Goal: Task Accomplishment & Management: Use online tool/utility

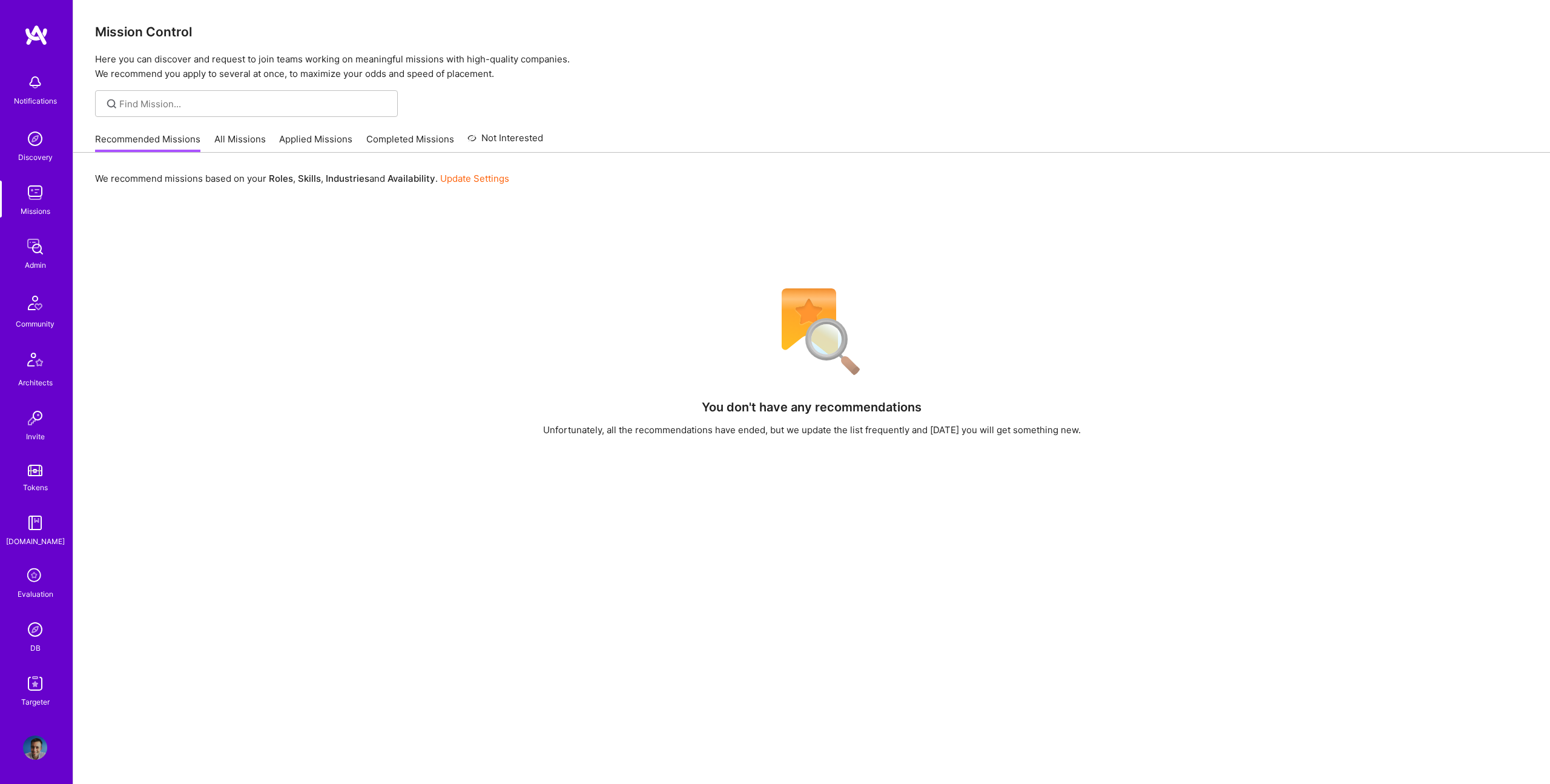
click at [38, 632] on img at bounding box center [34, 629] width 24 height 24
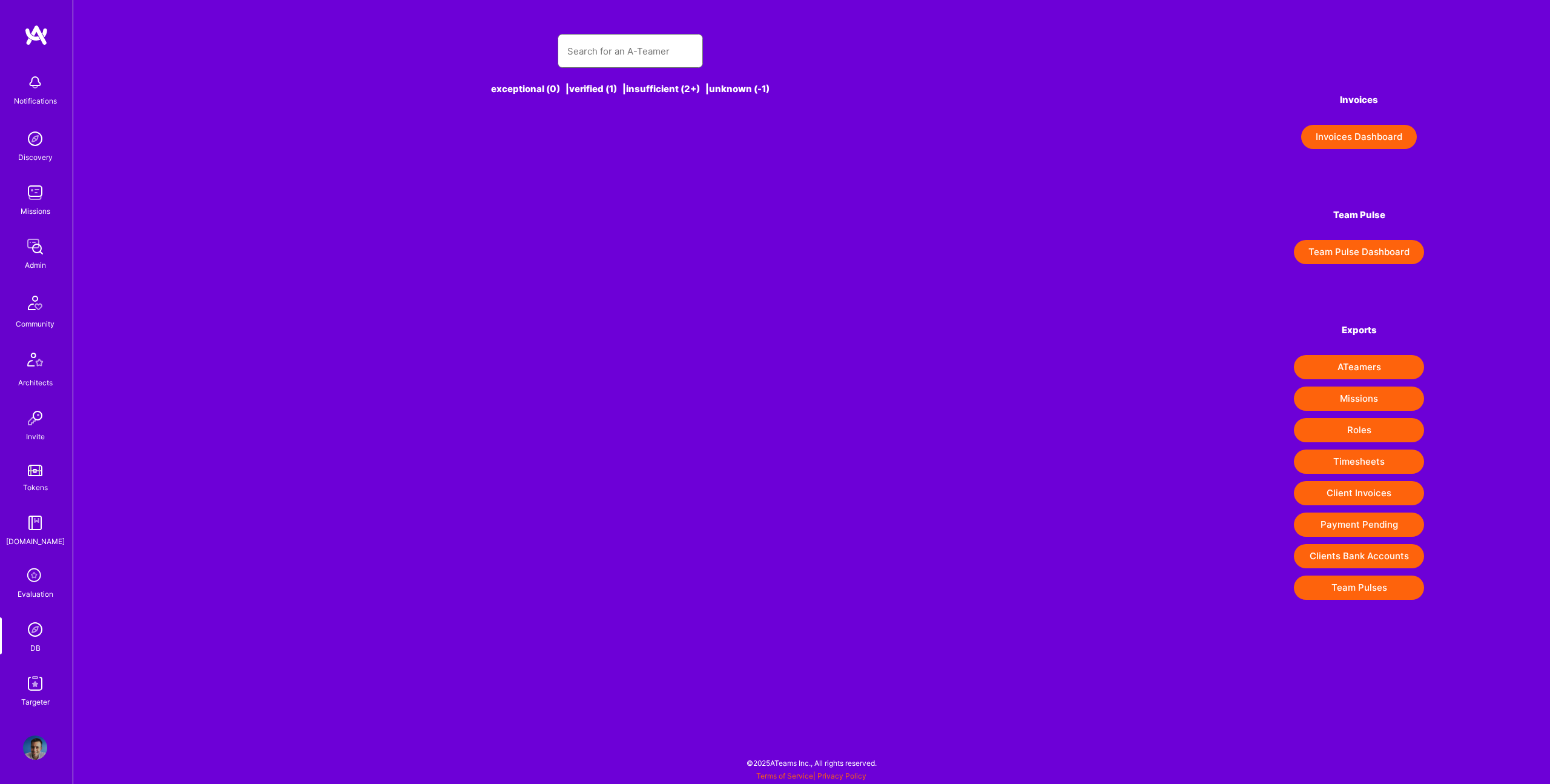
click at [627, 48] on input "text" at bounding box center [631, 51] width 126 height 31
type input "de"
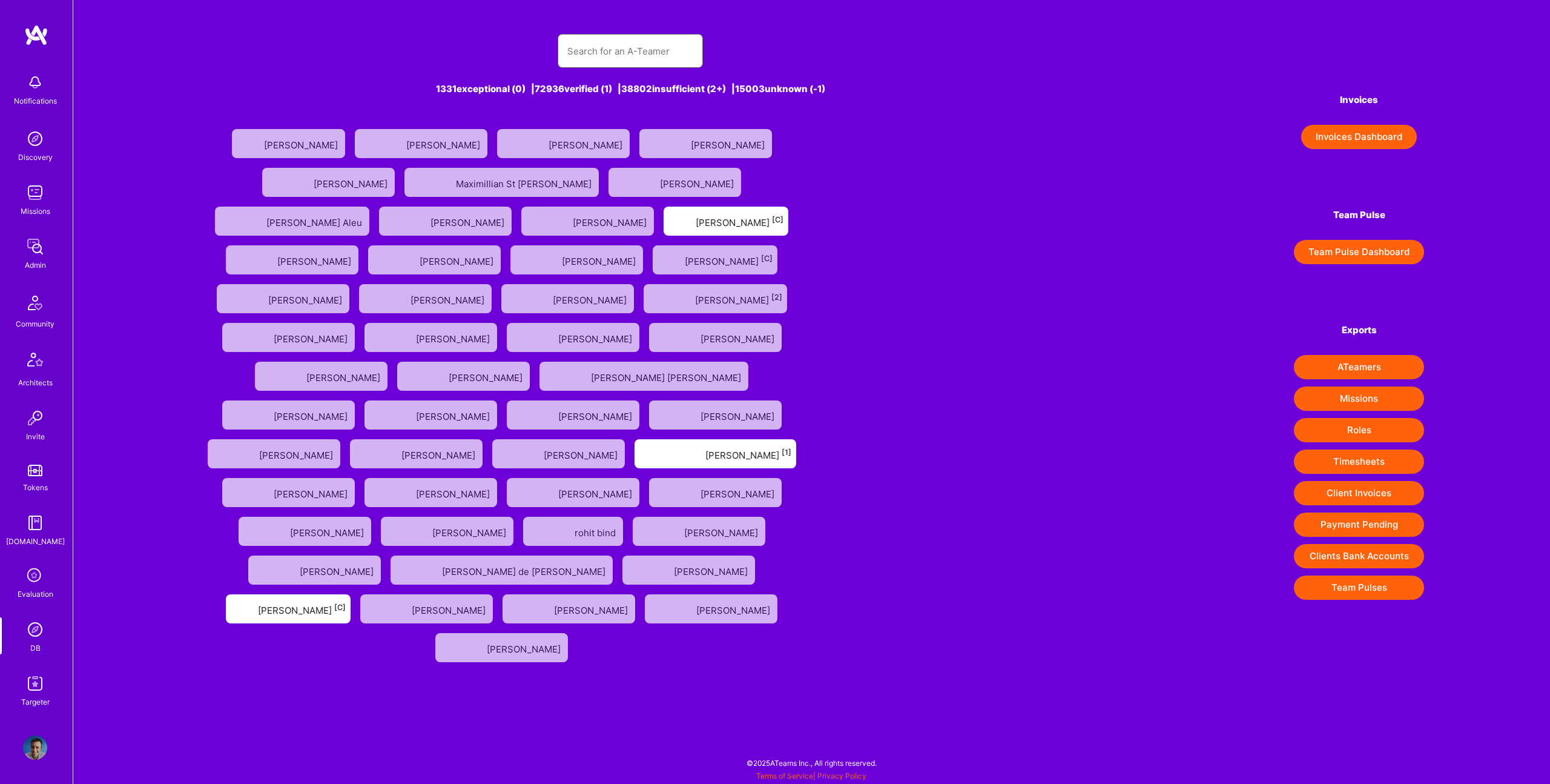
type input "l"
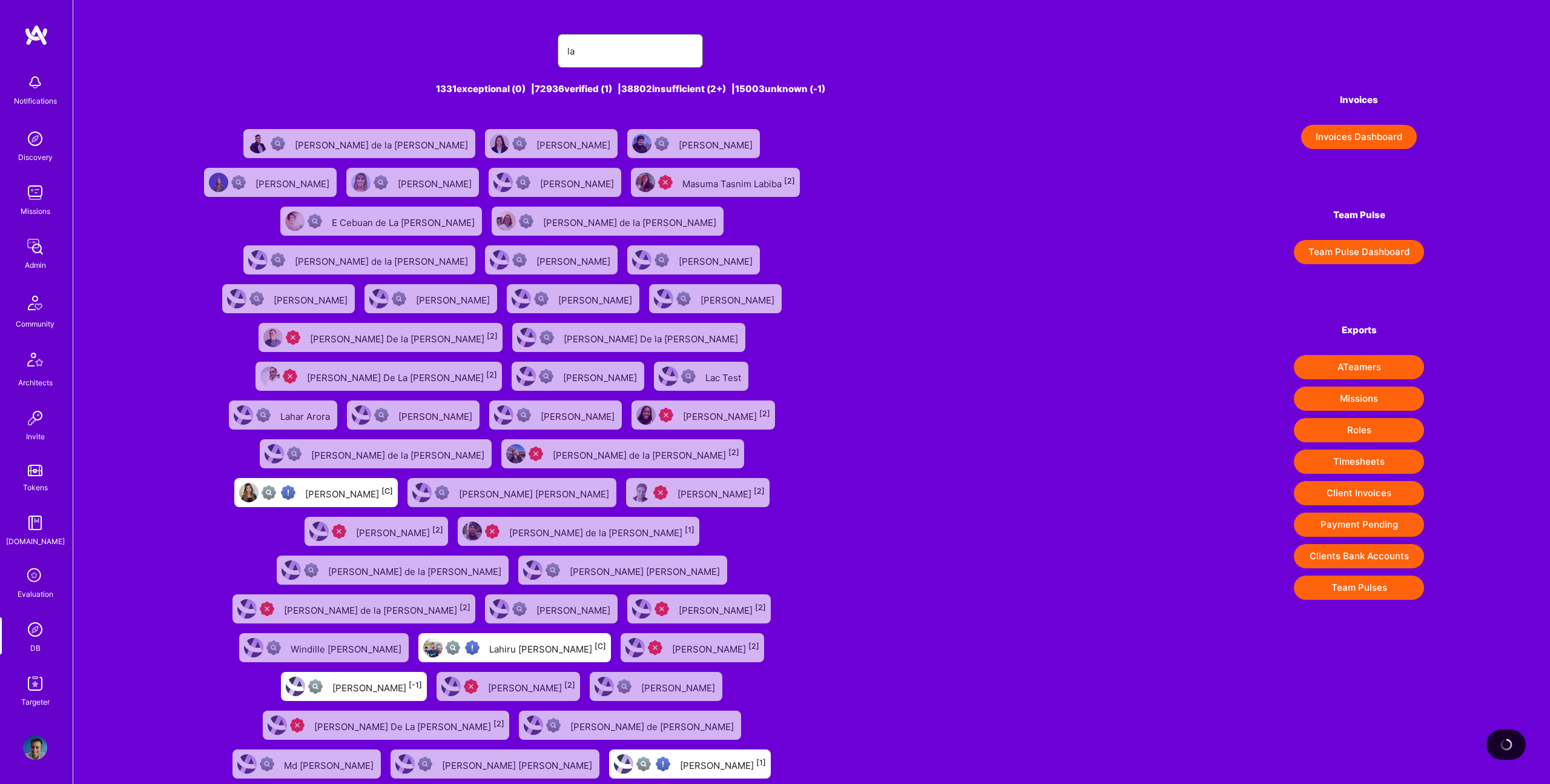
type input "l"
type input "della corte"
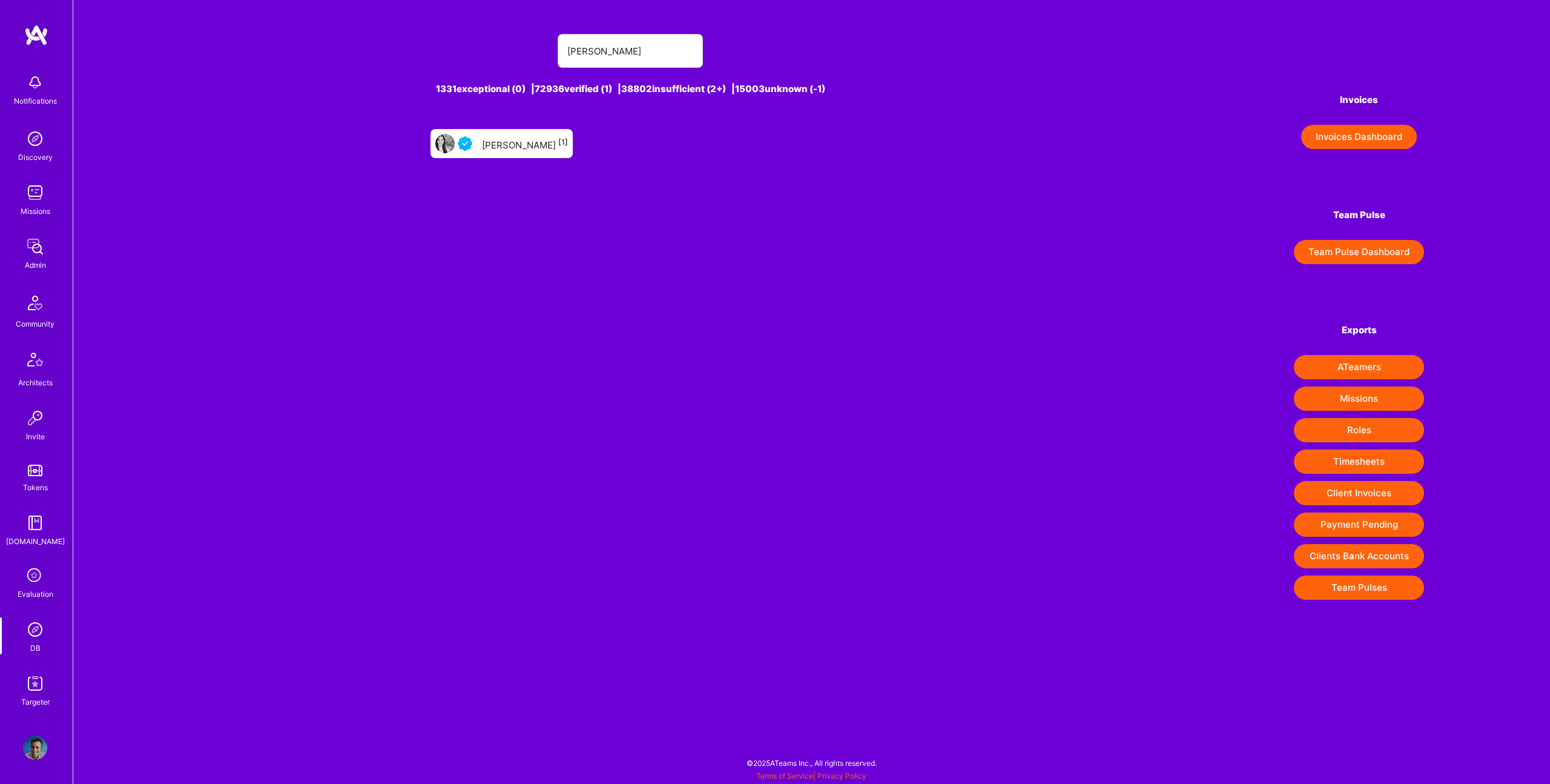
click at [536, 146] on div "Carolina Della Corte [1]" at bounding box center [526, 144] width 86 height 15
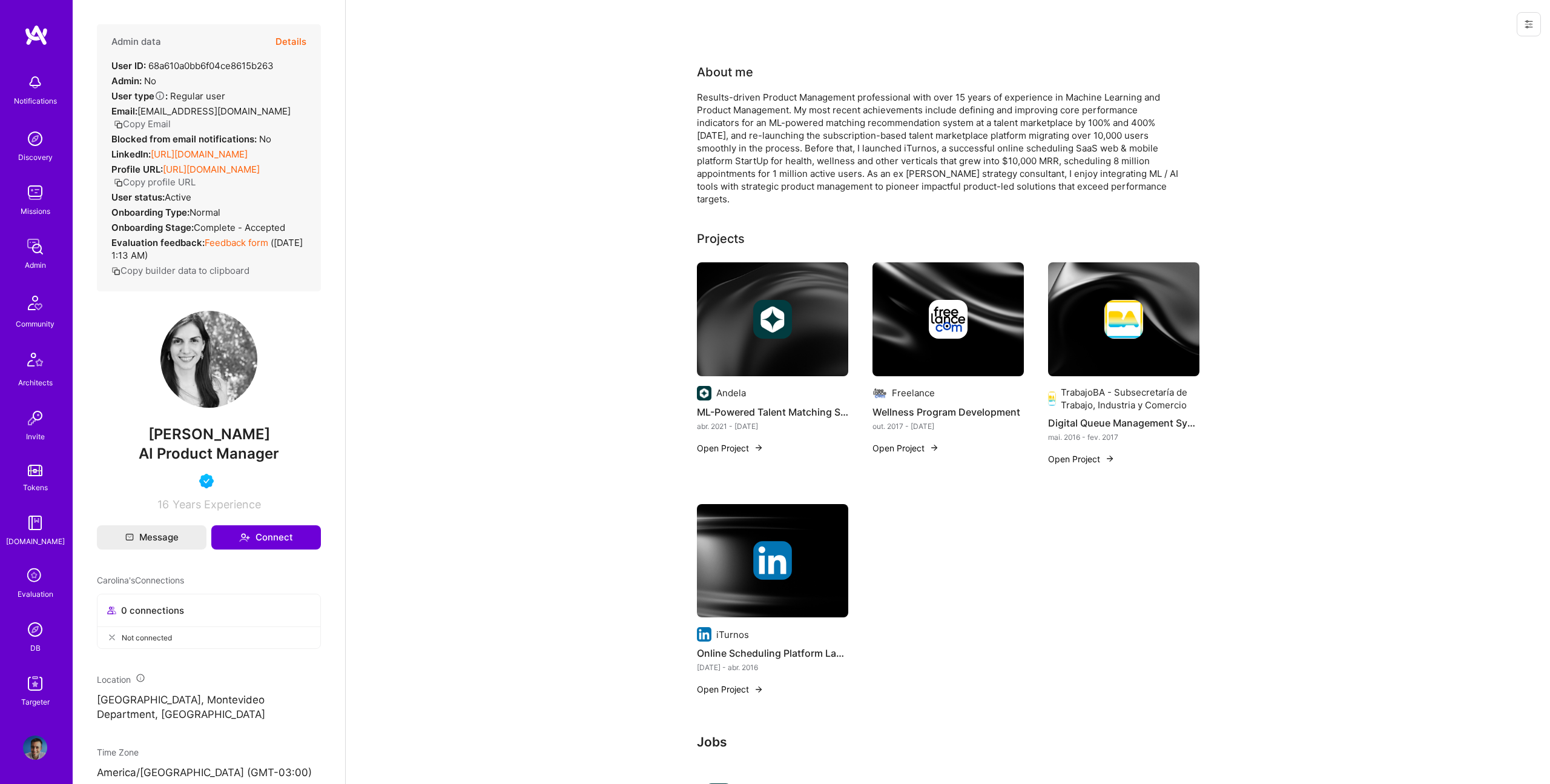
click at [293, 45] on button "Details" at bounding box center [291, 41] width 31 height 35
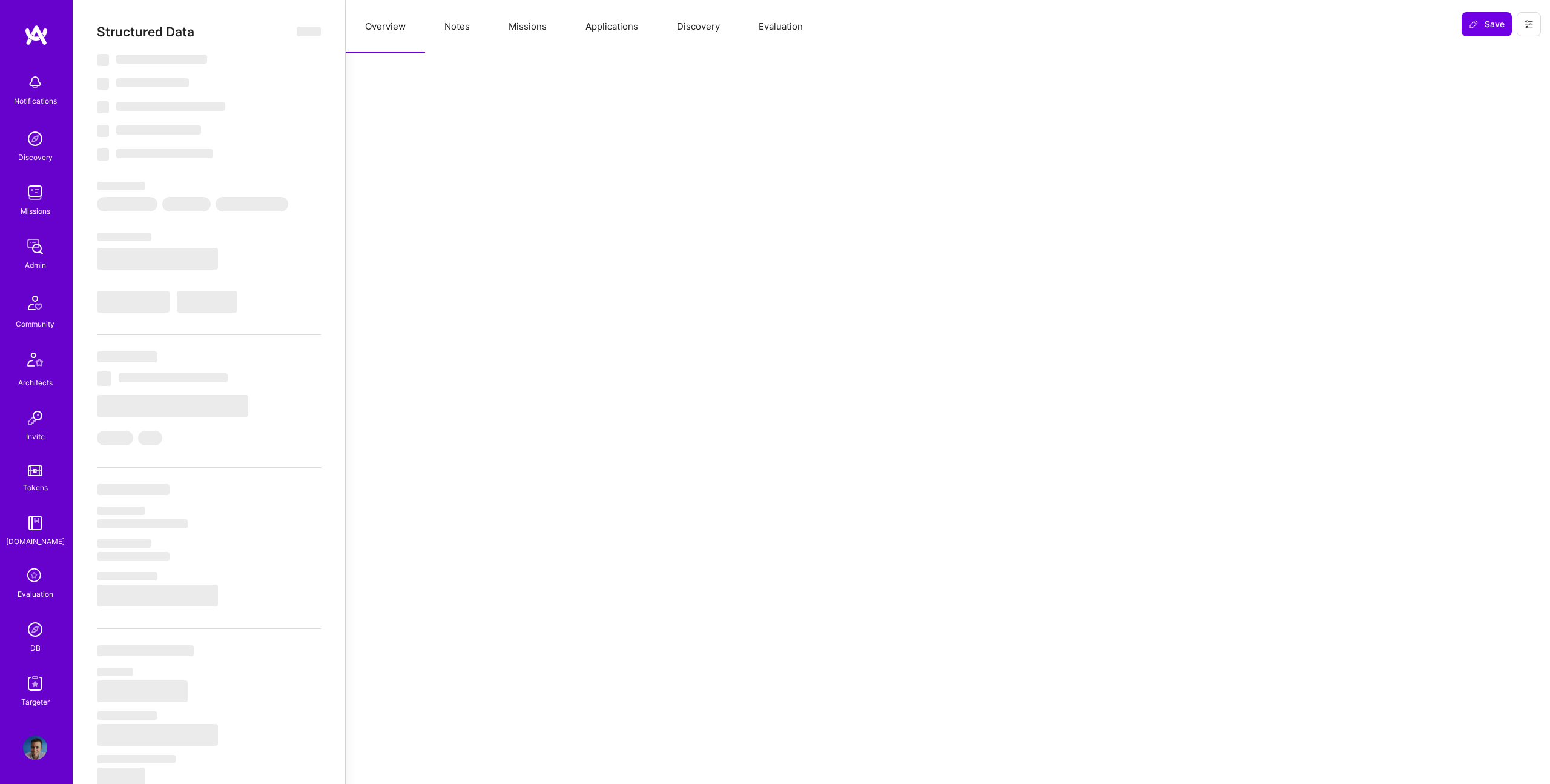
click at [787, 25] on button "Evaluation" at bounding box center [780, 27] width 83 height 54
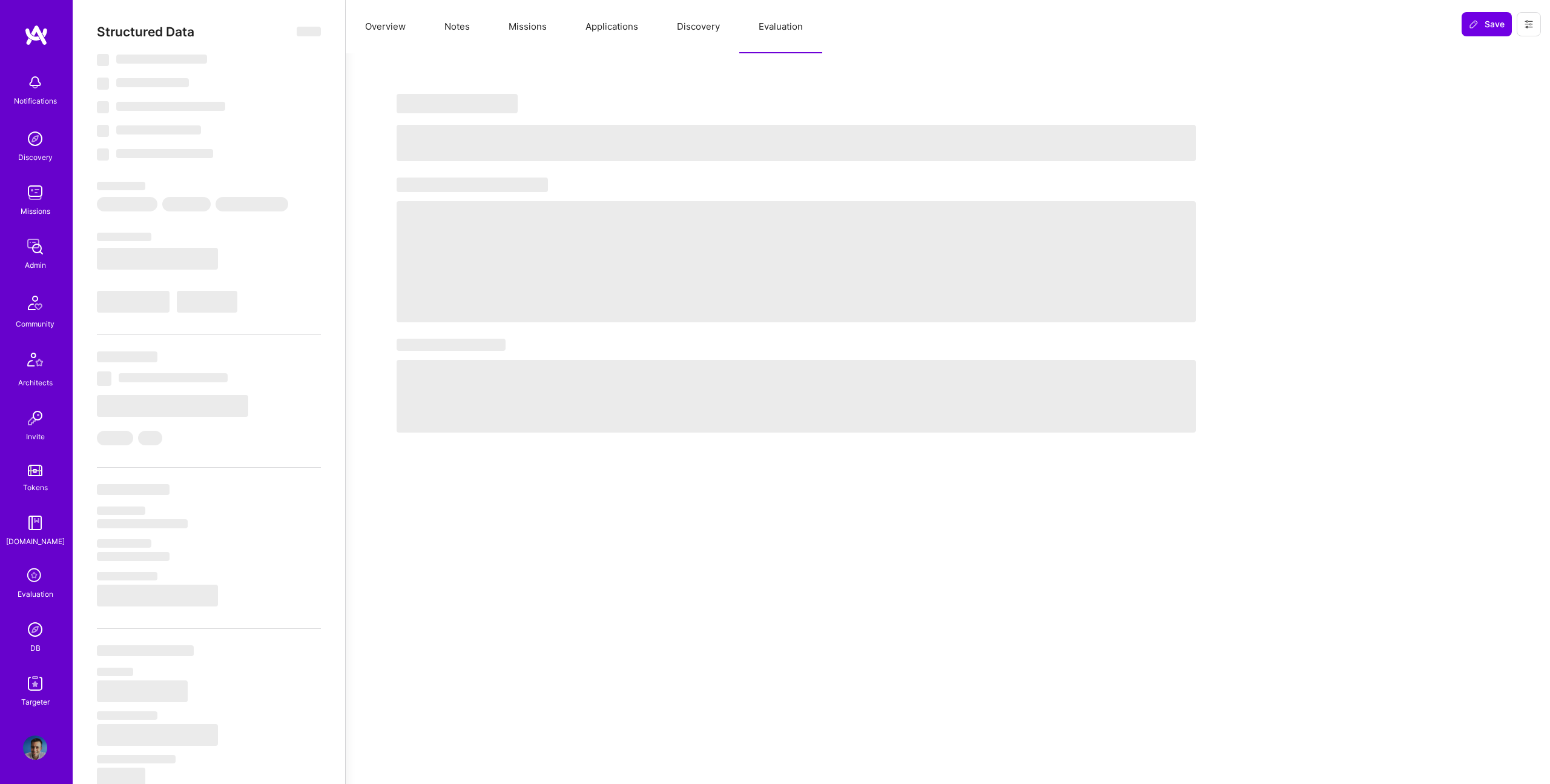
select select "4"
select select "7"
select select "US"
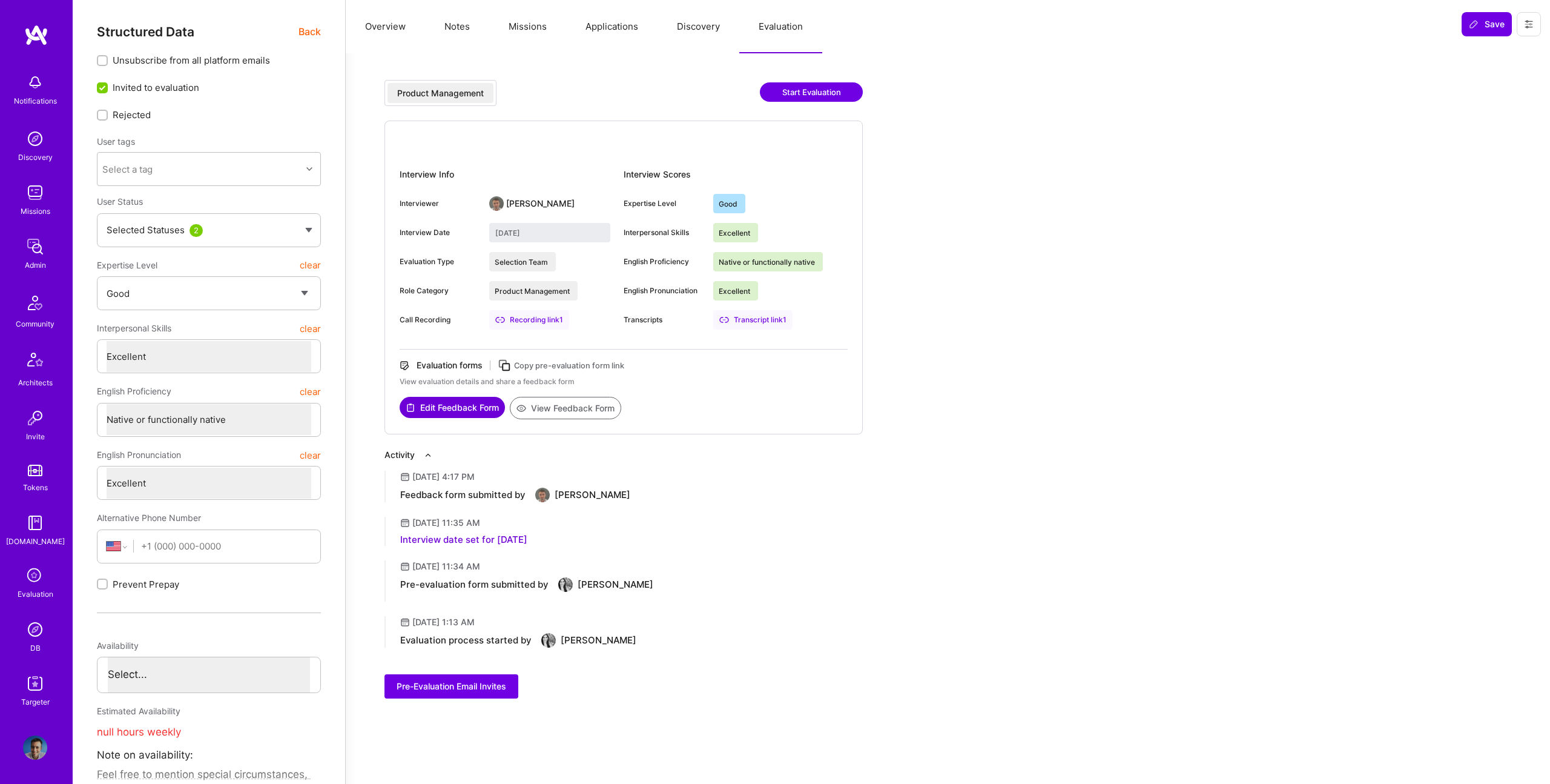
click at [520, 38] on button "Missions" at bounding box center [528, 27] width 77 height 54
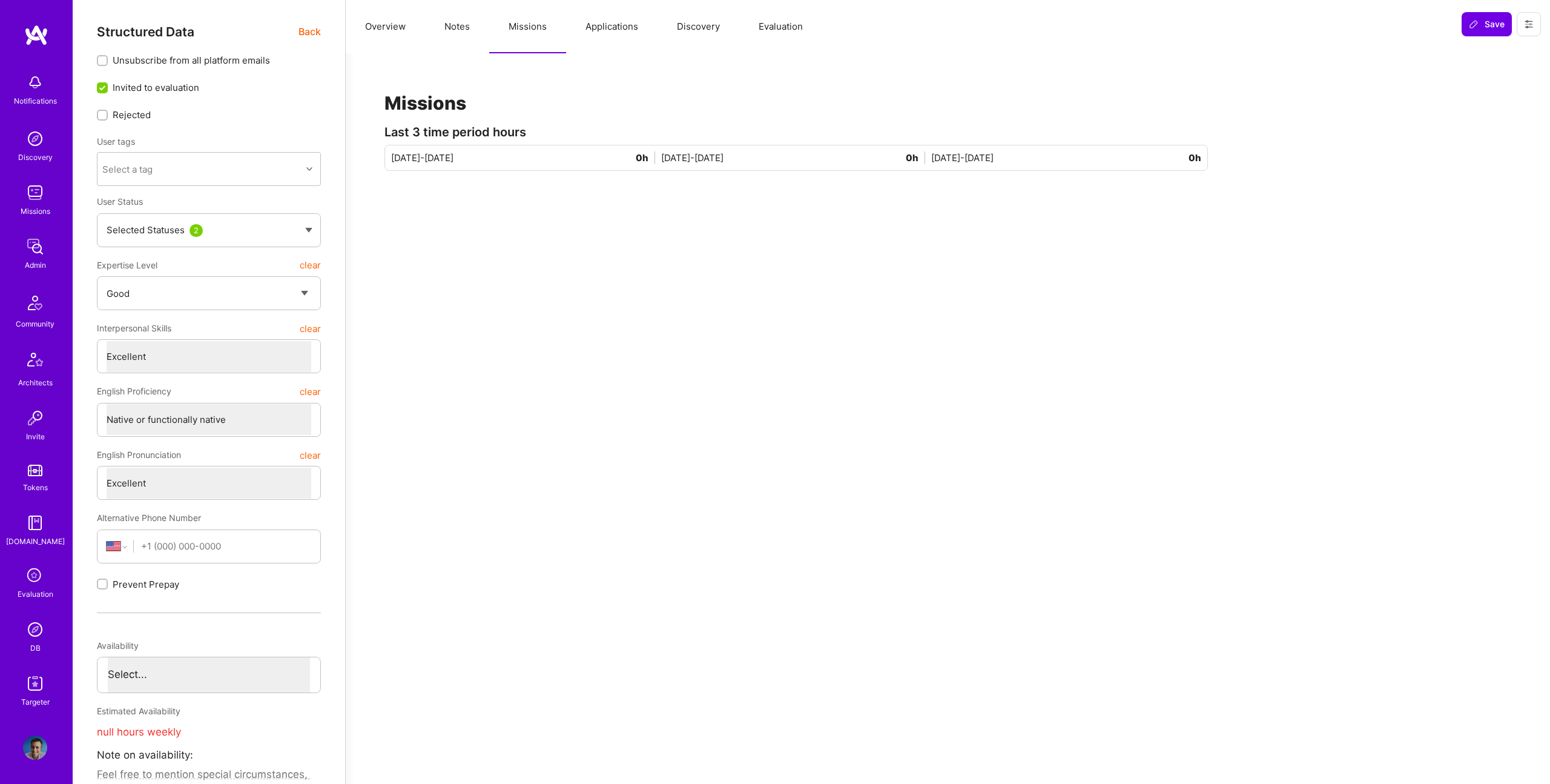
click at [435, 26] on button "Notes" at bounding box center [457, 27] width 64 height 54
type textarea "x"
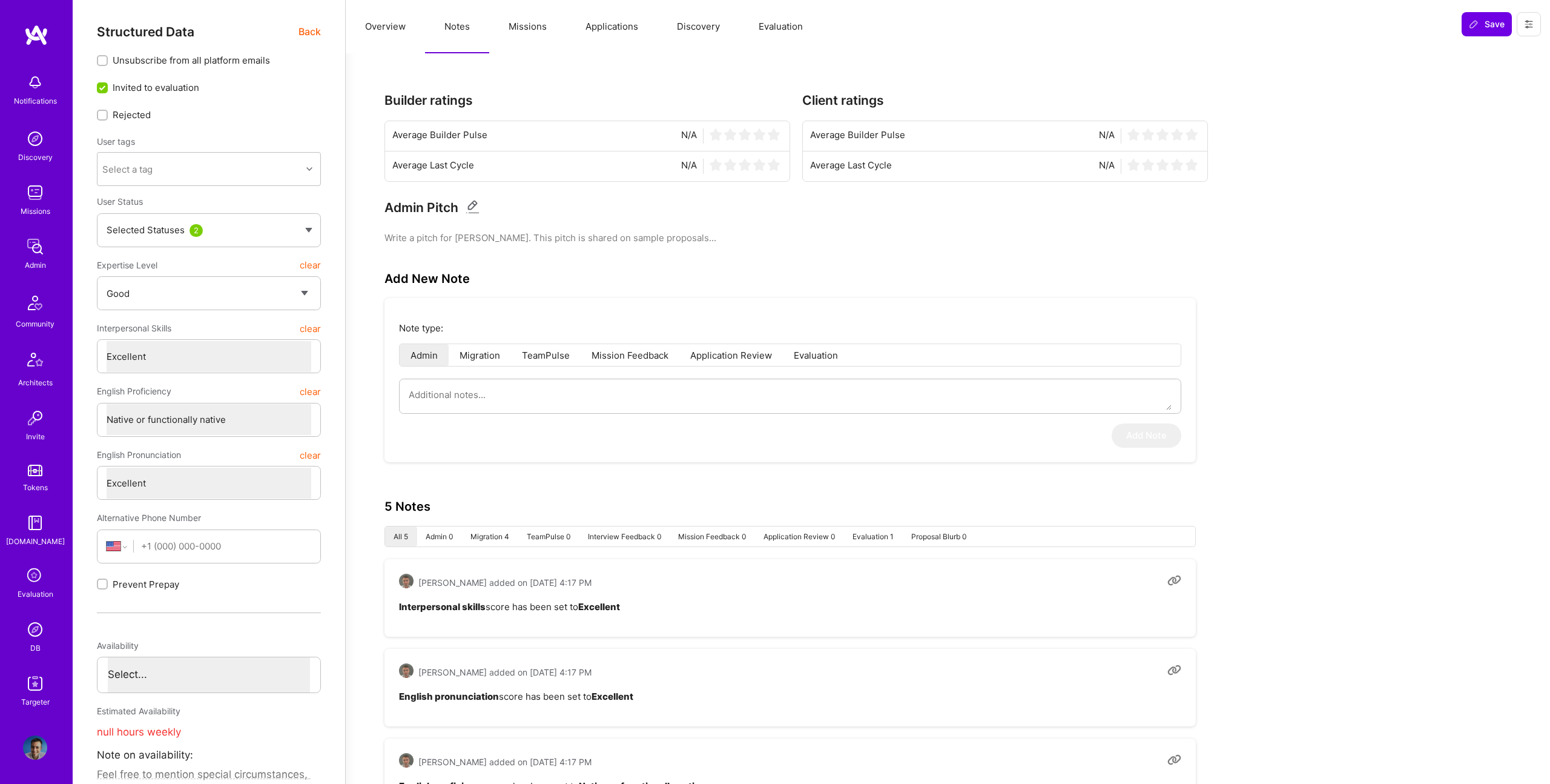
click at [628, 27] on button "Applications" at bounding box center [612, 27] width 92 height 54
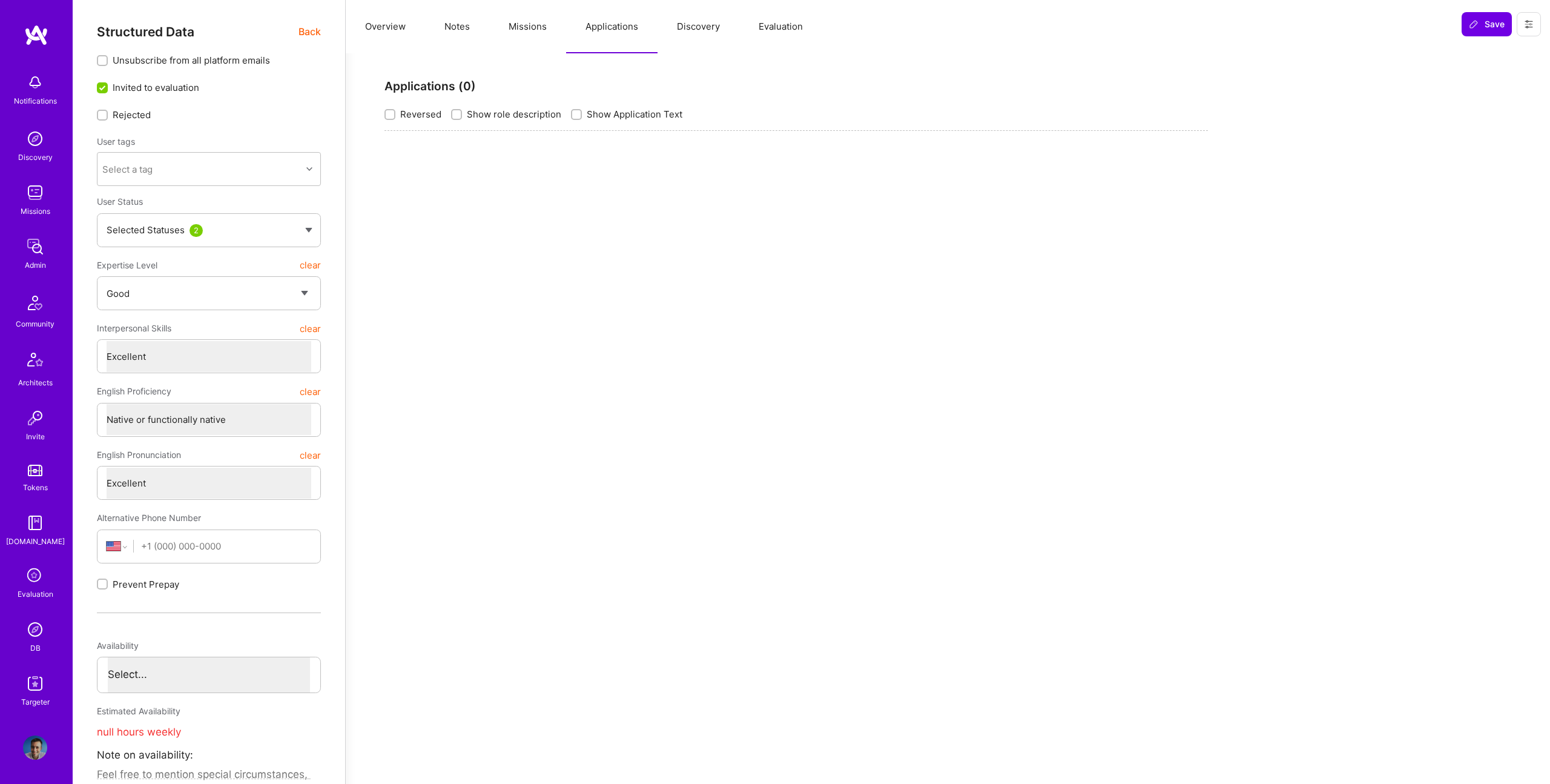
click at [535, 27] on button "Missions" at bounding box center [528, 27] width 77 height 54
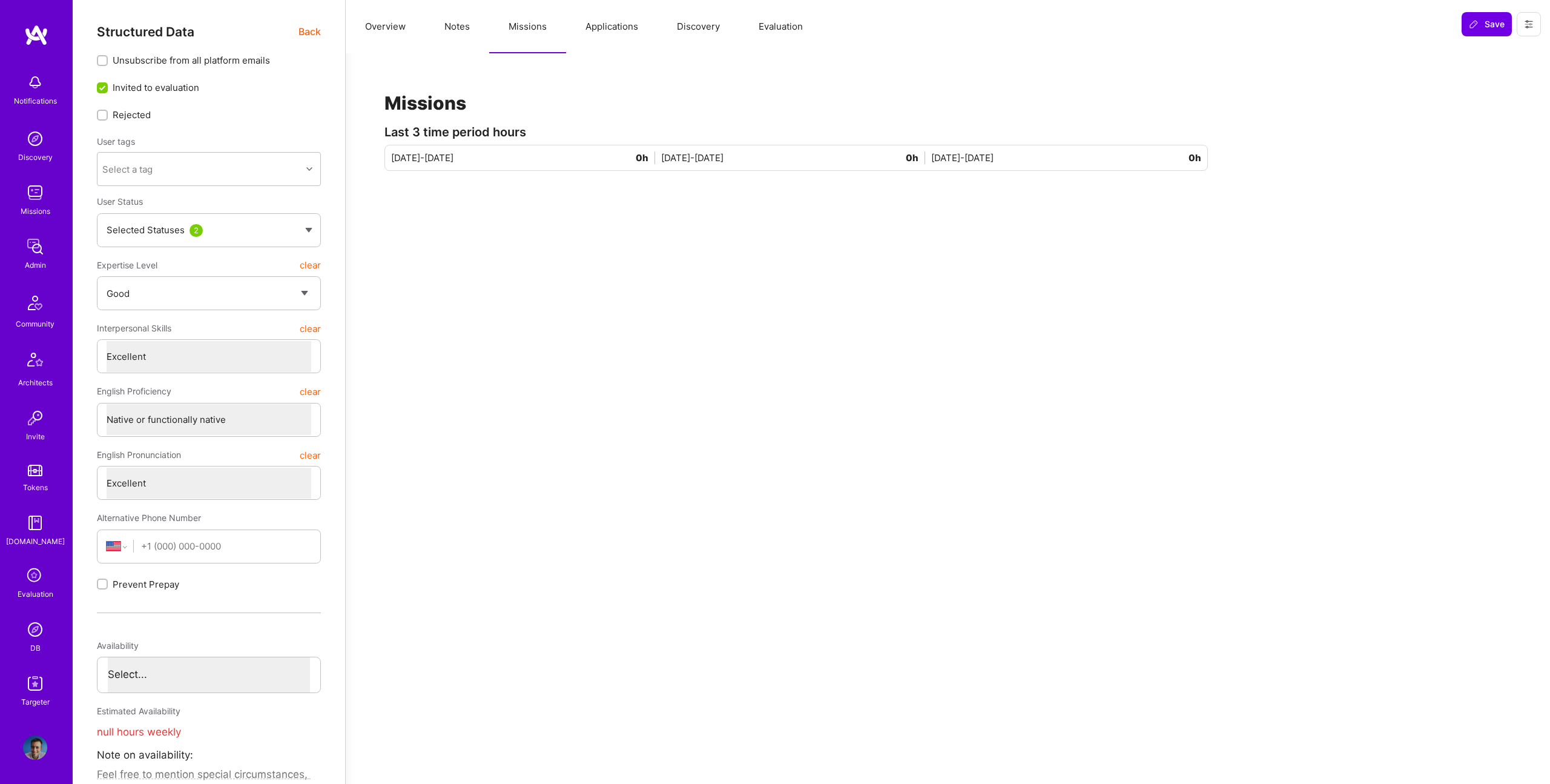
click at [408, 38] on button "Overview" at bounding box center [385, 27] width 79 height 54
click at [303, 42] on div "Structured Data Back Unsubscribe from all platform emails Invited to evaluation…" at bounding box center [209, 528] width 224 height 1010
click at [301, 33] on span "Back" at bounding box center [309, 32] width 22 height 15
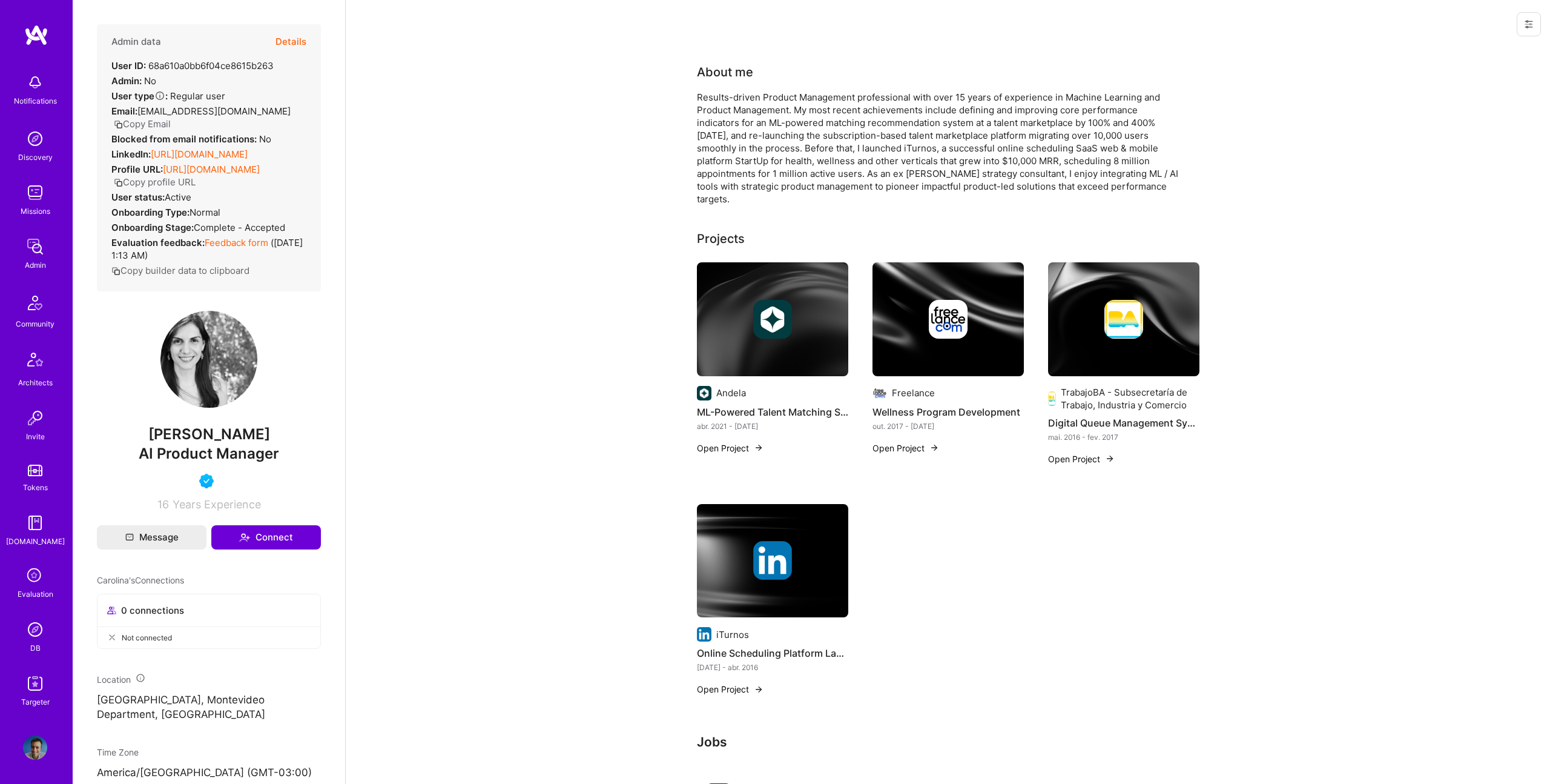
click at [788, 312] on img at bounding box center [773, 319] width 38 height 38
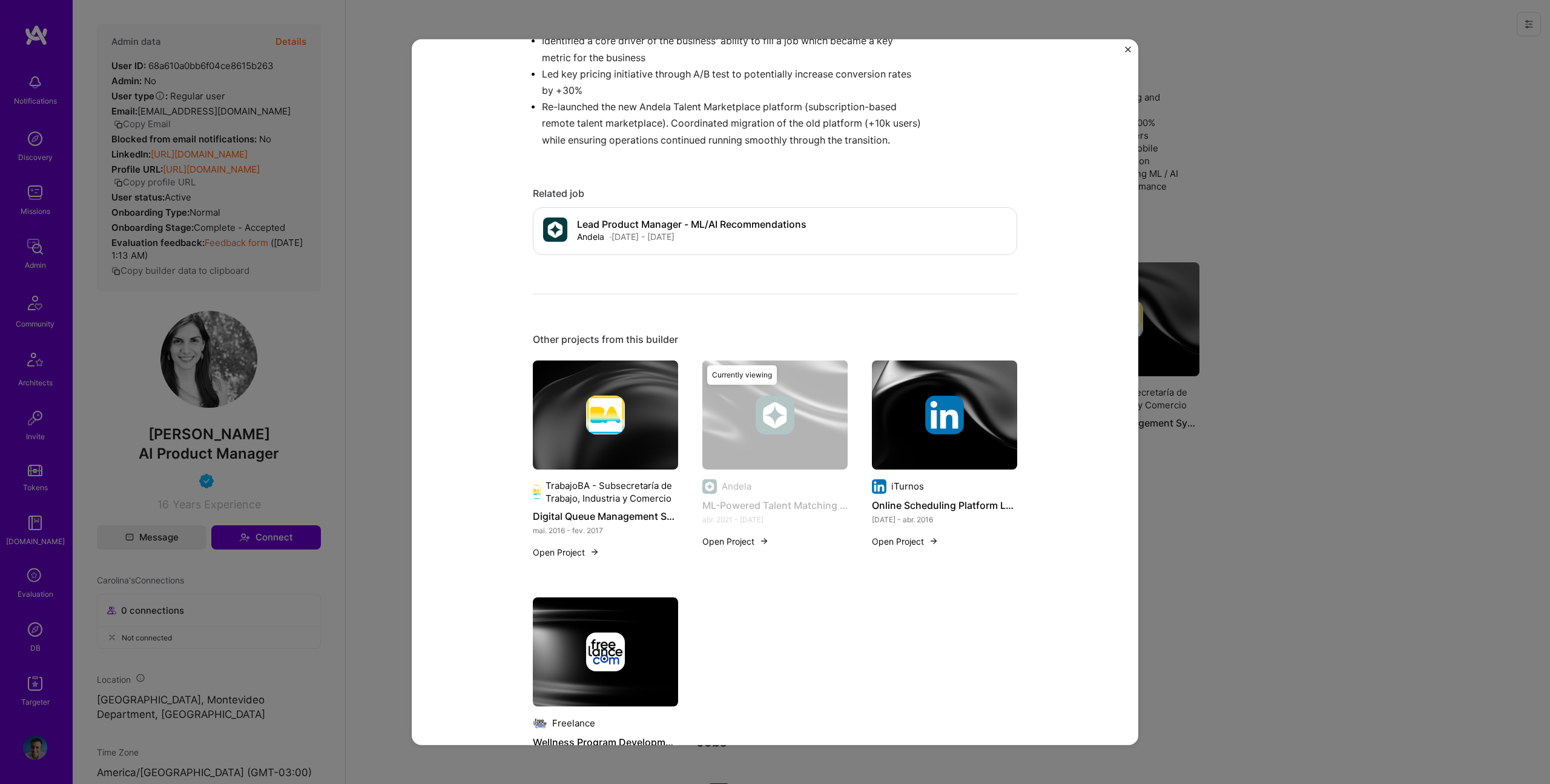
scroll to position [867, 0]
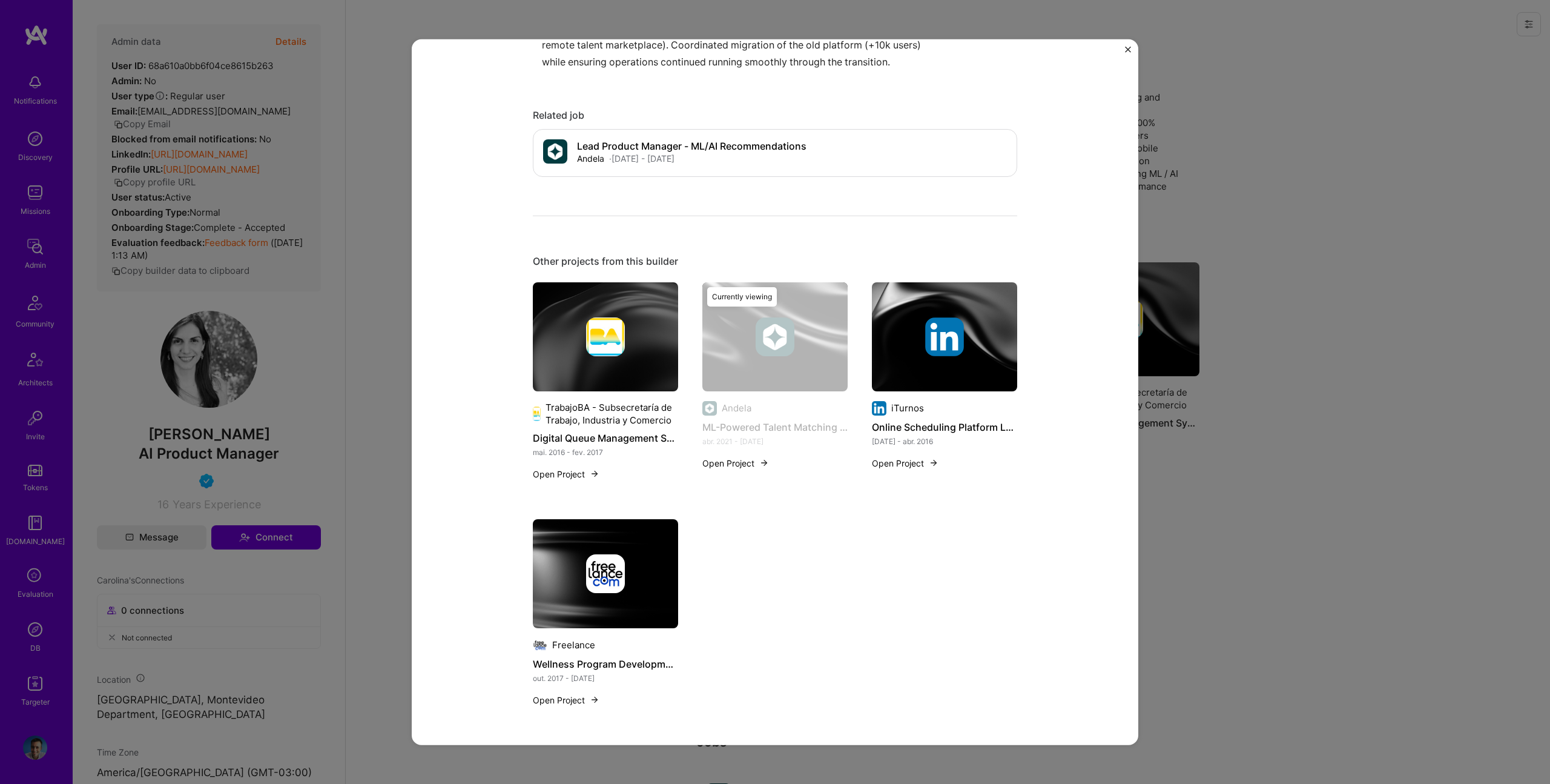
click at [1234, 367] on div "ML-Powered Talent Matching System Andela Marketplaces Project link Role Lead Pr…" at bounding box center [775, 392] width 1550 height 784
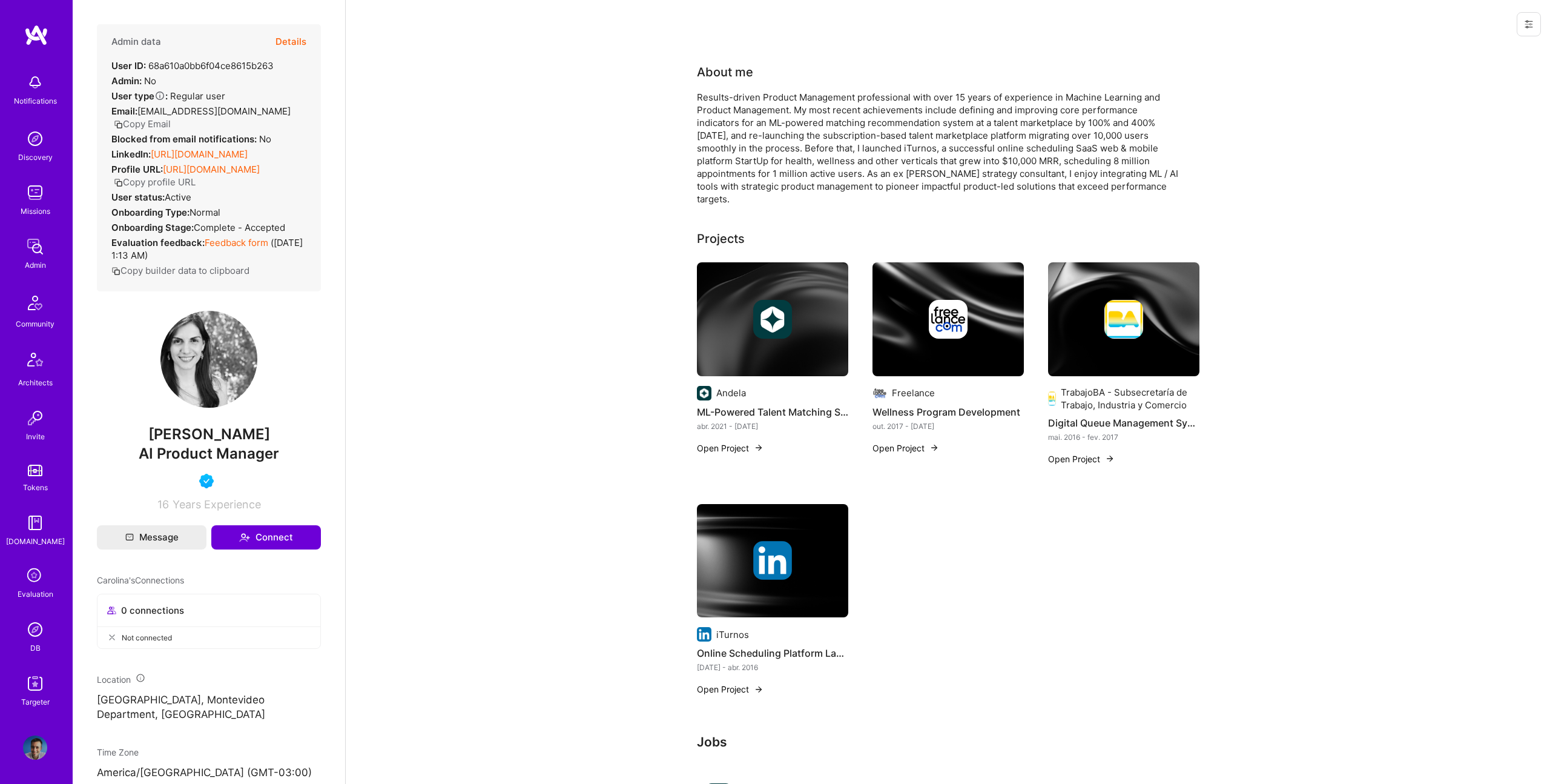
click at [777, 362] on img at bounding box center [773, 319] width 151 height 114
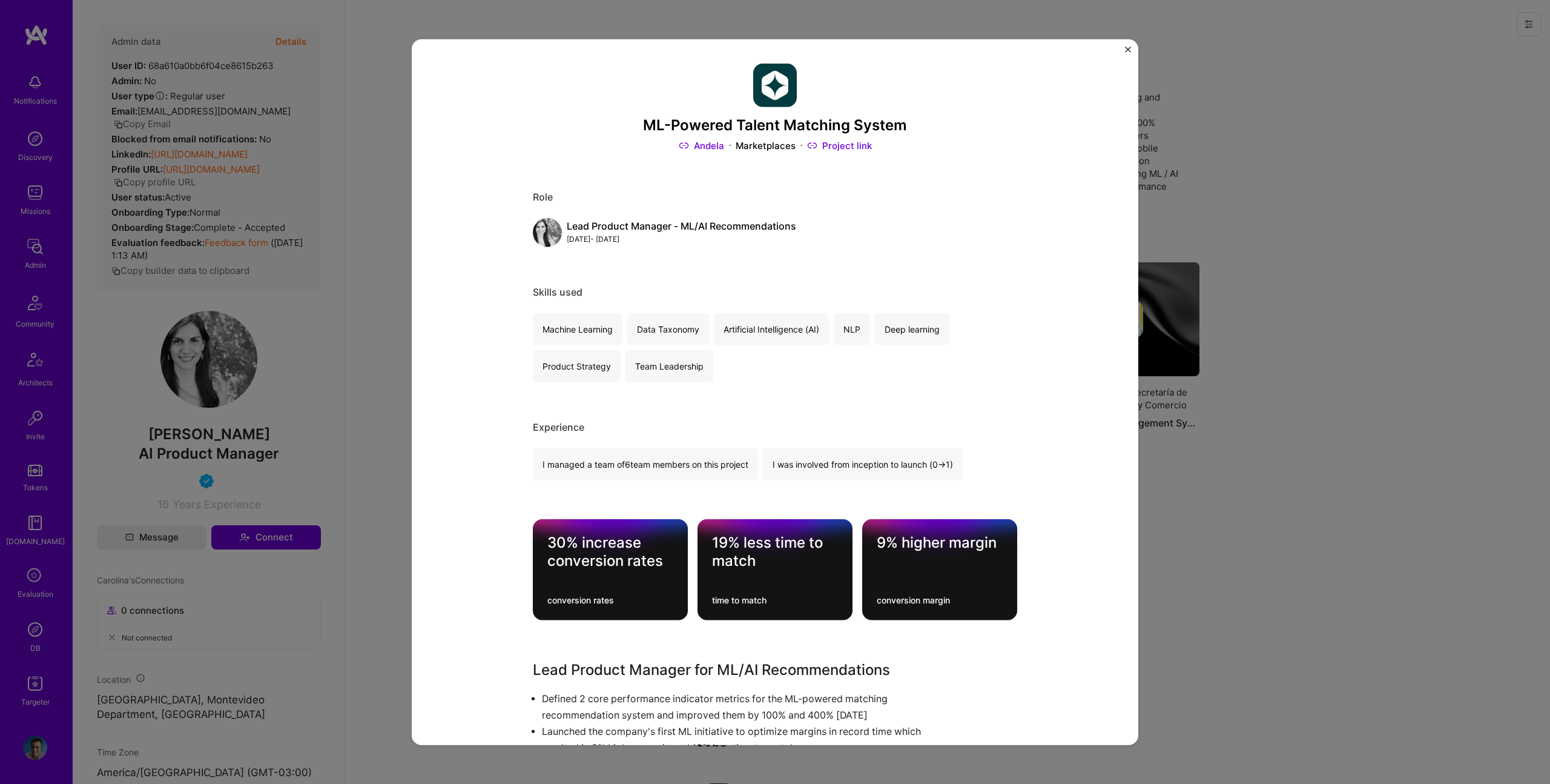
drag, startPoint x: 1172, startPoint y: 414, endPoint x: 955, endPoint y: 477, distance: 226.0
click at [1169, 415] on div "ML-Powered Talent Matching System Andela Marketplaces Project link Role Lead Pr…" at bounding box center [775, 392] width 1550 height 784
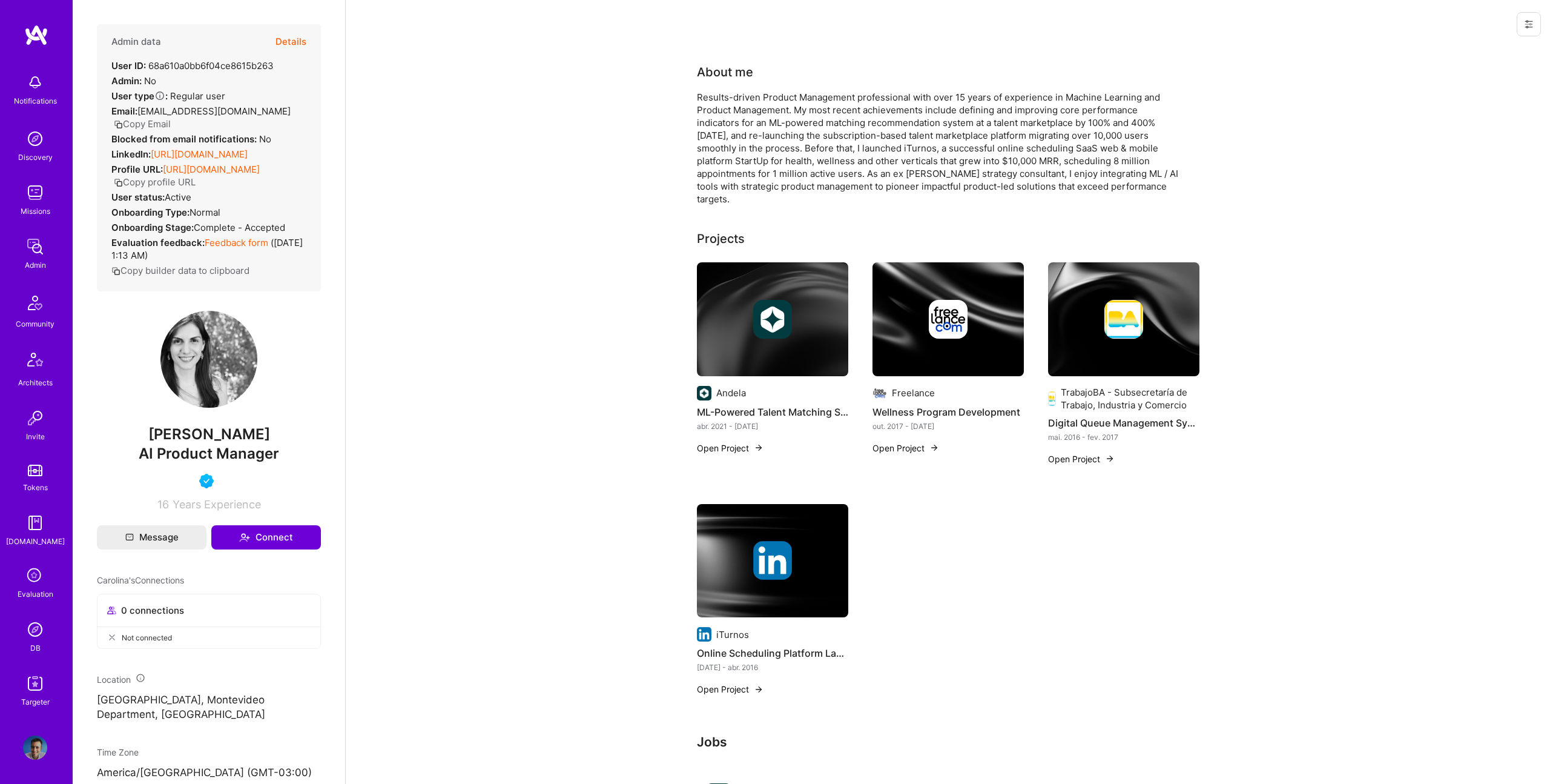
click at [757, 558] on img at bounding box center [773, 560] width 38 height 38
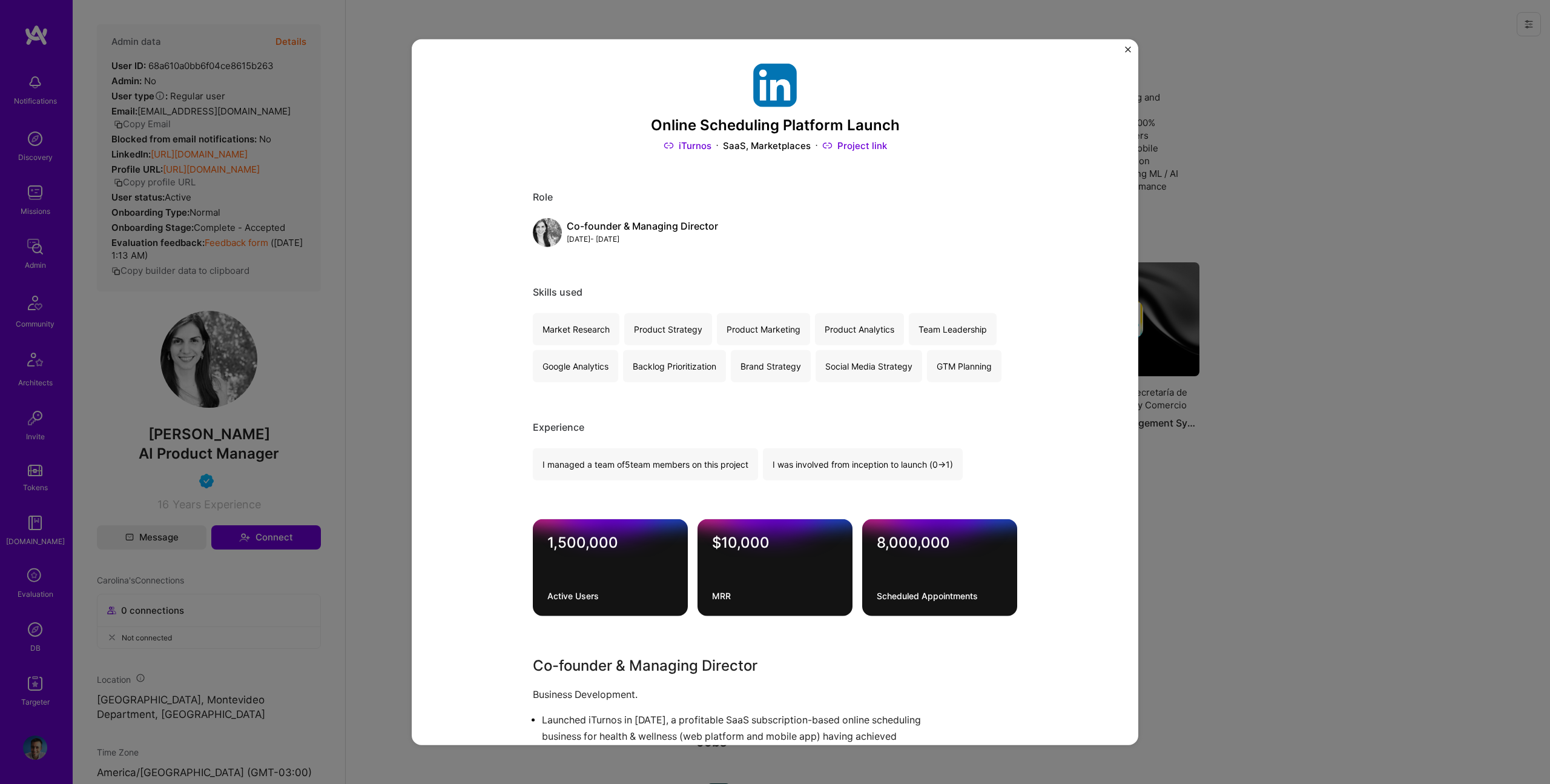
click at [1145, 238] on div "Online Scheduling Platform Launch iTurnos SaaS, Marketplaces Project link Role …" at bounding box center [775, 392] width 1550 height 784
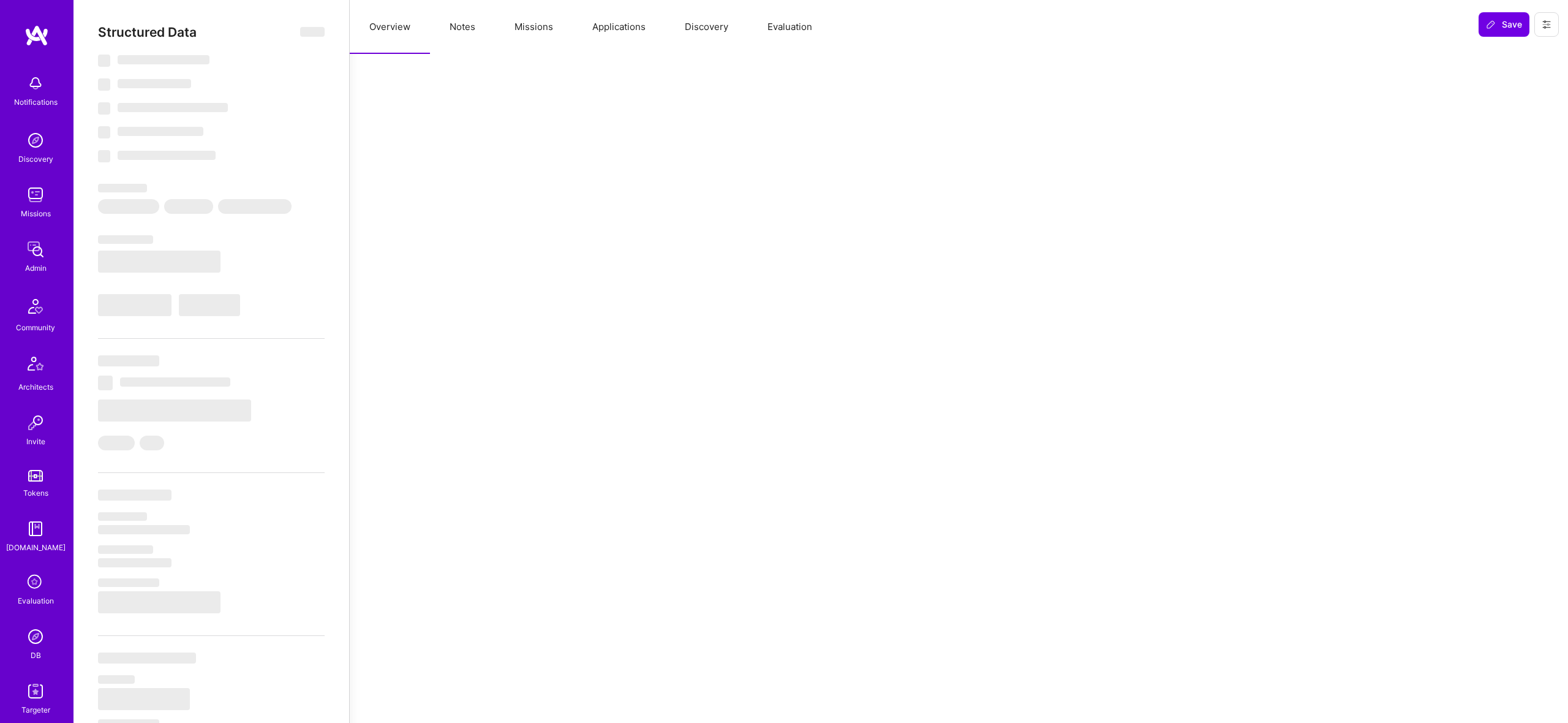
click at [510, 31] on button "Missions" at bounding box center [534, 27] width 77 height 54
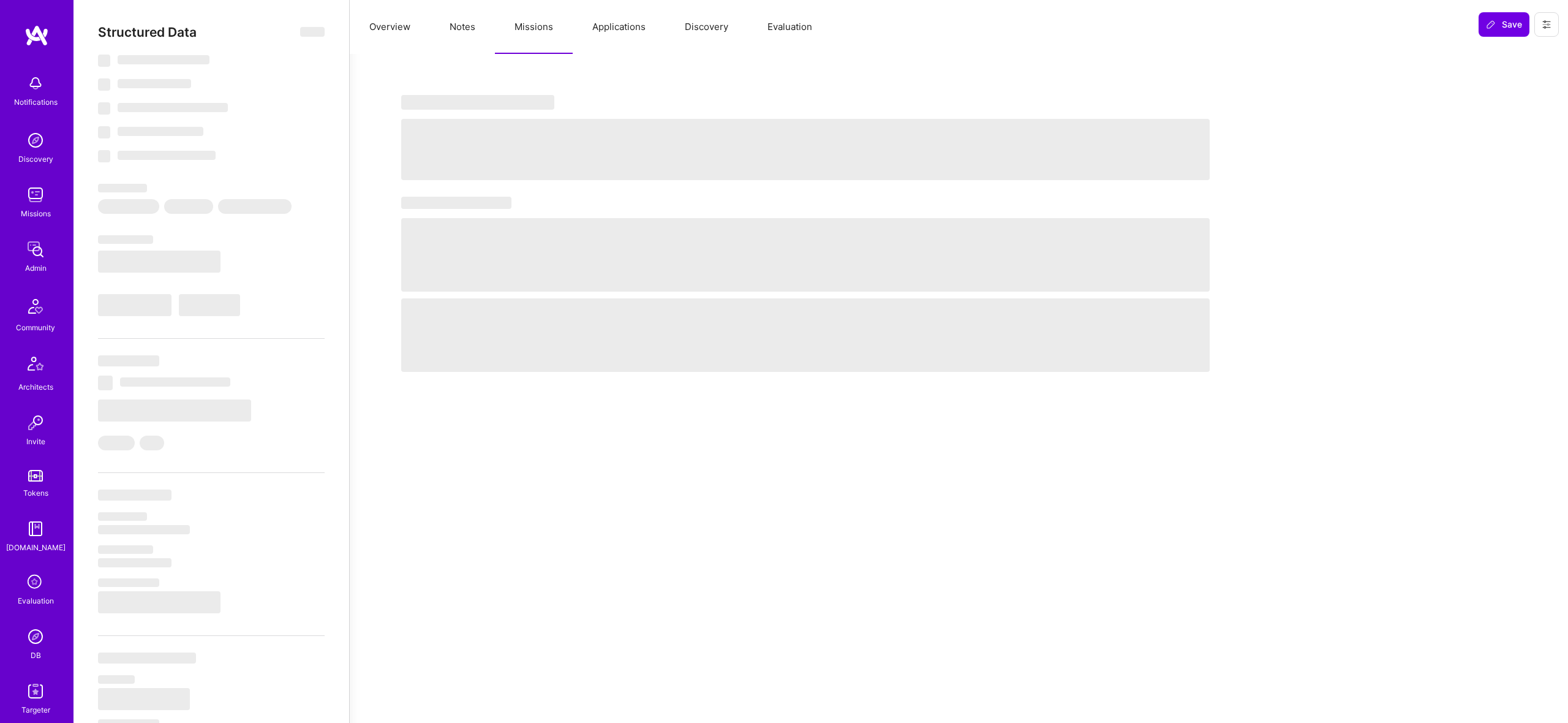
select select "Right Now"
select select "7"
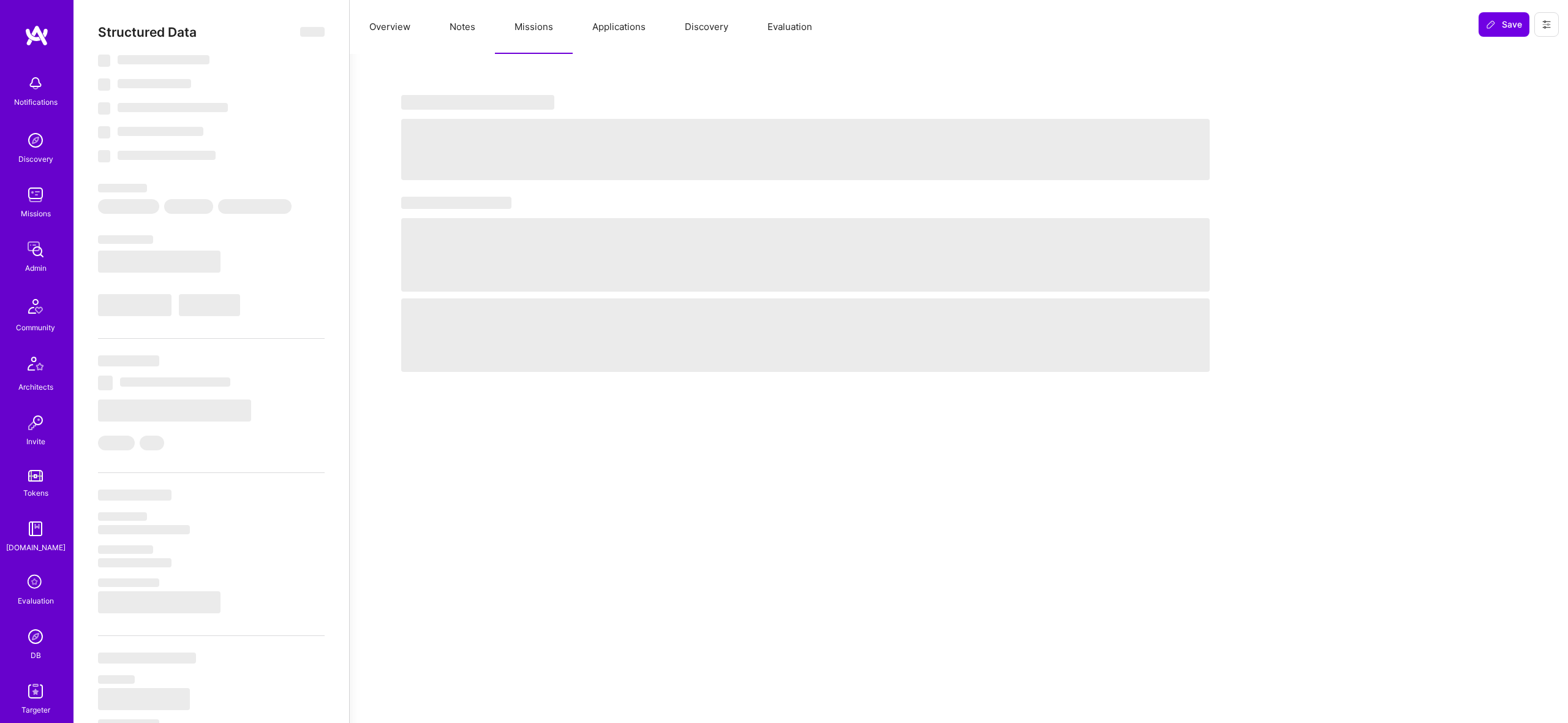
select select "US"
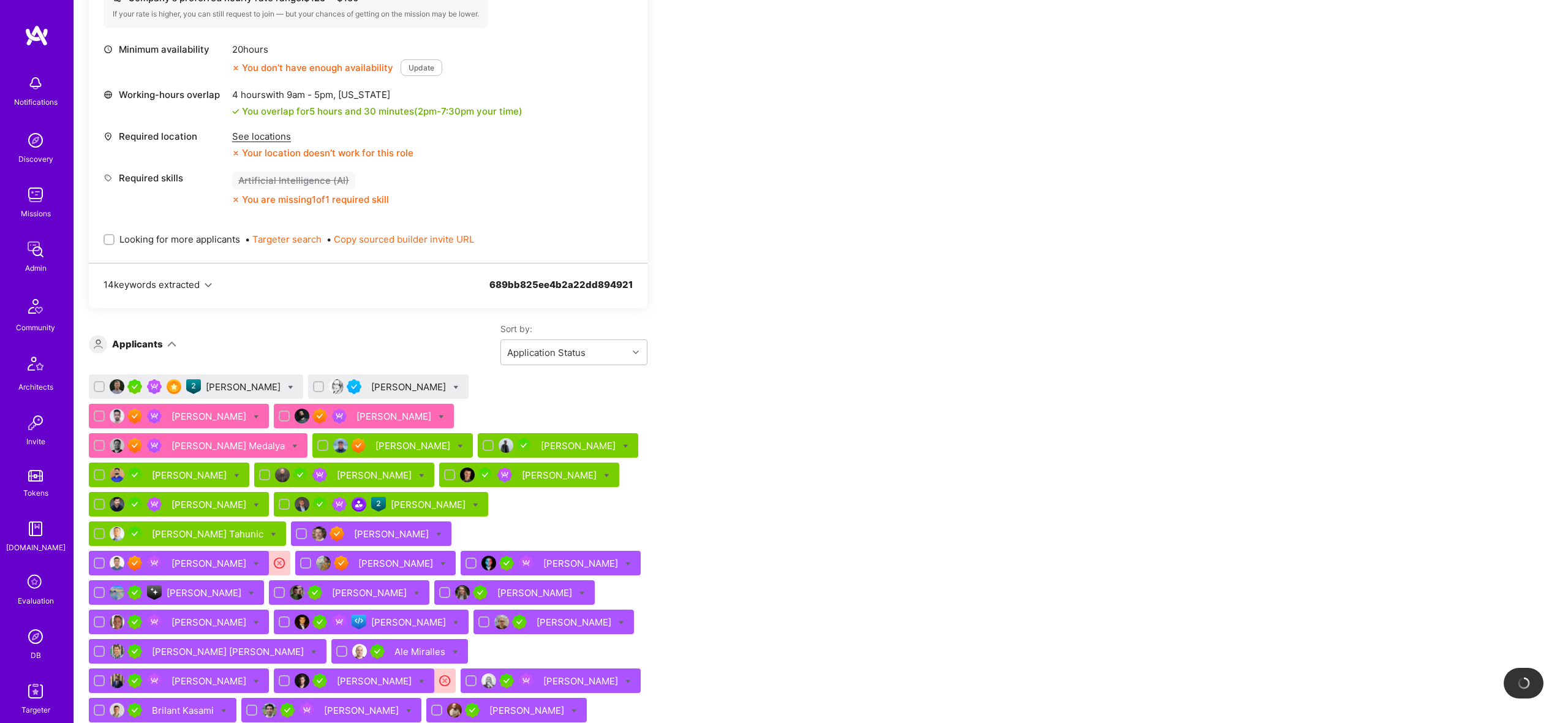
scroll to position [946, 0]
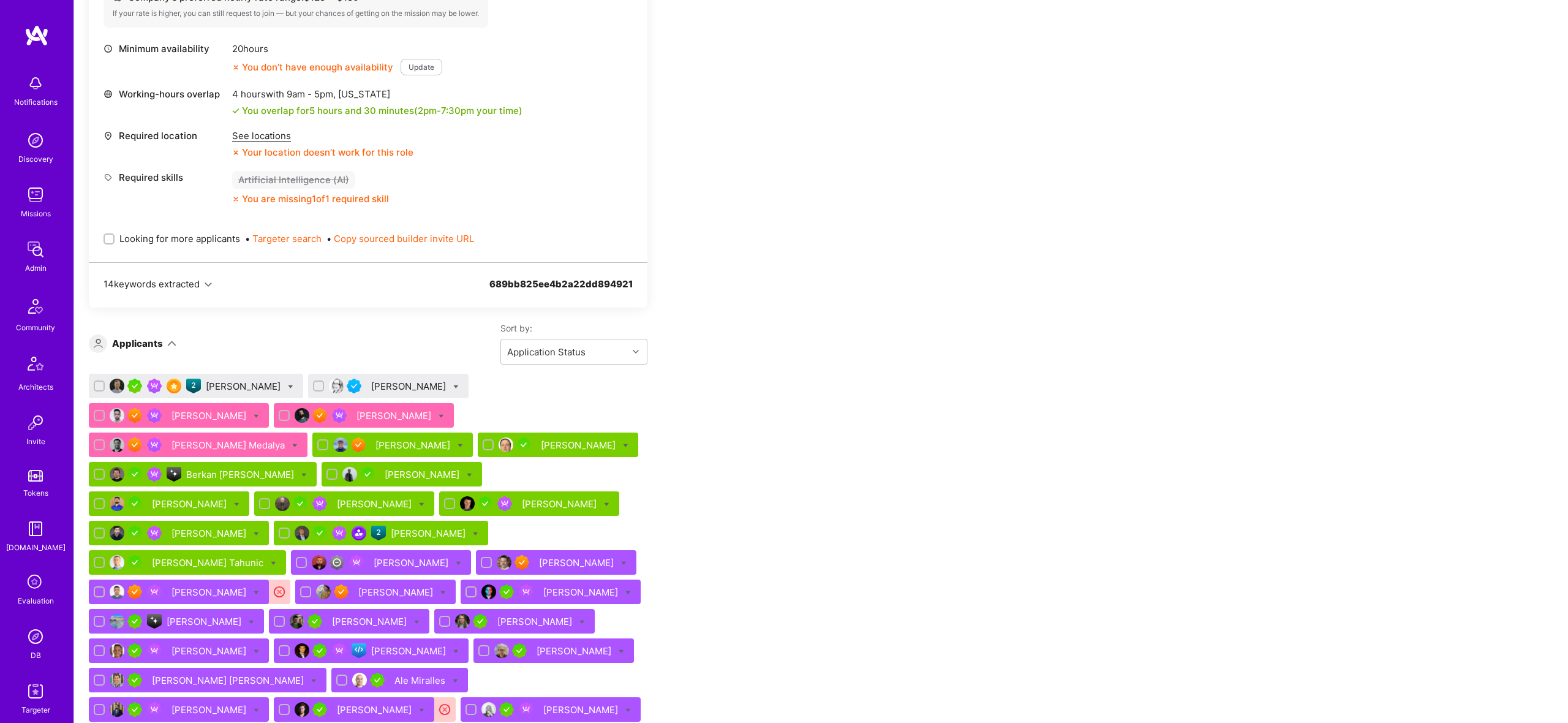
click at [249, 410] on div "Shray Bansal" at bounding box center [210, 416] width 77 height 13
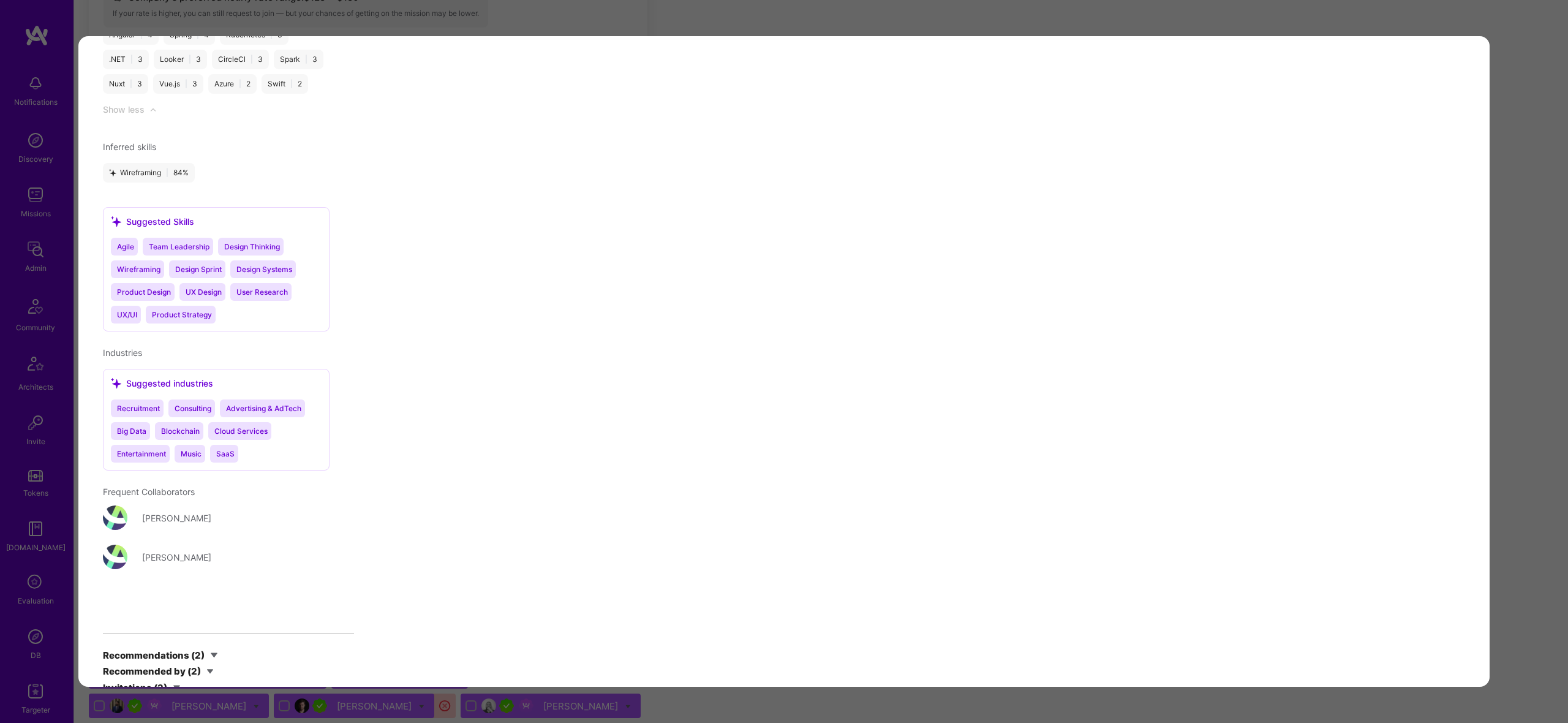
scroll to position [2321, 0]
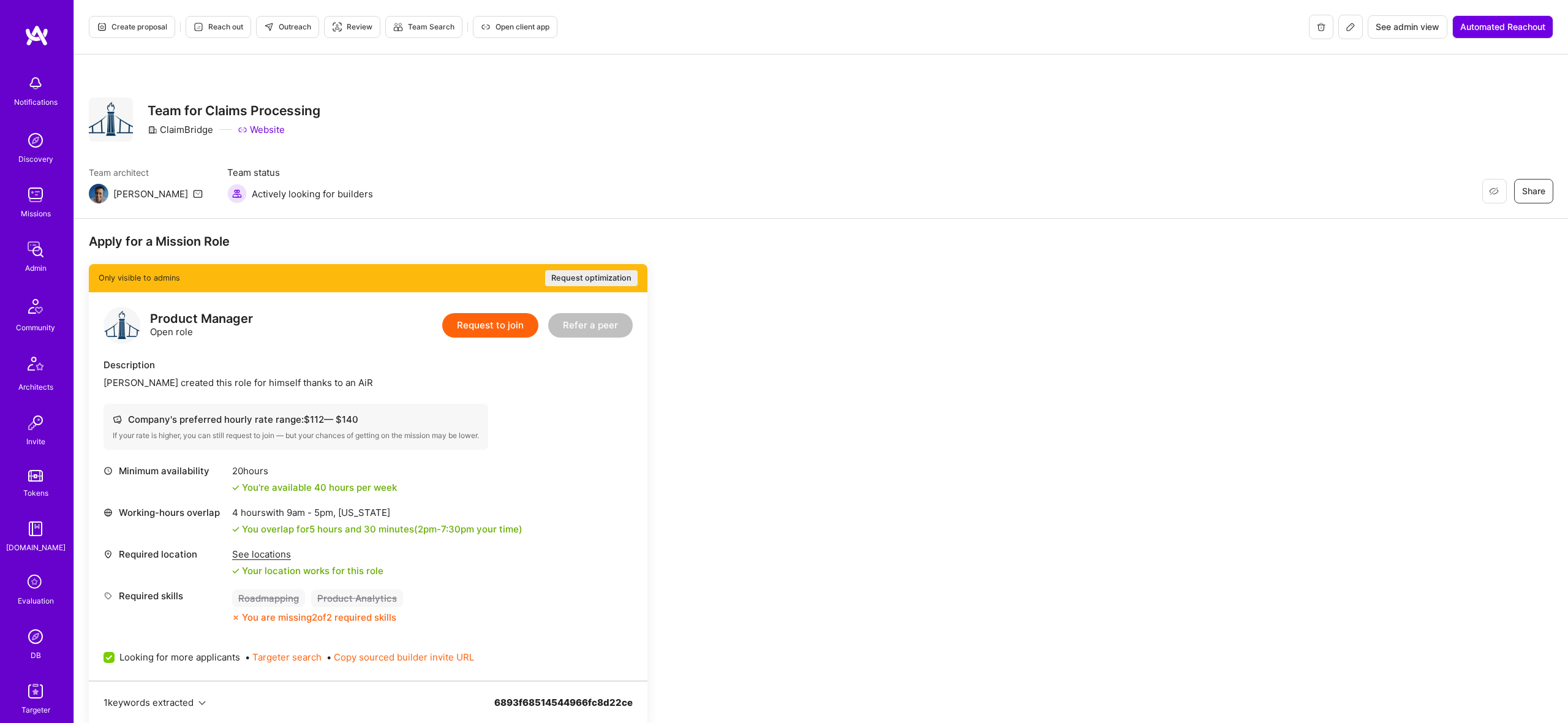
click at [142, 19] on button "Create proposal" at bounding box center [132, 26] width 86 height 22
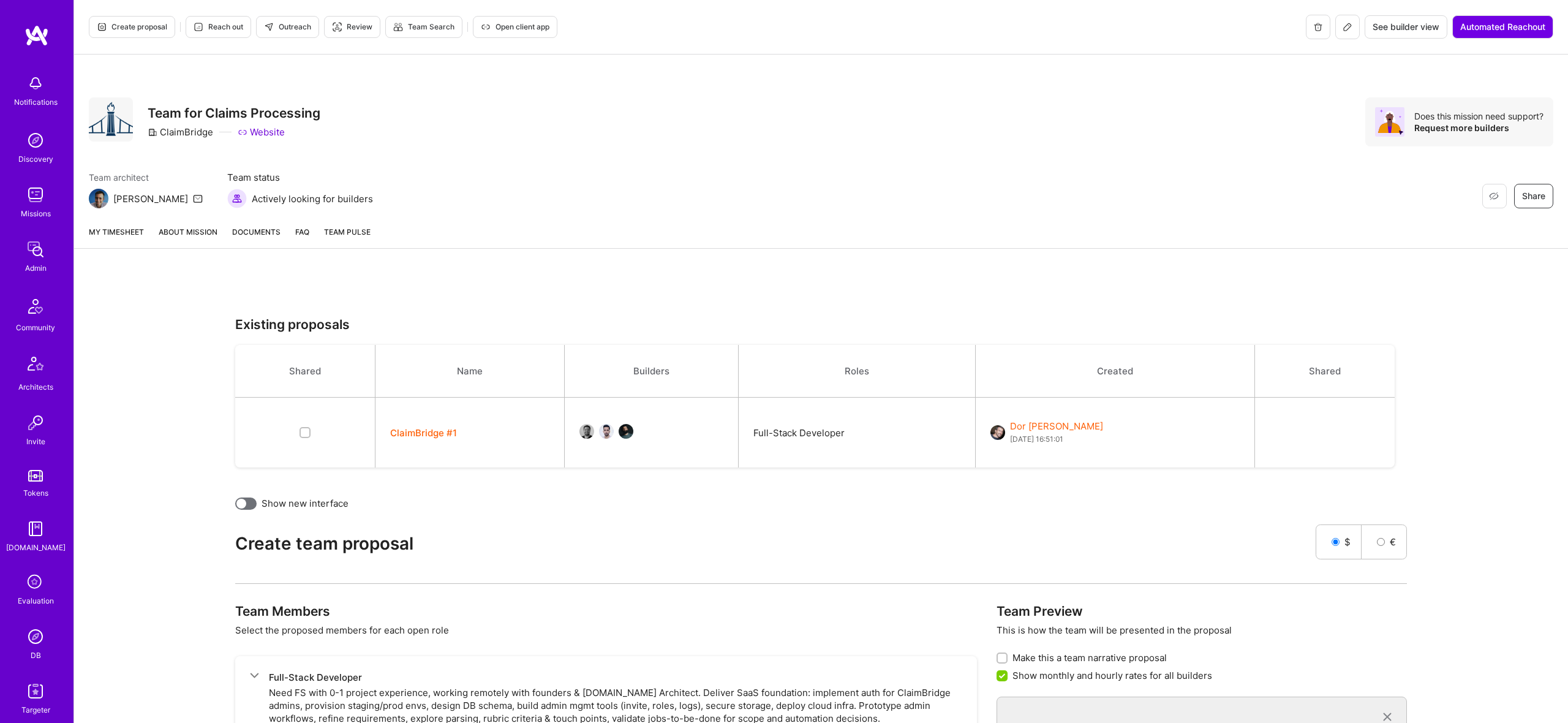
click at [445, 434] on button "ClaimBridge #1" at bounding box center [423, 432] width 67 height 13
click at [184, 135] on div "ClaimBridge" at bounding box center [180, 132] width 66 height 13
copy div "ClaimBridge"
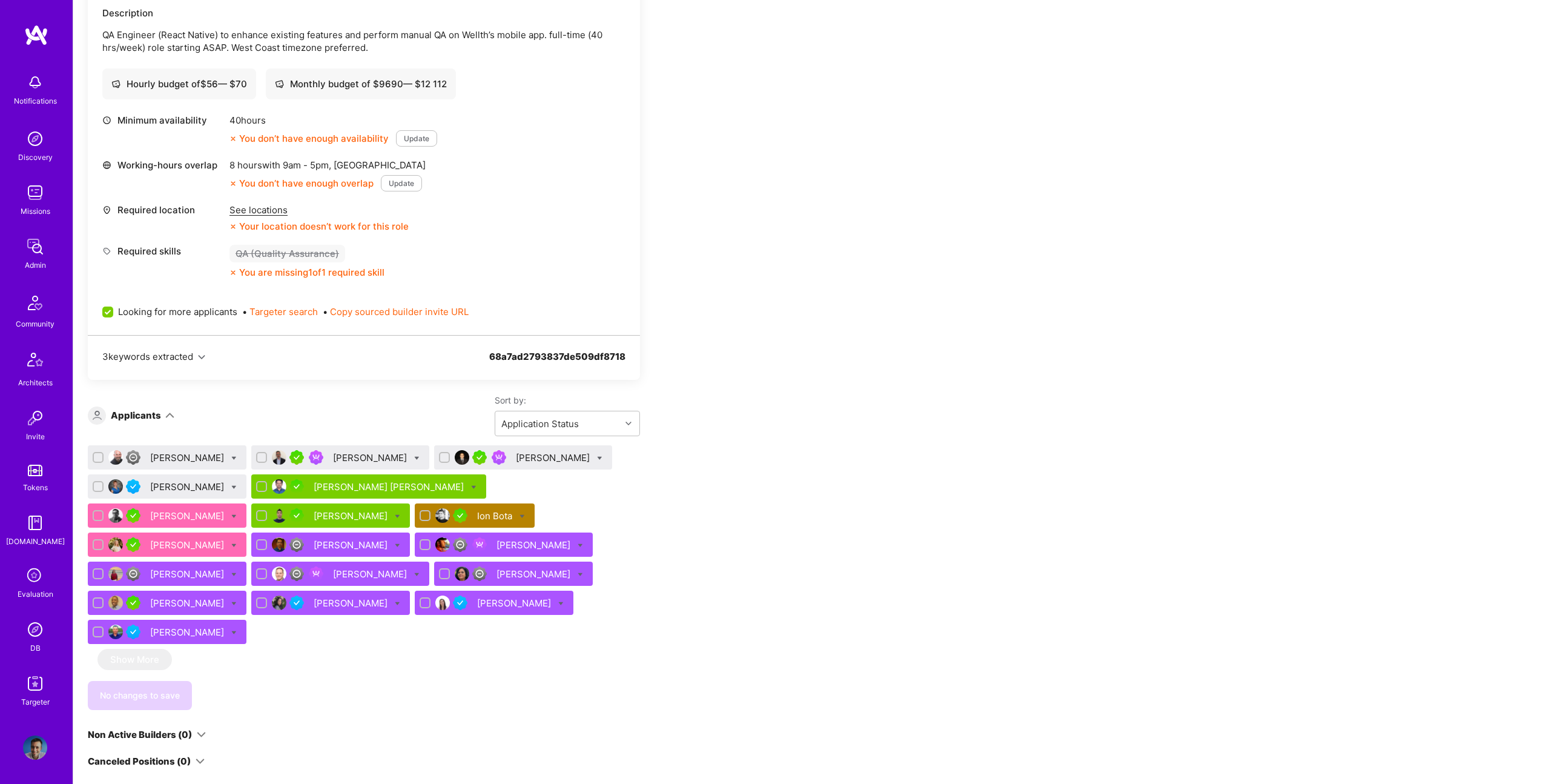
scroll to position [347, 0]
click at [538, 457] on div "[PERSON_NAME]" at bounding box center [554, 458] width 77 height 12
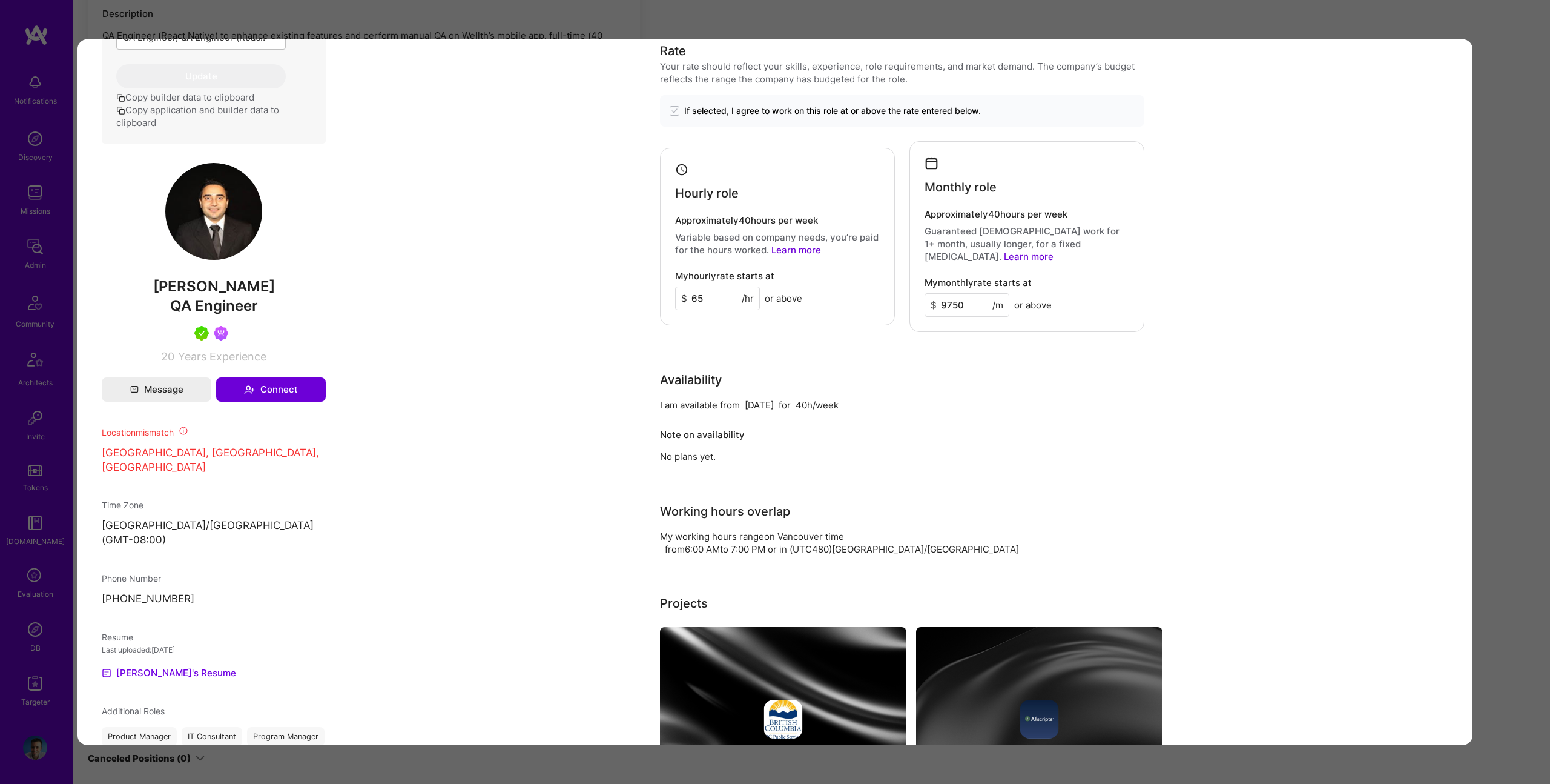
scroll to position [525, 0]
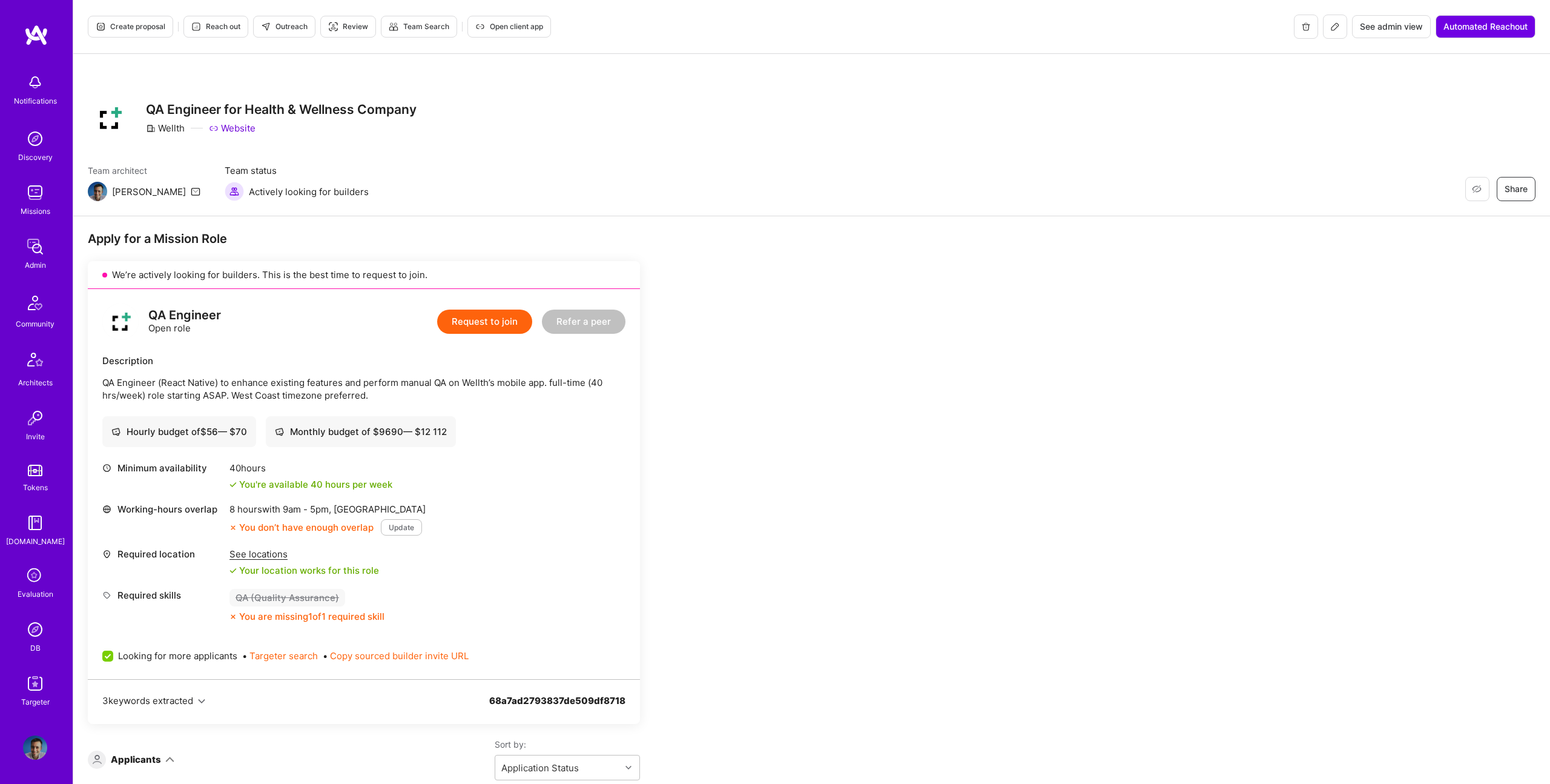
click at [138, 12] on div "Create proposal Reach out Outreach Review Team Search Open client app See admin…" at bounding box center [812, 27] width 1477 height 54
click at [142, 21] on span "Create proposal" at bounding box center [130, 26] width 70 height 11
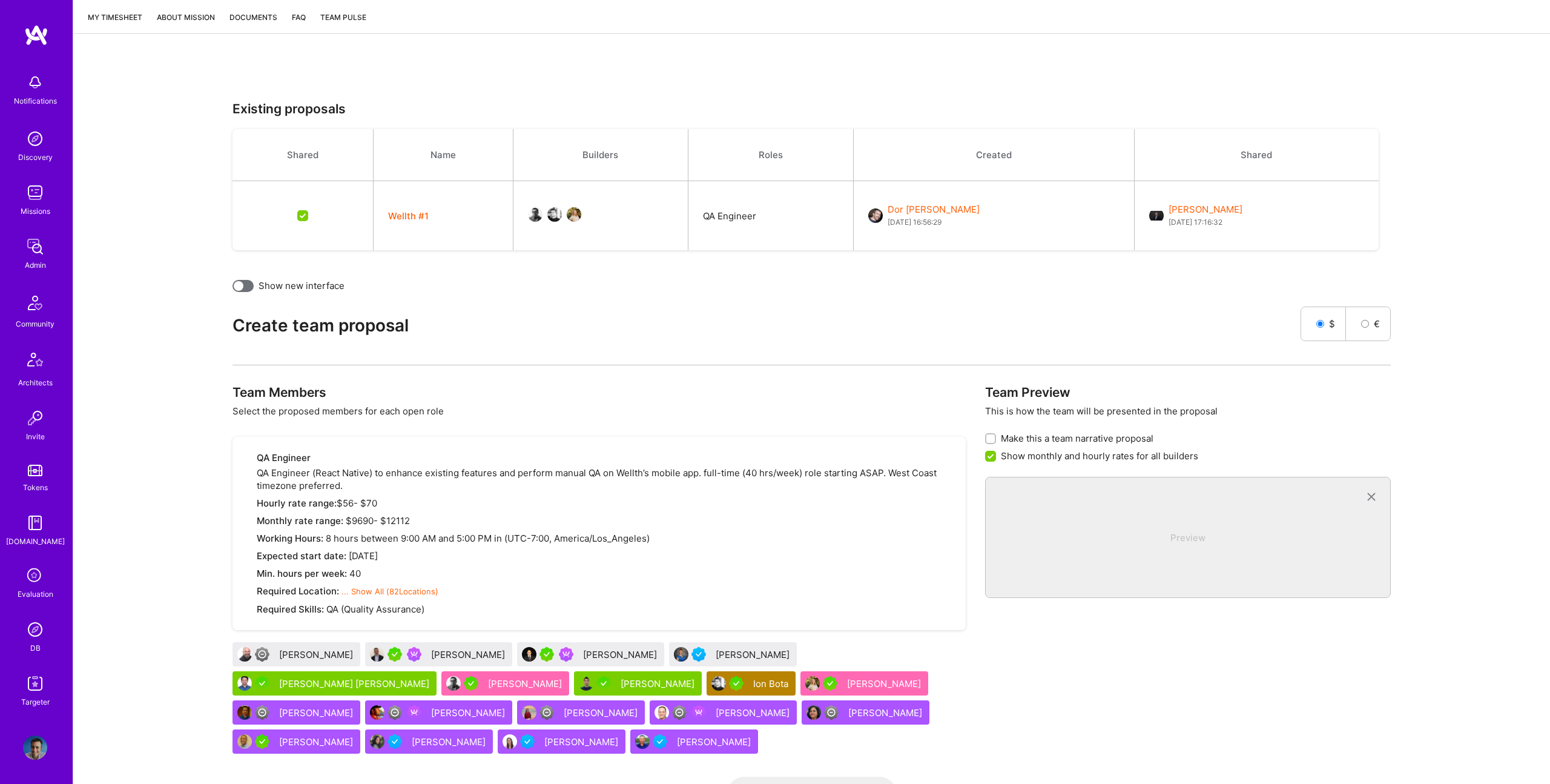
scroll to position [254, 0]
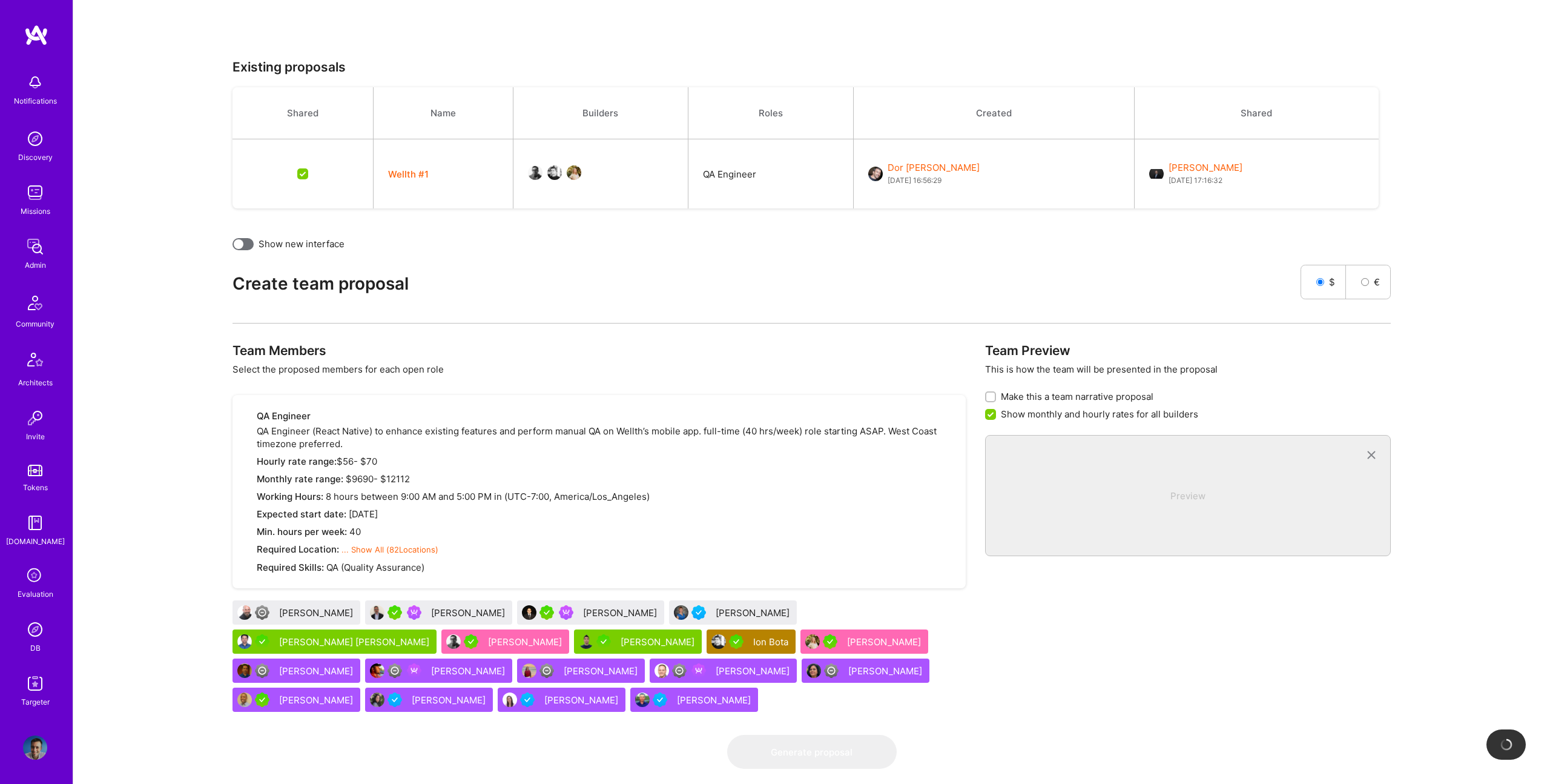
checkbox input "false"
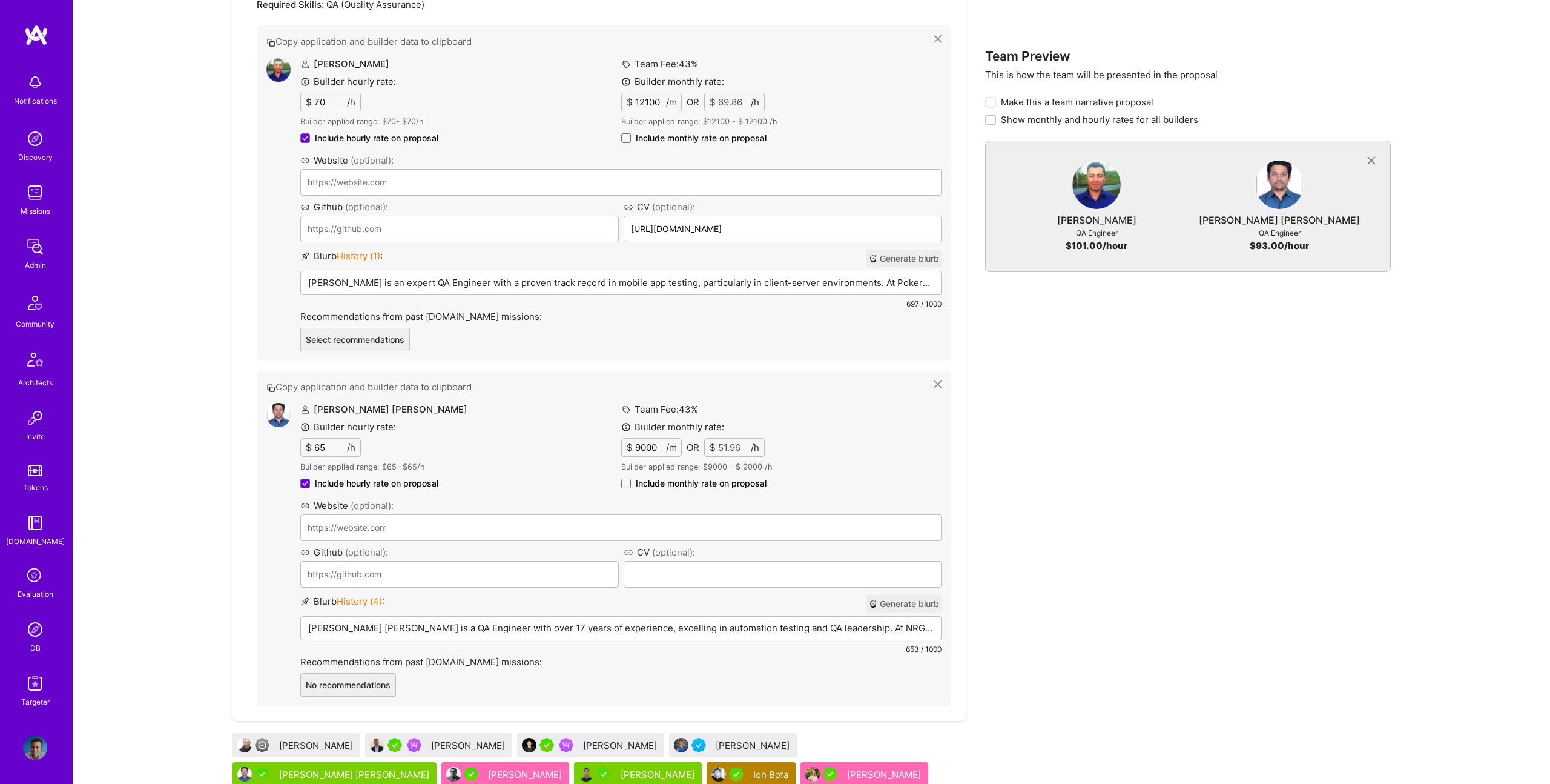
scroll to position [982, 0]
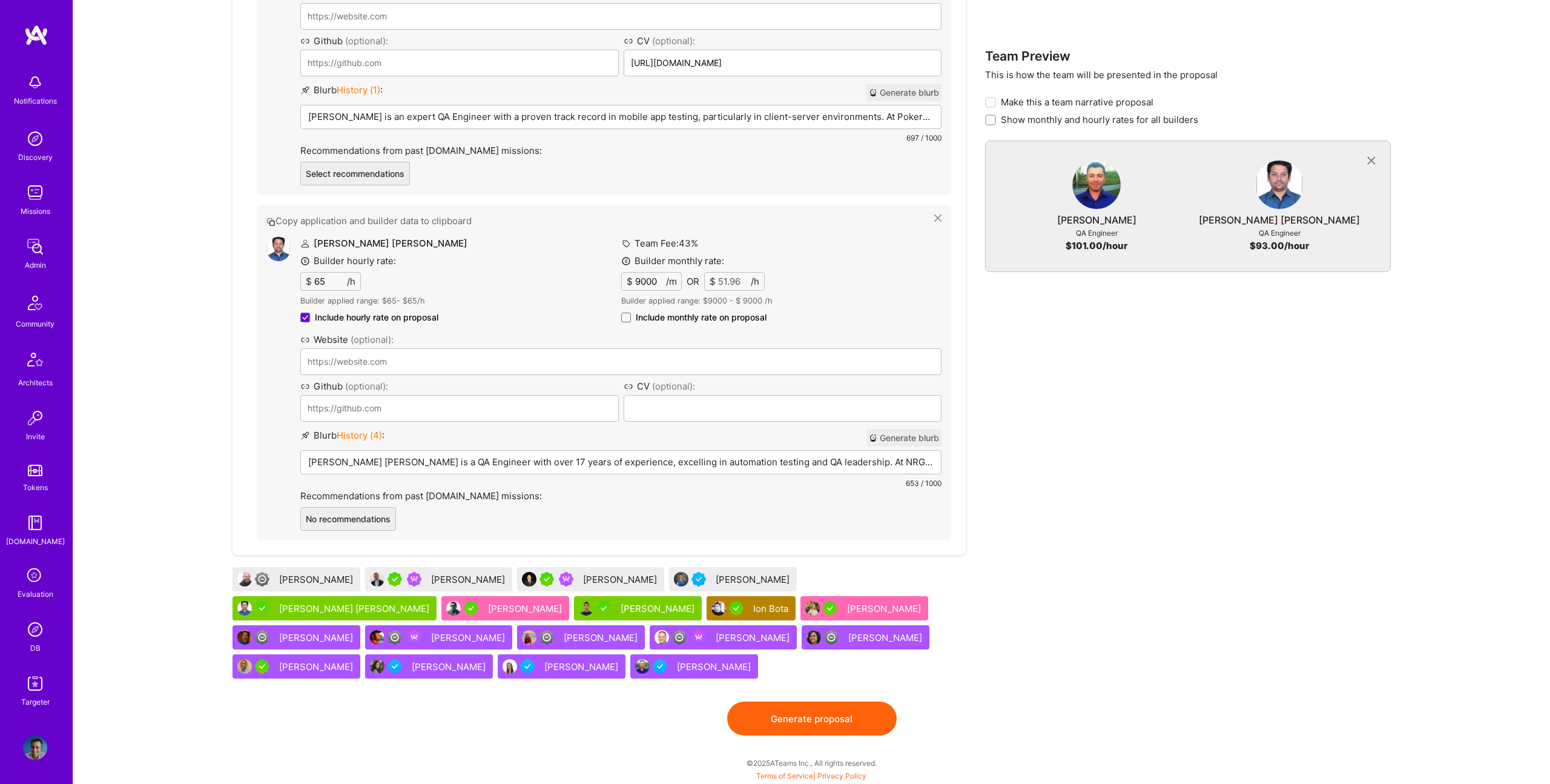
click at [554, 463] on p "Vijay Kumar Thummala is a QA Engineer with over 17 years of experience, excelli…" at bounding box center [620, 461] width 625 height 12
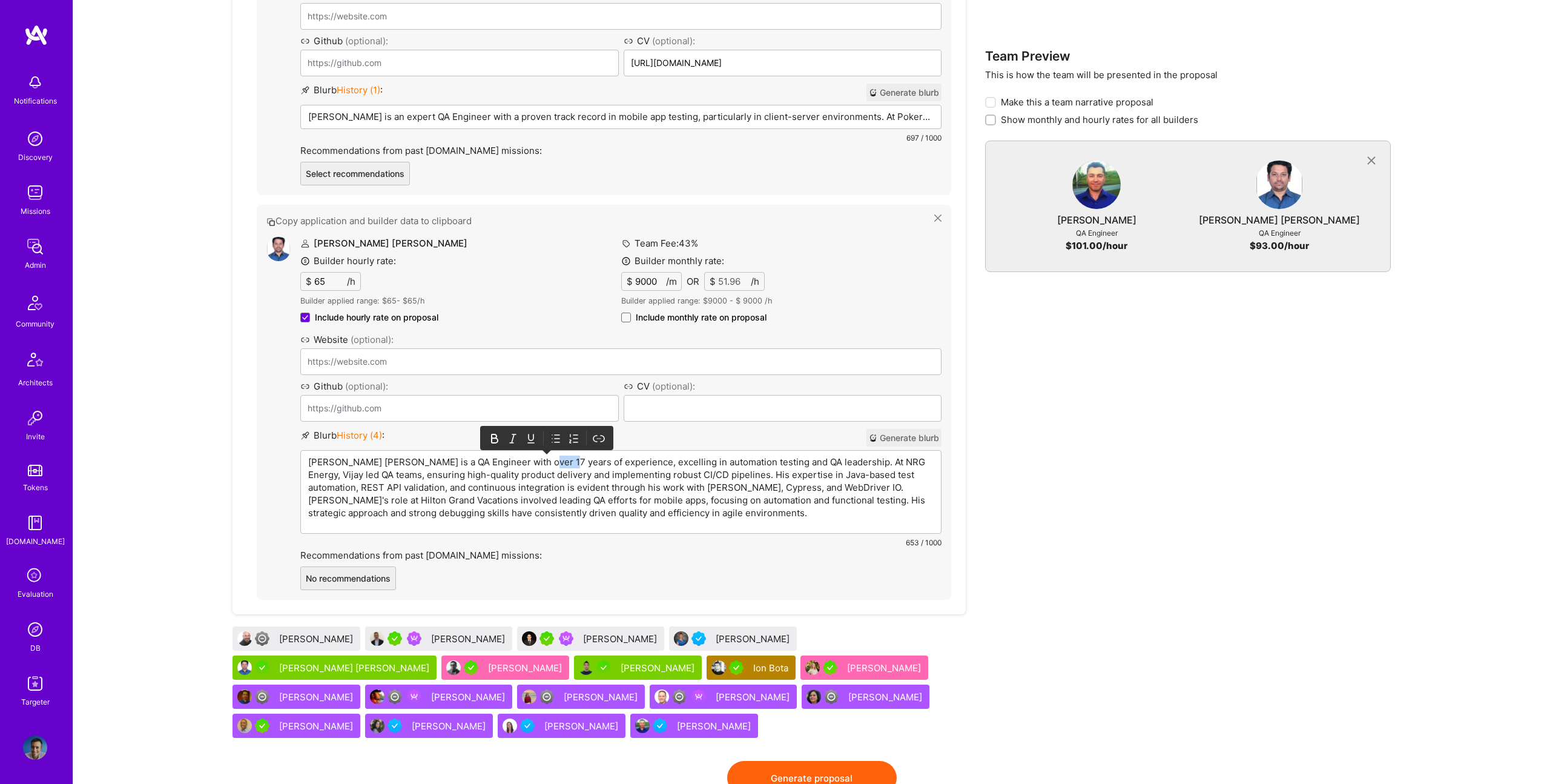
click at [554, 463] on p "[PERSON_NAME] [PERSON_NAME] is a QA Engineer with over 17 years of experience, …" at bounding box center [620, 487] width 625 height 63
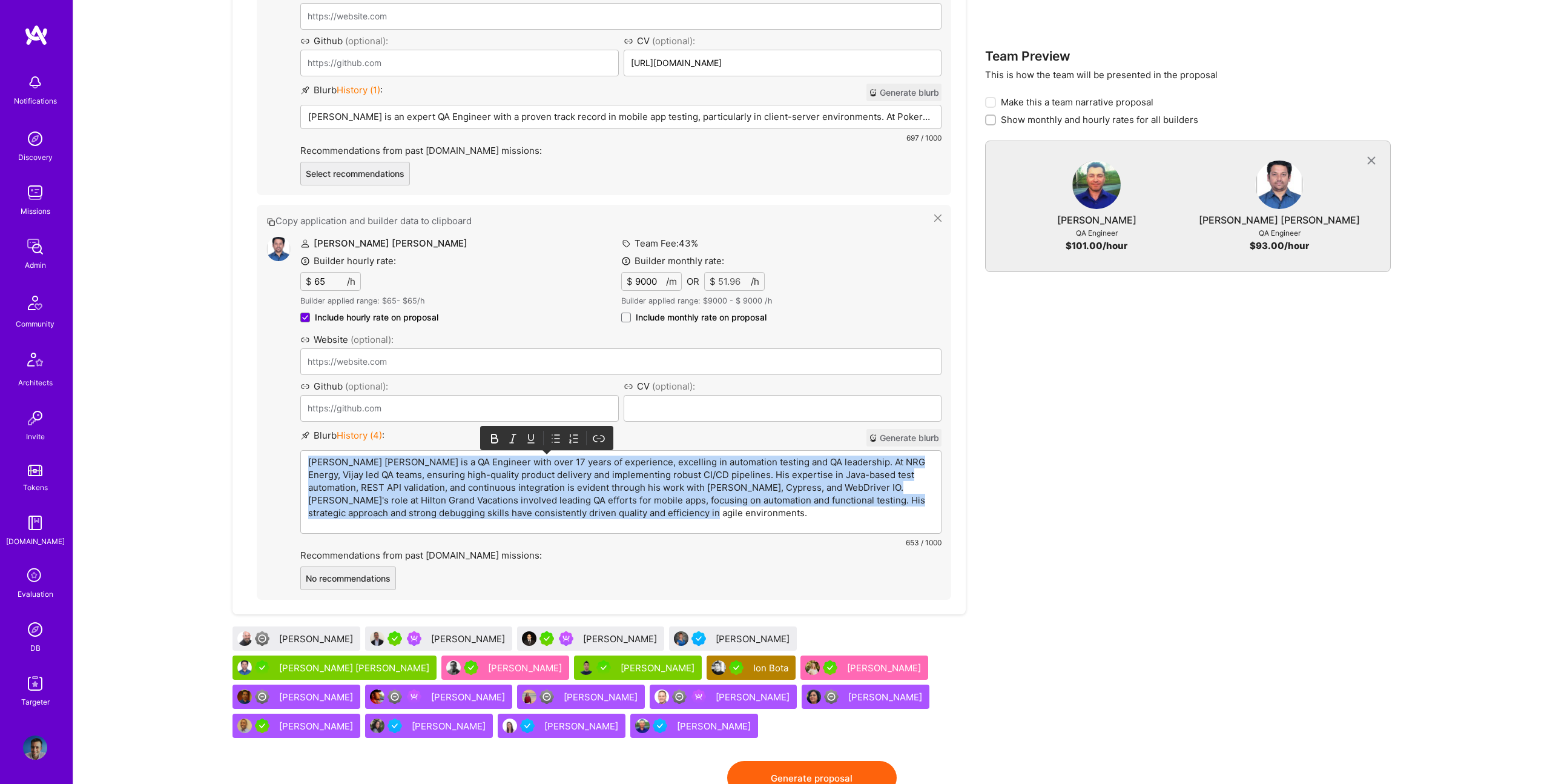
click at [554, 463] on p "[PERSON_NAME] [PERSON_NAME] is a QA Engineer with over 17 years of experience, …" at bounding box center [620, 487] width 625 height 63
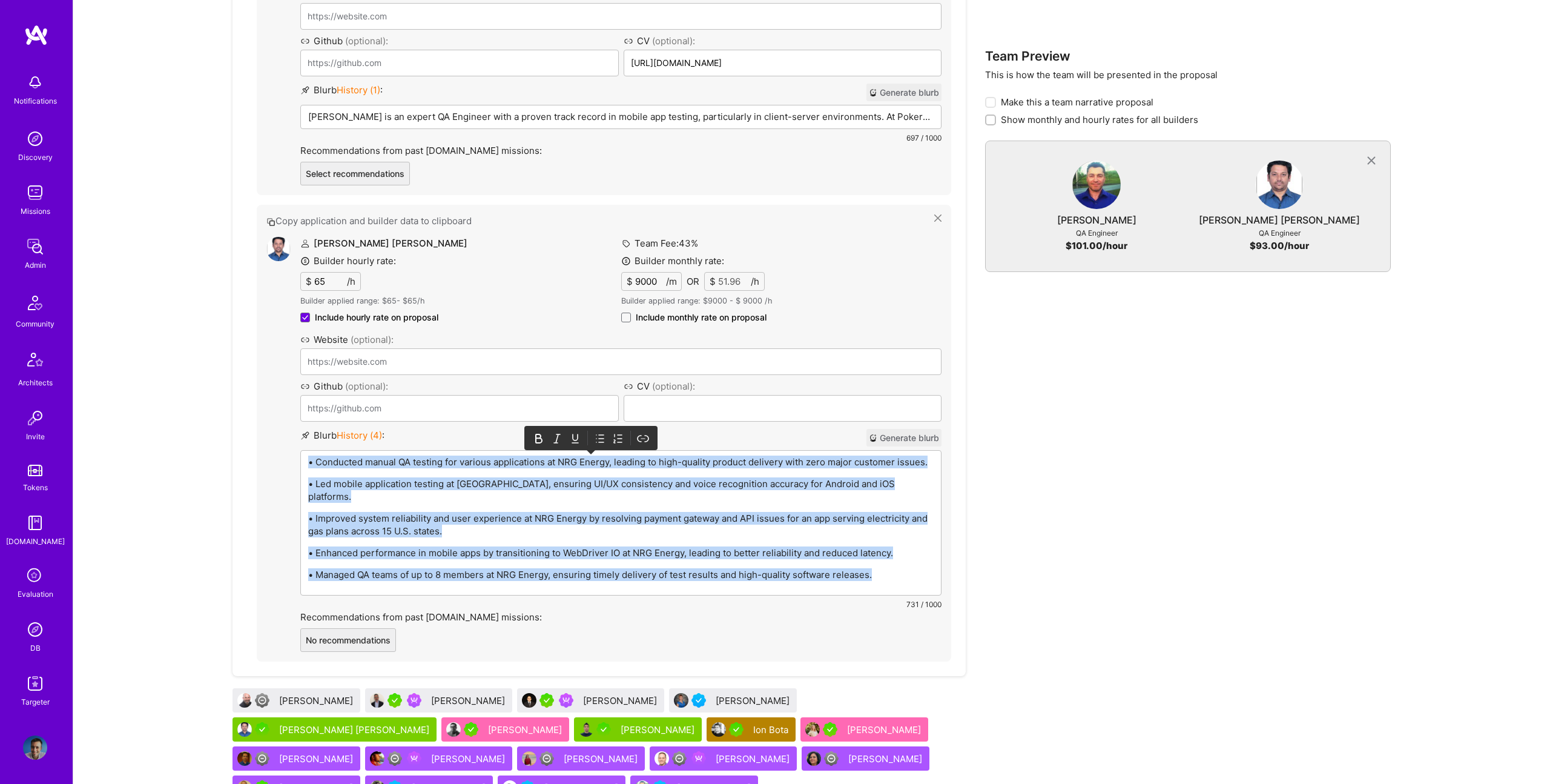
click at [595, 435] on icon at bounding box center [600, 438] width 12 height 12
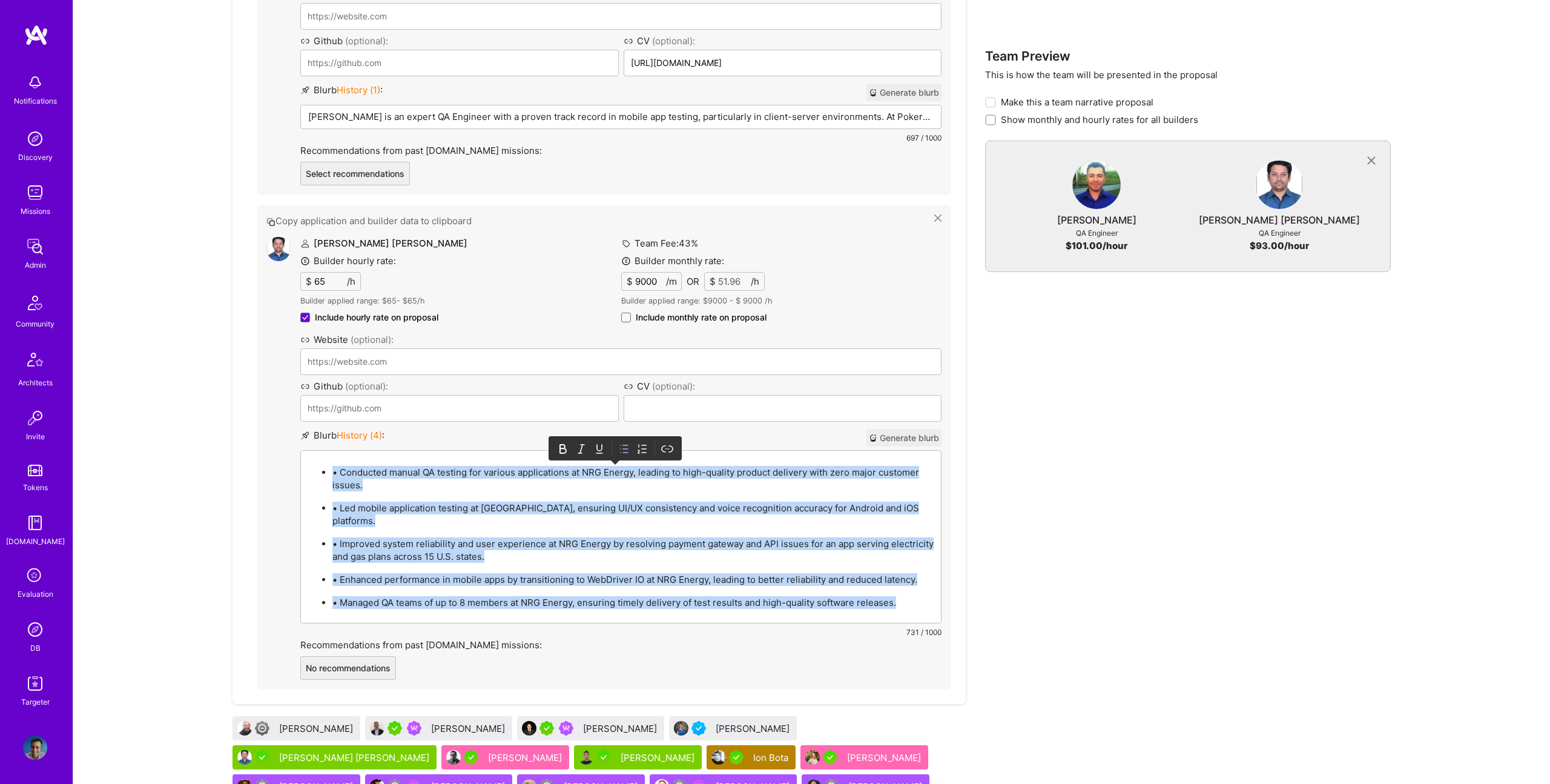
click at [337, 474] on p "• Conducted manual QA testing for various applications at NRG Energy, leading t…" at bounding box center [633, 478] width 601 height 26
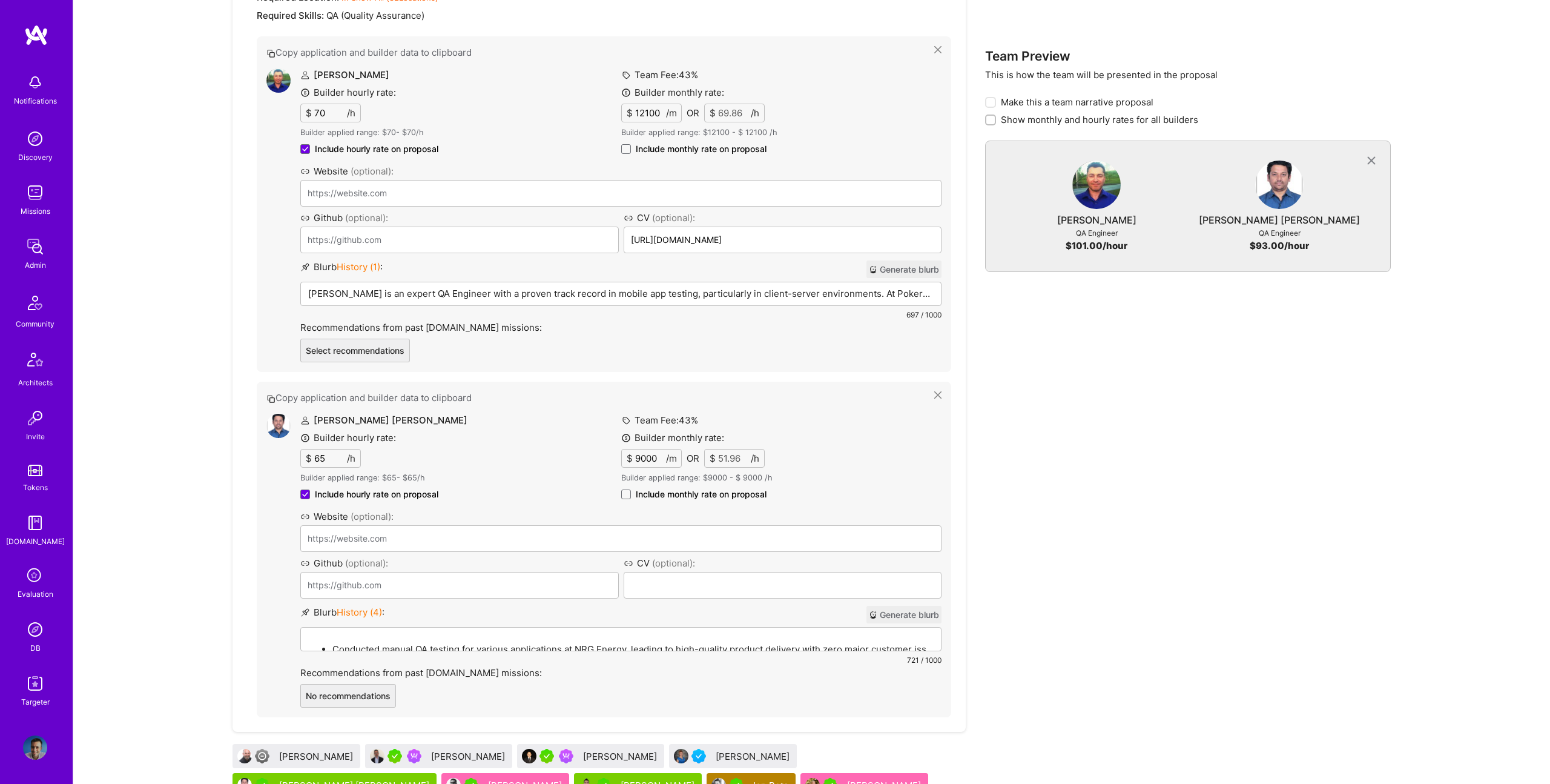
scroll to position [721, 0]
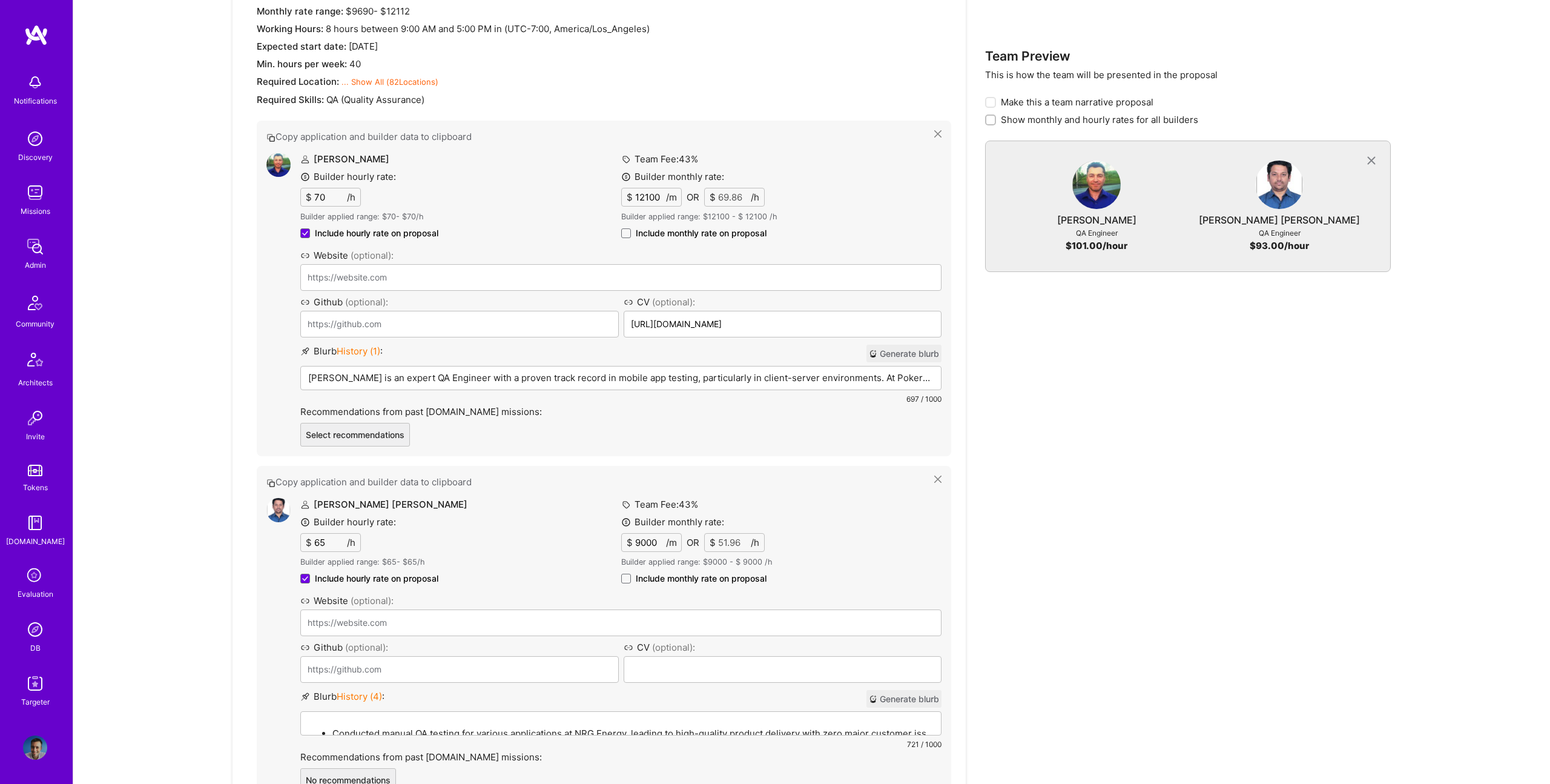
click at [652, 228] on span "Include monthly rate on proposal" at bounding box center [701, 233] width 131 height 12
click at [0, 0] on input "Include monthly rate on proposal" at bounding box center [0, 0] width 0 height 0
click at [678, 573] on span "Include monthly rate on proposal" at bounding box center [701, 578] width 131 height 12
click at [0, 0] on input "Include monthly rate on proposal" at bounding box center [0, 0] width 0 height 0
checkbox input "true"
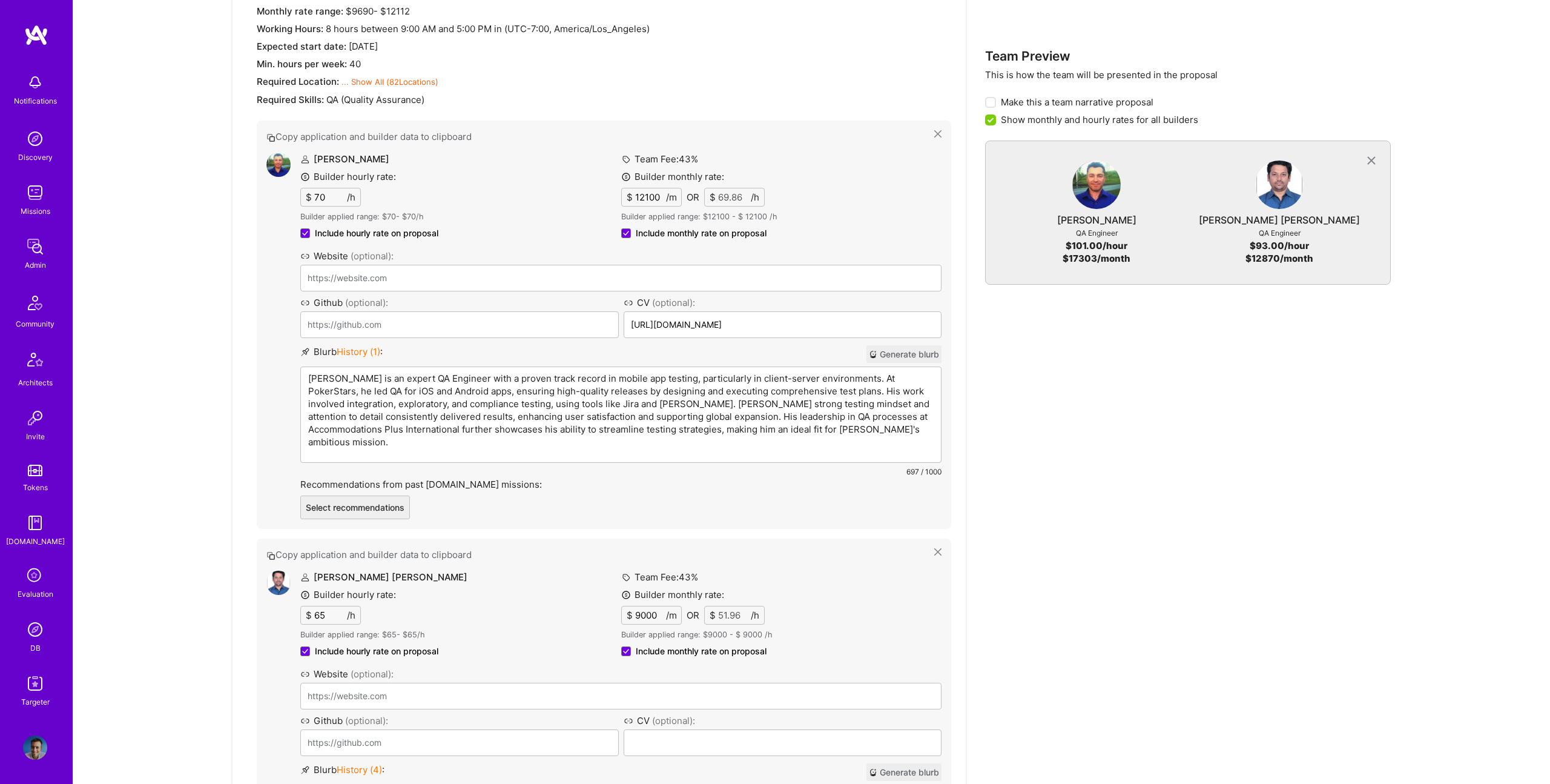
click at [480, 374] on p "Leon is an expert QA Engineer with a proven track record in mobile app testing,…" at bounding box center [620, 410] width 625 height 77
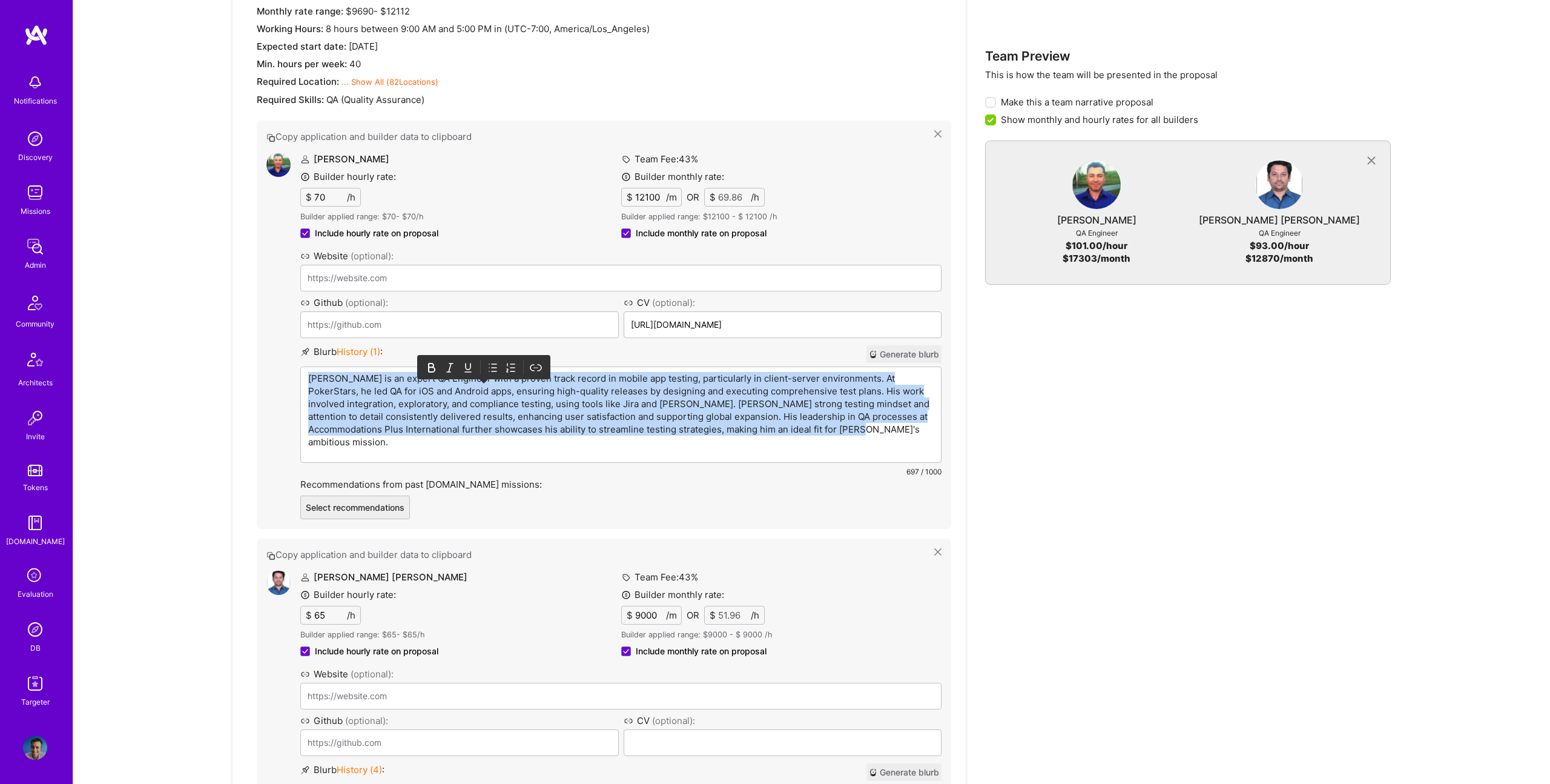
click at [480, 374] on p "Leon is an expert QA Engineer with a proven track record in mobile app testing,…" at bounding box center [620, 410] width 625 height 77
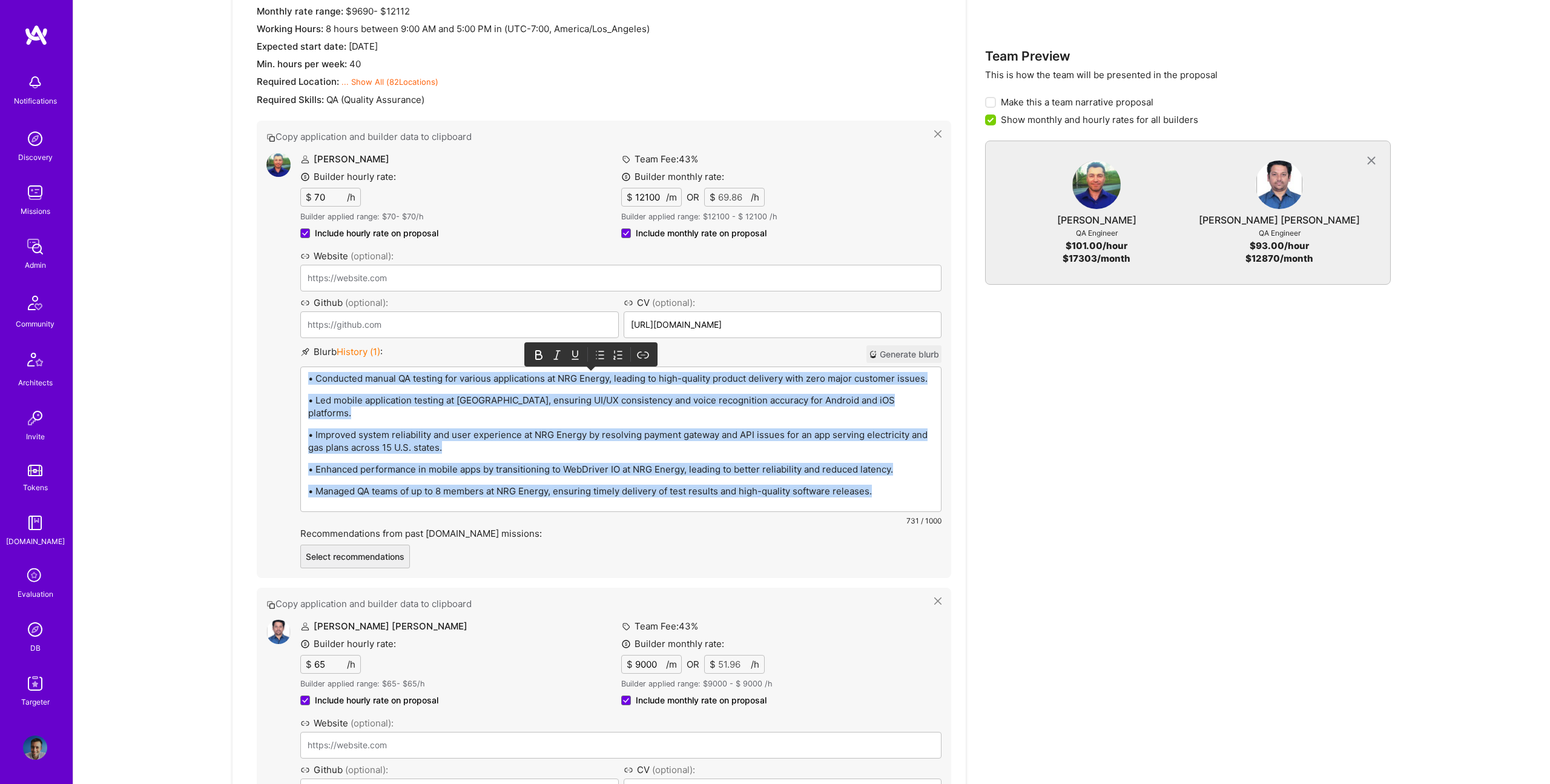
click at [602, 353] on icon at bounding box center [600, 354] width 12 height 12
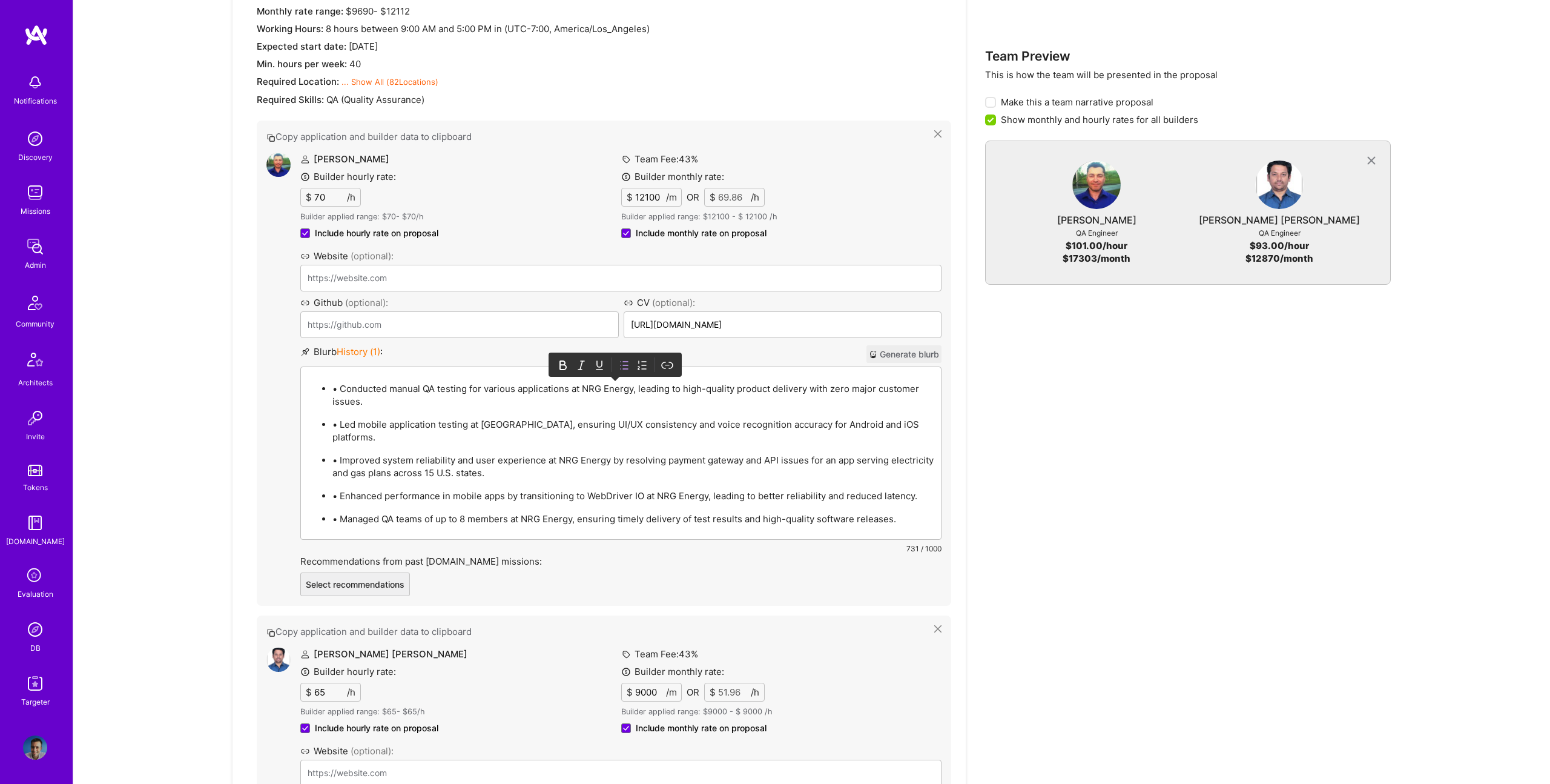
click at [342, 381] on li "• Conducted manual QA testing for various applications at NRG Energy, leading t…" at bounding box center [633, 394] width 601 height 27
click at [341, 387] on p "• Conducted manual QA testing for various applications at NRG Energy, leading t…" at bounding box center [633, 394] width 601 height 26
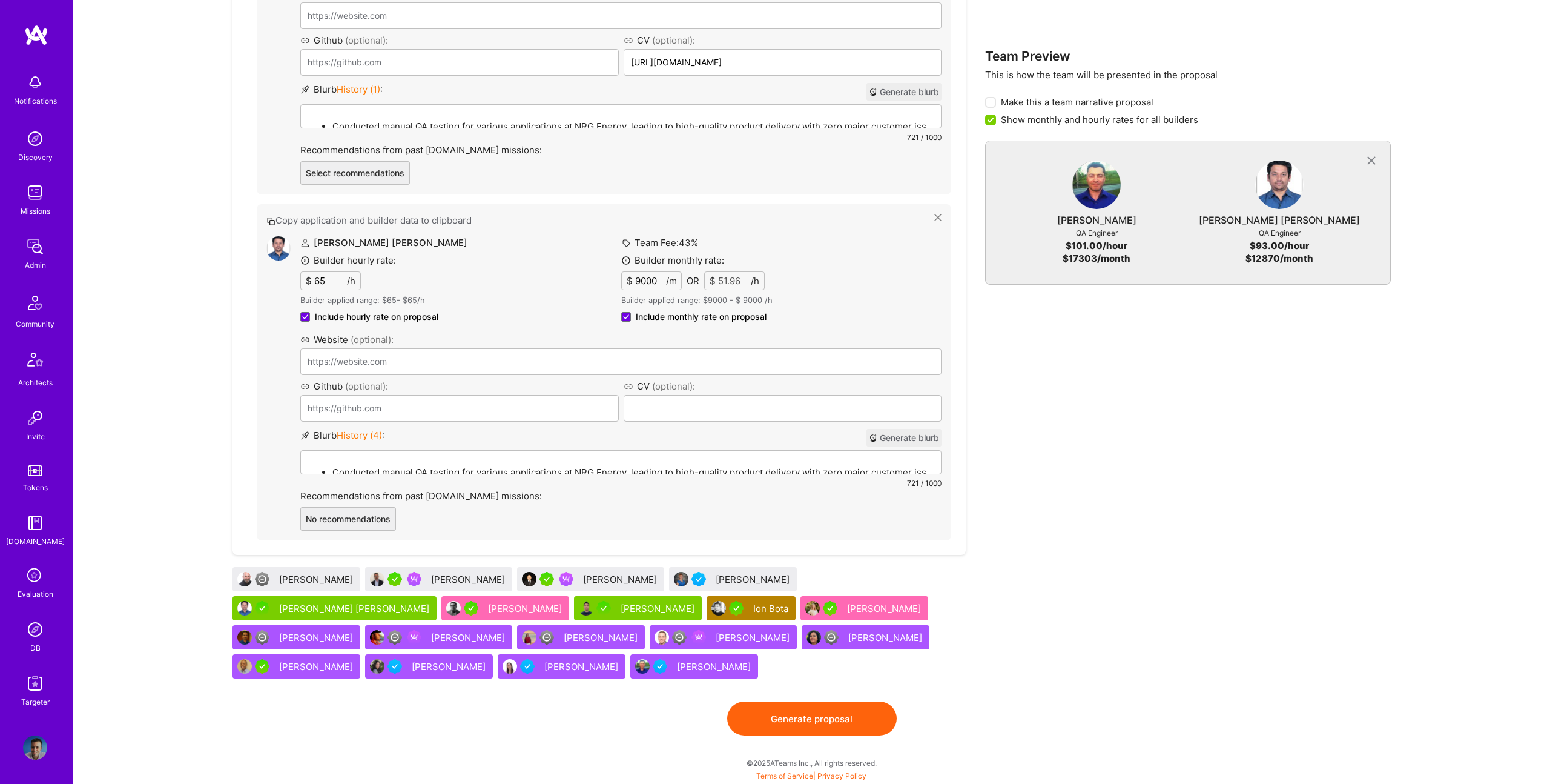
scroll to position [983, 0]
drag, startPoint x: 799, startPoint y: 723, endPoint x: 800, endPoint y: 716, distance: 7.1
click at [799, 714] on button "Generate proposal" at bounding box center [812, 718] width 169 height 34
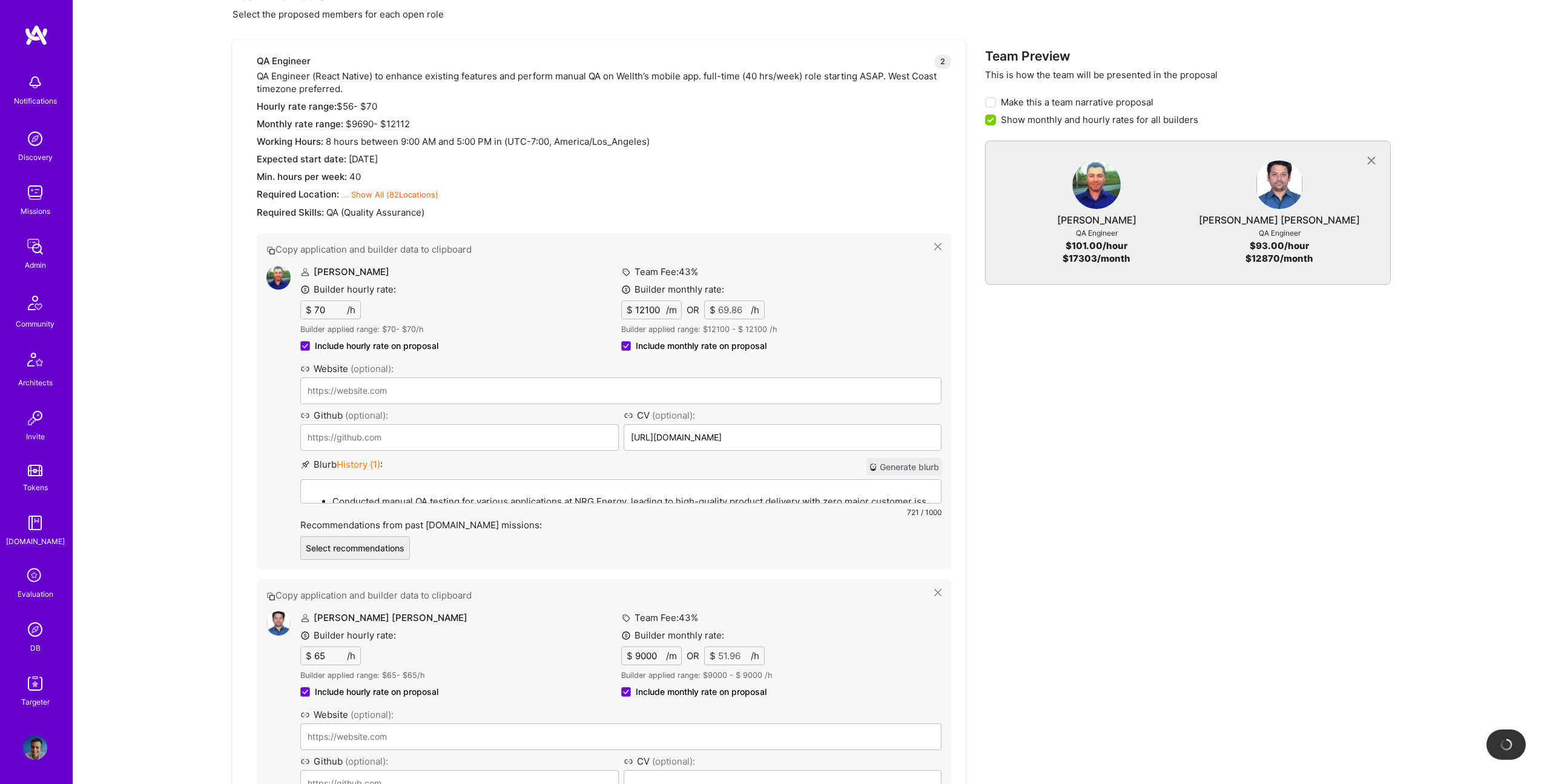
scroll to position [0, 0]
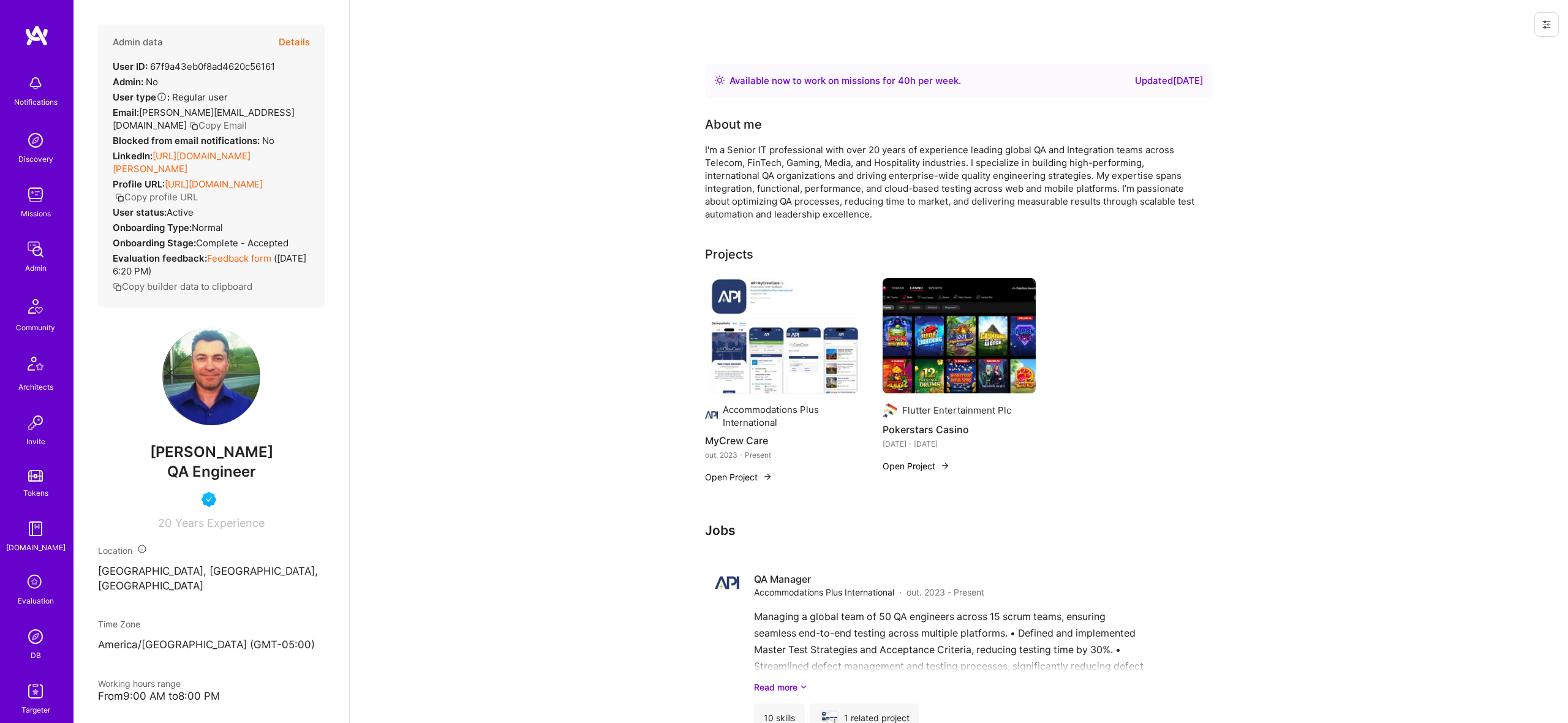
click at [297, 39] on button "Details" at bounding box center [294, 42] width 31 height 36
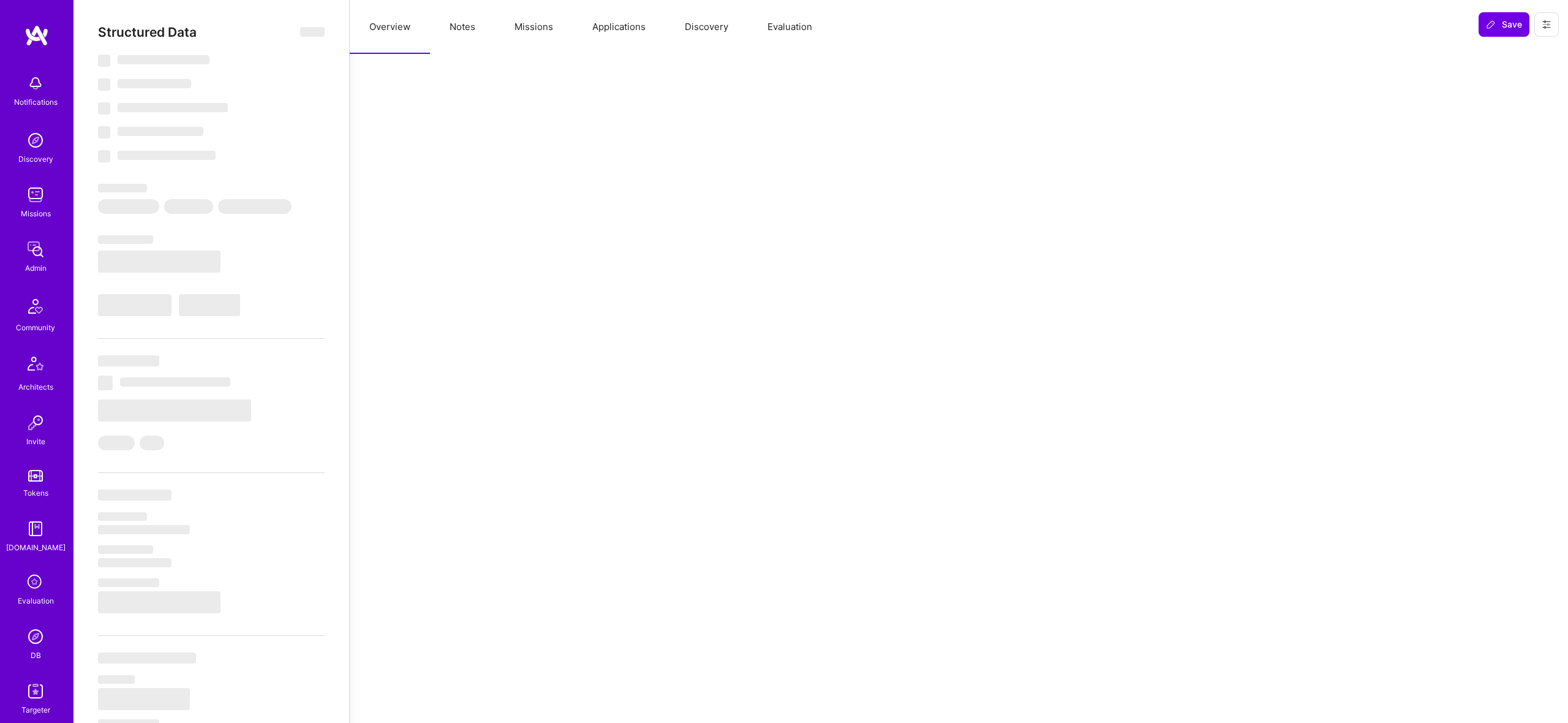
click at [472, 26] on button "Notes" at bounding box center [462, 27] width 65 height 54
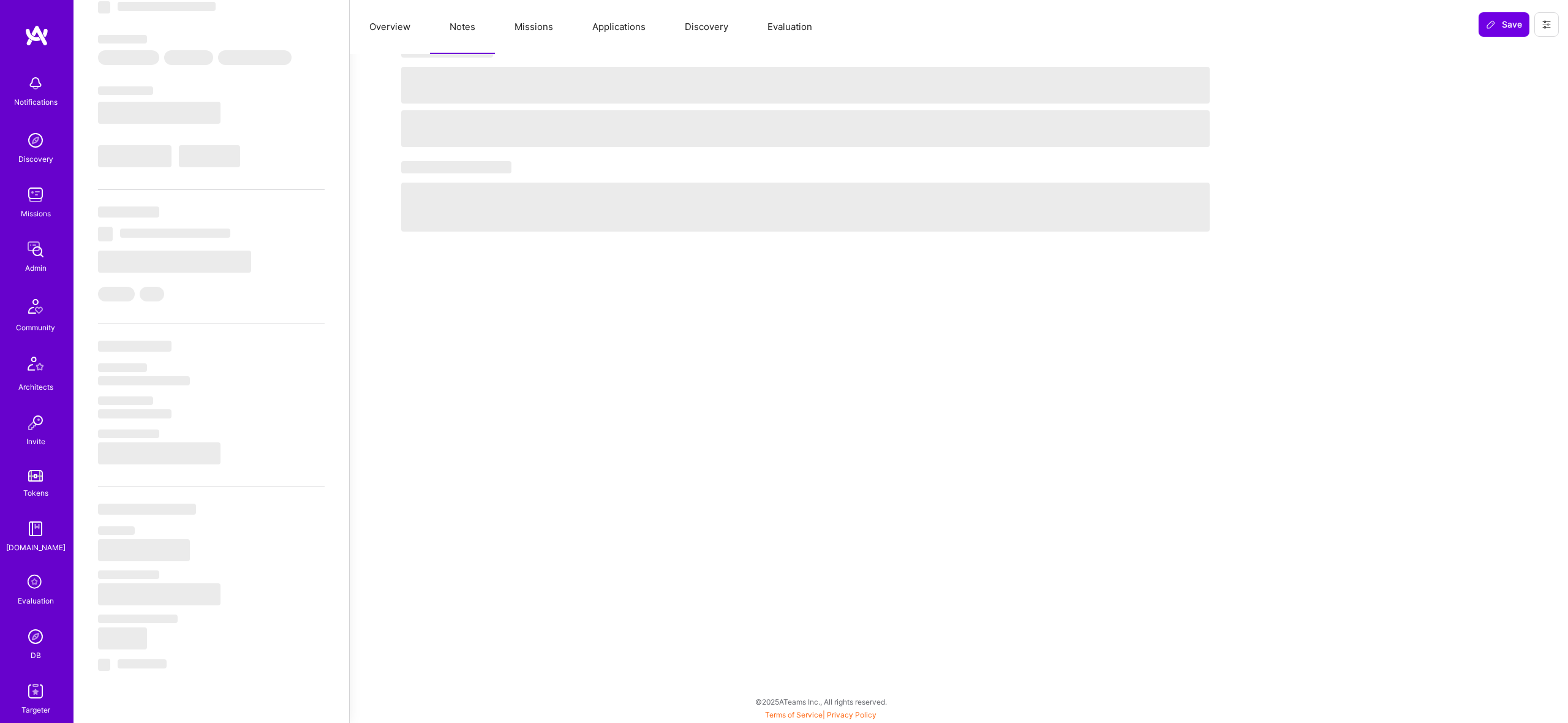
select select "Right Now"
select select "5"
select select "4"
select select "6"
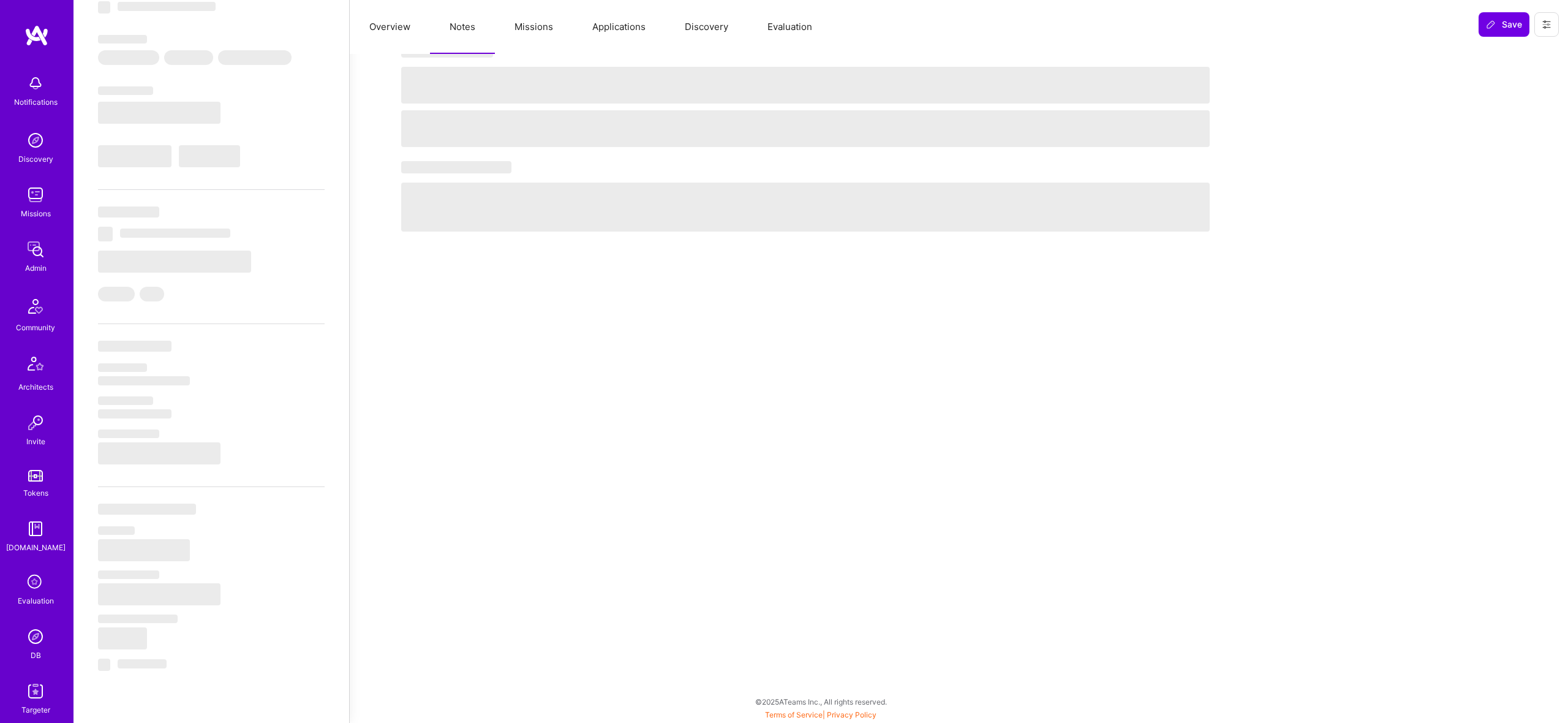
select select "CA"
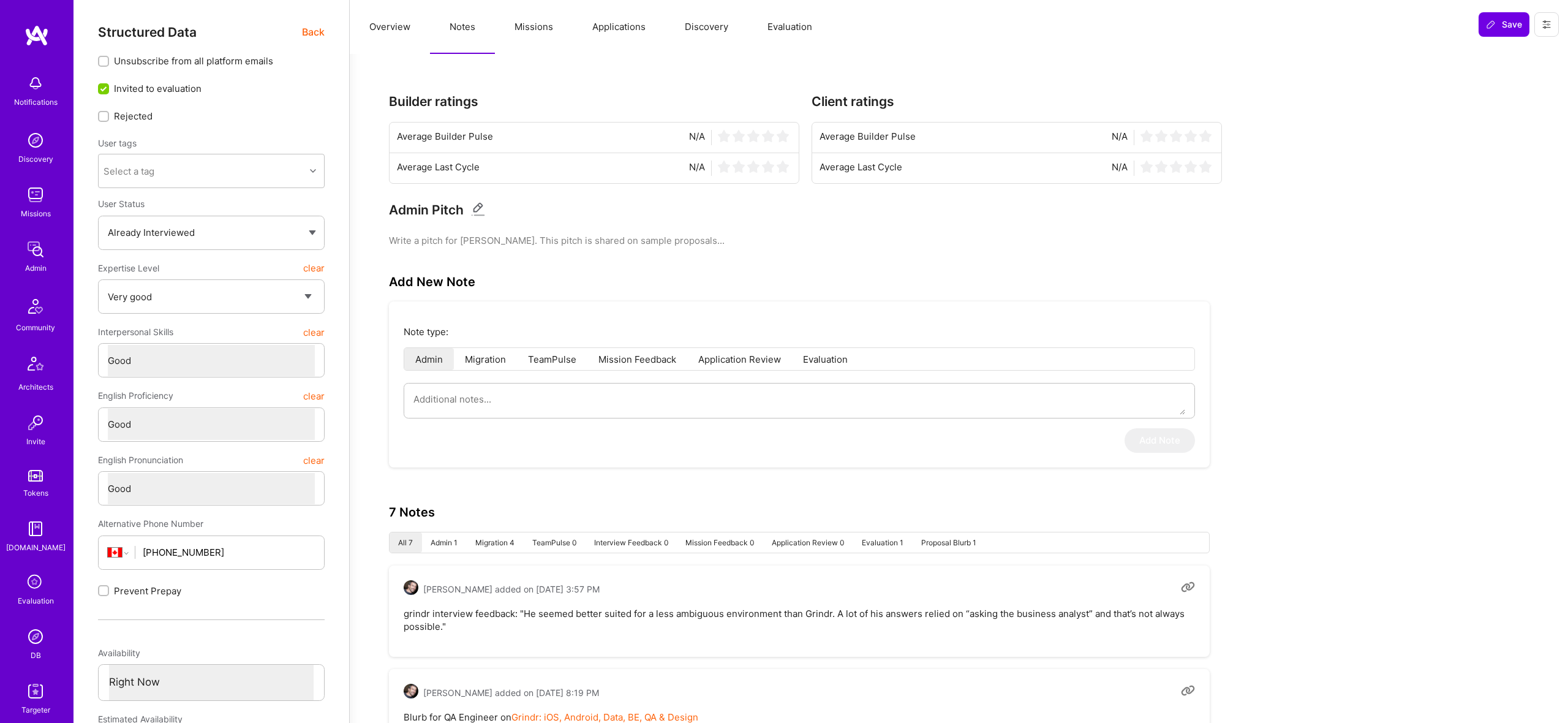
click at [512, 39] on button "Missions" at bounding box center [534, 27] width 77 height 54
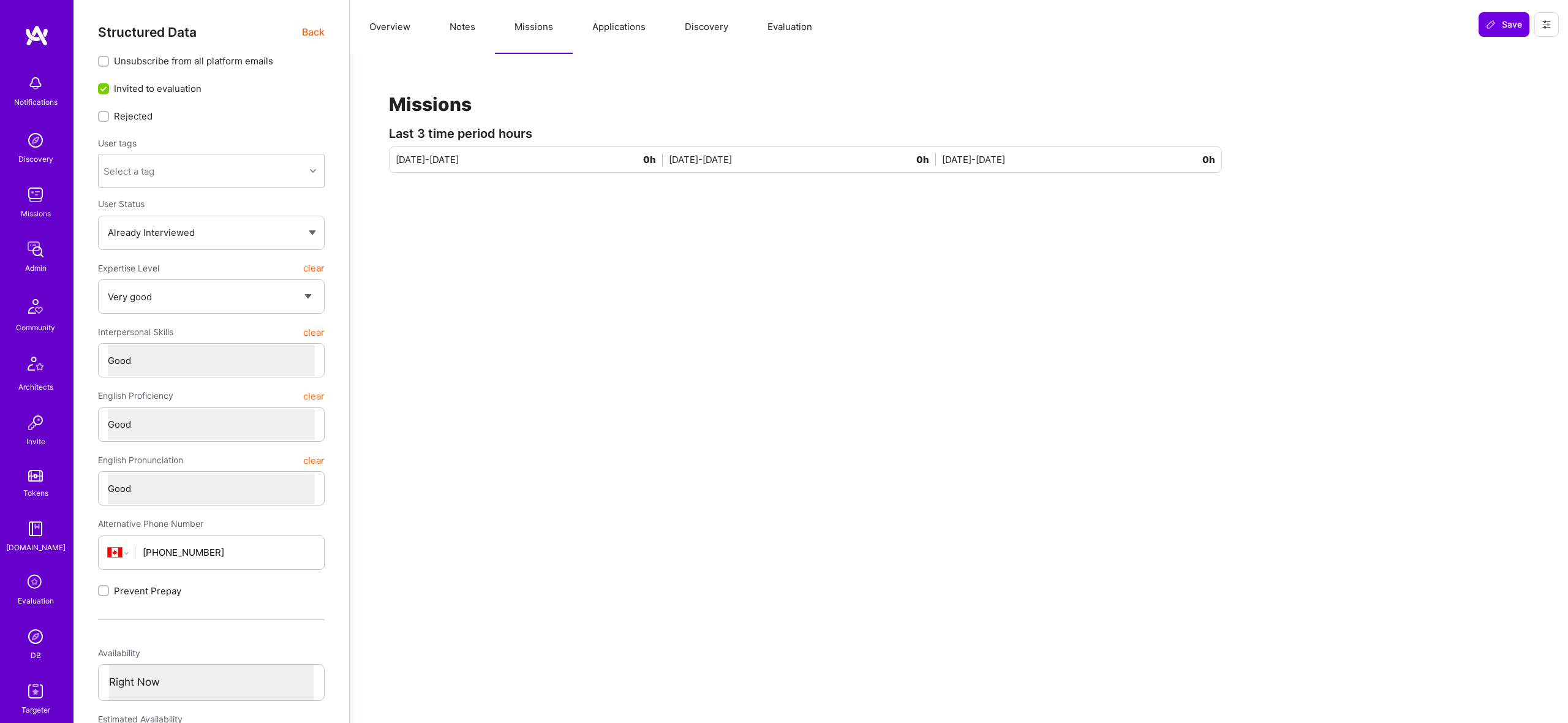
click at [603, 31] on button "Applications" at bounding box center [619, 27] width 93 height 54
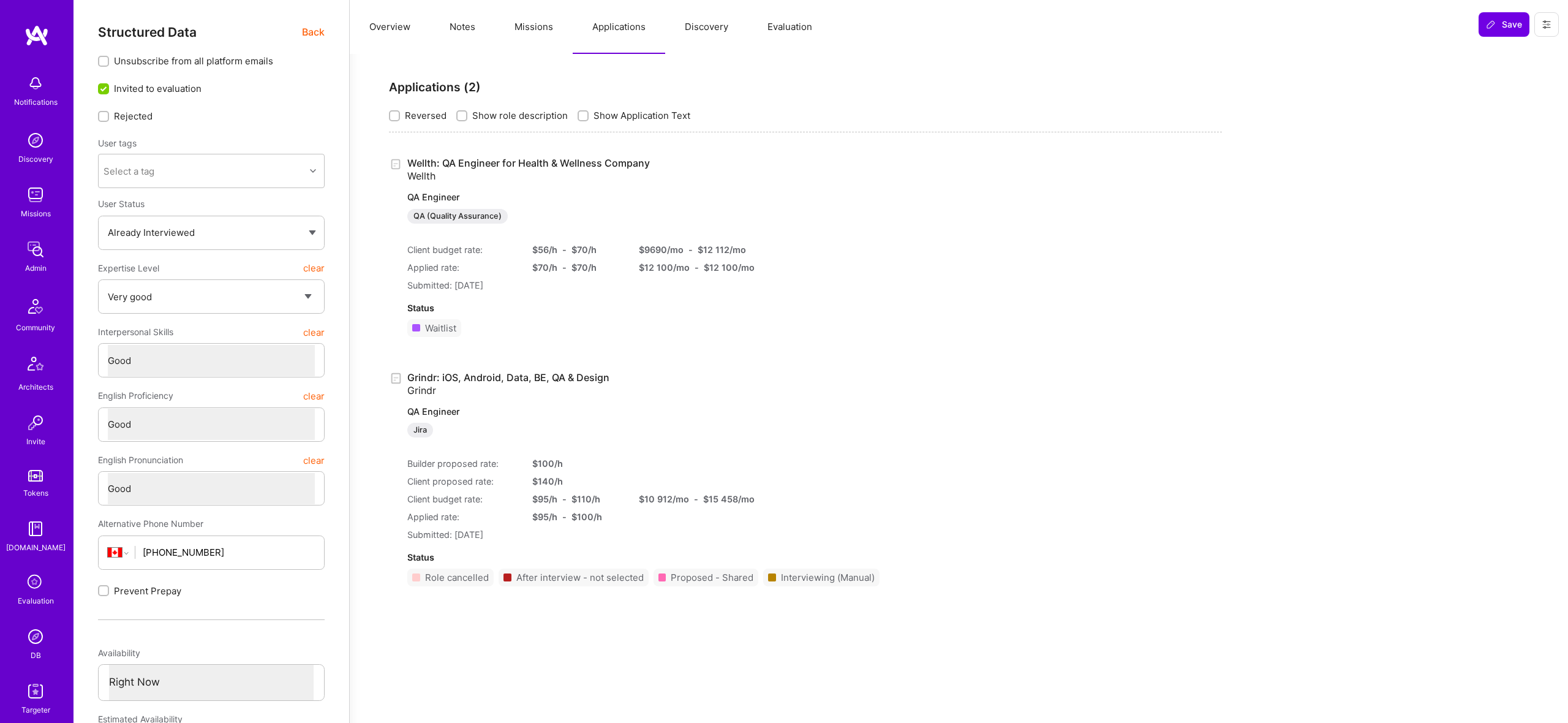
click at [377, 38] on button "Overview" at bounding box center [389, 27] width 80 height 54
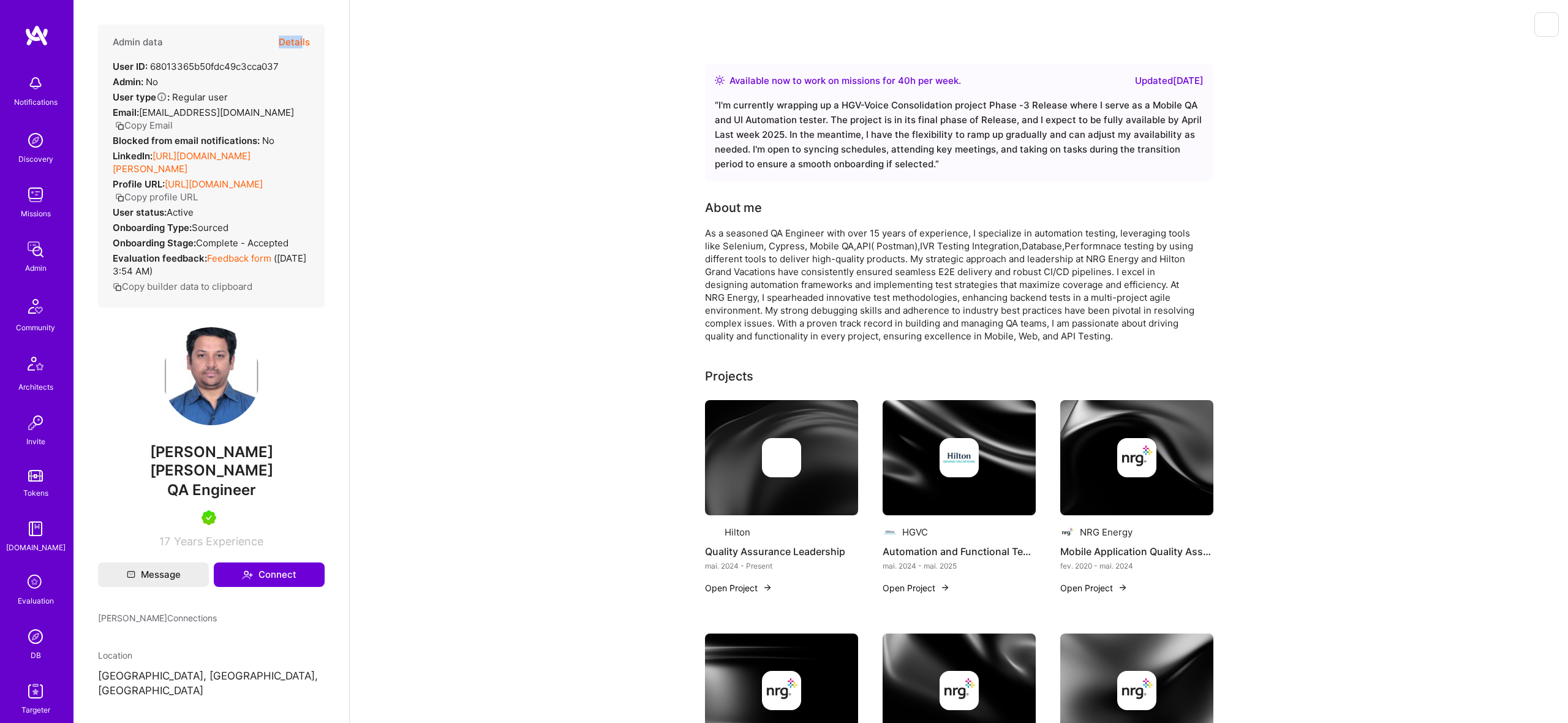
drag, startPoint x: 0, startPoint y: 0, endPoint x: 303, endPoint y: 39, distance: 305.5
click at [303, 39] on div "Admin data Details User ID: 68013365b50fdc49c3cca037 Admin: No User type Regula…" at bounding box center [211, 166] width 227 height 283
click at [303, 39] on button "Details" at bounding box center [294, 42] width 31 height 36
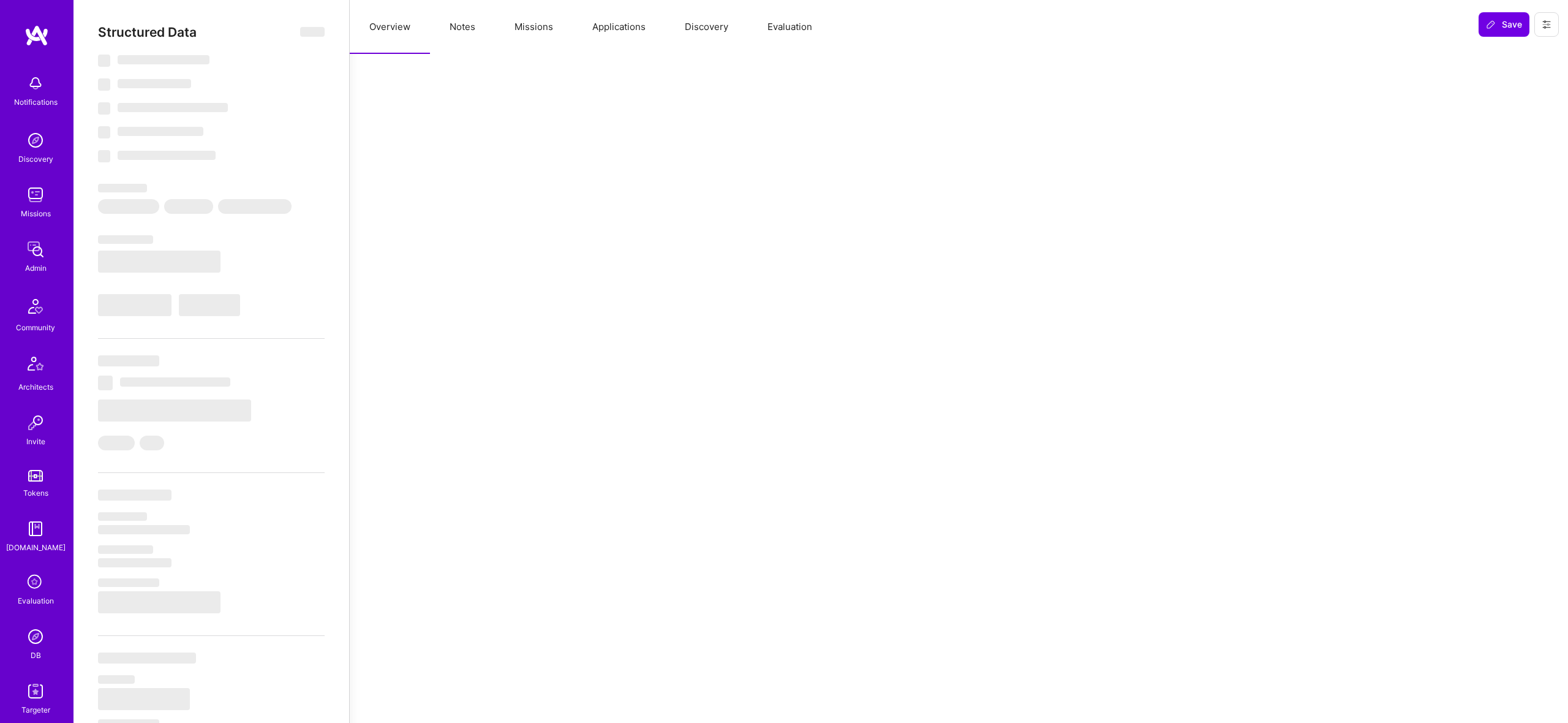
click at [473, 30] on button "Notes" at bounding box center [462, 27] width 65 height 54
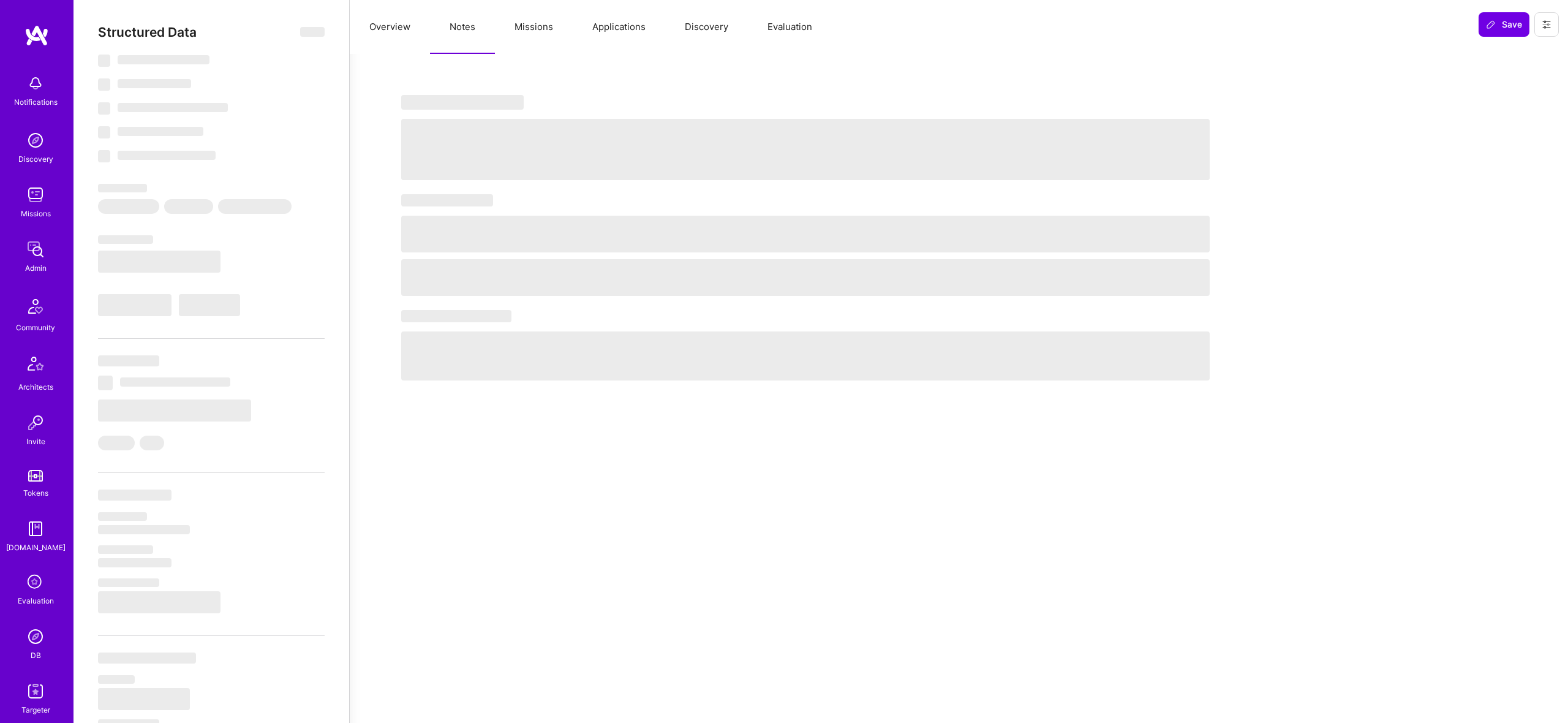
select select "Right Now"
select select "7"
select select "4"
select select "7"
select select "6"
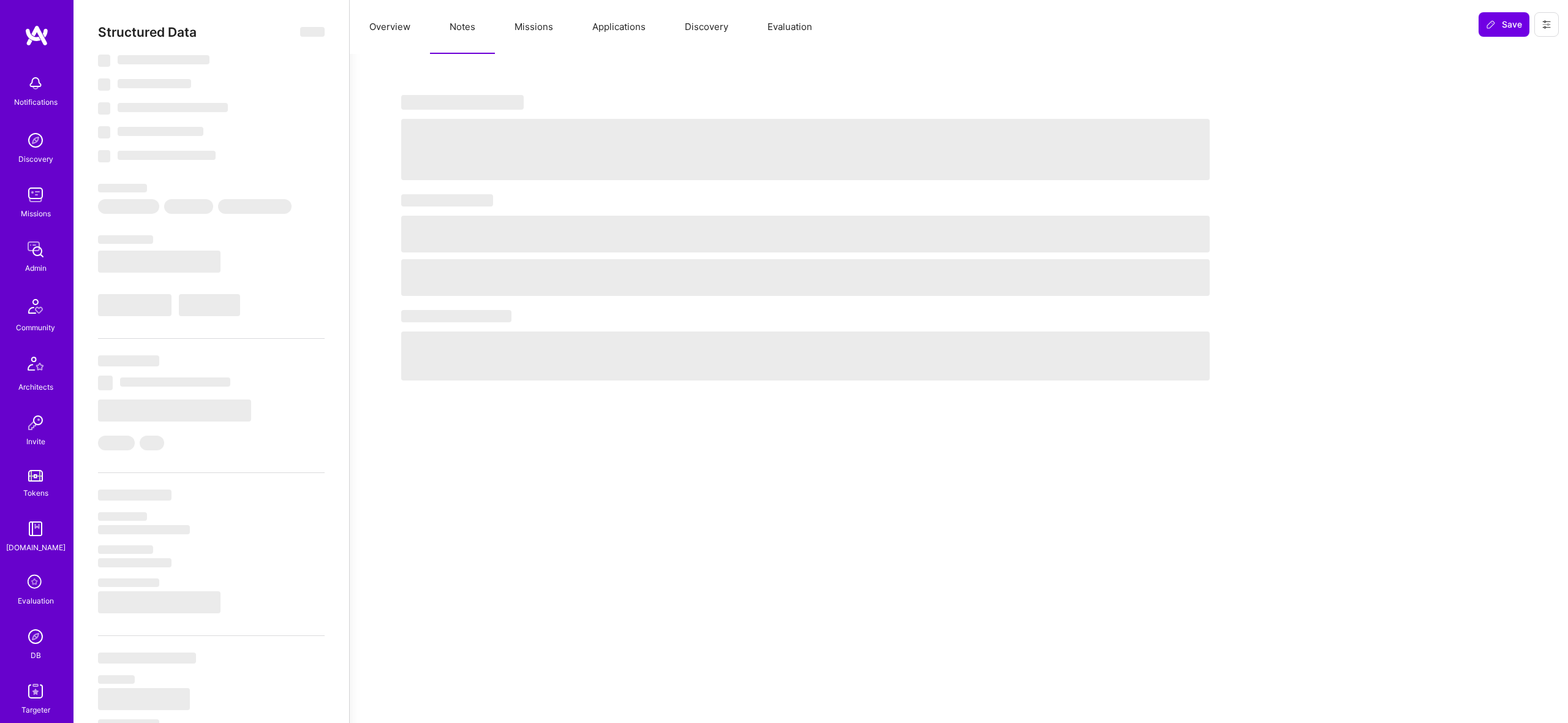
select select "US"
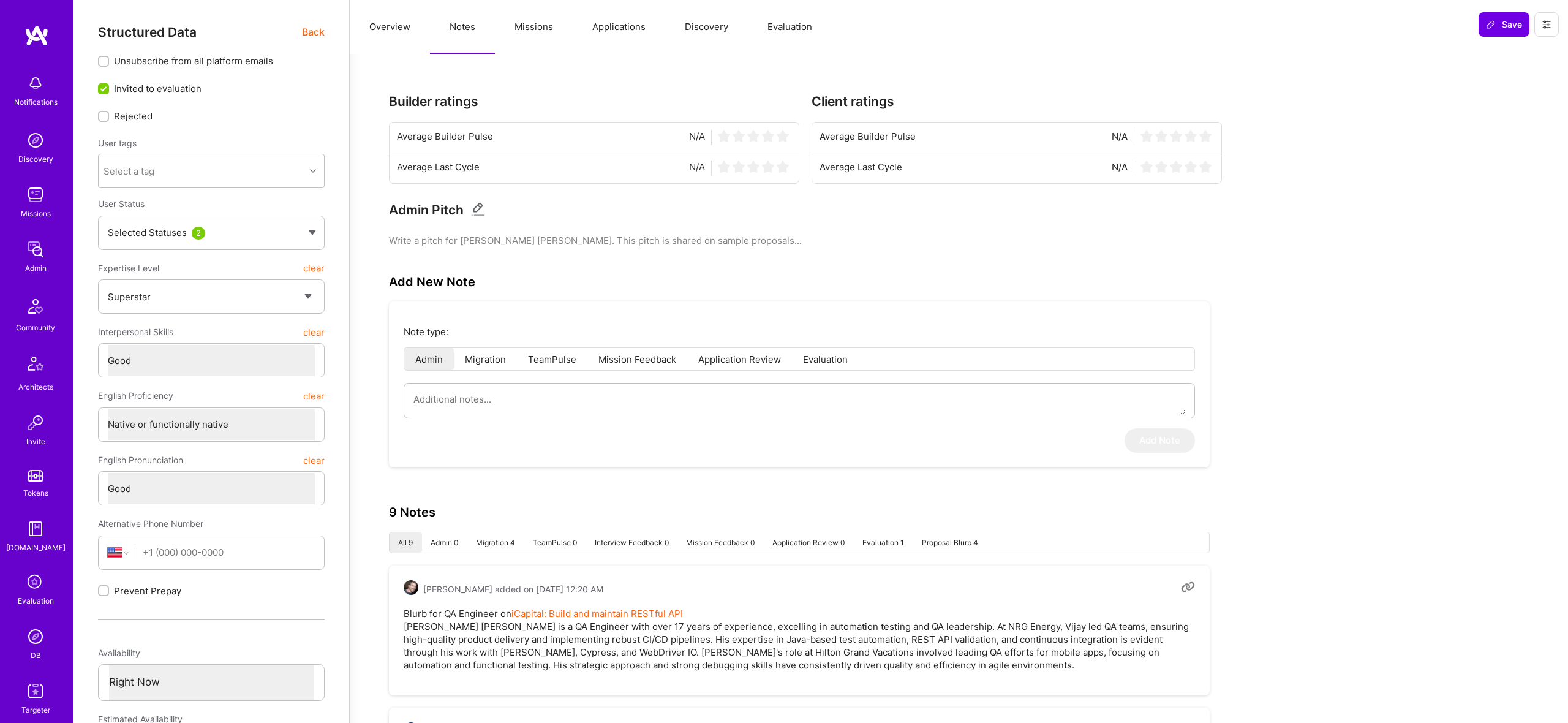
click at [320, 38] on span "Back" at bounding box center [313, 32] width 22 height 16
click at [569, 24] on button "Missions" at bounding box center [534, 27] width 77 height 54
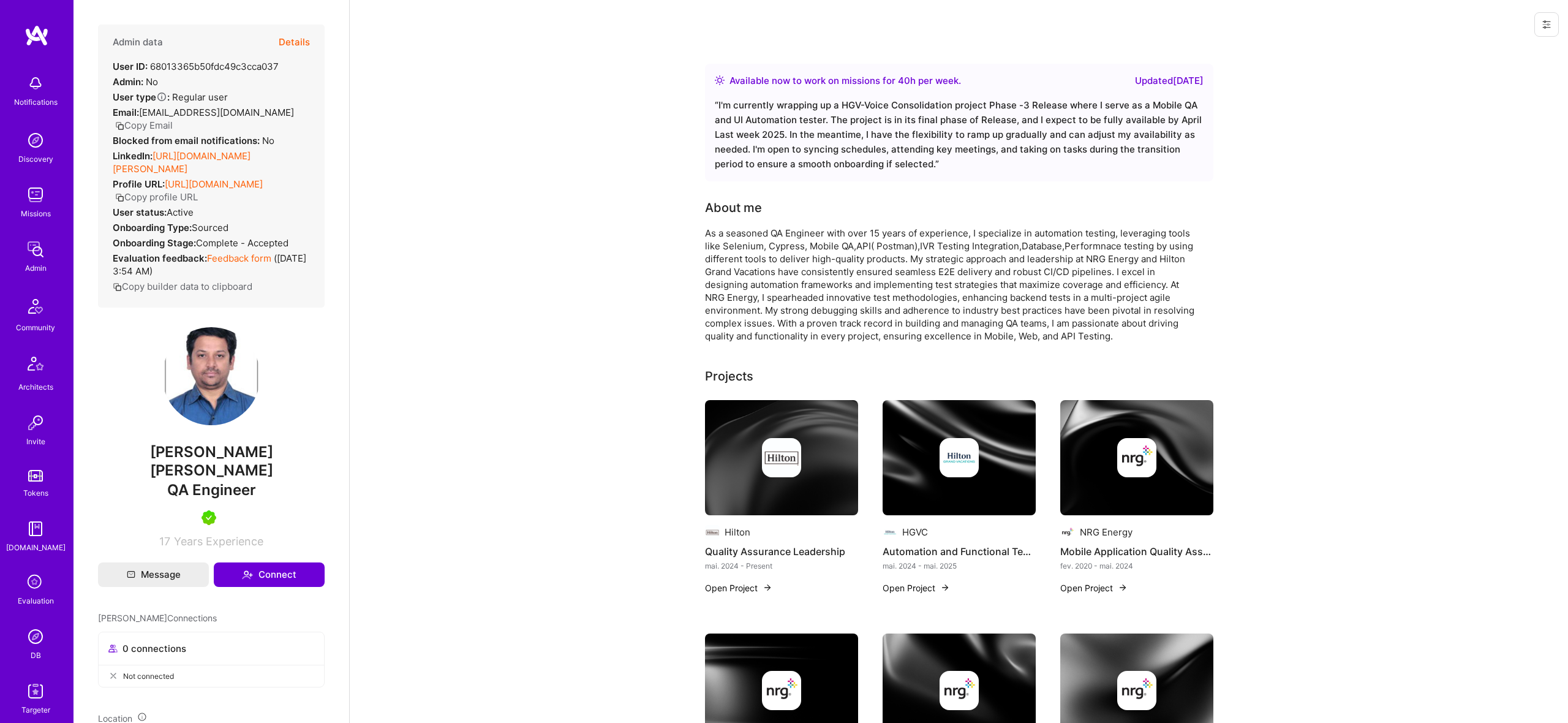
click at [596, 26] on div at bounding box center [959, 24] width 1218 height 49
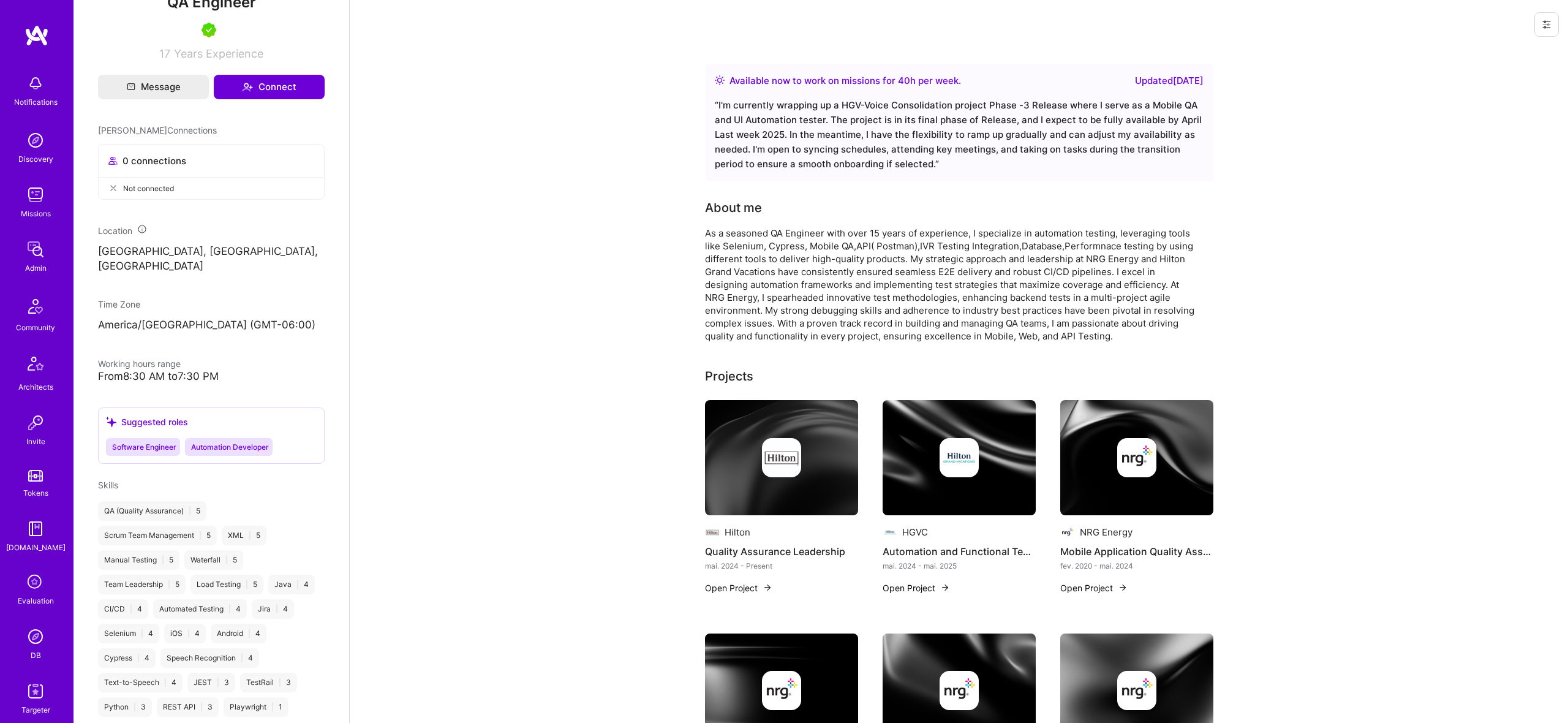
scroll to position [610, 0]
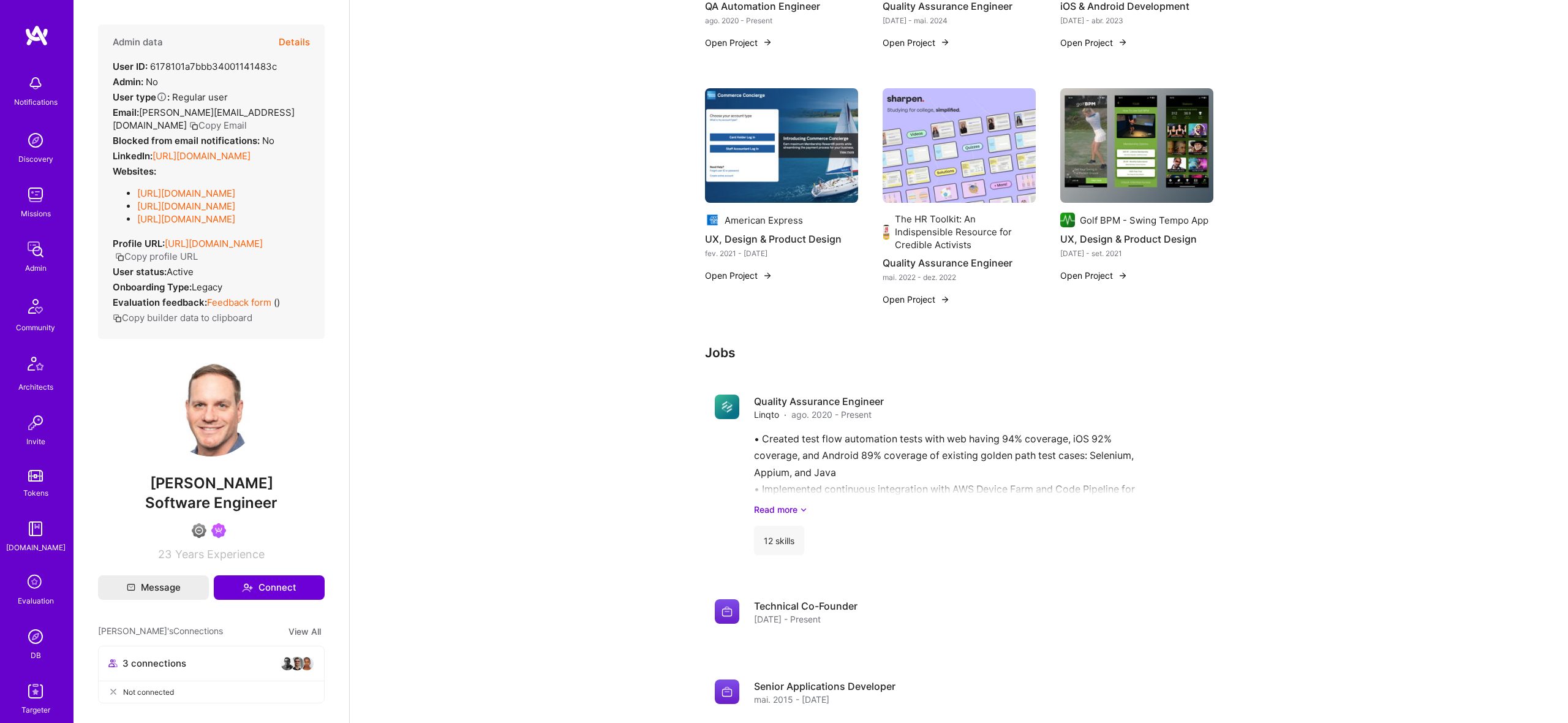
click at [283, 38] on button "Details" at bounding box center [294, 42] width 31 height 36
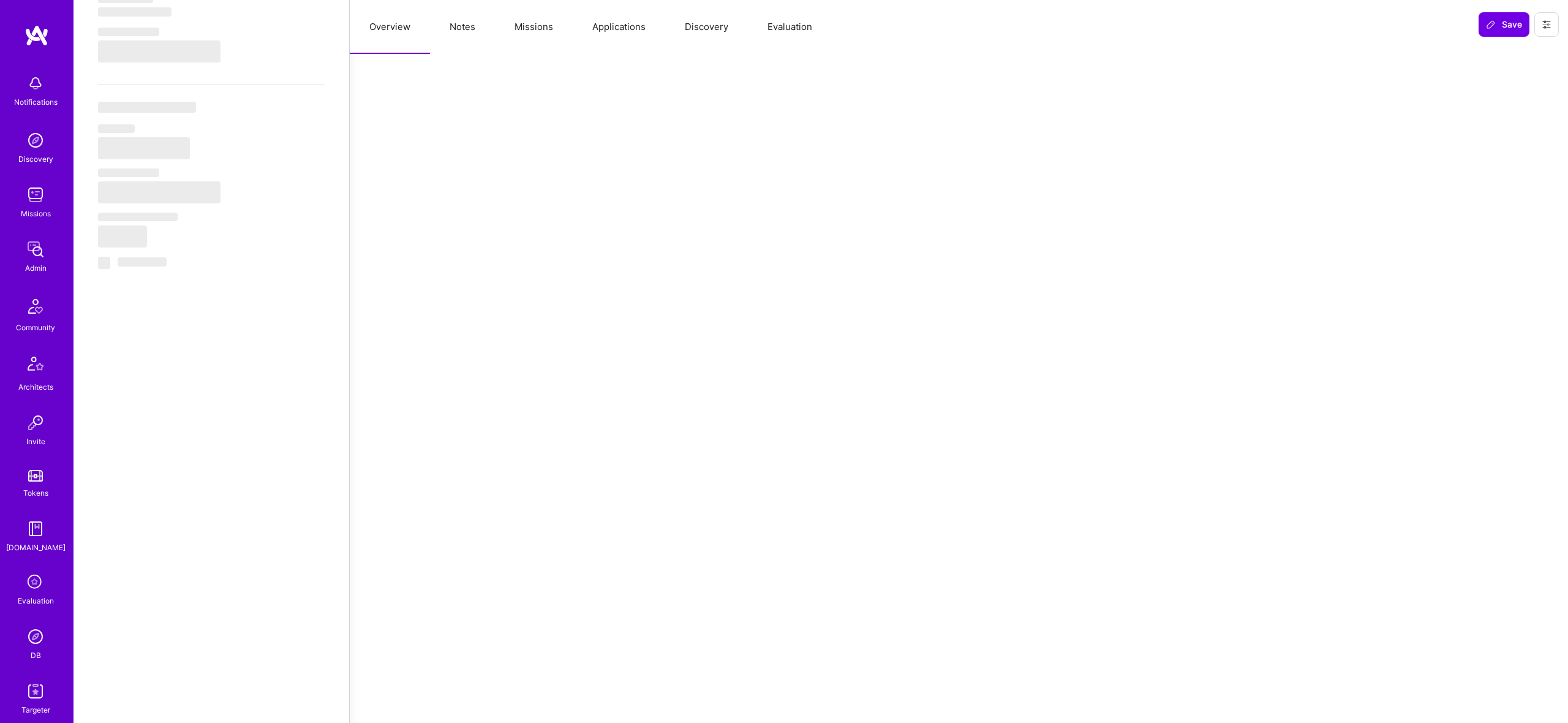
click at [501, 23] on button "Missions" at bounding box center [534, 27] width 77 height 54
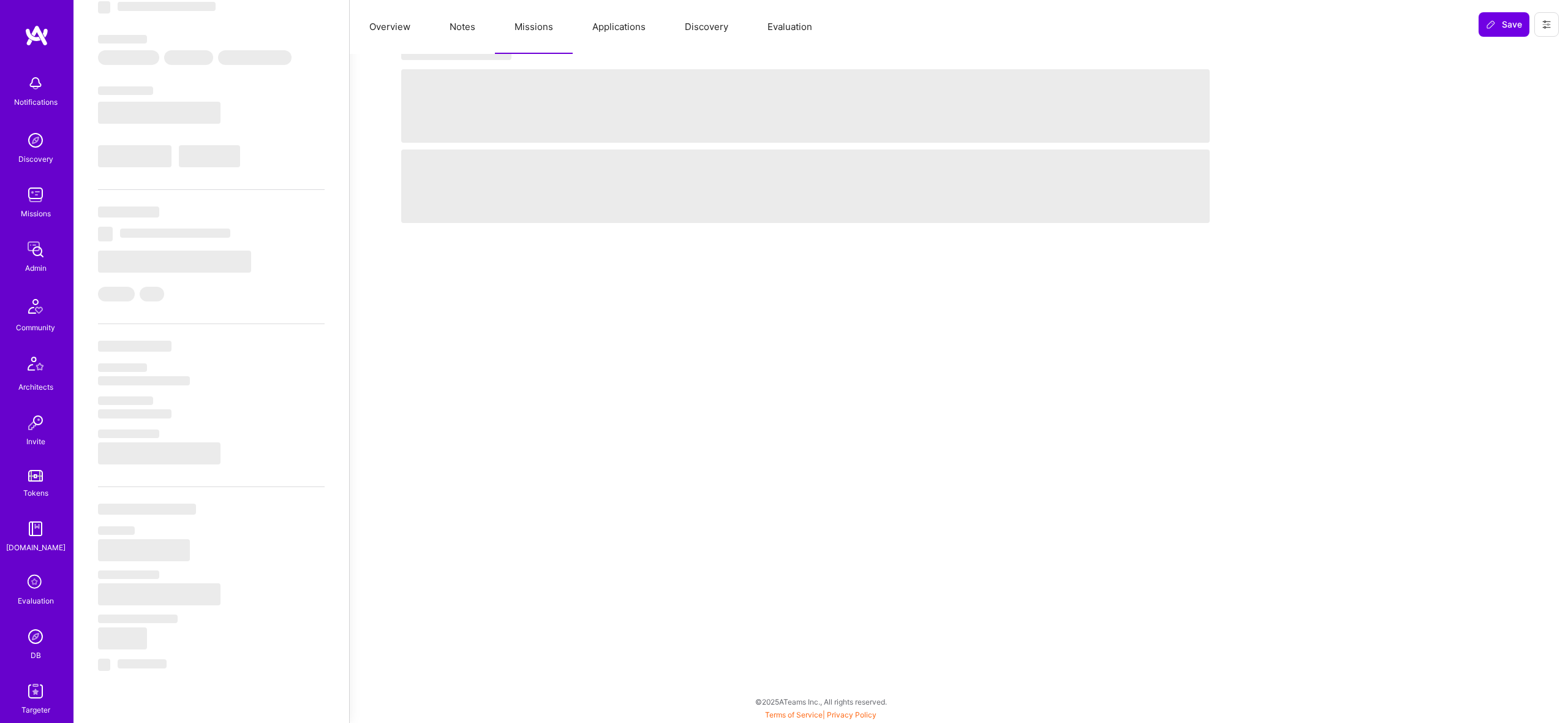
click at [471, 27] on button "Notes" at bounding box center [462, 27] width 65 height 54
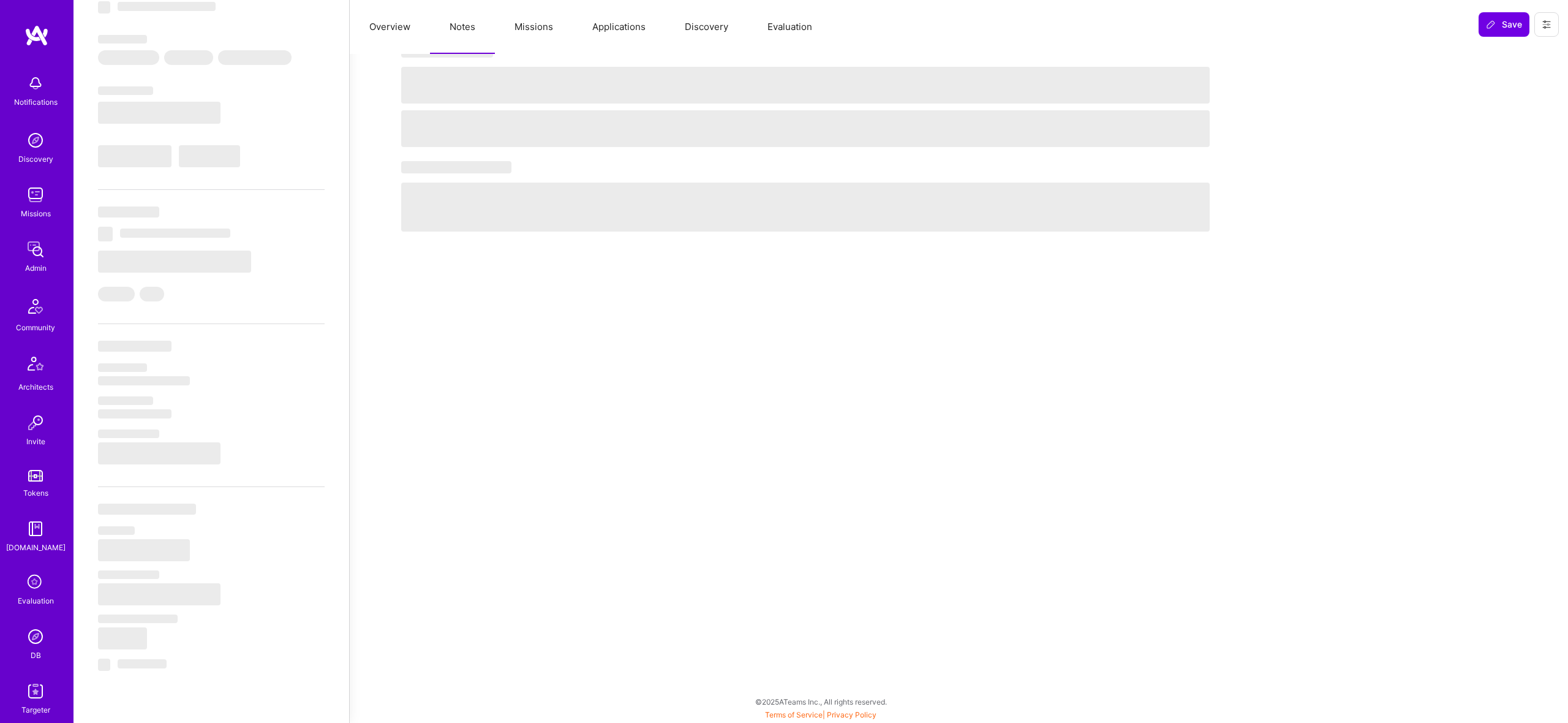
select select "Right Now"
select select "4"
select select "7"
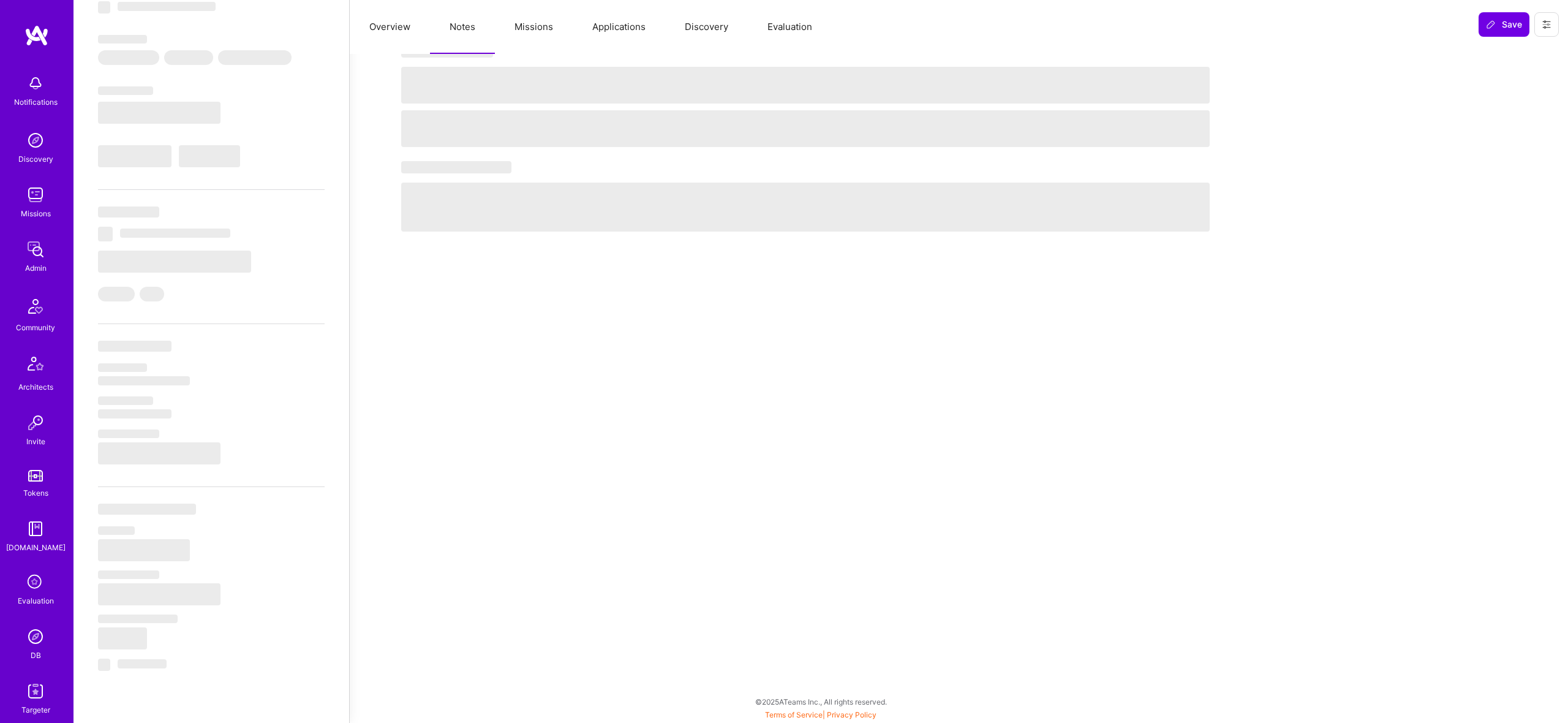
select select "US"
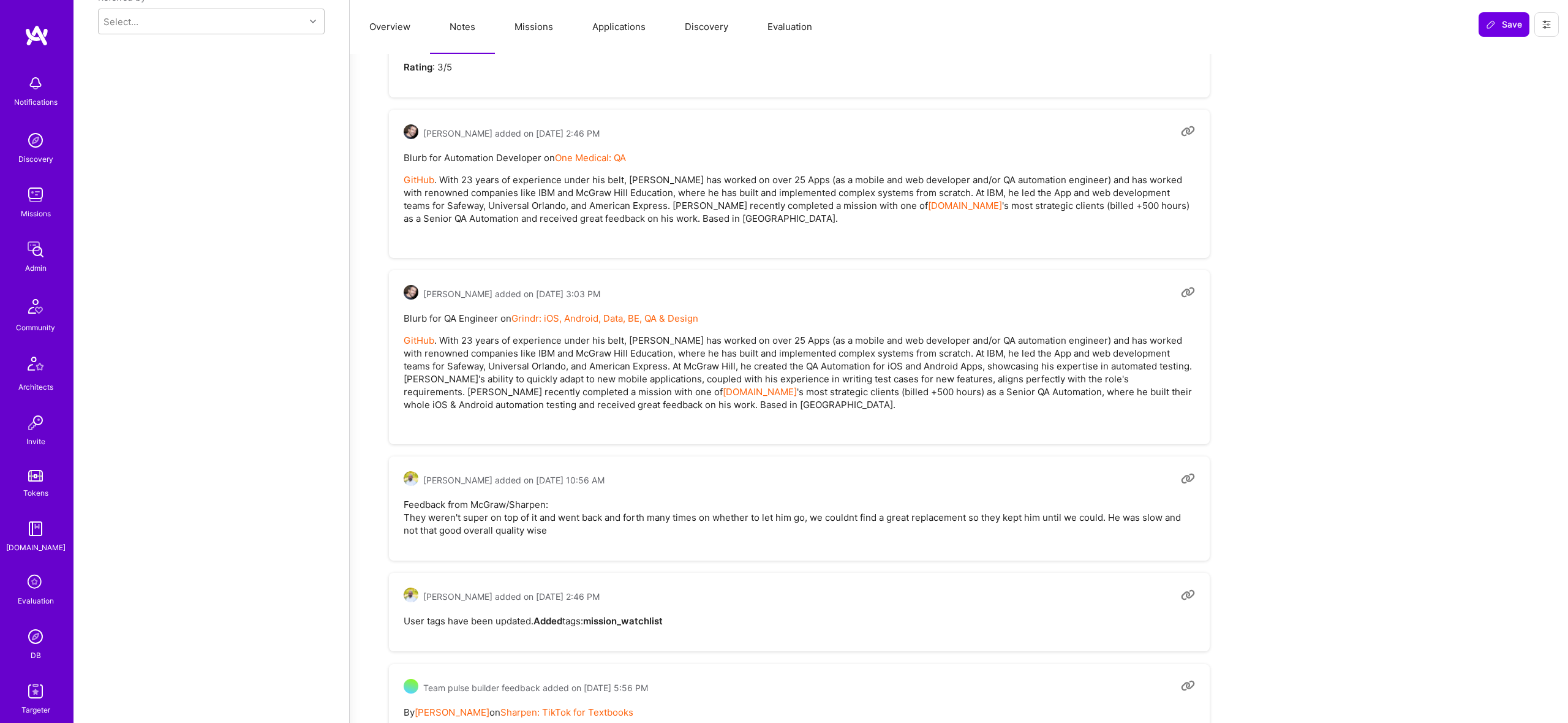
scroll to position [1174, 0]
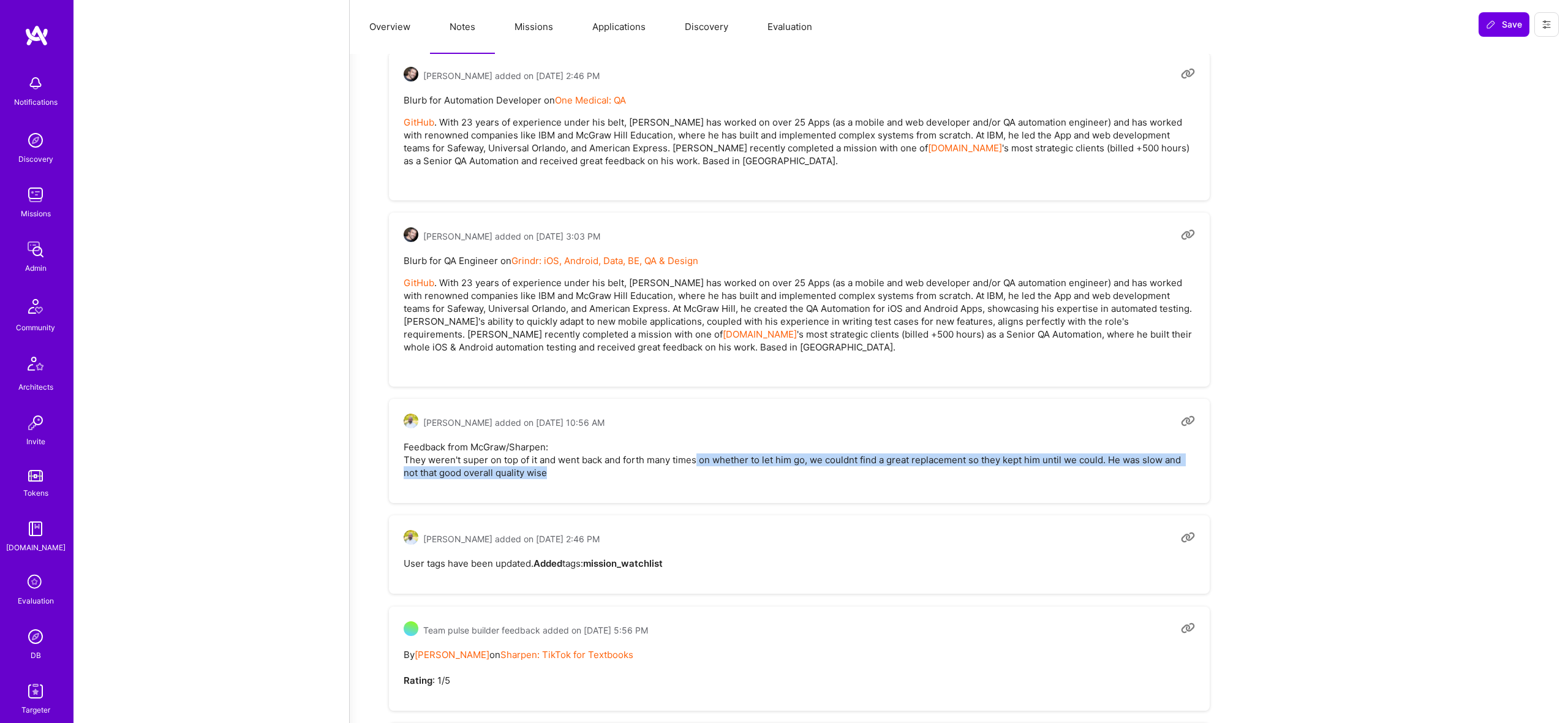
drag, startPoint x: 718, startPoint y: 461, endPoint x: 577, endPoint y: 475, distance: 141.7
click at [577, 475] on pre "Feedback from McGraw/Sharpen: They weren't super on top of it and went back and…" at bounding box center [799, 460] width 791 height 39
click at [536, 21] on button "Missions" at bounding box center [534, 27] width 77 height 54
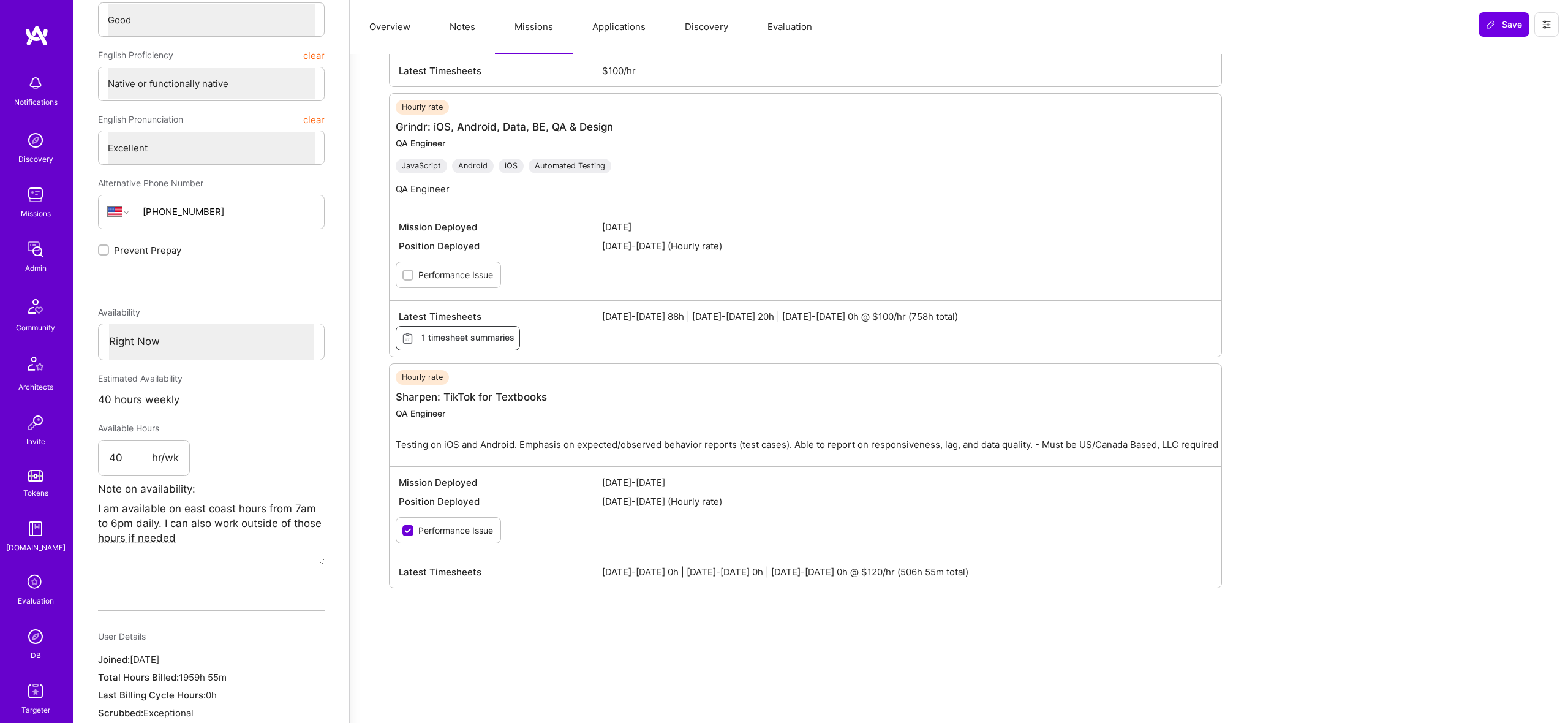
scroll to position [362, 0]
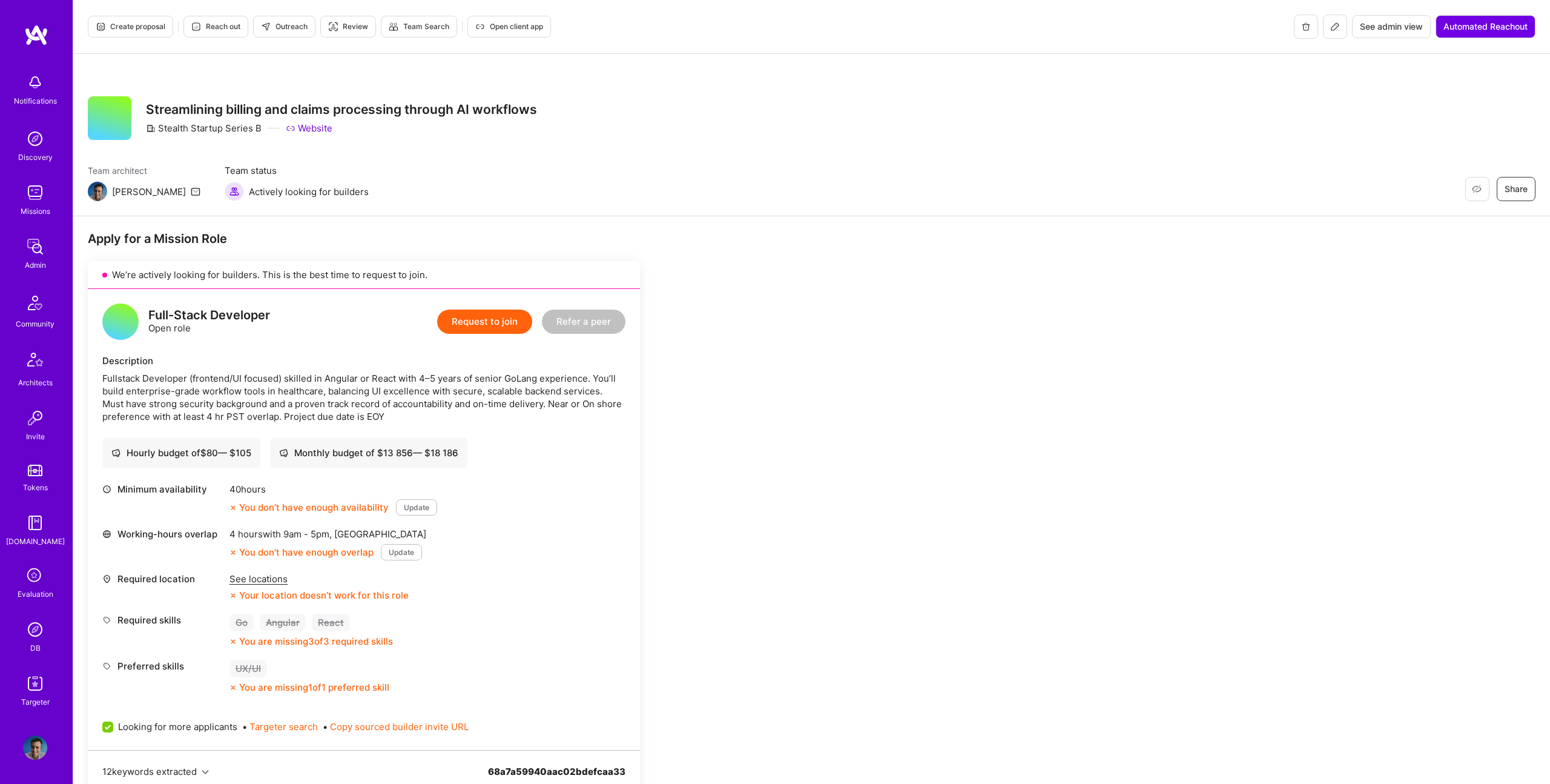
click at [207, 27] on span "Reach out" at bounding box center [215, 26] width 49 height 11
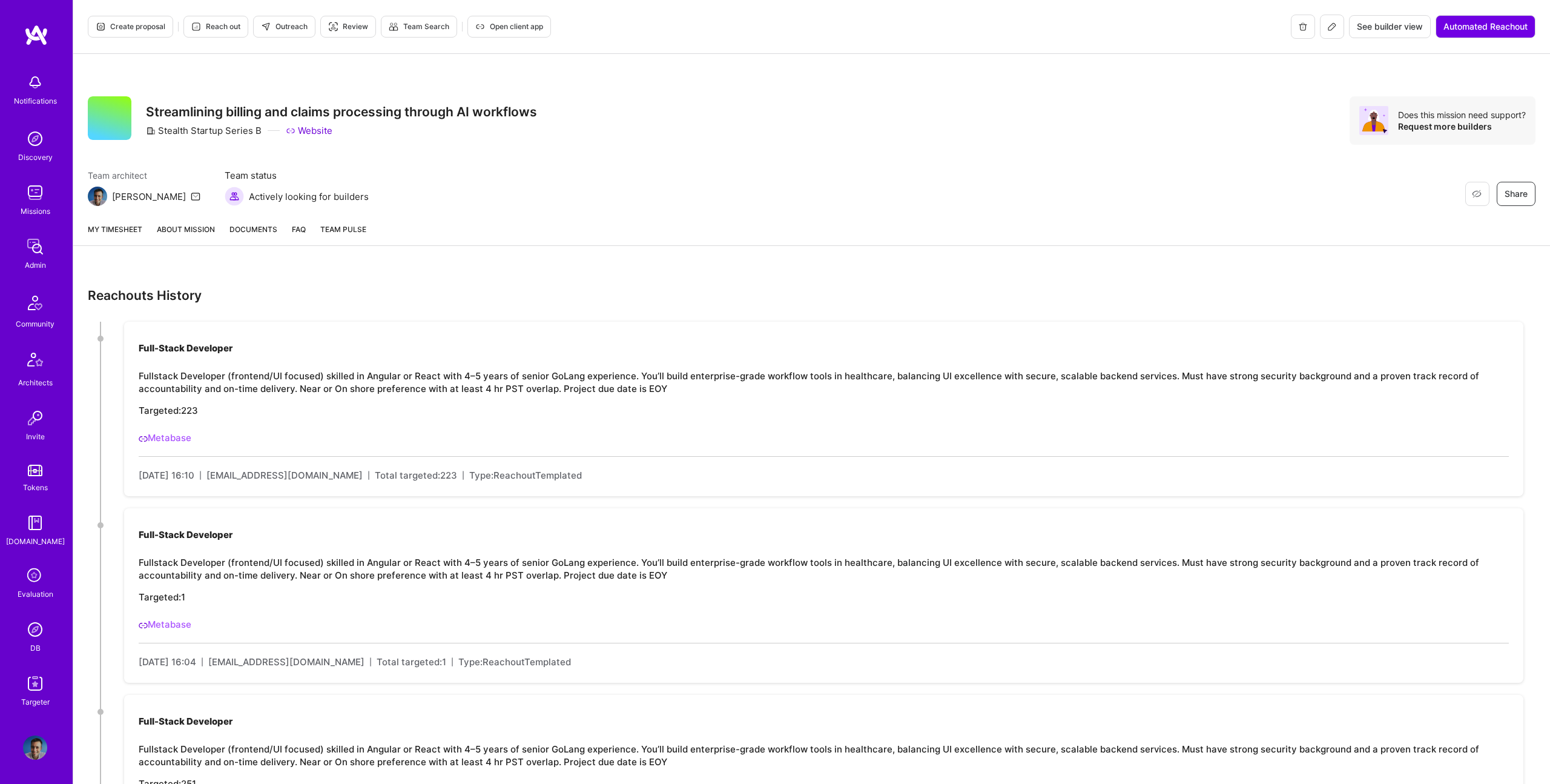
click at [177, 235] on link "About Mission" at bounding box center [186, 234] width 58 height 22
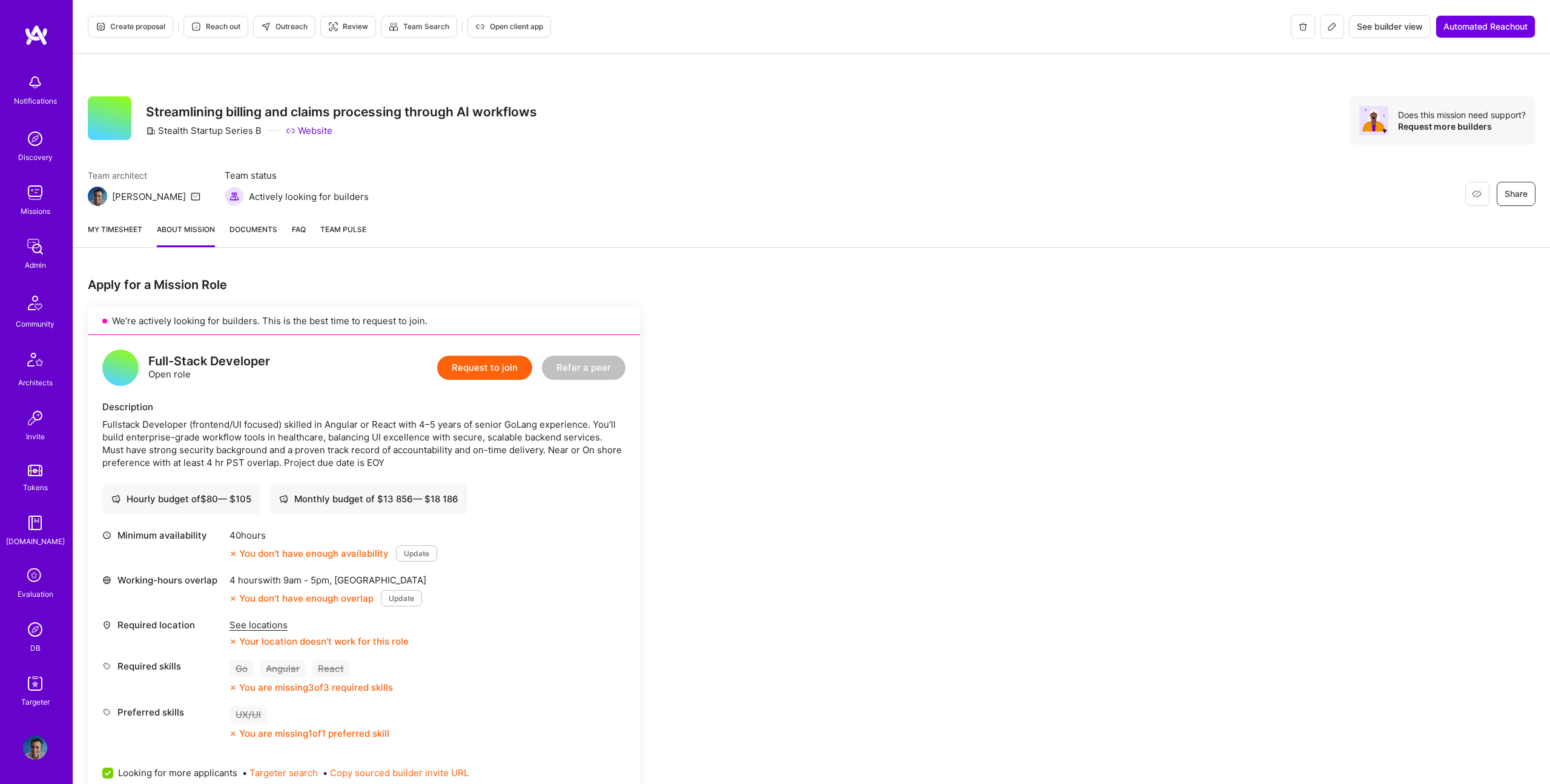
click at [1330, 37] on div "Create proposal Reach out Outreach Review Team Search Open client app See build…" at bounding box center [812, 27] width 1477 height 54
click at [1329, 29] on icon at bounding box center [1333, 27] width 10 height 10
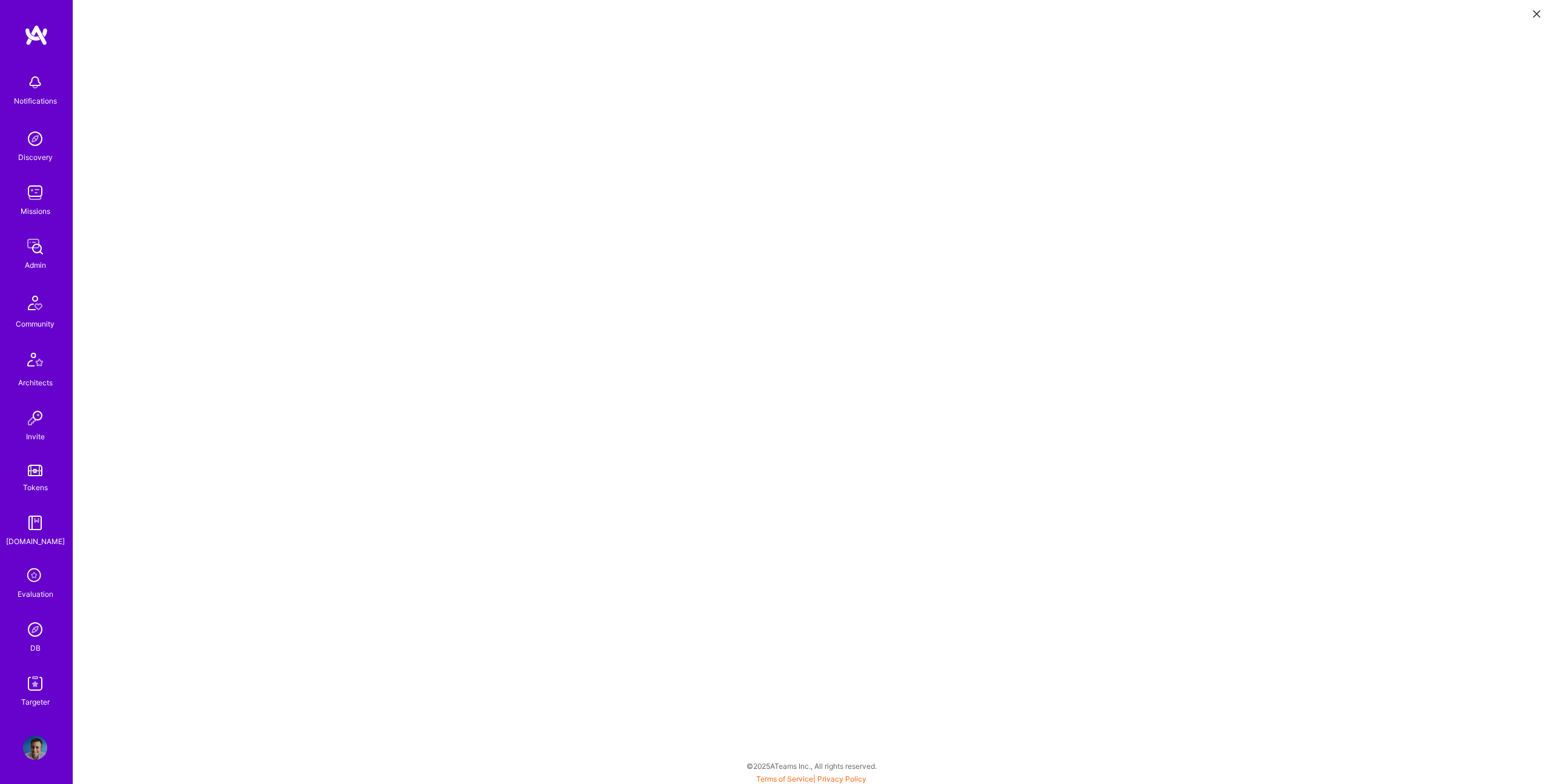
scroll to position [1, 0]
click at [1530, 15] on button at bounding box center [1537, 12] width 14 height 20
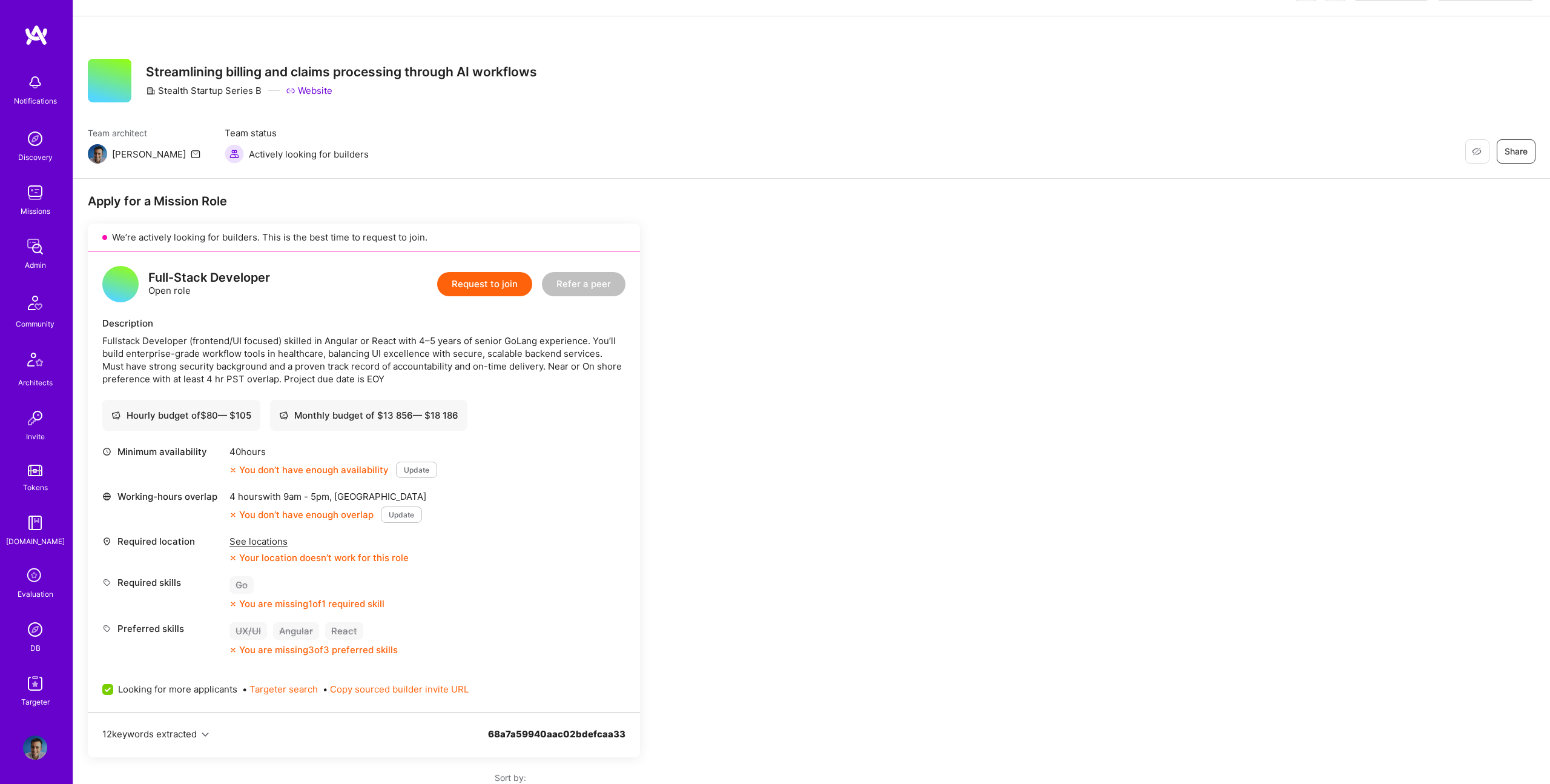
scroll to position [6, 0]
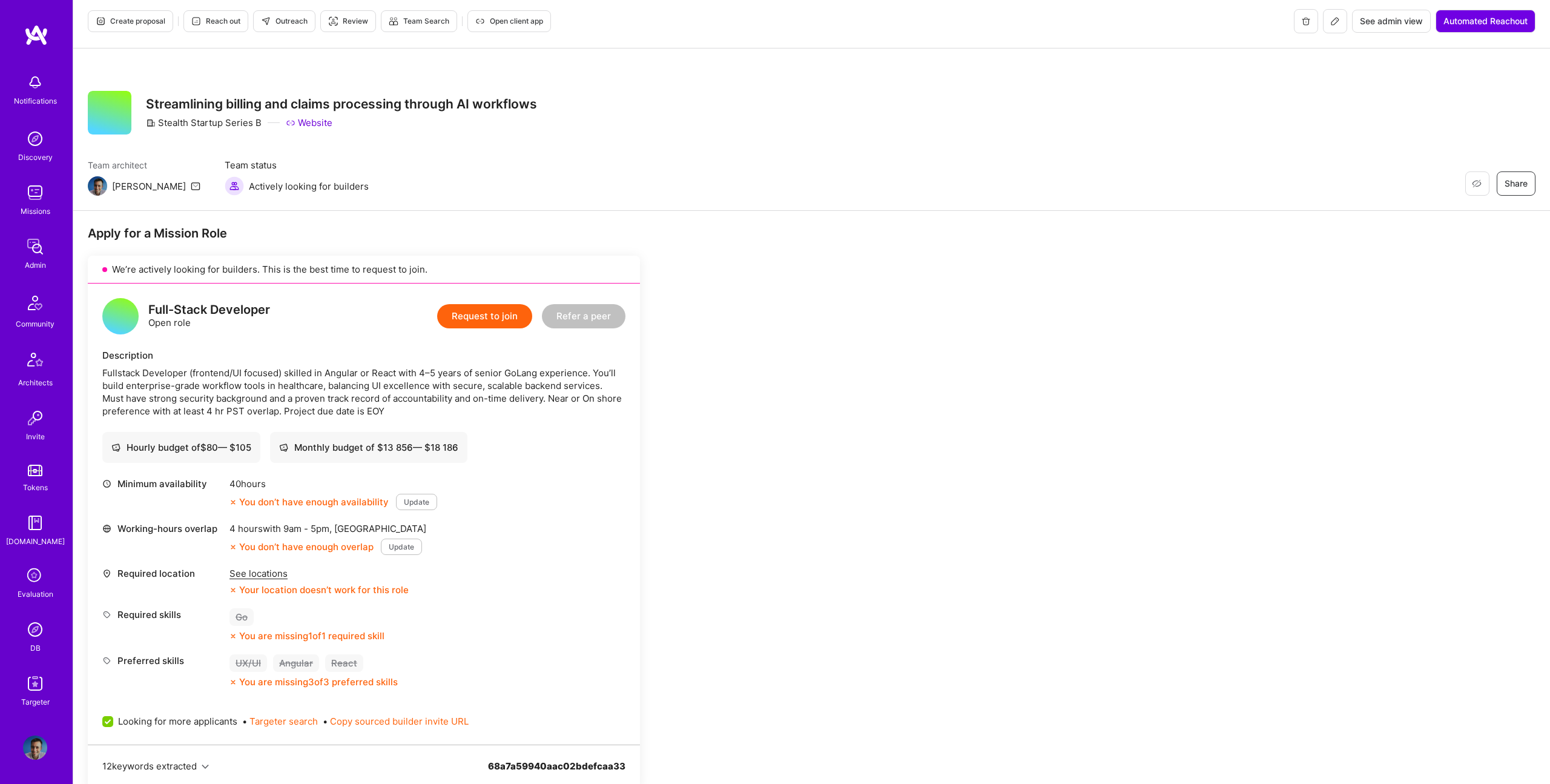
click at [360, 398] on div "Fullstack Developer (frontend/UI focused) skilled in Angular or React with 4–5 …" at bounding box center [364, 392] width 524 height 51
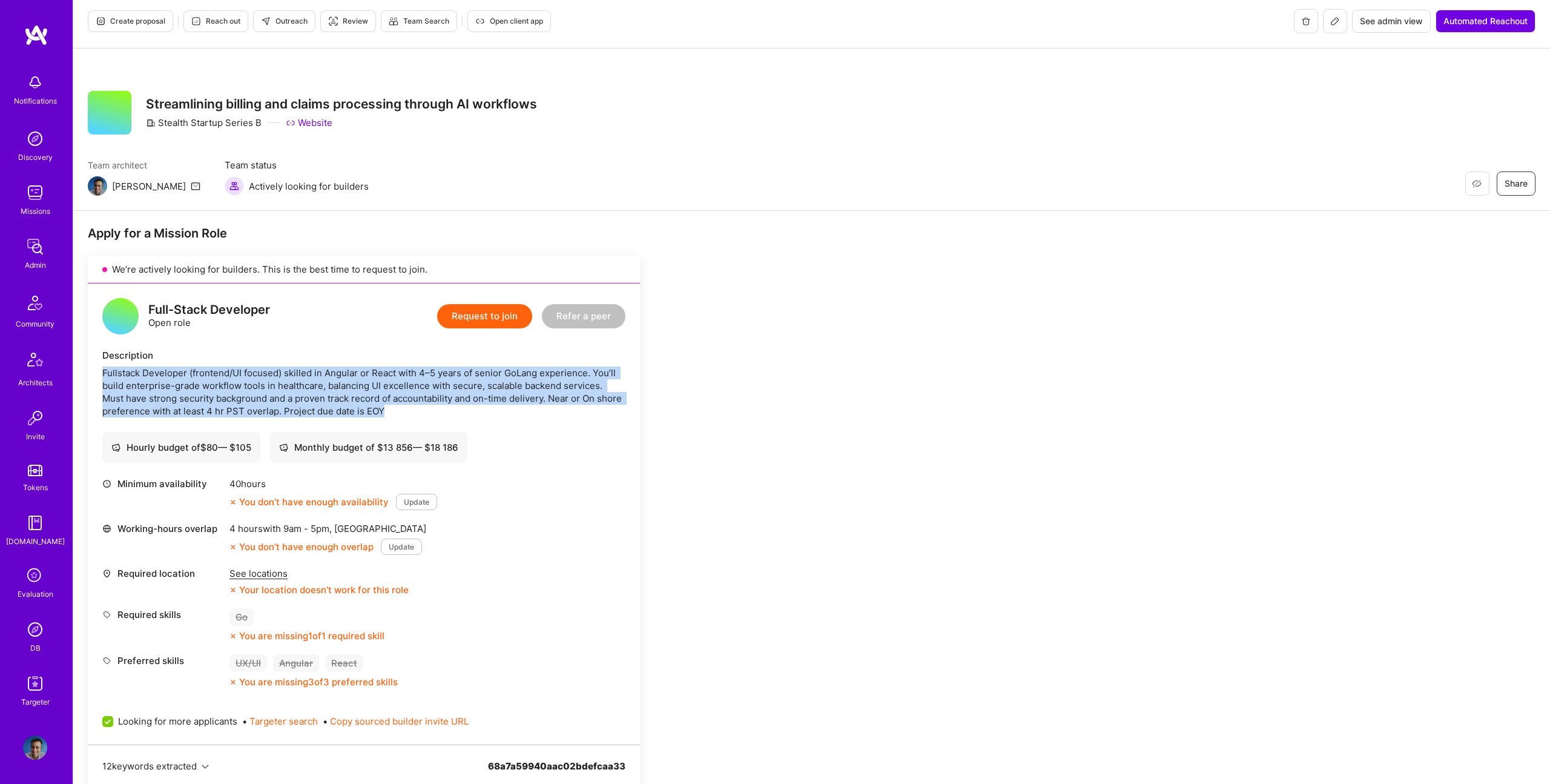
click at [360, 398] on div "Fullstack Developer (frontend/UI focused) skilled in Angular or React with 4–5 …" at bounding box center [364, 392] width 524 height 51
copy div "Fullstack Developer (frontend/UI focused) skilled in Angular or React with 4–5 …"
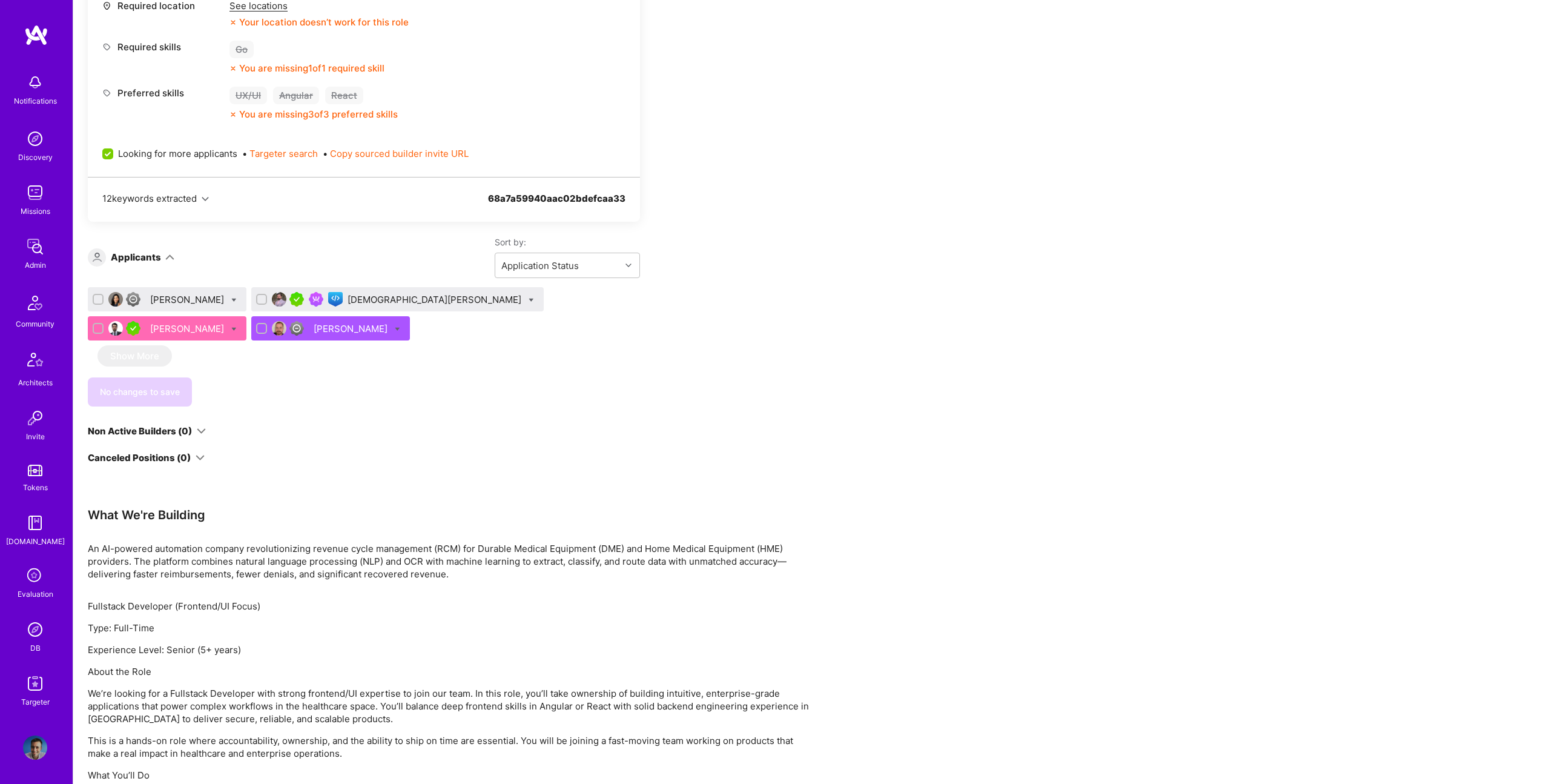
scroll to position [527, 0]
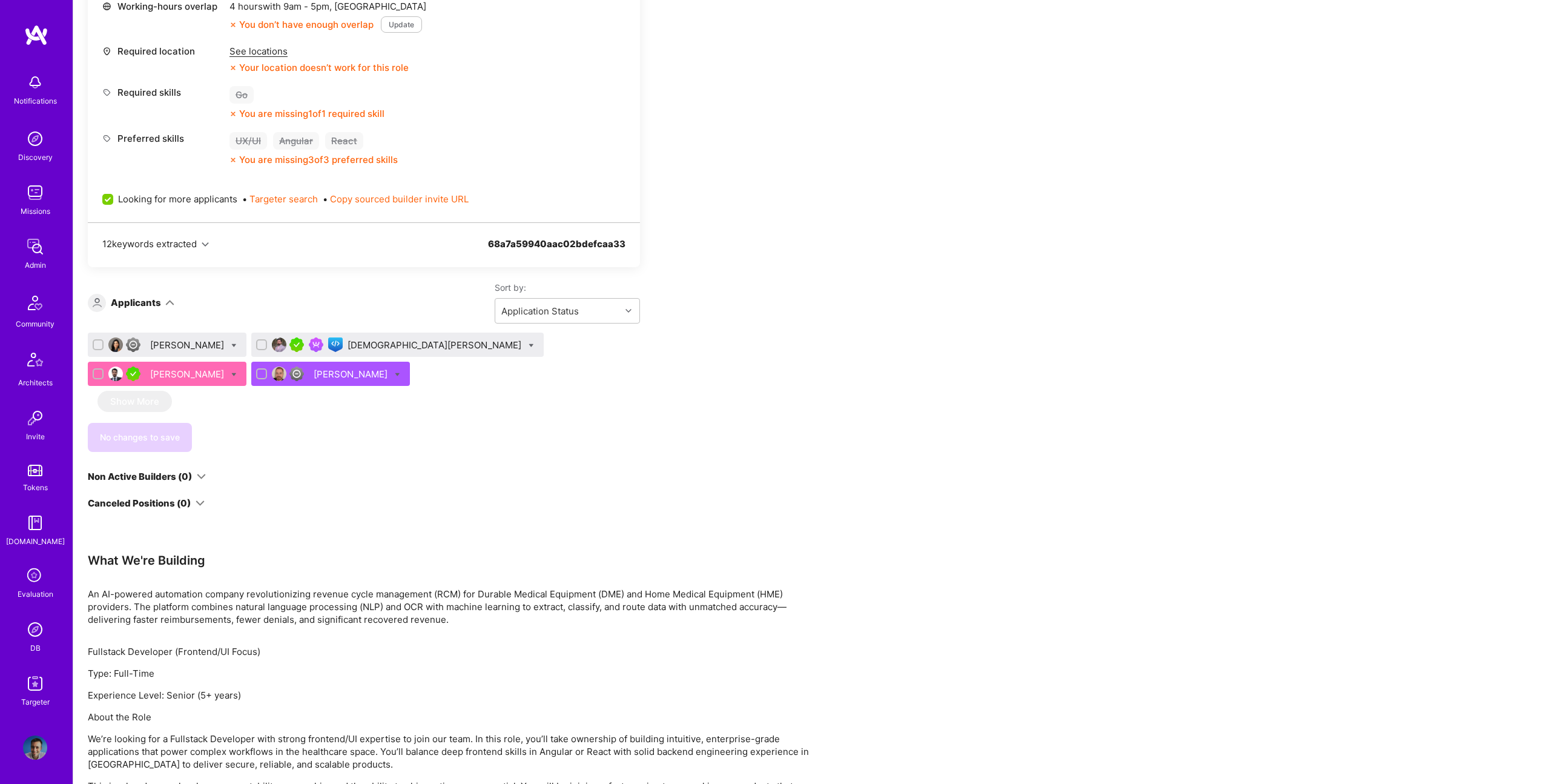
click at [173, 348] on div "Christine Straub" at bounding box center [189, 345] width 77 height 12
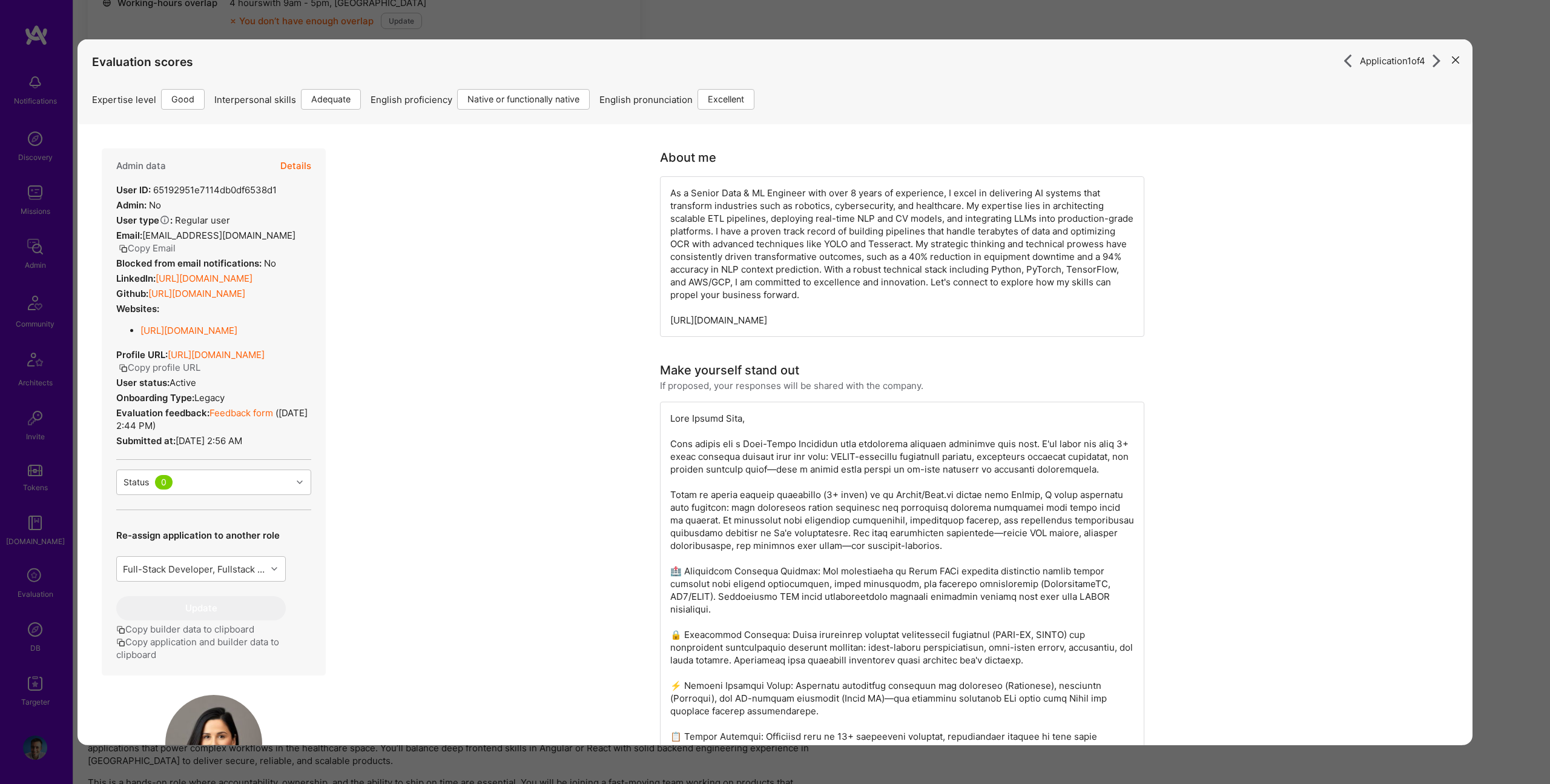
scroll to position [524, 0]
click at [1502, 195] on div "Application 1 of 4 Evaluation scores Expertise level Good Interpersonal skills …" at bounding box center [775, 392] width 1550 height 784
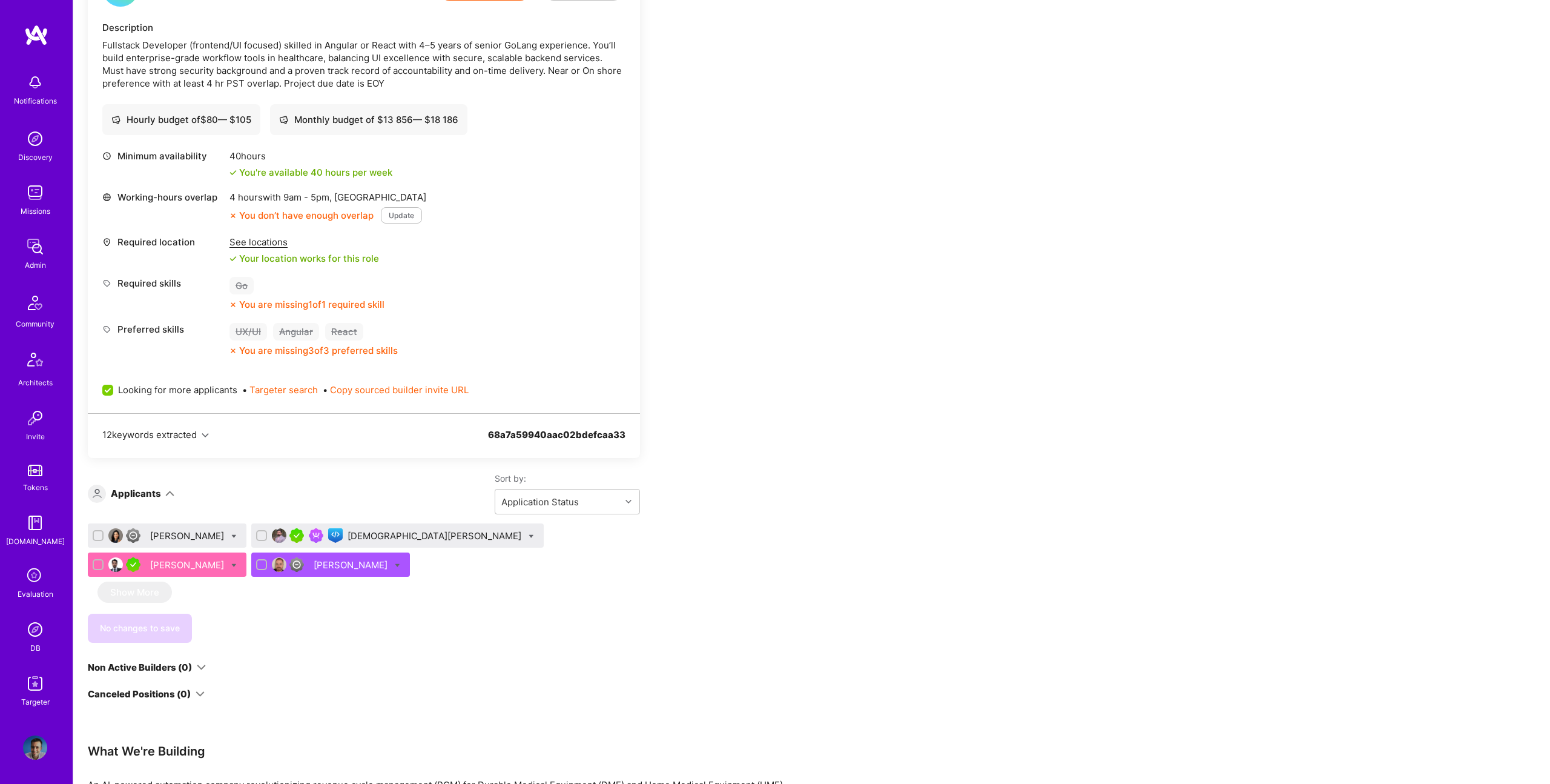
scroll to position [338, 0]
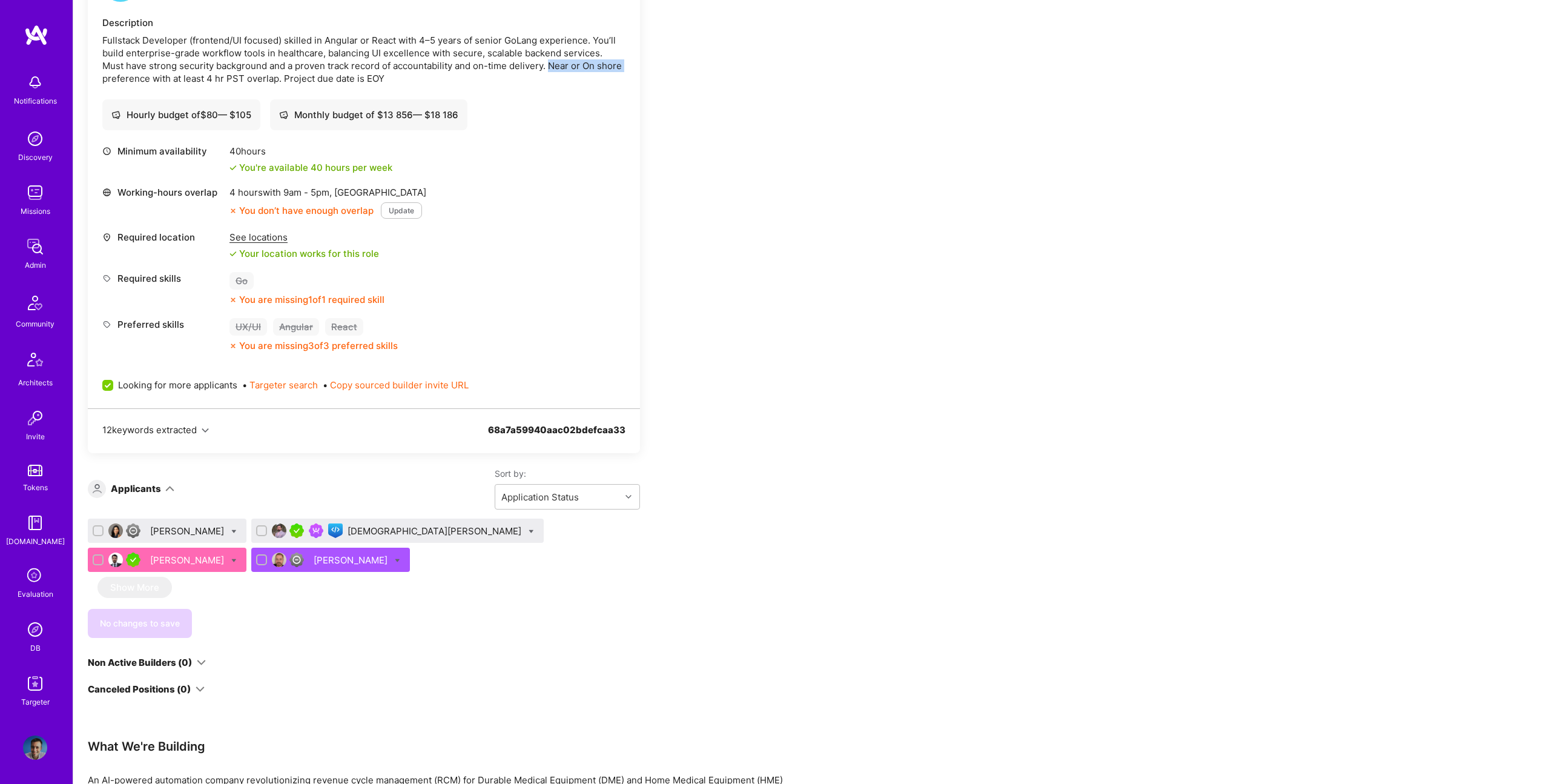
drag, startPoint x: 528, startPoint y: 65, endPoint x: 608, endPoint y: 68, distance: 80.1
click at [608, 68] on div "Fullstack Developer (frontend/UI focused) skilled in Angular or React with 4–5 …" at bounding box center [364, 58] width 524 height 51
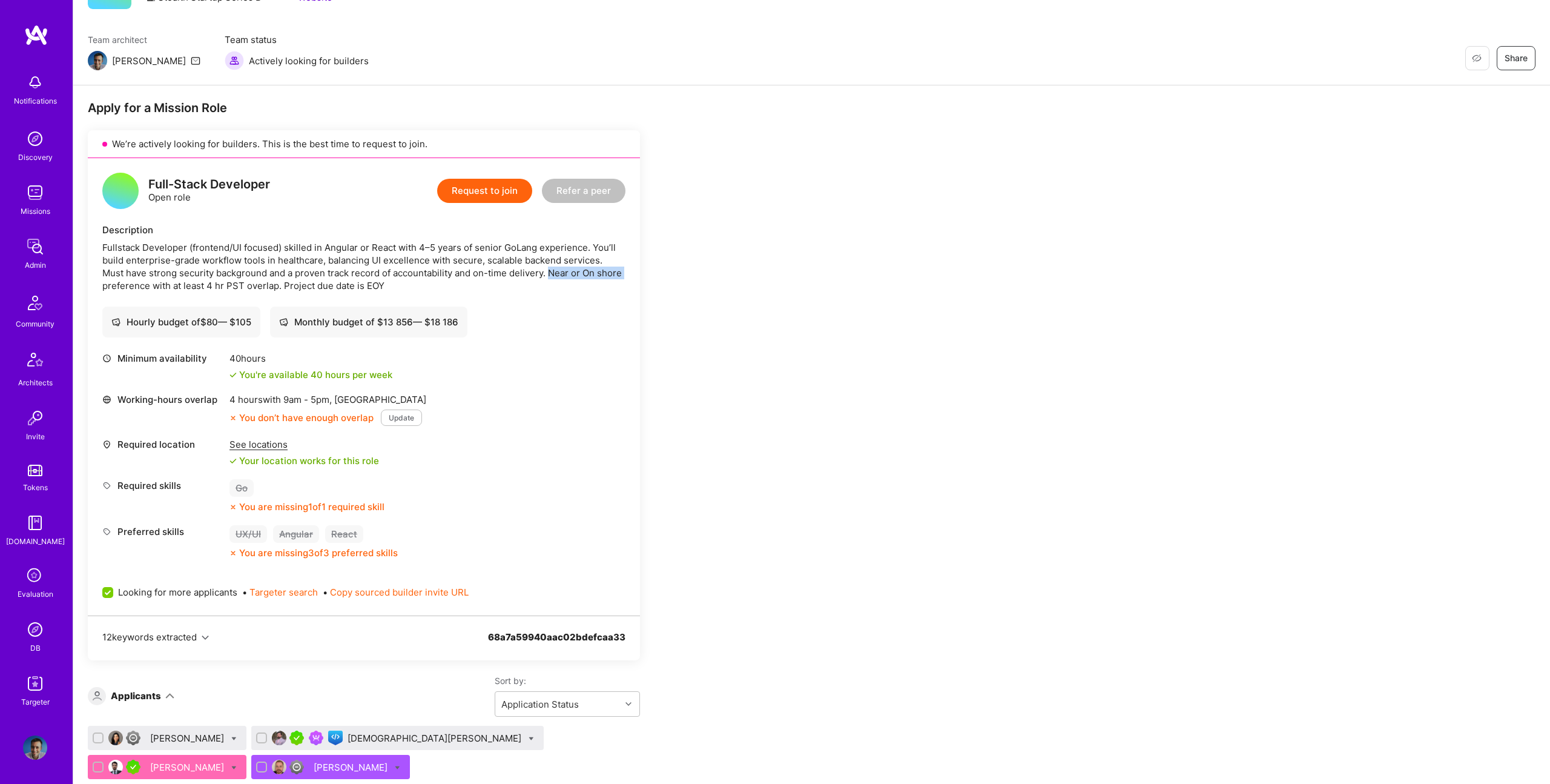
scroll to position [0, 0]
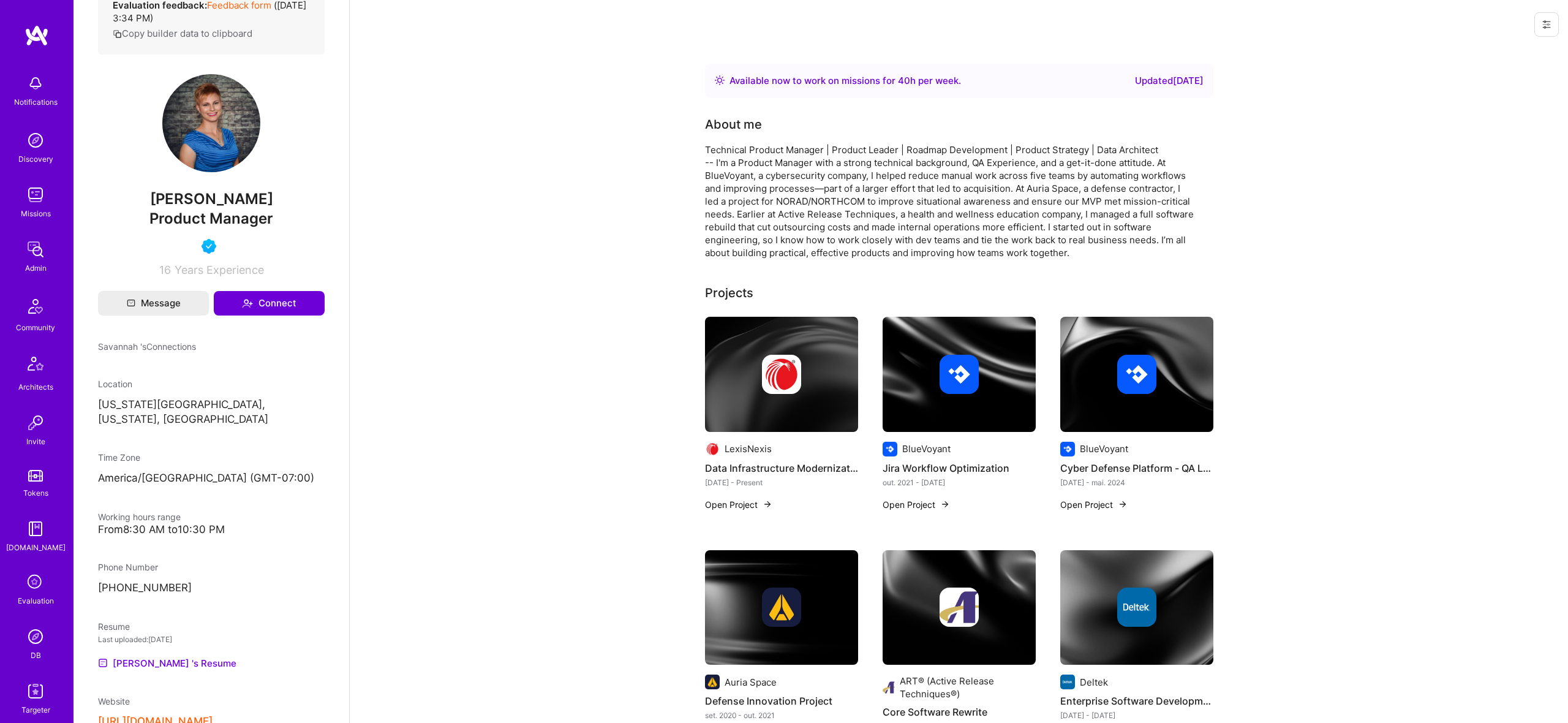
scroll to position [453, 0]
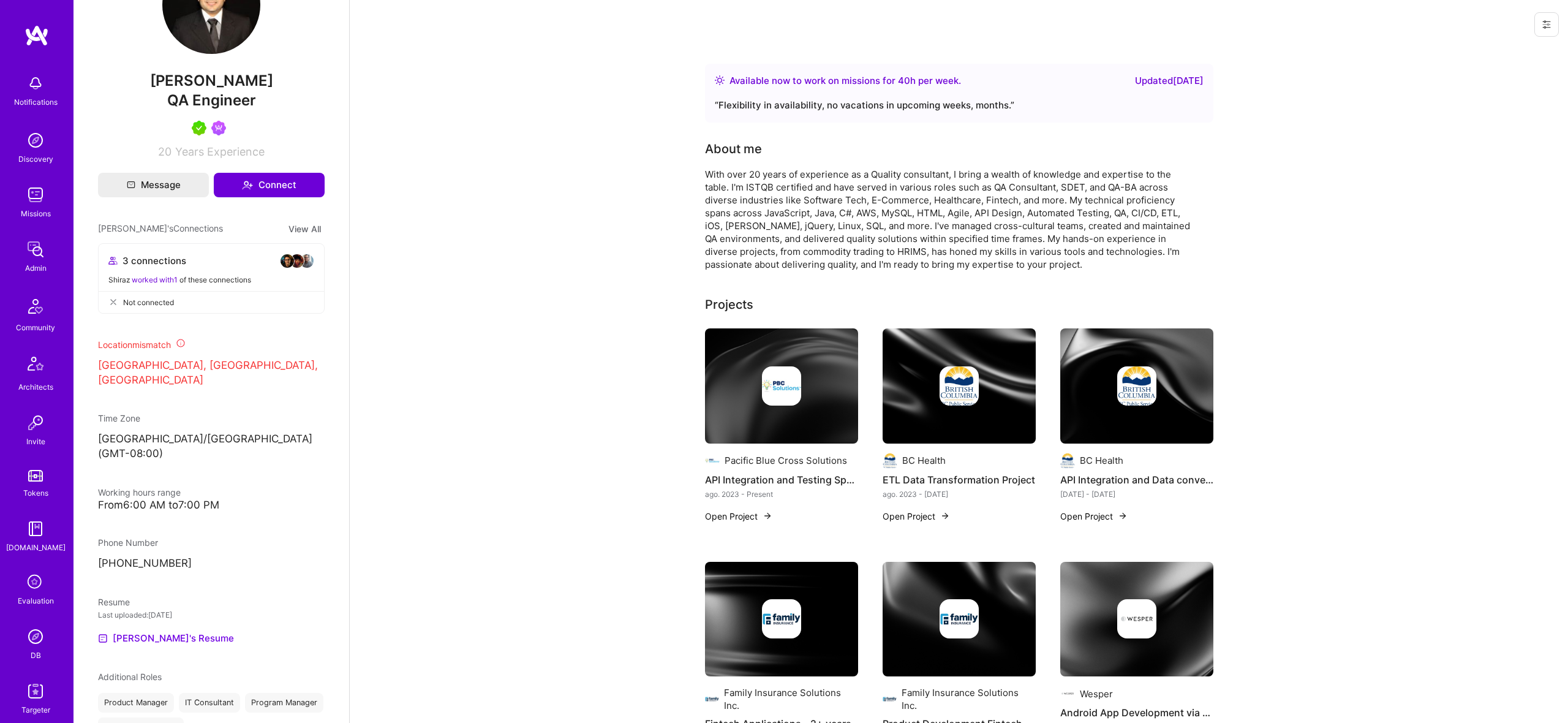
scroll to position [318, 0]
click at [155, 629] on link "[PERSON_NAME]'s Resume" at bounding box center [166, 636] width 136 height 15
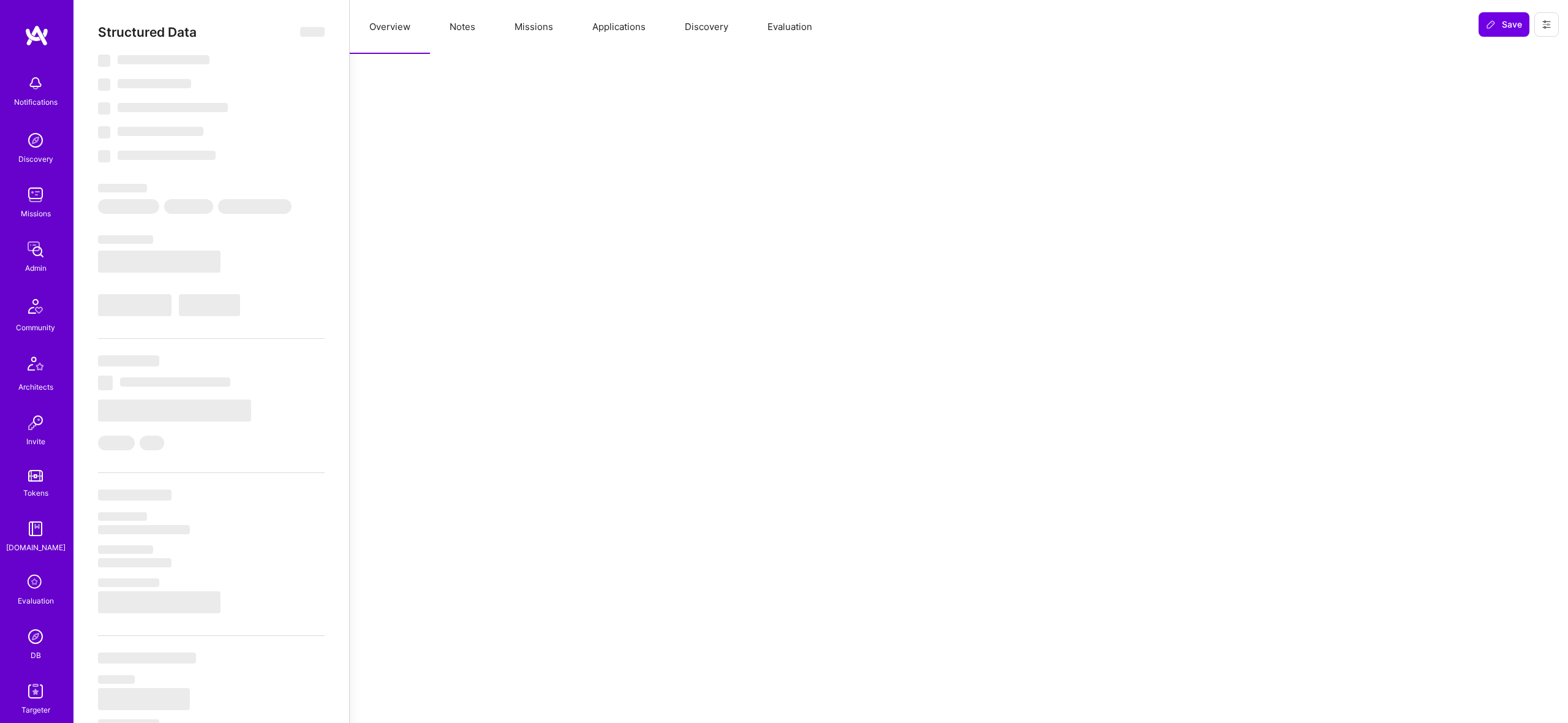
click at [539, 26] on button "Missions" at bounding box center [534, 27] width 77 height 54
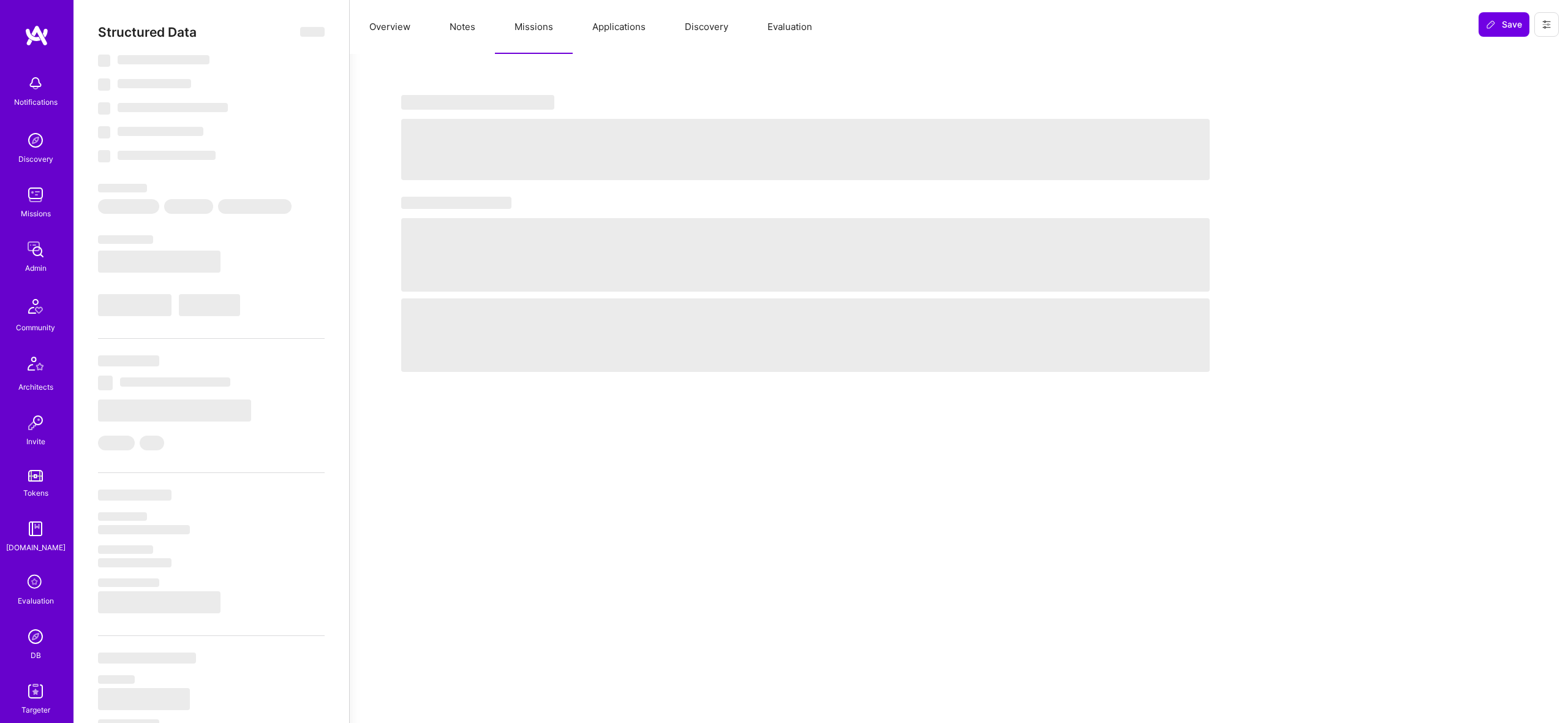
select select "Right Now"
select select "4"
select select "7"
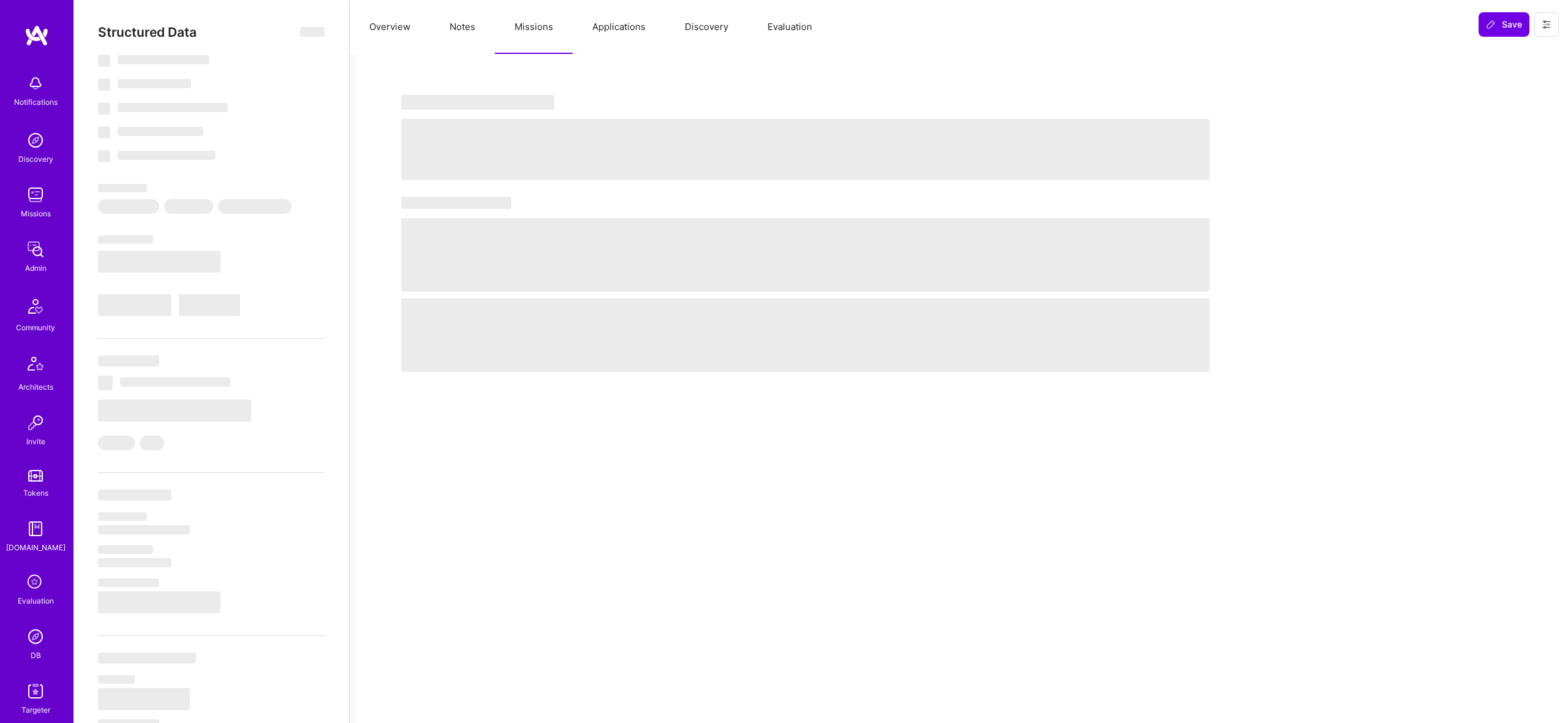
select select "US"
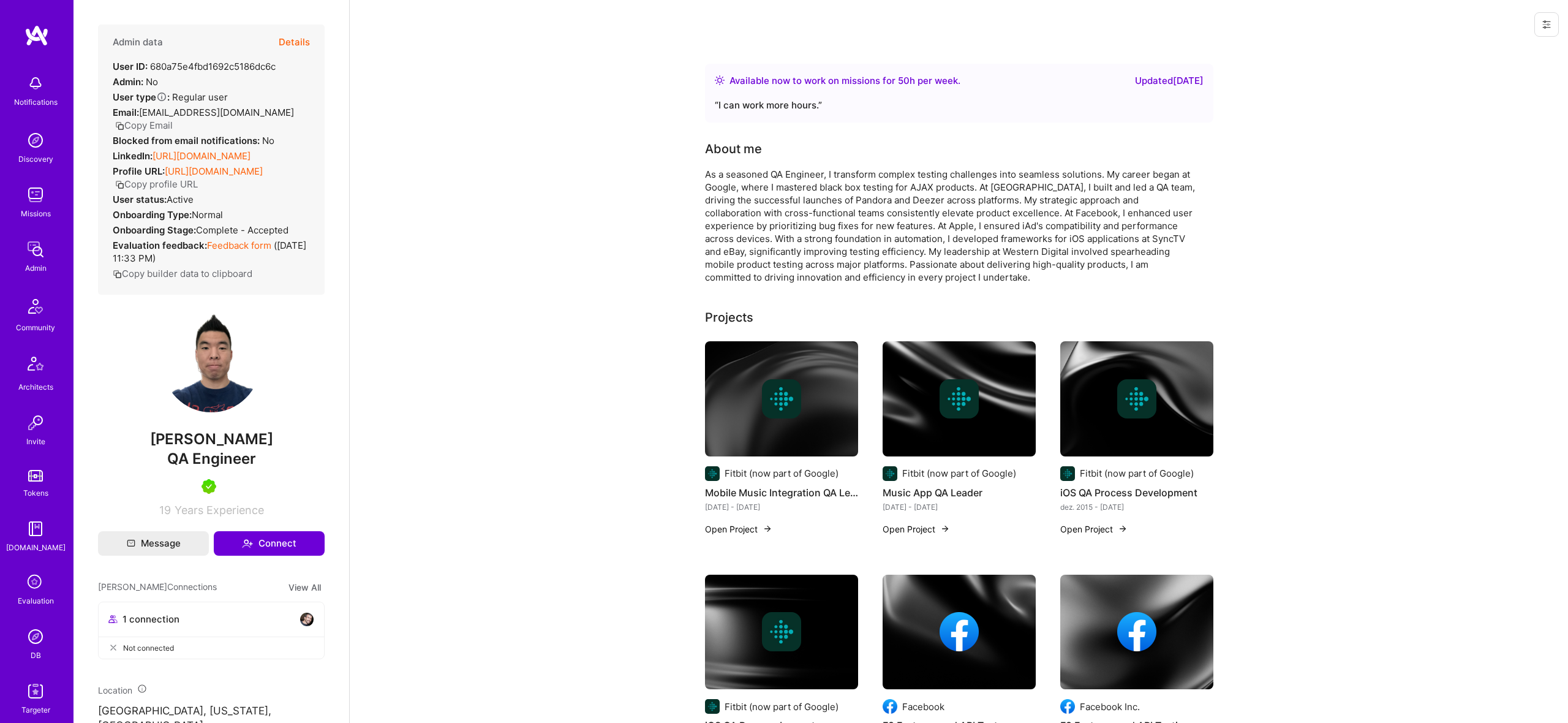
click at [160, 424] on div "Admin data Details User ID: 680a75e4fbd1692c5186dc6c Admin: No User type Regula…" at bounding box center [211, 362] width 276 height 723
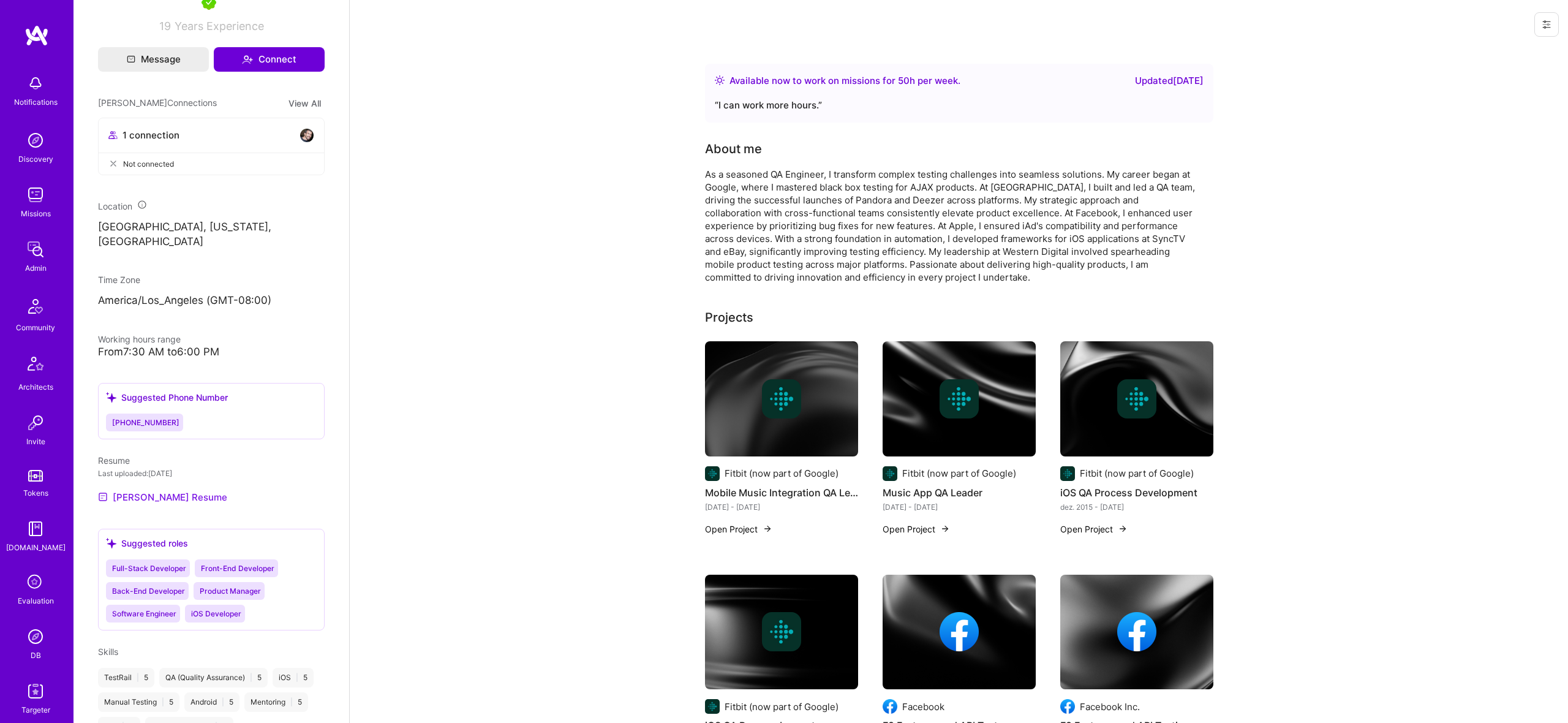
click at [126, 500] on link "Davy's Resume" at bounding box center [162, 496] width 129 height 15
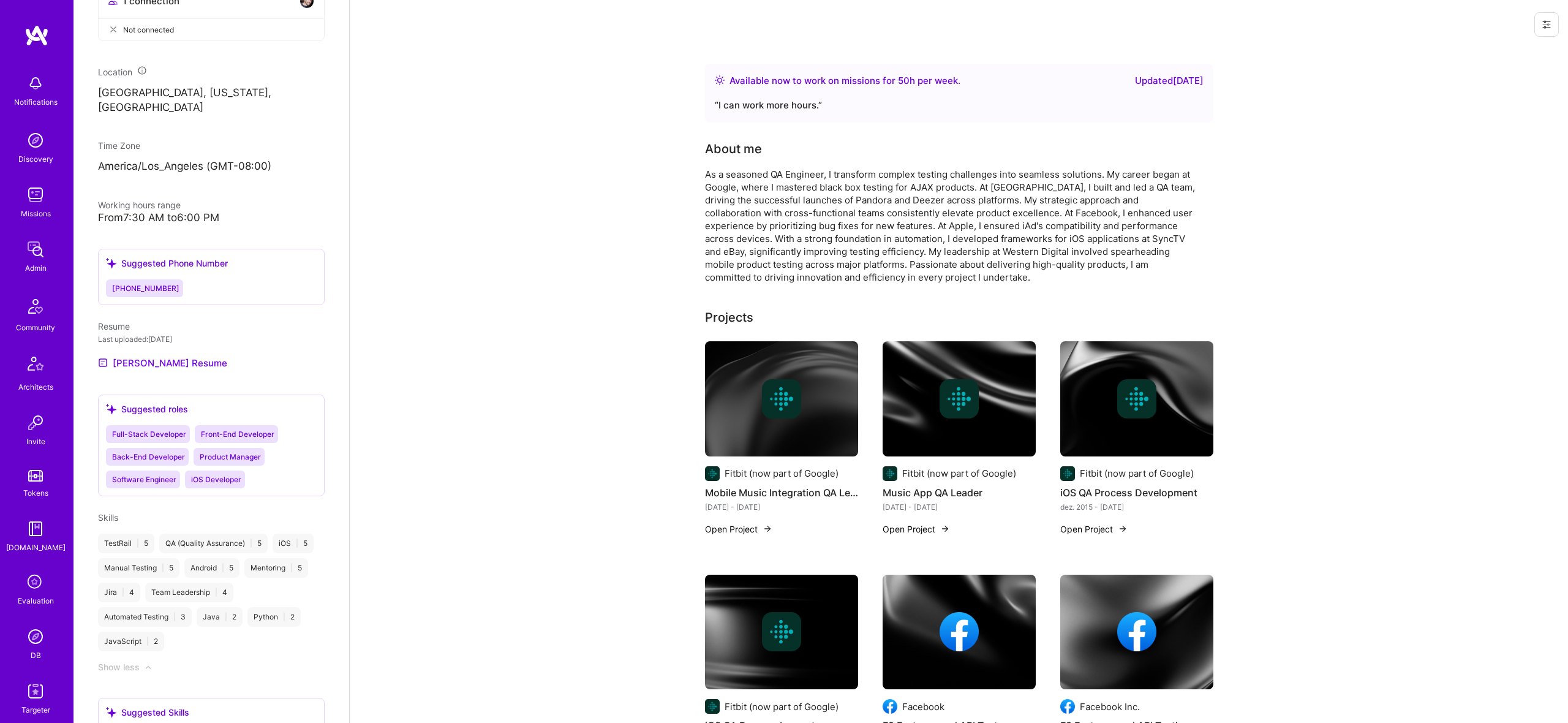
scroll to position [784, 0]
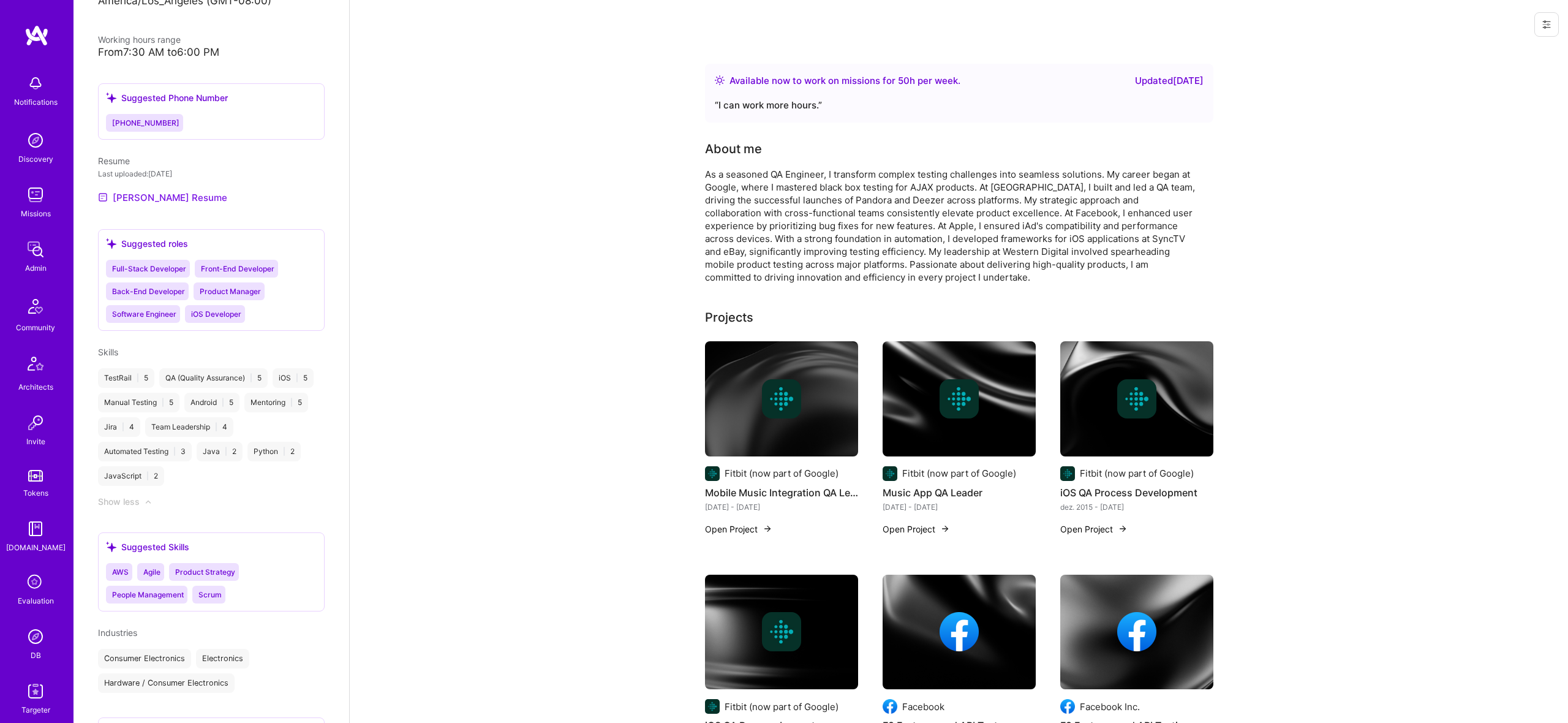
click at [149, 200] on link "Davy's Resume" at bounding box center [162, 197] width 129 height 15
click at [783, 405] on img at bounding box center [782, 399] width 39 height 39
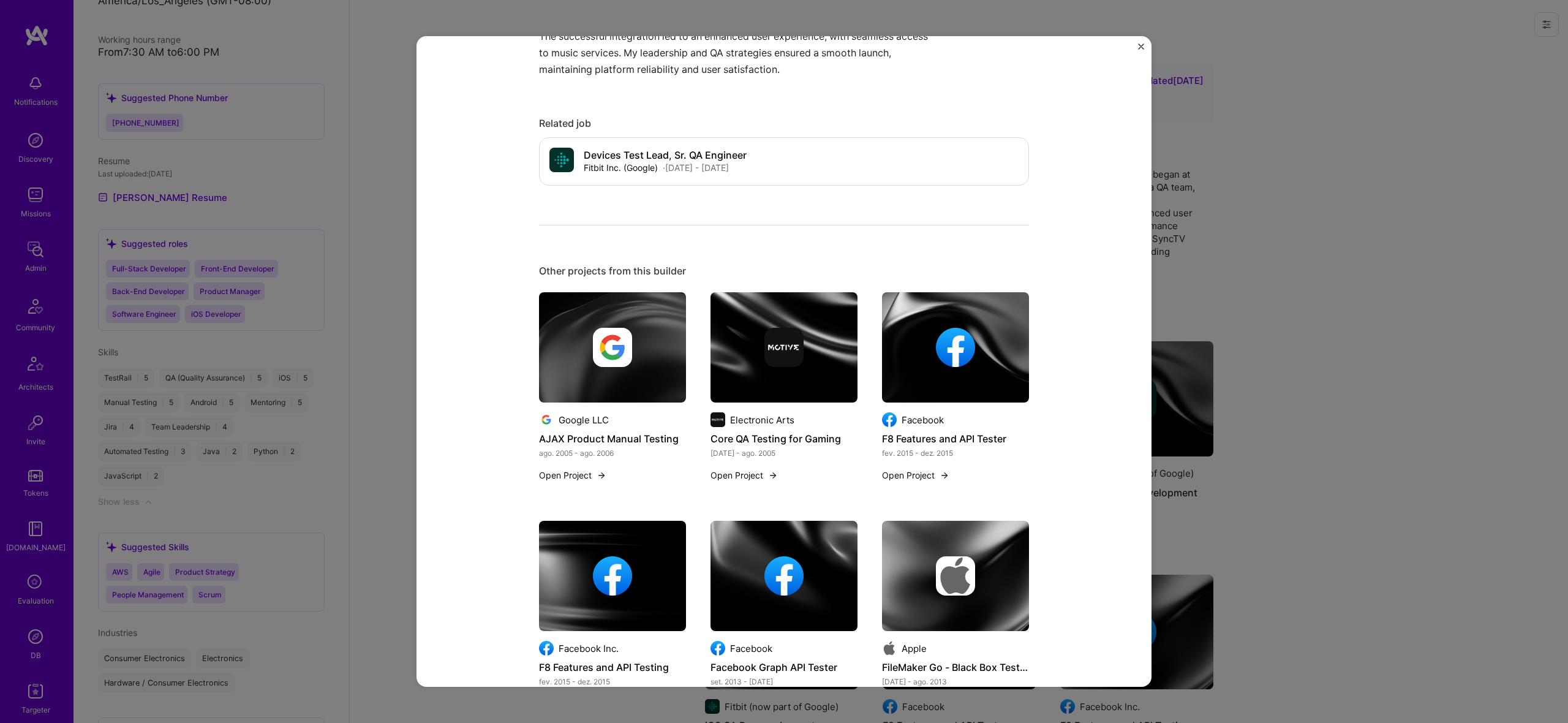
scroll to position [868, 0]
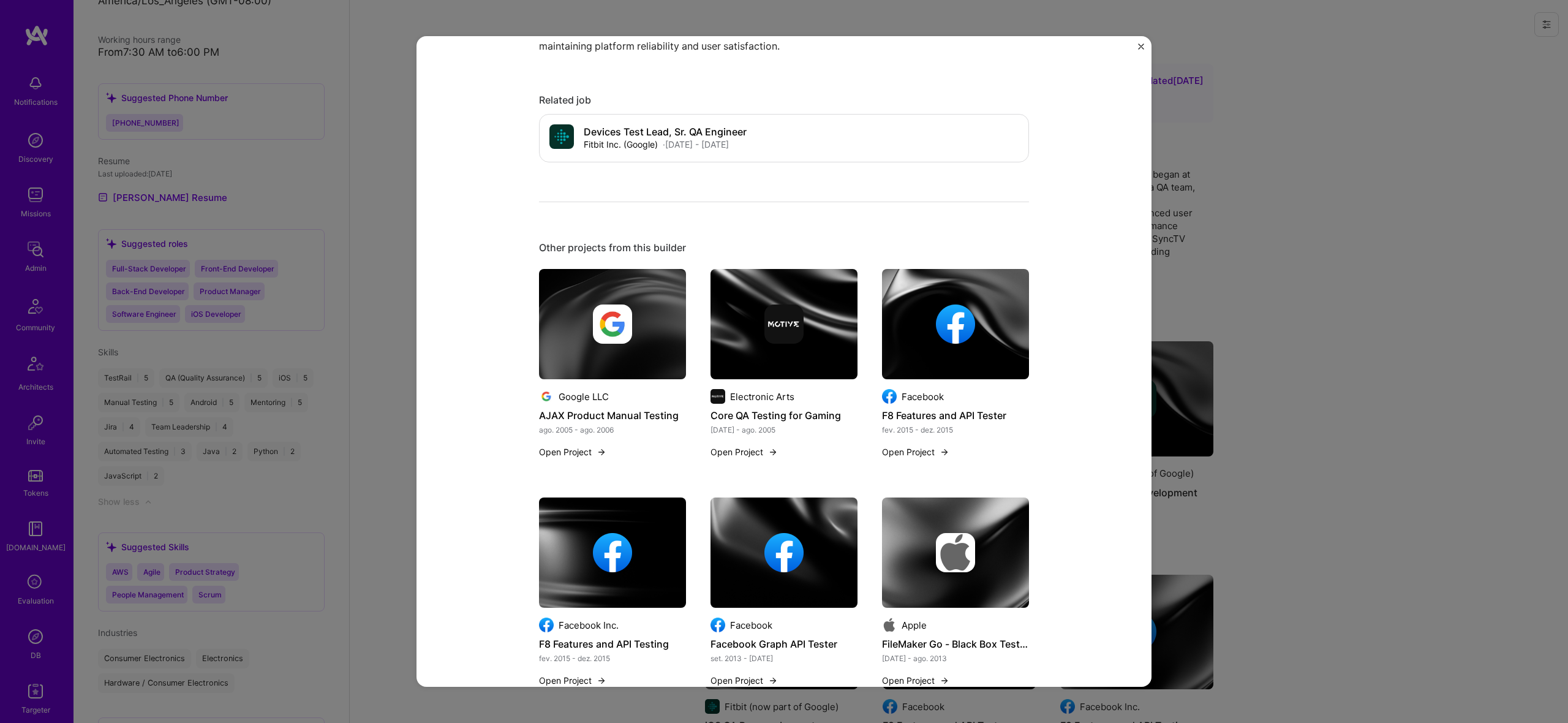
drag, startPoint x: 301, startPoint y: 288, endPoint x: 338, endPoint y: 286, distance: 37.1
click at [302, 288] on div "Mobile Music Integration QA Leadership Fitbit (now part of Google) Music, Consu…" at bounding box center [784, 362] width 1568 height 723
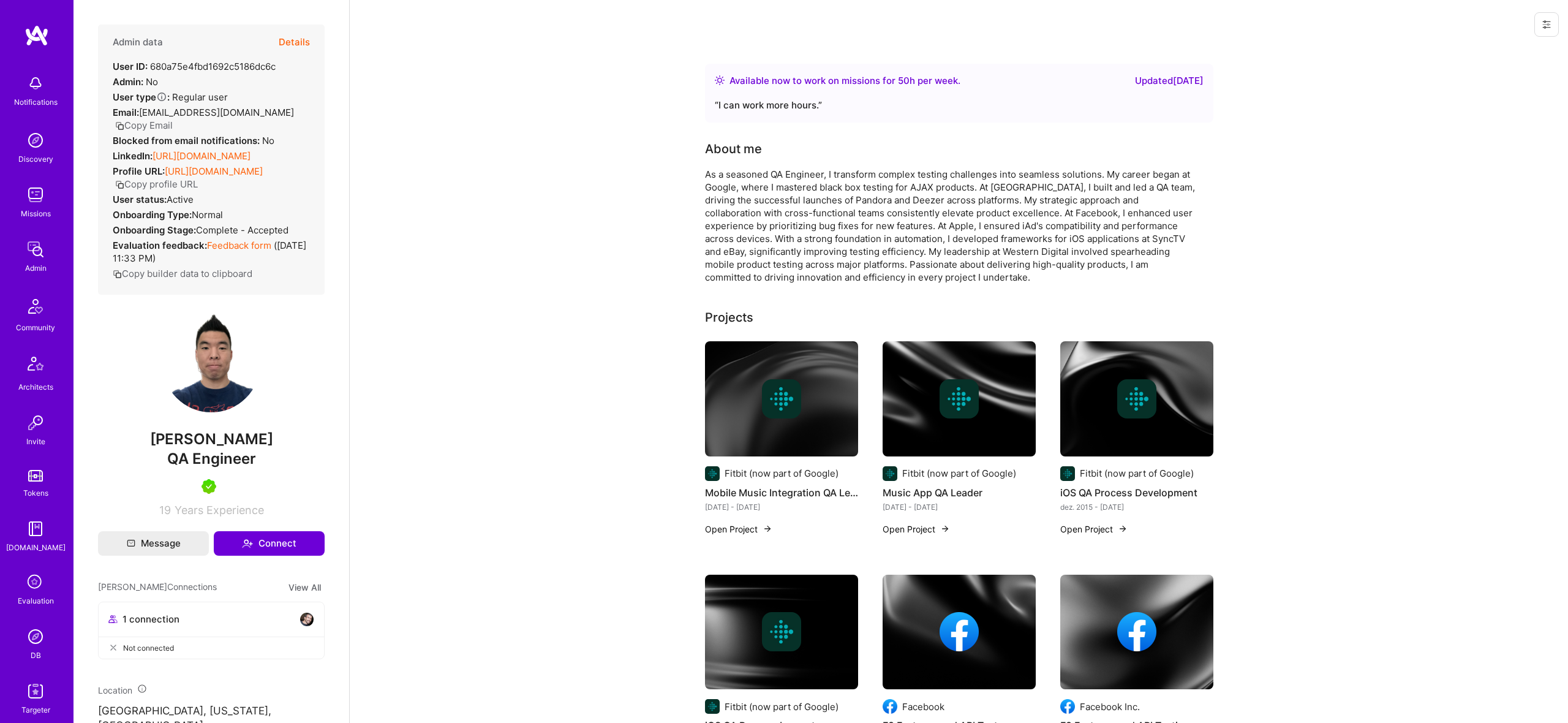
click at [301, 31] on button "Details" at bounding box center [294, 42] width 31 height 36
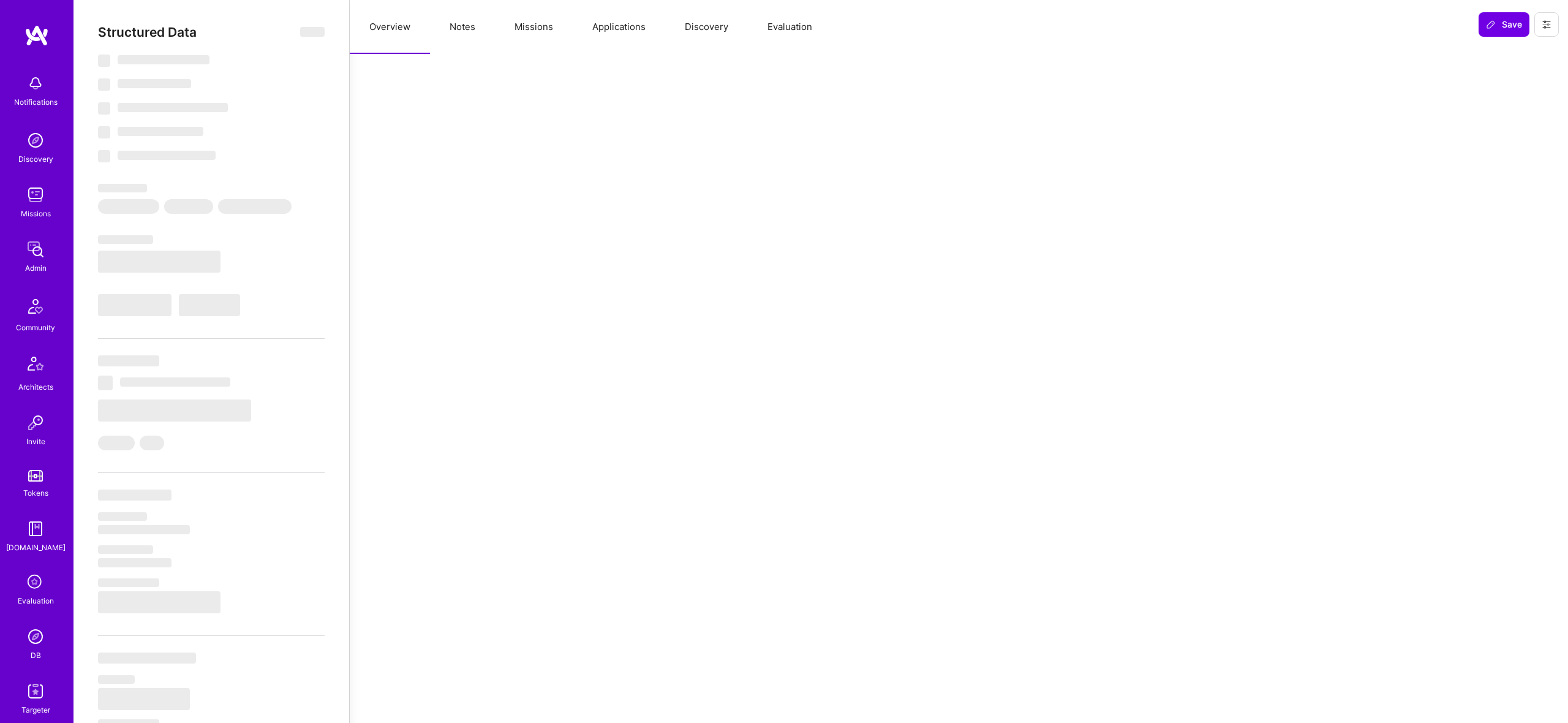
click at [489, 16] on button "Notes" at bounding box center [462, 27] width 65 height 54
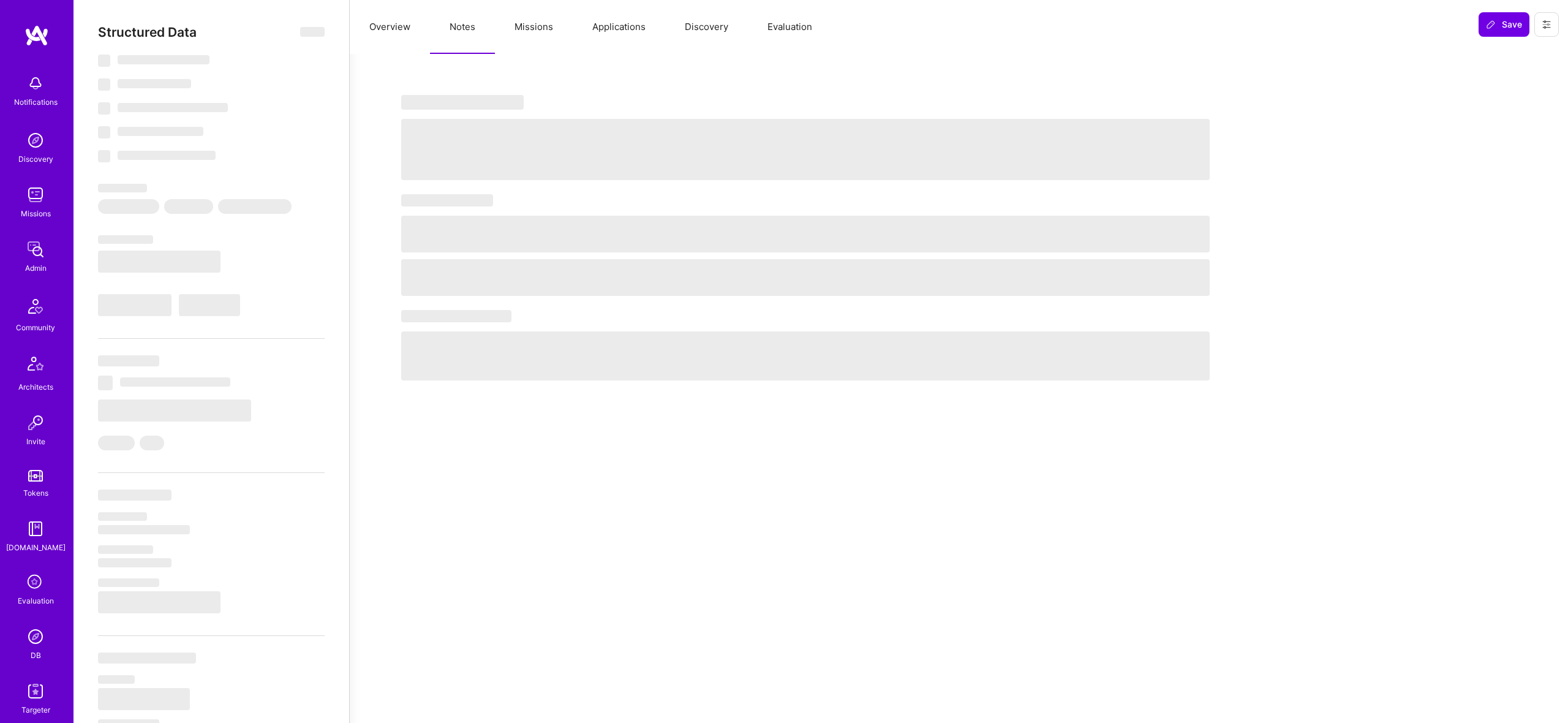
click at [544, 29] on button "Missions" at bounding box center [534, 27] width 77 height 54
select select "Right Now"
select select "5"
select select "7"
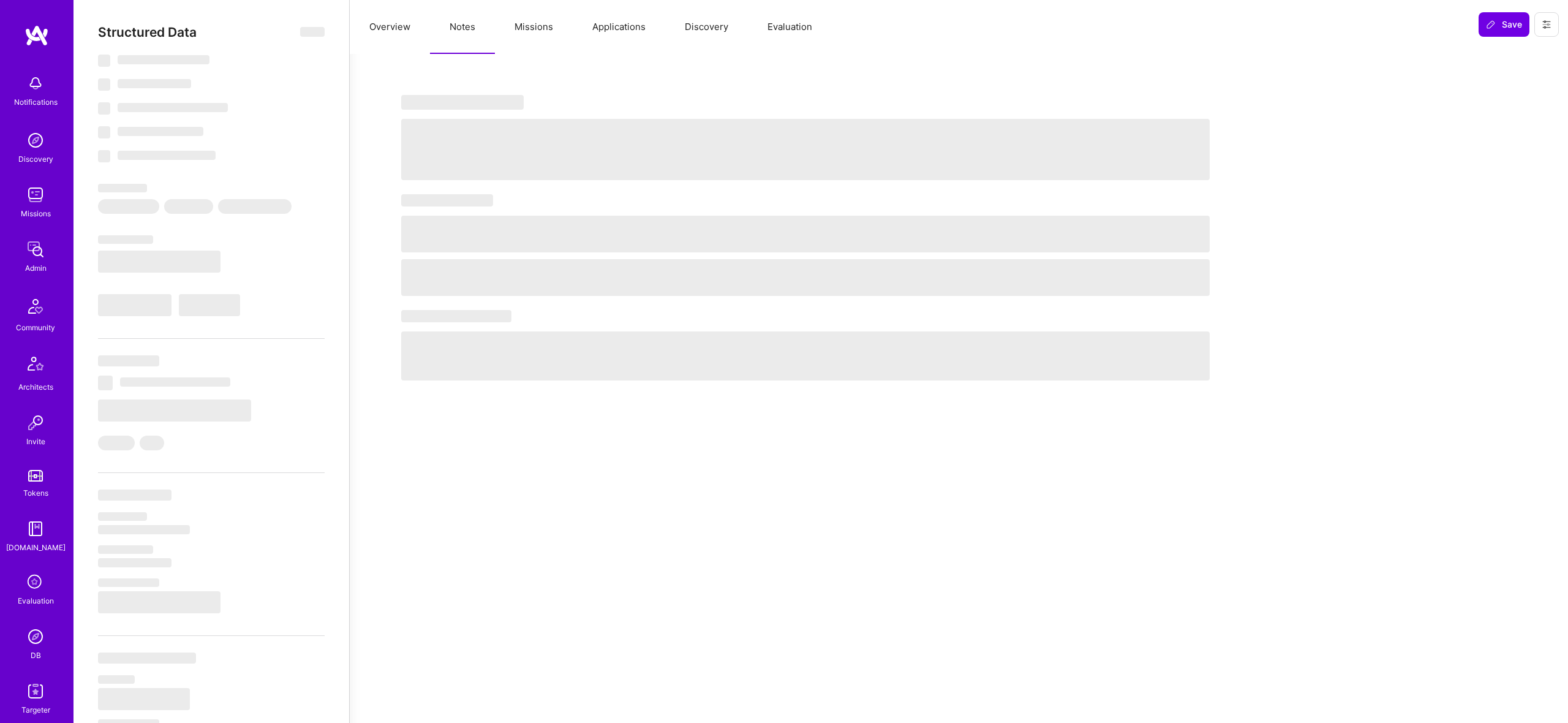
select select "7"
select select "US"
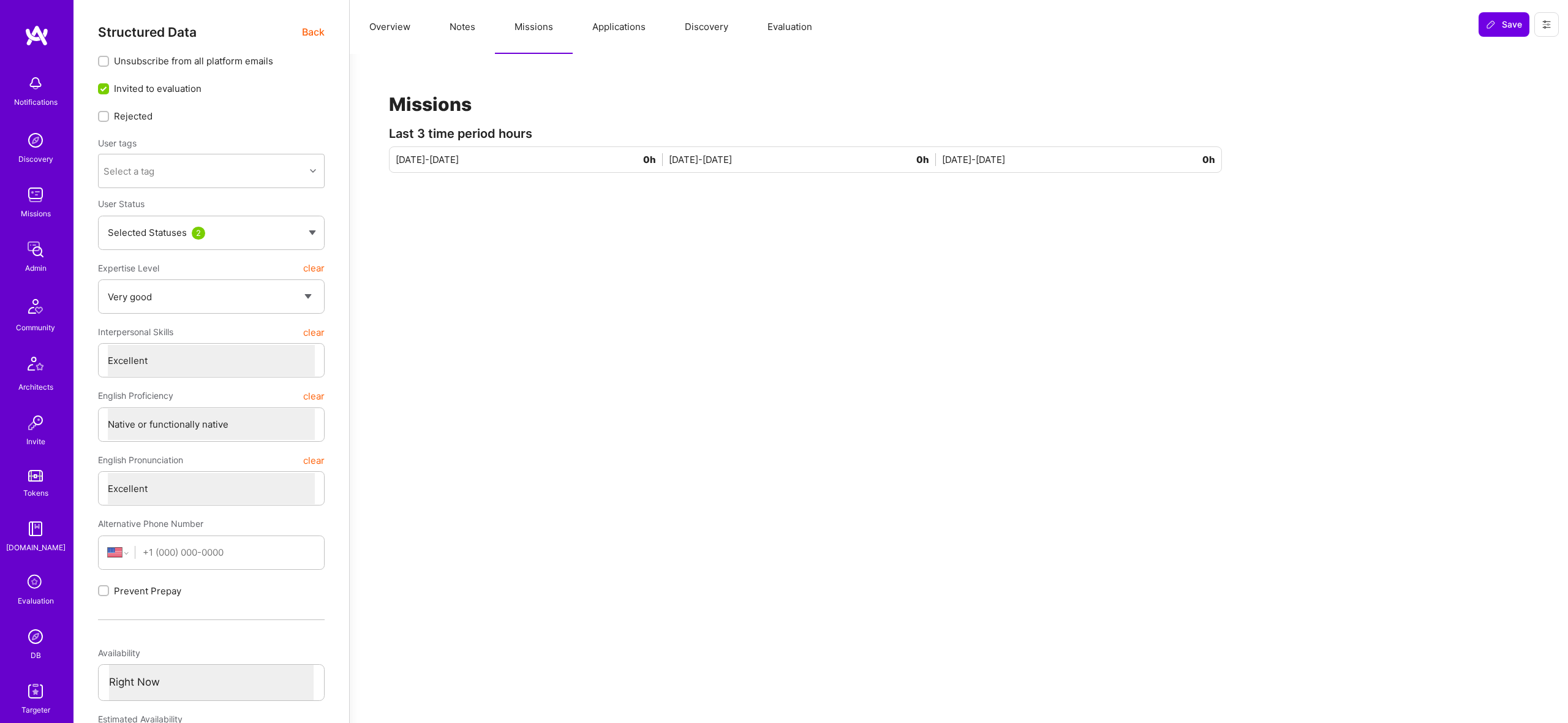
click at [621, 33] on button "Applications" at bounding box center [619, 27] width 93 height 54
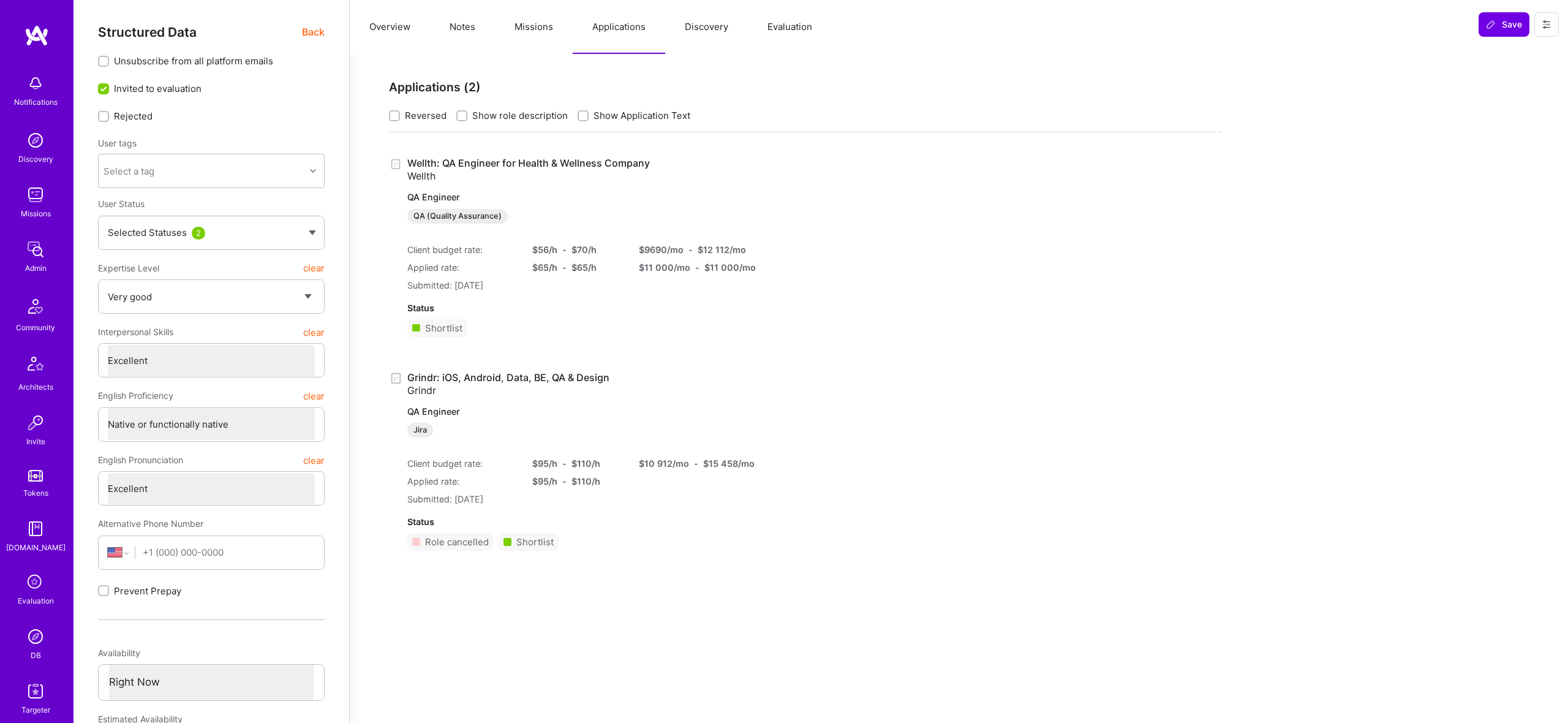
click at [468, 165] on link "Wellth: QA Engineer for Health & Wellness Company Wellth QA Engineer QA (Qualit…" at bounding box center [569, 190] width 323 height 67
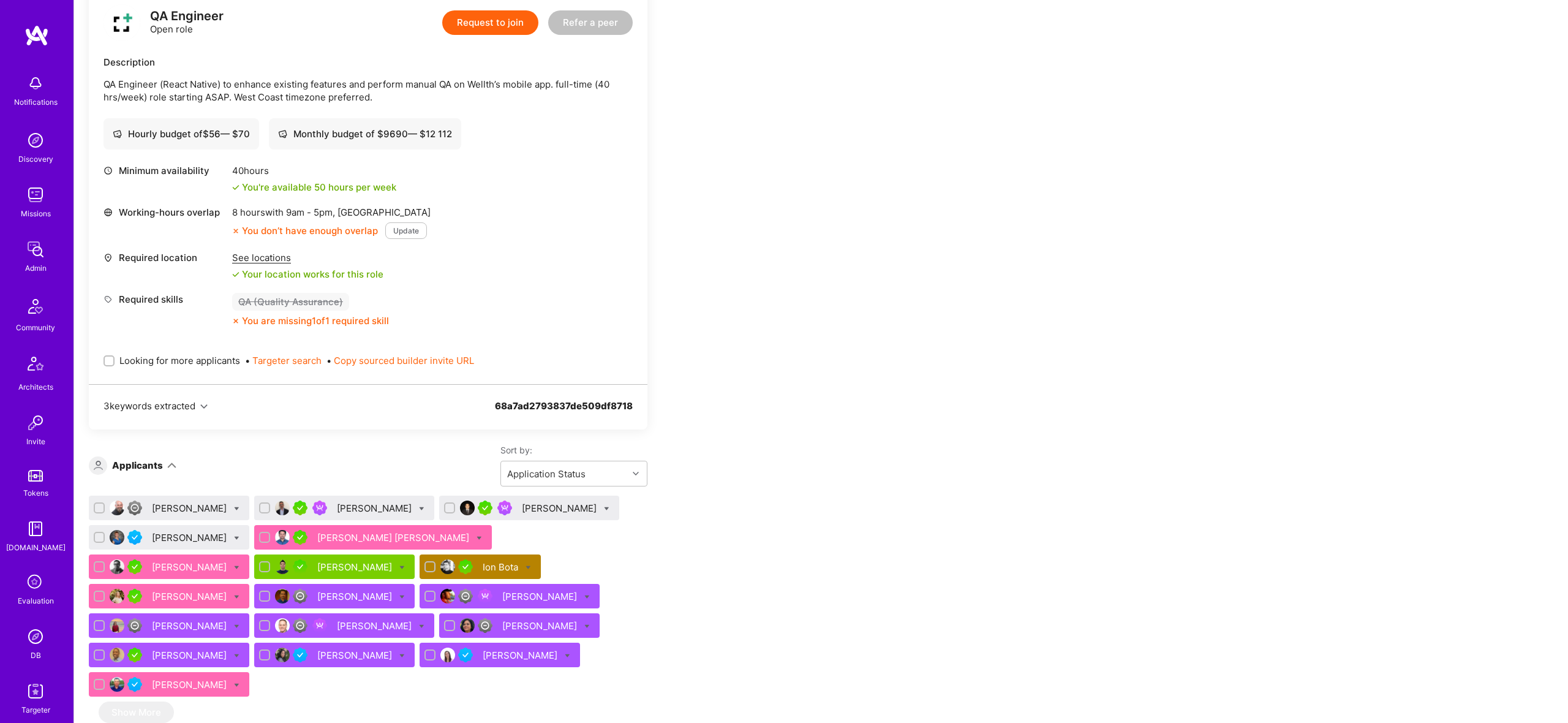
scroll to position [304, 0]
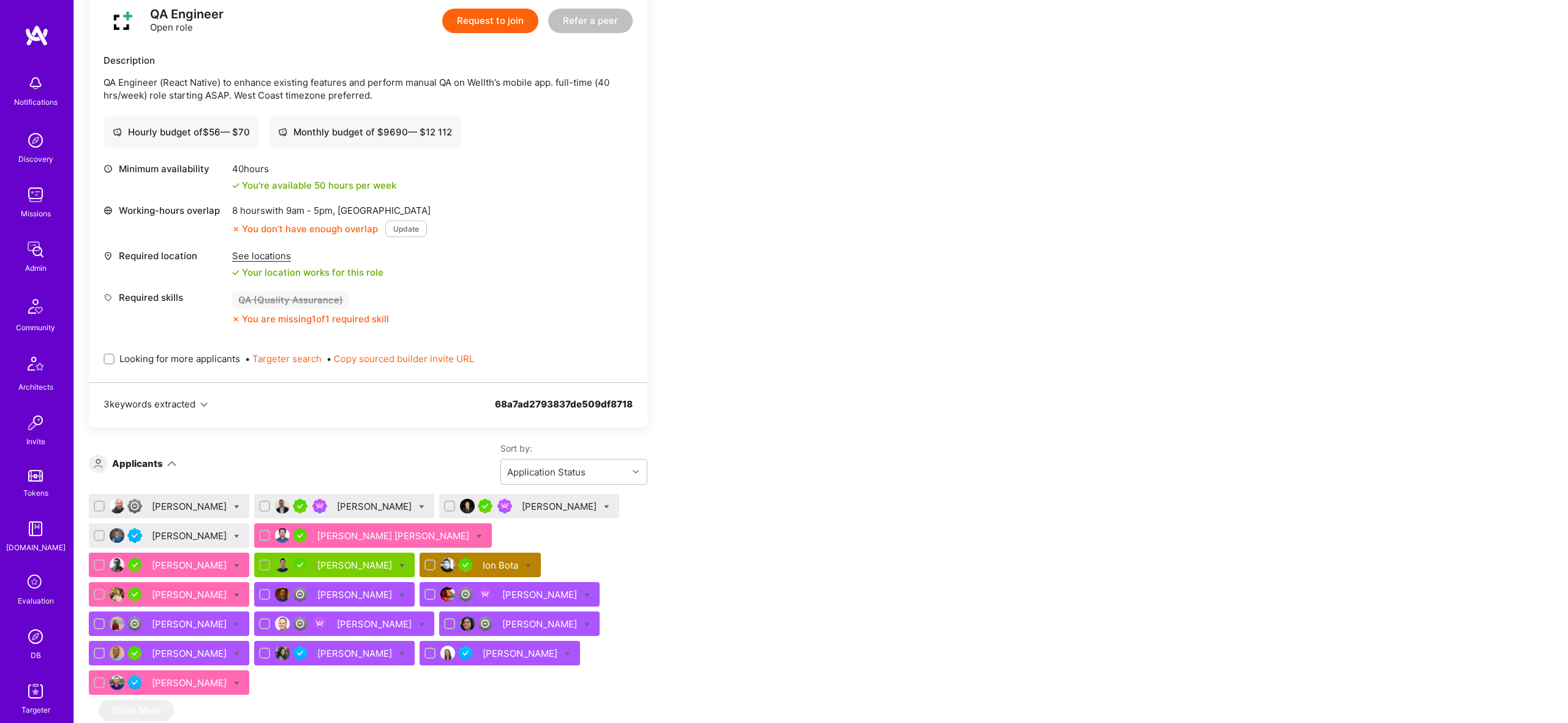
click at [542, 191] on div "Minimum availability 40 hours You're available 50 hours per week" at bounding box center [368, 177] width 530 height 29
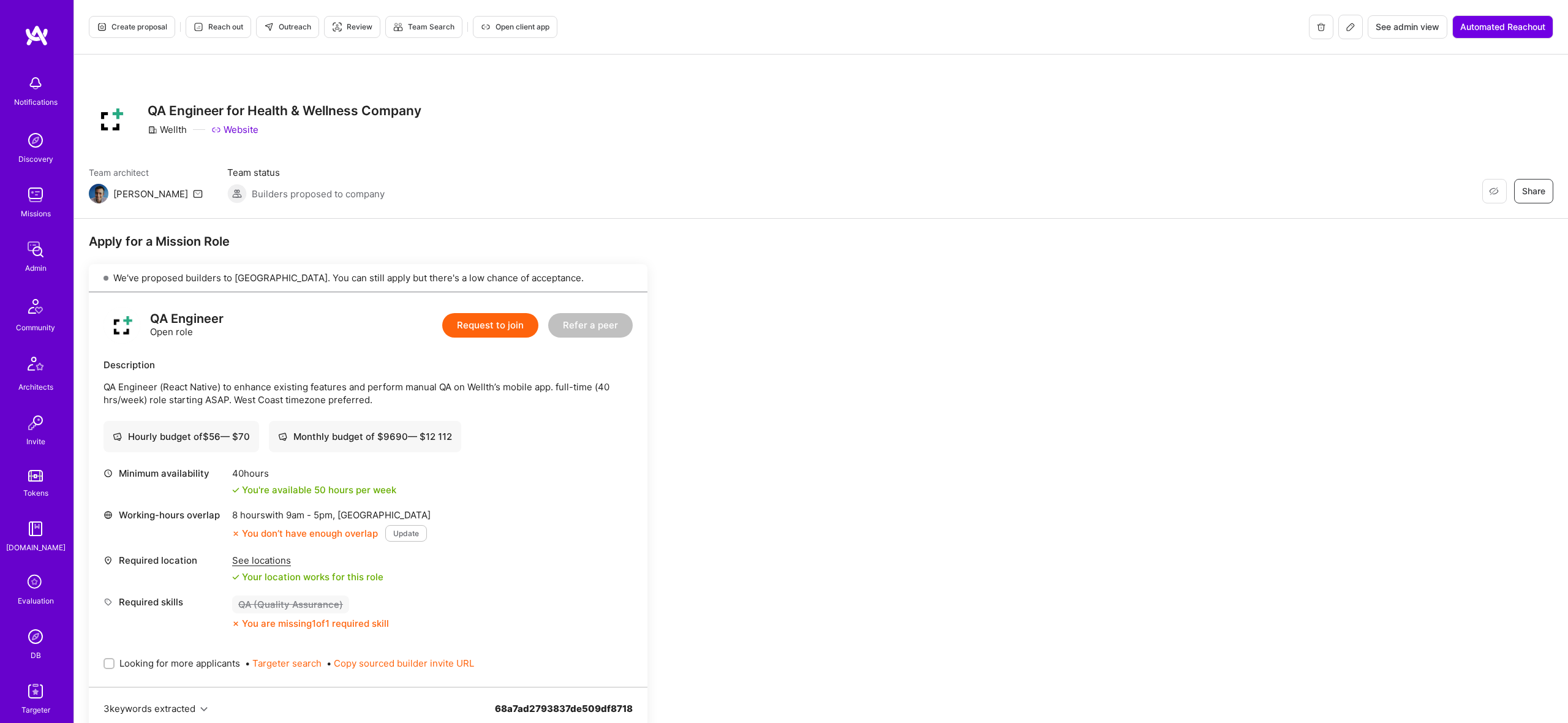
click at [209, 393] on p "QA Engineer (React Native) to enhance existing features and perform manual QA o…" at bounding box center [368, 393] width 530 height 26
drag, startPoint x: 223, startPoint y: 390, endPoint x: 105, endPoint y: 385, distance: 118.1
click at [106, 385] on p "QA Engineer (React Native) to enhance existing features and perform manual QA o…" at bounding box center [368, 393] width 530 height 26
drag, startPoint x: 104, startPoint y: 387, endPoint x: 191, endPoint y: 383, distance: 87.1
click at [191, 383] on p "QA Engineer (React Native) to enhance existing features and perform manual QA o…" at bounding box center [368, 393] width 530 height 26
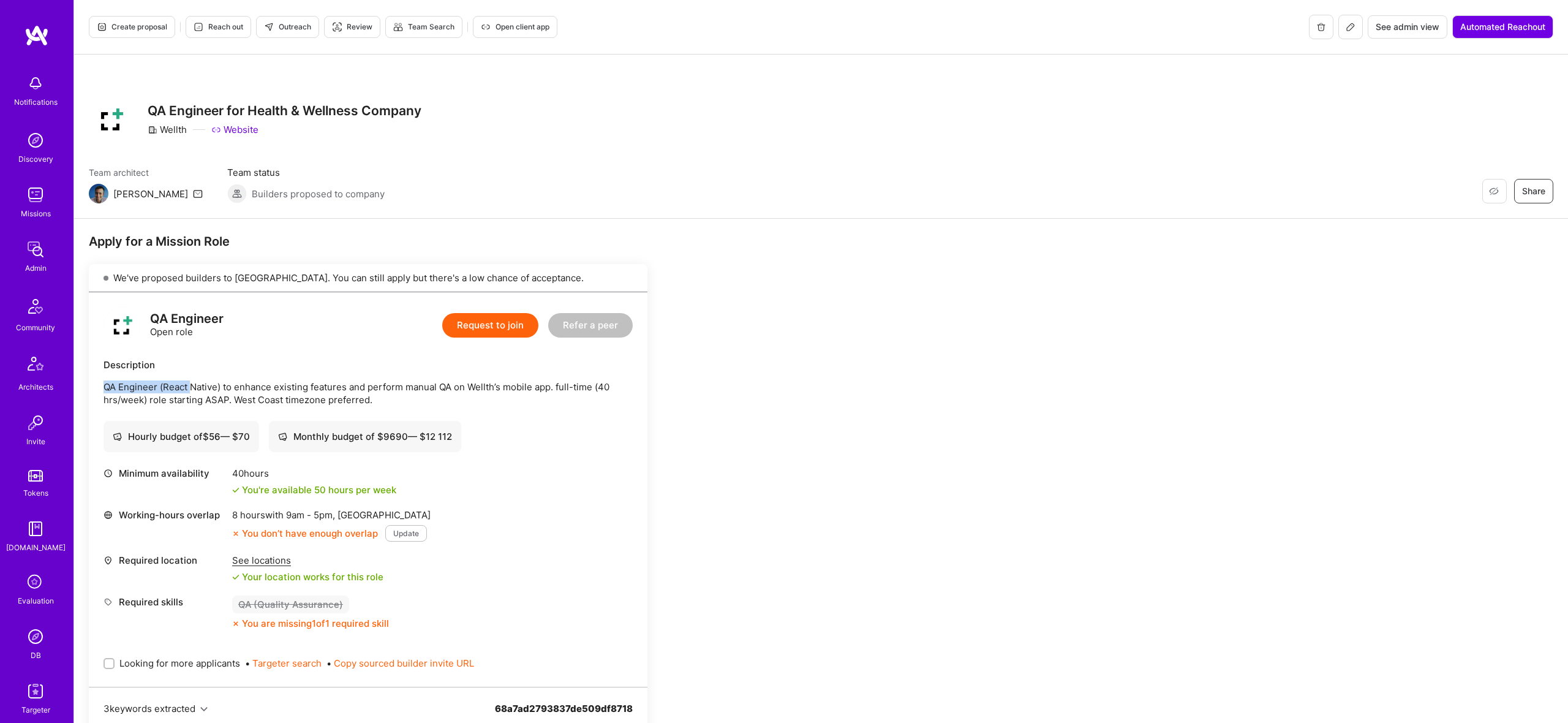
drag, startPoint x: 191, startPoint y: 383, endPoint x: 204, endPoint y: 386, distance: 13.3
click at [191, 383] on p "QA Engineer (React Native) to enhance existing features and perform manual QA o…" at bounding box center [368, 393] width 530 height 26
click at [281, 386] on p "QA Engineer (React Native) to enhance existing features and perform manual QA o…" at bounding box center [368, 393] width 530 height 26
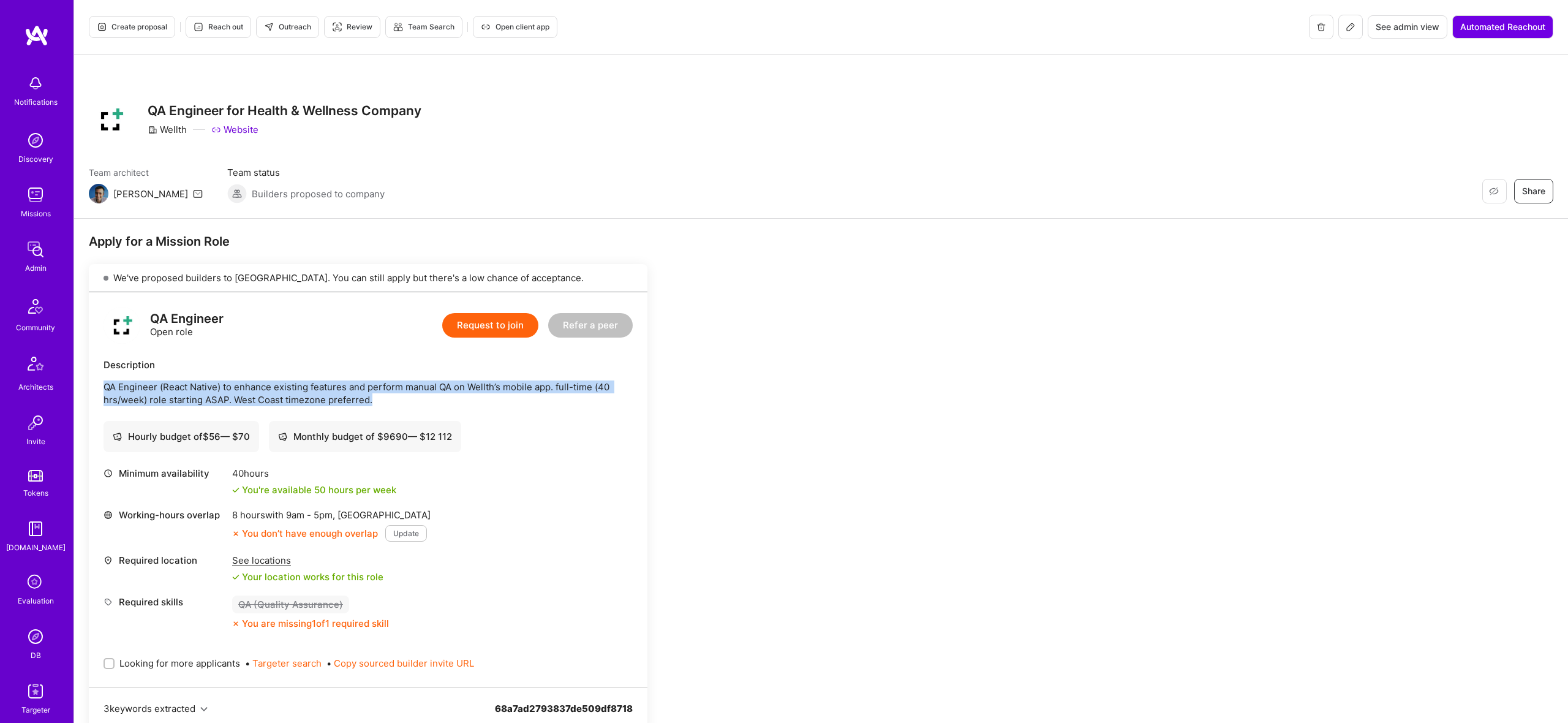
copy p "QA Engineer (React Native) to enhance existing features and perform manual QA o…"
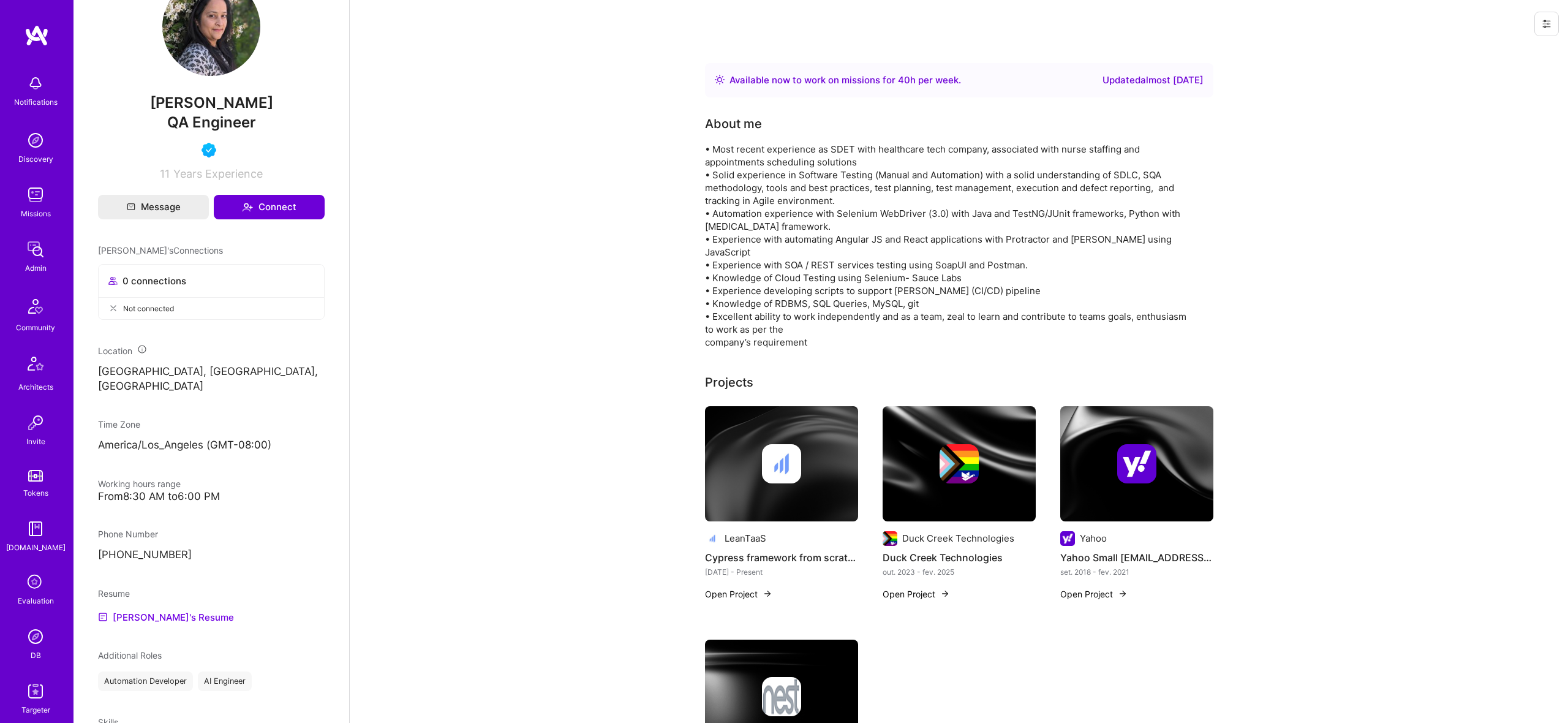
scroll to position [323, 0]
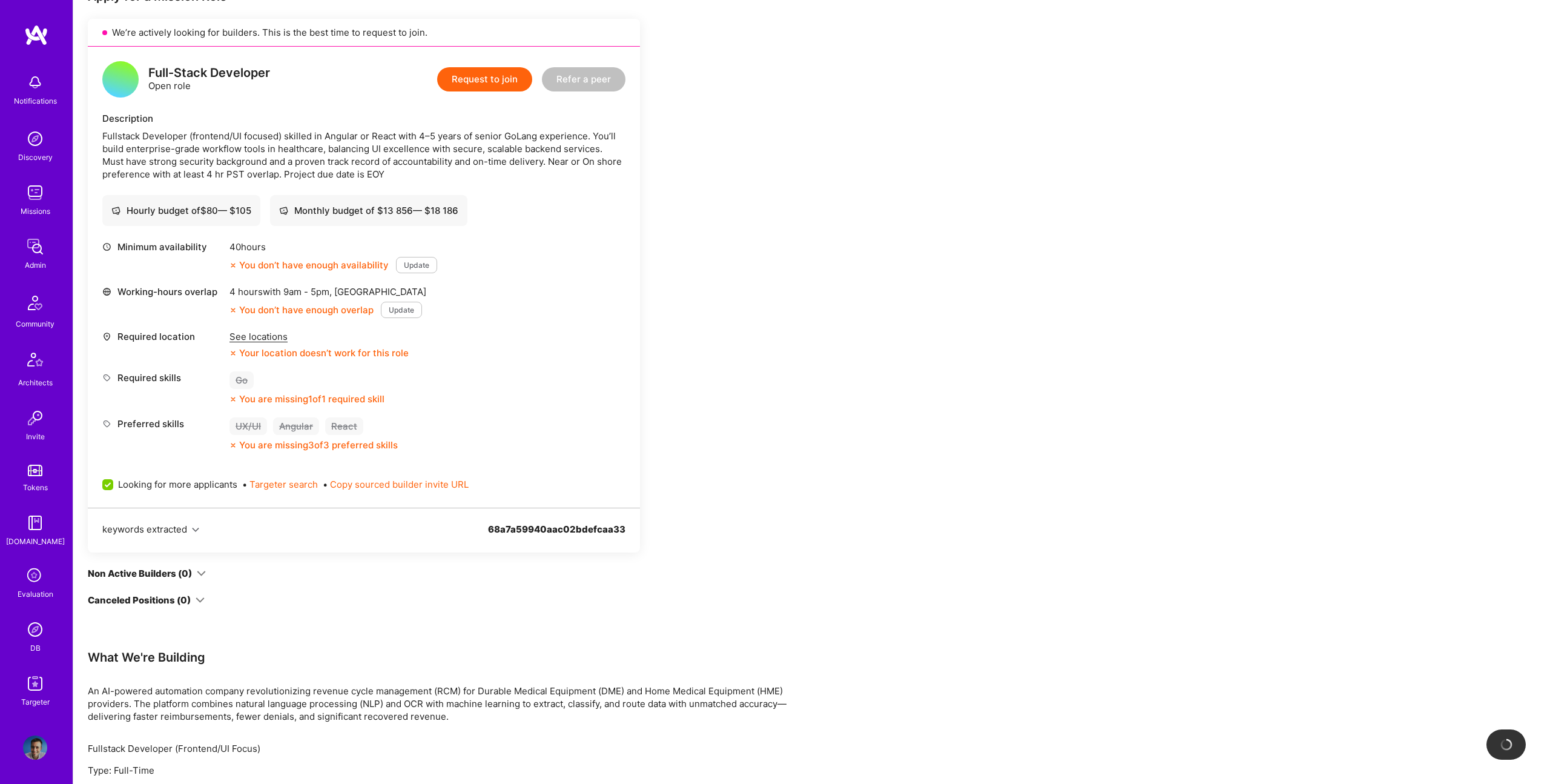
scroll to position [242, 0]
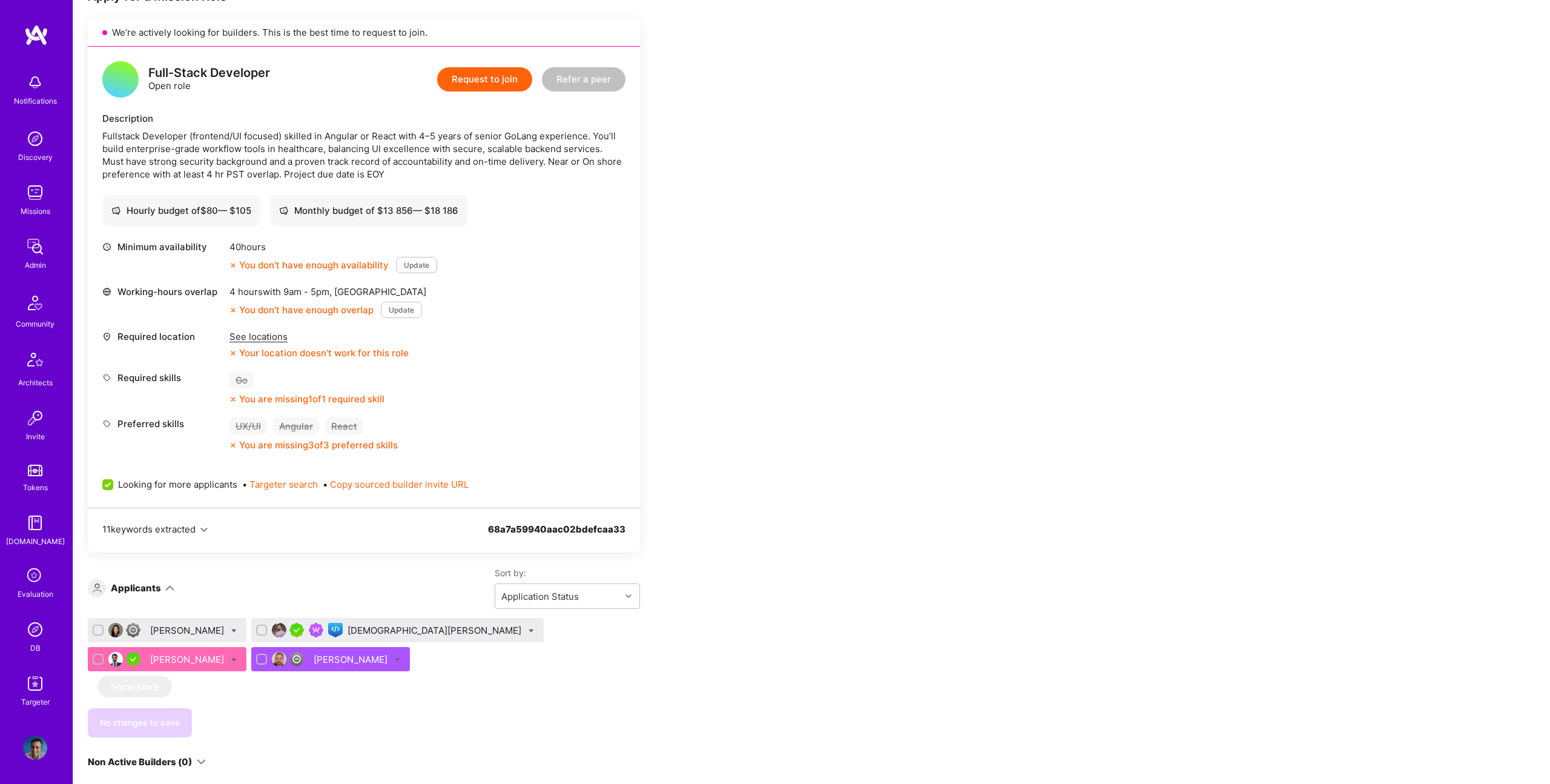
click at [356, 627] on div "Muhammad Umer" at bounding box center [436, 630] width 176 height 12
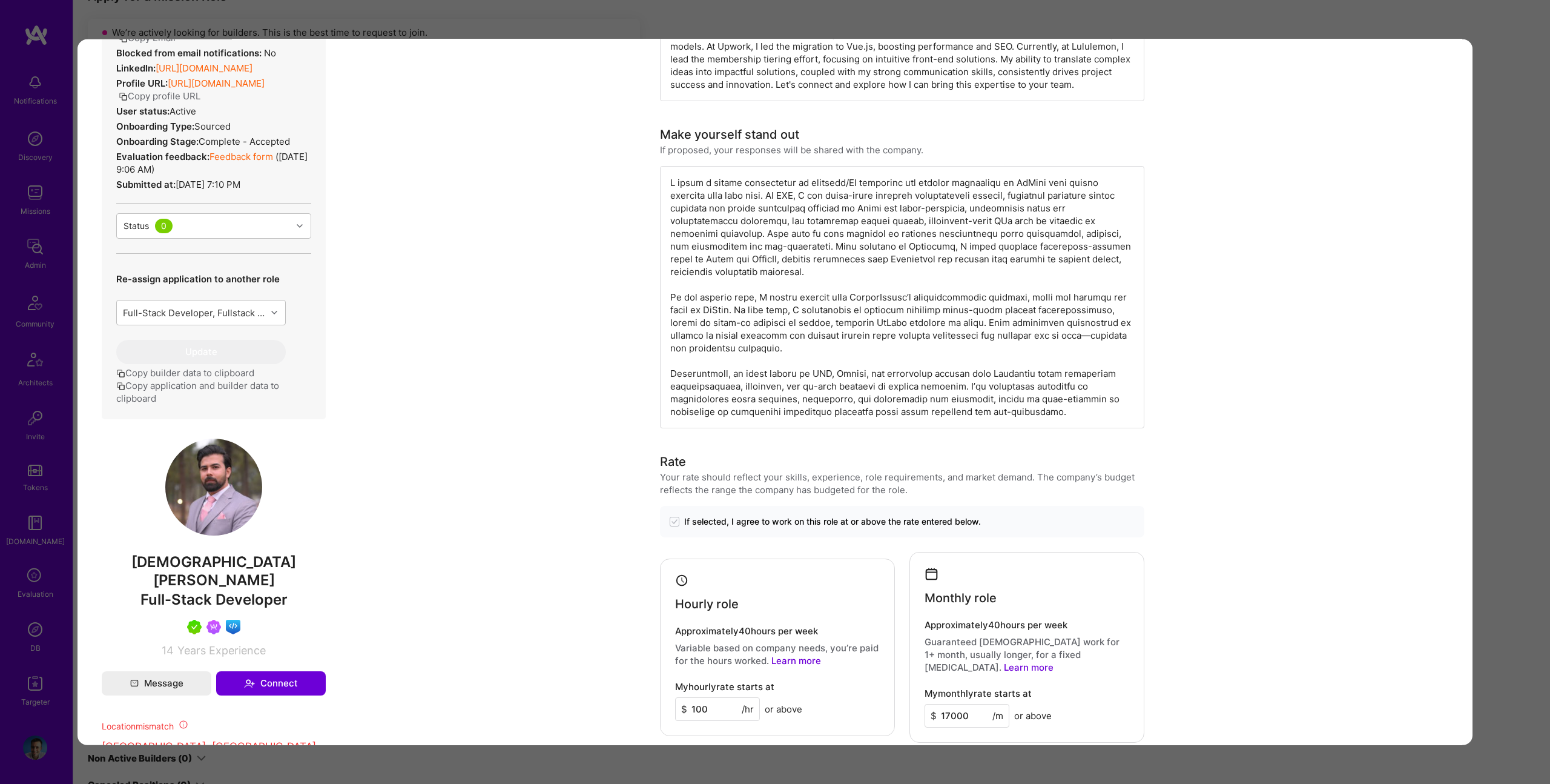
scroll to position [330, 0]
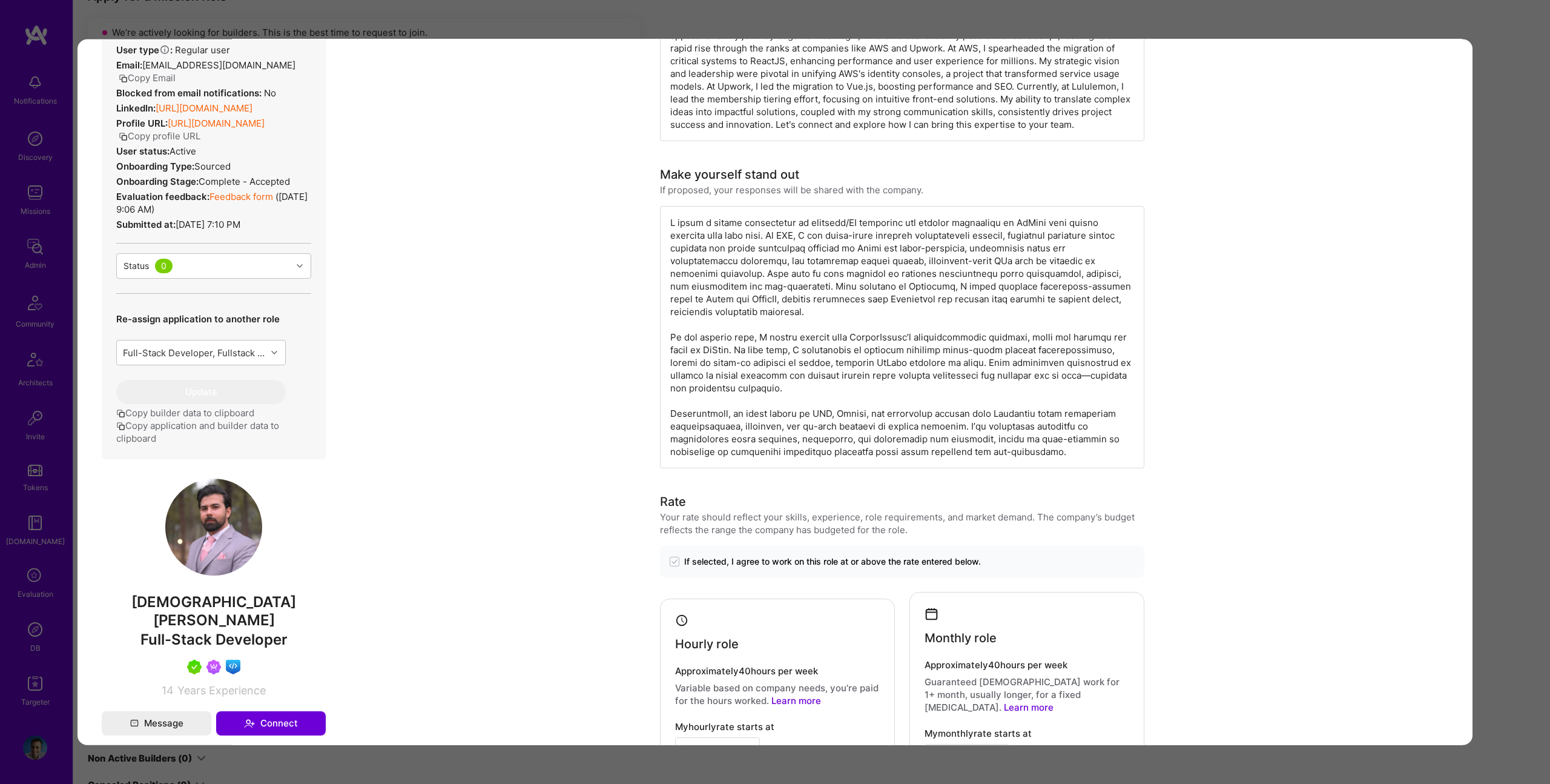
click at [686, 325] on div "modal" at bounding box center [902, 337] width 484 height 262
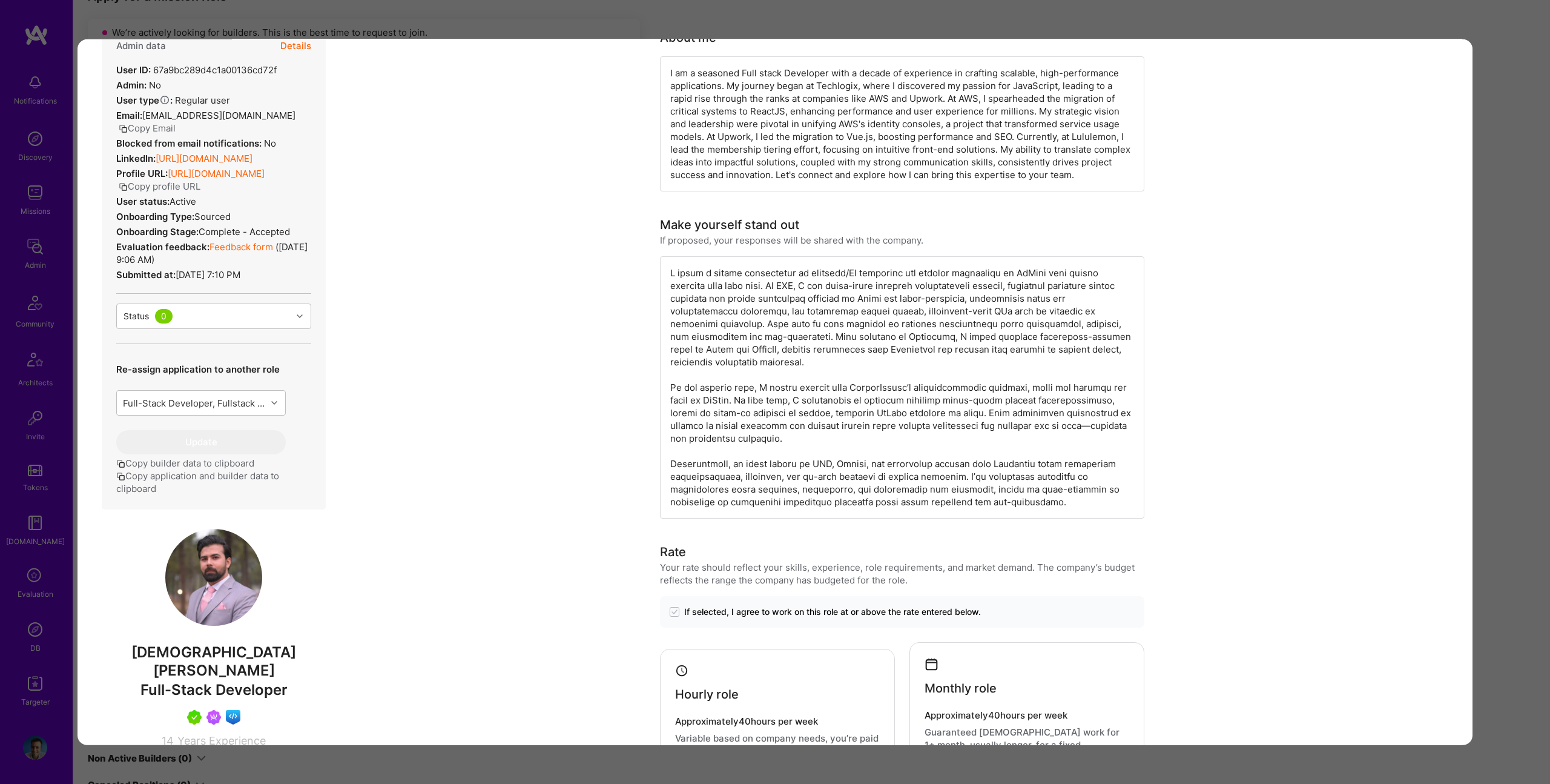
scroll to position [0, 0]
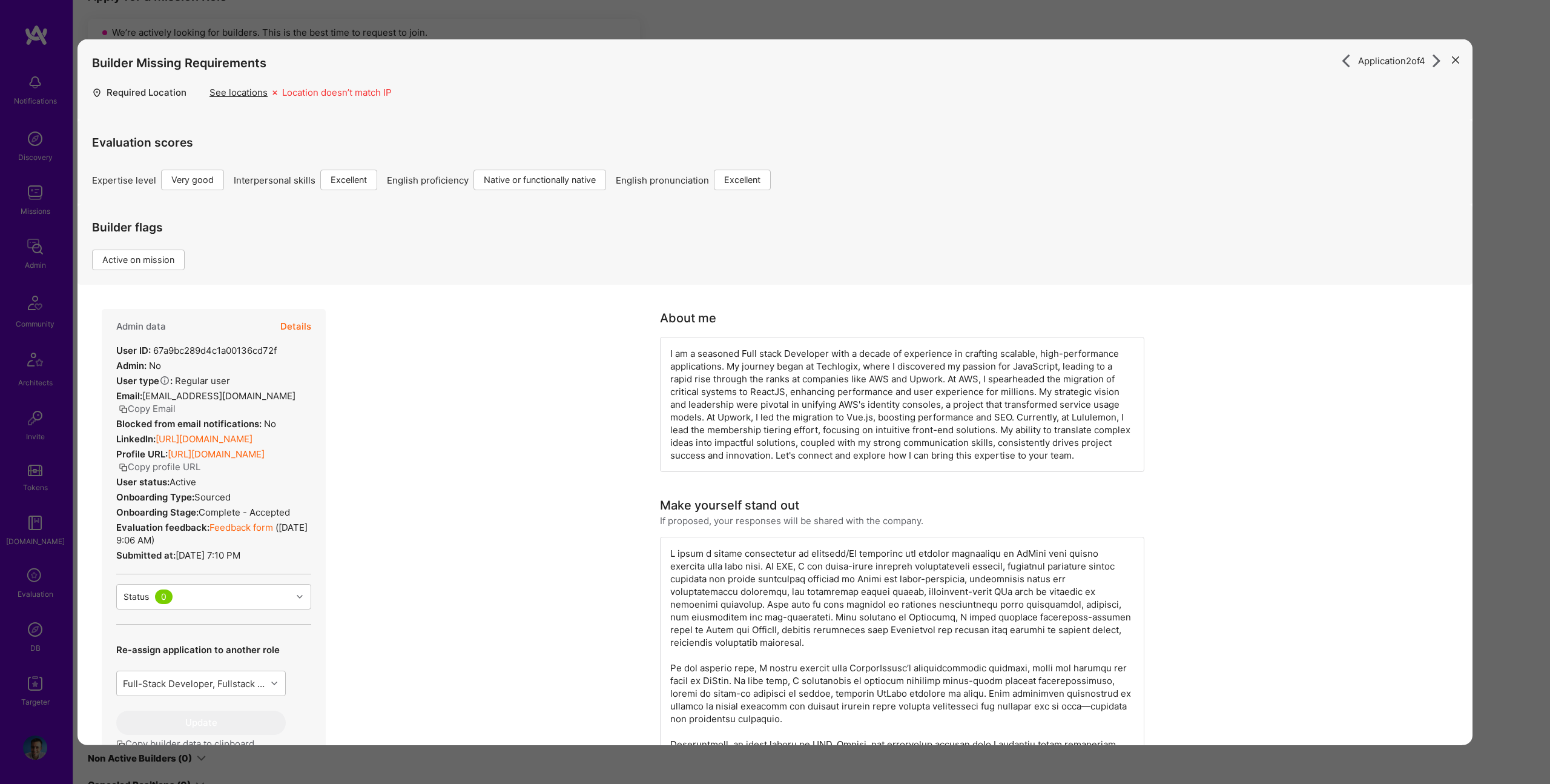
click at [293, 322] on button "Details" at bounding box center [296, 326] width 31 height 35
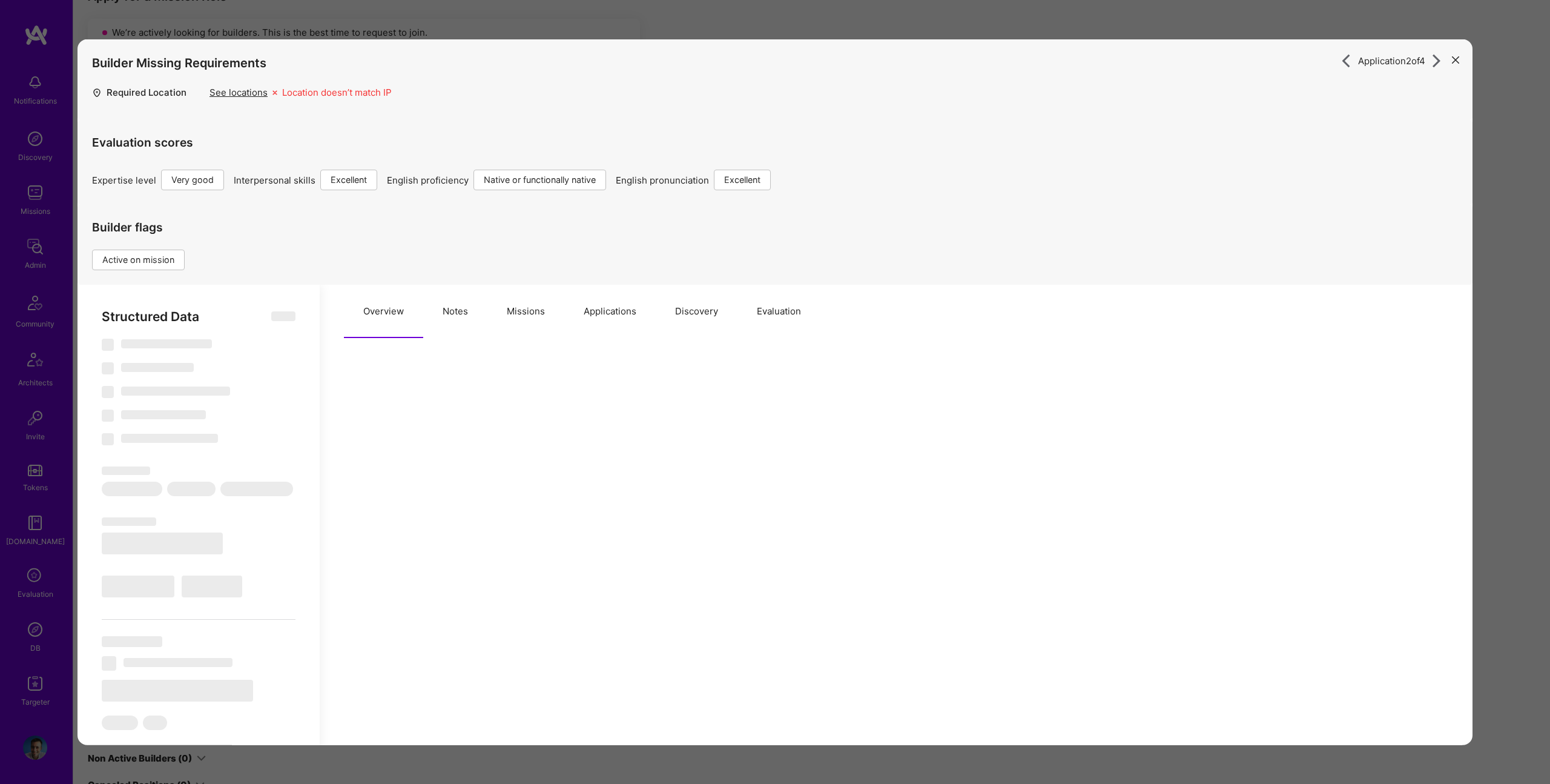
click at [512, 312] on button "Missions" at bounding box center [526, 311] width 77 height 54
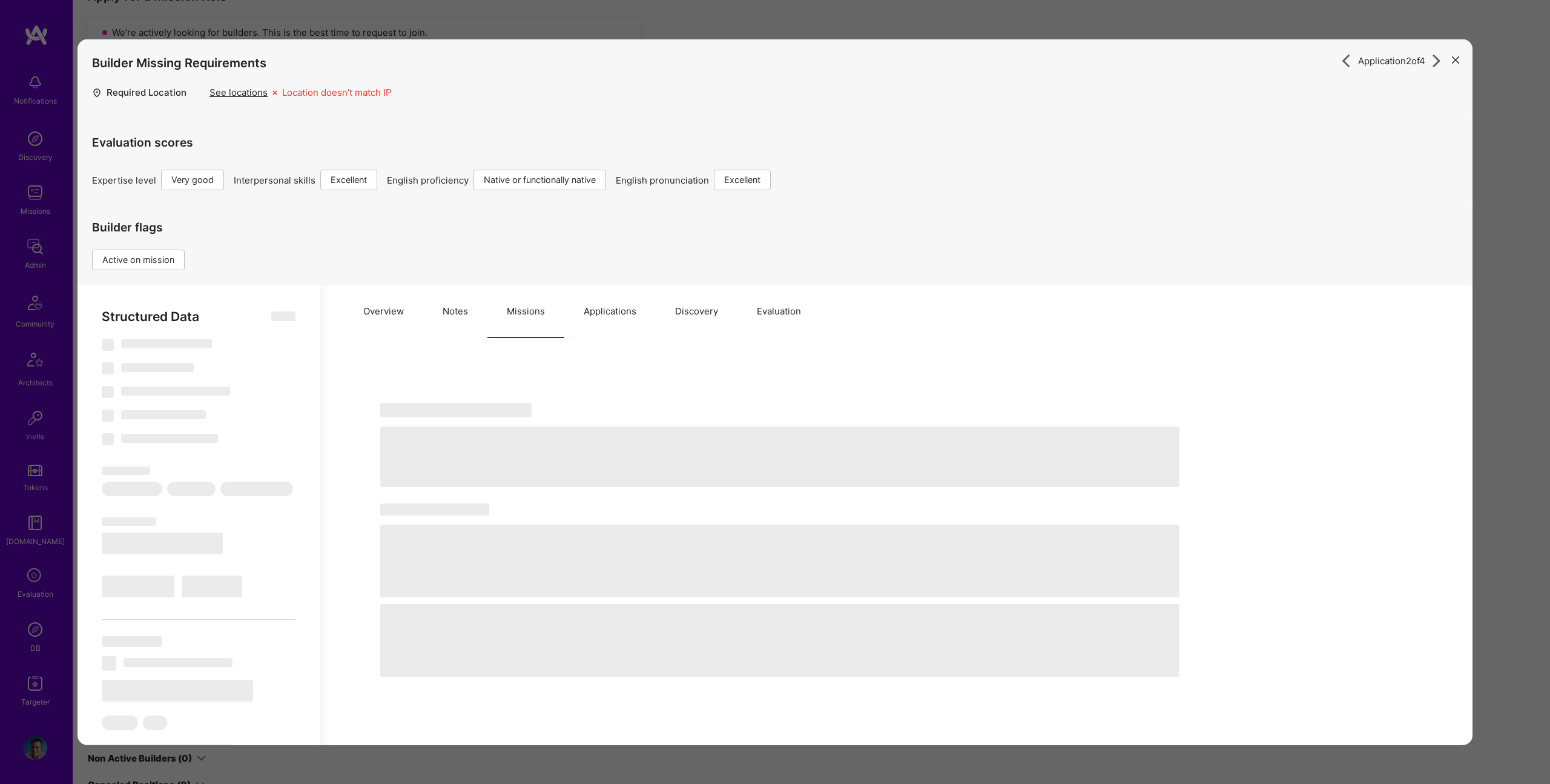
select select "Right Now"
select select "5"
select select "7"
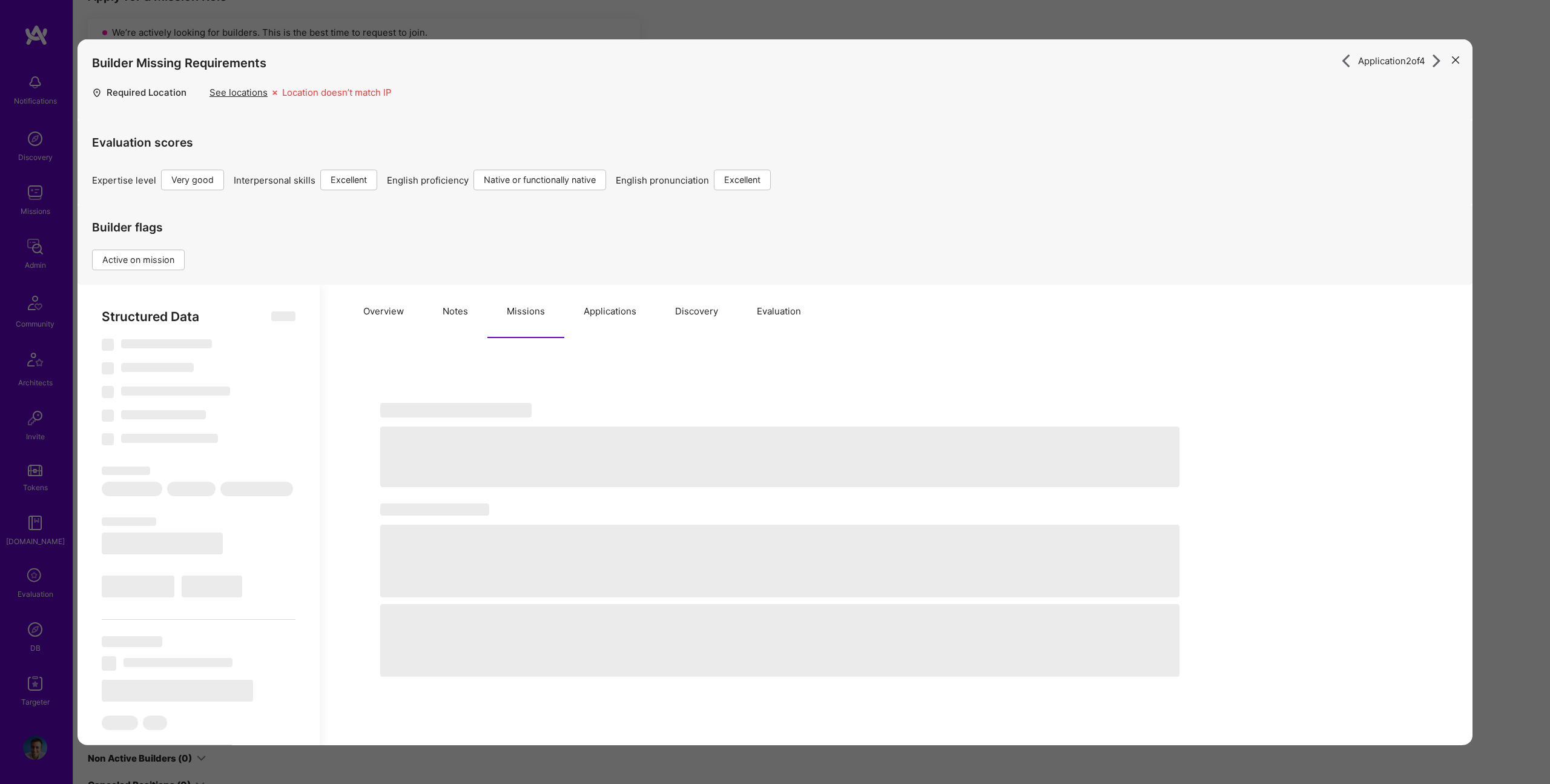
select select "CA"
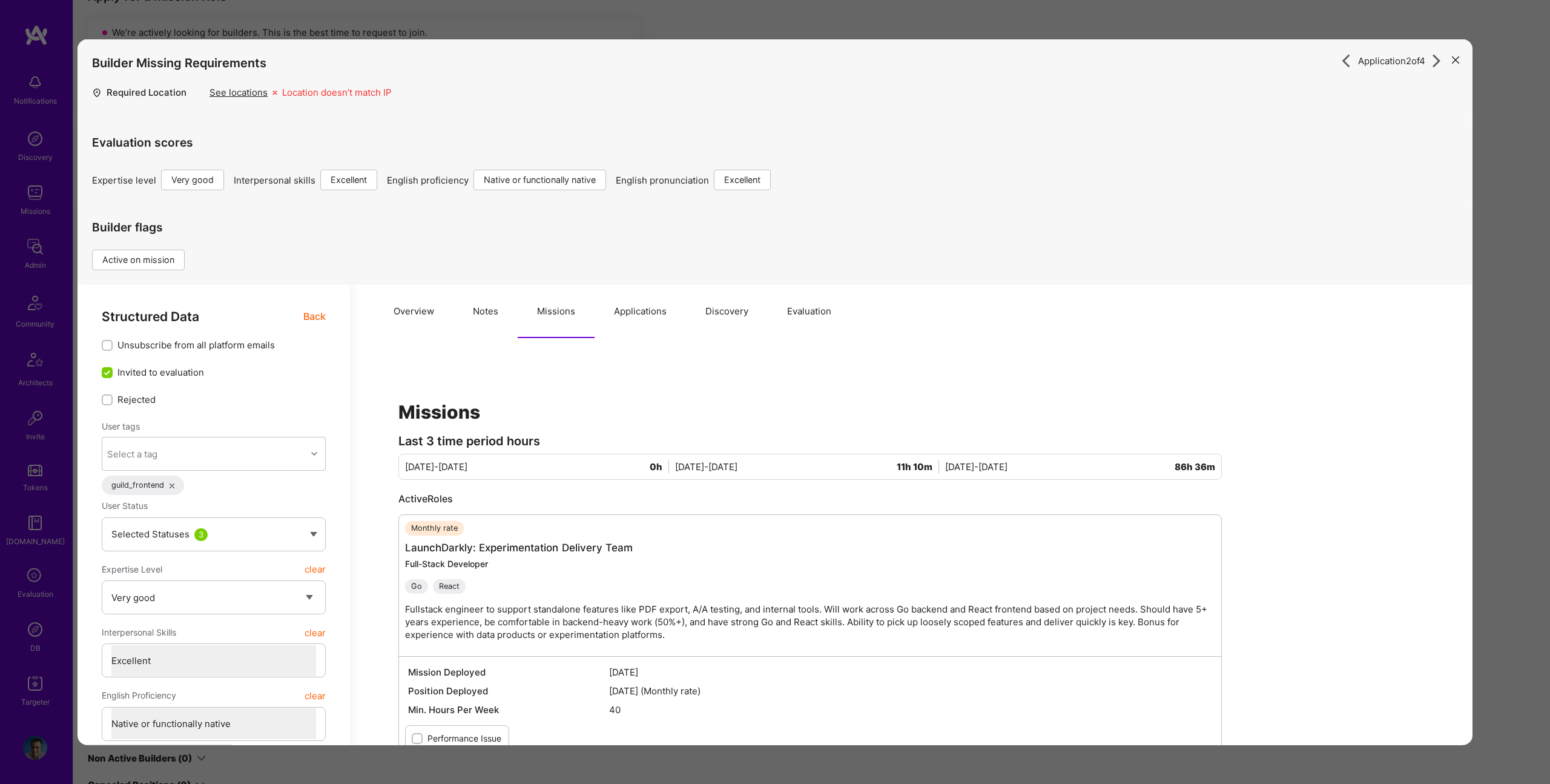
click at [483, 305] on button "Notes" at bounding box center [485, 311] width 64 height 54
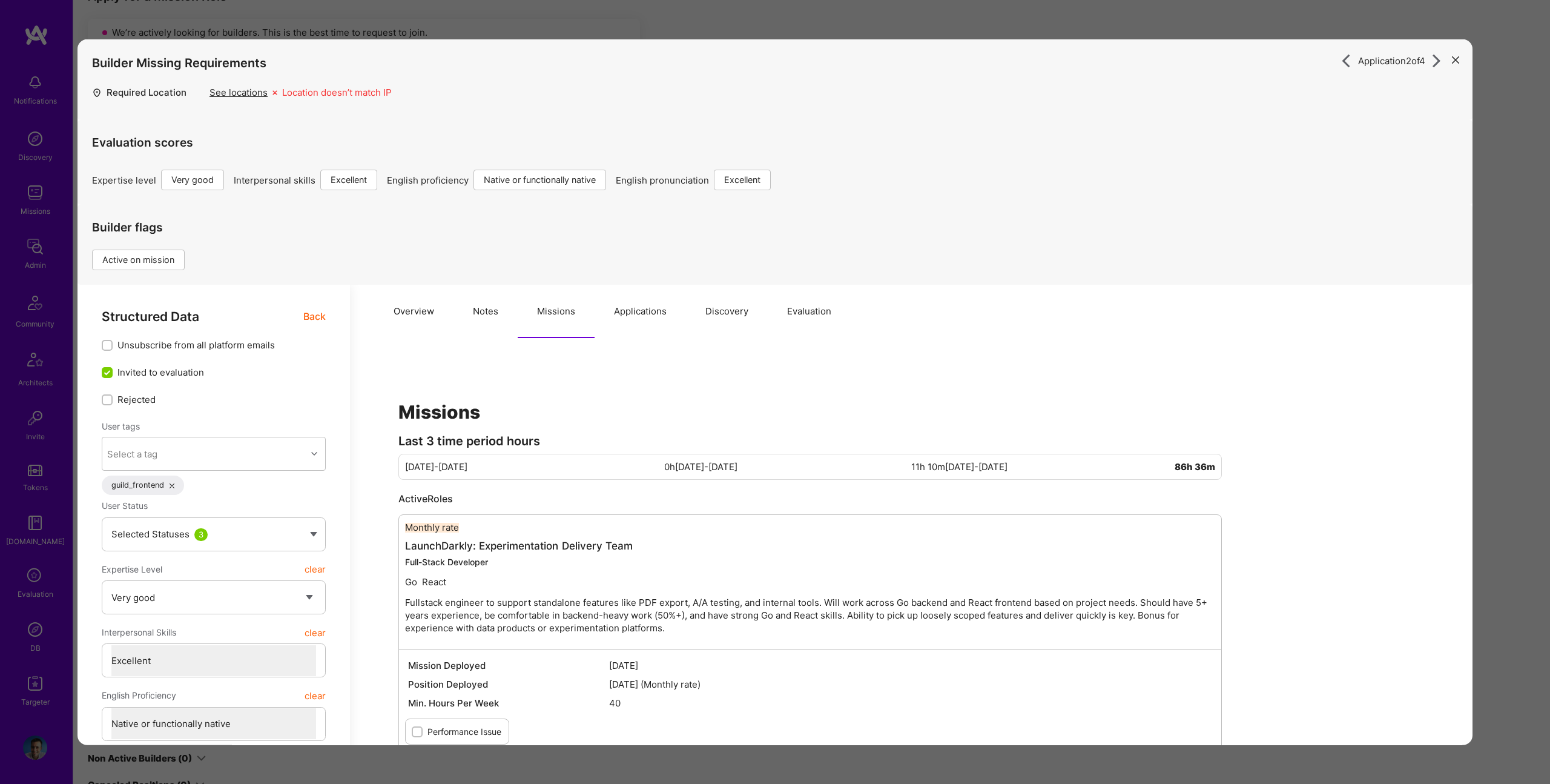
type textarea "x"
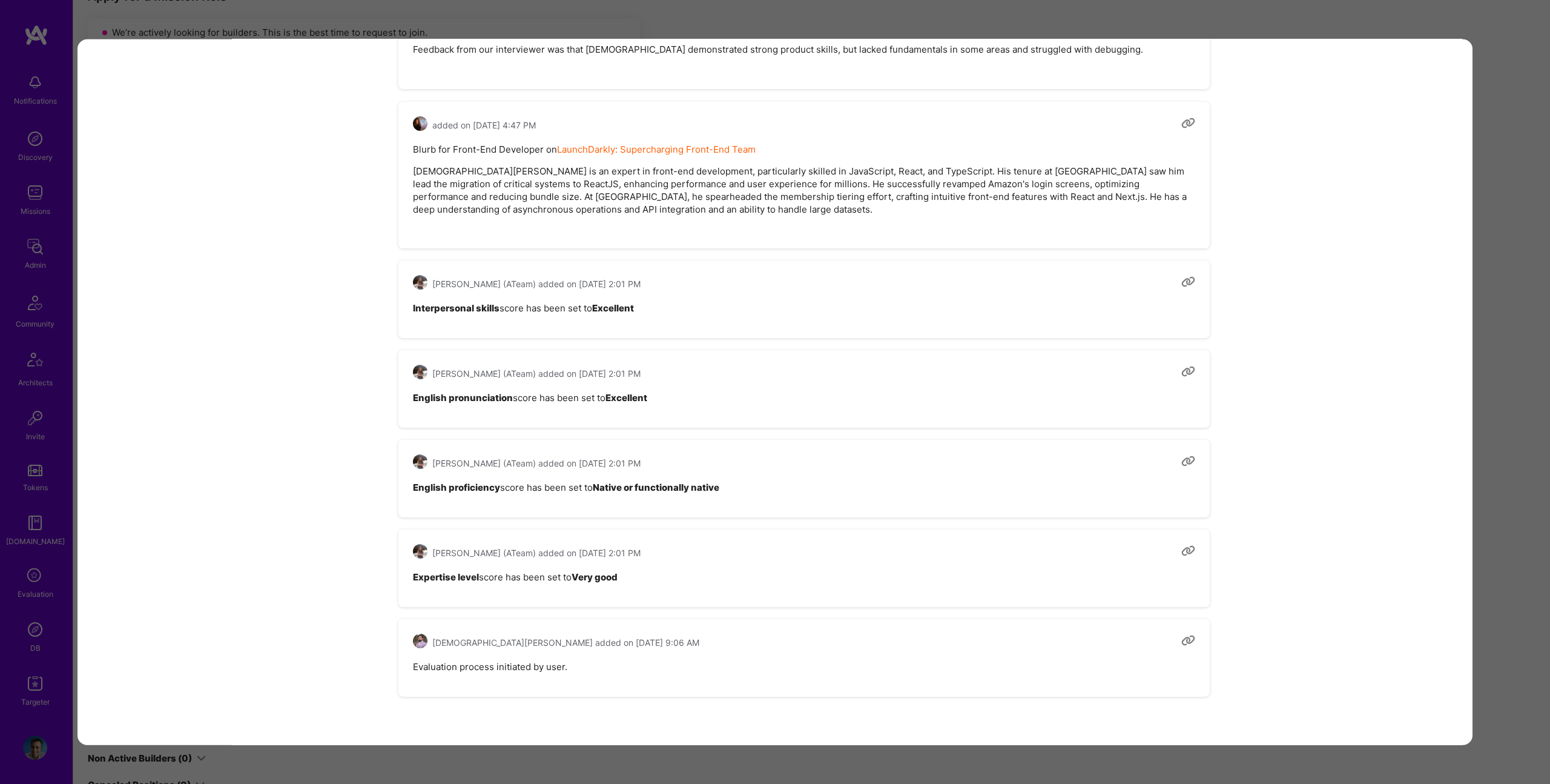
scroll to position [2454, 0]
click at [675, 29] on div "Application 2 of 4 Builder Missing Requirements Required Location See locations…" at bounding box center [775, 392] width 1550 height 784
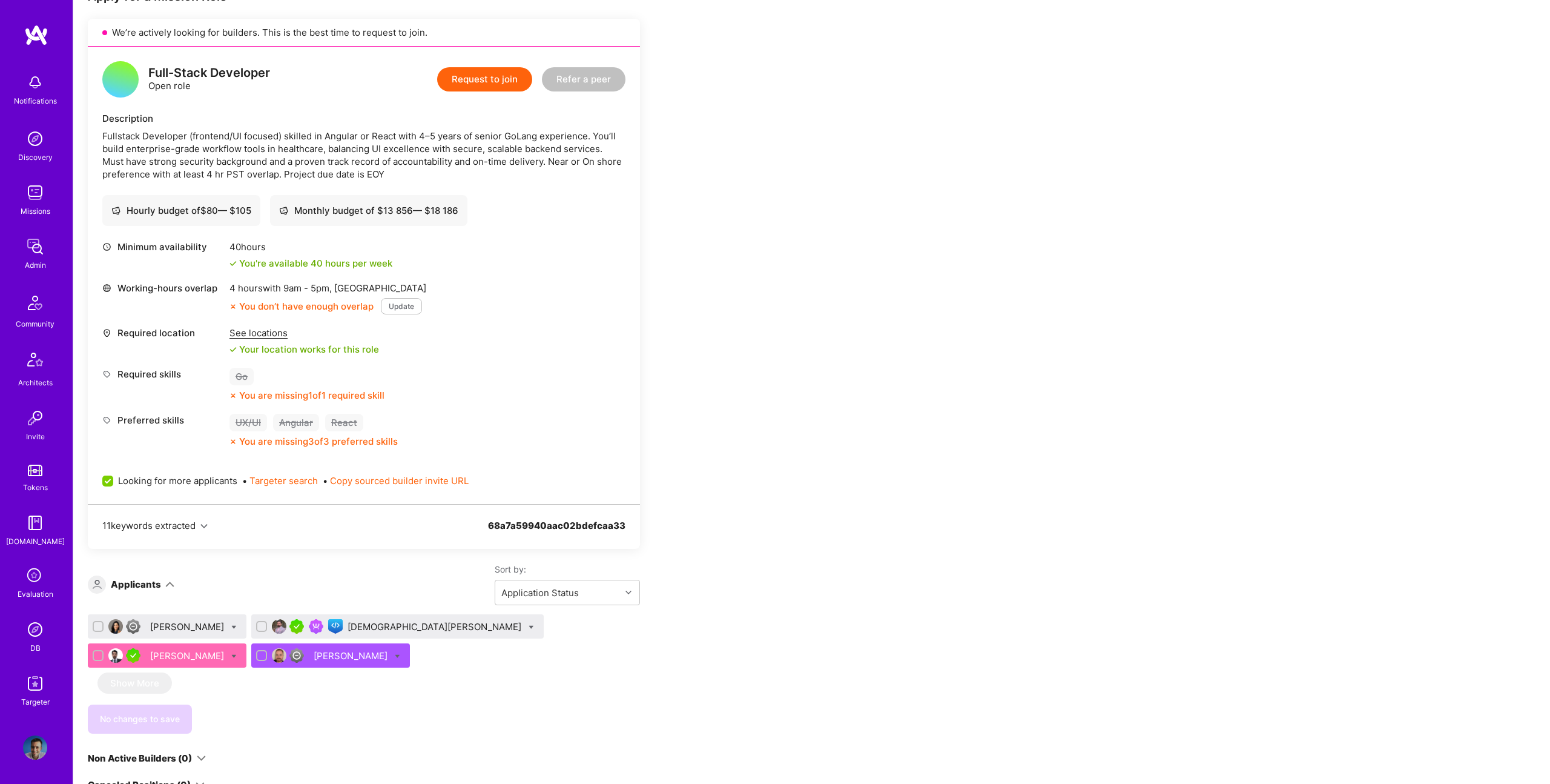
click at [528, 627] on icon at bounding box center [531, 627] width 6 height 6
checkbox input "true"
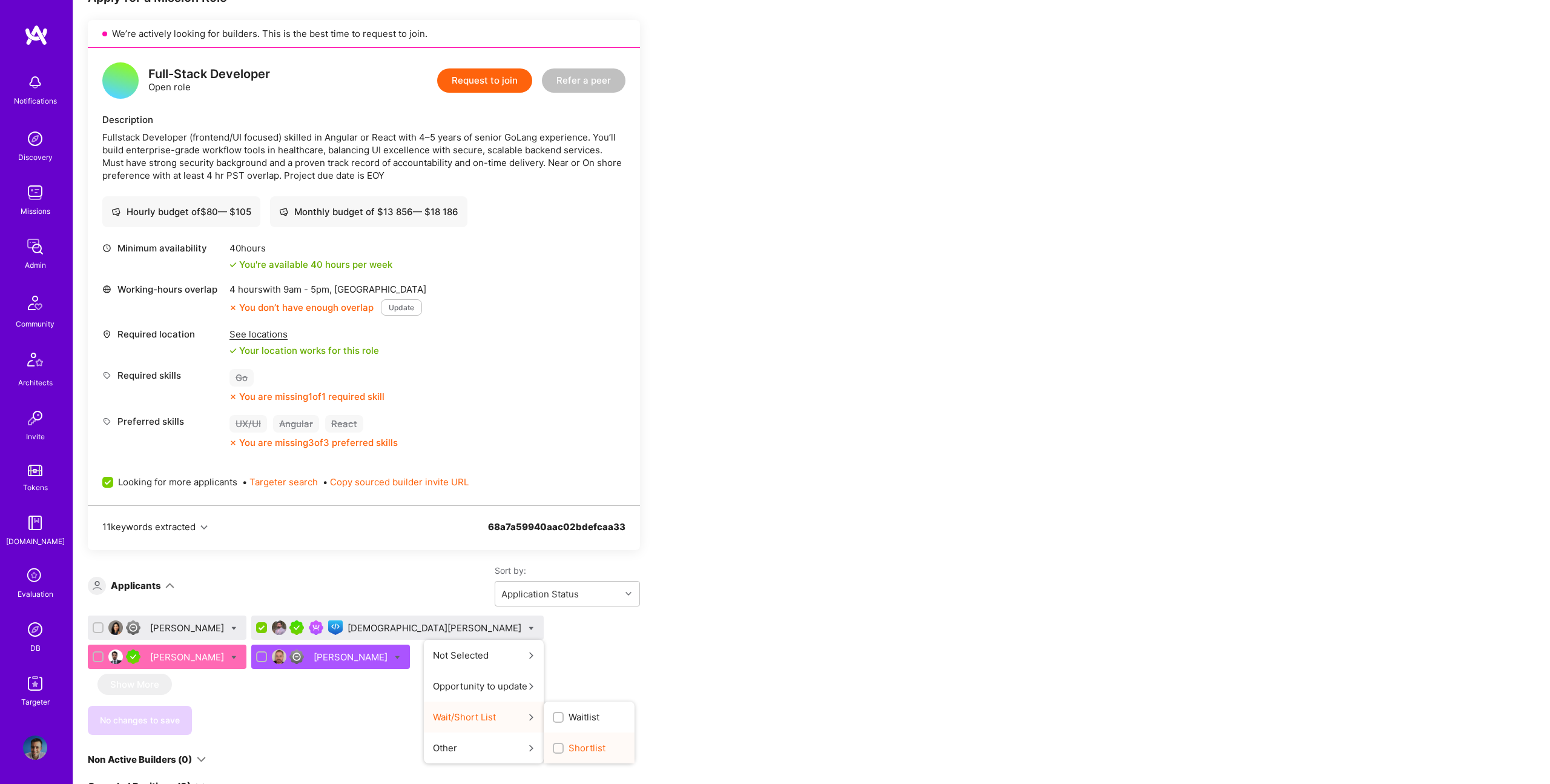
scroll to position [242, 0]
click at [569, 741] on span "Shortlist" at bounding box center [587, 747] width 37 height 12
click at [555, 744] on input "Shortlist" at bounding box center [559, 748] width 9 height 9
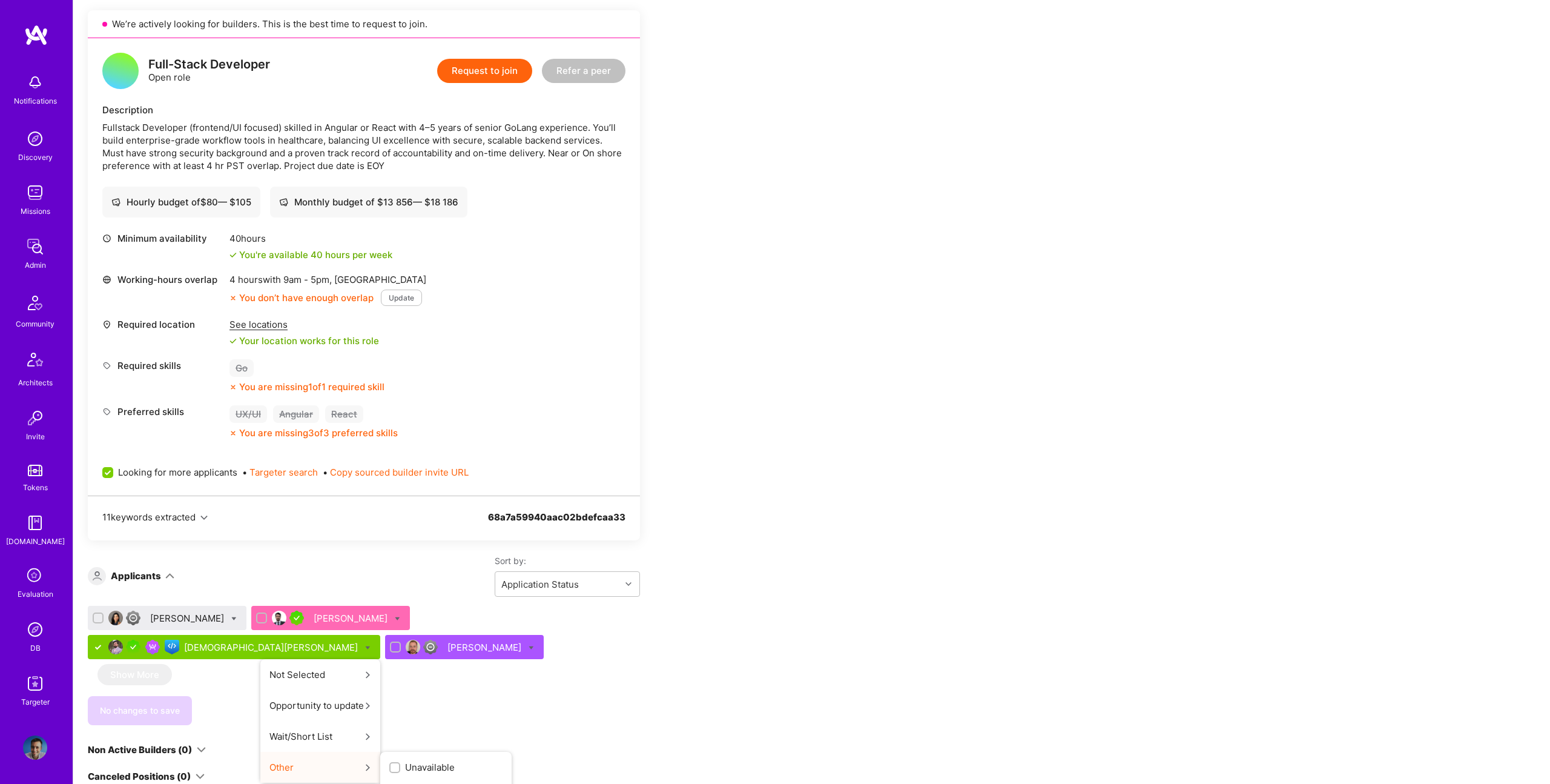
scroll to position [252, 0]
checkbox input "false"
drag, startPoint x: 695, startPoint y: 611, endPoint x: 667, endPoint y: 620, distance: 29.4
click at [695, 611] on div "Apply for a Mission Role We’re actively looking for builders. This is the best …" at bounding box center [451, 691] width 727 height 1424
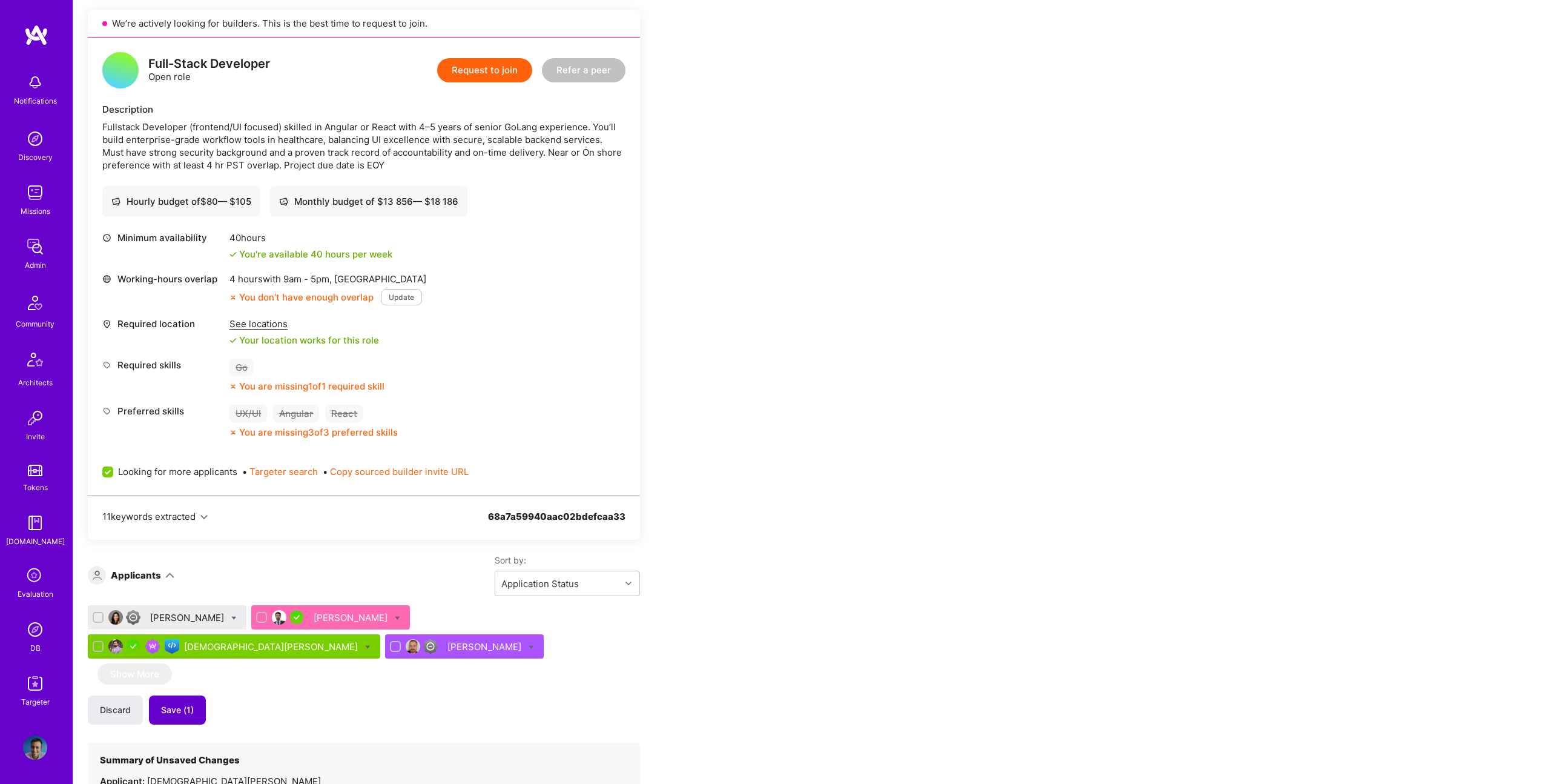
click at [181, 708] on span "Save (1)" at bounding box center [177, 709] width 33 height 12
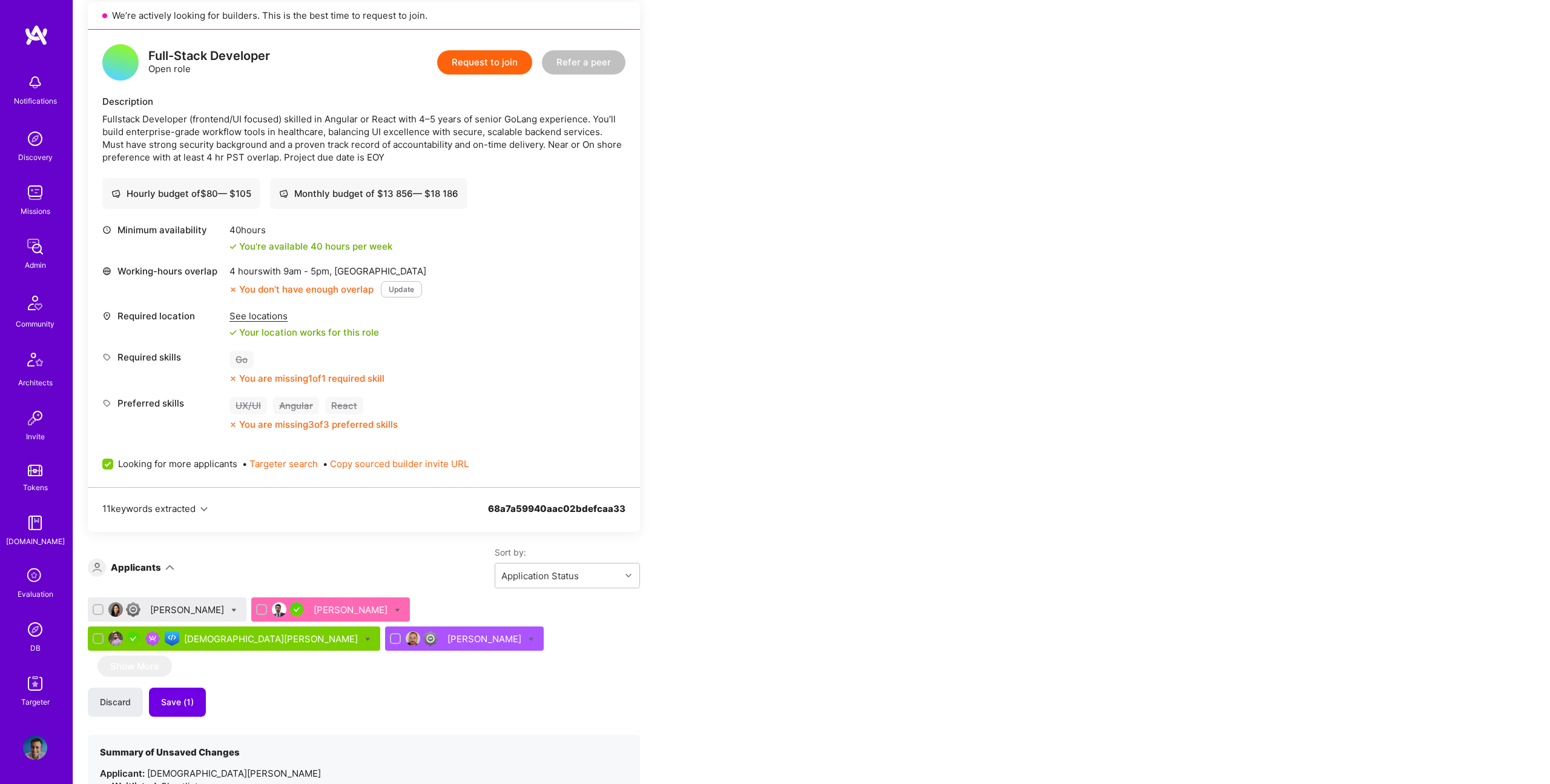
scroll to position [259, 0]
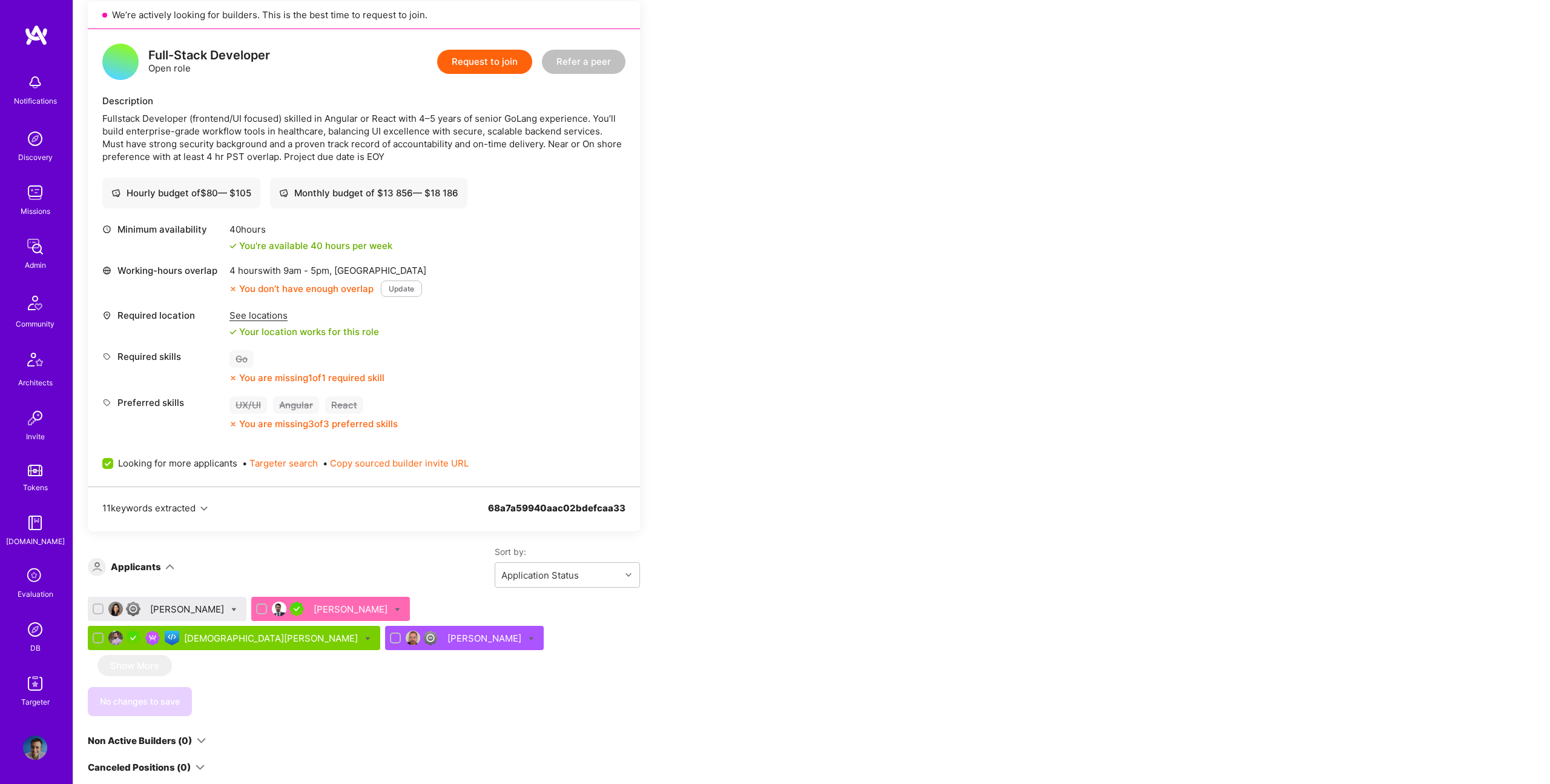
click at [447, 638] on div "Rey Rodrigues" at bounding box center [485, 638] width 77 height 12
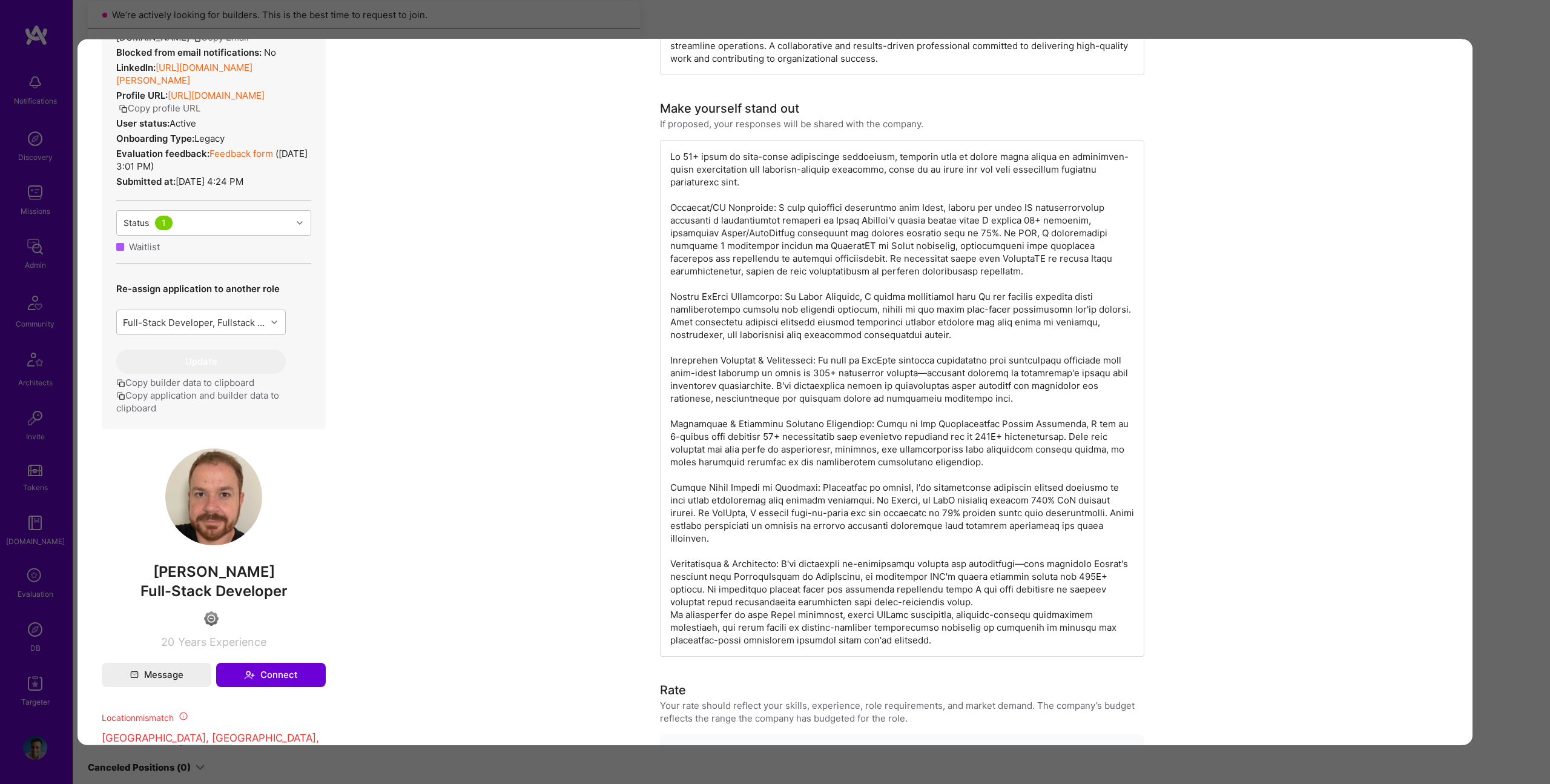
scroll to position [291, 0]
click at [740, 445] on div "modal" at bounding box center [902, 399] width 484 height 517
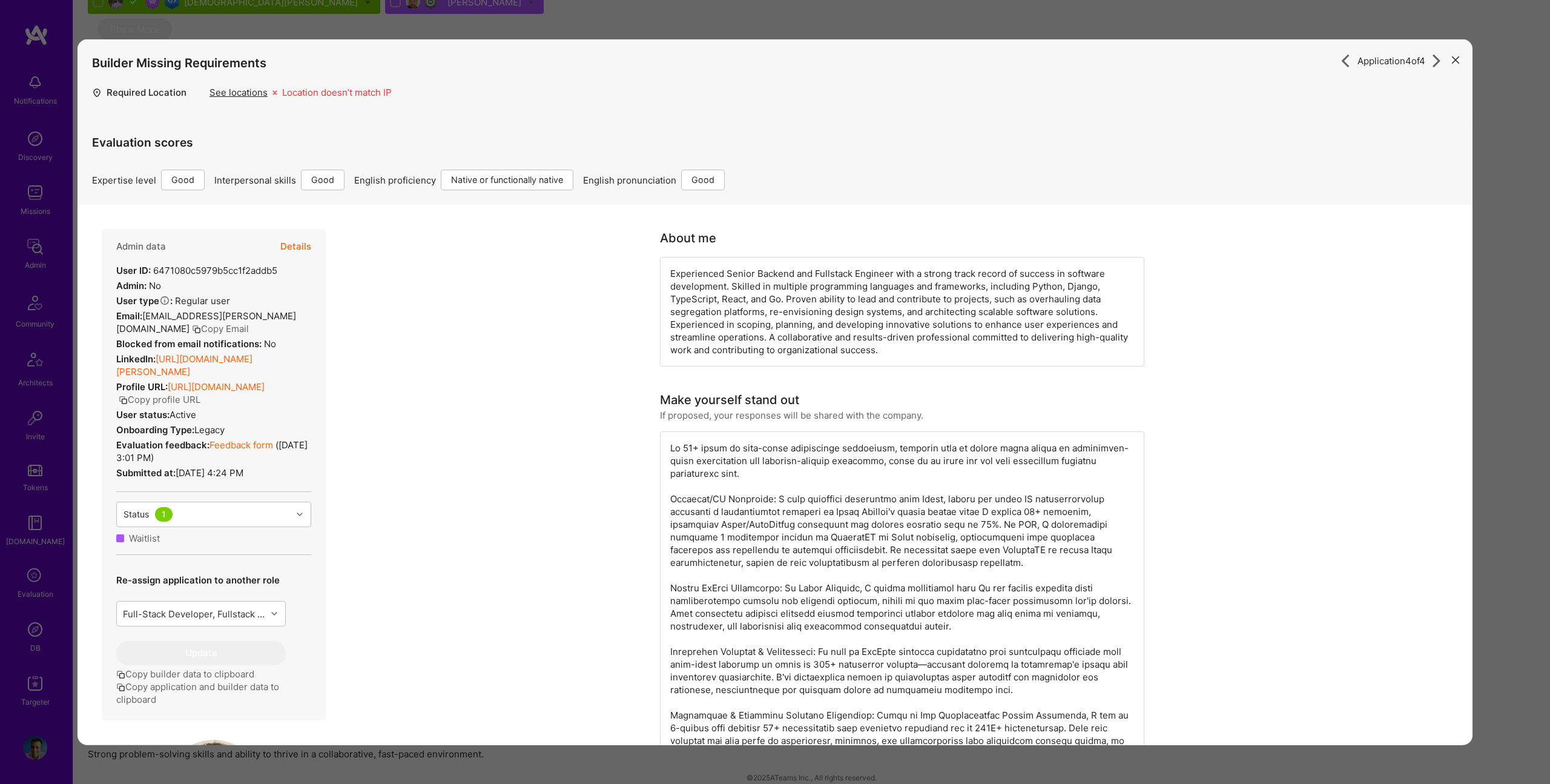
click at [296, 243] on button "Details" at bounding box center [296, 246] width 31 height 35
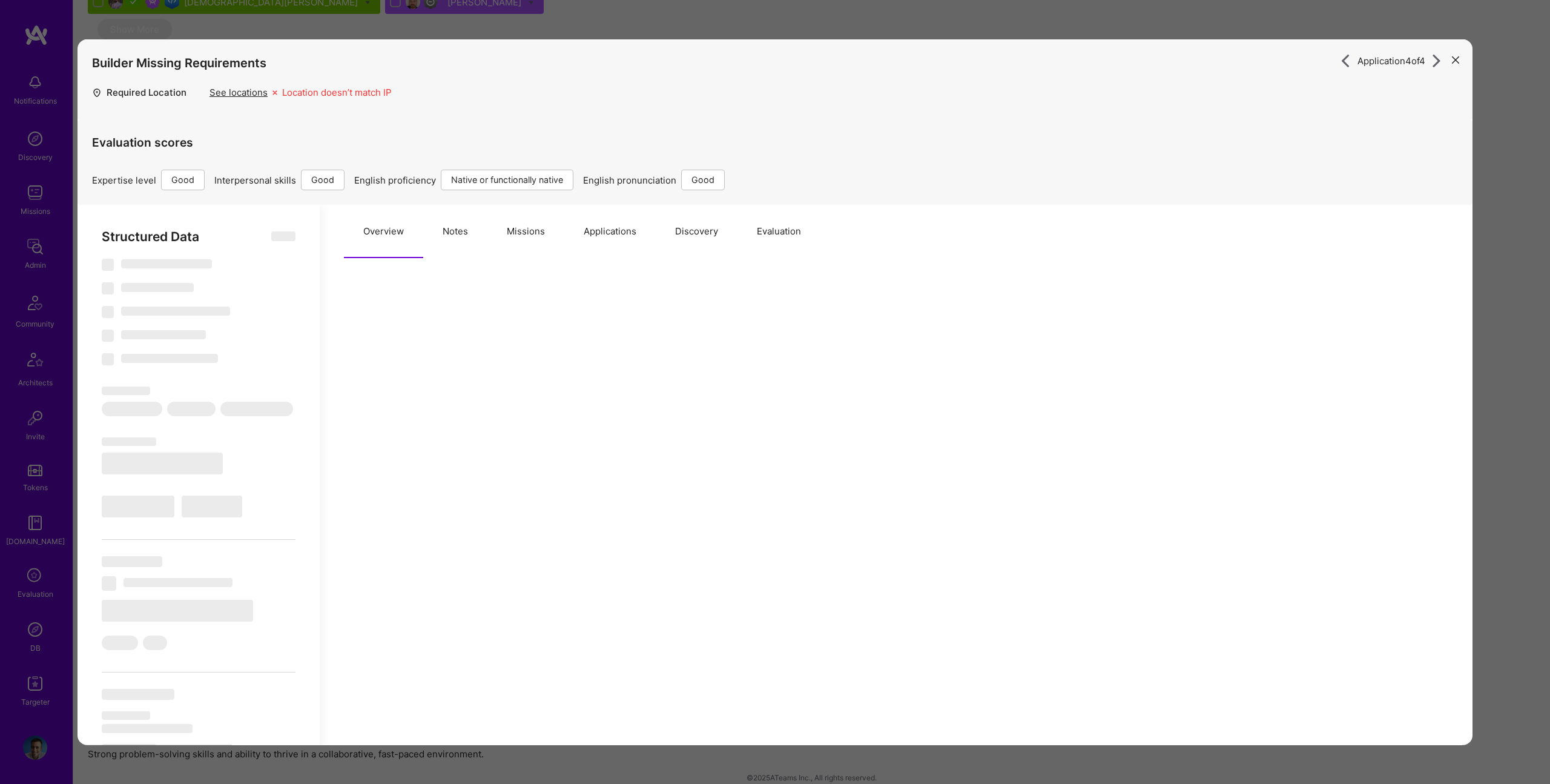
click at [456, 241] on button "Notes" at bounding box center [455, 232] width 64 height 54
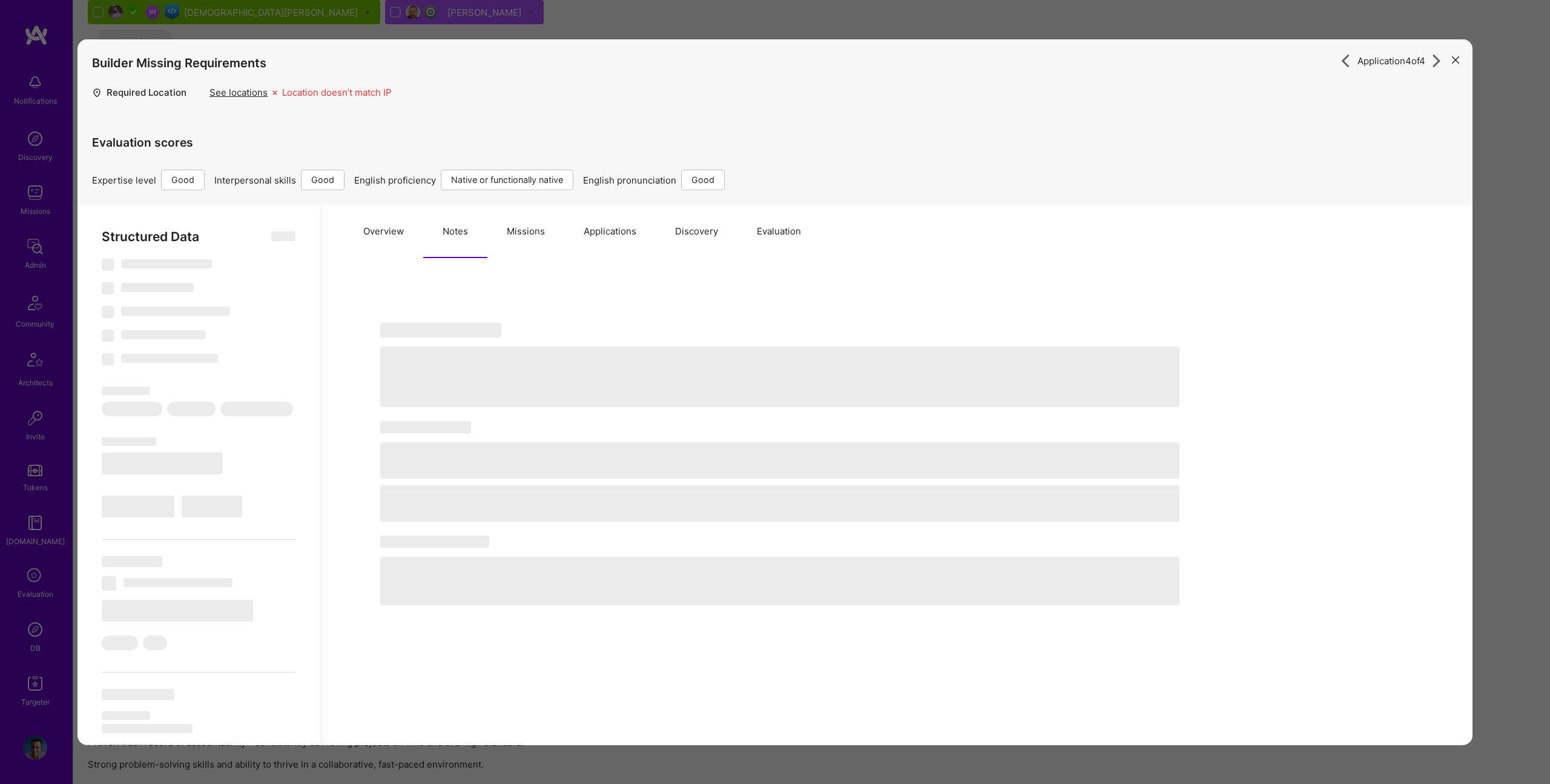
type textarea "x"
select select "Right Now"
select select "4"
select select "7"
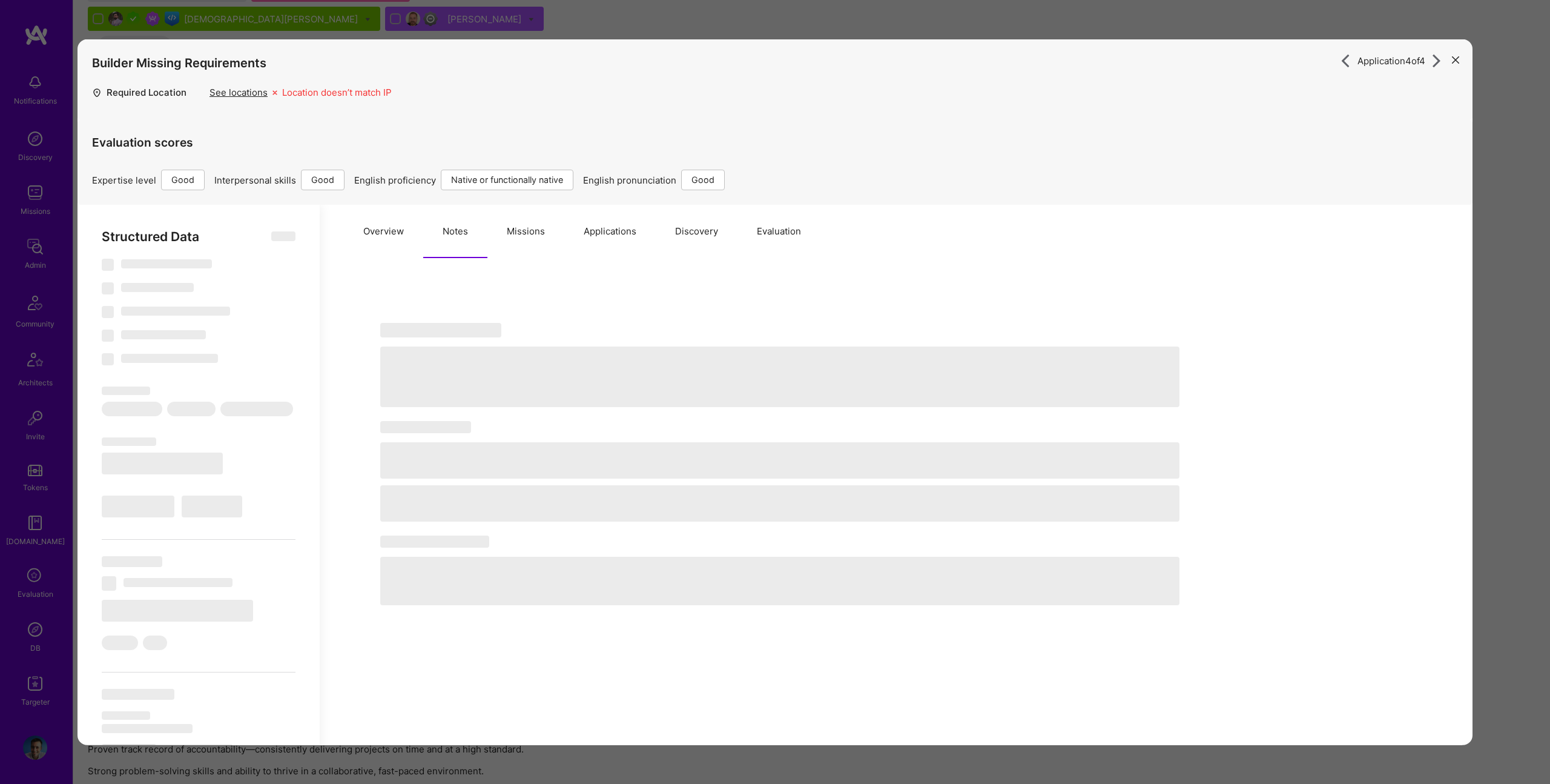
select select "6"
select select "US"
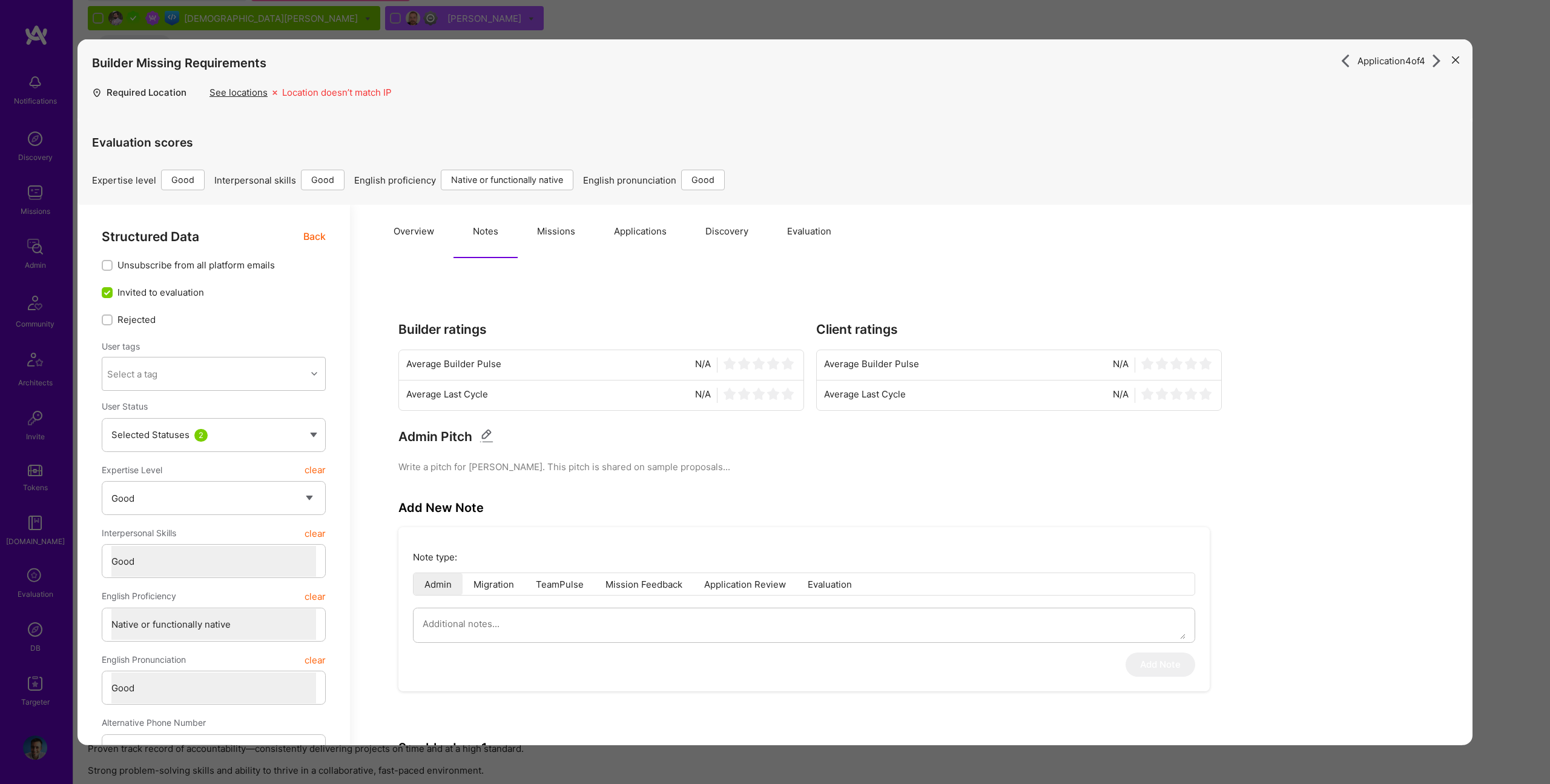
click at [539, 216] on button "Missions" at bounding box center [556, 232] width 77 height 54
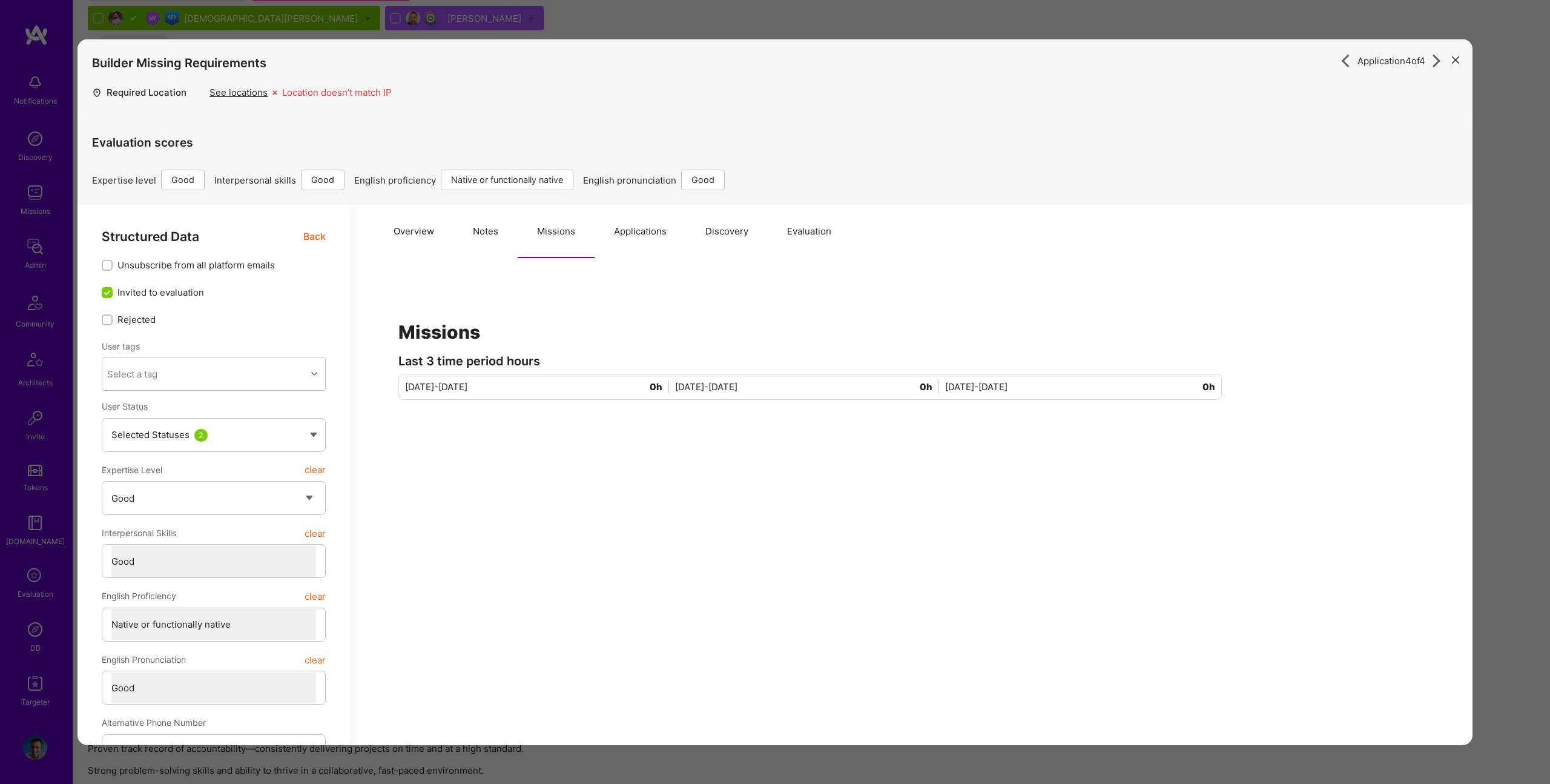
click at [764, 243] on button "Discovery" at bounding box center [727, 232] width 81 height 54
click at [835, 222] on button "Evaluation" at bounding box center [809, 232] width 83 height 54
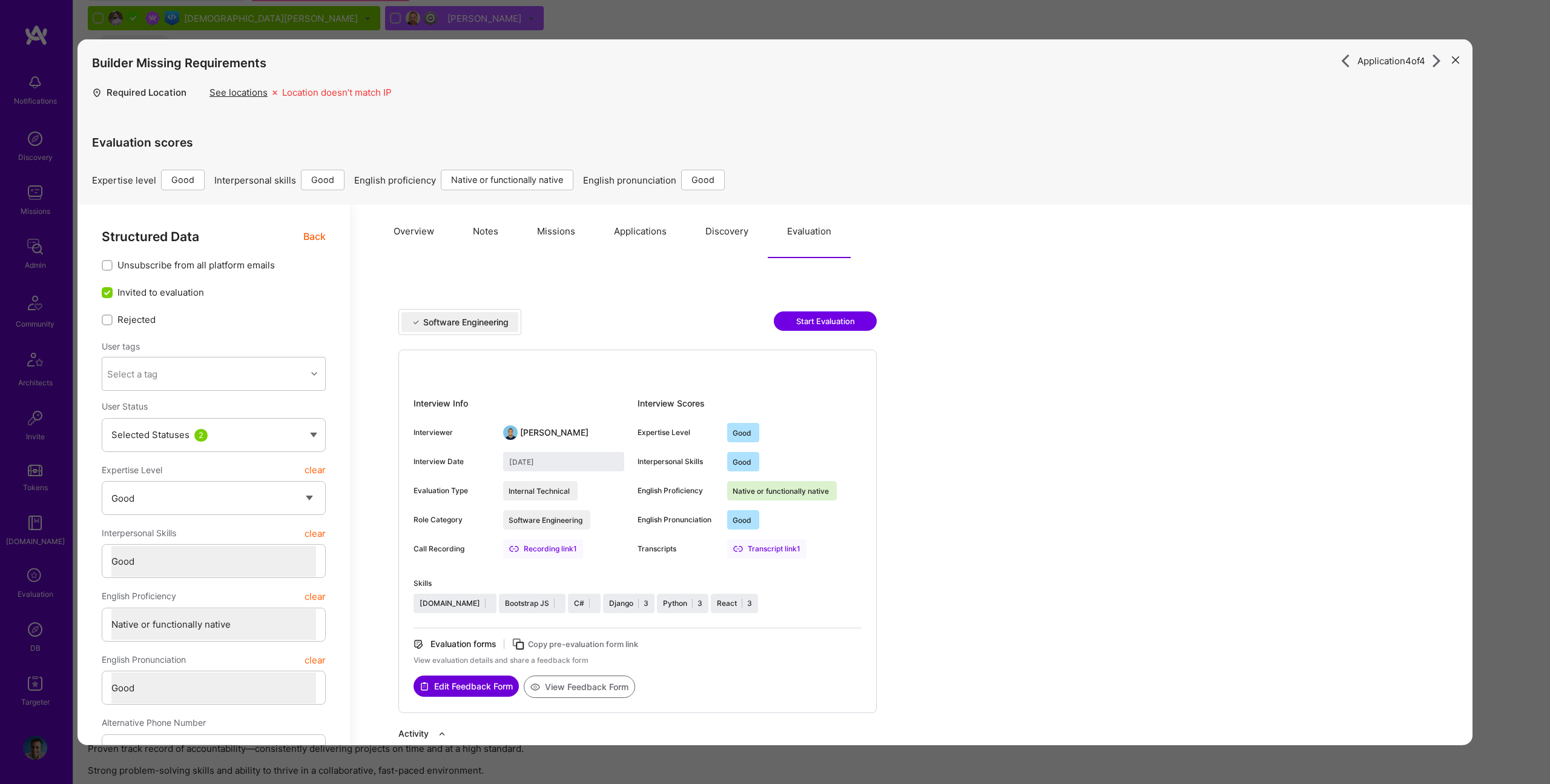
click at [578, 693] on button "View Feedback Form" at bounding box center [579, 685] width 111 height 22
click at [438, 34] on div "Application 4 of 4 Builder Missing Requirements Required Location See locations…" at bounding box center [775, 392] width 1550 height 784
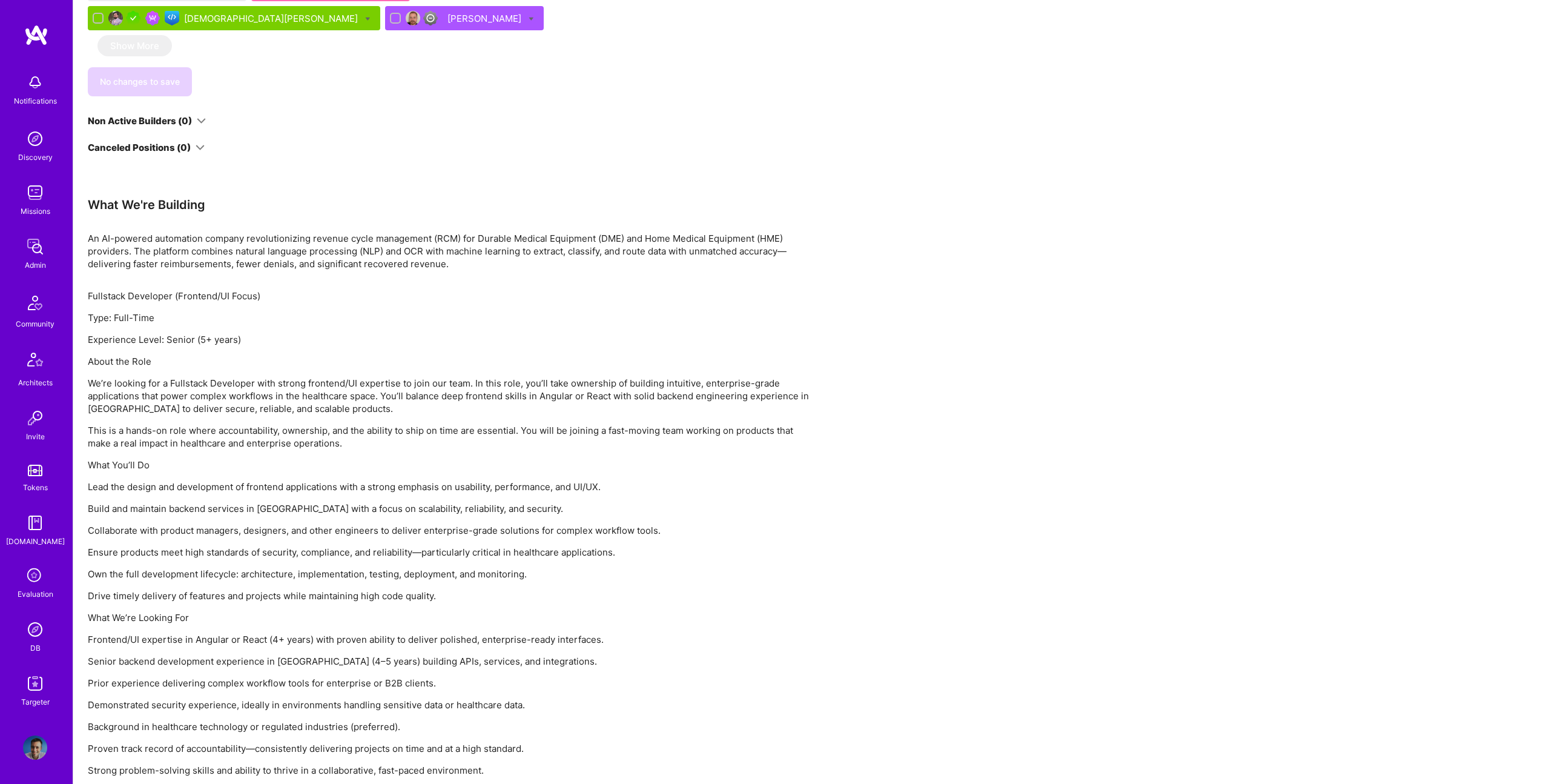
scroll to position [910, 0]
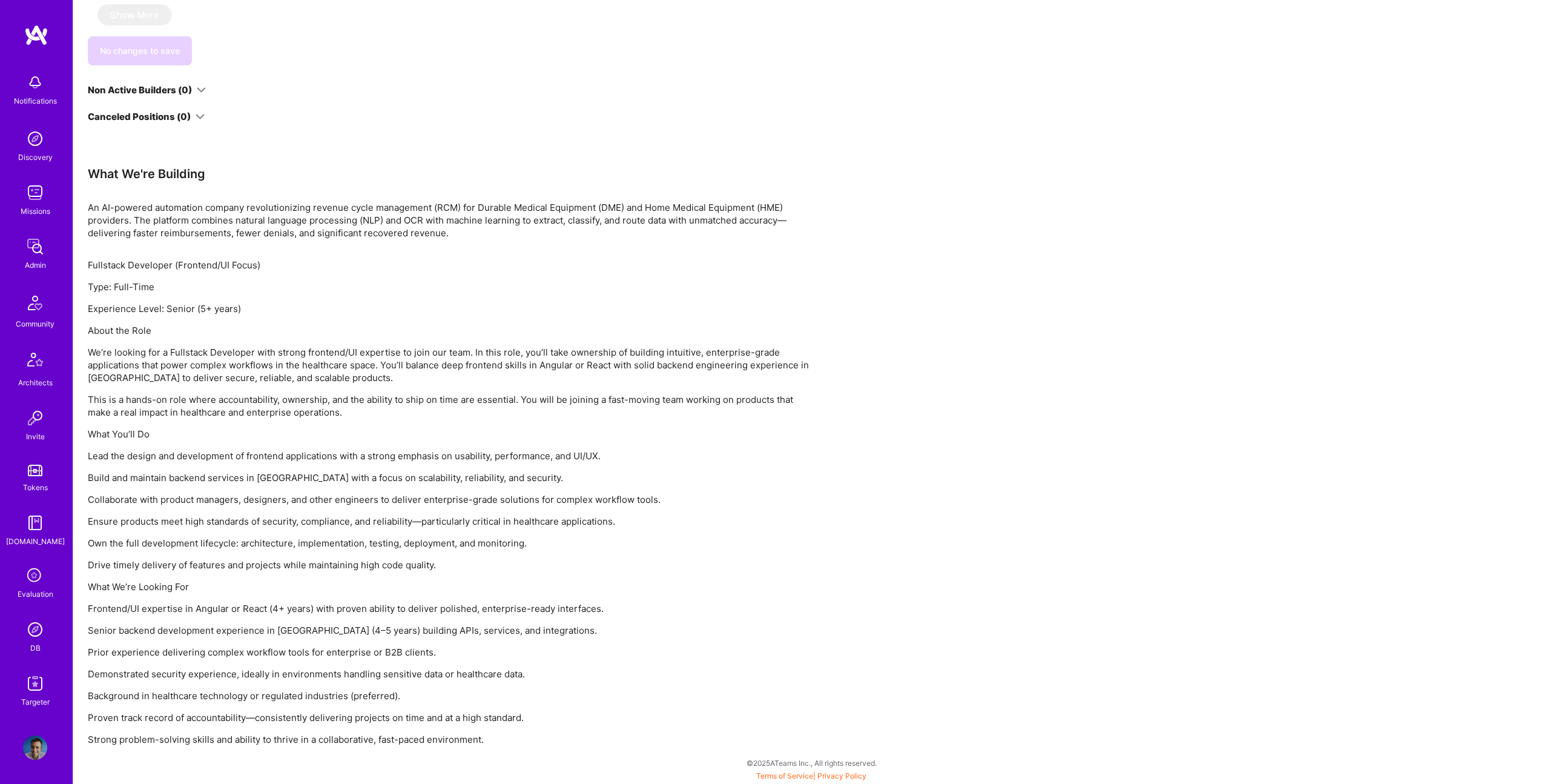
click at [309, 375] on p "We’re looking for a Fullstack Developer with strong frontend/UI expertise to jo…" at bounding box center [451, 365] width 727 height 38
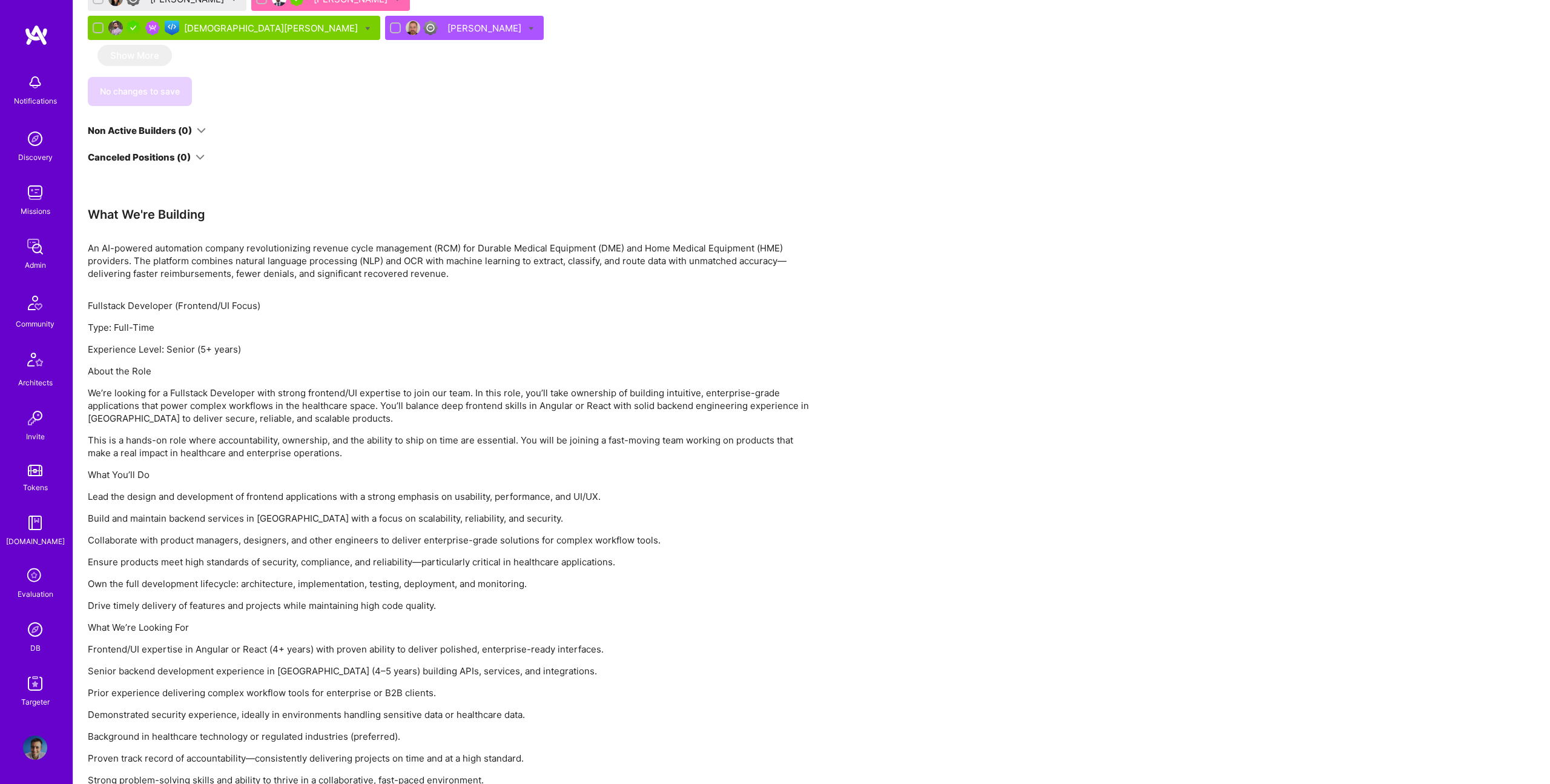
scroll to position [808, 0]
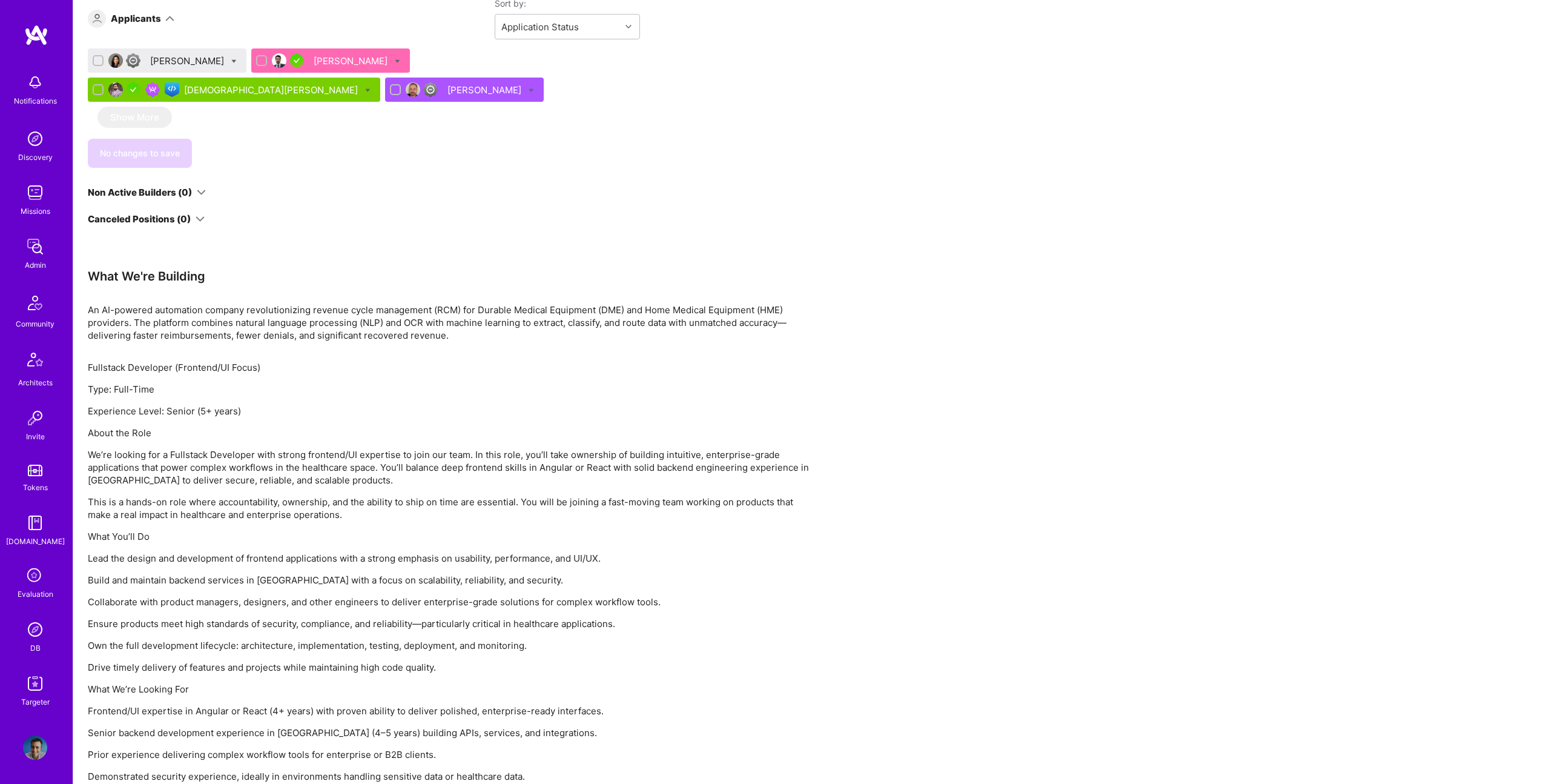
click at [370, 301] on div "Apply for a Mission Role We’re actively looking for builders. This is the best …" at bounding box center [451, 135] width 727 height 1424
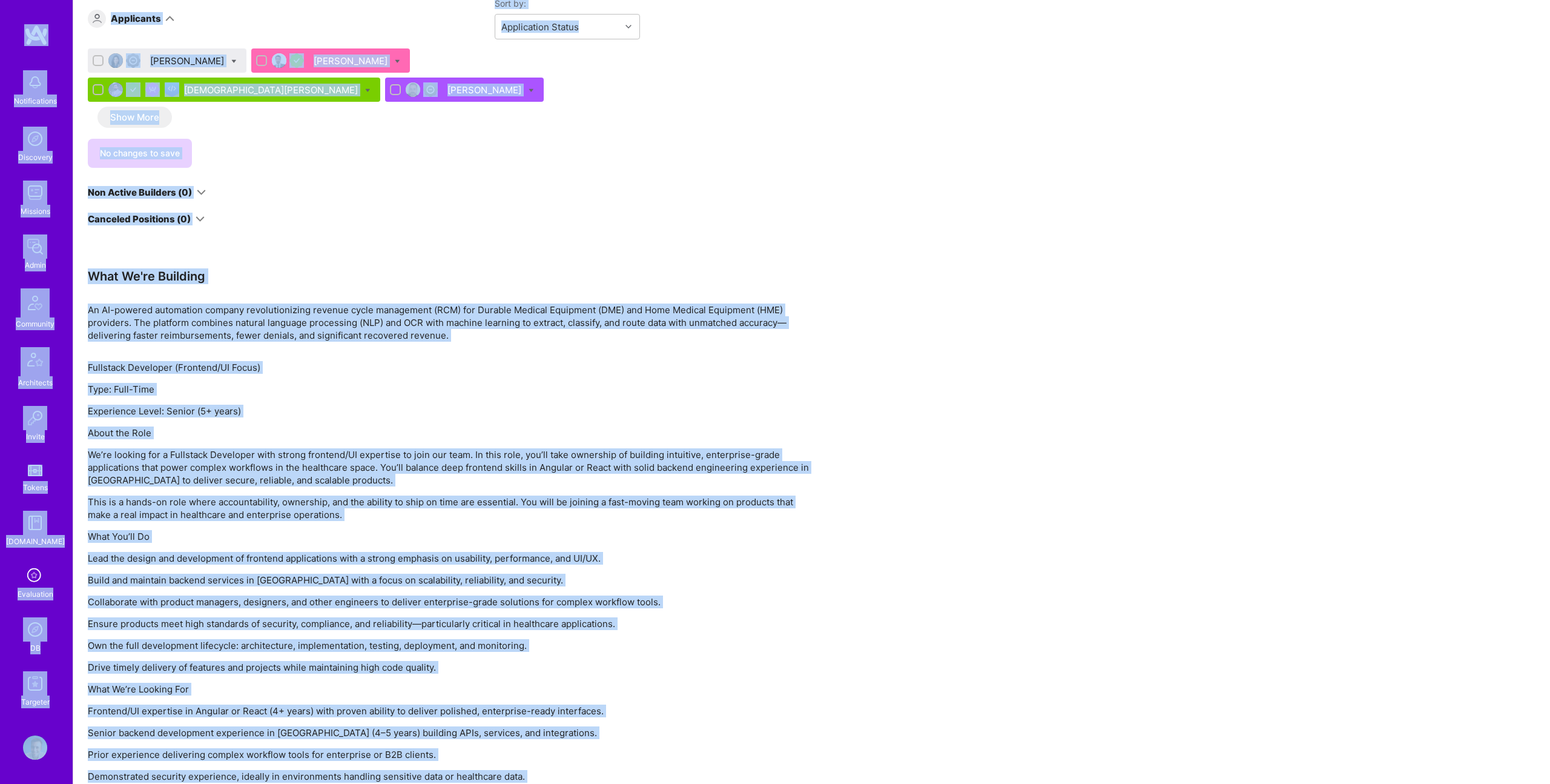
copy div "Notifications Discovery Missions Admin Community Architects Invite Tokens A.Gui…"
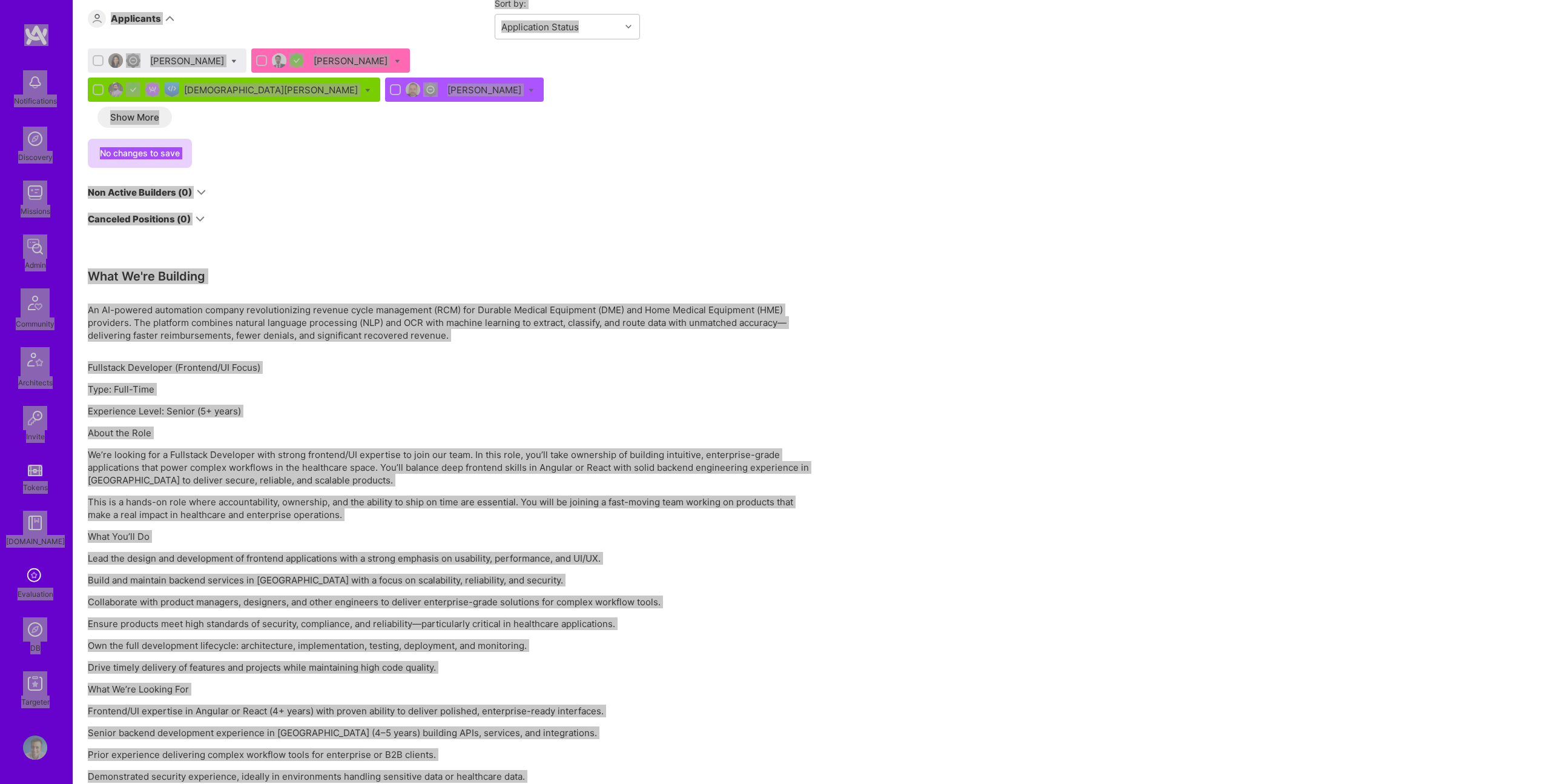
scroll to position [0, 0]
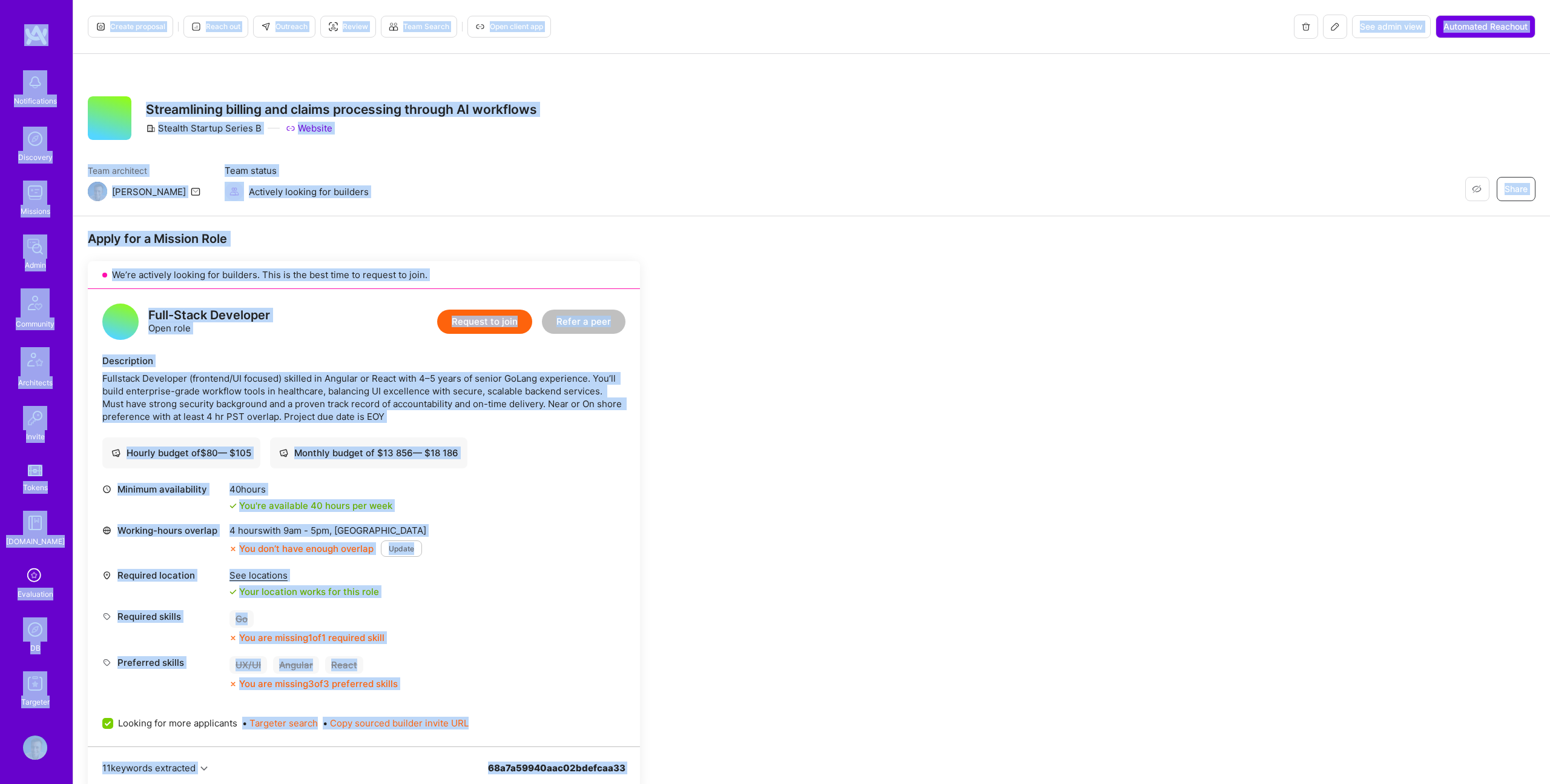
click at [278, 51] on div "Create proposal Reach out Outreach Review Team Search Open client app See admin…" at bounding box center [812, 27] width 1477 height 54
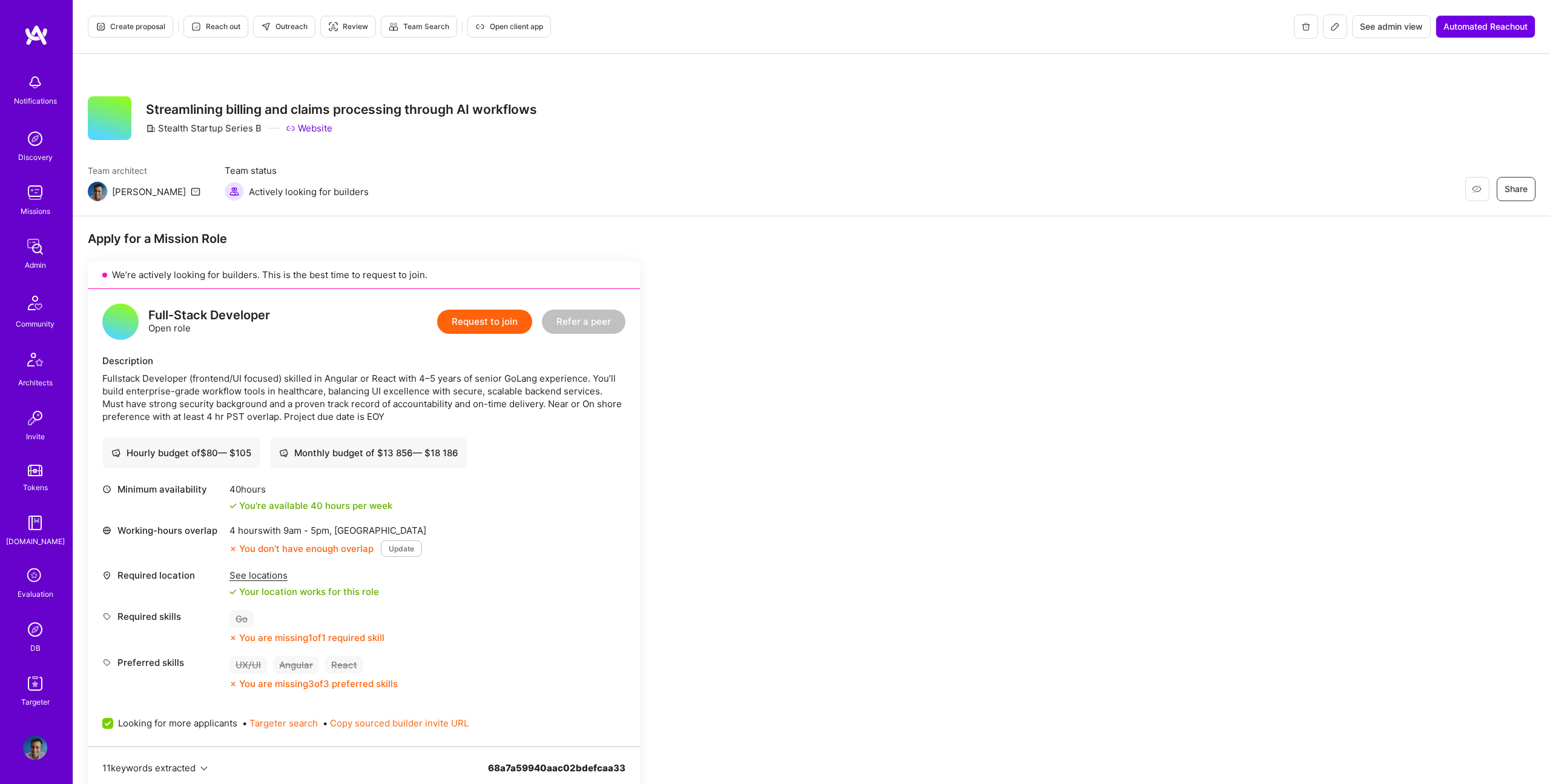
click at [289, 27] on span "Outreach" at bounding box center [284, 26] width 47 height 11
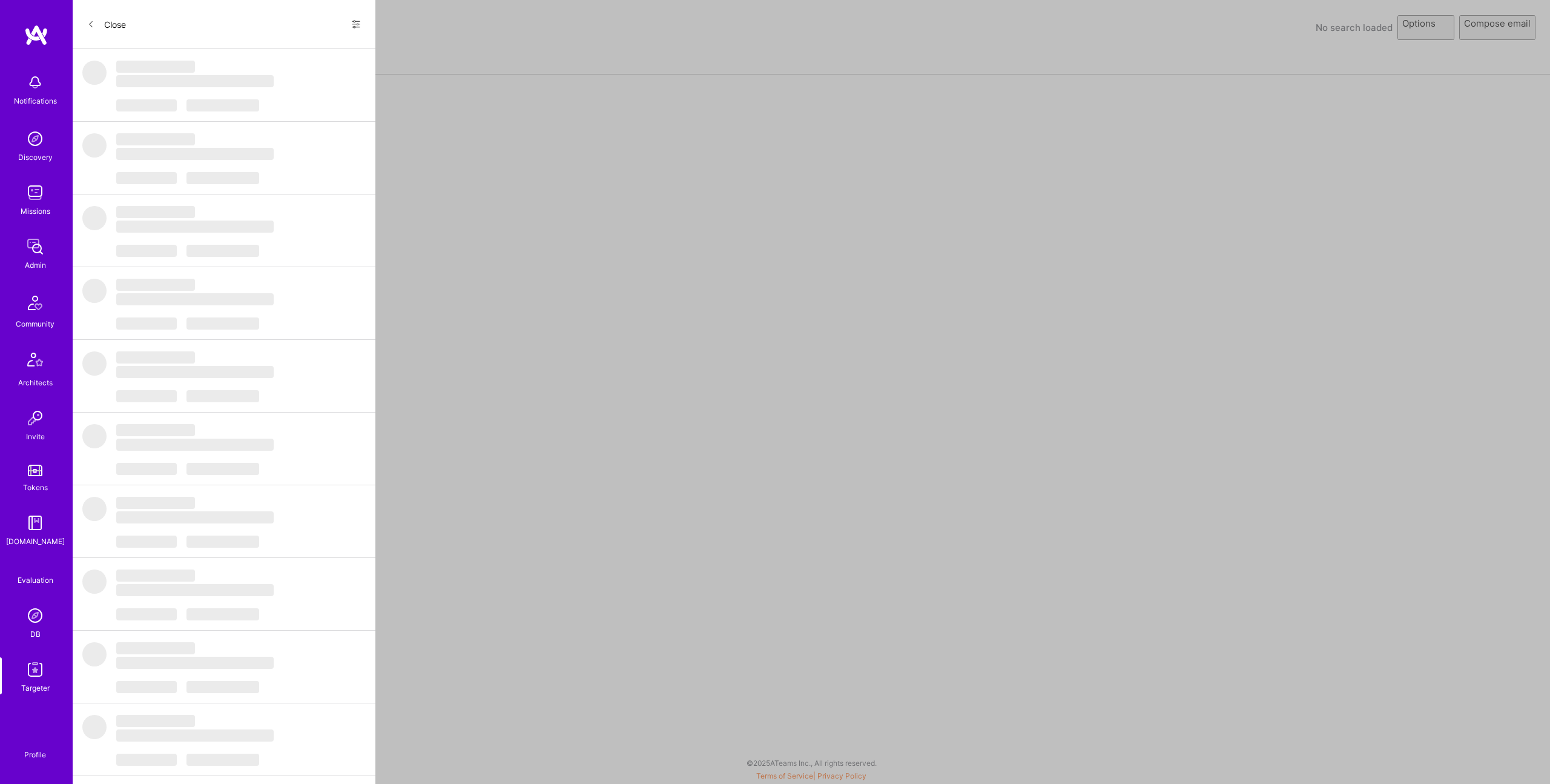
select select "rich-reachout"
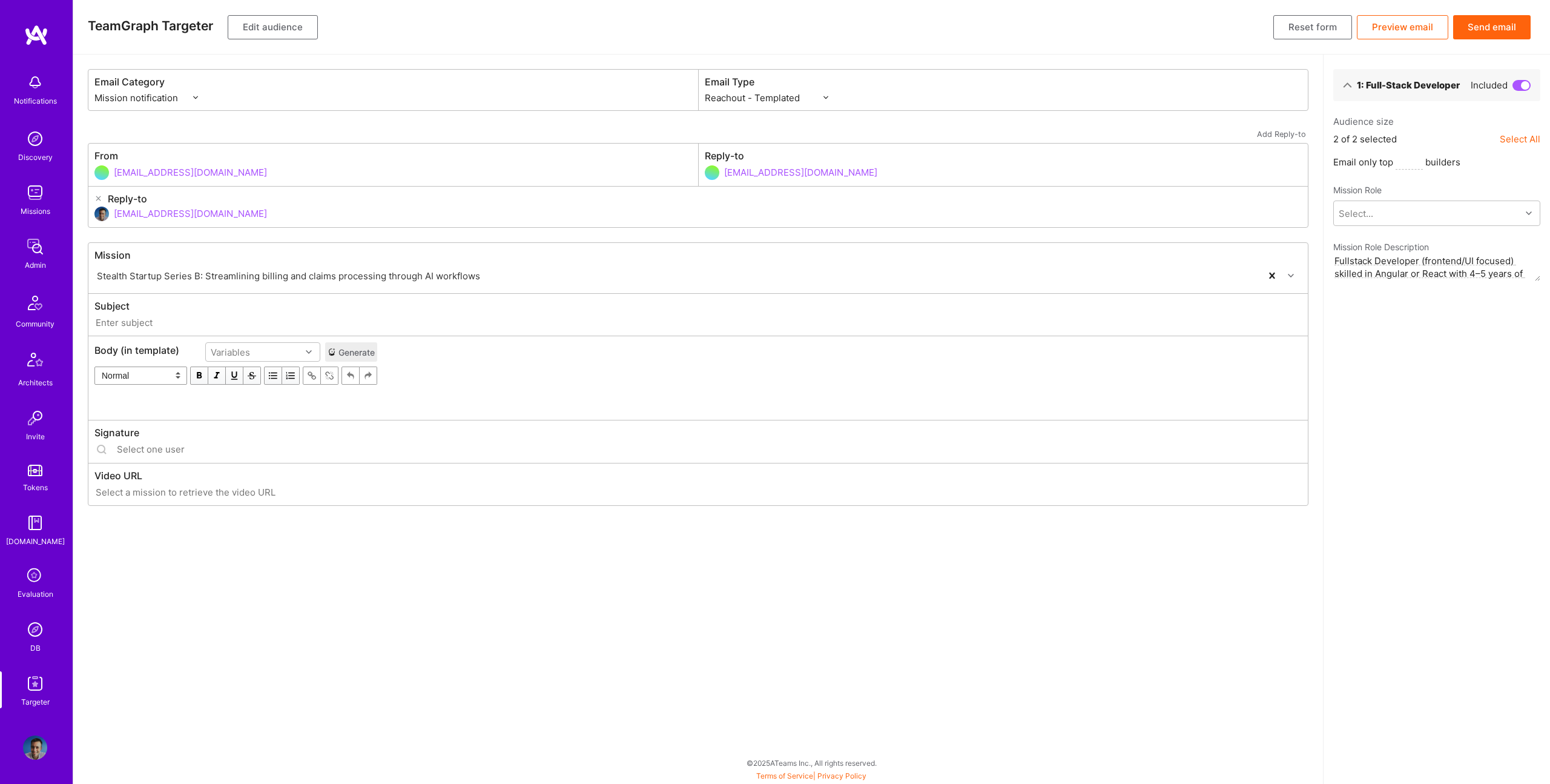
type input "[DOMAIN_NAME] // Stealth Startup Series B: Streamlining billing and claims proc…"
type input "[EMAIL_ADDRESS][DOMAIN_NAME]"
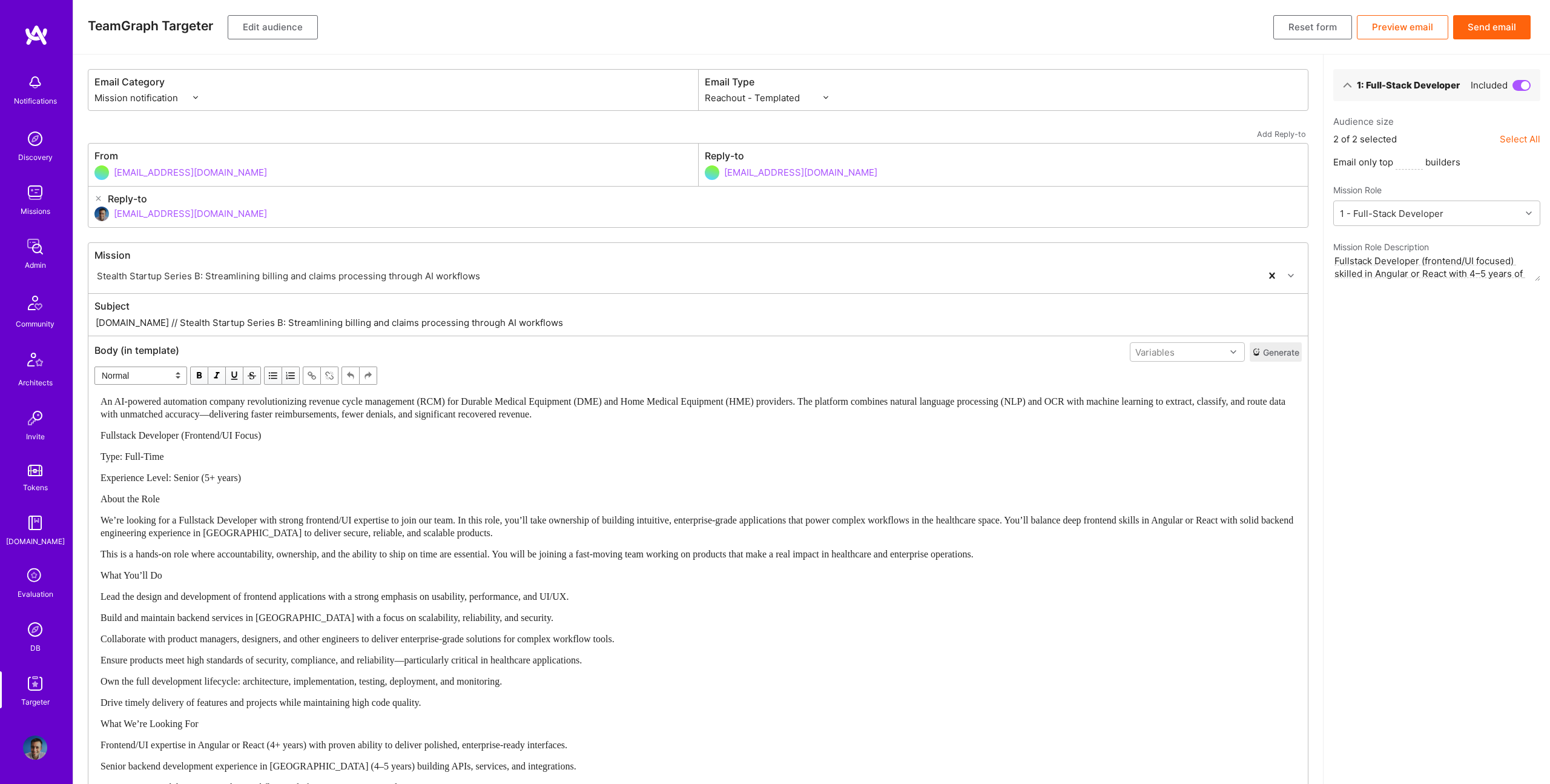
click at [375, 519] on span "We’re looking for a Fullstack Developer with strong frontend/UI expertise to jo…" at bounding box center [698, 526] width 1196 height 23
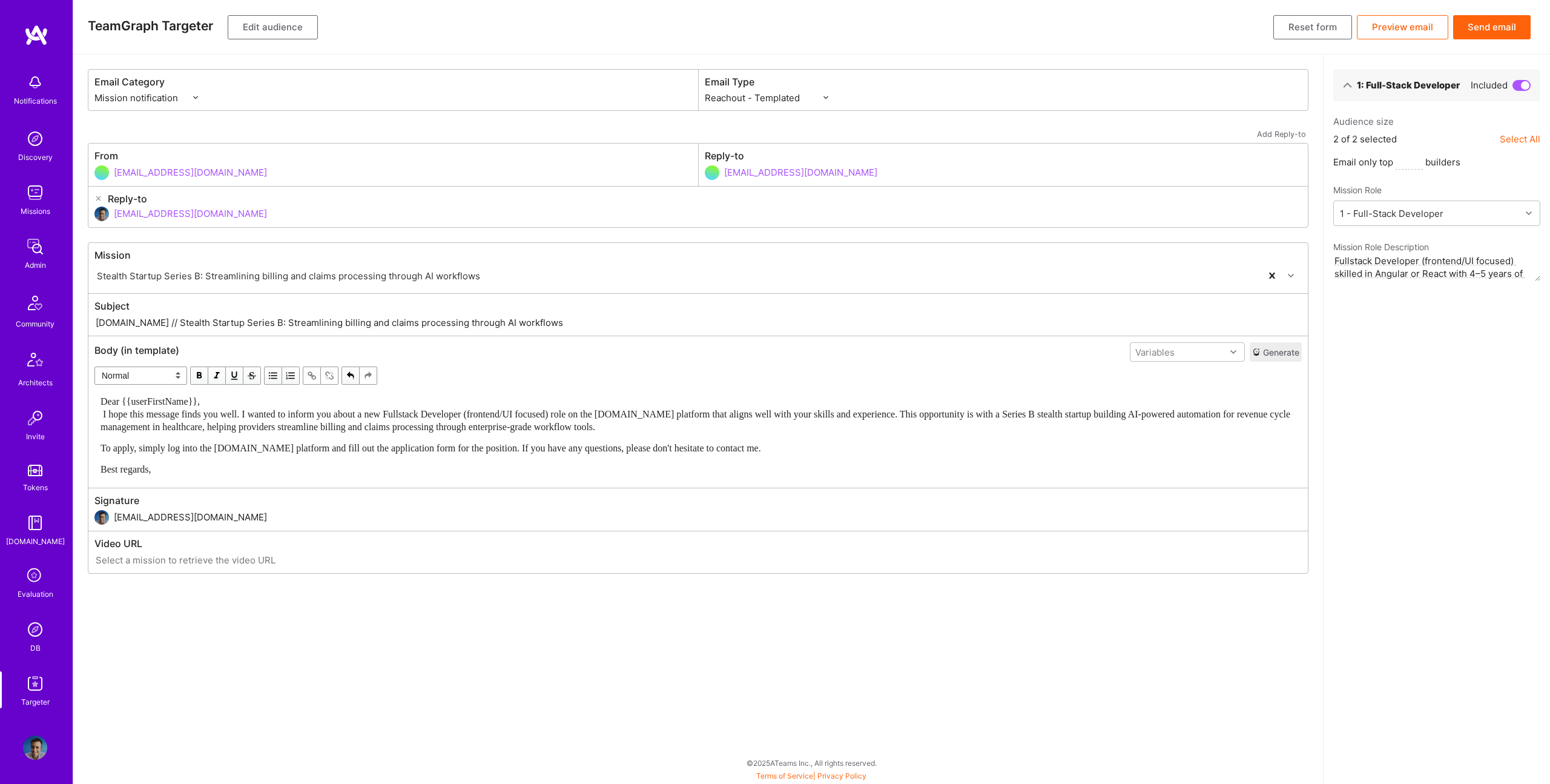
click at [284, 406] on div "Dear {{userFirstName}}, I hope this message finds you well. I wanted to inform …" at bounding box center [698, 414] width 1196 height 38
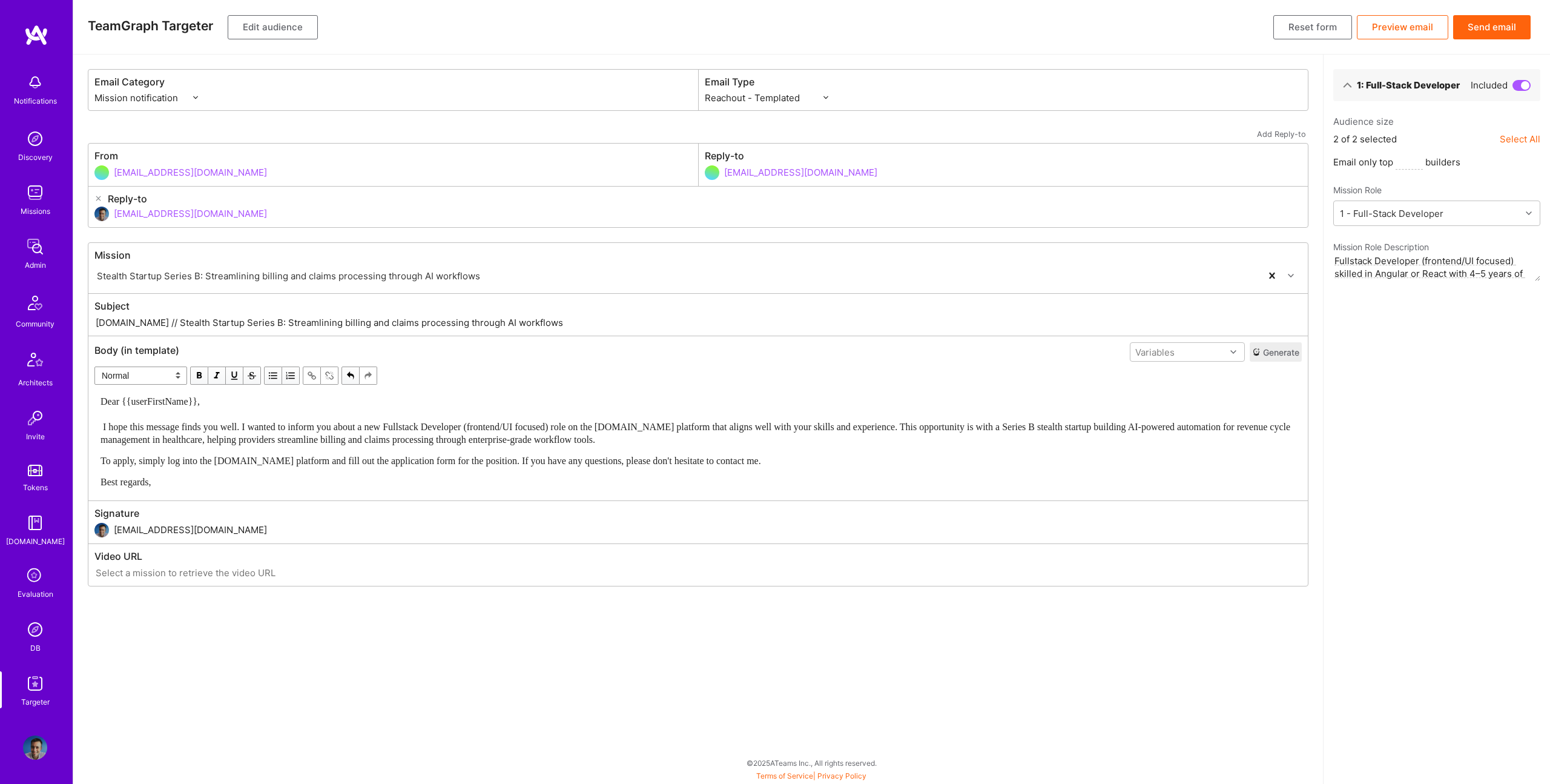
click at [1059, 428] on span "Dear {{userFirstName}}, I hope this message finds you well. I wanted to inform …" at bounding box center [697, 420] width 1193 height 49
drag, startPoint x: 138, startPoint y: 321, endPoint x: 543, endPoint y: 330, distance: 405.1
click at [543, 330] on div "Subject [DOMAIN_NAME] // Stealth Startup Series B: Streamlining billing and cla…" at bounding box center [698, 315] width 1220 height 42
paste input "New Fullstack Developer Role on [DOMAIN_NAME]"
type input "[DOMAIN_NAME] // New Fullstack Developer Role on [DOMAIN_NAME] [Golang + React …"
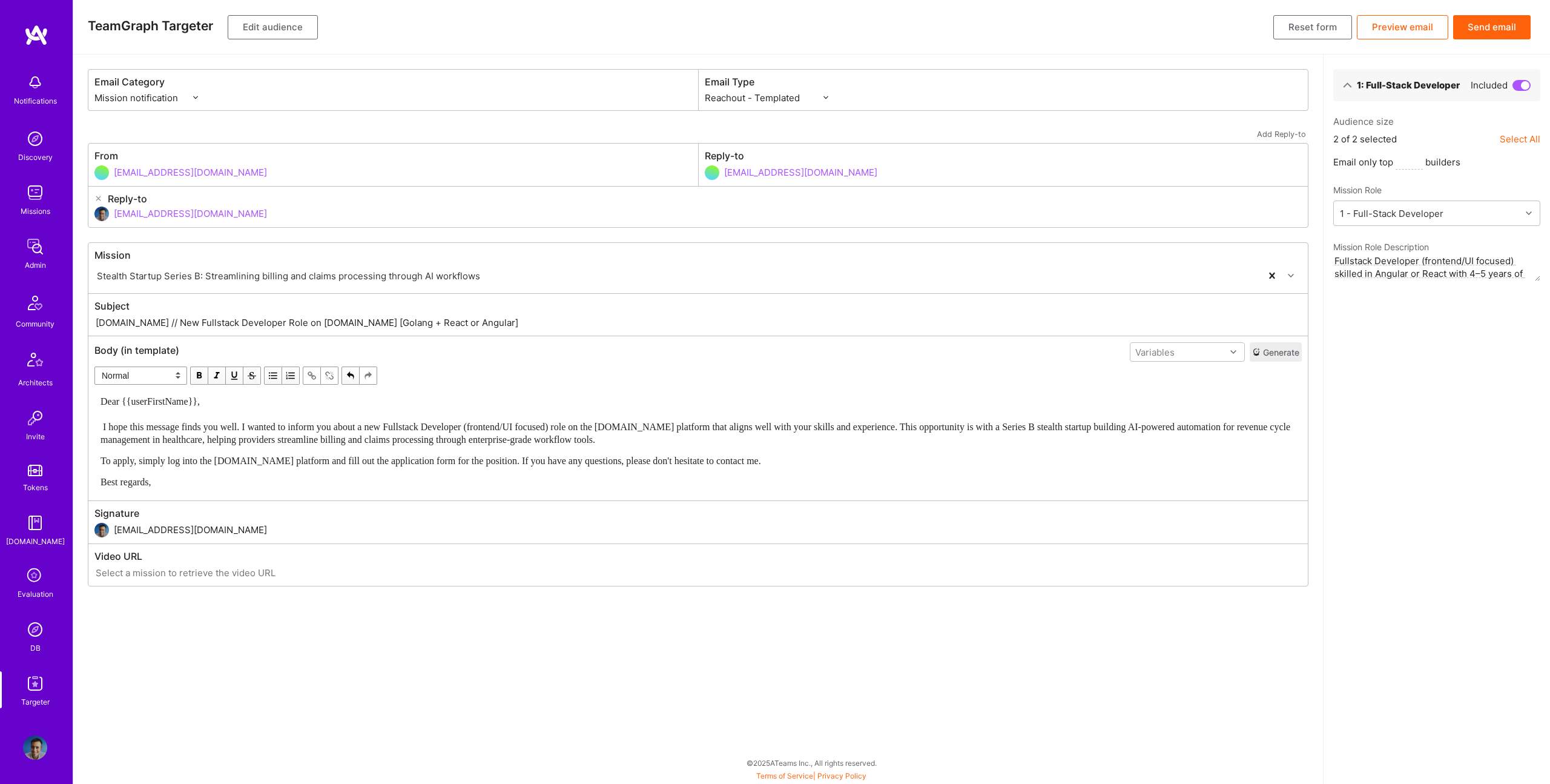
click at [267, 21] on button "Edit audience" at bounding box center [273, 27] width 90 height 24
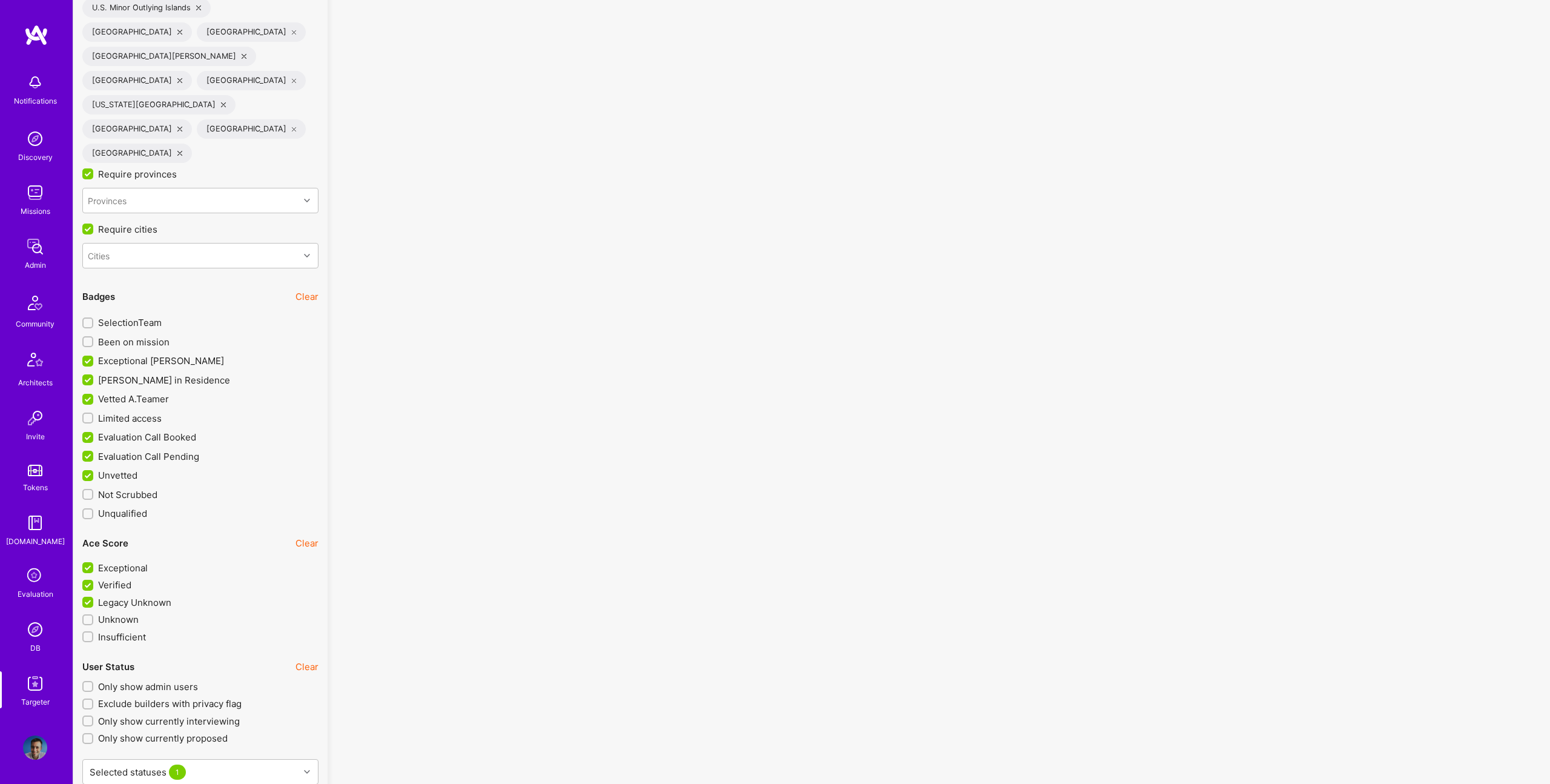
scroll to position [3475, 0]
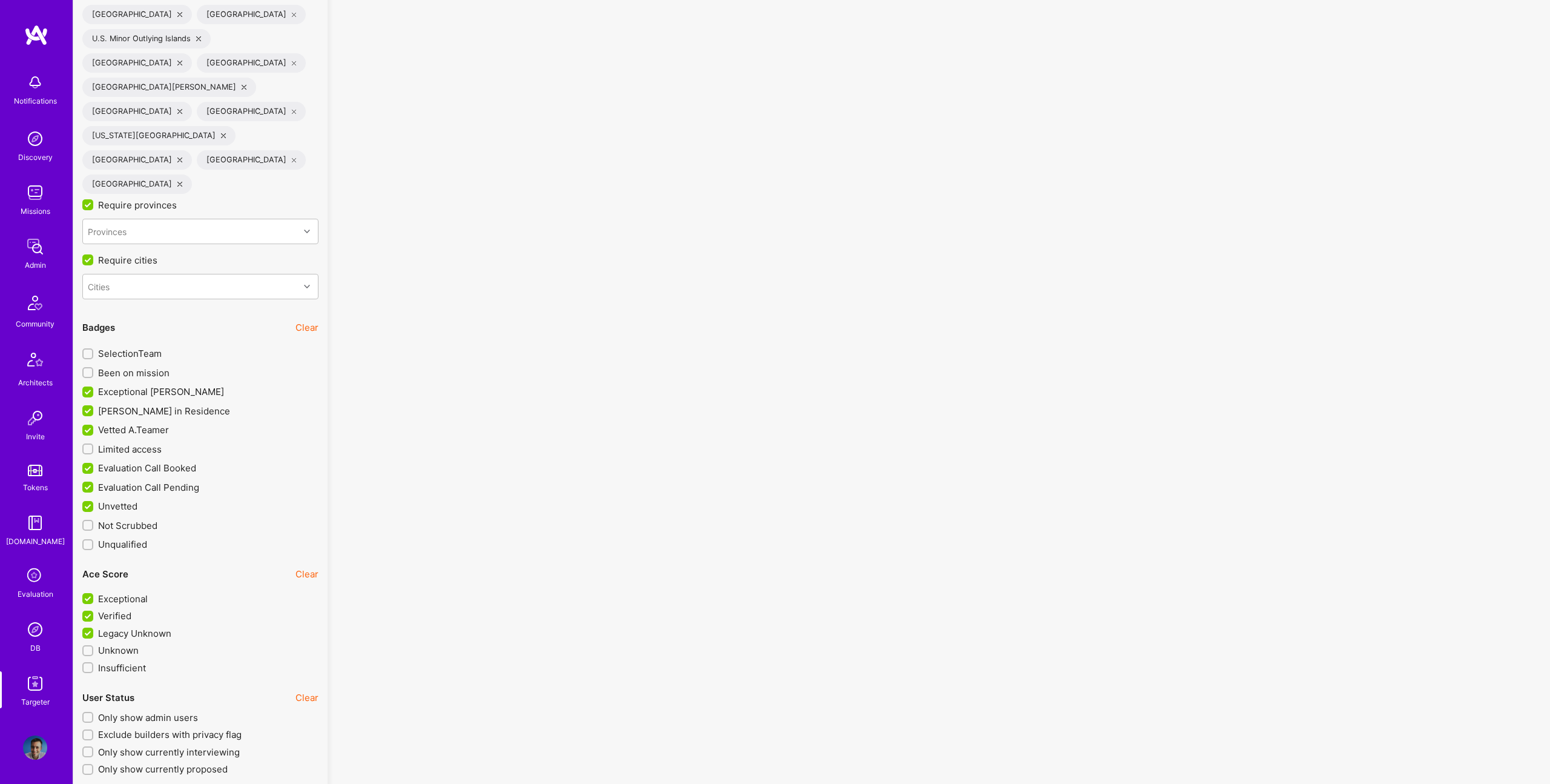
click at [124, 442] on span "Limited access" at bounding box center [129, 448] width 63 height 12
click at [93, 445] on input "Limited access" at bounding box center [89, 449] width 9 height 9
checkbox input "true"
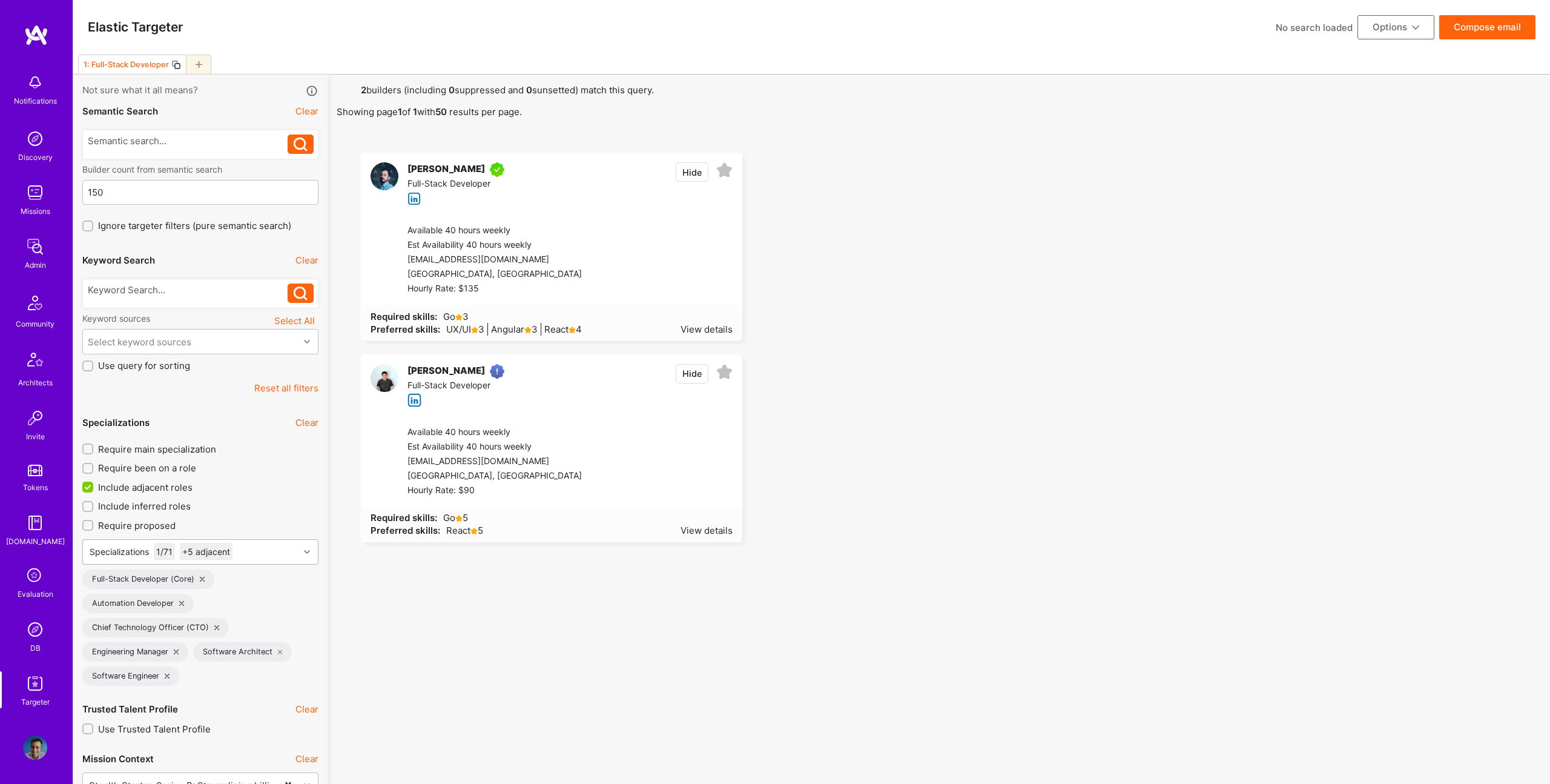
click at [249, 548] on div "Specializations 1 / 71 +5 adjacent" at bounding box center [191, 551] width 216 height 24
type input "front"
click at [228, 586] on div "Software Engineering 1 / 32" at bounding box center [206, 589] width 211 height 25
click at [166, 611] on div "Front-End Developer" at bounding box center [201, 613] width 222 height 12
checkbox input "true"
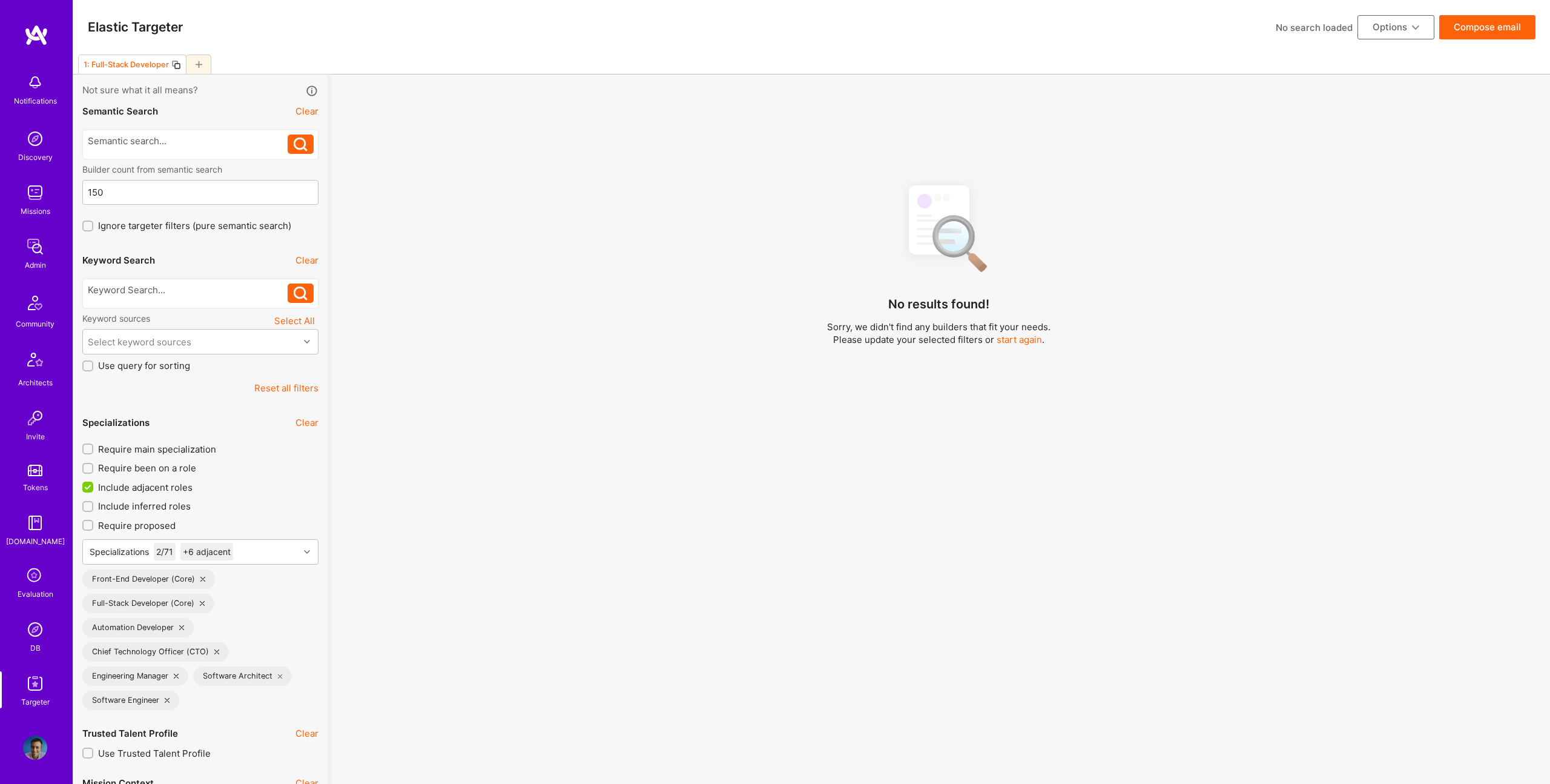
click at [943, 592] on div "No results found! Sorry, we didn't find any builders that fit your needs. Pleas…" at bounding box center [939, 487] width 1204 height 627
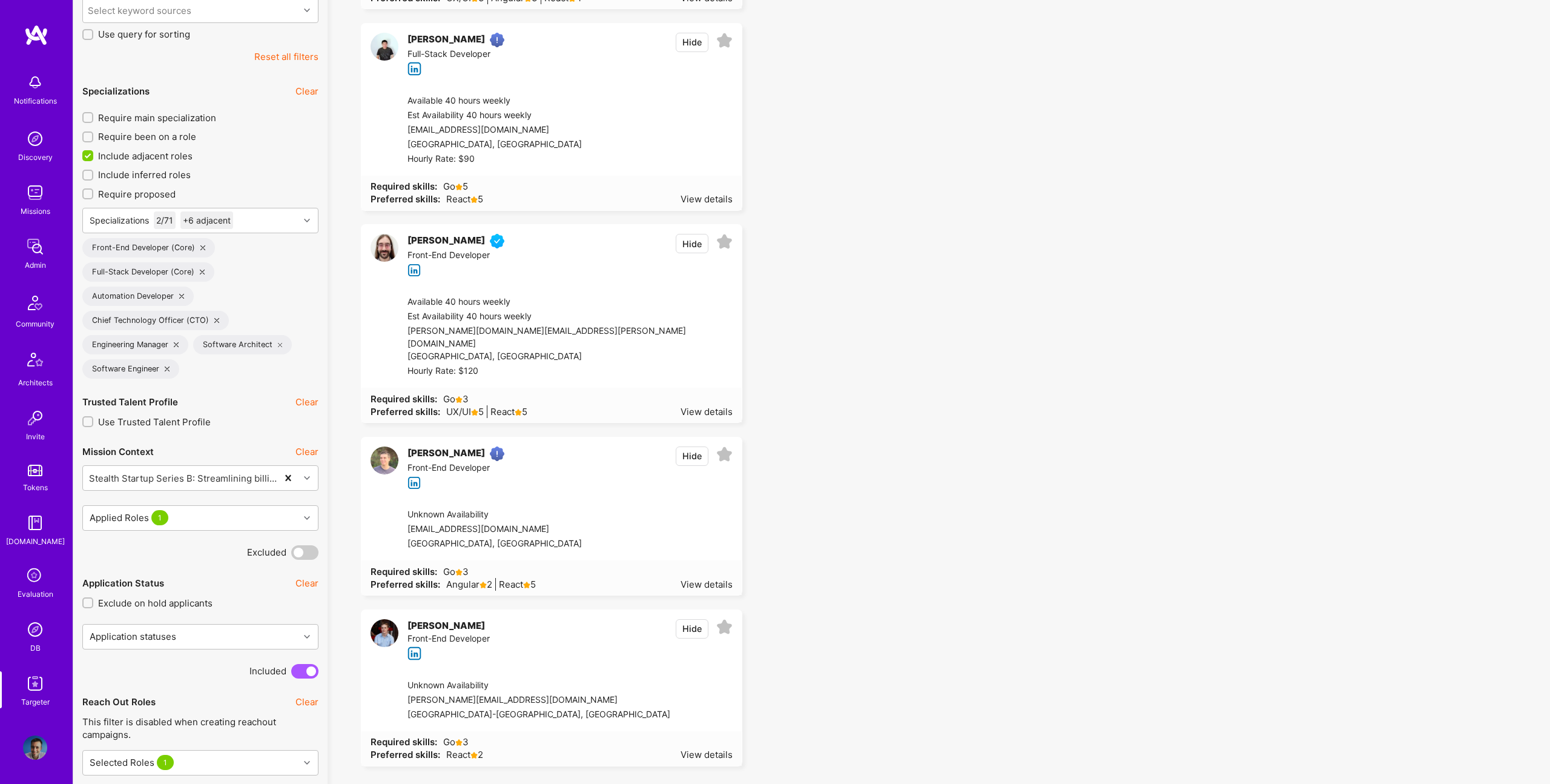
scroll to position [365, 0]
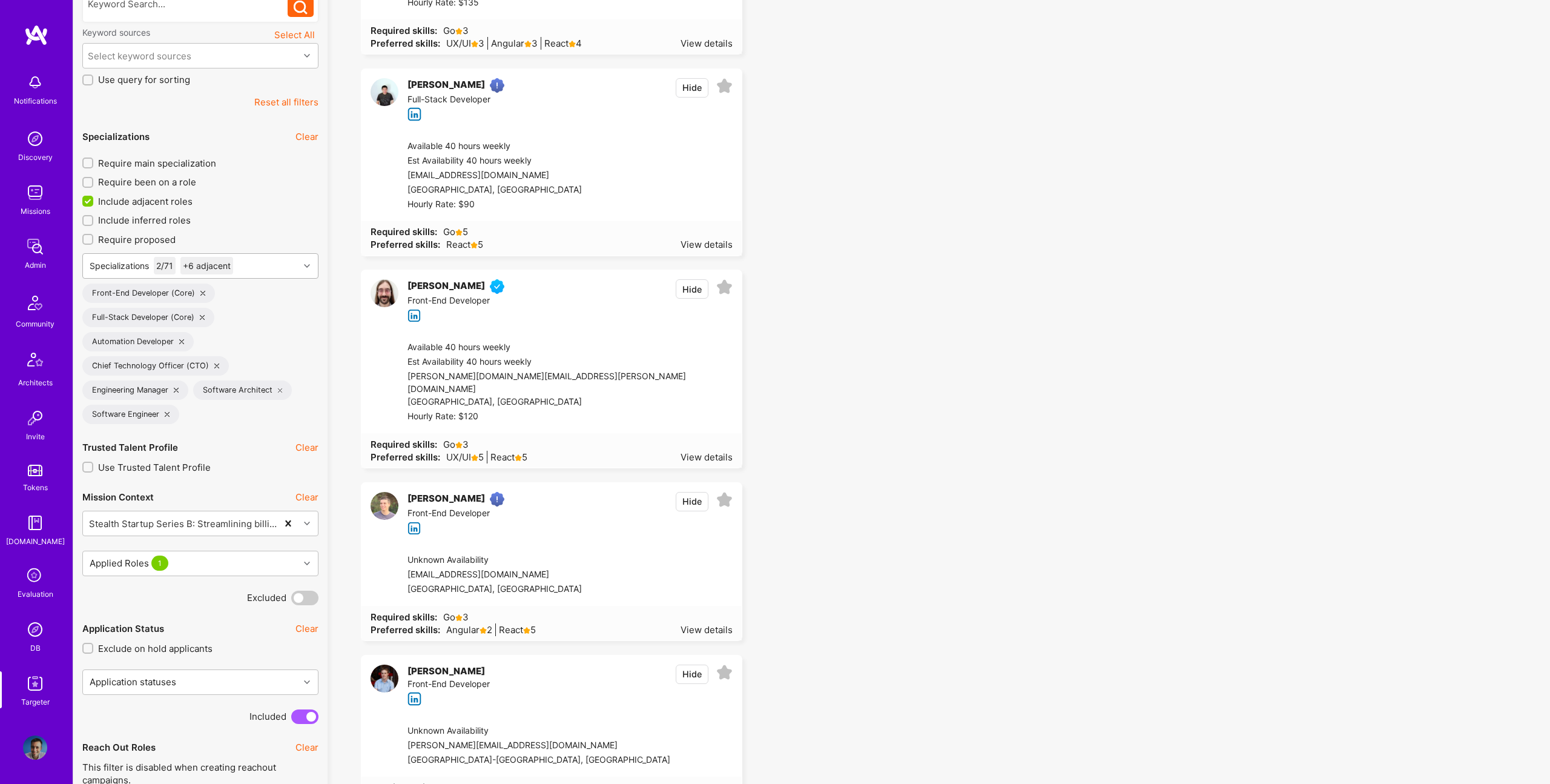
click at [257, 267] on div "Specializations 2 / 71 +6 adjacent" at bounding box center [191, 265] width 216 height 24
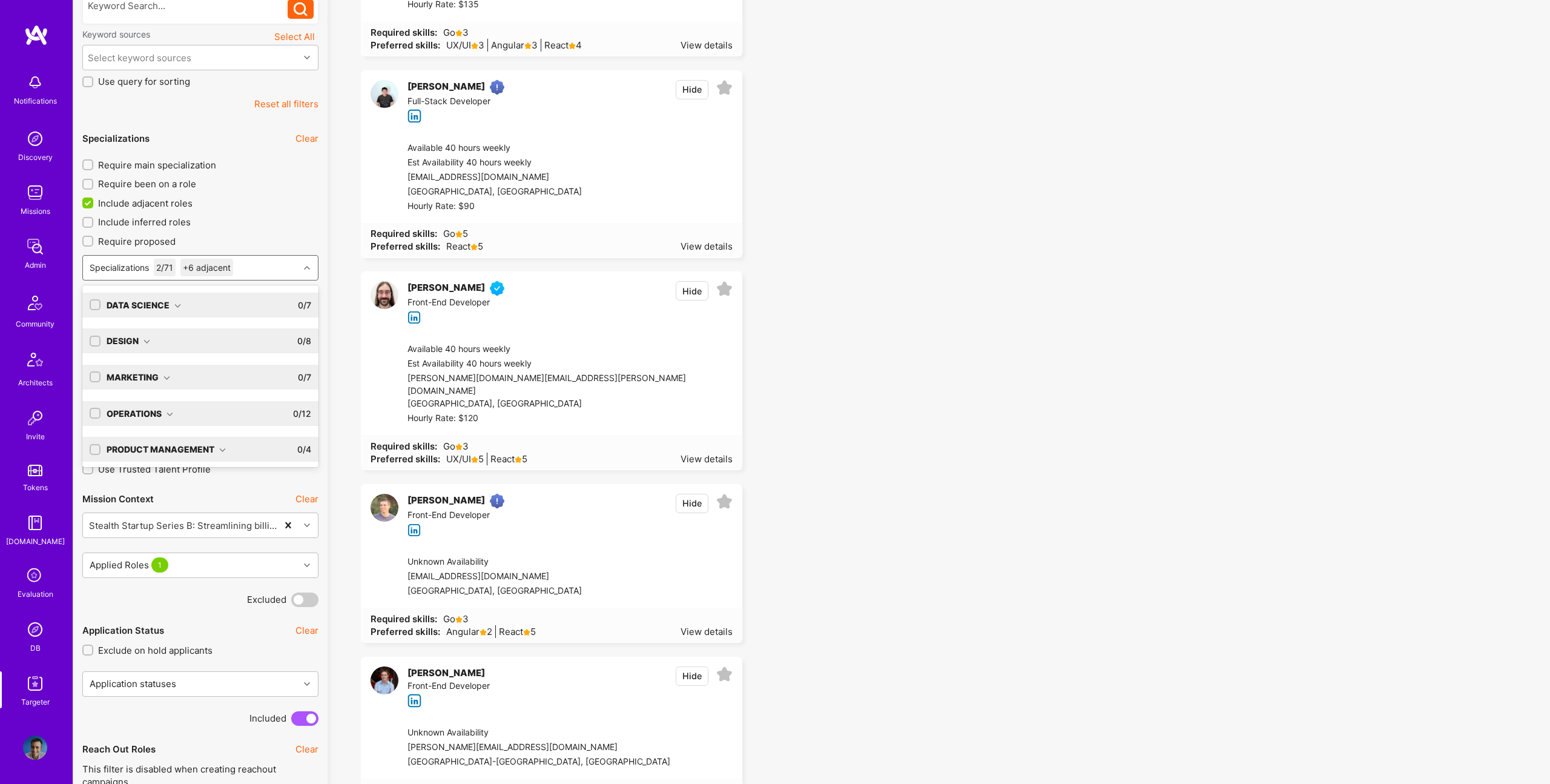
scroll to position [284, 0]
type input "back"
click at [216, 306] on div "Software Engineering" at bounding box center [166, 303] width 120 height 12
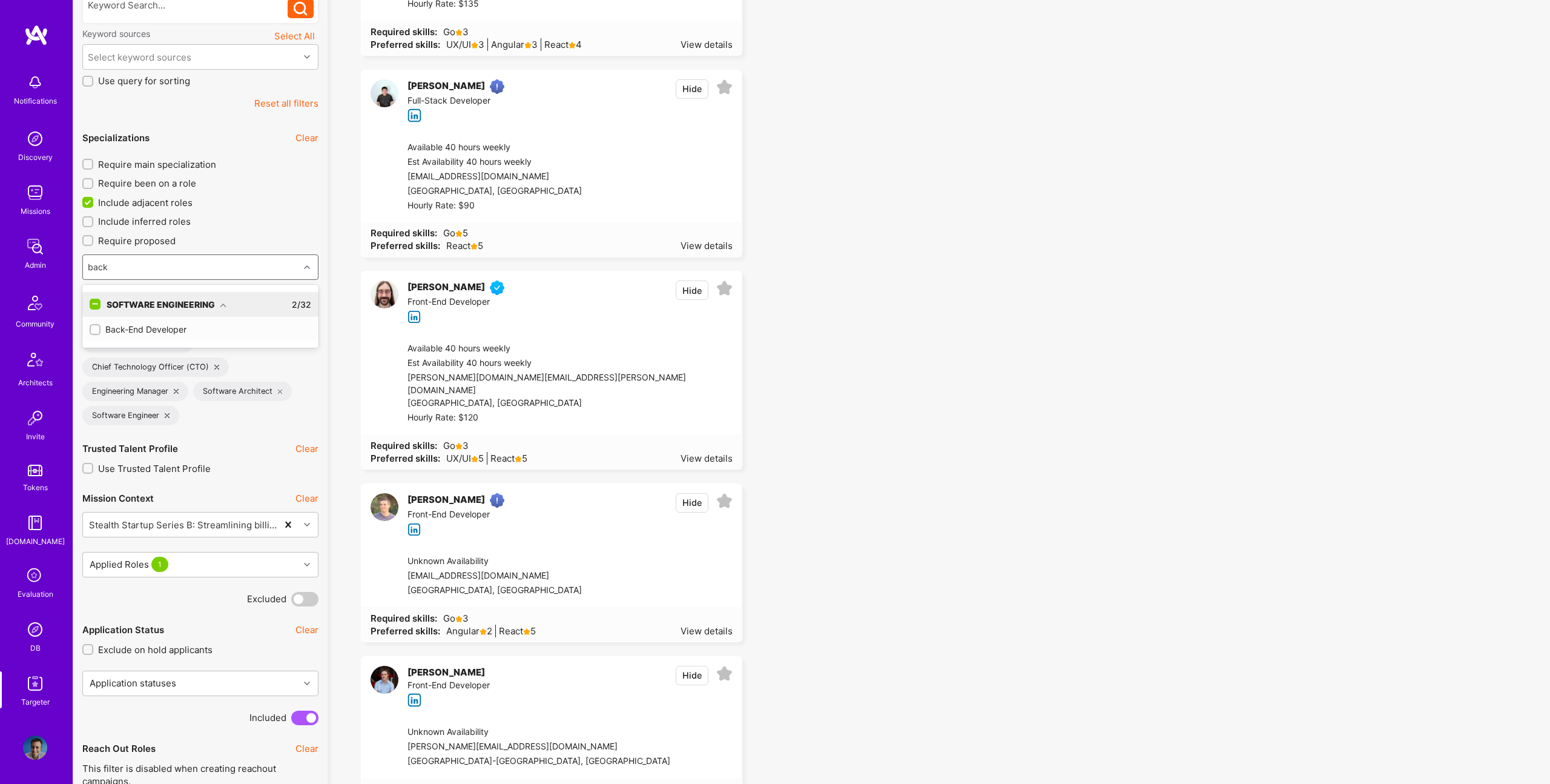
click at [173, 331] on div "Back-End Developer" at bounding box center [201, 328] width 222 height 12
checkbox input "true"
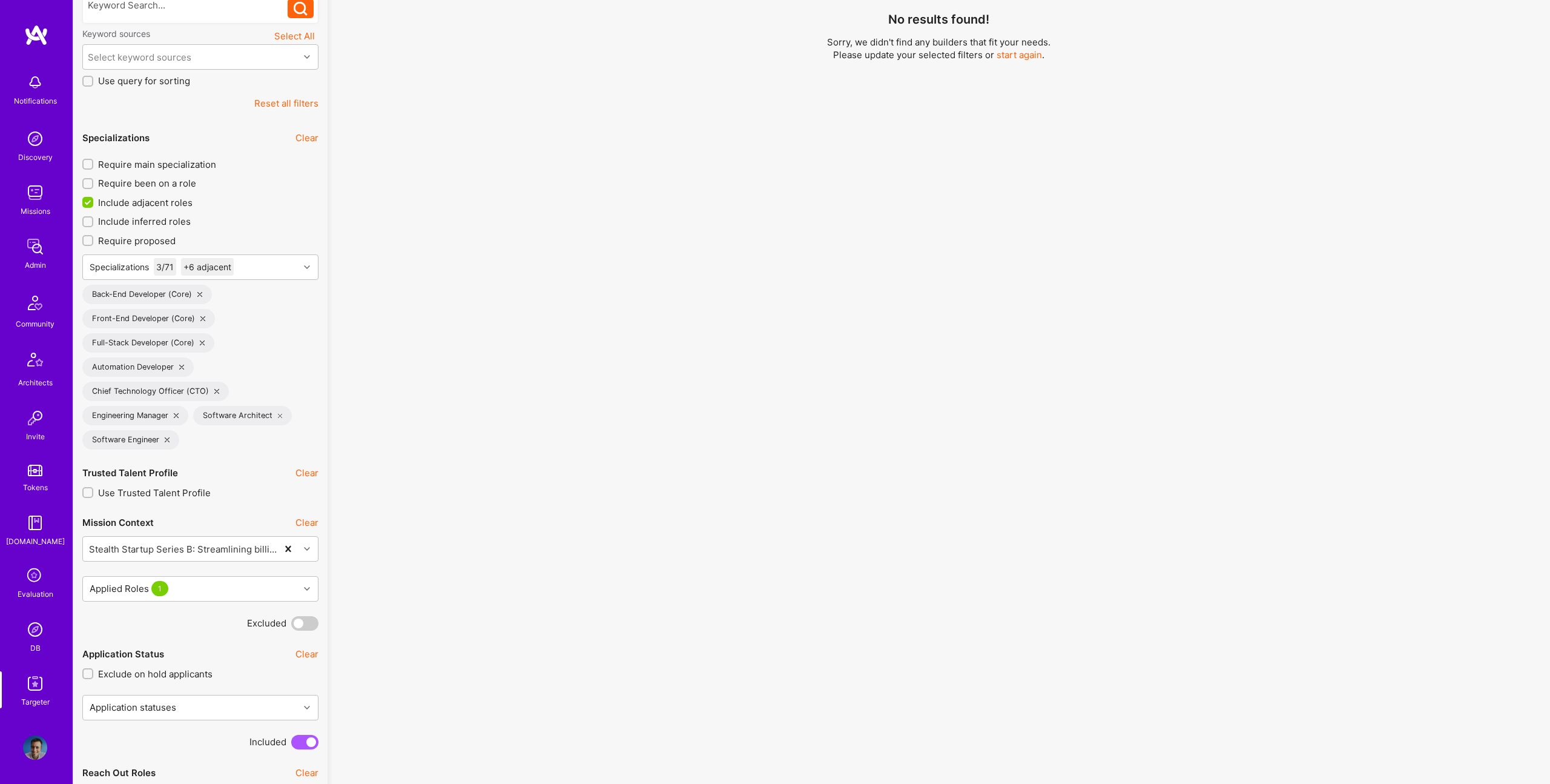
click at [1022, 361] on div "No results found! Sorry, we didn't find any builders that fit your needs. Pleas…" at bounding box center [939, 203] width 1204 height 627
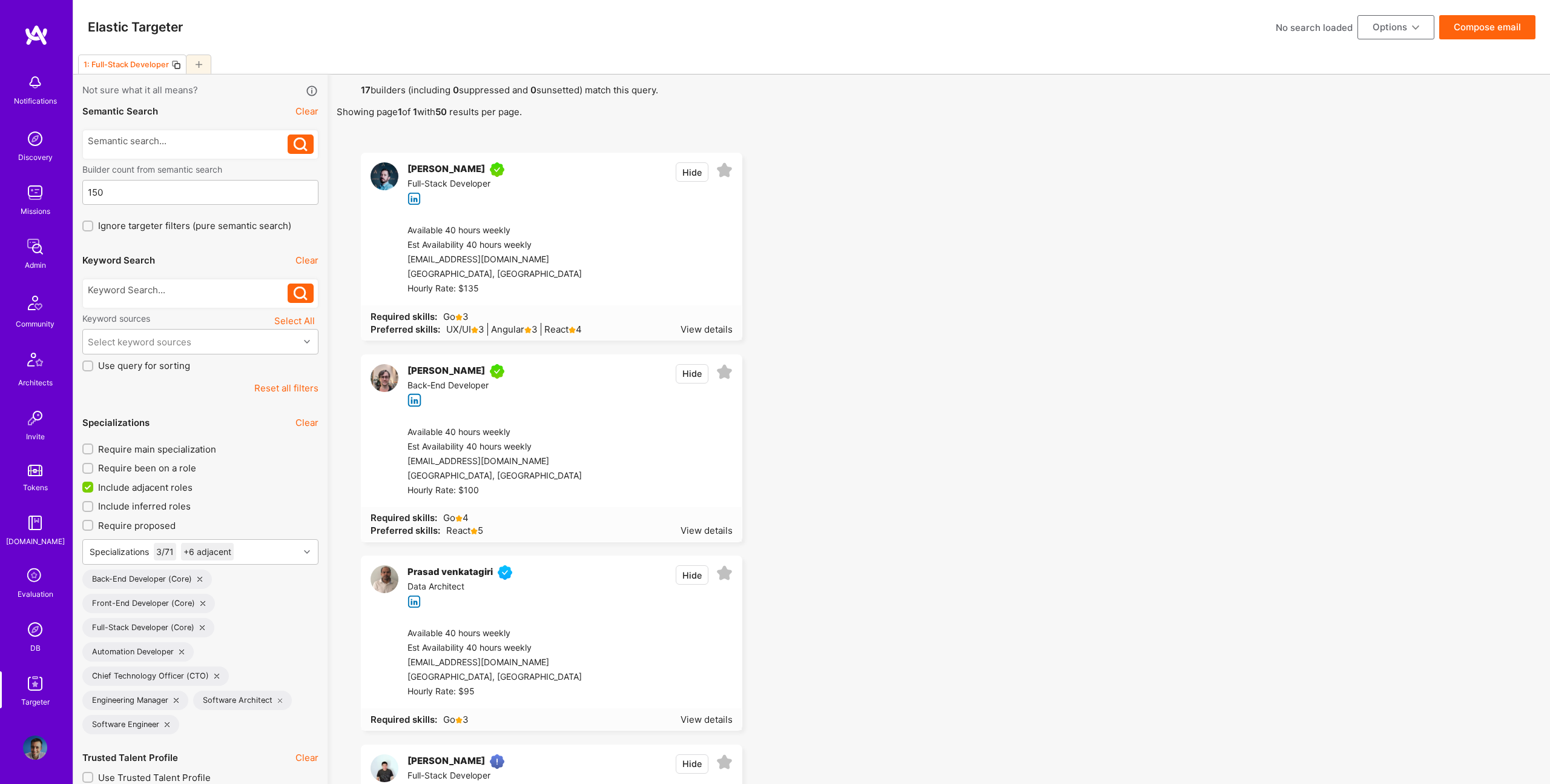
click at [1469, 24] on button "Compose email" at bounding box center [1488, 27] width 97 height 24
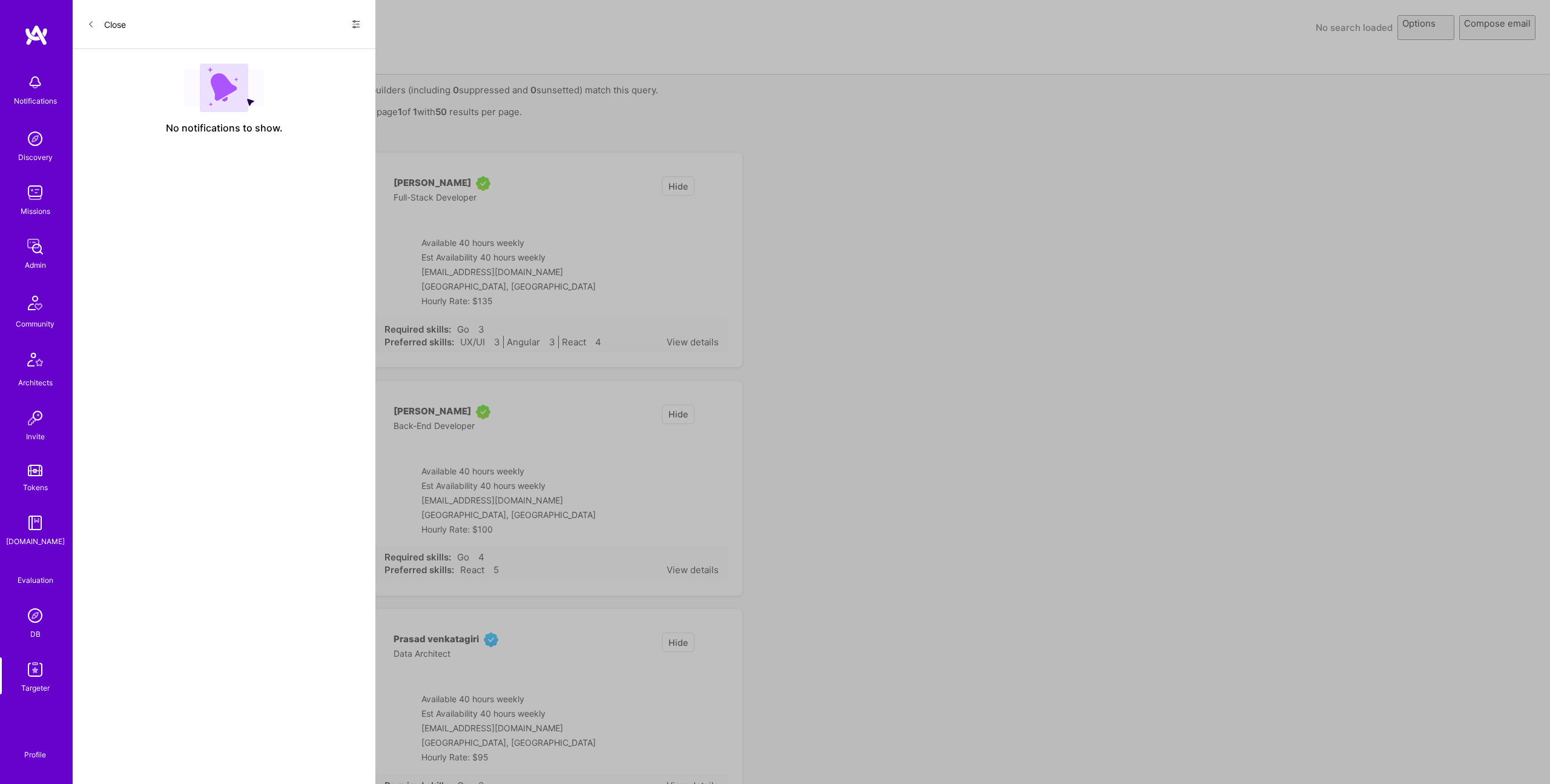
select select "rich-reachout"
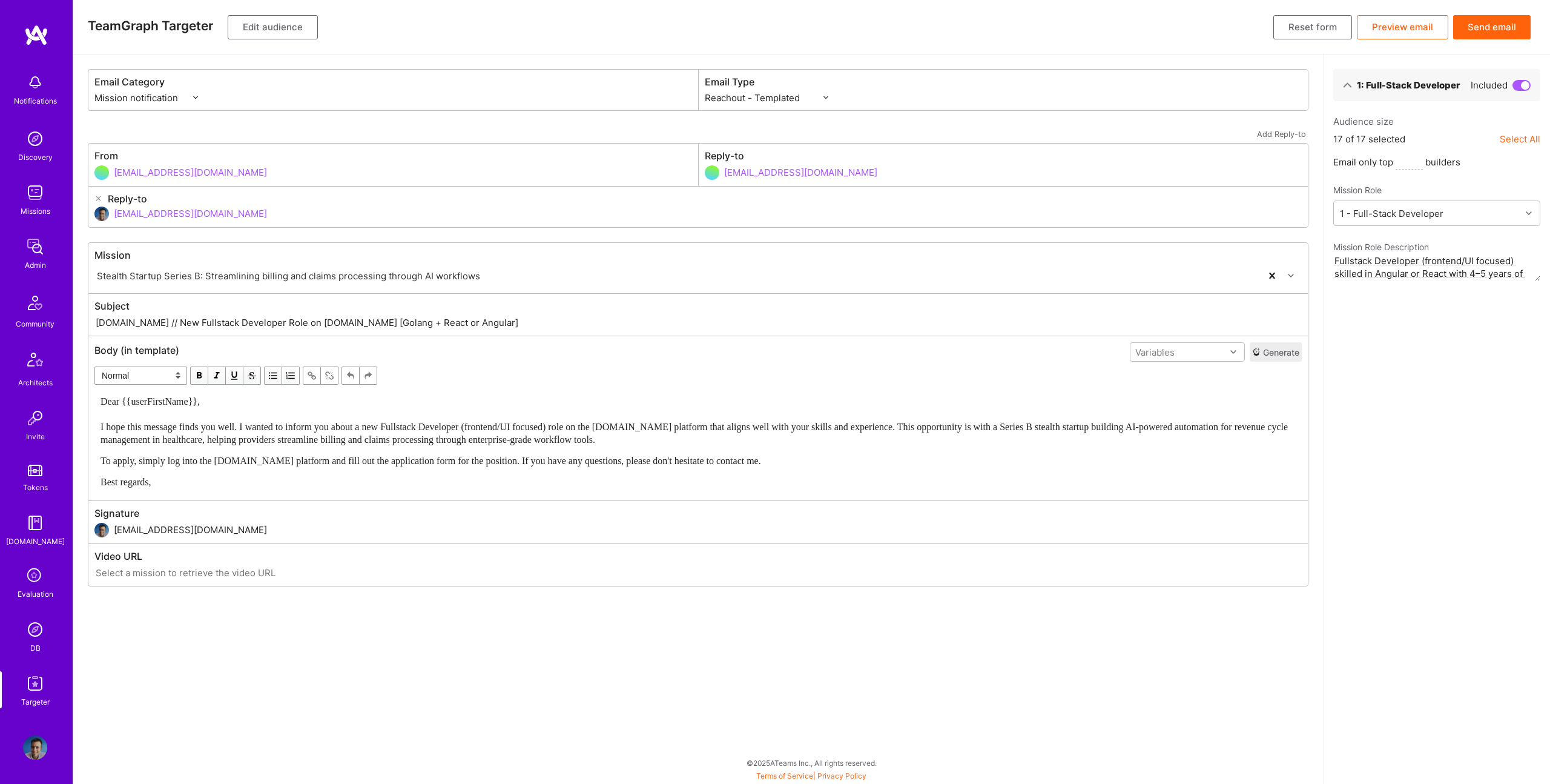
click at [1489, 32] on button "Send email" at bounding box center [1492, 27] width 78 height 24
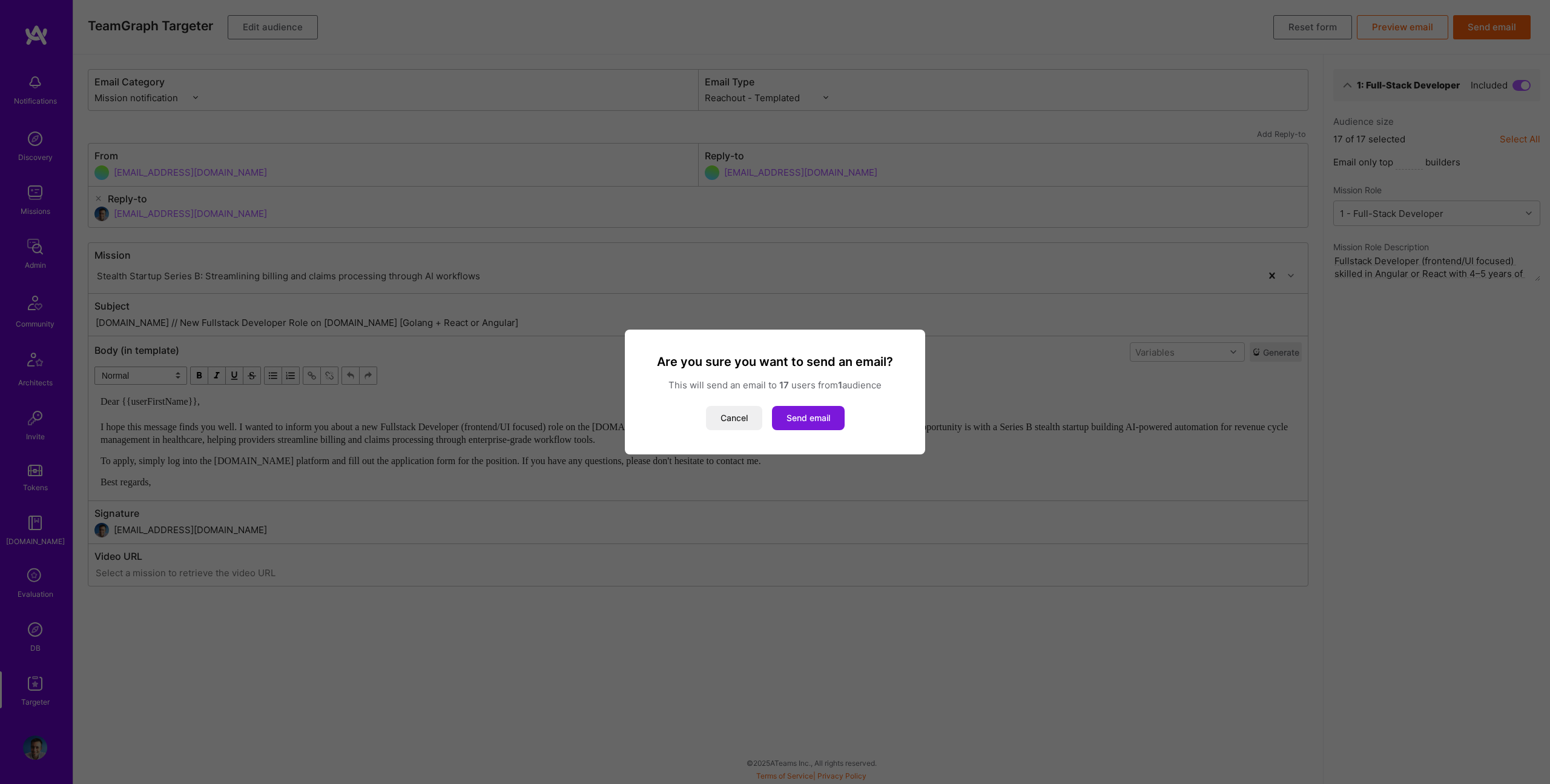
click at [822, 424] on button "Send email" at bounding box center [809, 417] width 73 height 24
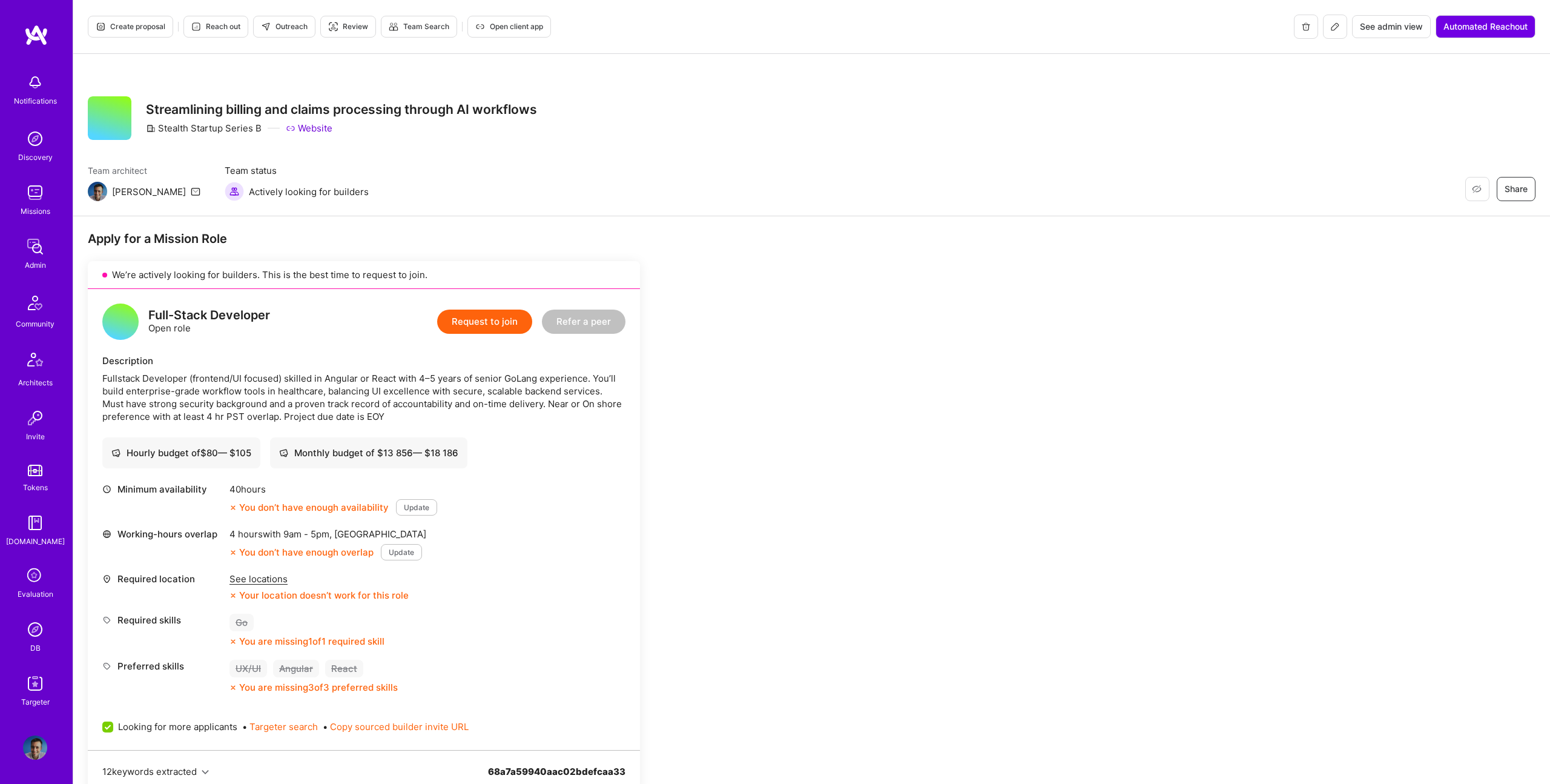
click at [151, 37] on div "Create proposal Reach out Outreach Review Team Search Open client app" at bounding box center [320, 26] width 463 height 24
click at [147, 33] on button "Create proposal" at bounding box center [130, 26] width 85 height 22
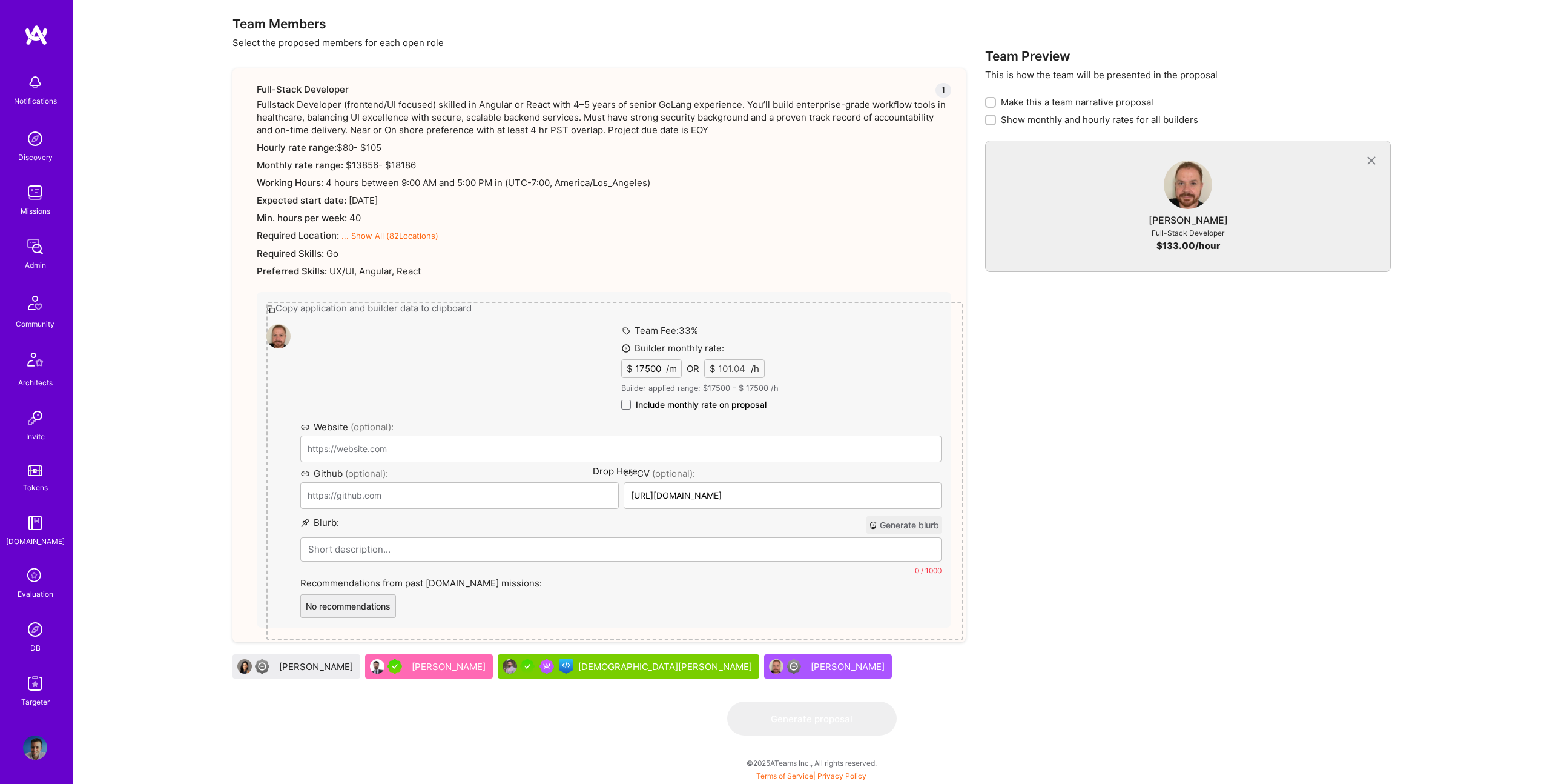
scroll to position [578, 0]
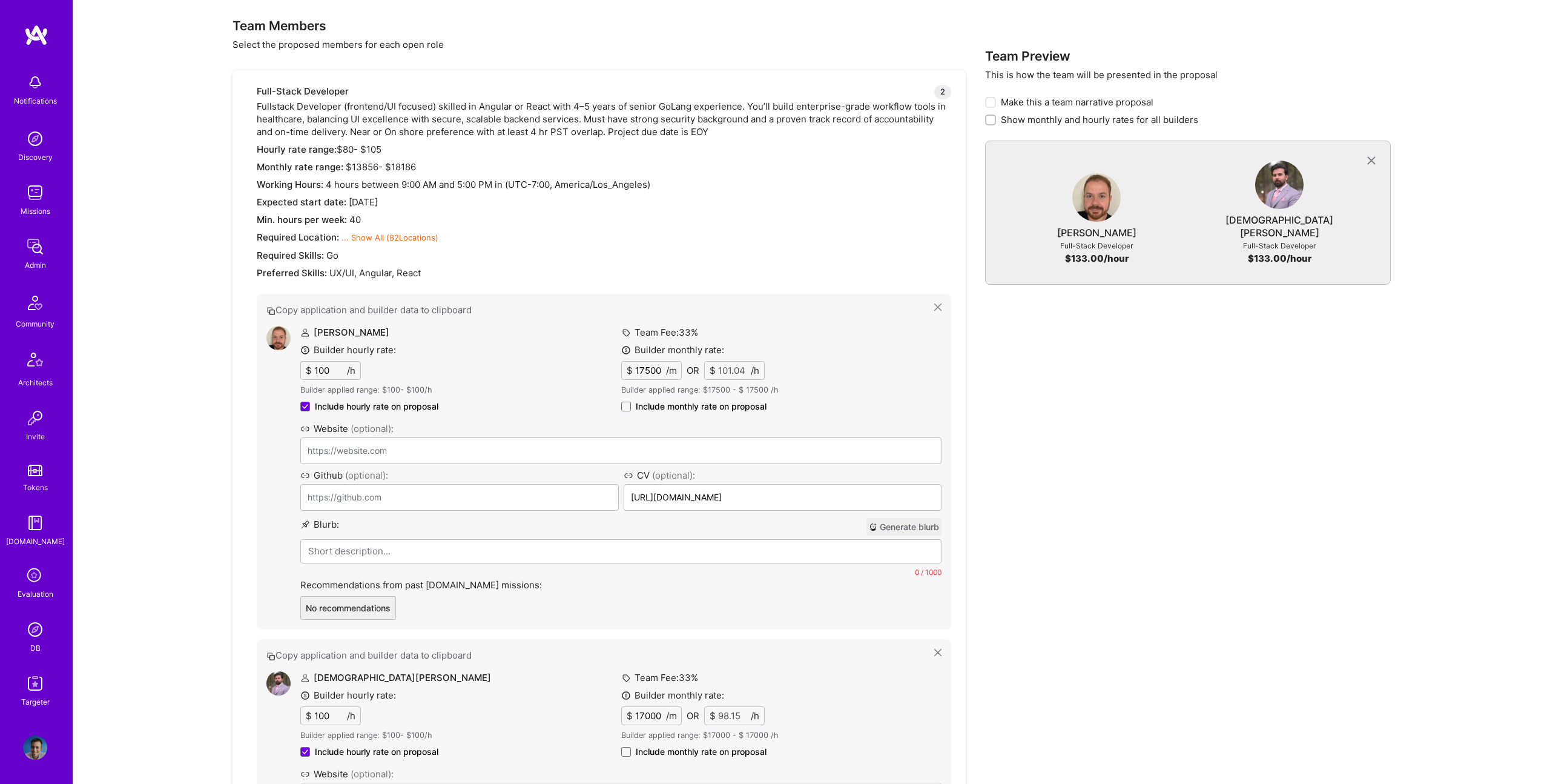
click at [686, 405] on span "Include monthly rate on proposal" at bounding box center [701, 406] width 131 height 12
click at [0, 0] on input "Include monthly rate on proposal" at bounding box center [0, 0] width 0 height 0
click at [684, 702] on span "Include monthly rate on proposal" at bounding box center [701, 751] width 131 height 12
click at [0, 0] on input "Include monthly rate on proposal" at bounding box center [0, 0] width 0 height 0
checkbox input "true"
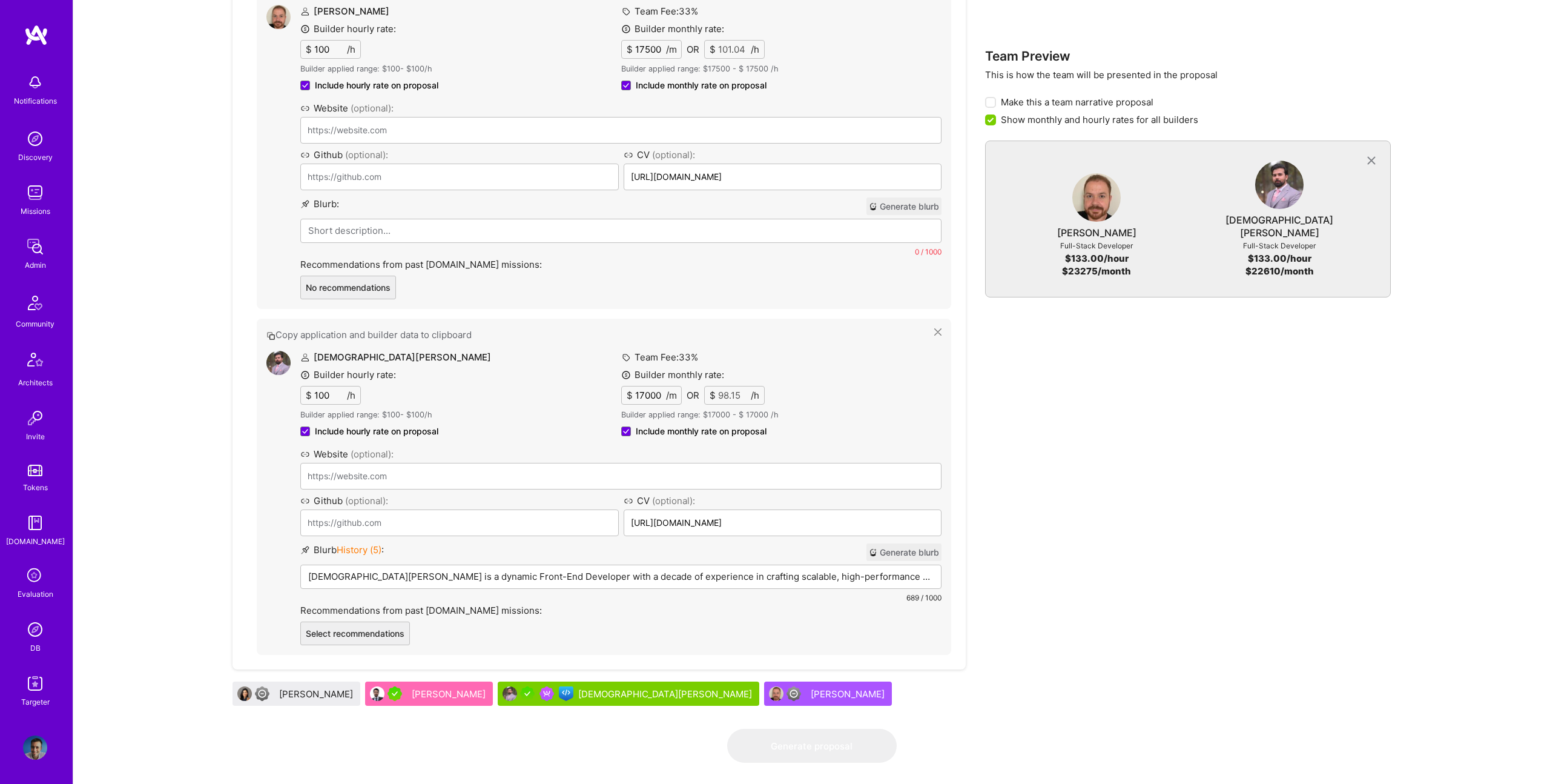
scroll to position [927, 0]
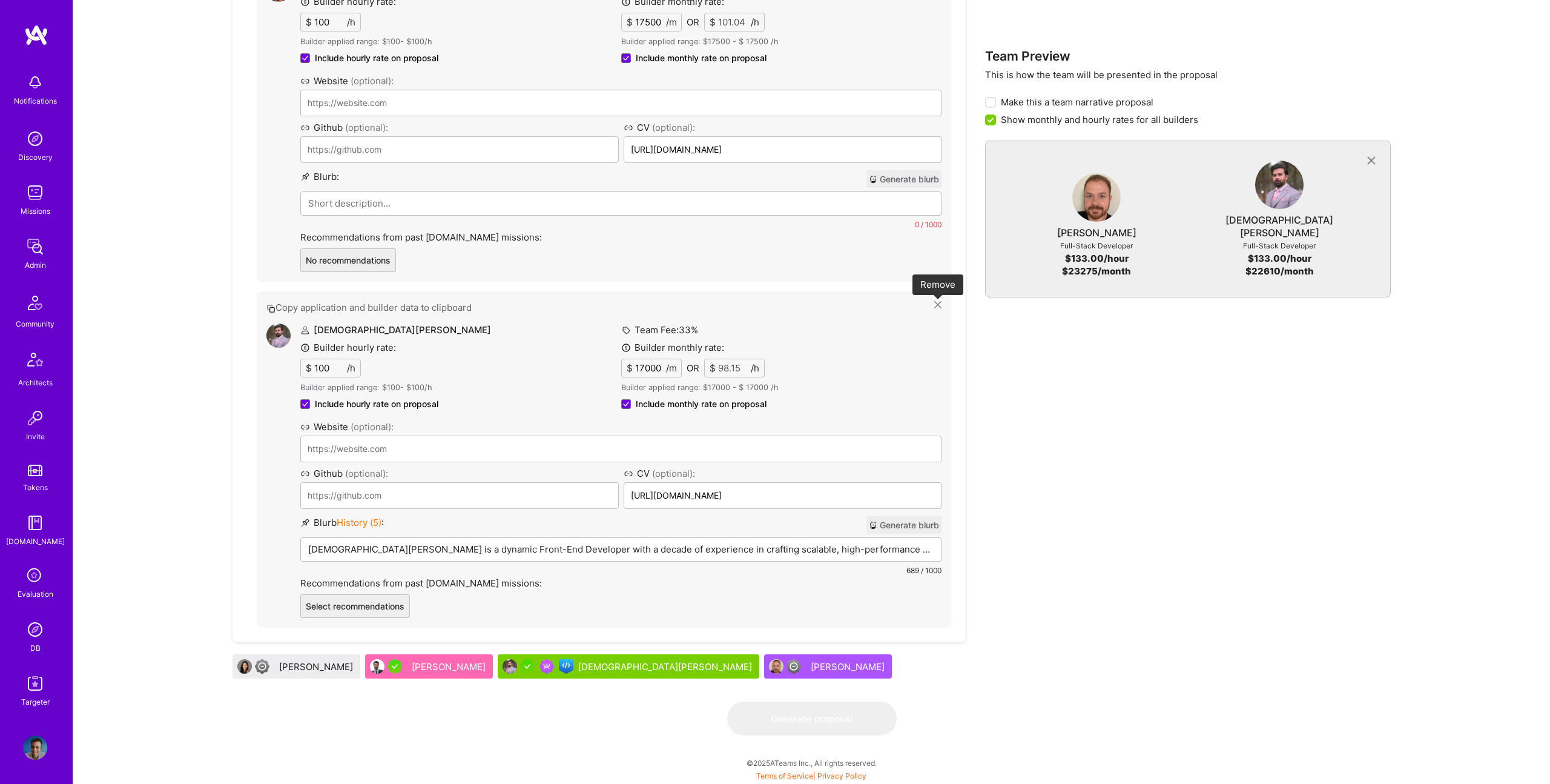
click at [937, 305] on icon at bounding box center [938, 304] width 8 height 8
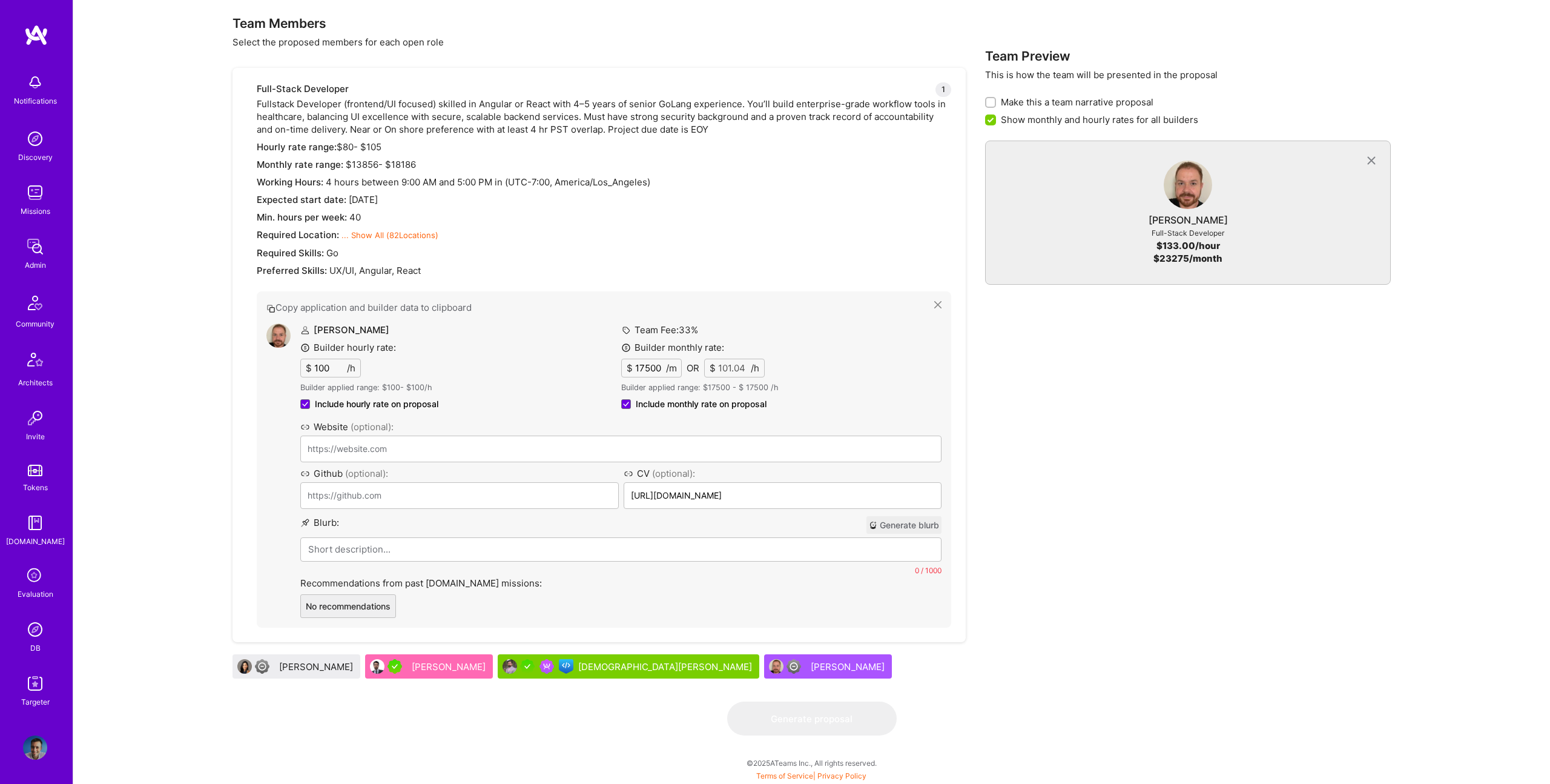
scroll to position [595, 0]
click at [462, 549] on div at bounding box center [620, 568] width 640 height 60
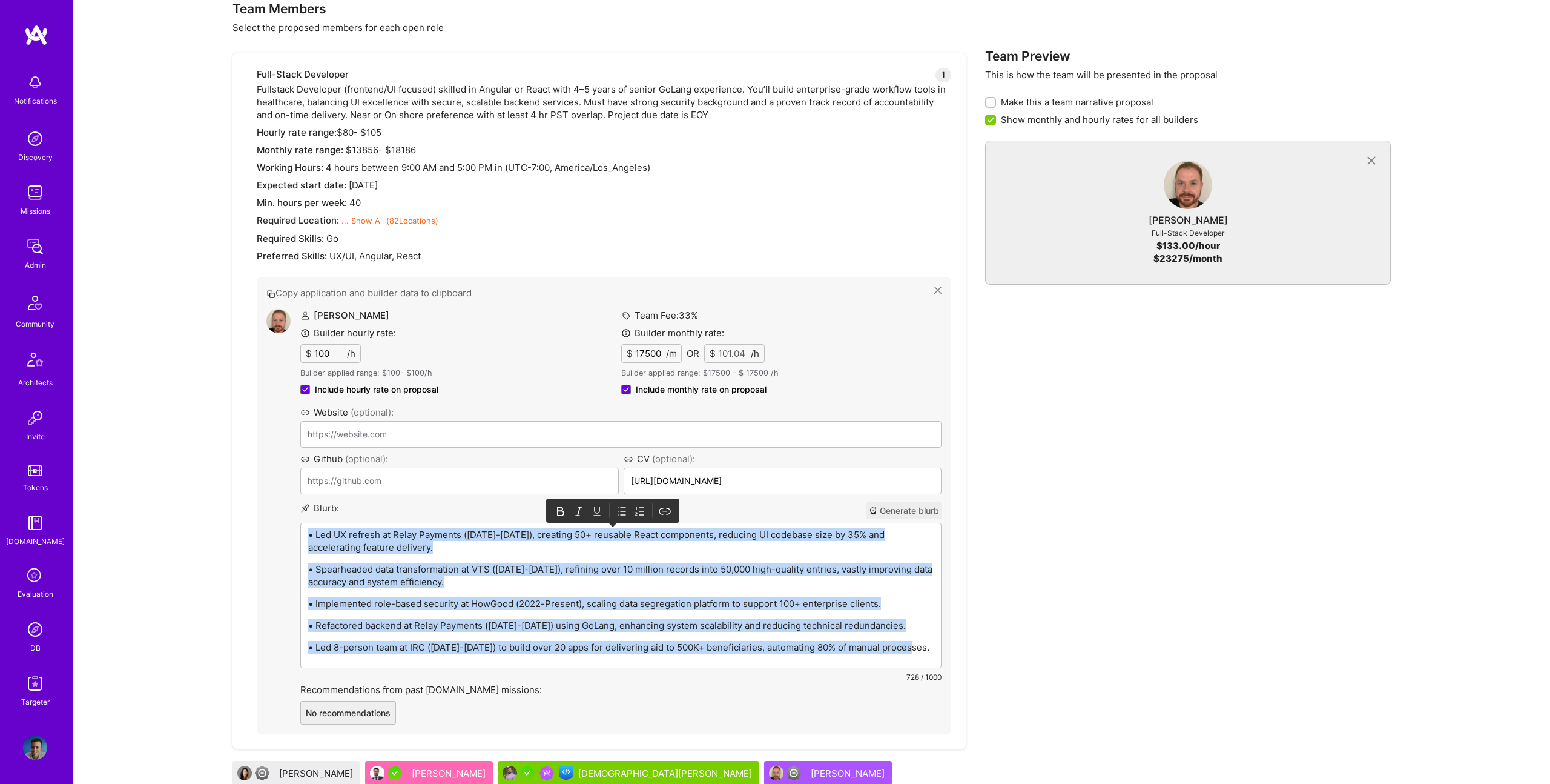
click at [620, 514] on icon at bounding box center [621, 511] width 12 height 12
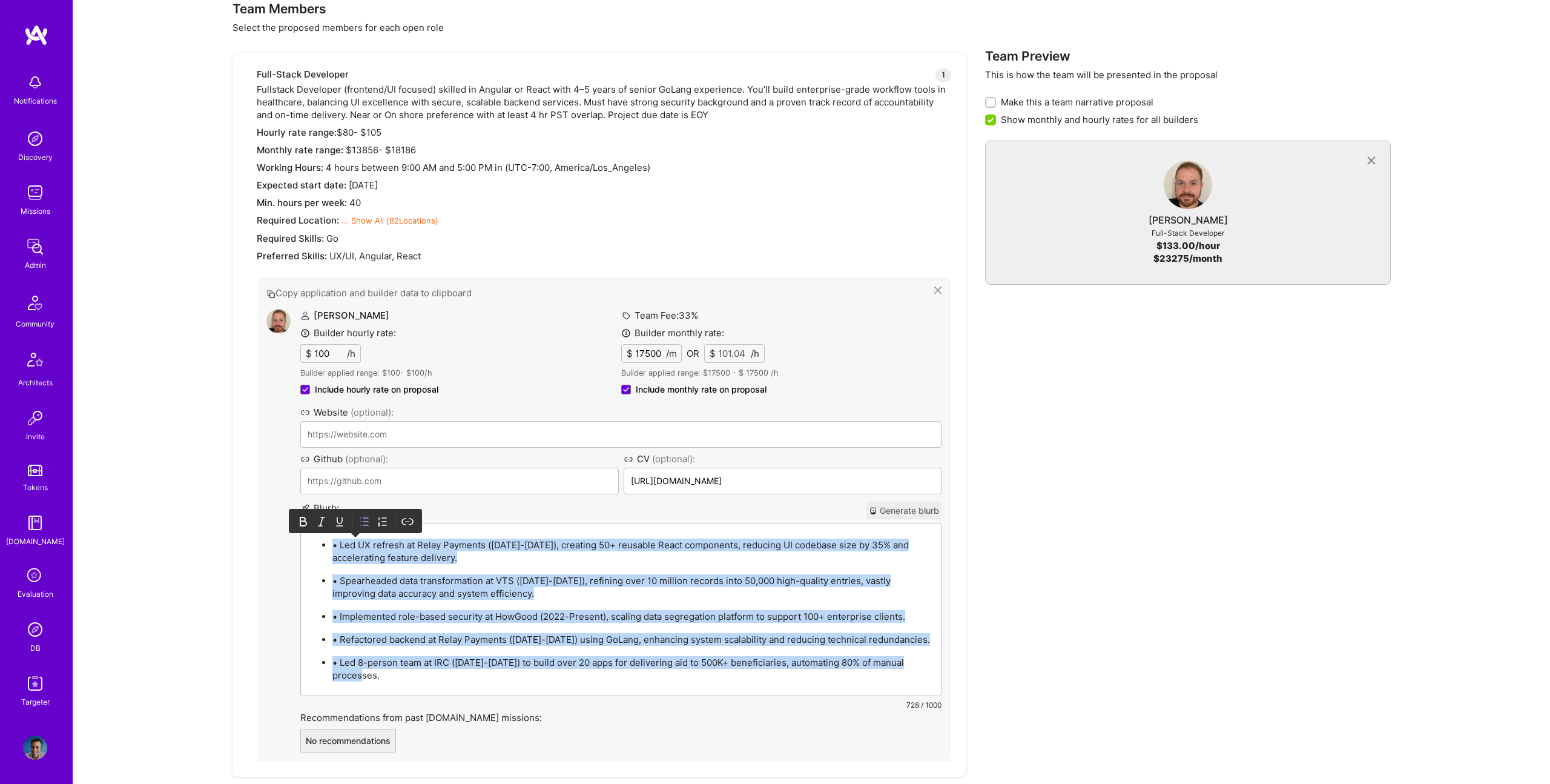
click at [350, 557] on p "• Led UX refresh at Relay Payments ([DATE]-[DATE]), creating 50+ reusable React…" at bounding box center [633, 550] width 601 height 26
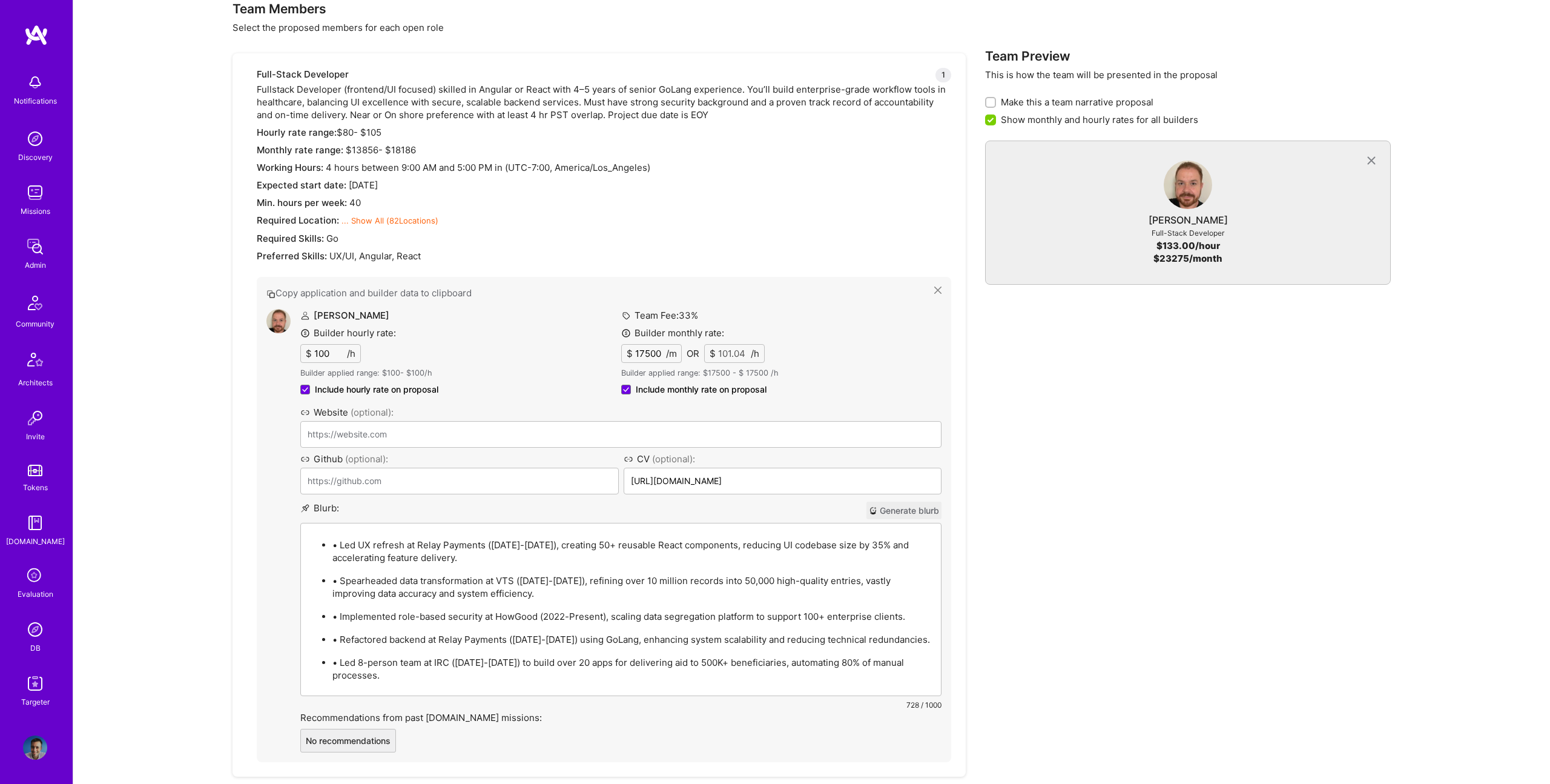
click at [337, 547] on p "• Led UX refresh at Relay Payments ([DATE]-[DATE]), creating 50+ reusable React…" at bounding box center [633, 550] width 601 height 26
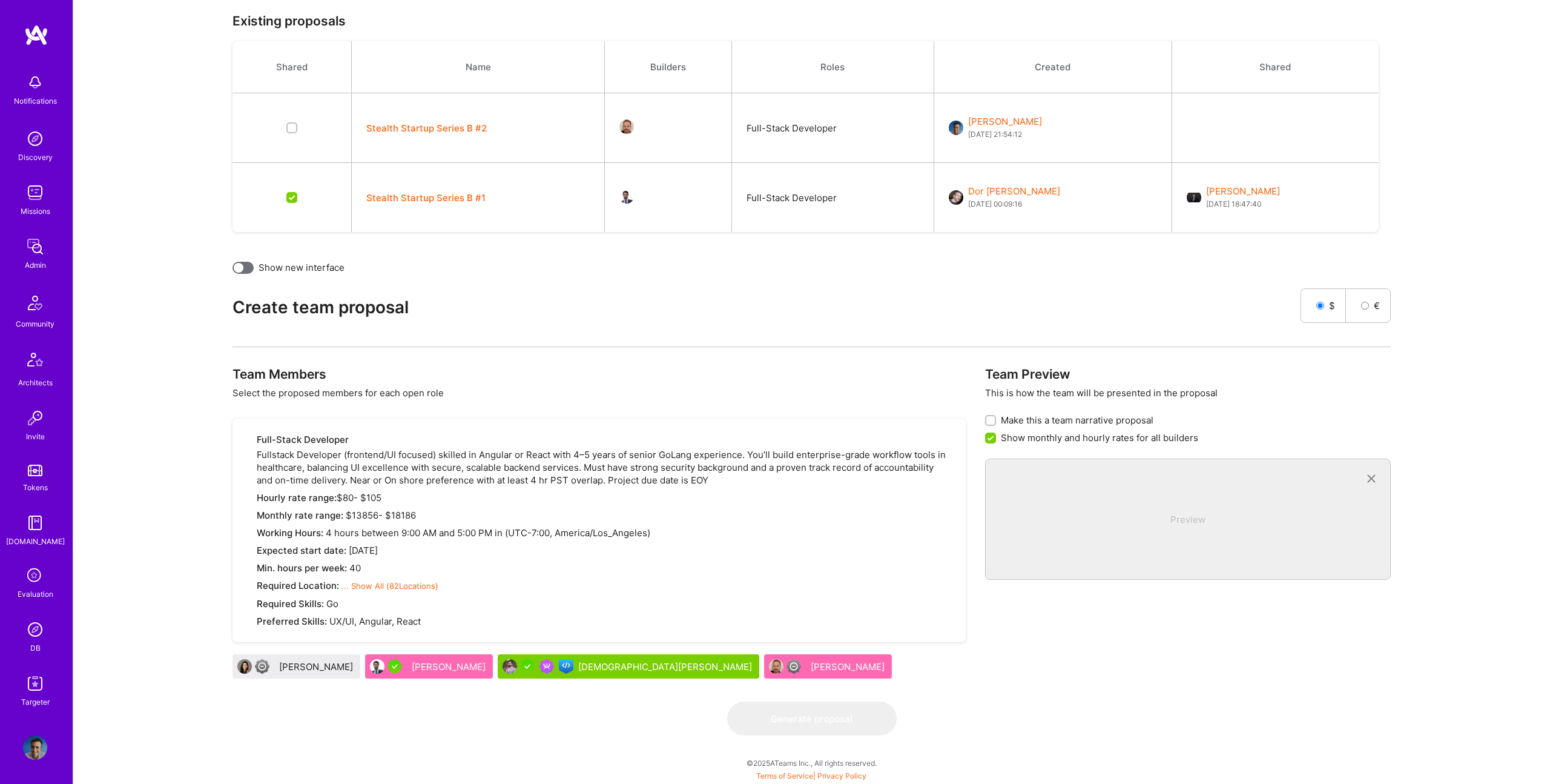
scroll to position [0, 0]
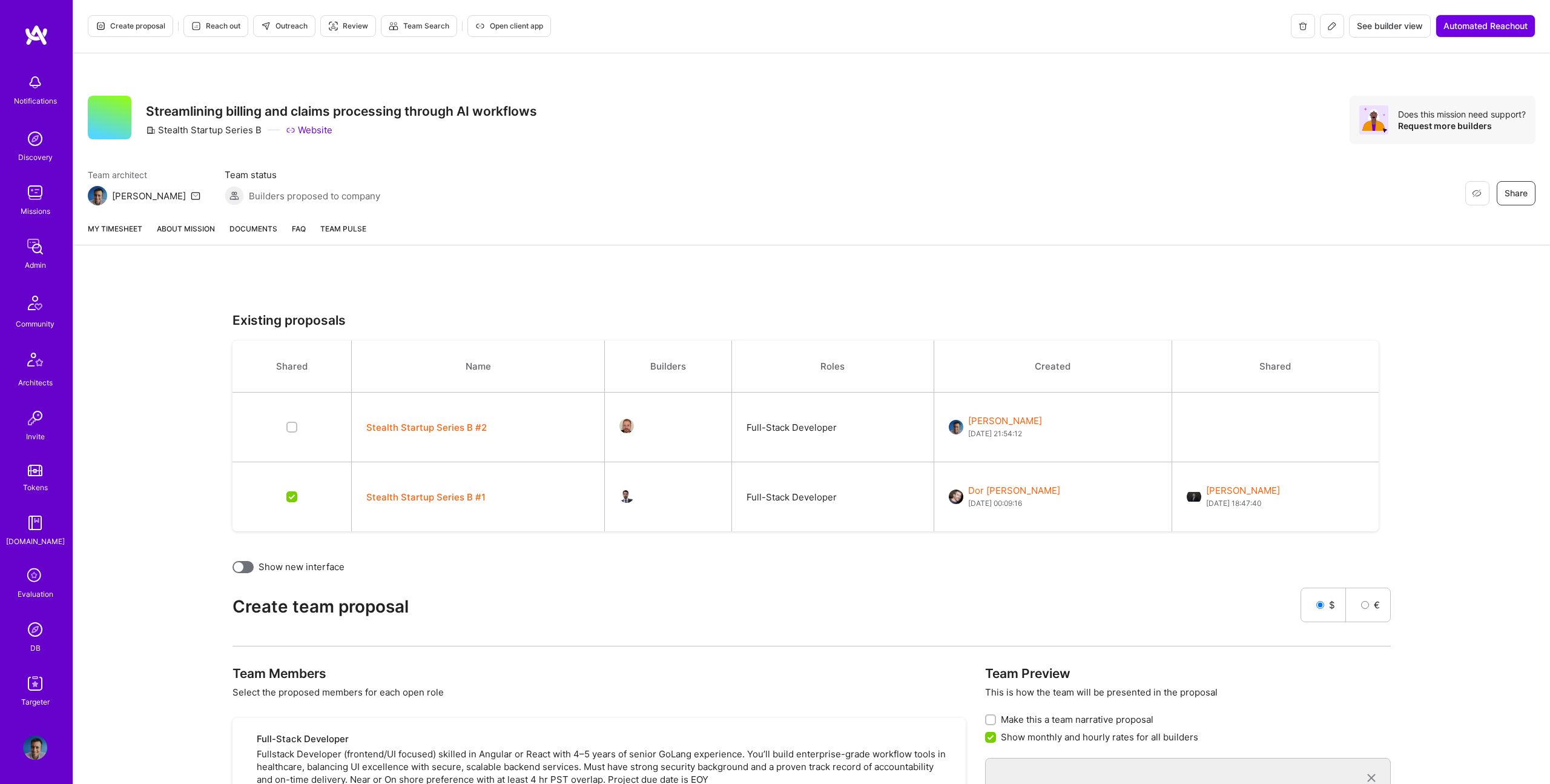
click at [191, 228] on link "About Mission" at bounding box center [186, 233] width 58 height 22
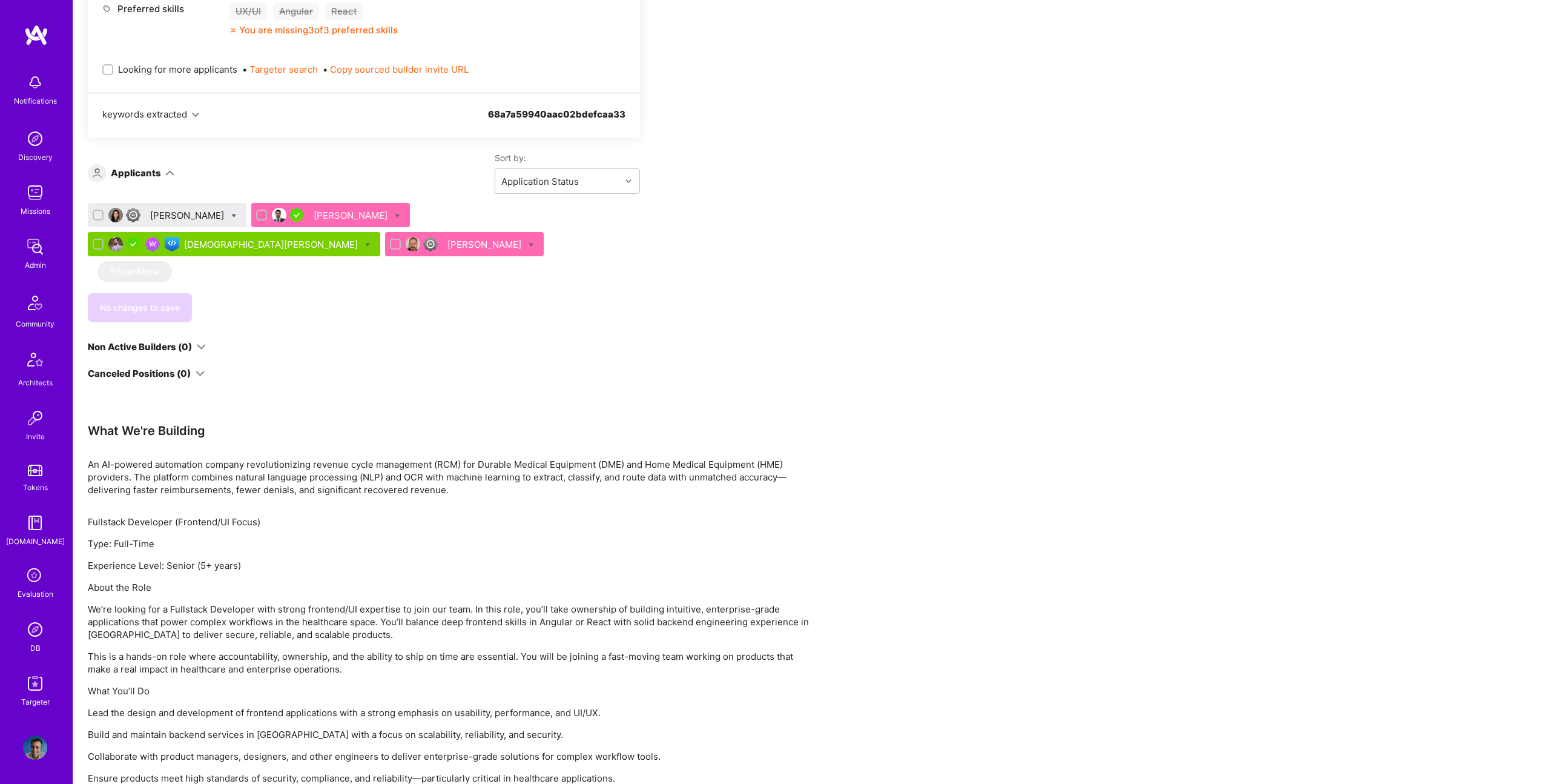
scroll to position [698, 0]
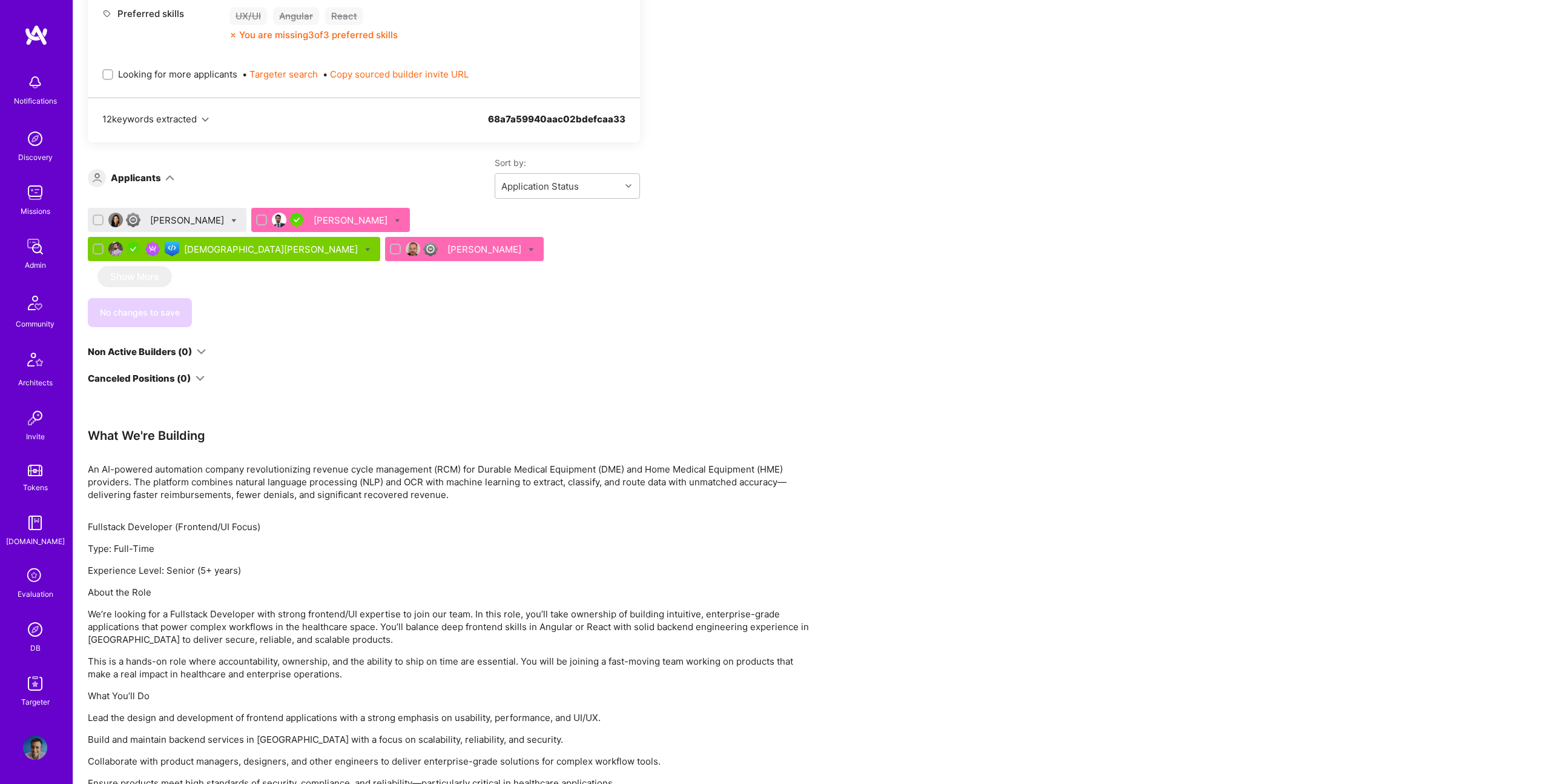
click at [236, 218] on div "[PERSON_NAME]" at bounding box center [168, 219] width 159 height 24
click at [232, 218] on icon at bounding box center [235, 221] width 6 height 6
checkbox input "true"
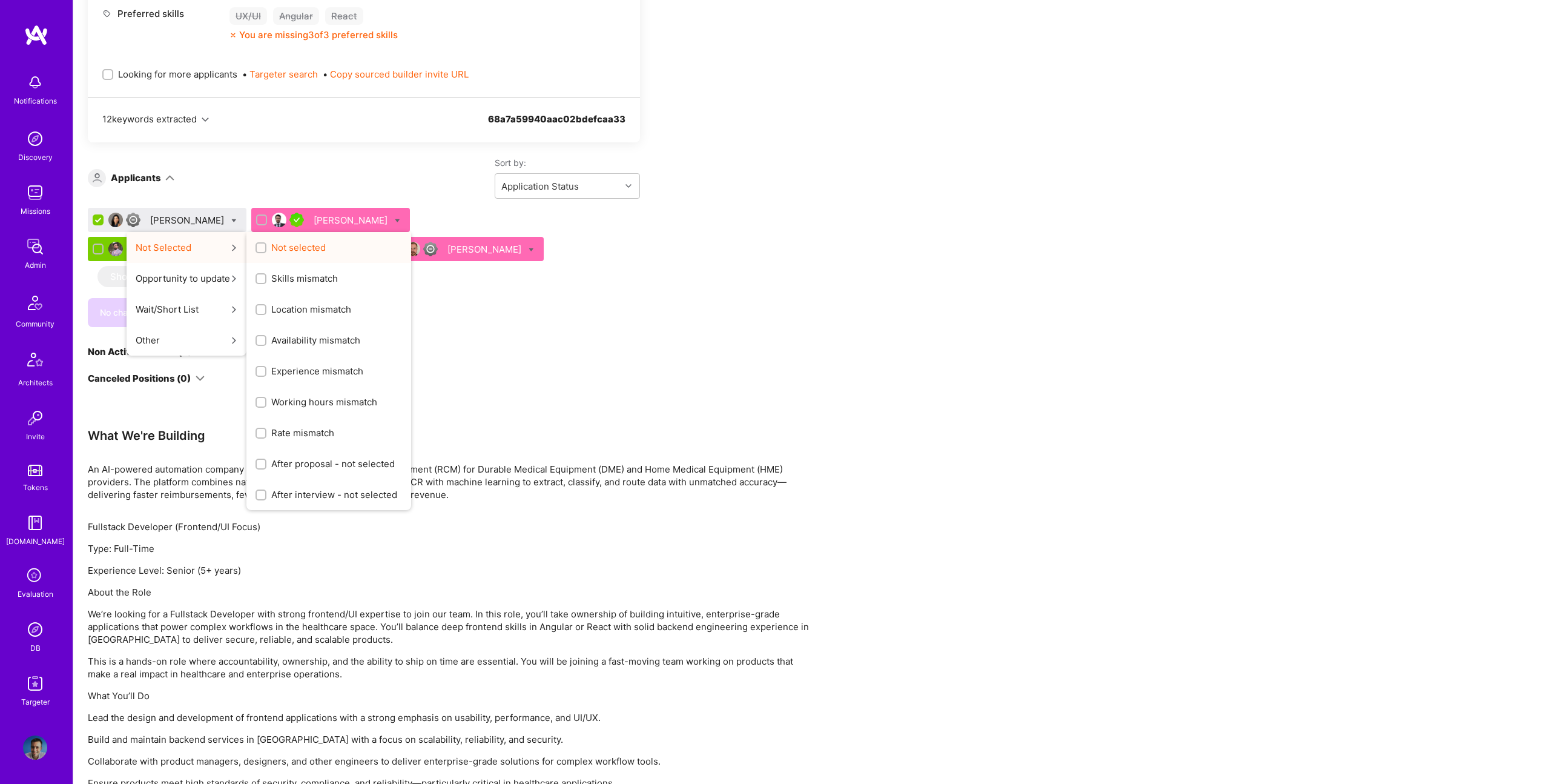
click at [298, 248] on span "Not selected" at bounding box center [298, 247] width 55 height 12
click at [266, 248] on input "Not selected" at bounding box center [261, 248] width 9 height 9
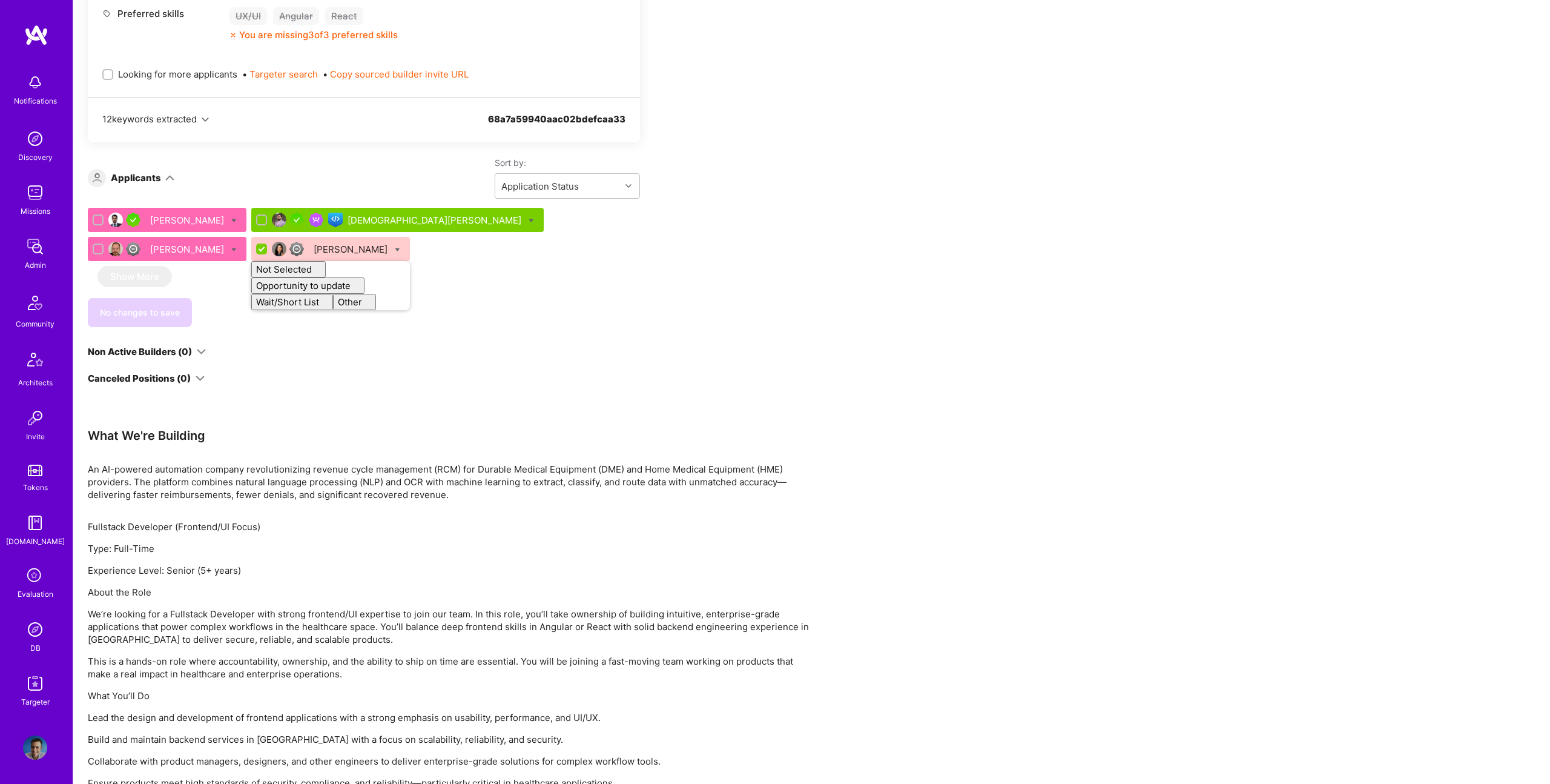
checkbox input "false"
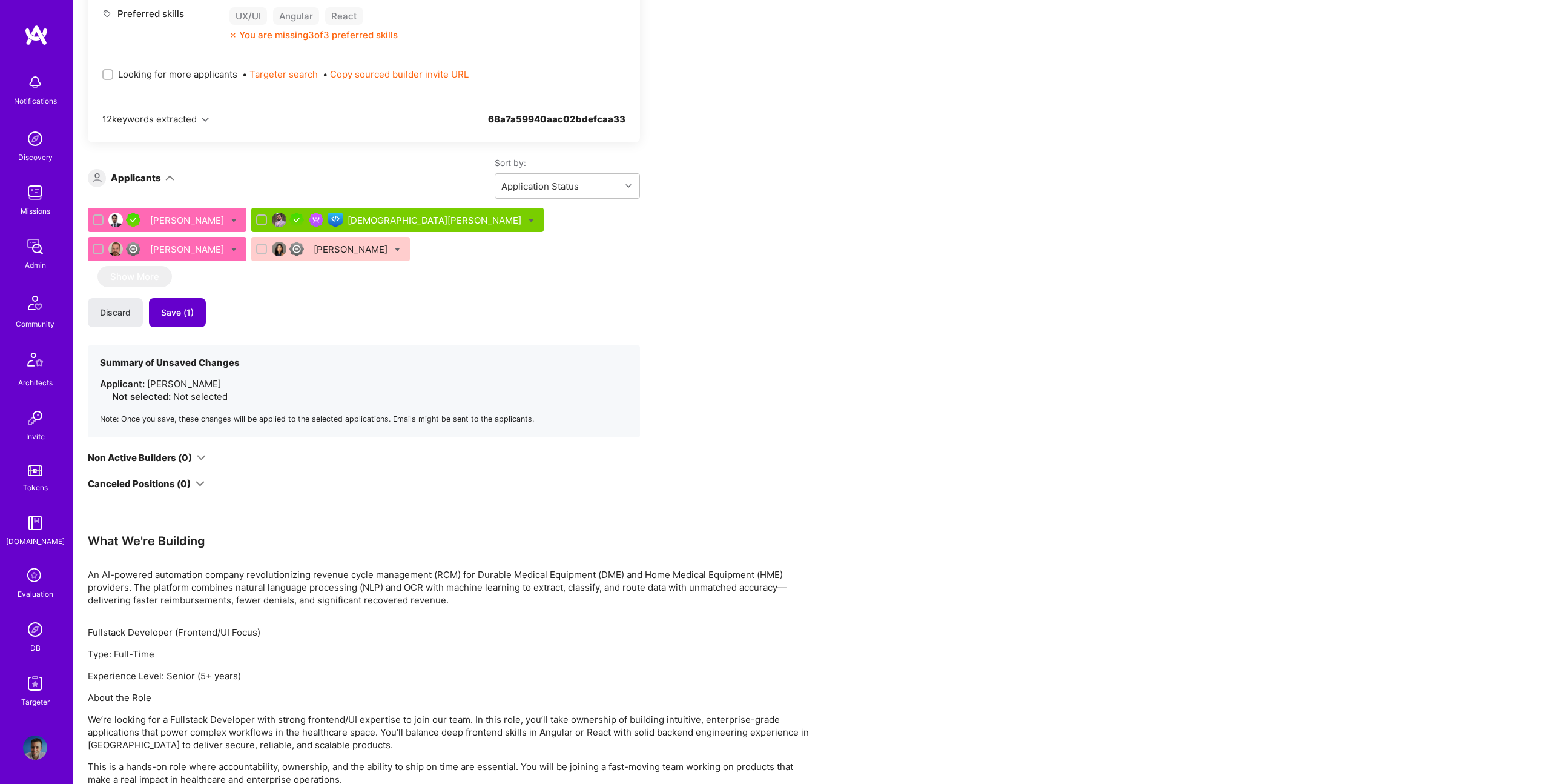
click at [188, 321] on button "Save (1)" at bounding box center [177, 312] width 56 height 29
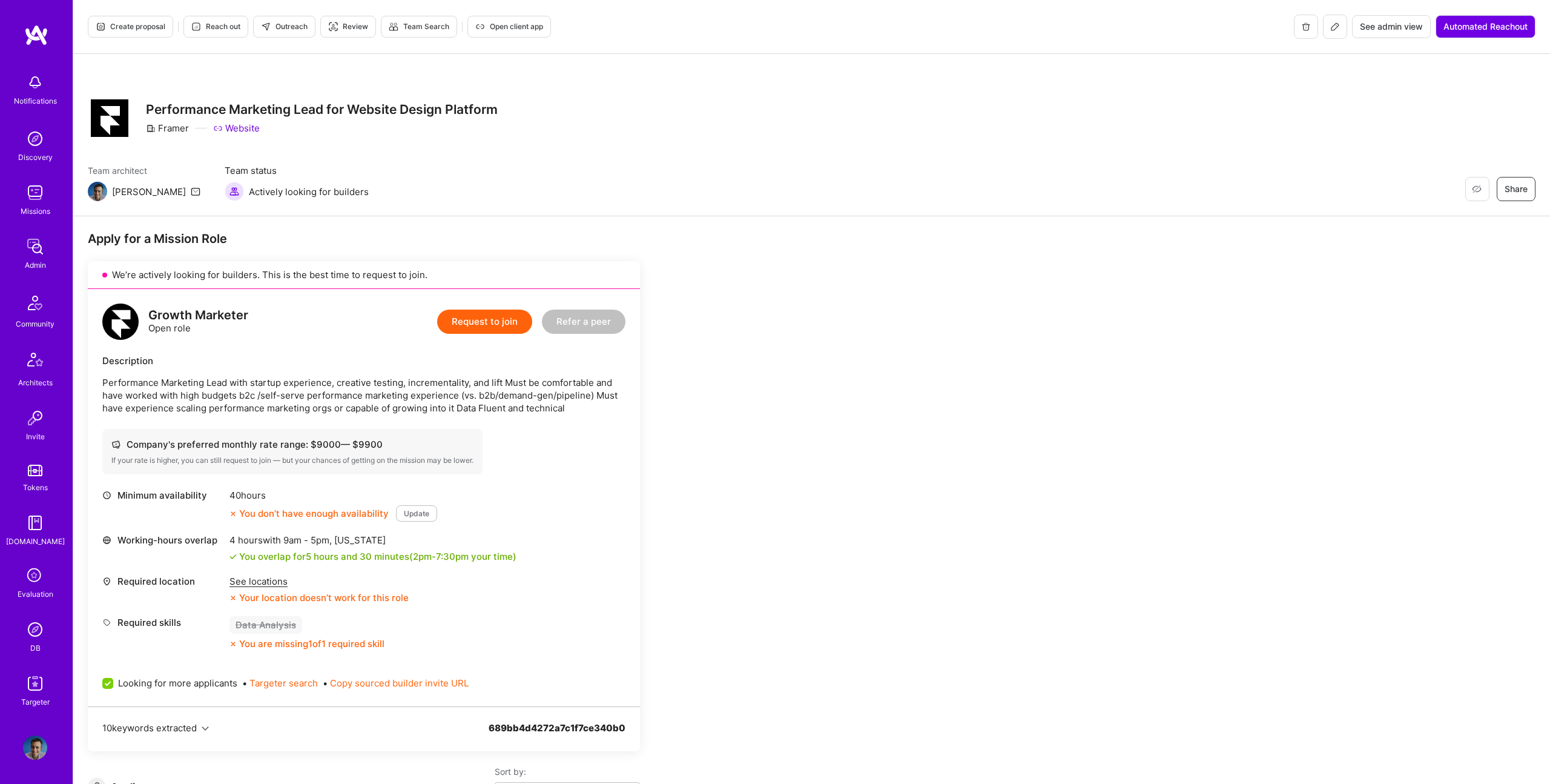
click at [157, 29] on span "Create proposal" at bounding box center [130, 26] width 70 height 11
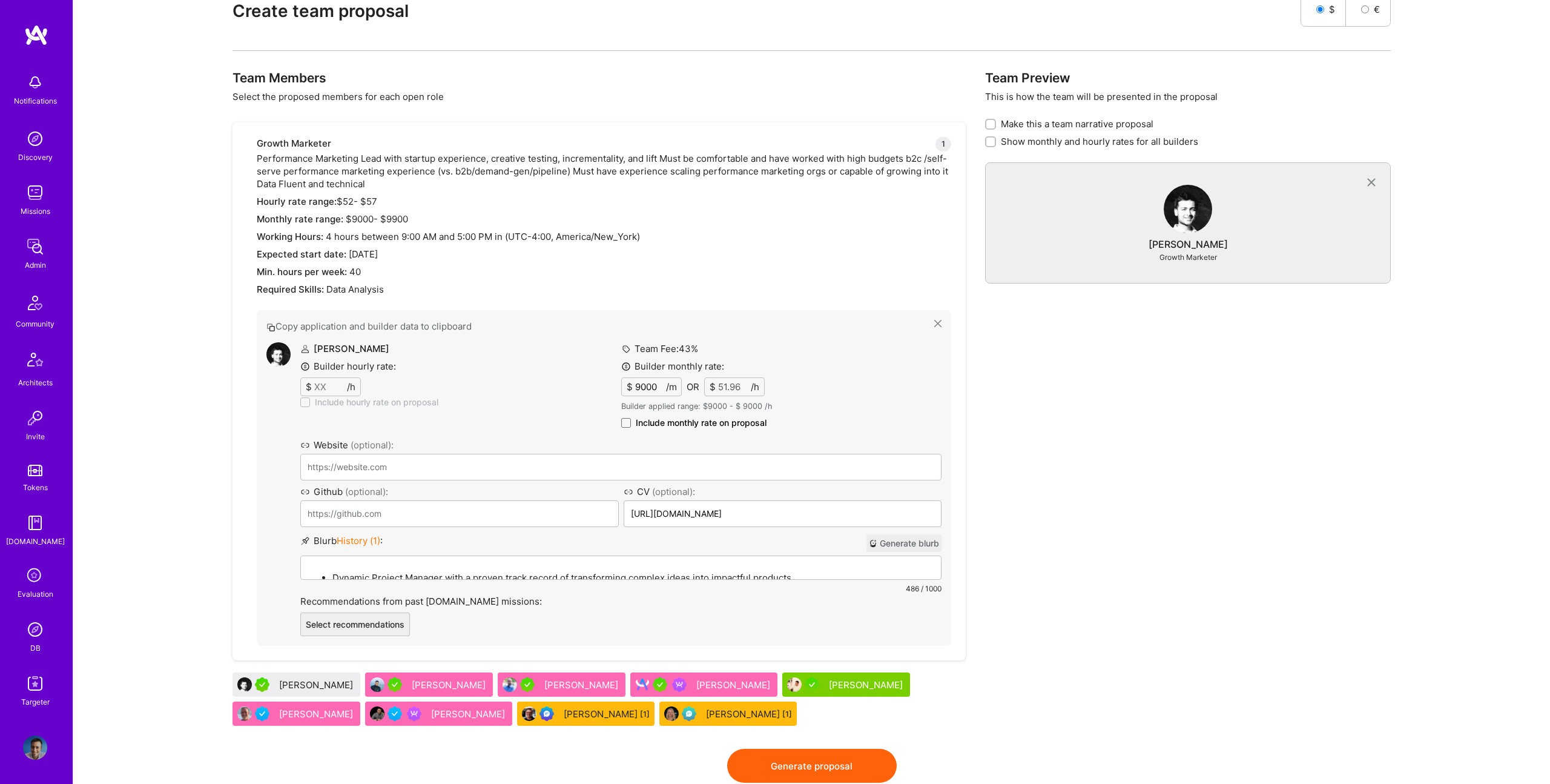
scroll to position [661, 0]
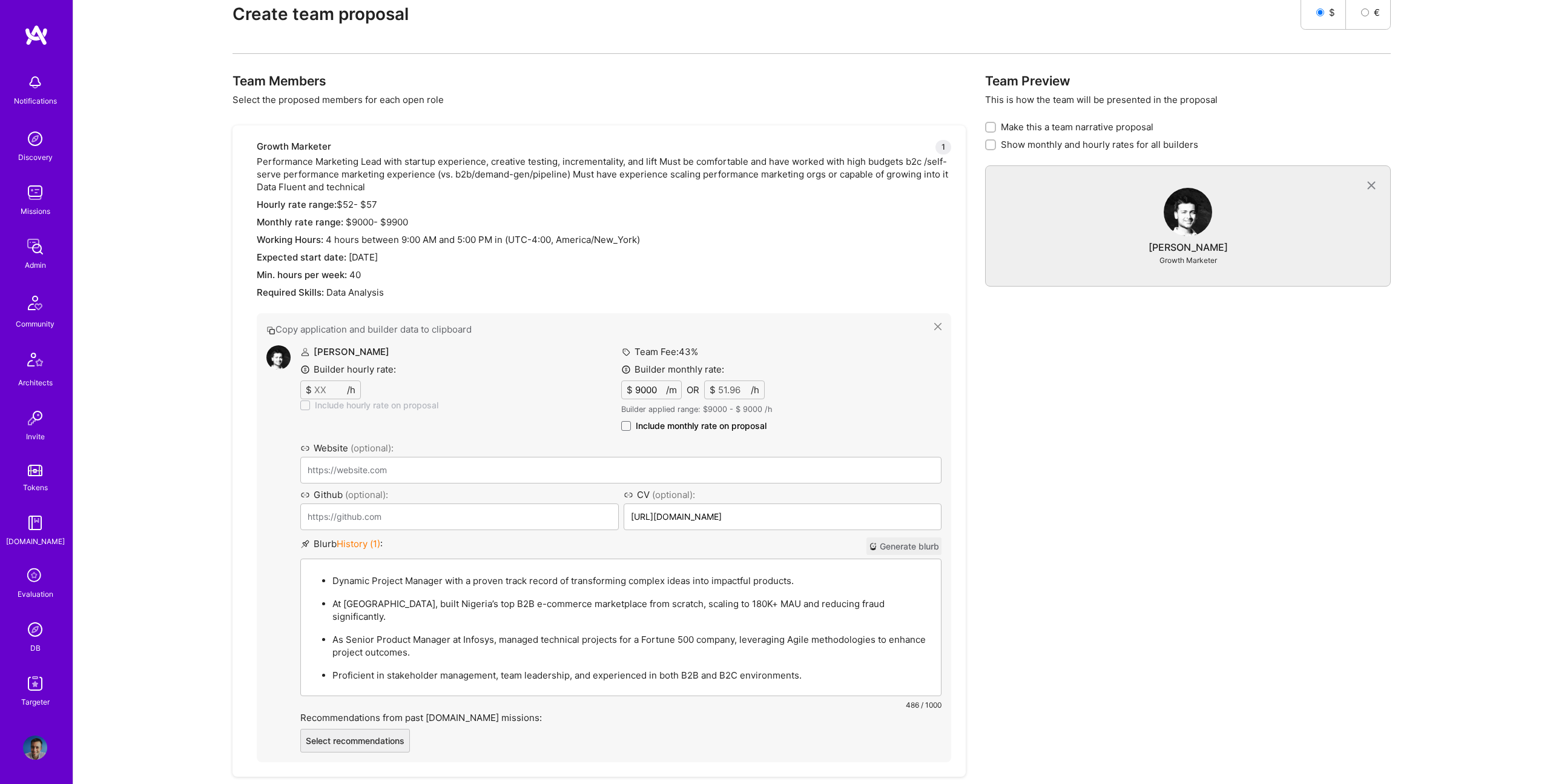
click at [492, 569] on div "Dynamic Project Manager with a proven track record of transforming complex idea…" at bounding box center [620, 627] width 640 height 136
click at [586, 634] on p "As Senior Product Manager at Infosys, managed technical projects for a Fortune …" at bounding box center [633, 646] width 601 height 26
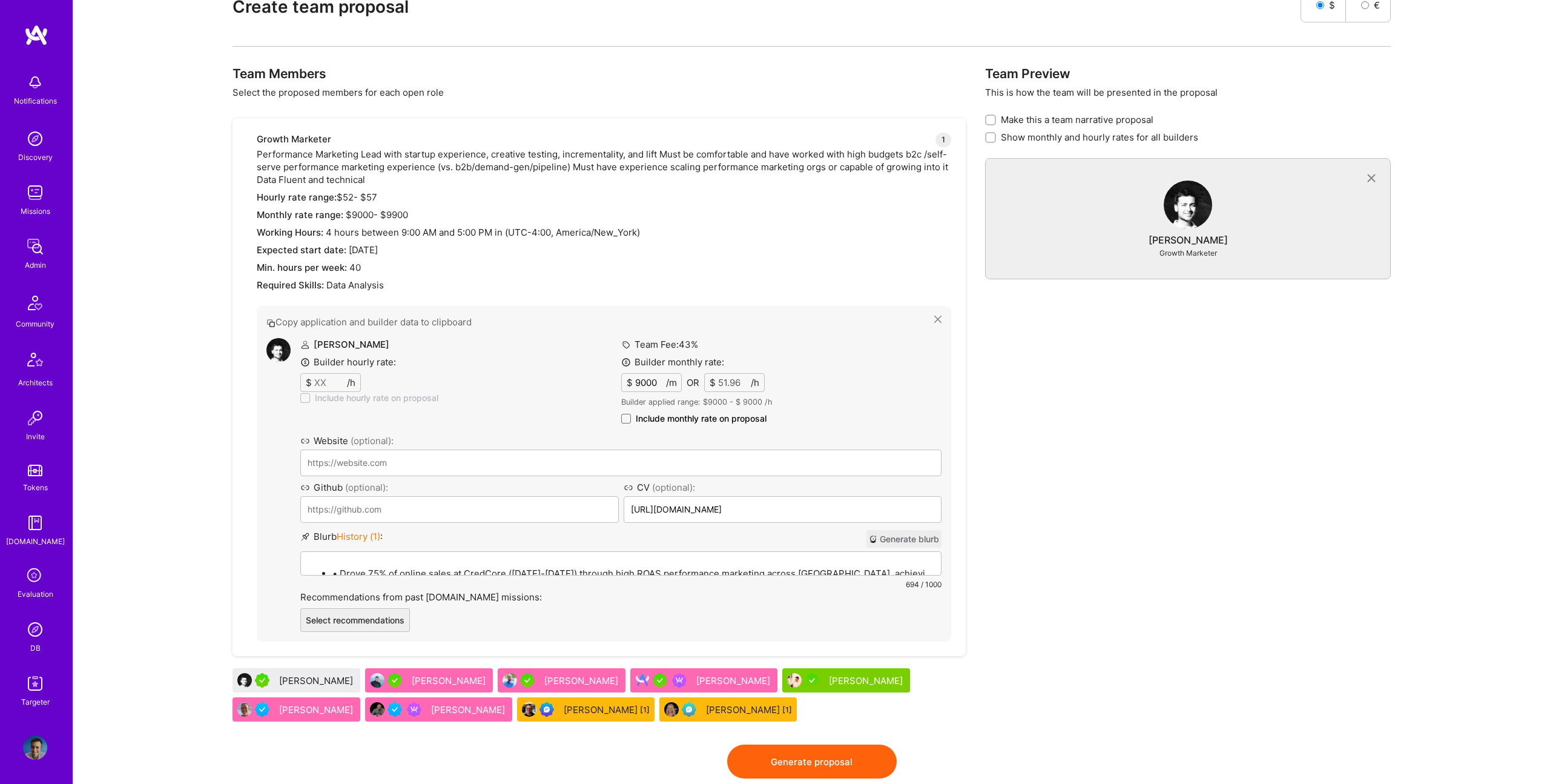
click at [648, 421] on span "Include monthly rate on proposal" at bounding box center [701, 418] width 131 height 12
click at [0, 0] on input "Include monthly rate on proposal" at bounding box center [0, 0] width 0 height 0
checkbox input "true"
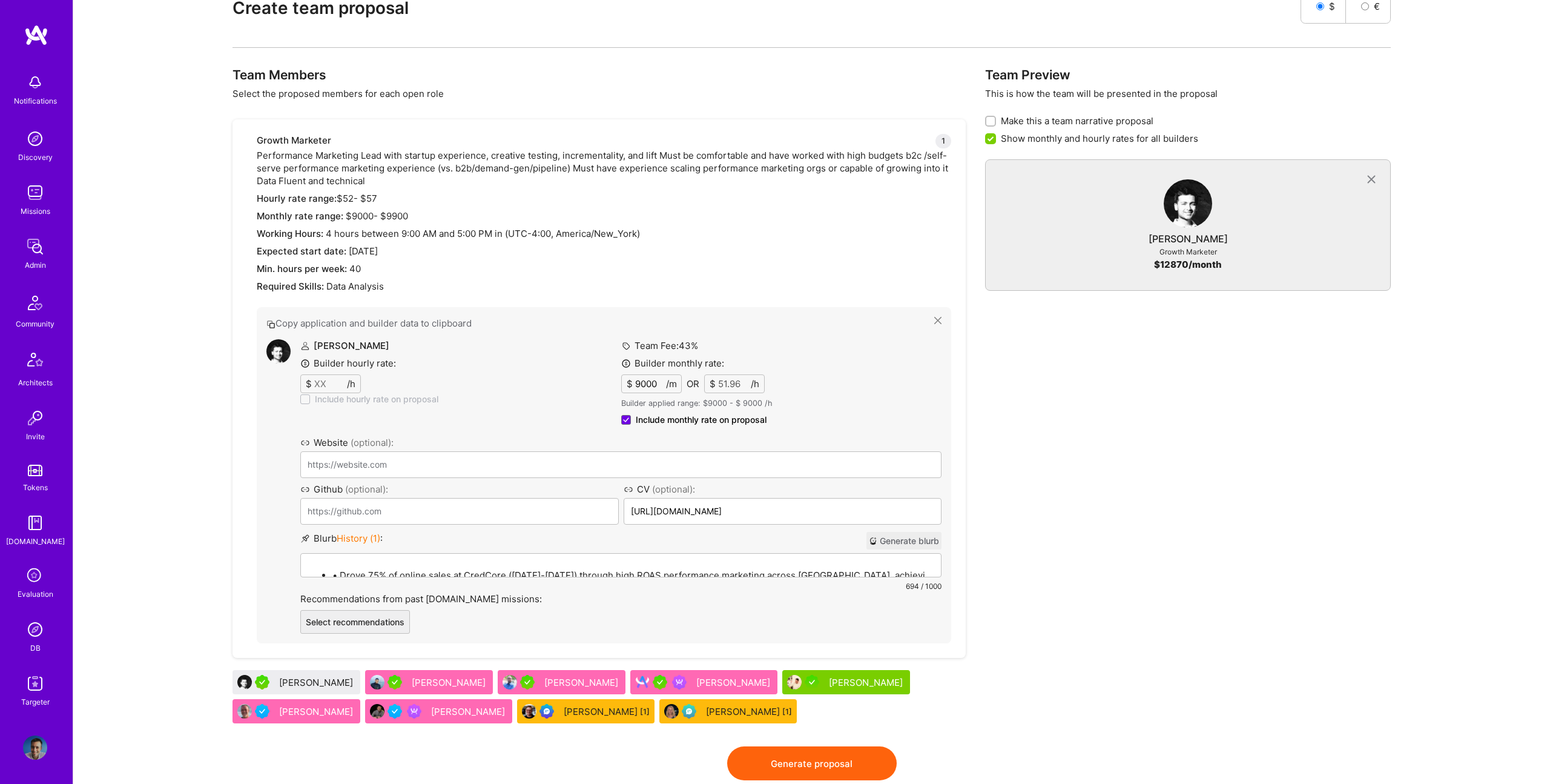
click at [292, 396] on div "Rishabh Gupta Builder hourly rate: $ /h Include hourly rate on proposal Team Fe…" at bounding box center [603, 485] width 675 height 294
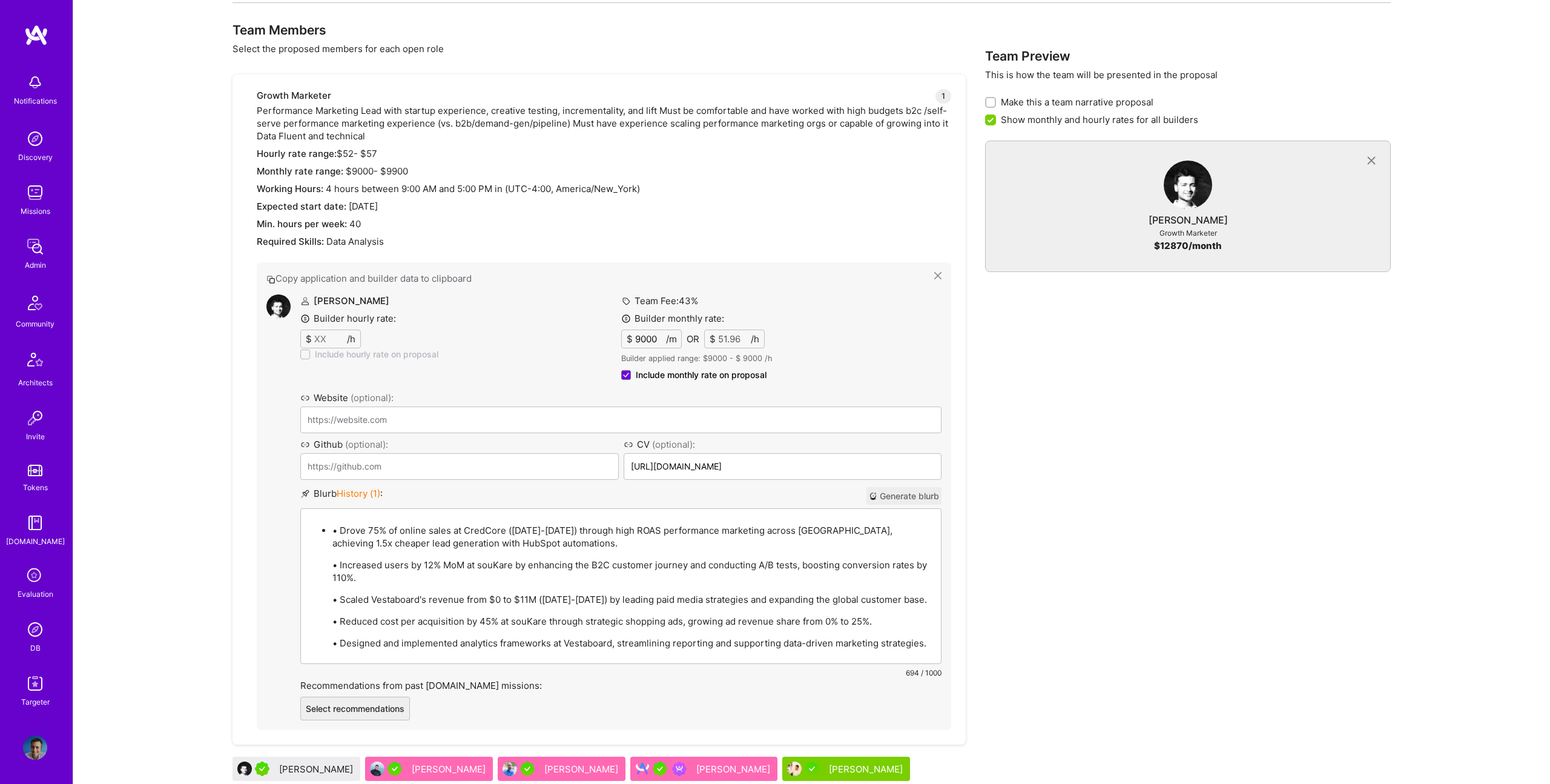
click at [619, 526] on p "• Drove 75% of online sales at CredCore (2023-2024) through high ROAS performan…" at bounding box center [633, 536] width 601 height 26
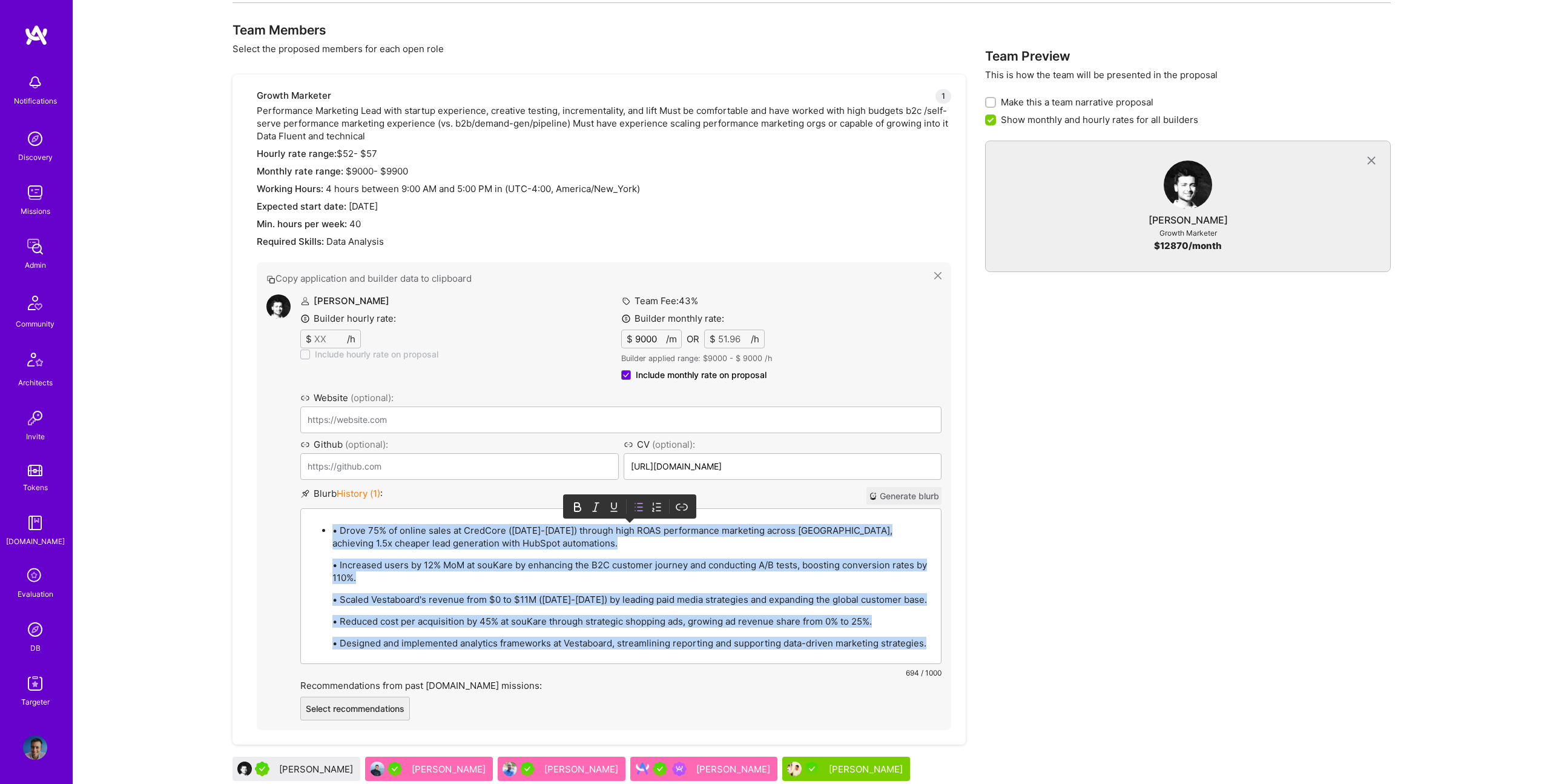
click at [637, 504] on icon at bounding box center [639, 506] width 12 height 12
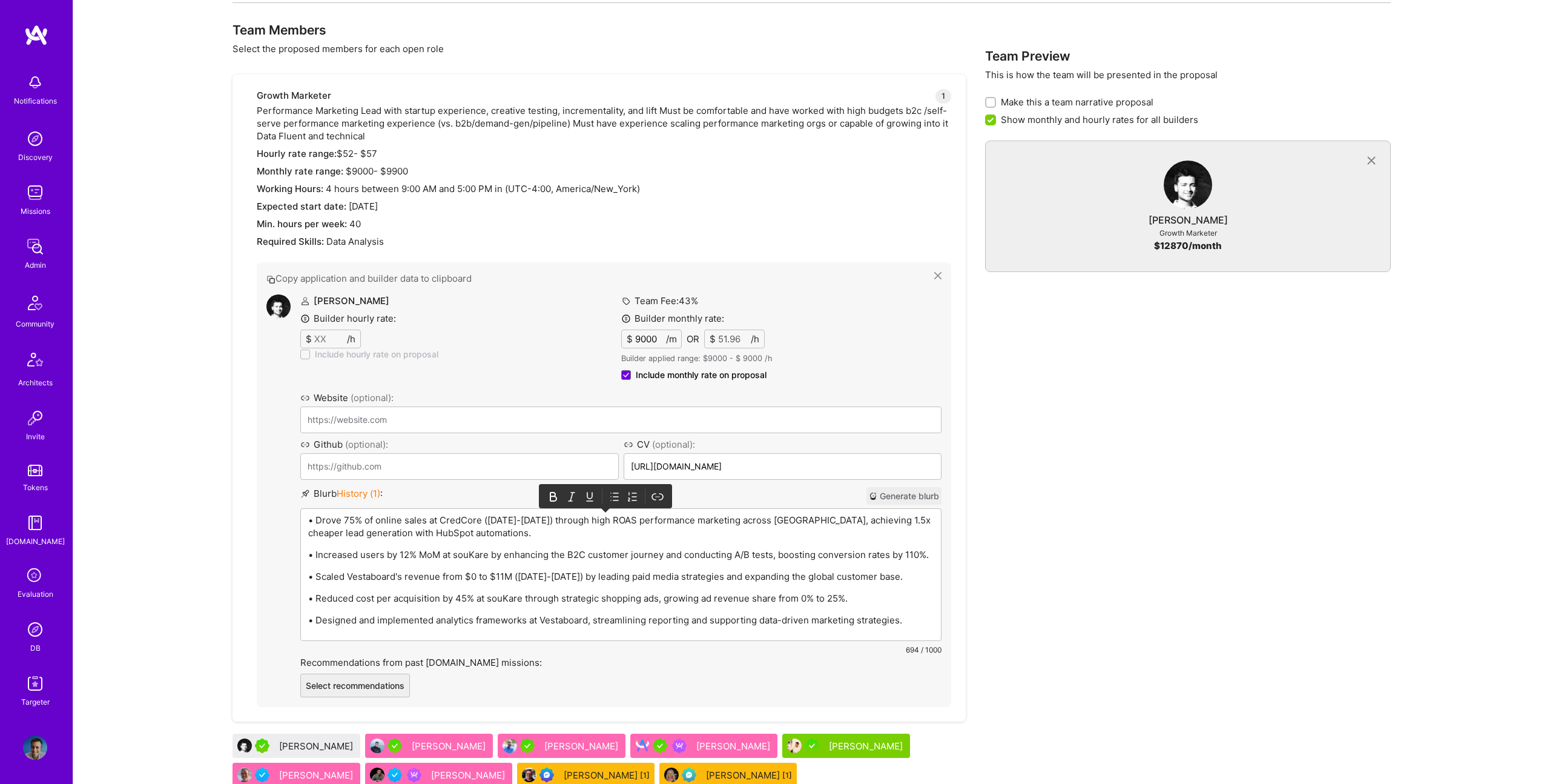
click at [618, 500] on icon at bounding box center [615, 496] width 12 height 12
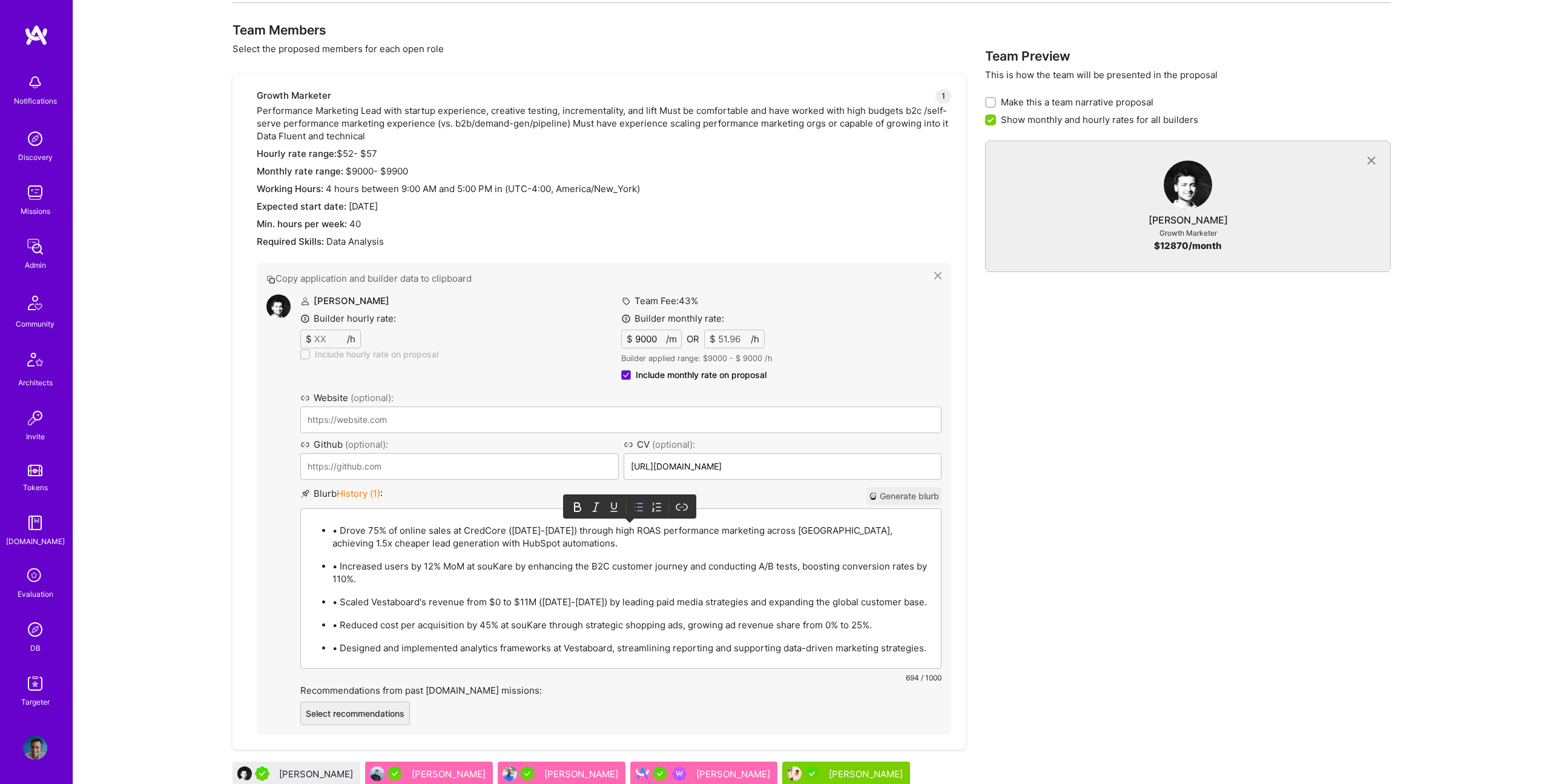
click at [342, 534] on p "• Drove 75% of online sales at CredCore (2023-2024) through high ROAS performan…" at bounding box center [633, 536] width 601 height 26
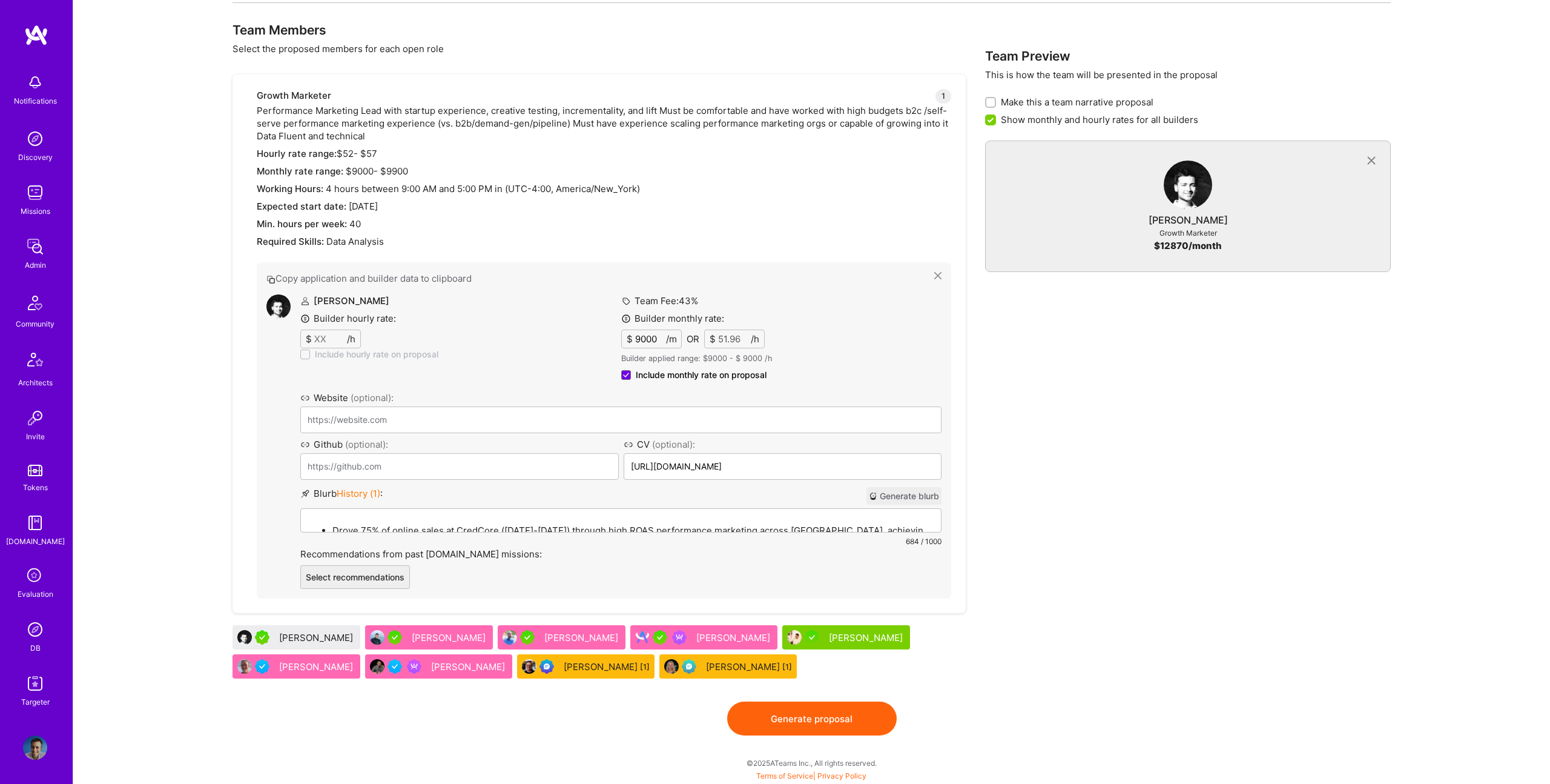
click at [846, 721] on button "Generate proposal" at bounding box center [812, 718] width 169 height 34
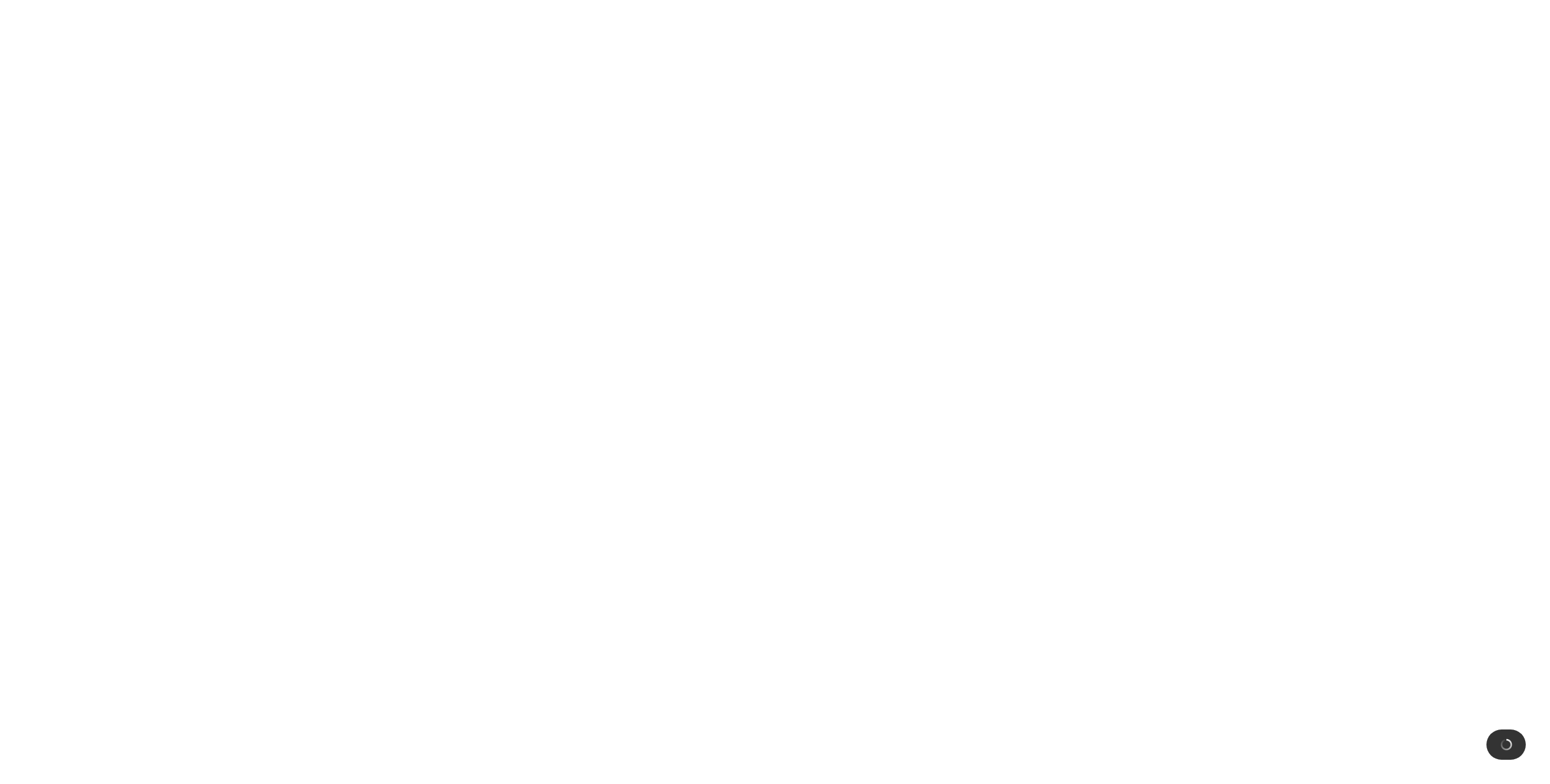
scroll to position [0, 0]
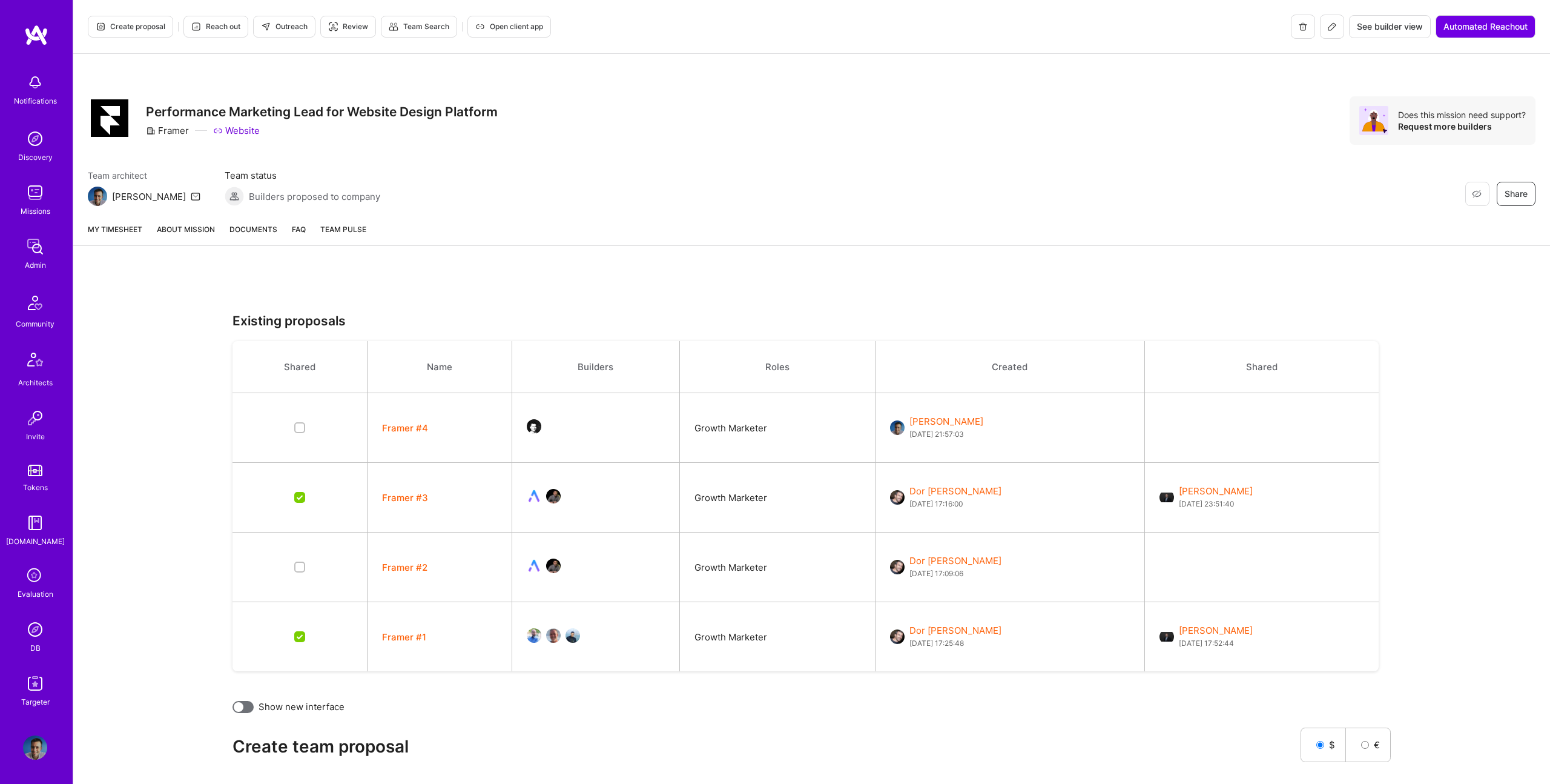
click at [135, 30] on span "Create proposal" at bounding box center [130, 26] width 70 height 11
click at [112, 22] on span "Create proposal" at bounding box center [130, 26] width 70 height 11
click at [193, 234] on link "About Mission" at bounding box center [186, 234] width 58 height 22
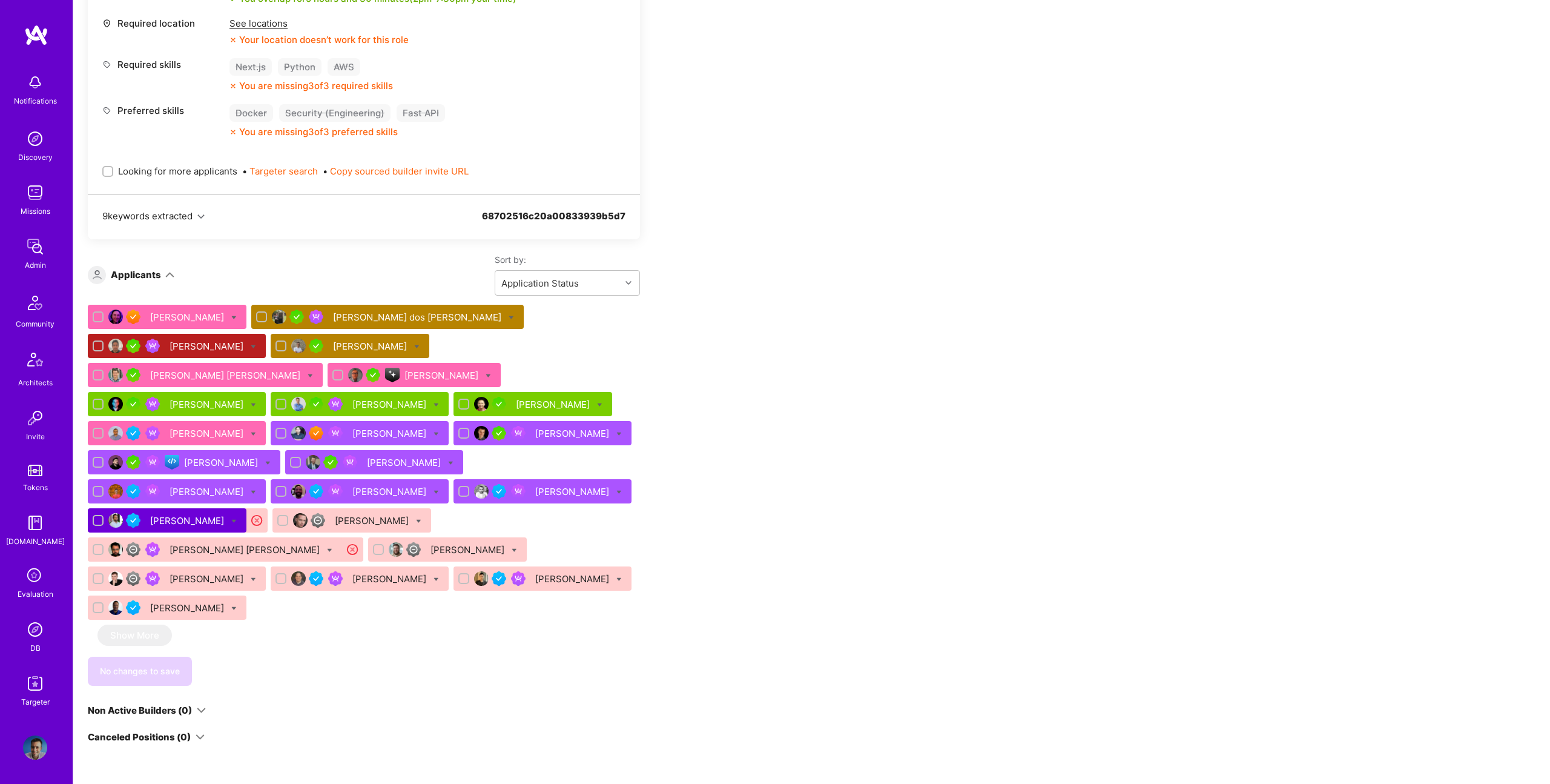
scroll to position [638, 0]
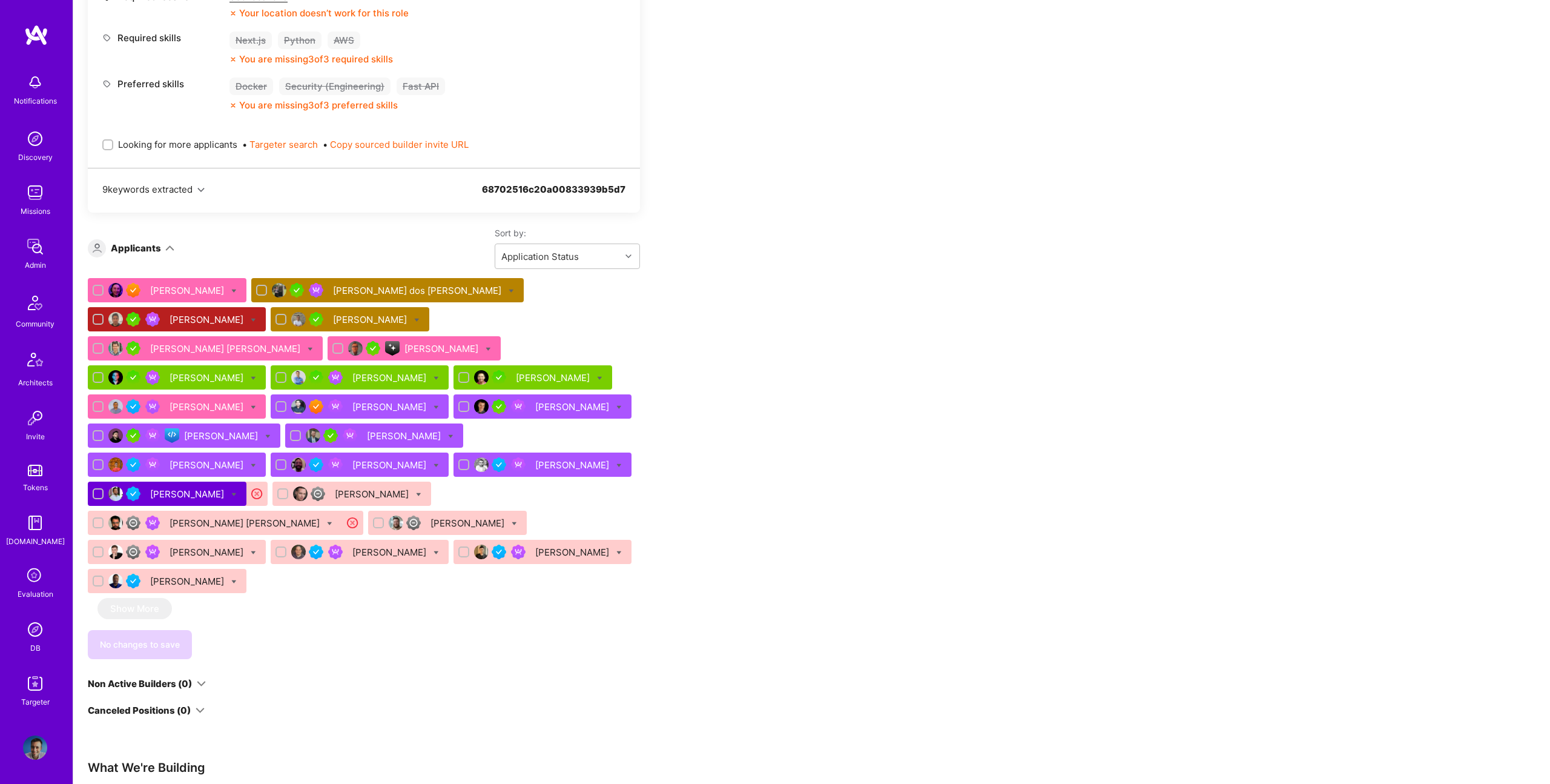
click at [206, 429] on div "[PERSON_NAME]" at bounding box center [222, 435] width 77 height 12
click at [209, 429] on div "[PERSON_NAME]" at bounding box center [222, 435] width 77 height 12
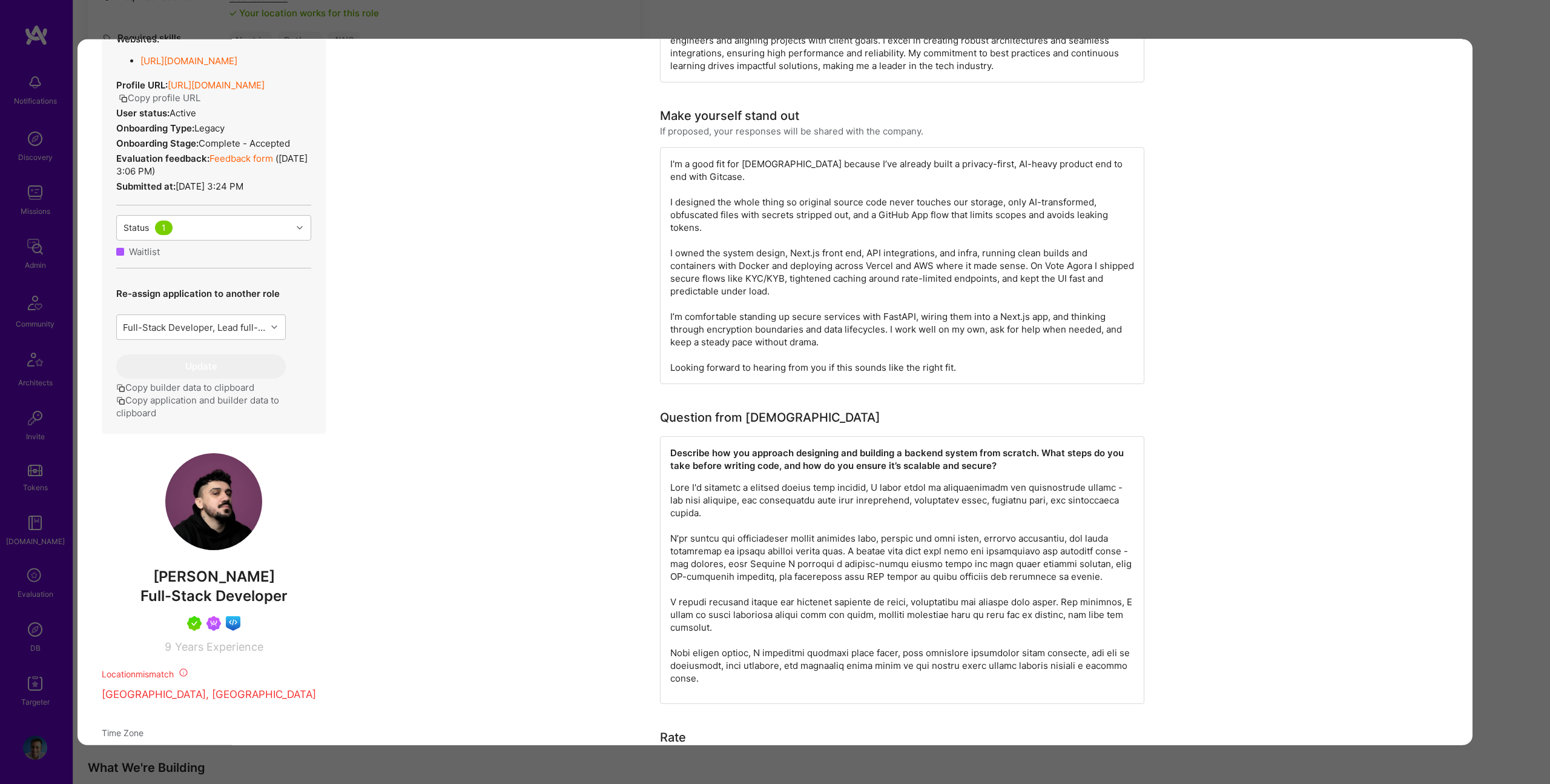
scroll to position [350, 0]
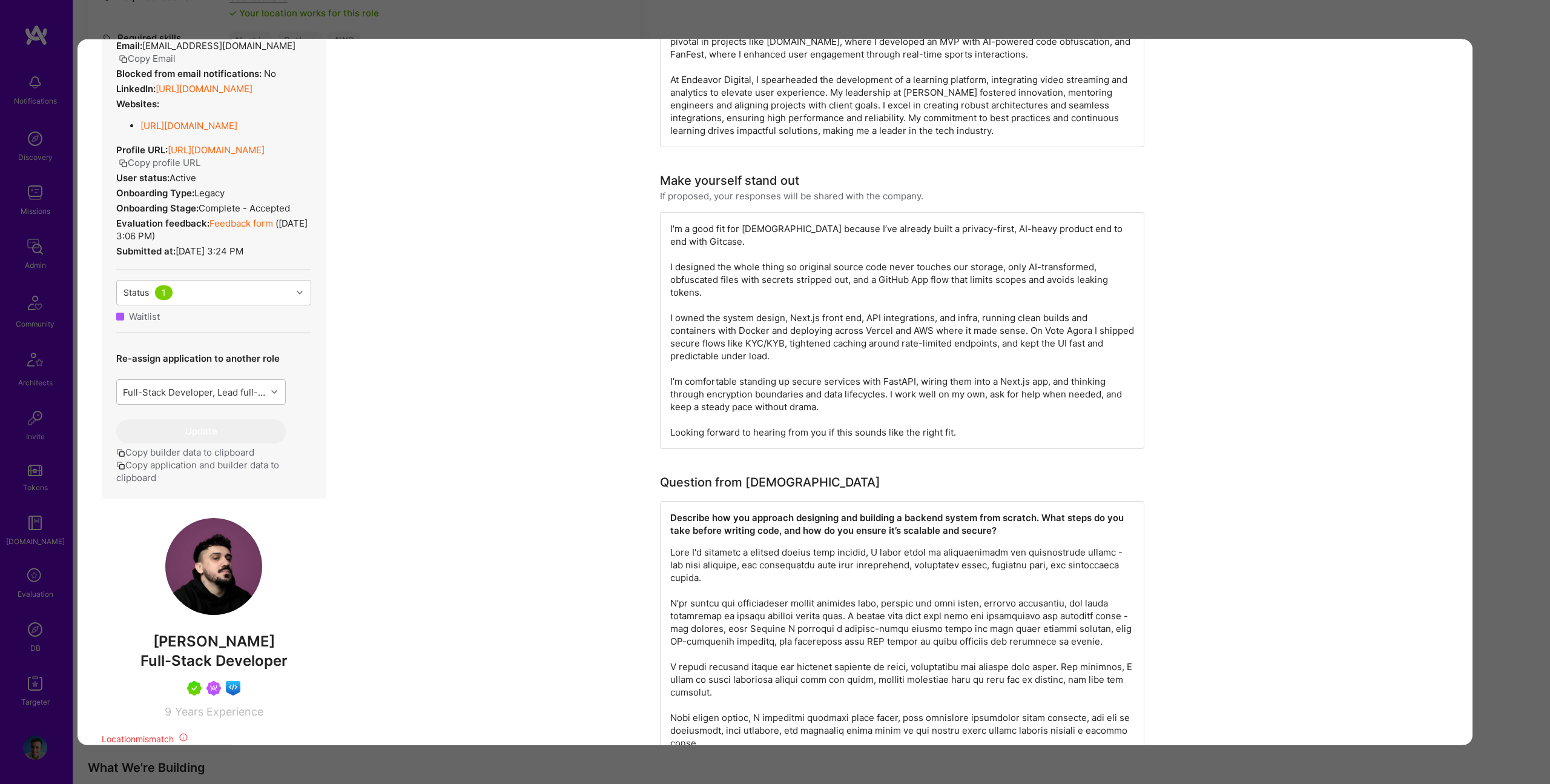
click at [519, 20] on div "Application 13 of 25 Builder Missing Requirements Required Location See locatio…" at bounding box center [775, 392] width 1550 height 784
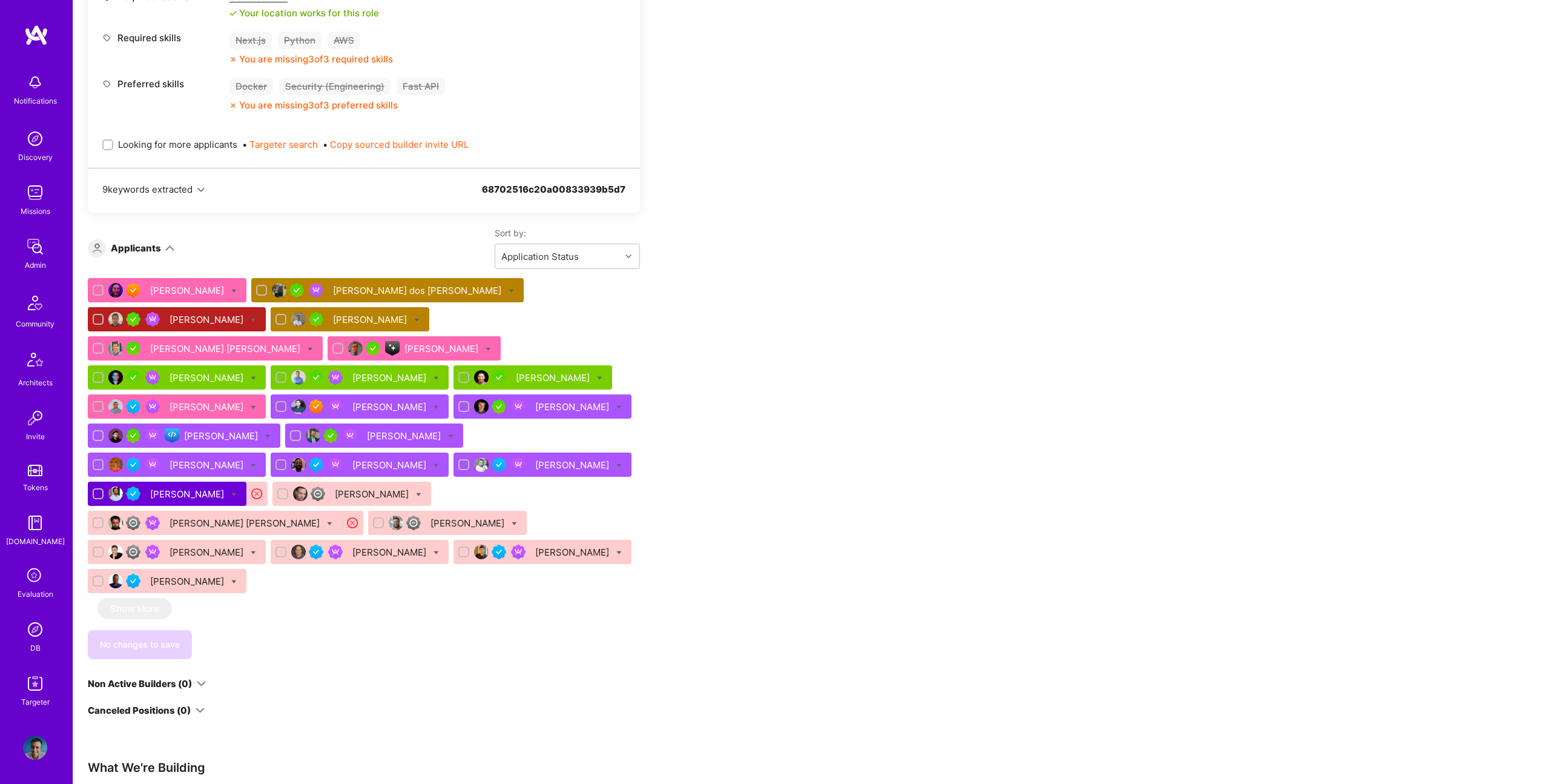
click at [535, 459] on div "[PERSON_NAME]" at bounding box center [573, 464] width 77 height 12
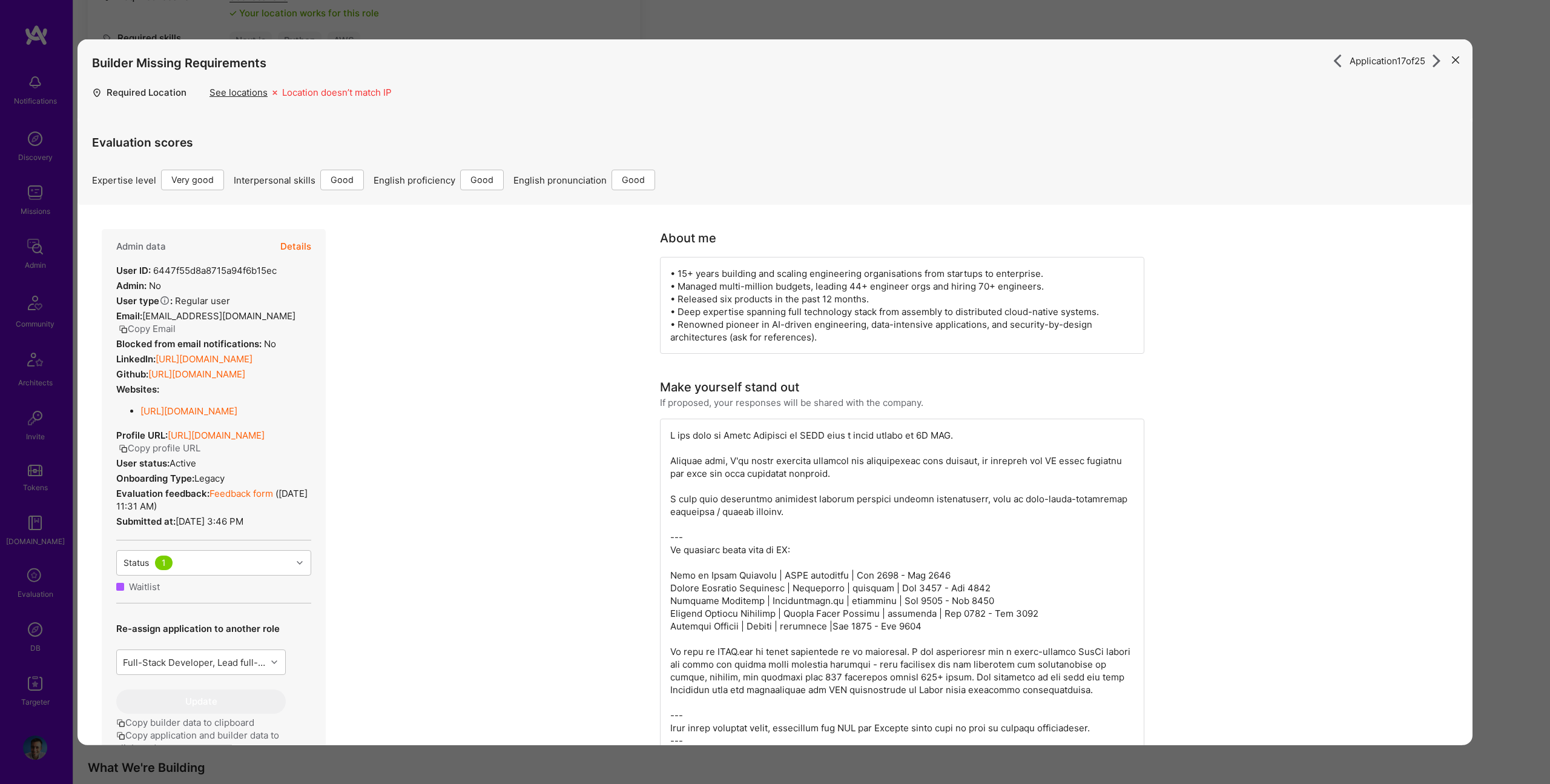
click at [457, 42] on div "Builder Missing Requirements" at bounding box center [775, 62] width 1366 height 47
click at [504, 29] on div "Application 17 of 25 Builder Missing Requirements Required Location See locatio…" at bounding box center [775, 392] width 1550 height 784
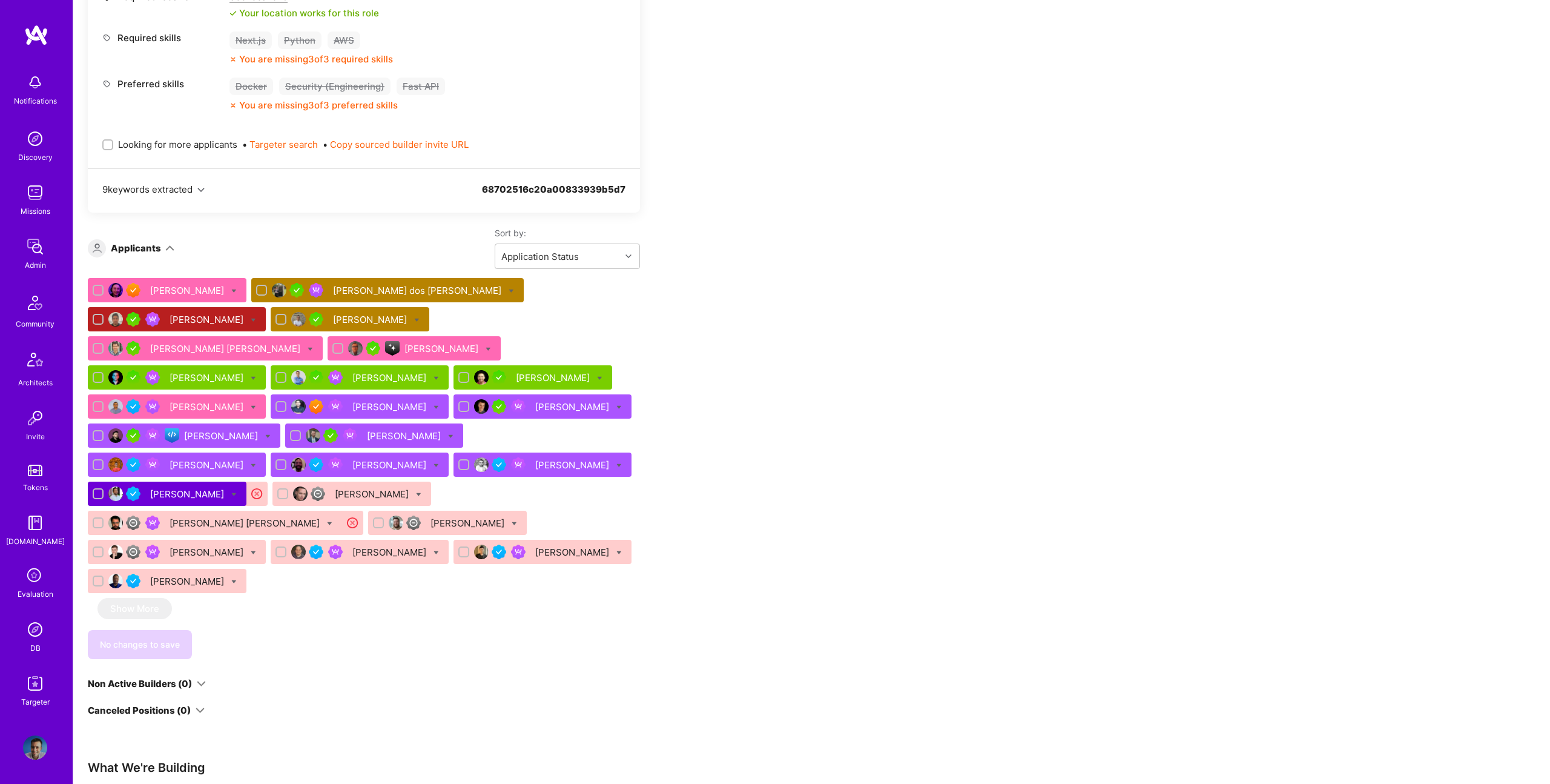
click at [303, 342] on div "Ivan Radigales Creus" at bounding box center [226, 347] width 152 height 12
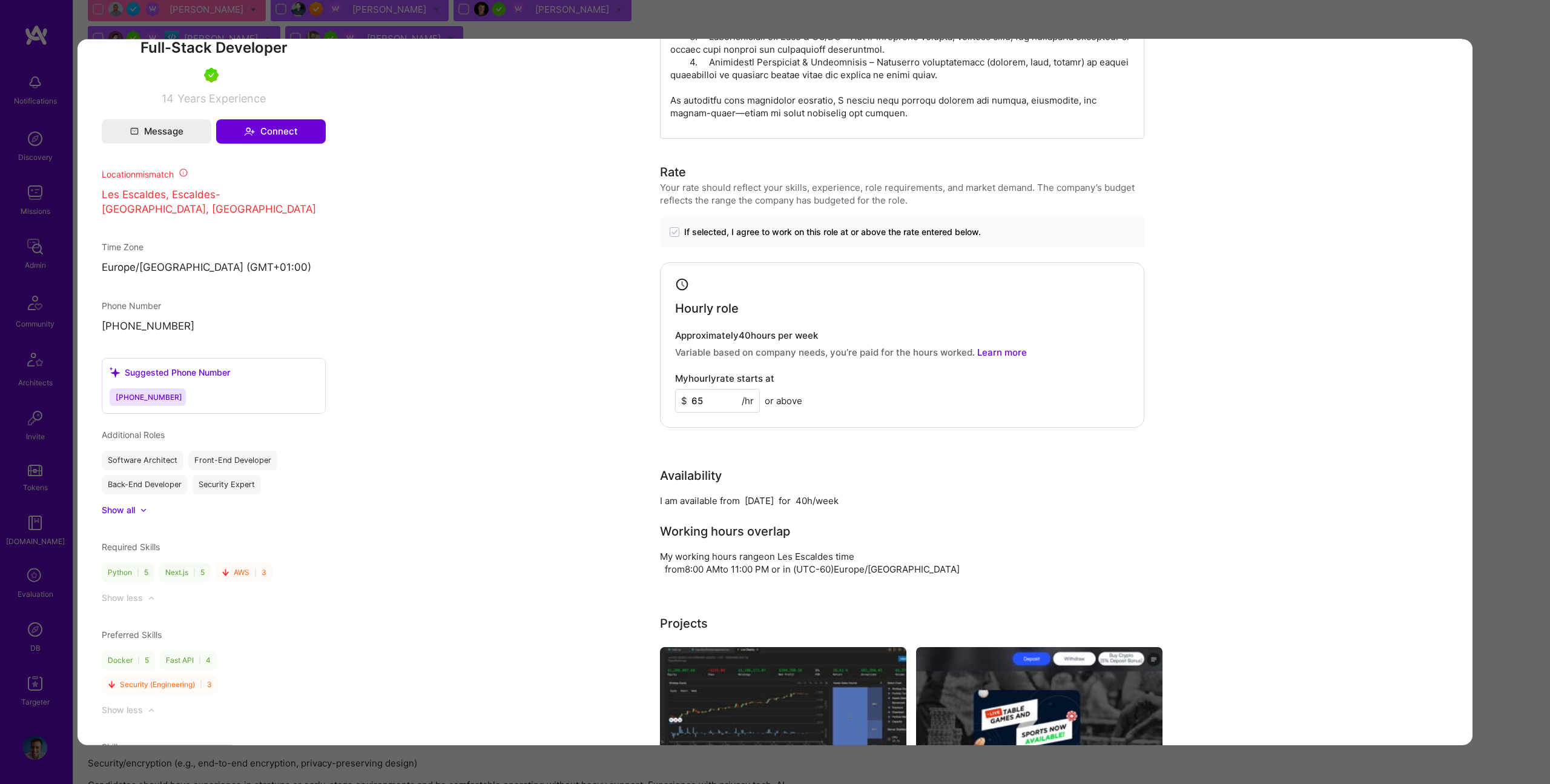
scroll to position [1020, 0]
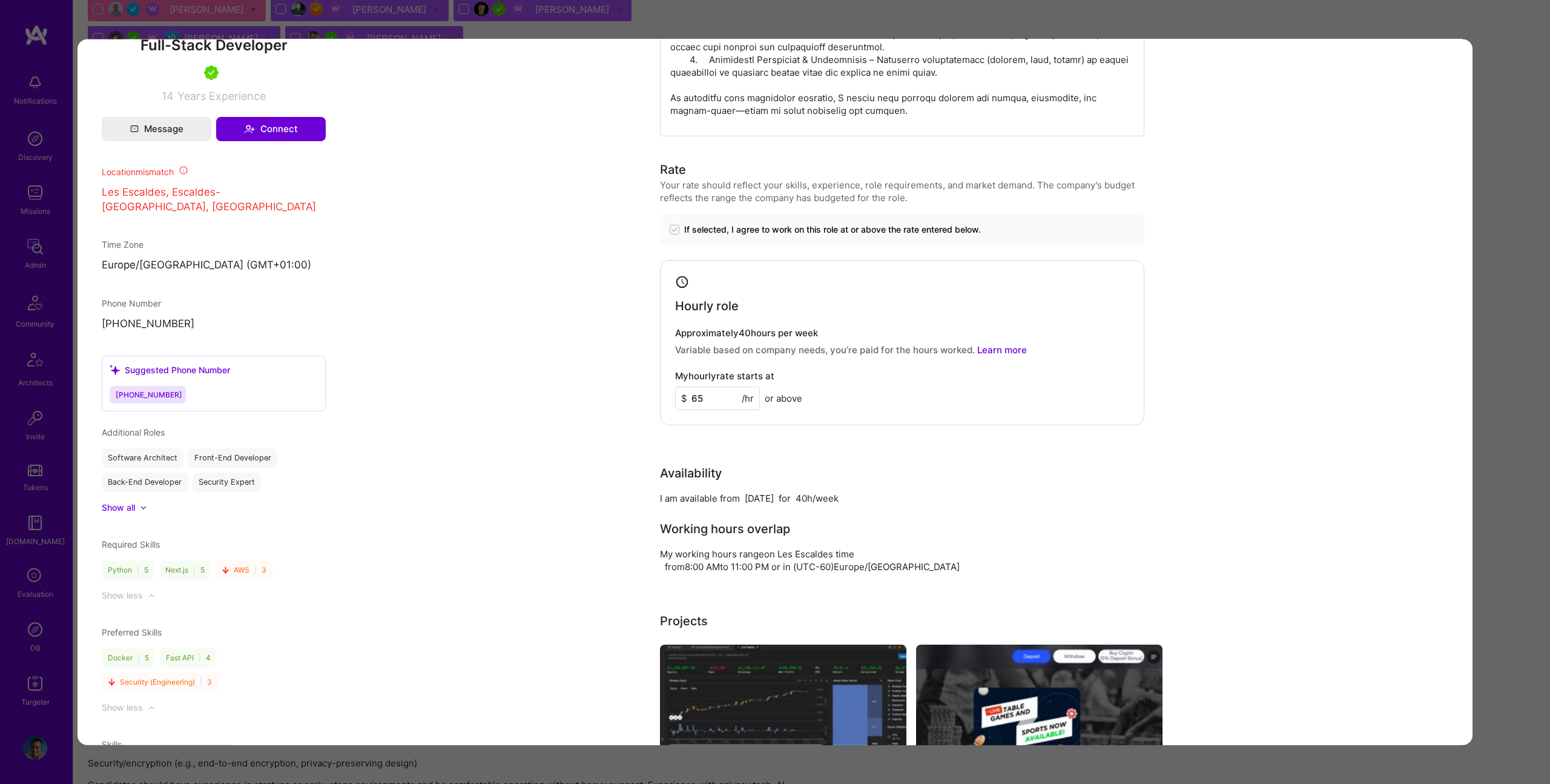
click at [707, 11] on div "Application 5 of 25 Builder Missing Requirements Required Location See location…" at bounding box center [775, 392] width 1550 height 784
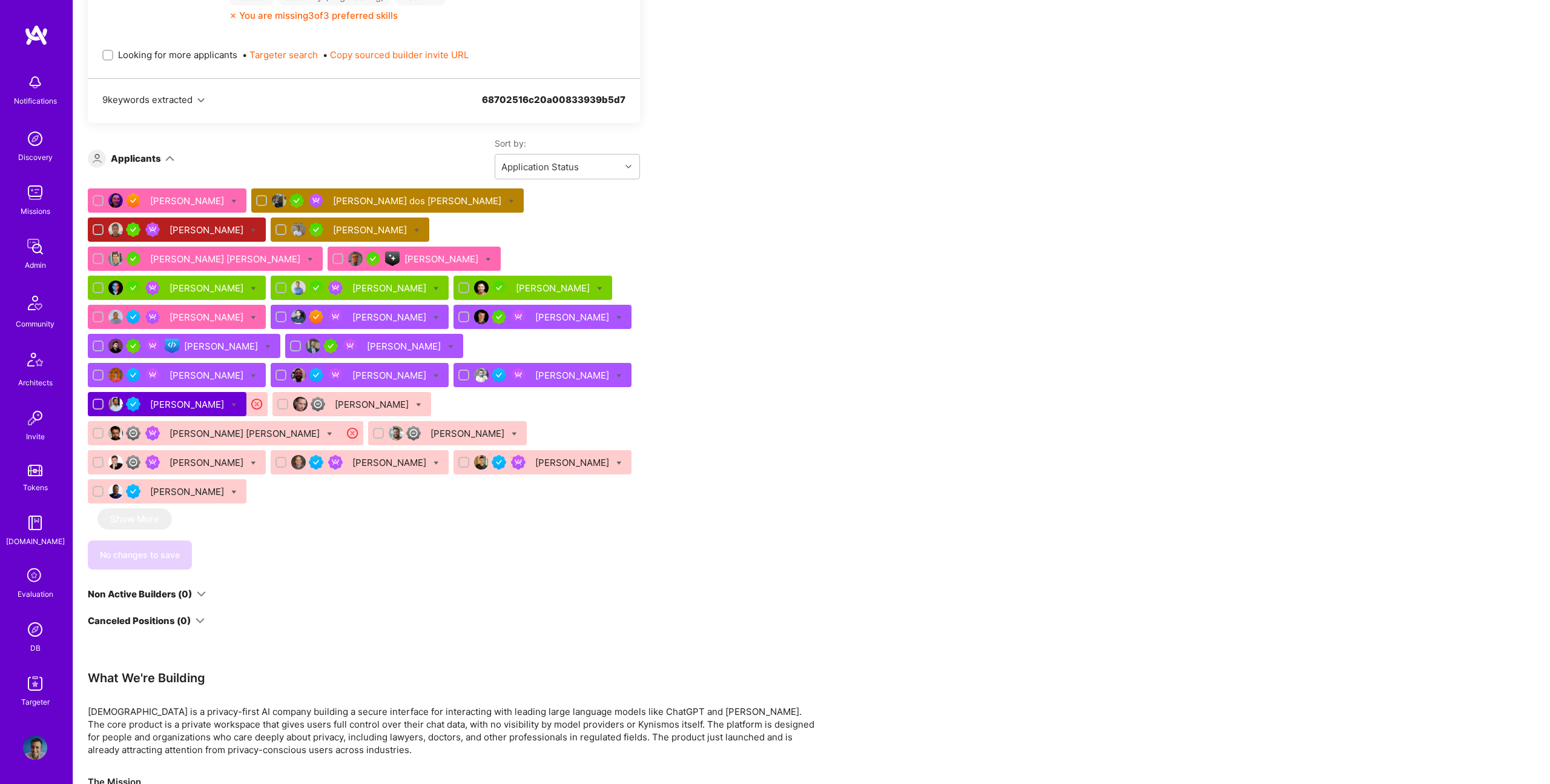
scroll to position [717, 0]
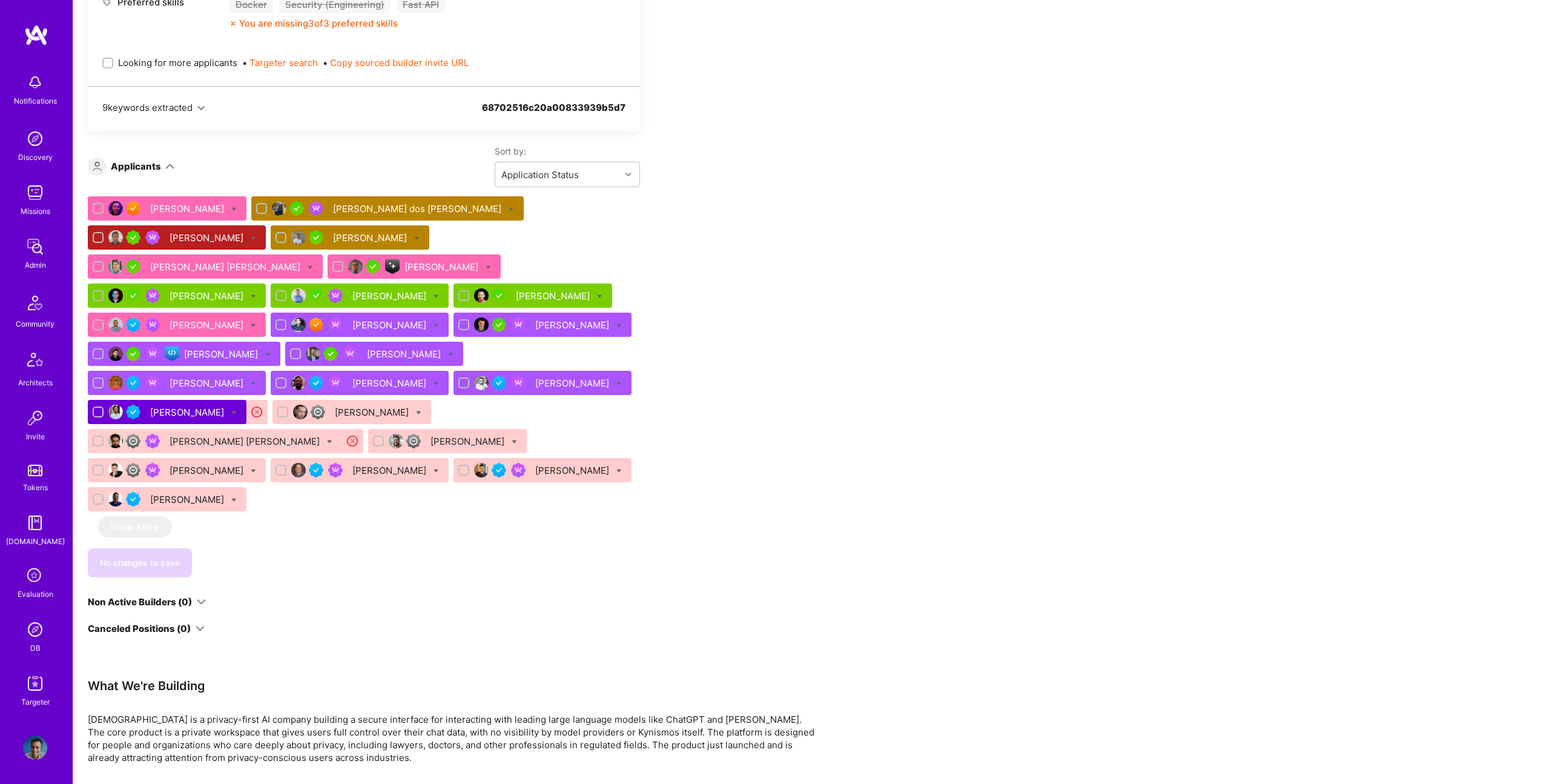
click at [784, 293] on div "Apply for a Mission Role We've proposed builders to Kynismos. You can still app…" at bounding box center [451, 316] width 727 height 1605
click at [367, 347] on div "Jacob Dean" at bounding box center [405, 353] width 77 height 12
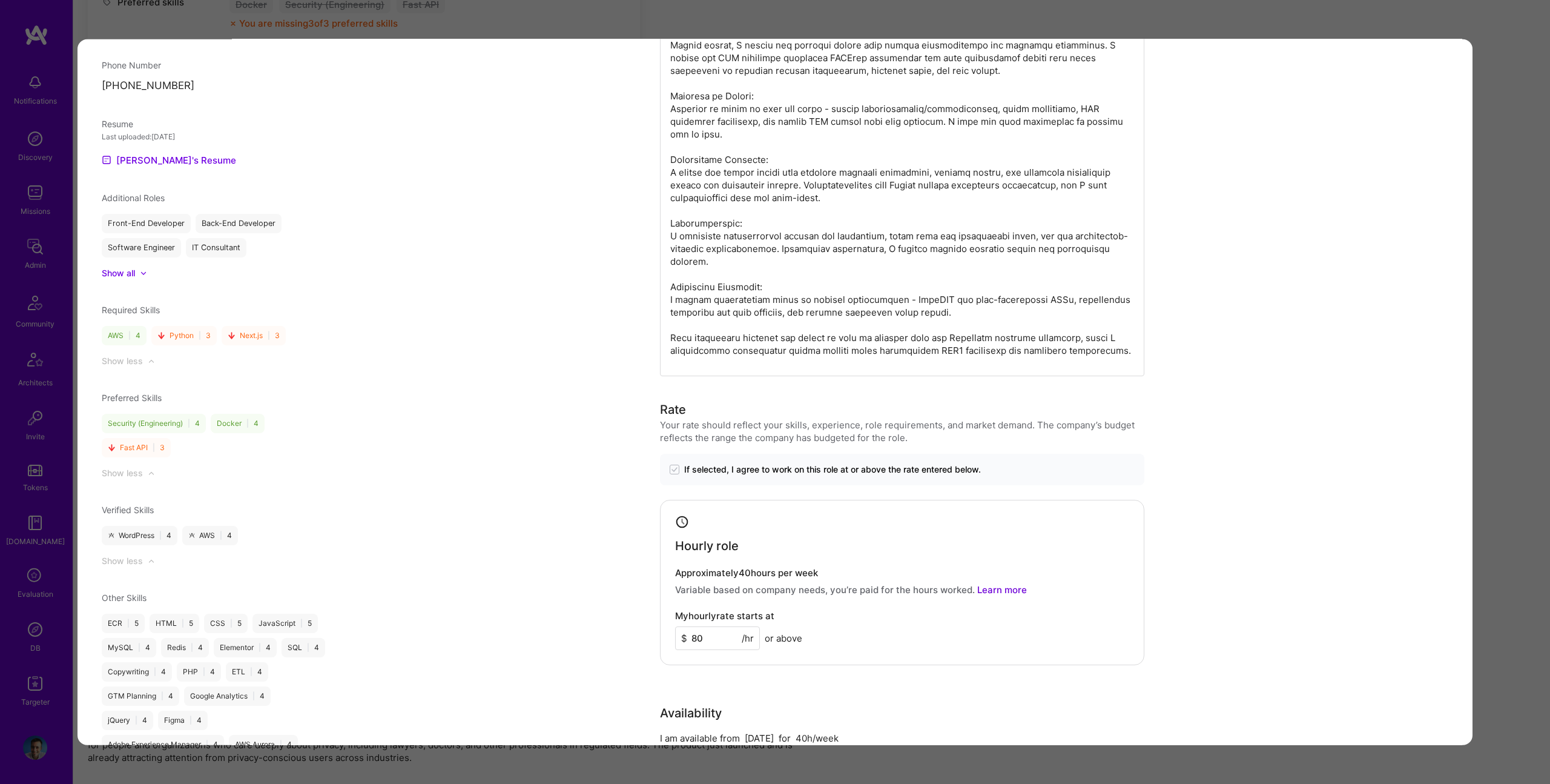
scroll to position [1065, 0]
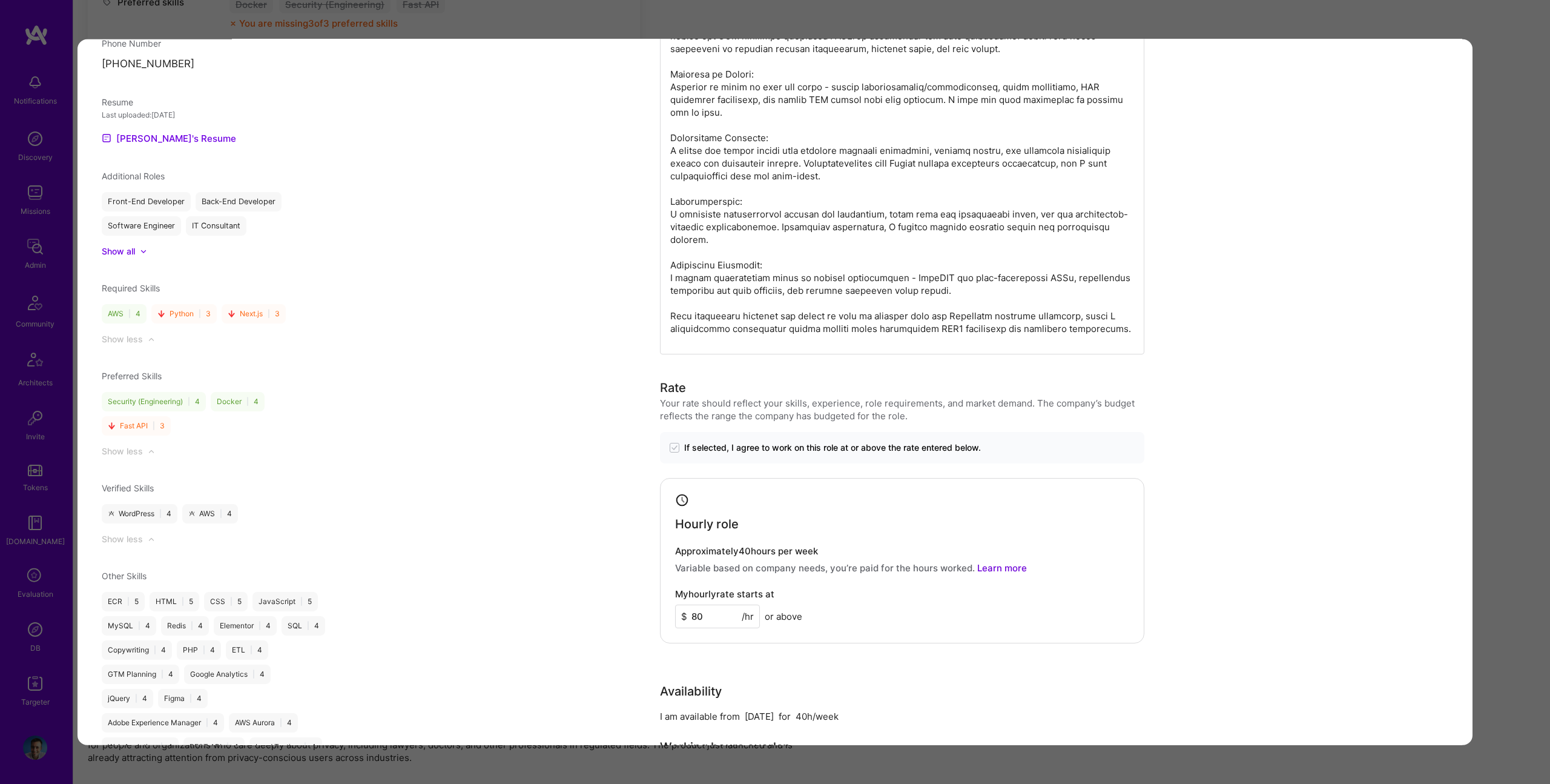
click at [1488, 264] on div "Application 14 of 25 Builder Missing Requirements Rate $ 62 - $ 78 User set $ 8…" at bounding box center [775, 392] width 1550 height 784
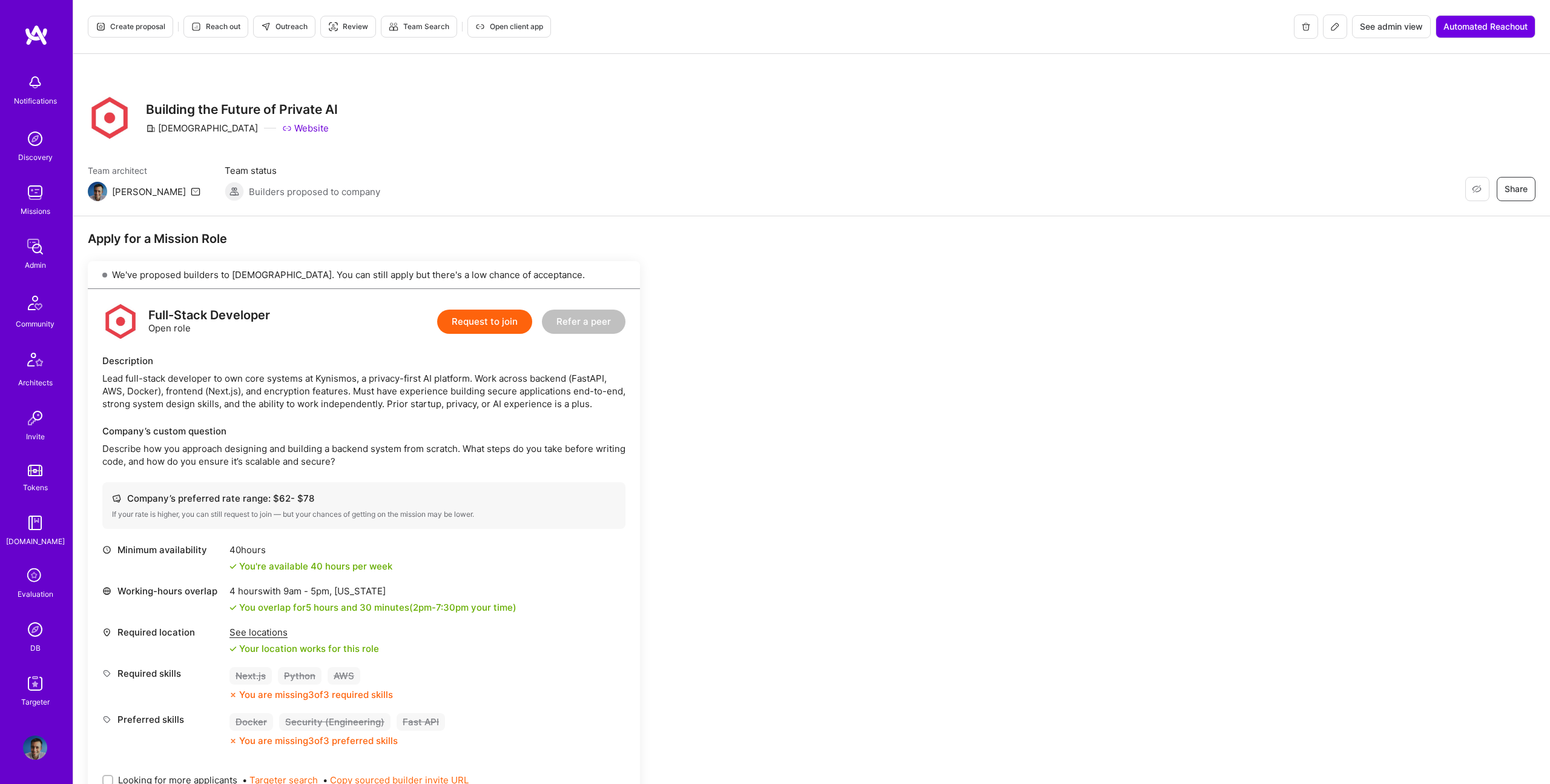
click at [112, 33] on button "Create proposal" at bounding box center [130, 26] width 85 height 22
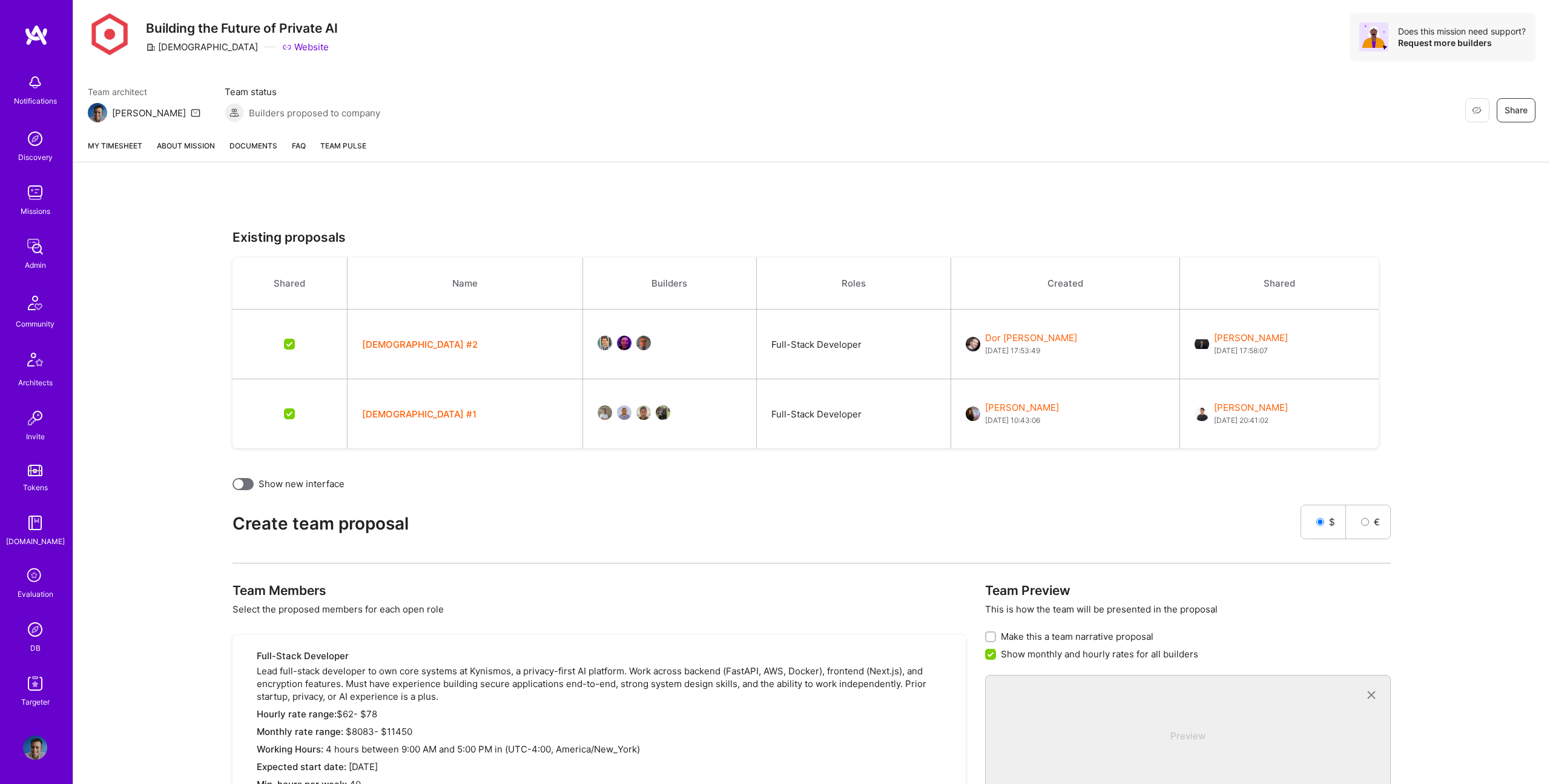
scroll to position [52, 0]
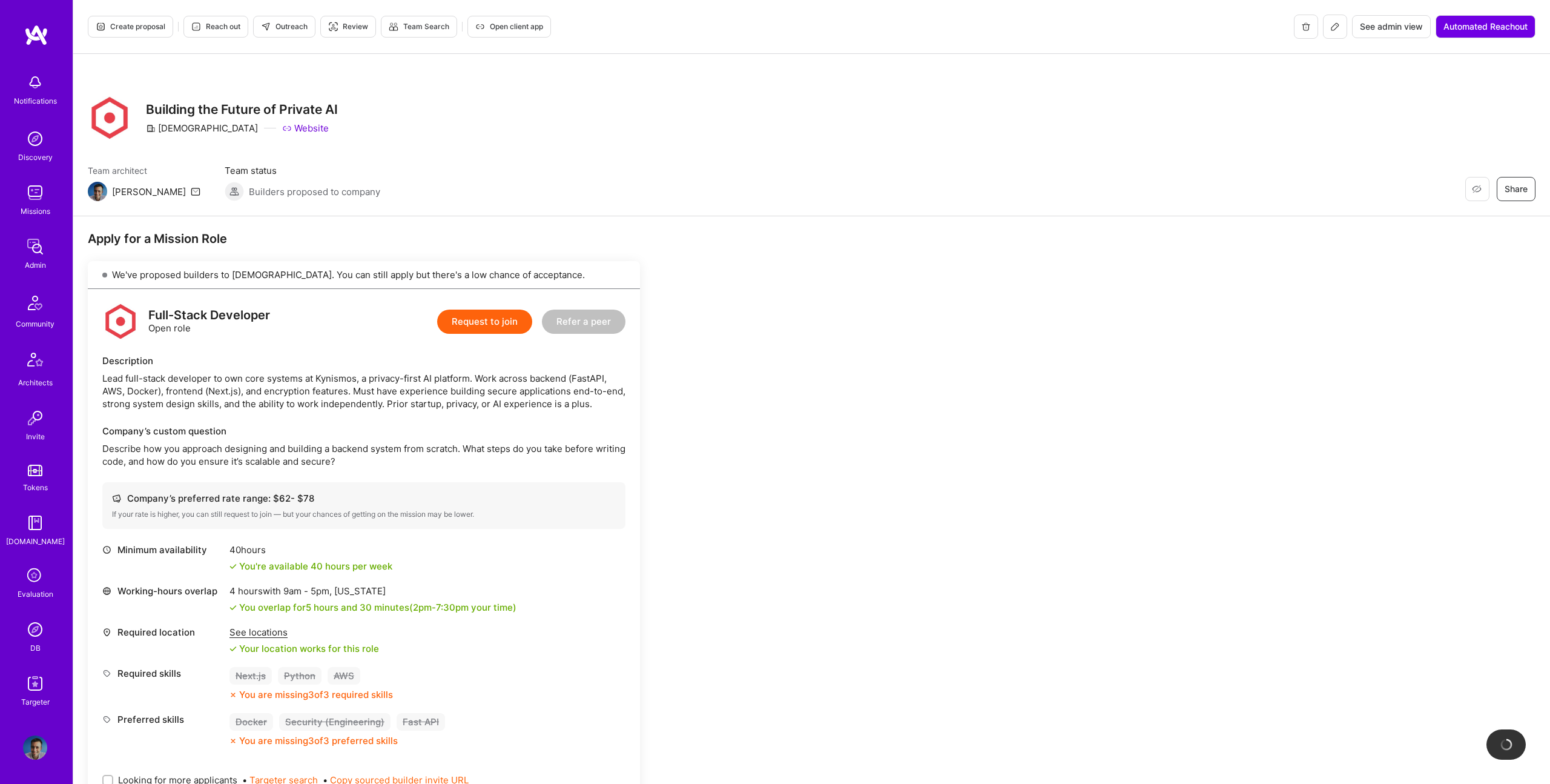
click at [134, 30] on span "Create proposal" at bounding box center [130, 26] width 70 height 11
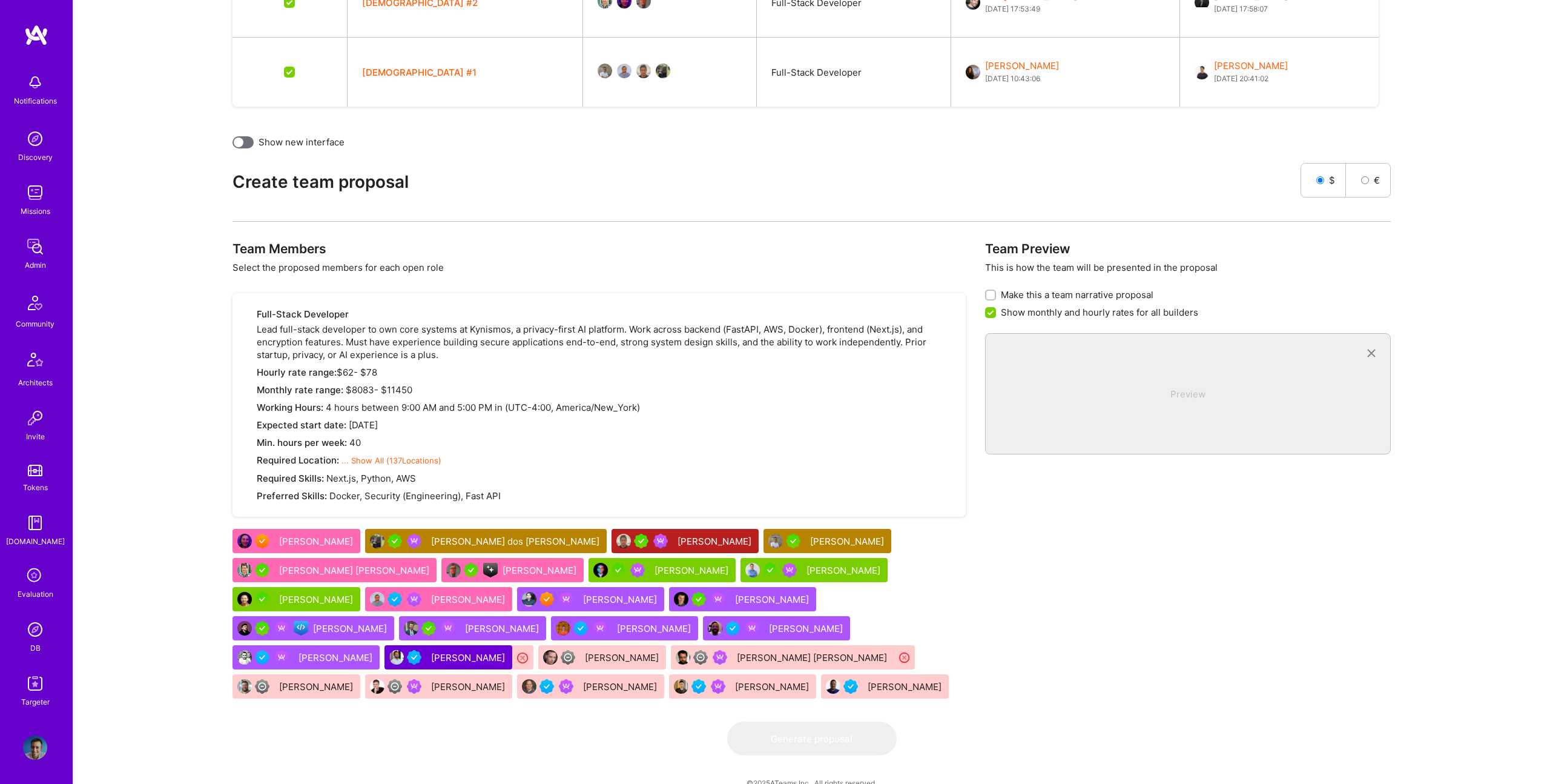
scroll to position [445, 0]
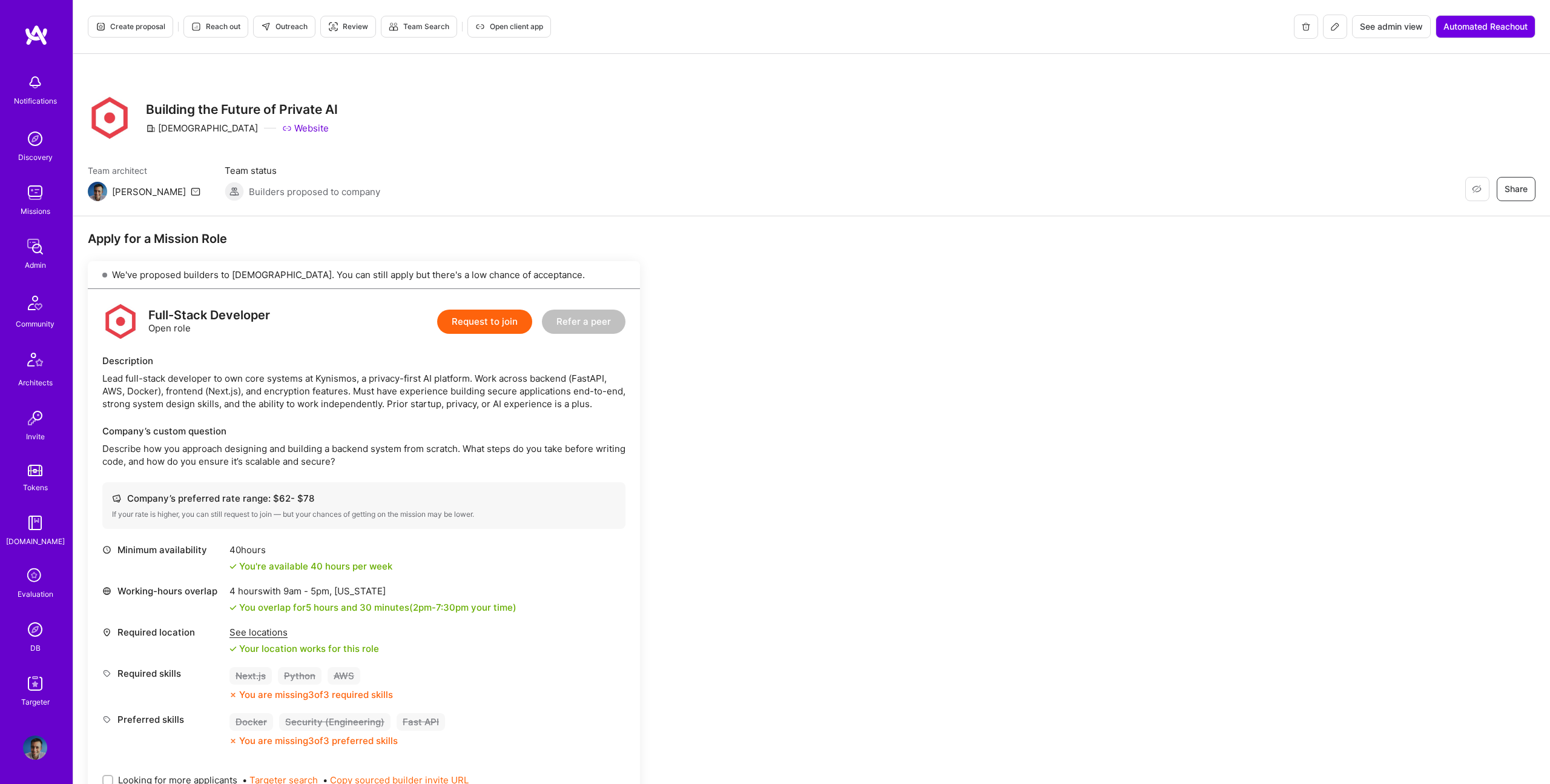
click at [1324, 33] on button at bounding box center [1335, 26] width 24 height 24
click at [134, 33] on button "Create proposal" at bounding box center [130, 26] width 85 height 22
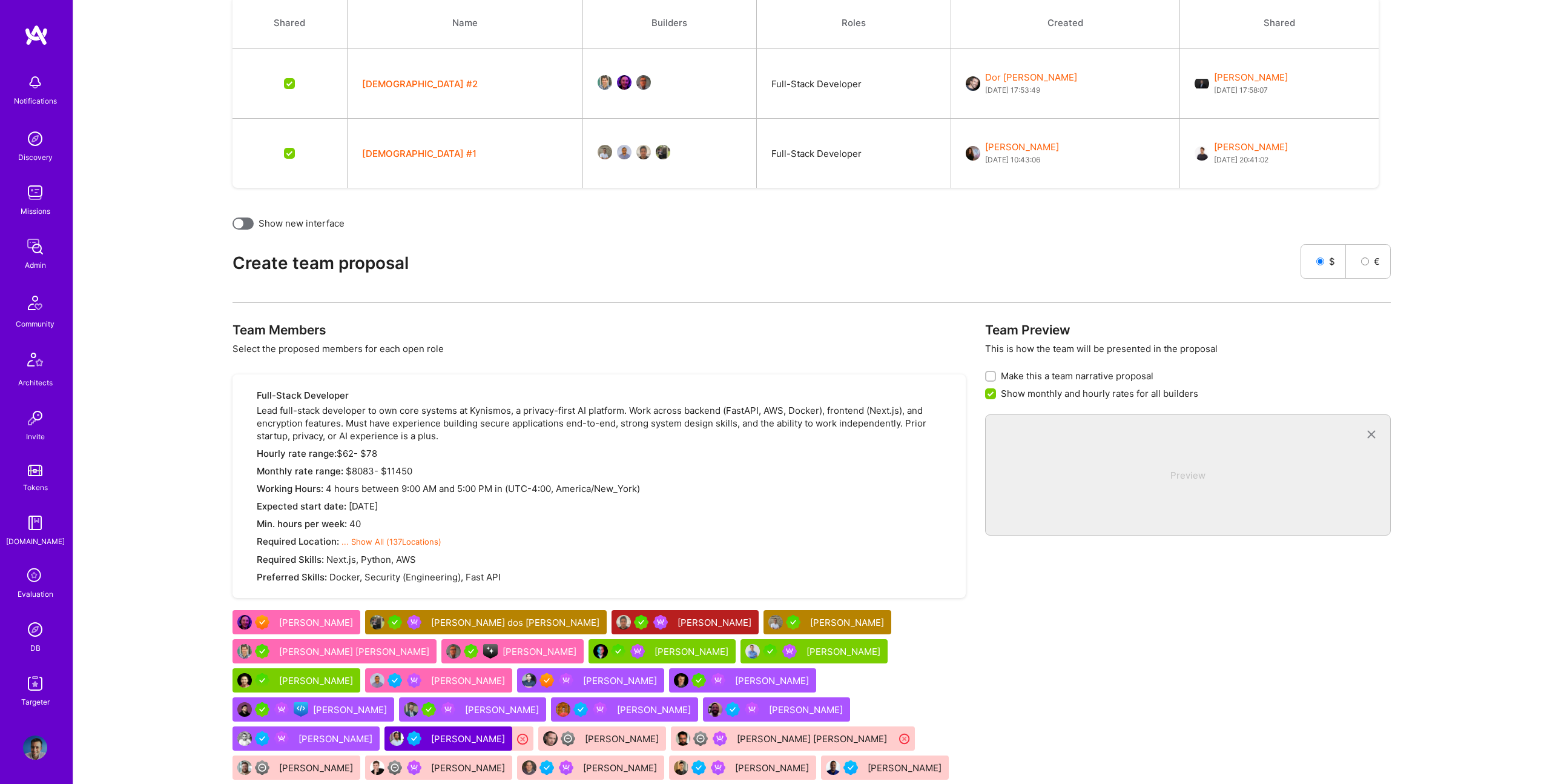
scroll to position [445, 0]
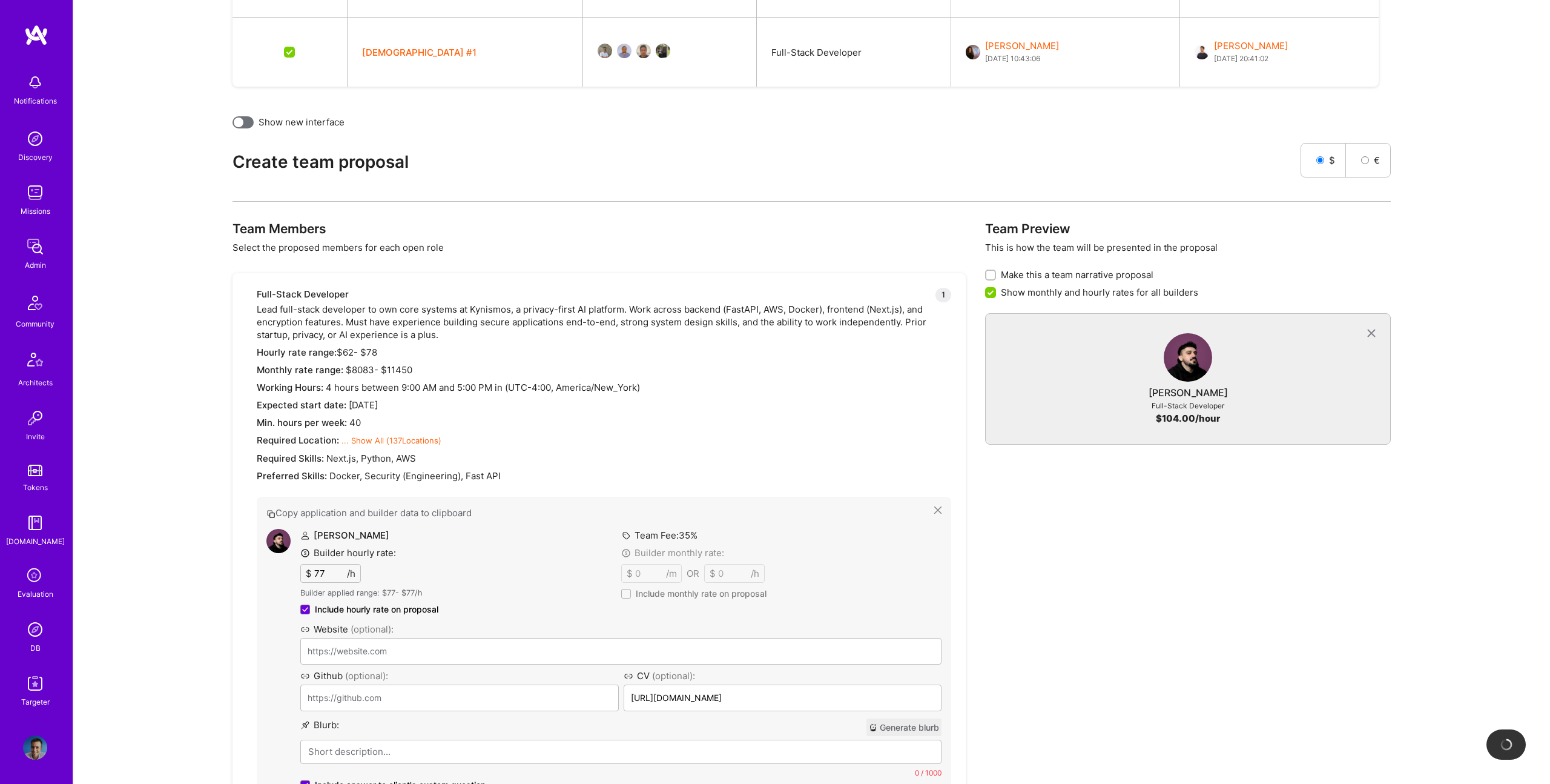
type input "[URL][DOMAIN_NAME]"
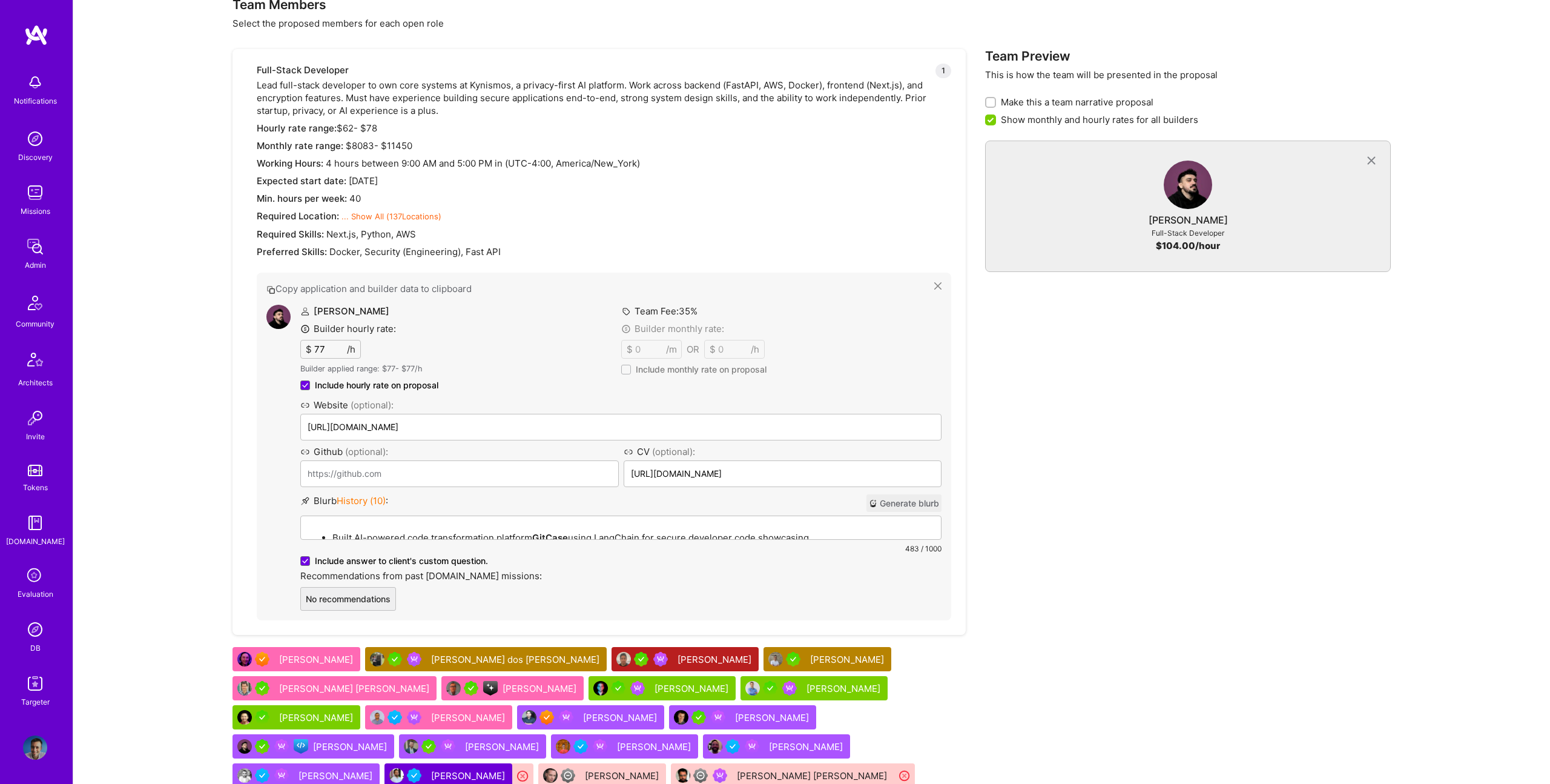
scroll to position [678, 0]
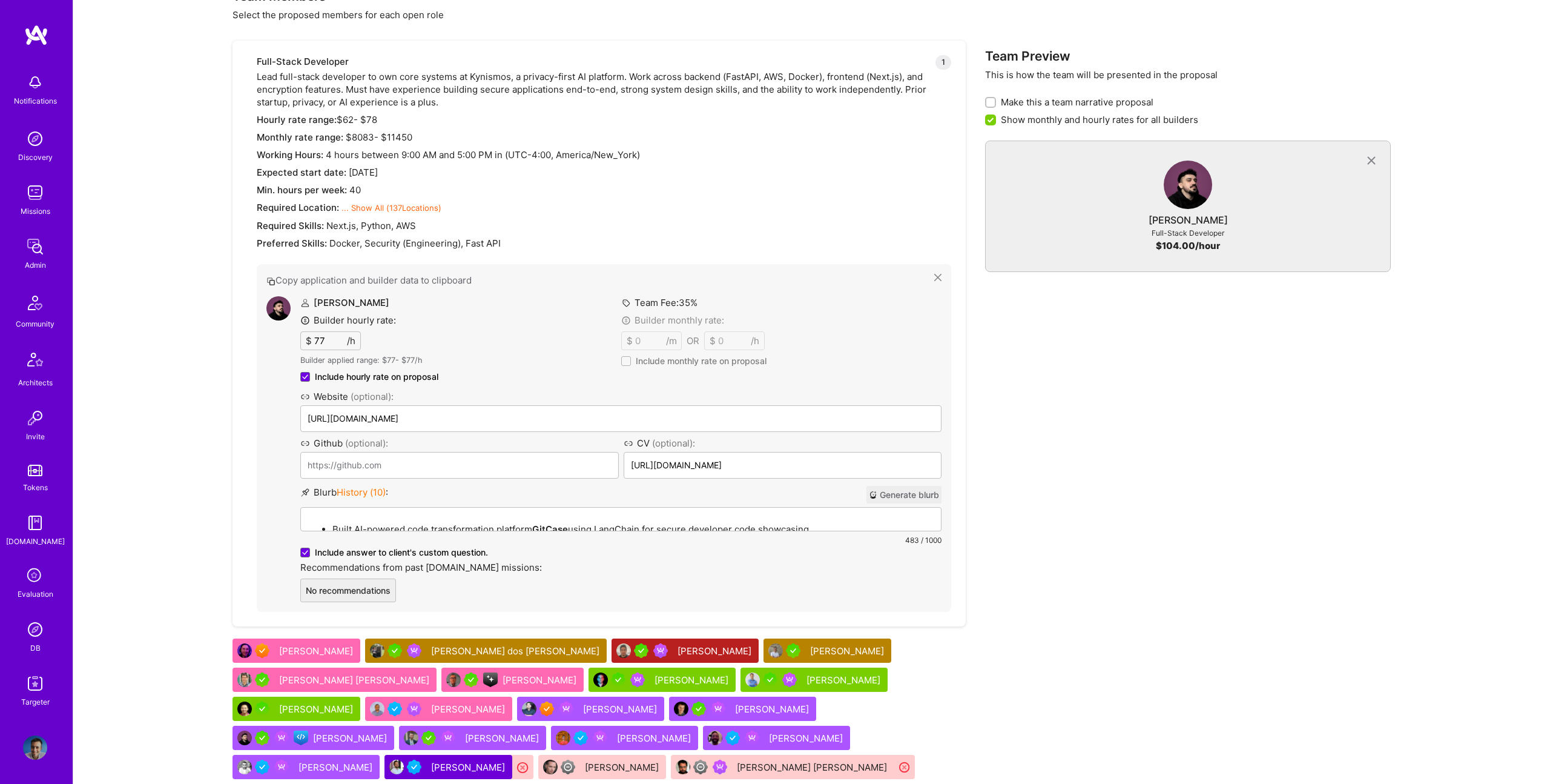
click at [647, 360] on span "Include monthly rate on proposal" at bounding box center [701, 361] width 131 height 12
click at [0, 0] on input "Include monthly rate on proposal" at bounding box center [0, 0] width 0 height 0
click at [924, 620] on div "Full-Stack Developer 1 Lead full-stack developer to own core systems at [DEMOGR…" at bounding box center [599, 333] width 733 height 586
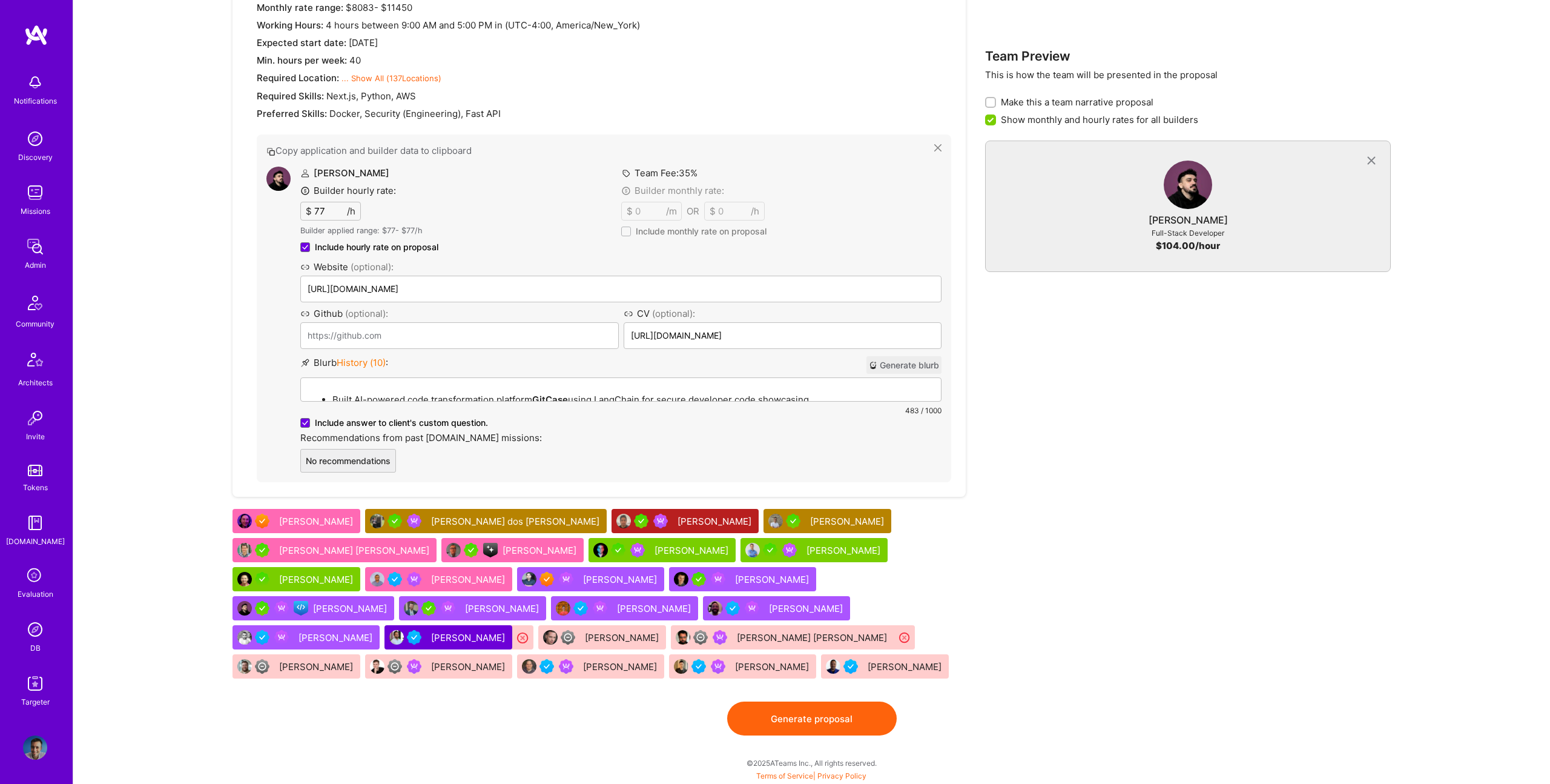
click at [1020, 542] on div "Team Preview This is how the team will be presented in the proposal Make this a…" at bounding box center [1187, 280] width 405 height 842
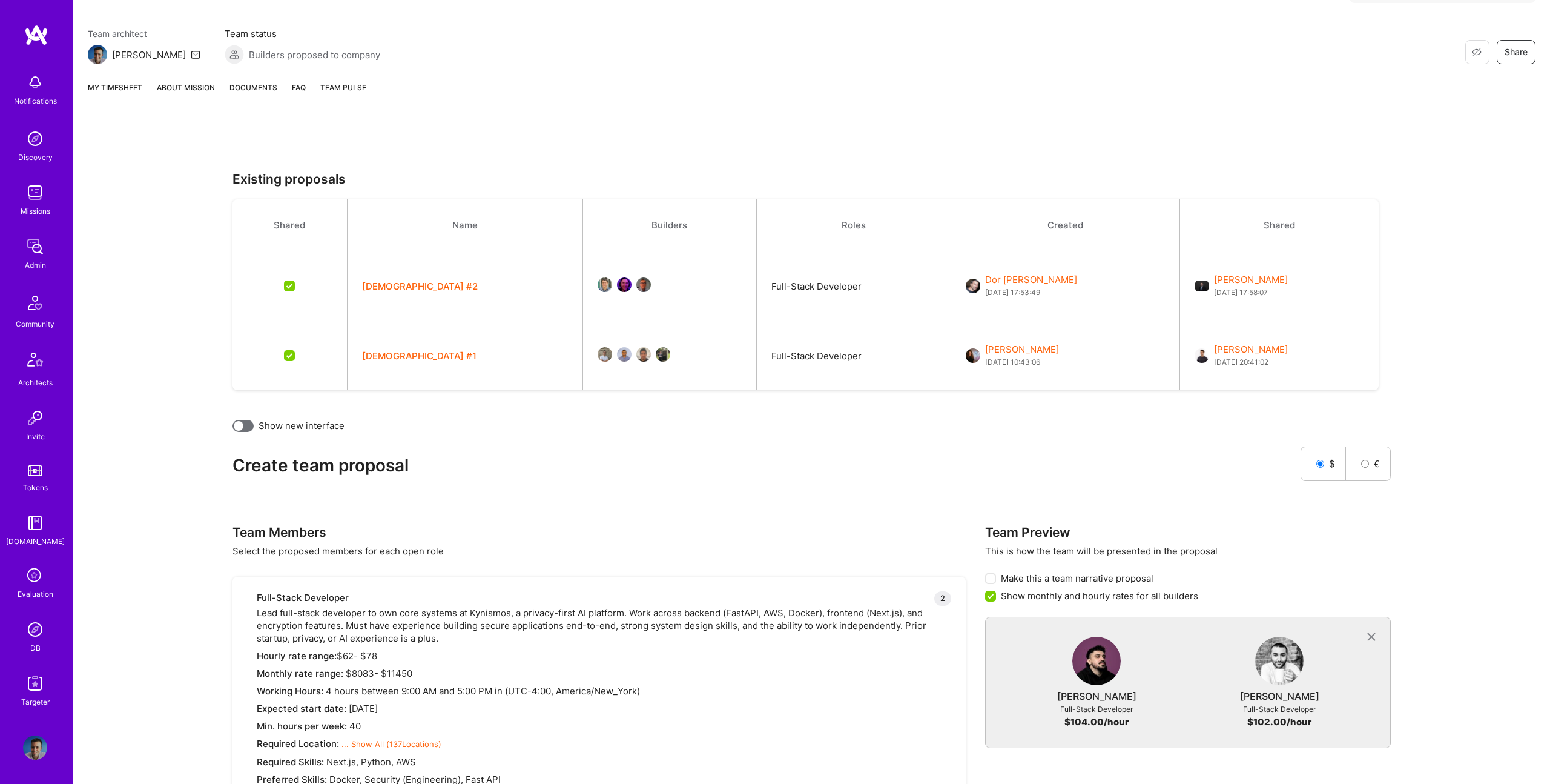
scroll to position [0, 0]
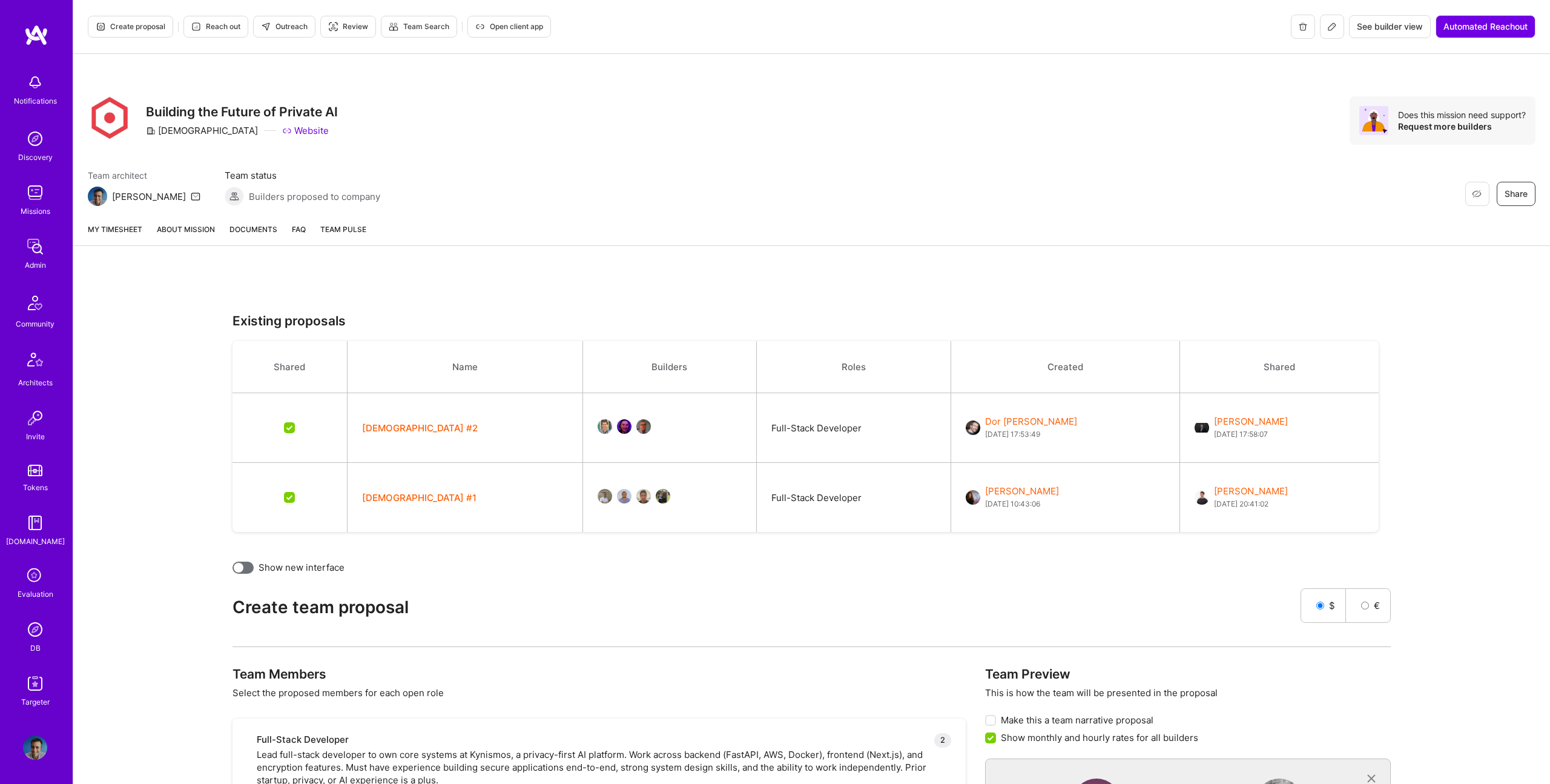
click at [170, 237] on link "About Mission" at bounding box center [186, 234] width 58 height 22
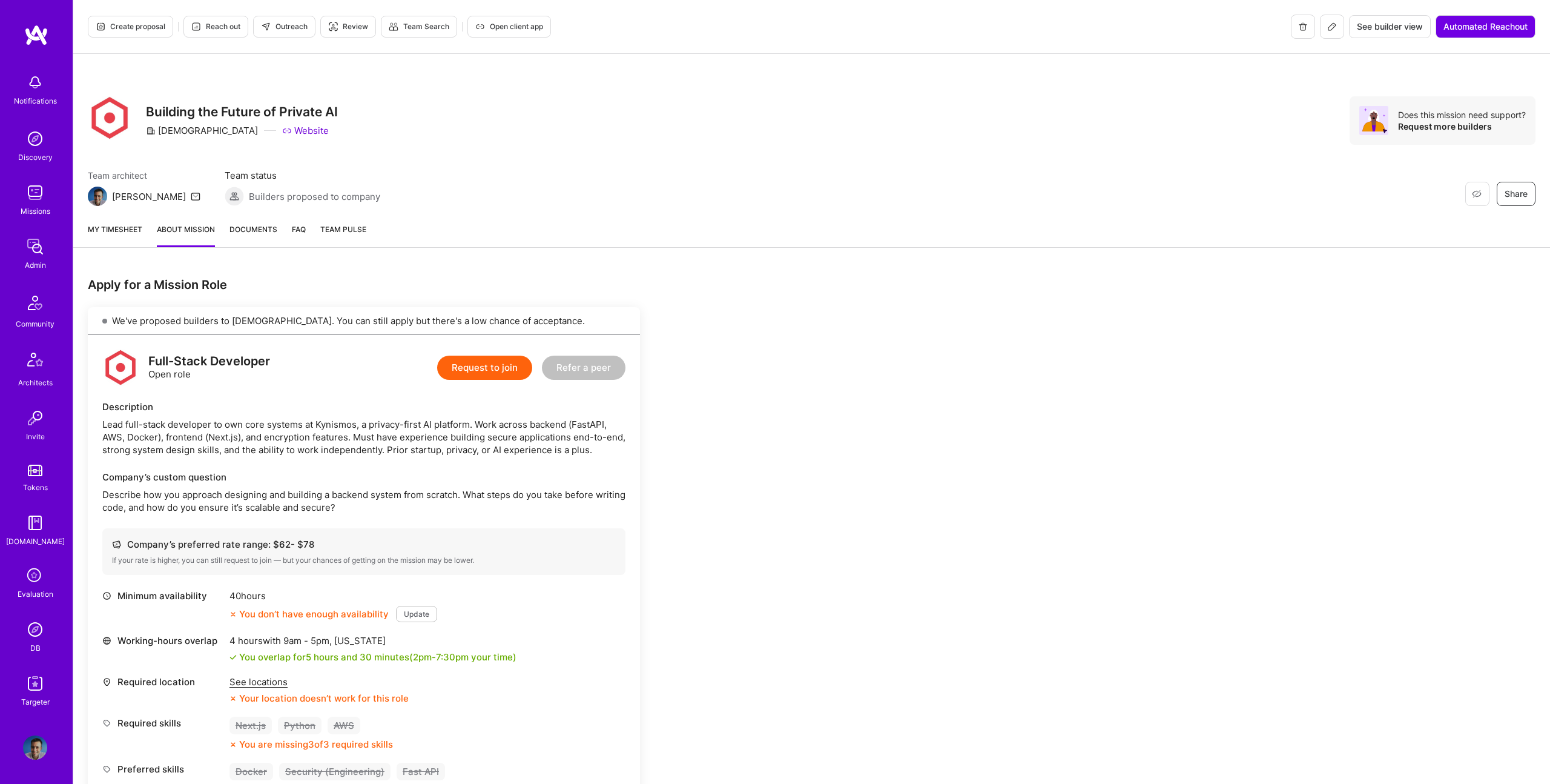
click at [1328, 34] on button at bounding box center [1332, 26] width 24 height 24
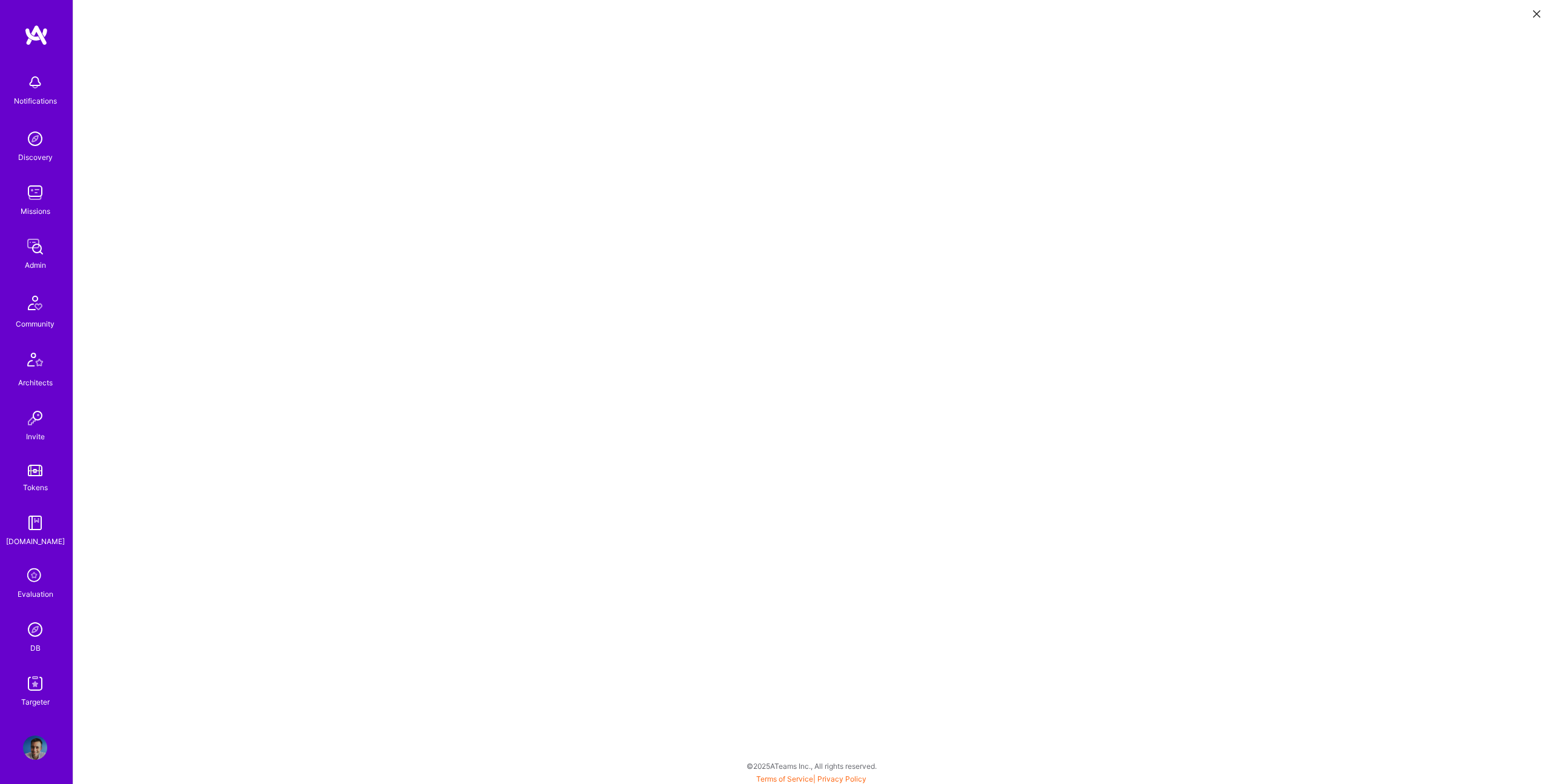
click at [1532, 12] on button at bounding box center [1537, 12] width 14 height 20
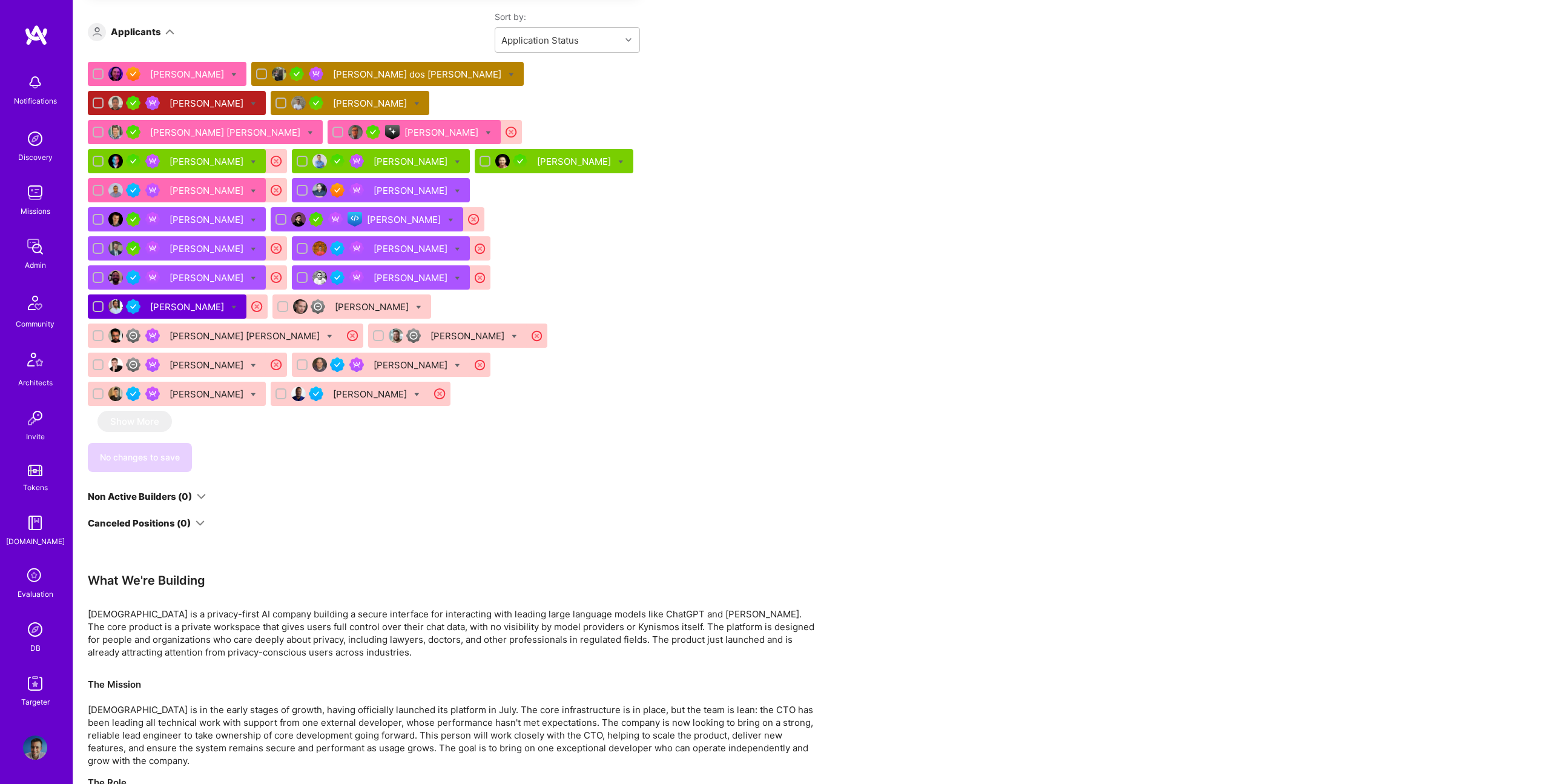
scroll to position [823, 0]
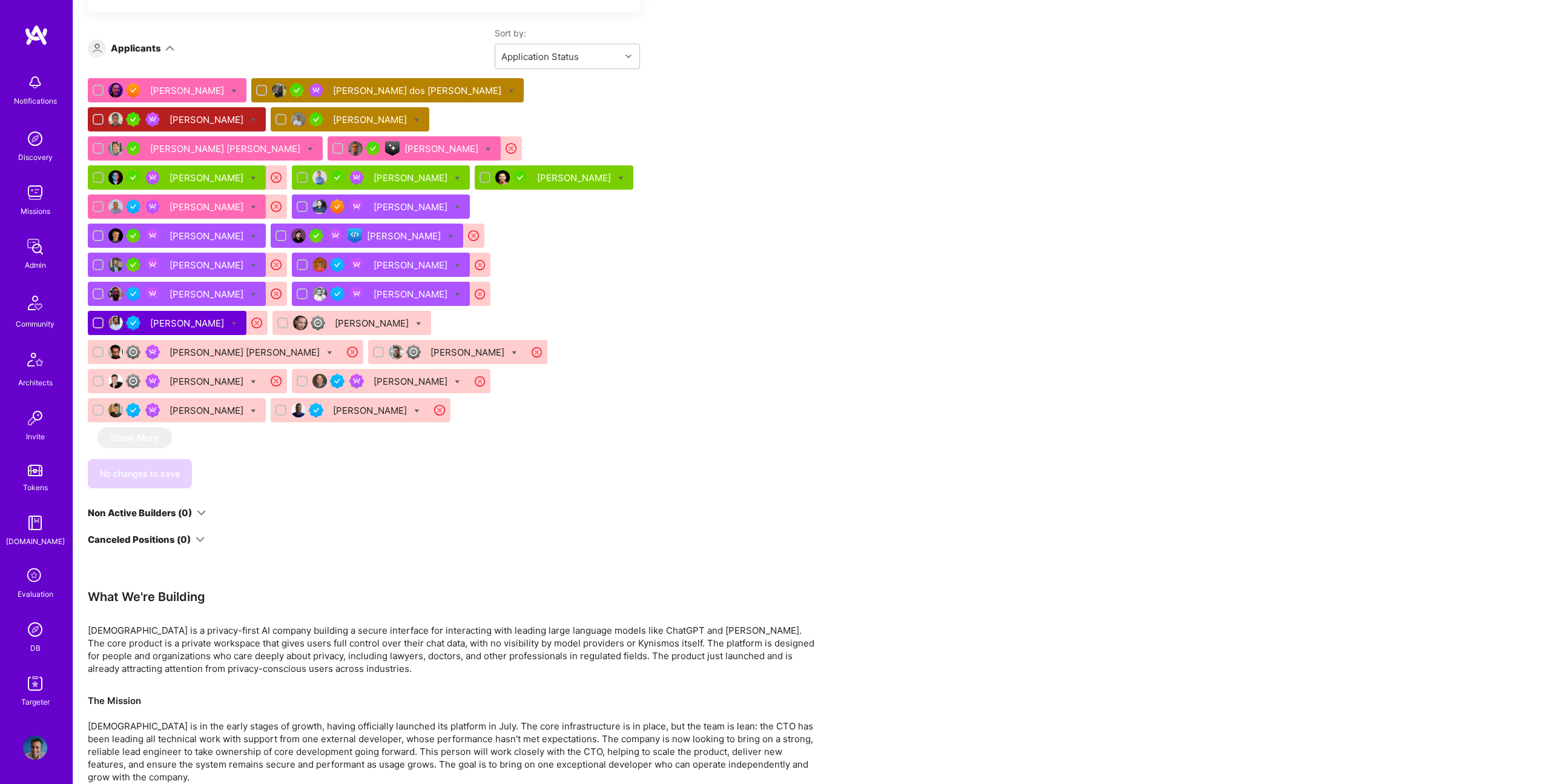
click at [819, 362] on div "Apply for a Mission Role We've proposed builders to [DEMOGRAPHIC_DATA]. You can…" at bounding box center [812, 231] width 1477 height 1675
click at [455, 263] on icon at bounding box center [458, 266] width 6 height 6
checkbox input "true"
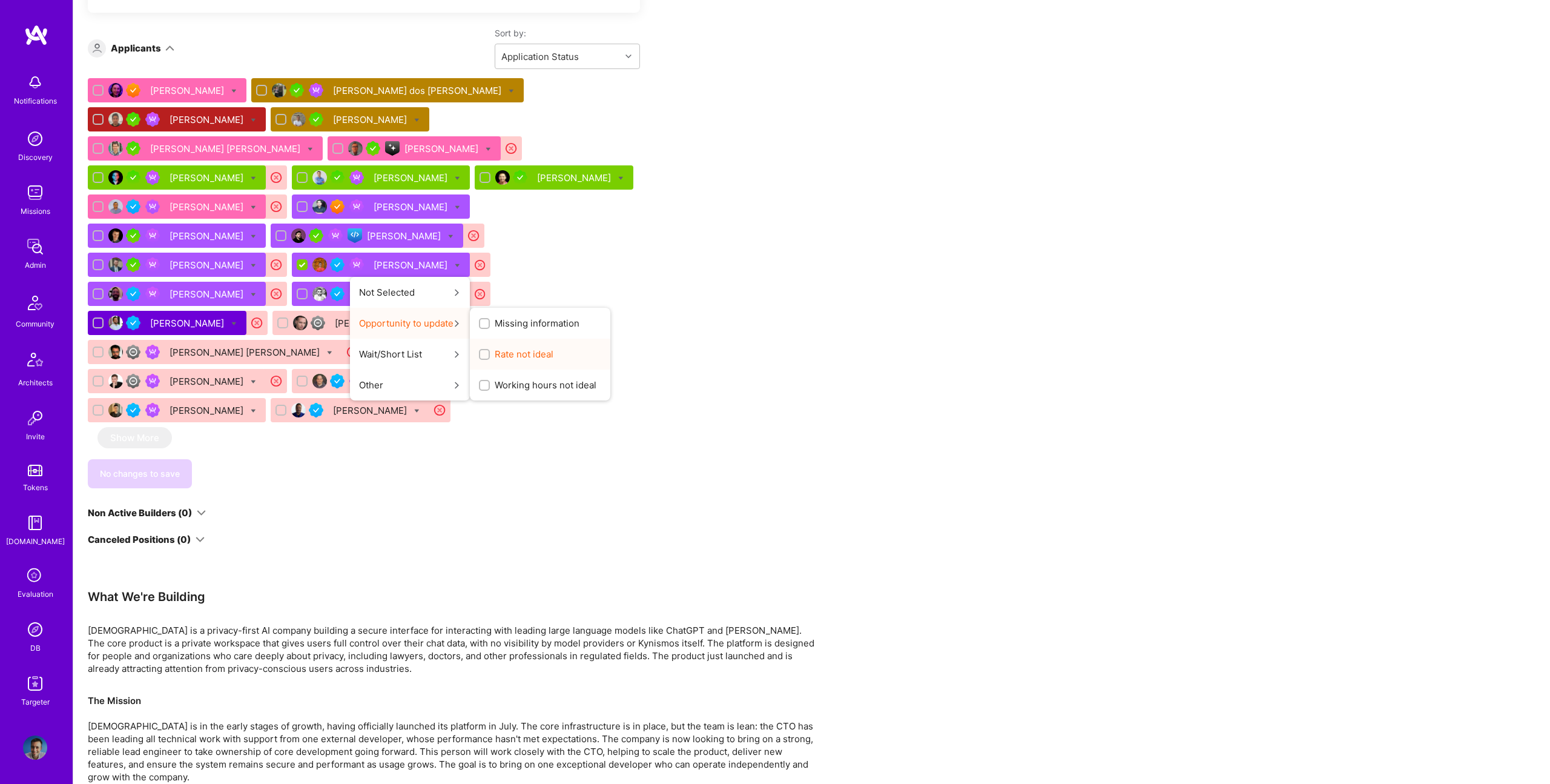
click at [495, 347] on span "Rate not ideal" at bounding box center [524, 353] width 58 height 12
click at [482, 350] on input "Rate not ideal" at bounding box center [485, 354] width 9 height 9
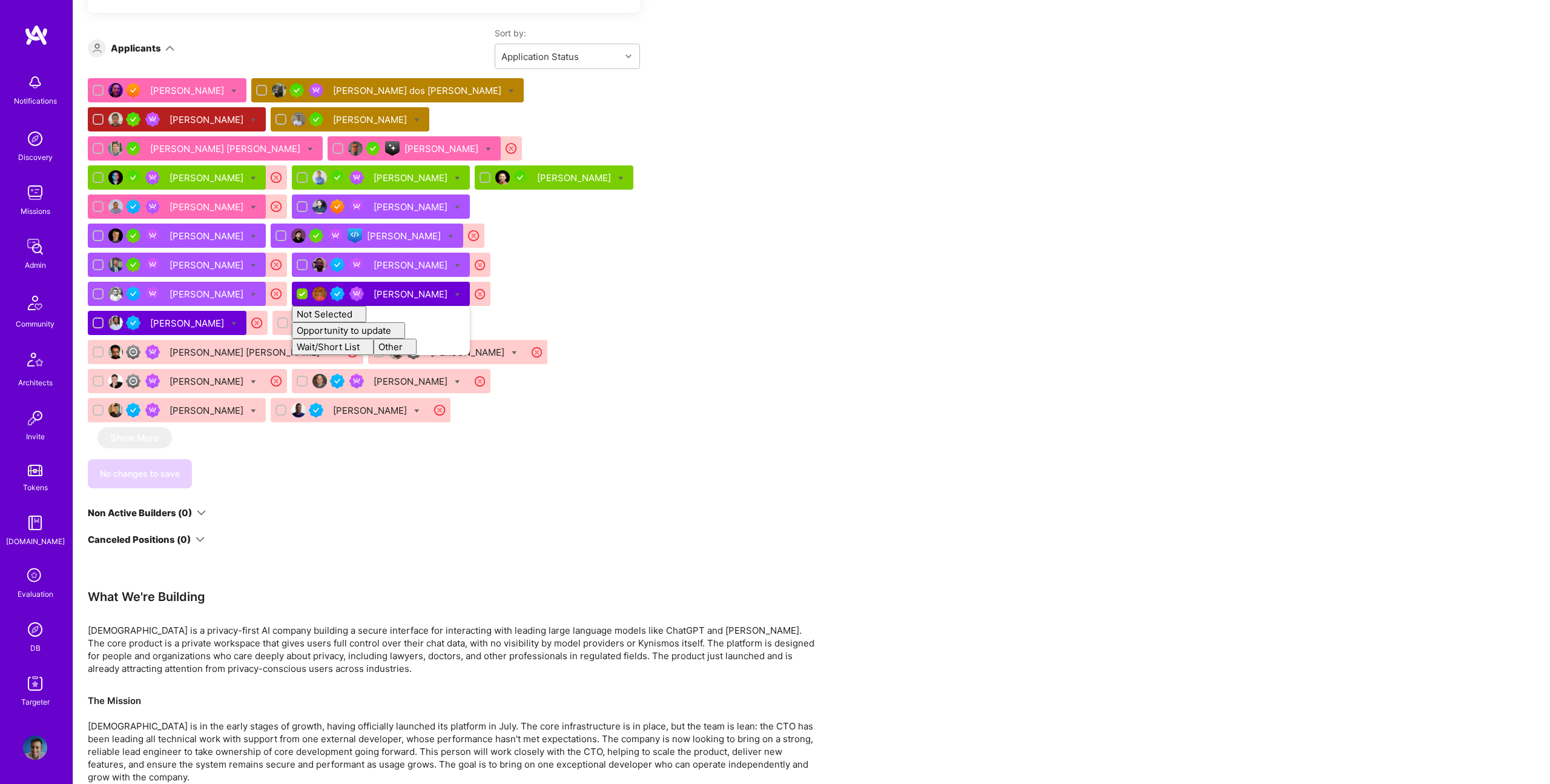
checkbox input "false"
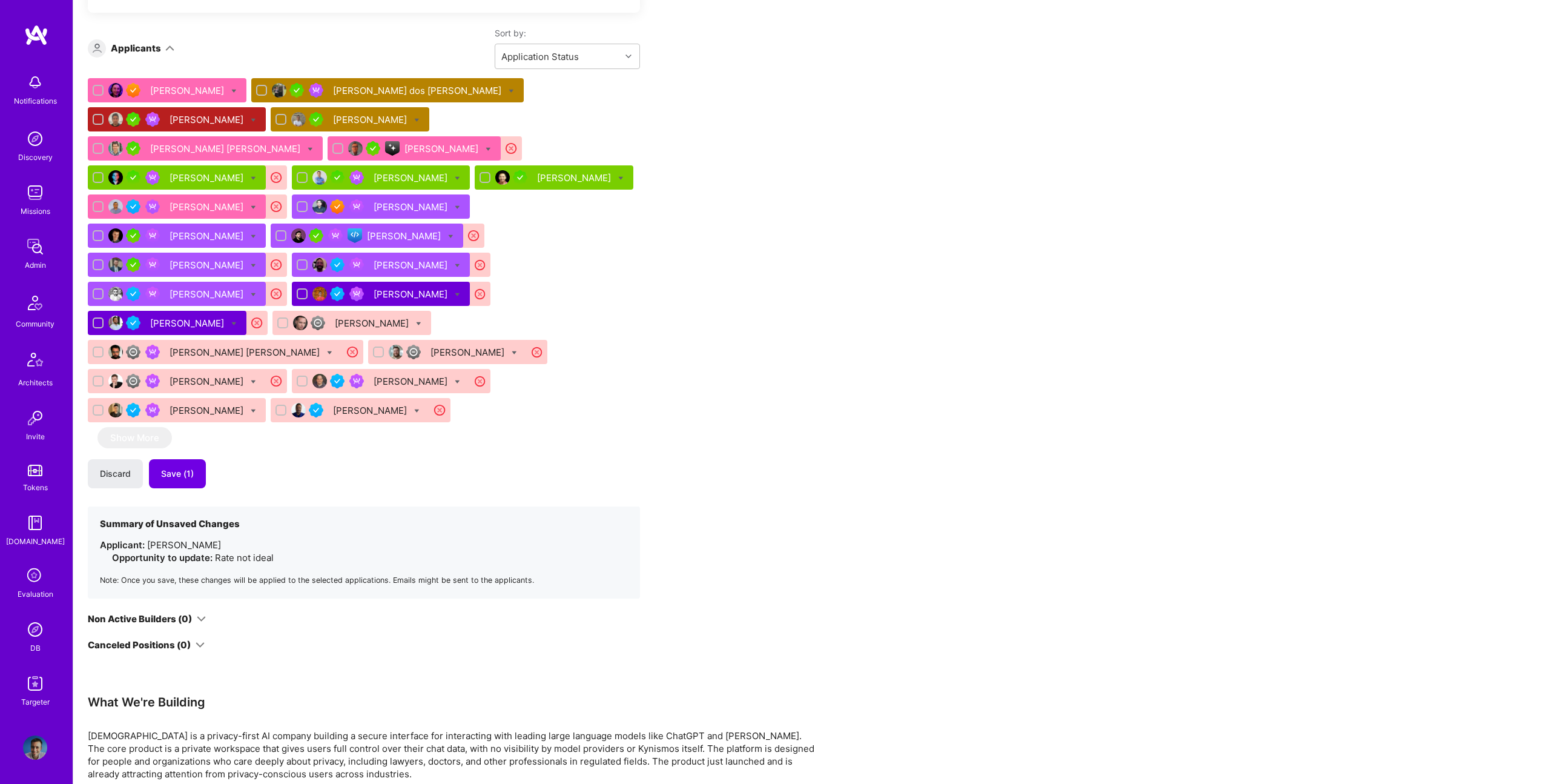
scroll to position [711, 0]
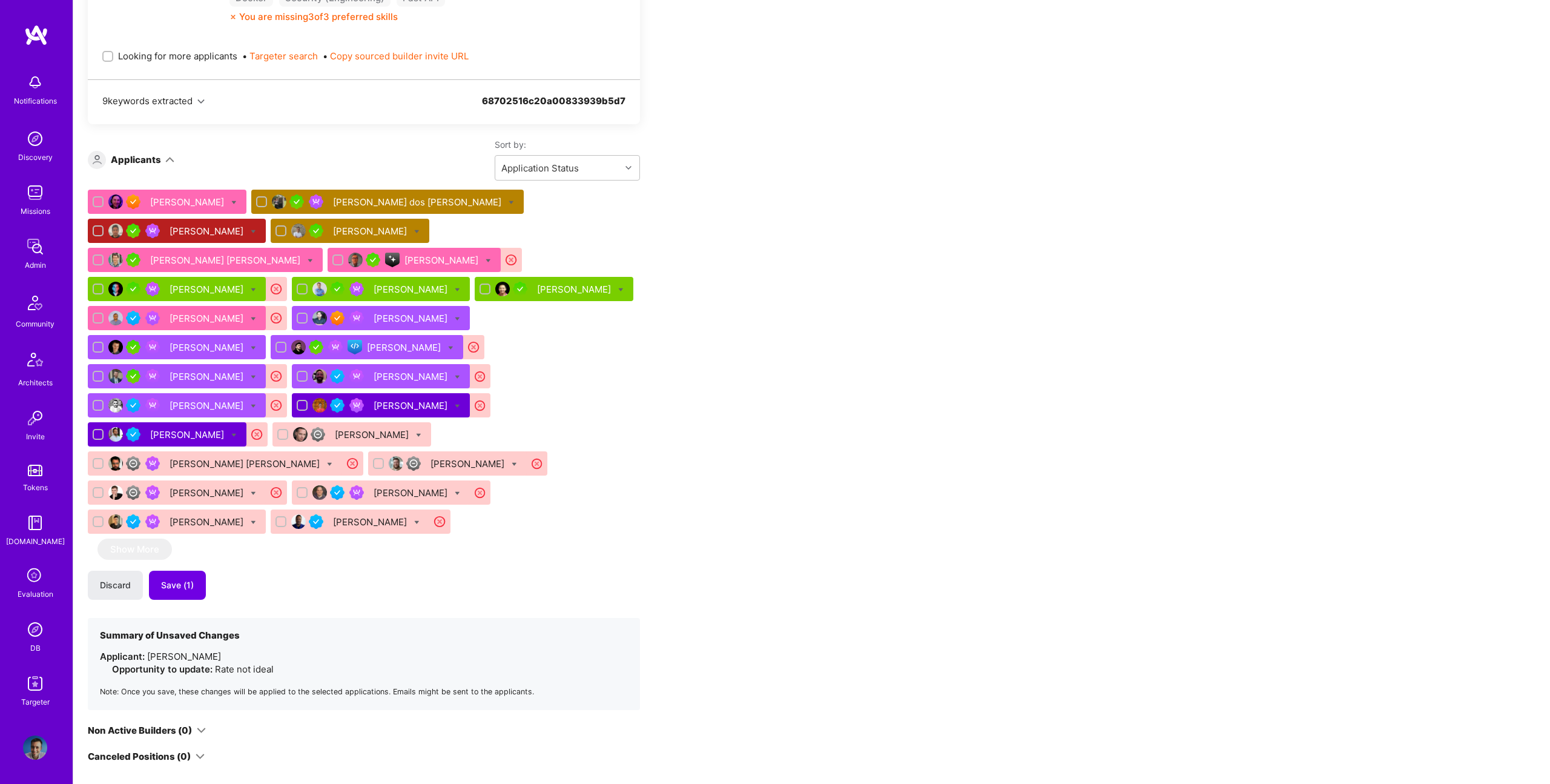
click at [448, 346] on icon at bounding box center [451, 348] width 6 height 6
checkbox input "true"
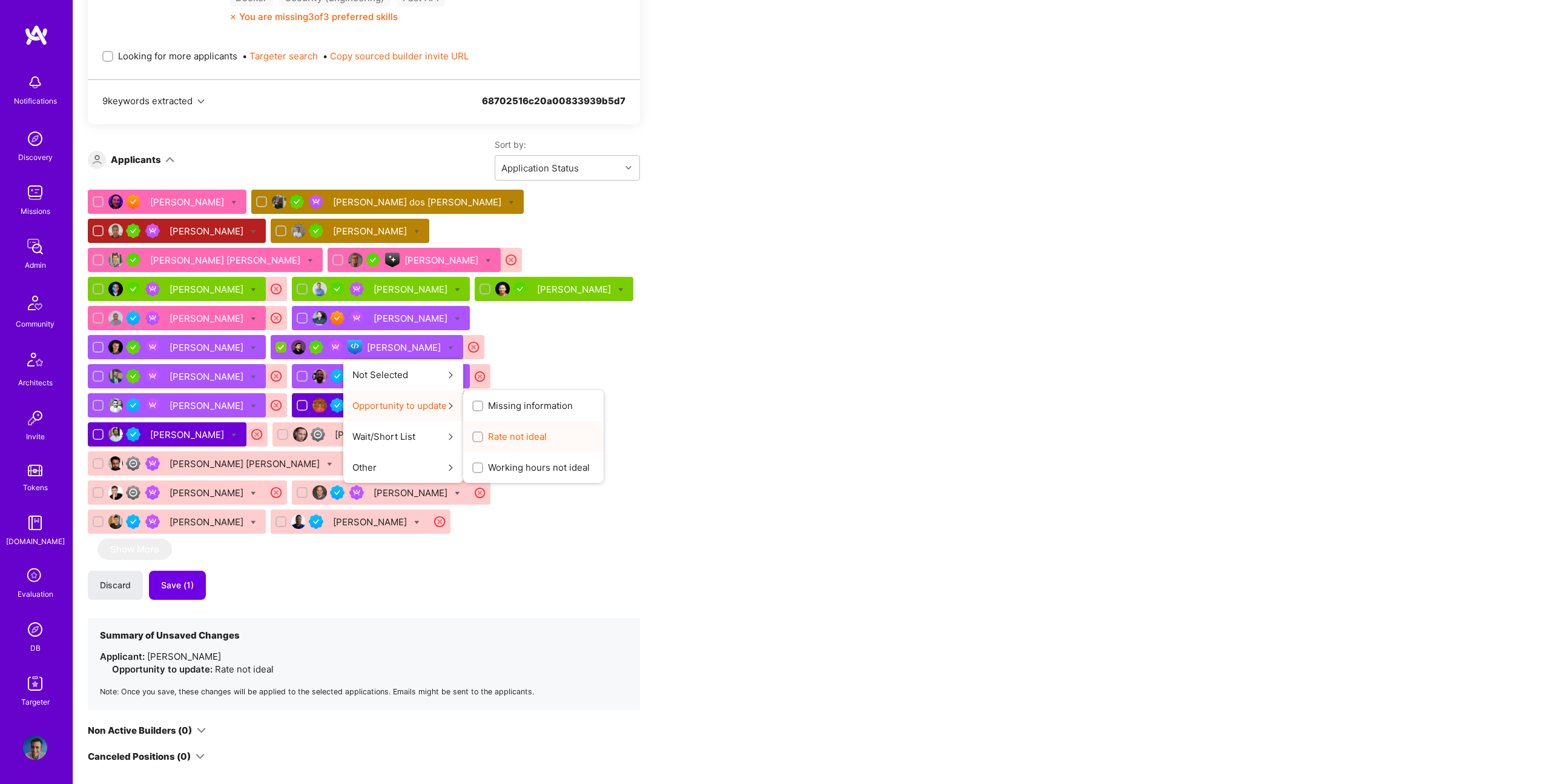
click at [488, 430] on span "Rate not ideal" at bounding box center [517, 436] width 58 height 12
click at [475, 433] on input "Rate not ideal" at bounding box center [479, 437] width 9 height 9
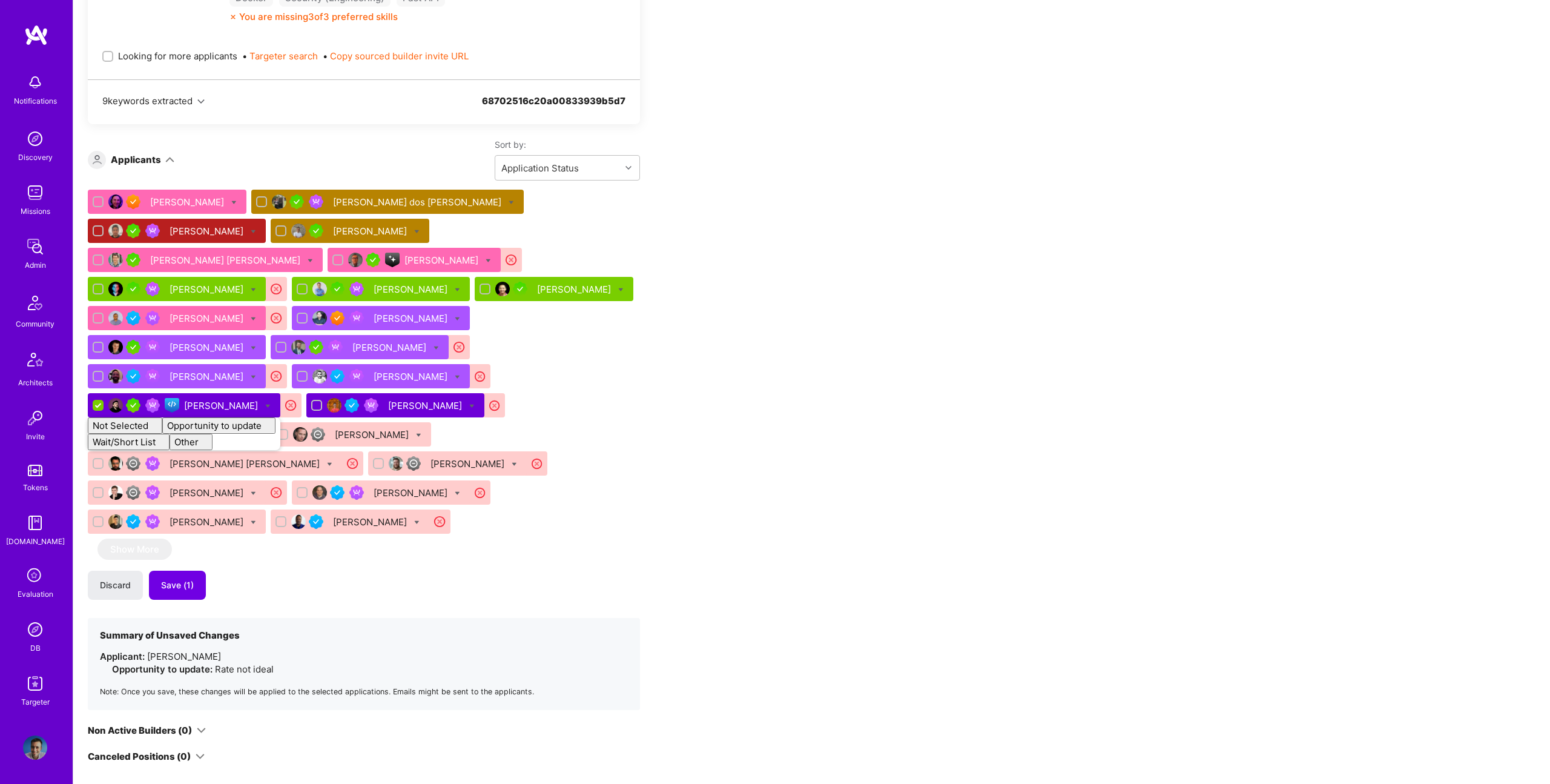
checkbox input "false"
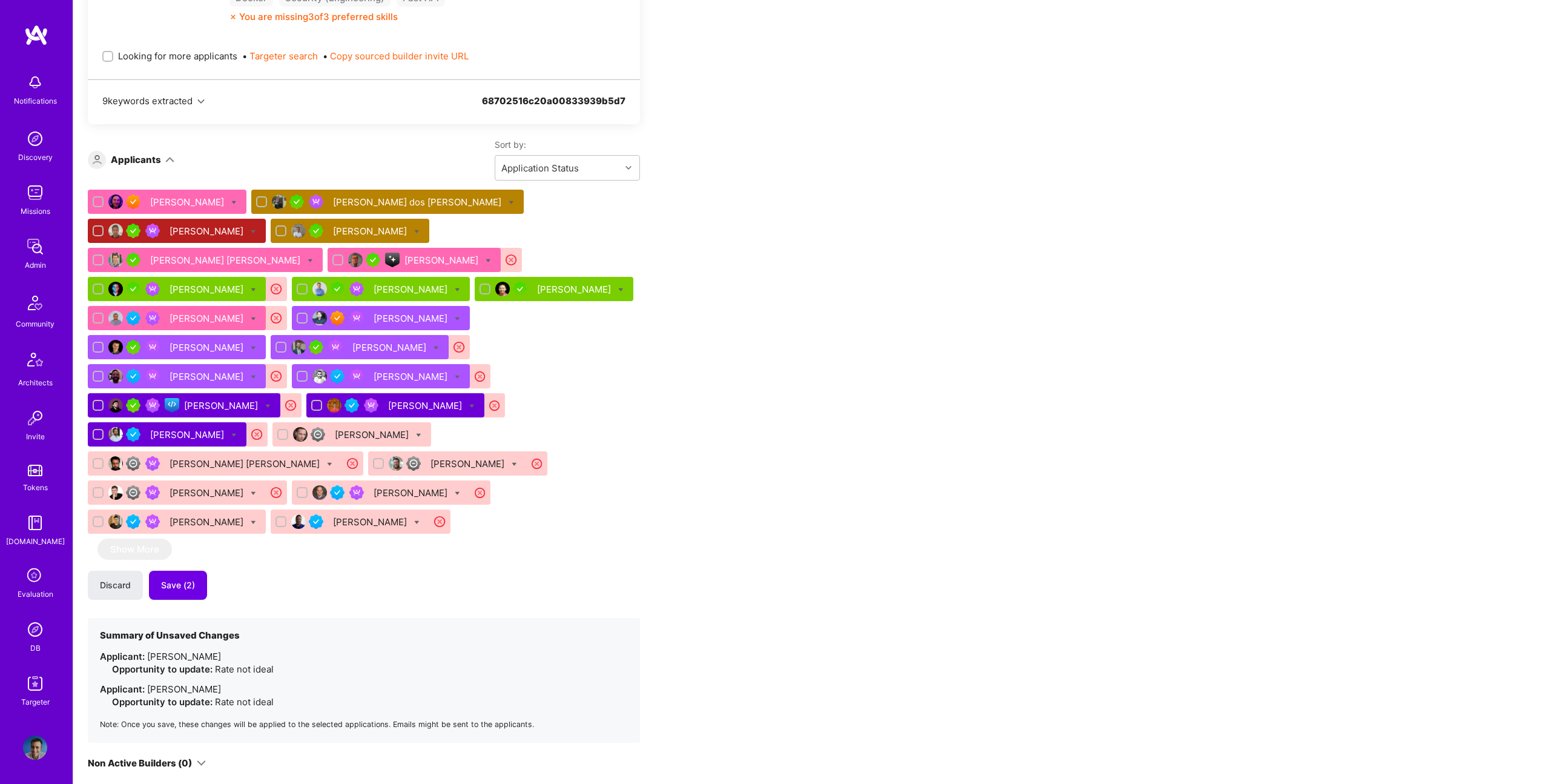
drag, startPoint x: 383, startPoint y: 572, endPoint x: 333, endPoint y: 546, distance: 56.4
click at [380, 630] on h4 "Summary of Unsaved Changes" at bounding box center [251, 635] width 303 height 11
click at [455, 374] on icon at bounding box center [458, 377] width 6 height 6
checkbox input "true"
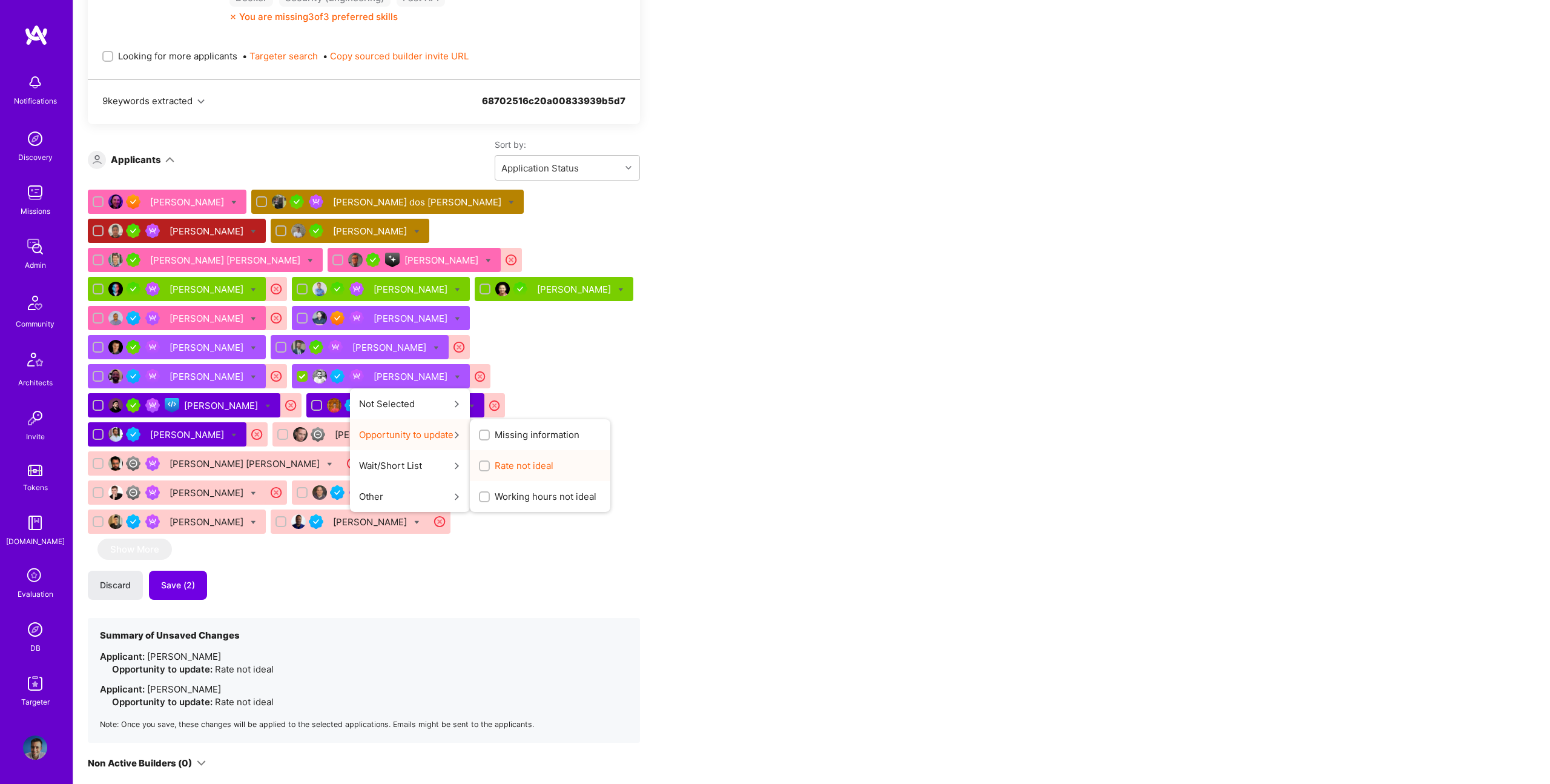
click at [495, 459] on span "Rate not ideal" at bounding box center [524, 464] width 58 height 12
click at [482, 462] on input "Rate not ideal" at bounding box center [485, 466] width 9 height 9
checkbox input "true"
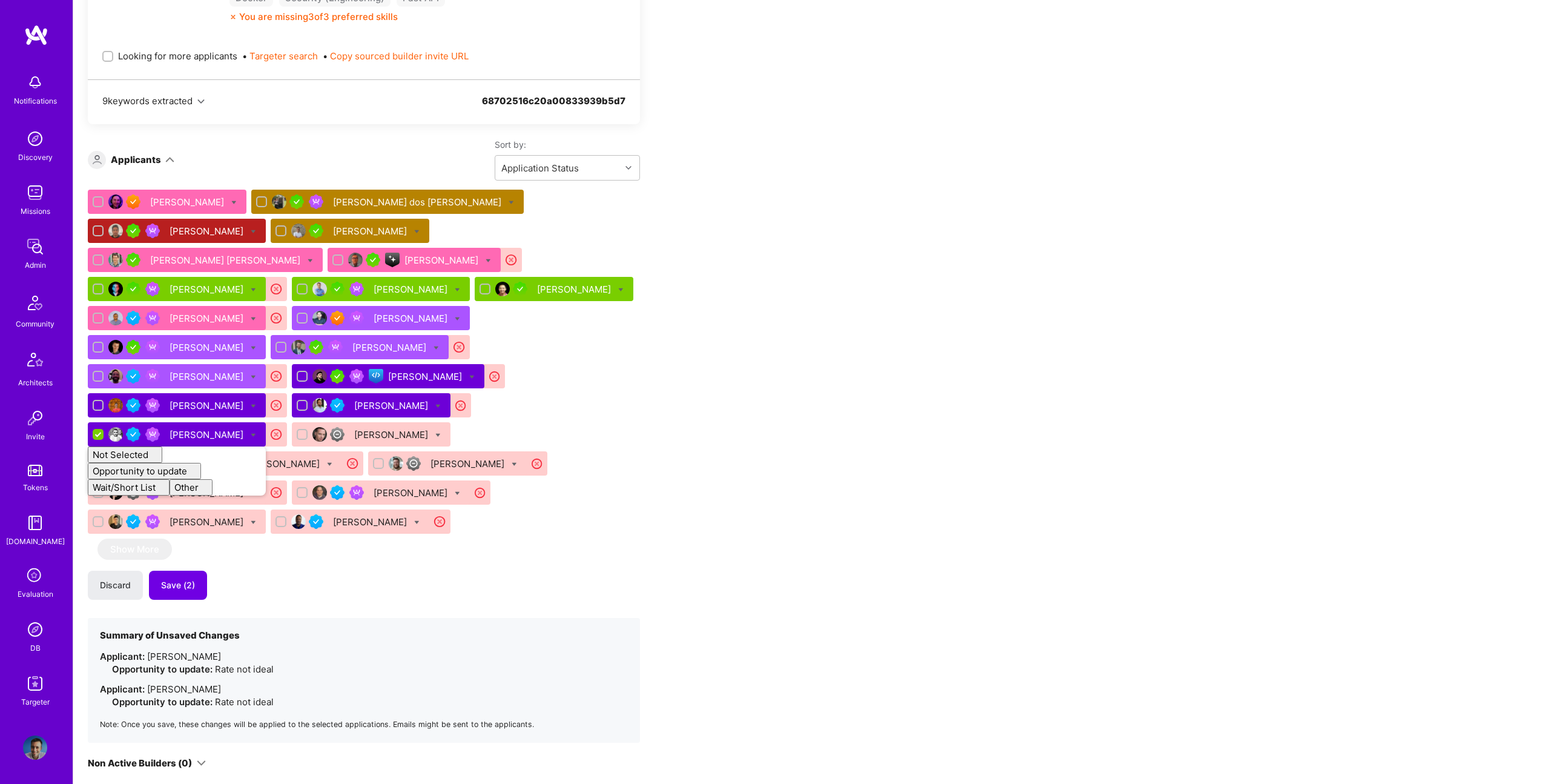
checkbox input "false"
click at [421, 617] on section "Summary of Unsaved Changes Applicant: [PERSON_NAME] Opportunity to update: Rate…" at bounding box center [364, 680] width 552 height 124
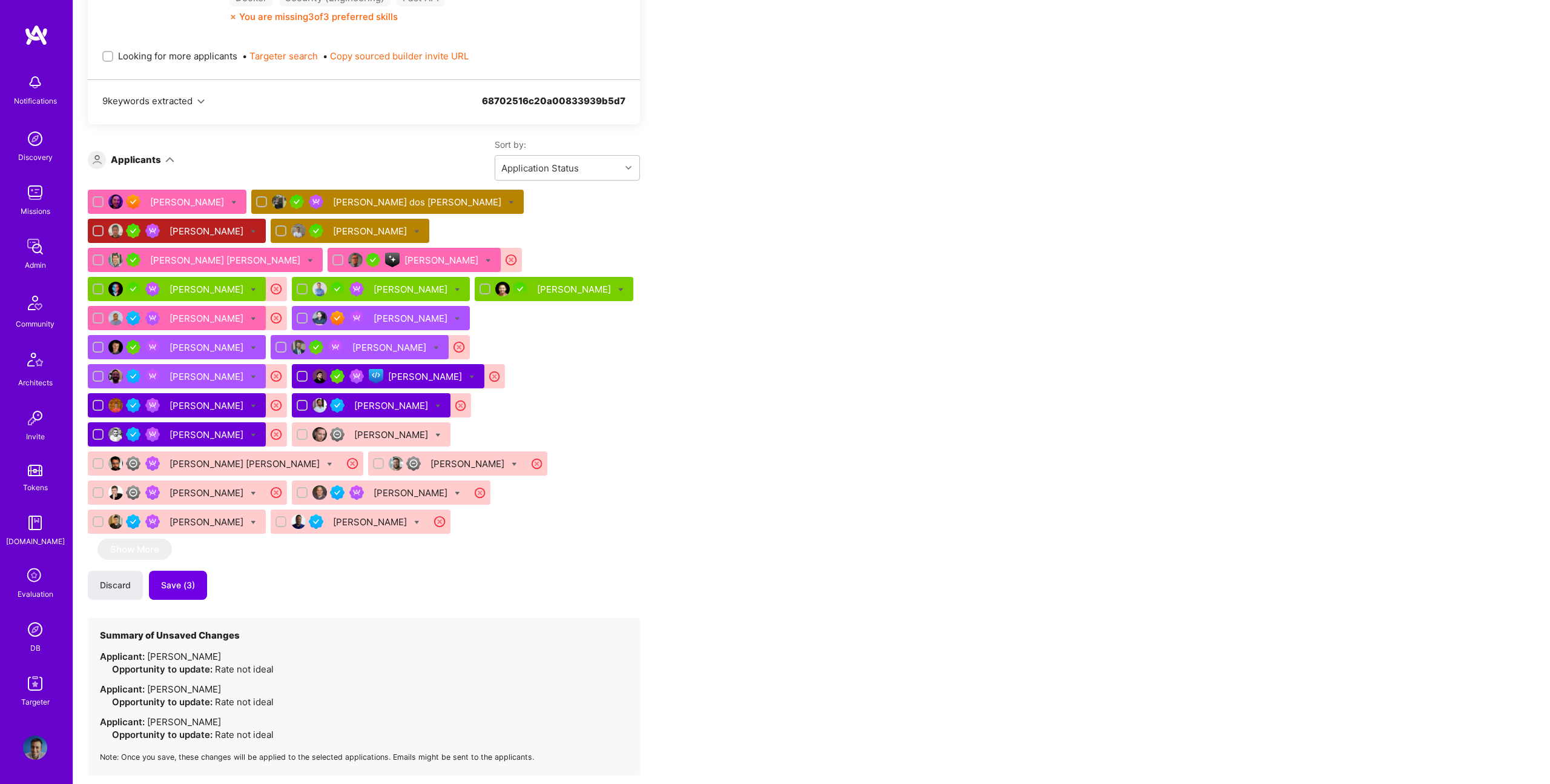
click at [352, 341] on div "[PERSON_NAME]" at bounding box center [391, 347] width 77 height 12
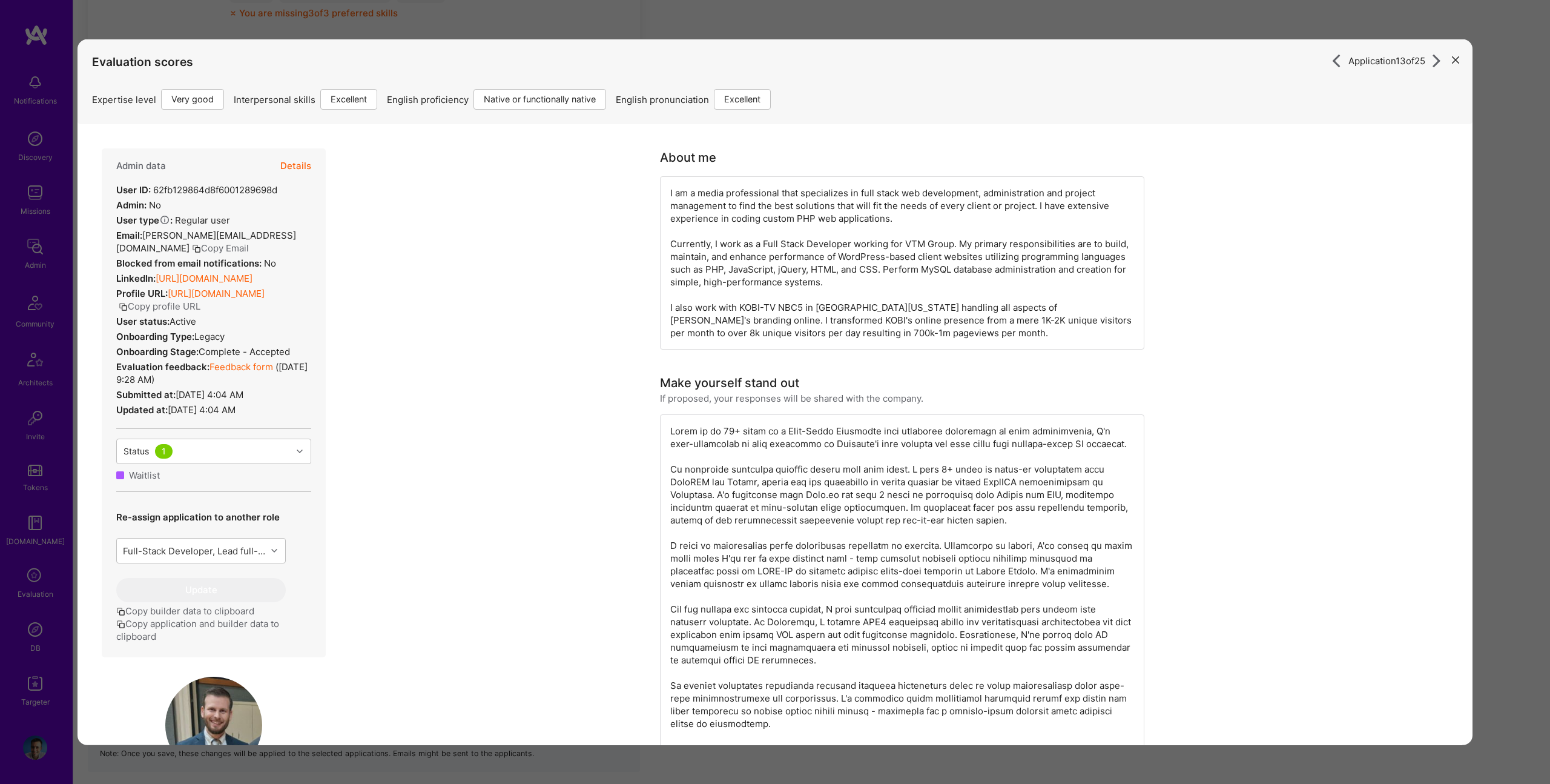
scroll to position [707, 0]
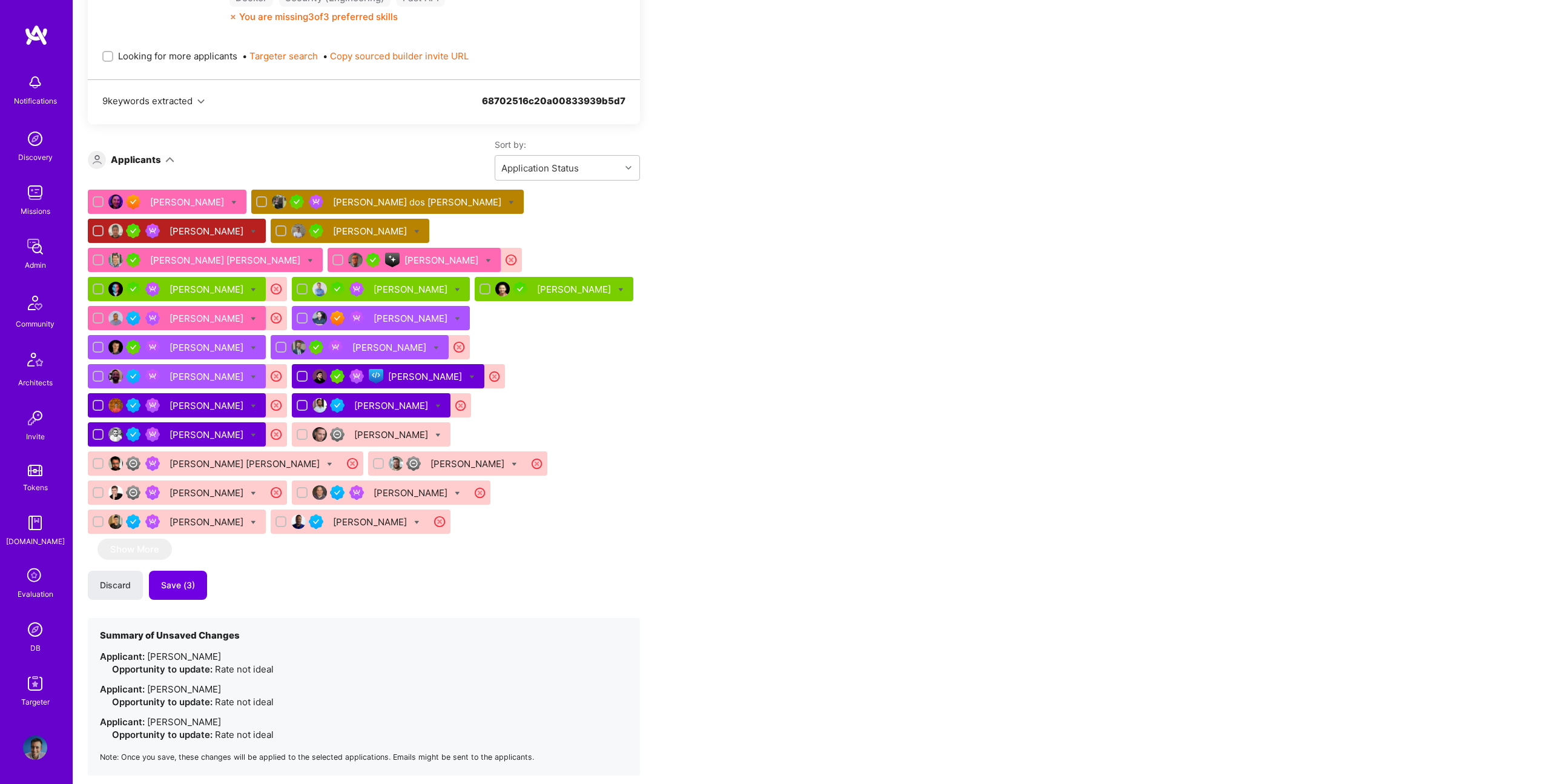
click at [434, 346] on icon at bounding box center [437, 348] width 6 height 6
checkbox input "true"
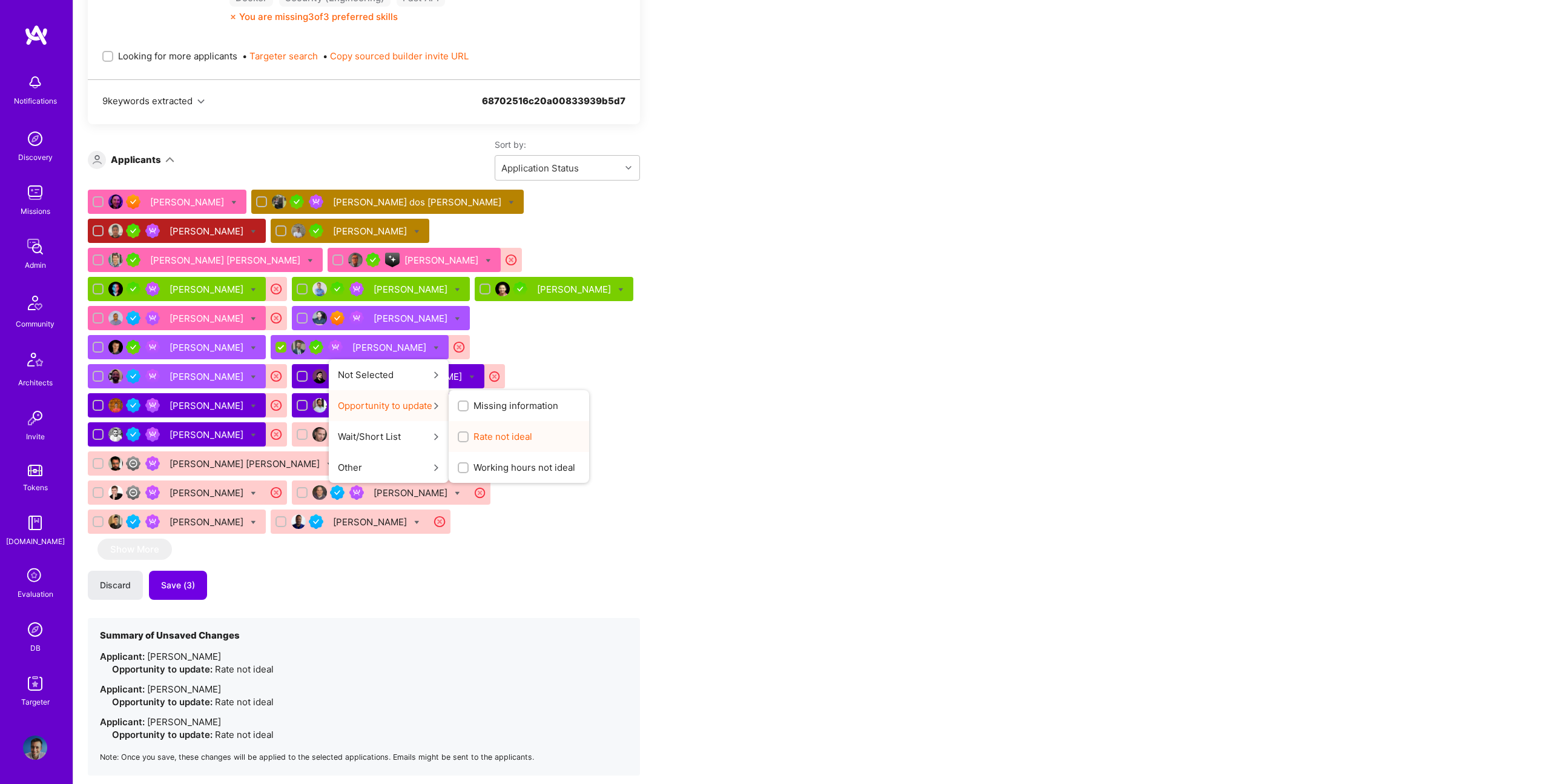
click at [474, 430] on span "Rate not ideal" at bounding box center [503, 436] width 58 height 12
click at [461, 433] on input "Rate not ideal" at bounding box center [464, 437] width 9 height 9
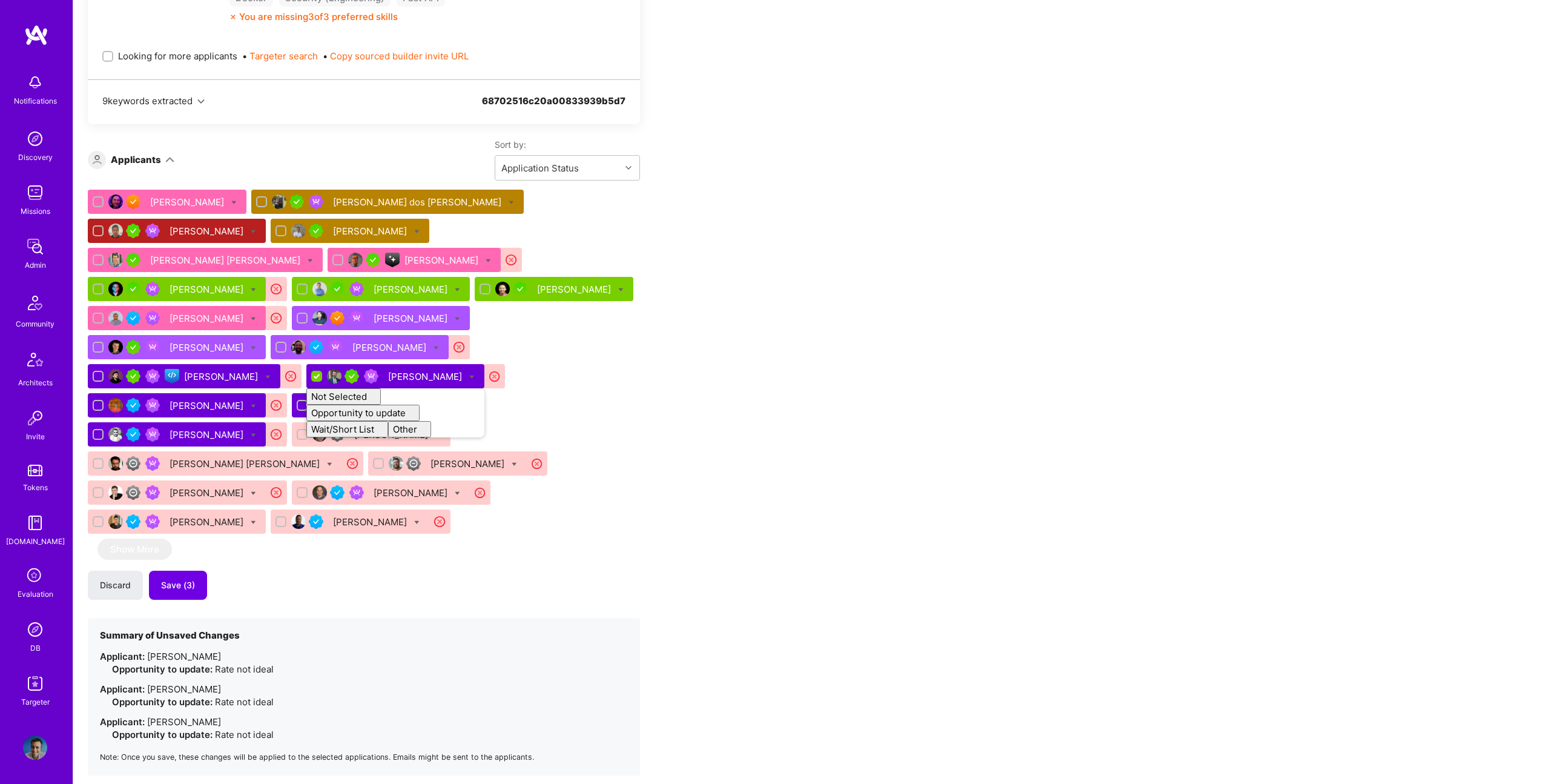
checkbox input "false"
click at [334, 630] on h4 "Summary of Unsaved Changes" at bounding box center [251, 635] width 303 height 11
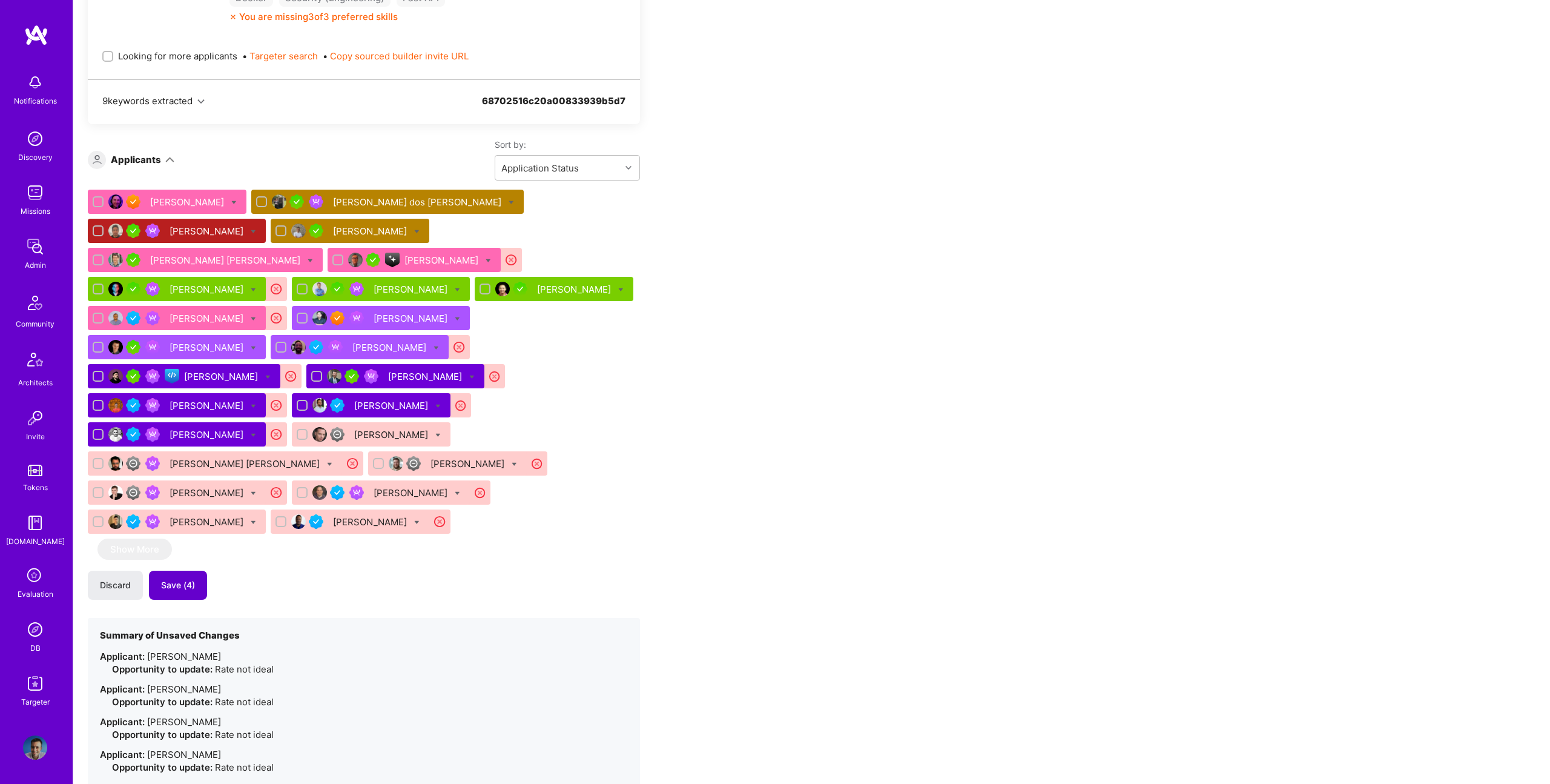
click at [197, 571] on button "Save (4)" at bounding box center [178, 585] width 58 height 29
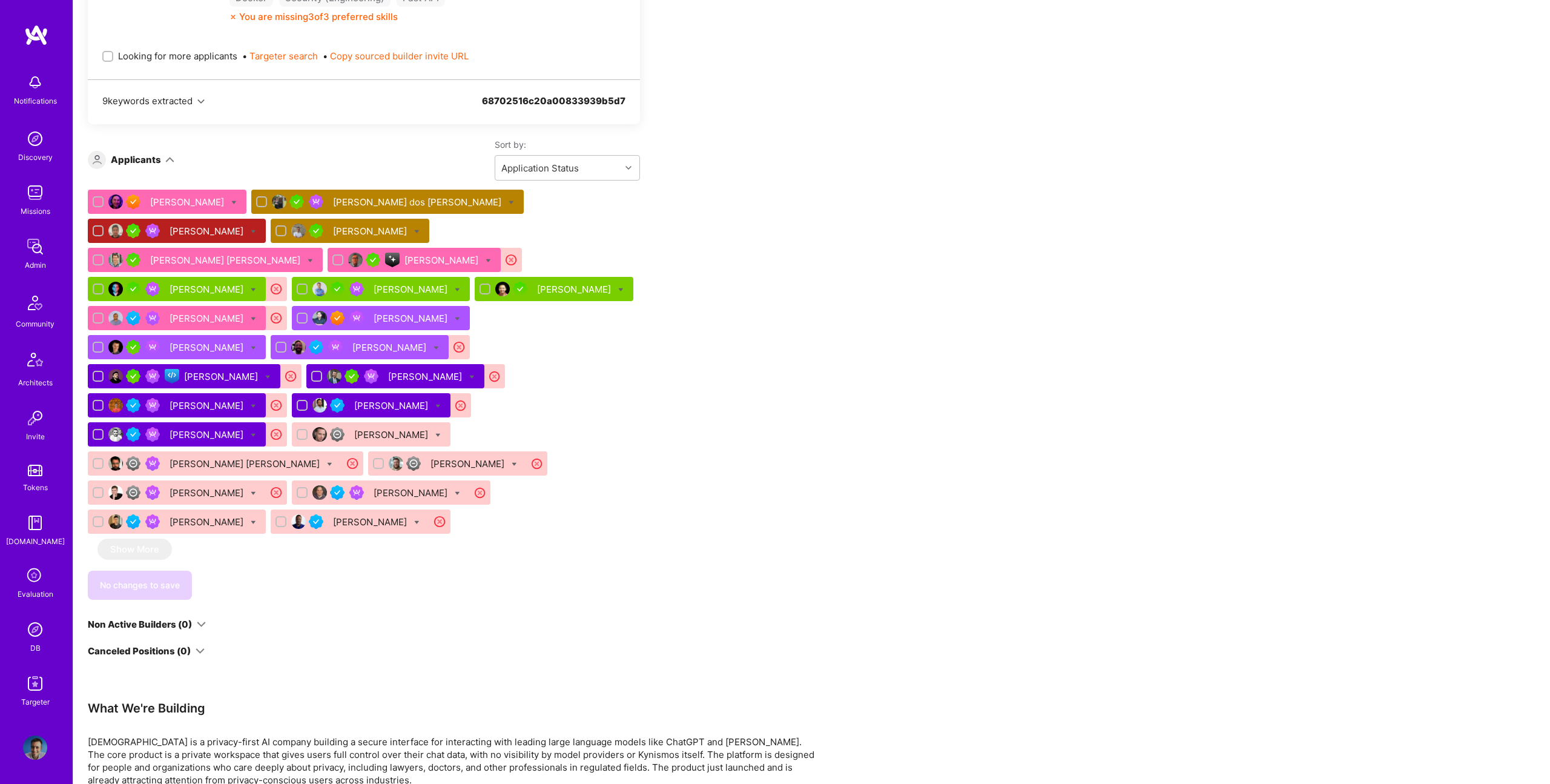
click at [271, 370] on div at bounding box center [268, 375] width 6 height 12
click at [722, 437] on div "Apply for a Mission Role We've proposed builders to [DEMOGRAPHIC_DATA]. You can…" at bounding box center [451, 332] width 727 height 1619
click at [104, 371] on input "checkbox" at bounding box center [99, 376] width 11 height 11
checkbox input "false"
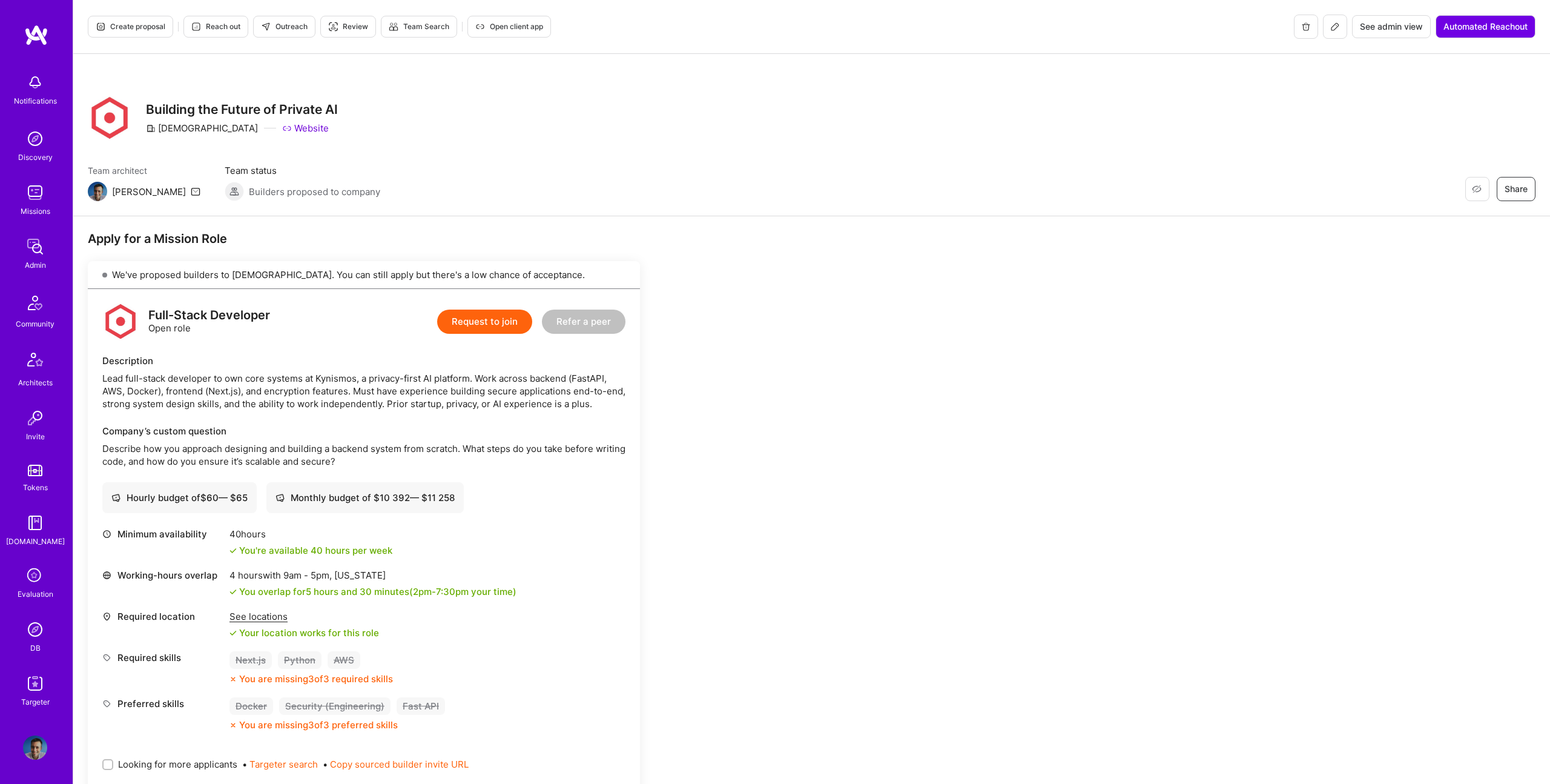
click at [353, 378] on div "Lead full-stack developer to own core systems at Kynismos, a privacy-first AI p…" at bounding box center [364, 391] width 524 height 38
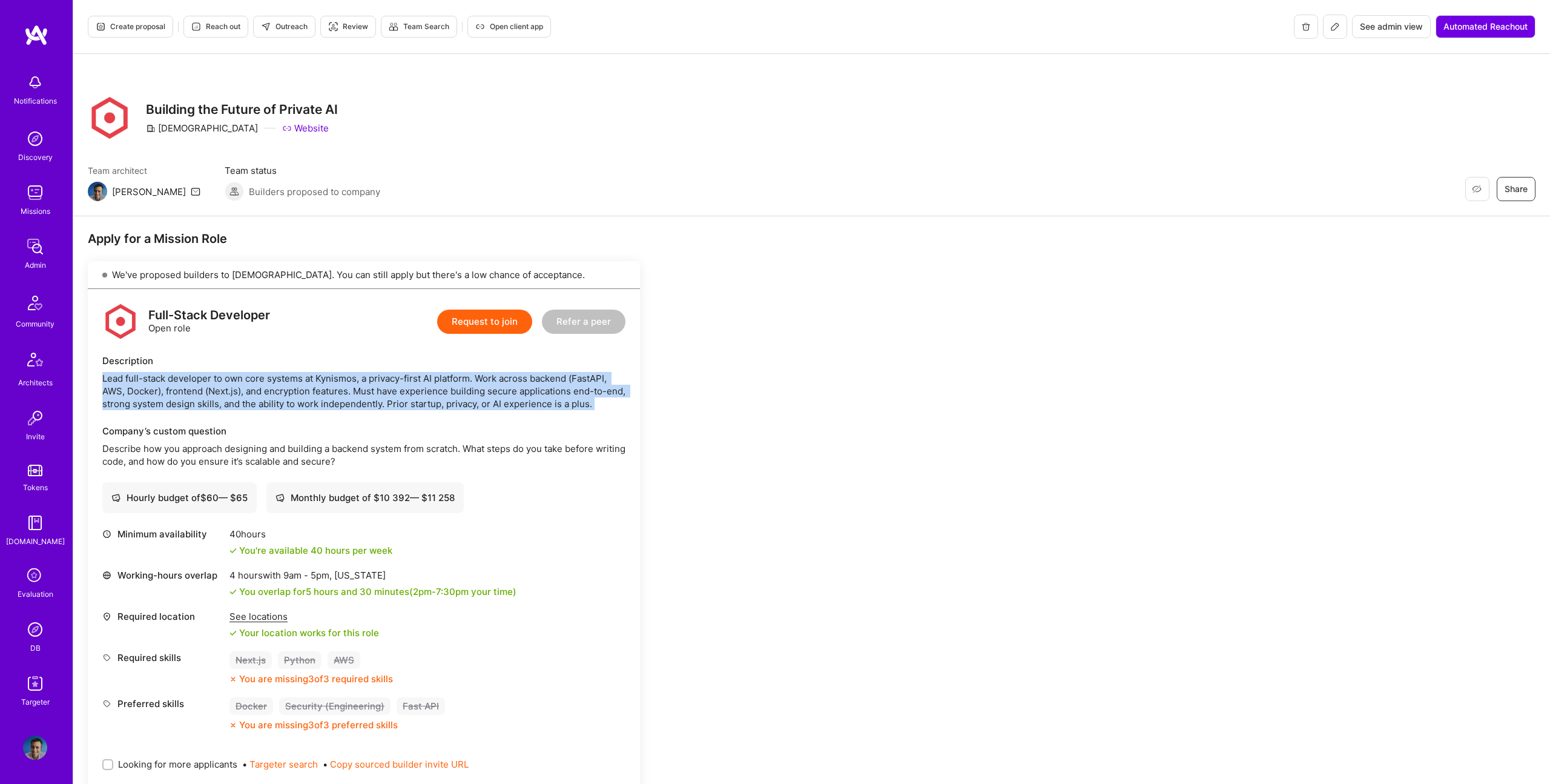
click at [353, 378] on div "Lead full-stack developer to own core systems at Kynismos, a privacy-first AI p…" at bounding box center [364, 391] width 524 height 38
copy div "Lead full-stack developer to own core systems at Kynismos, a privacy-first AI p…"
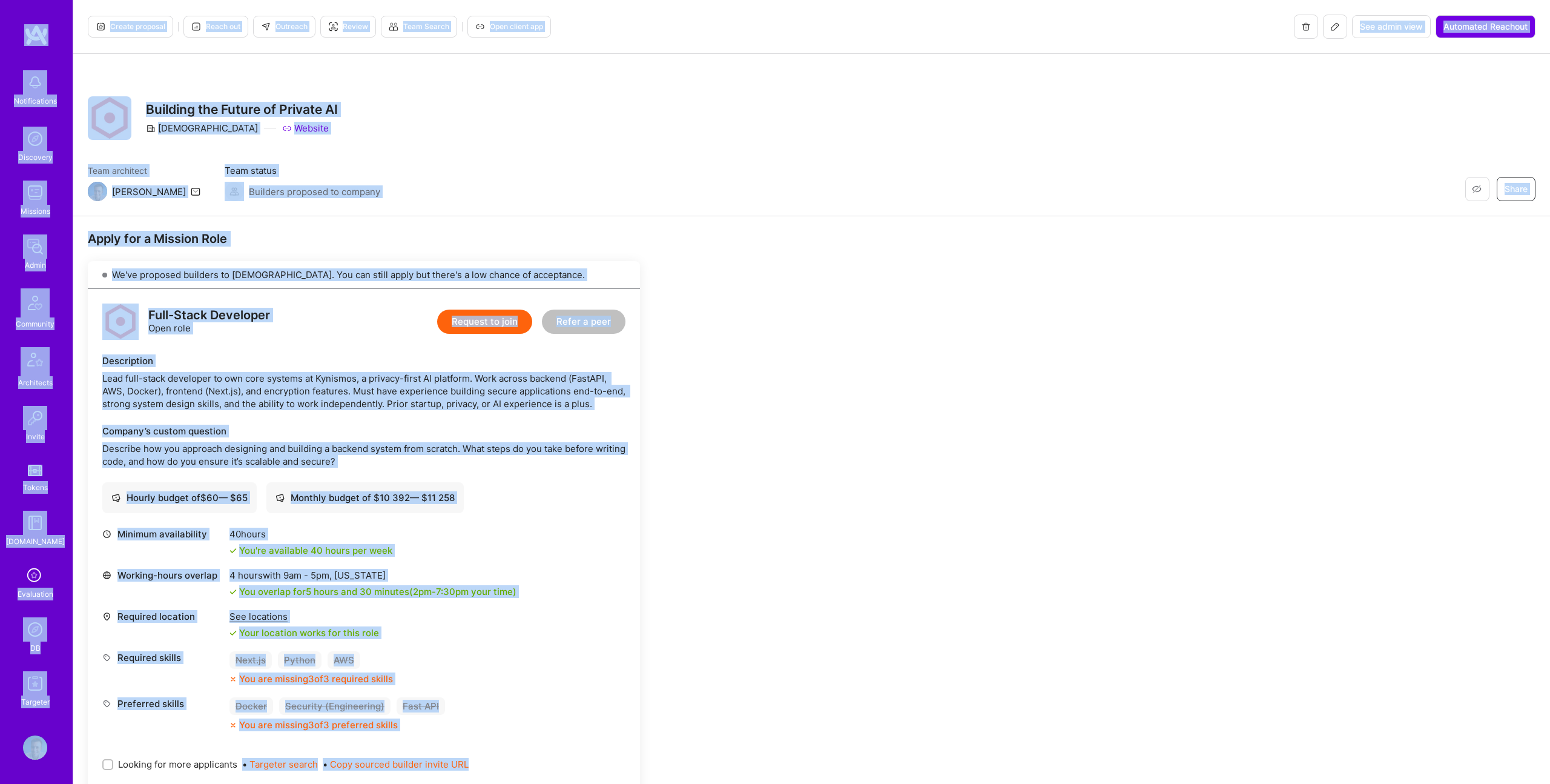
copy div "Notifications Discovery Missions Admin Community Architects Invite Tokens [DOMA…"
click at [348, 99] on div "Restore Not Interested Share Building the Future of Private AI [DEMOGRAPHIC_DAT…" at bounding box center [812, 119] width 1448 height 44
click at [223, 76] on div "Restore Not Interested Share Building the Future of Private AI [DEMOGRAPHIC_DAT…" at bounding box center [812, 135] width 1477 height 163
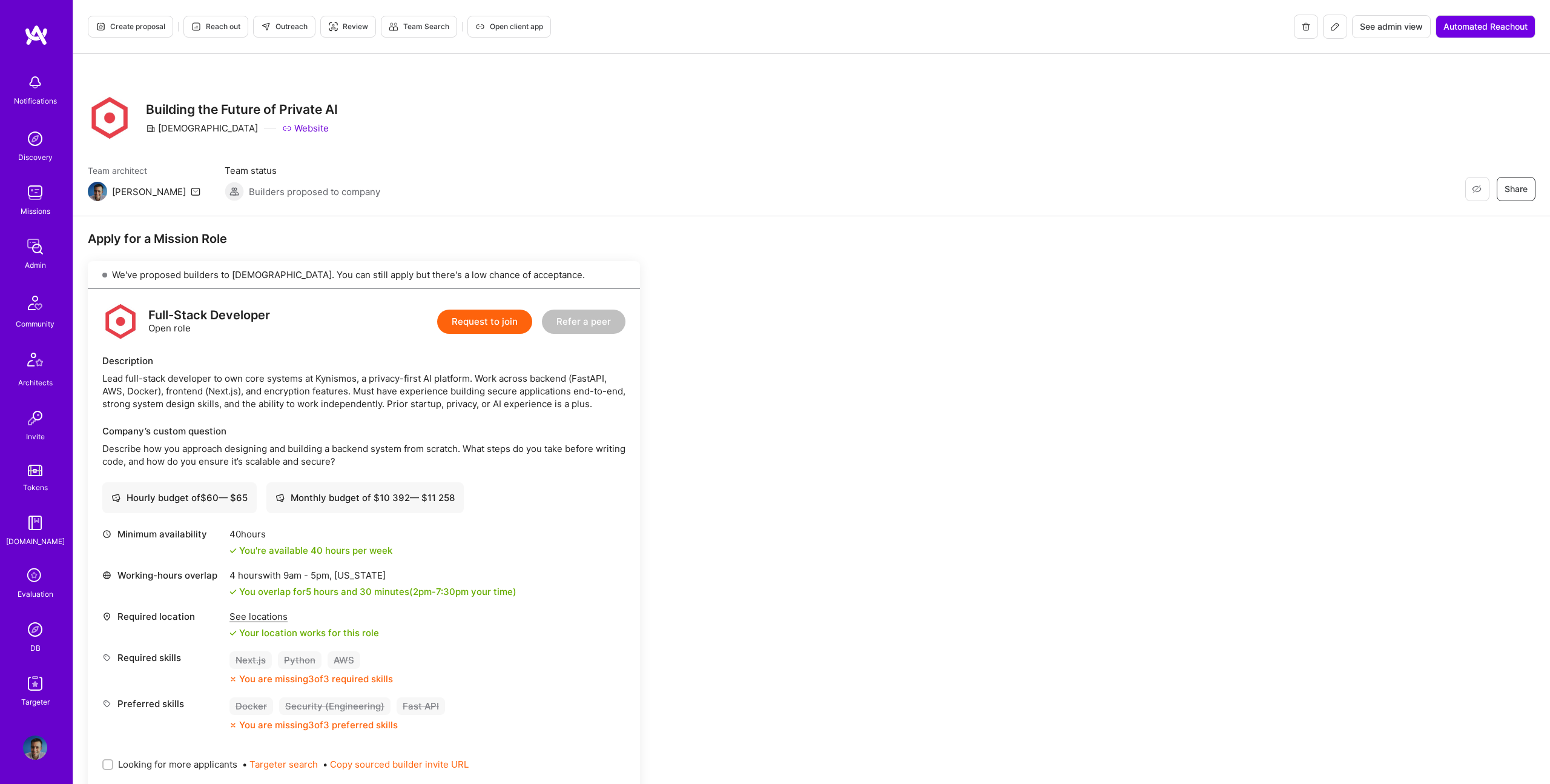
click at [103, 15] on div "Create proposal Reach out Outreach Review Team Search Open client app" at bounding box center [320, 26] width 463 height 24
click at [124, 19] on button "Create proposal" at bounding box center [130, 26] width 85 height 22
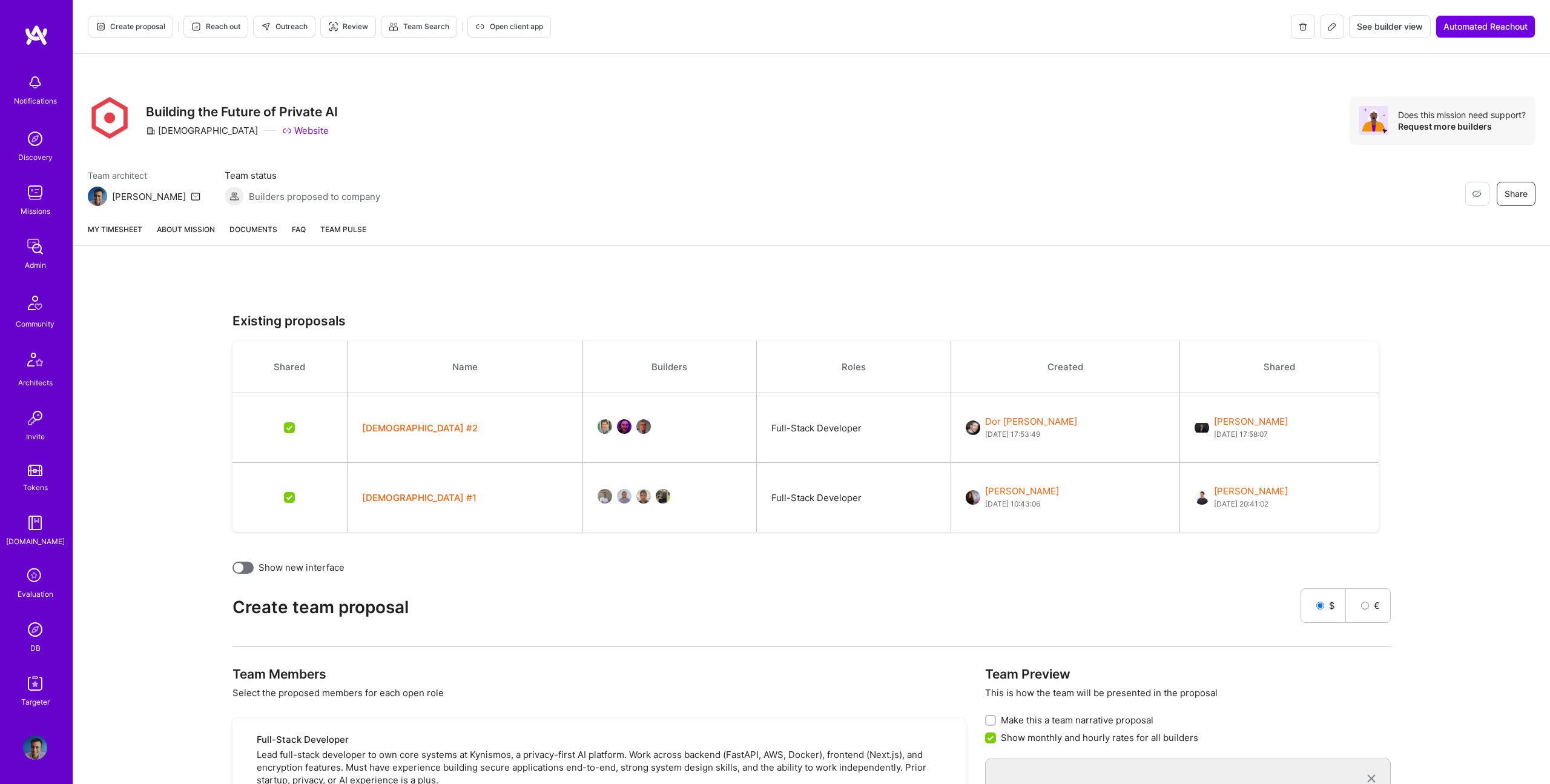
checkbox input "false"
click at [303, 29] on span "Outreach" at bounding box center [284, 26] width 47 height 11
click at [192, 226] on link "About Mission" at bounding box center [186, 234] width 58 height 22
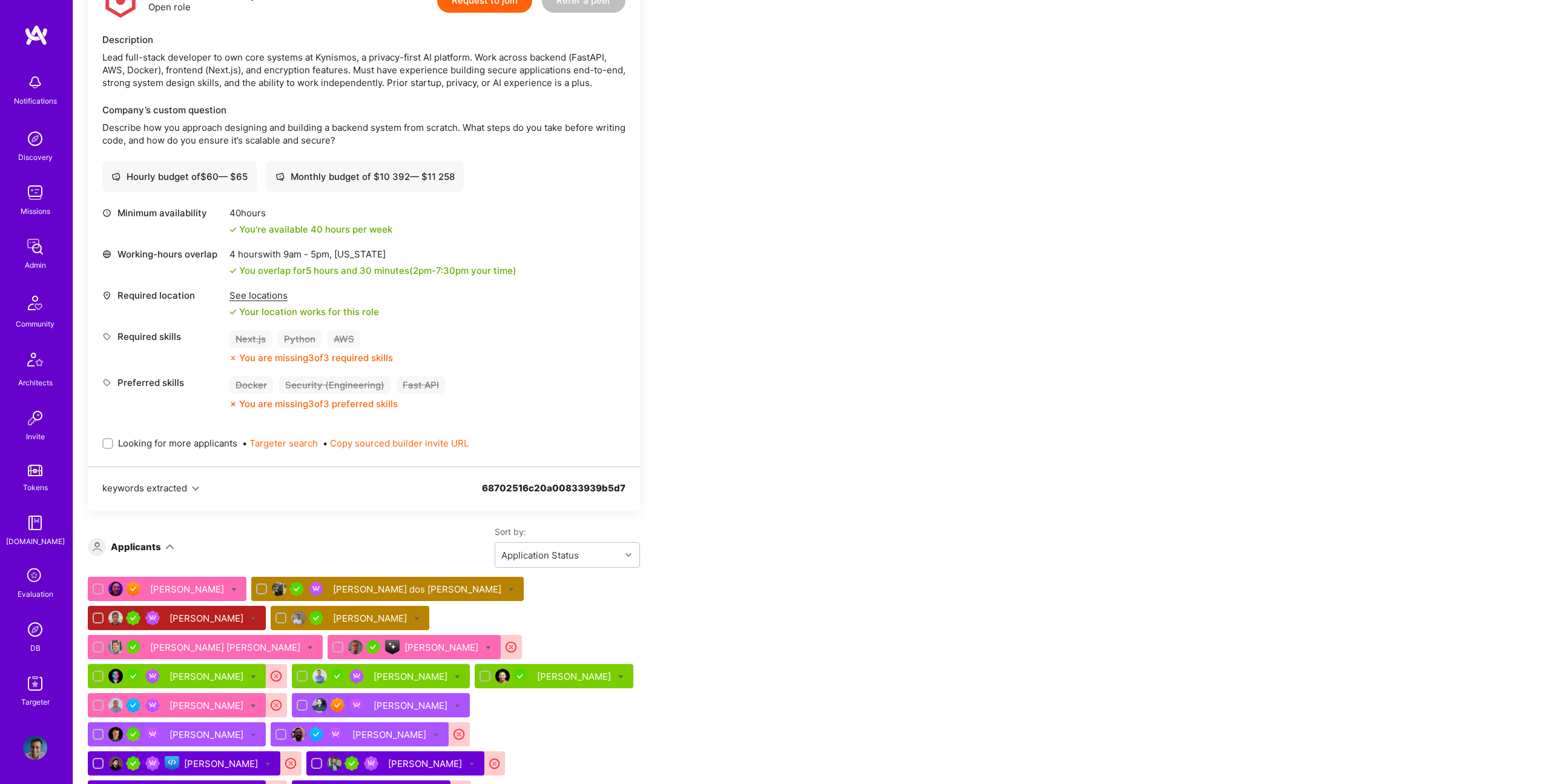
scroll to position [368, 0]
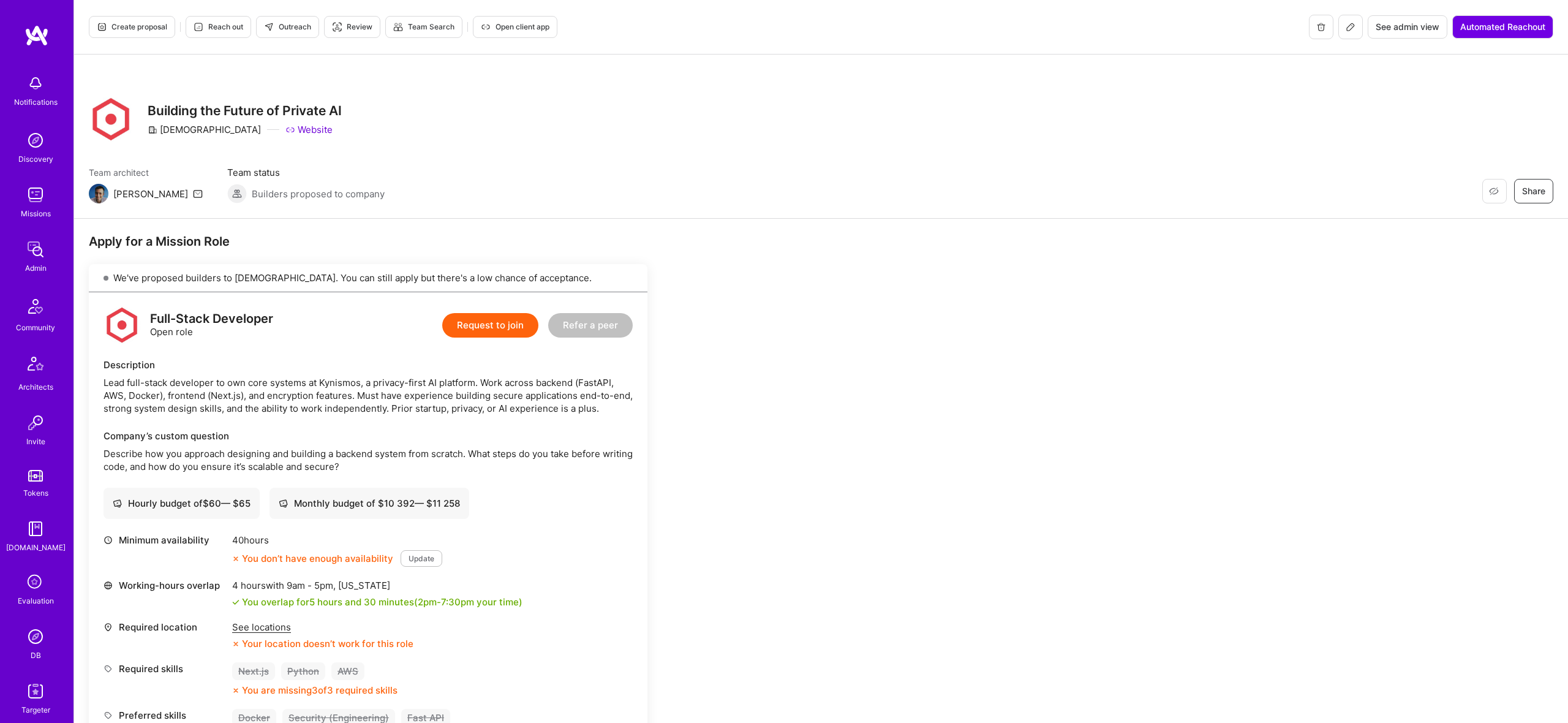
click at [462, 418] on div "Full-Stack Developer Open role Request to join Refer a peer Description Lead fu…" at bounding box center [368, 547] width 559 height 508
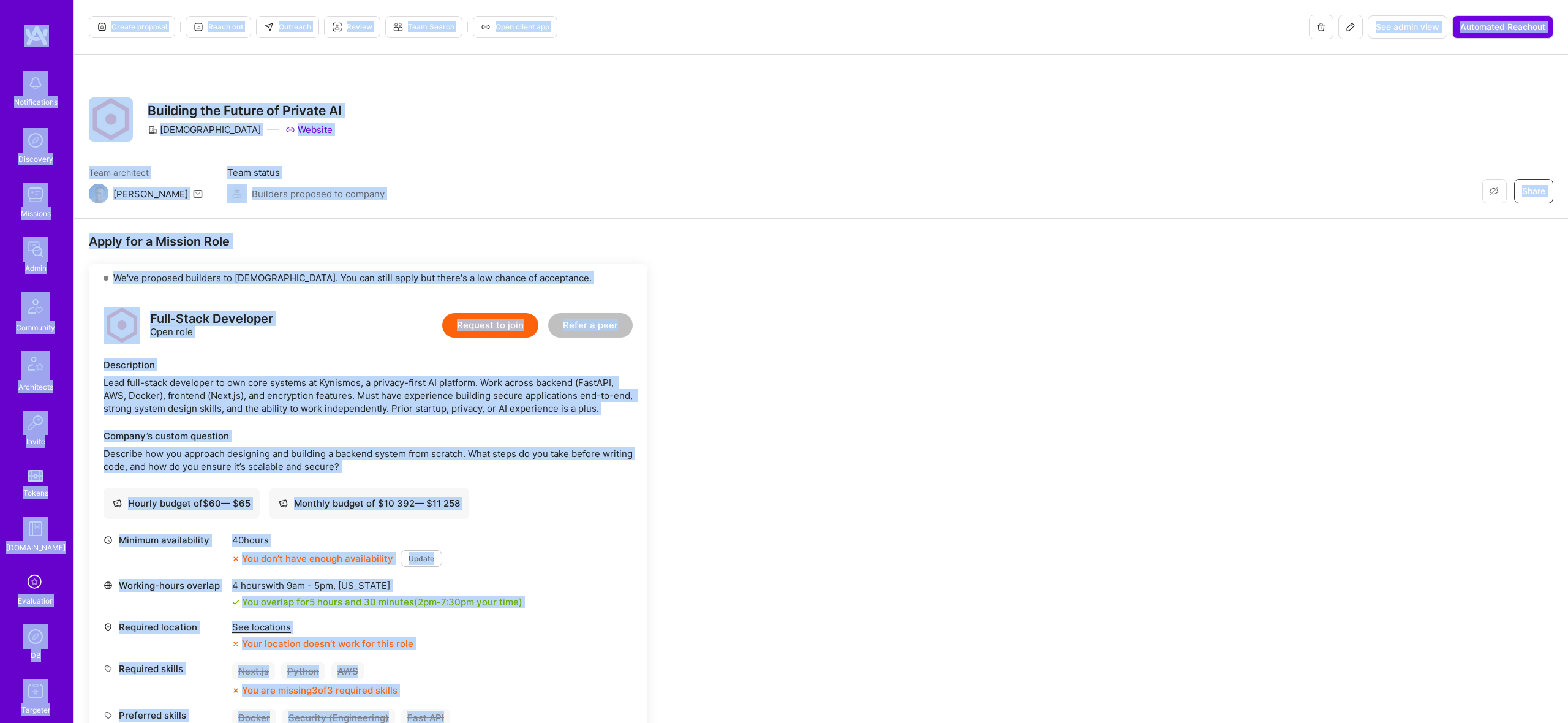
copy div "Notifications Discovery Missions Admin Community Architects Invite Tokens [DOMA…"
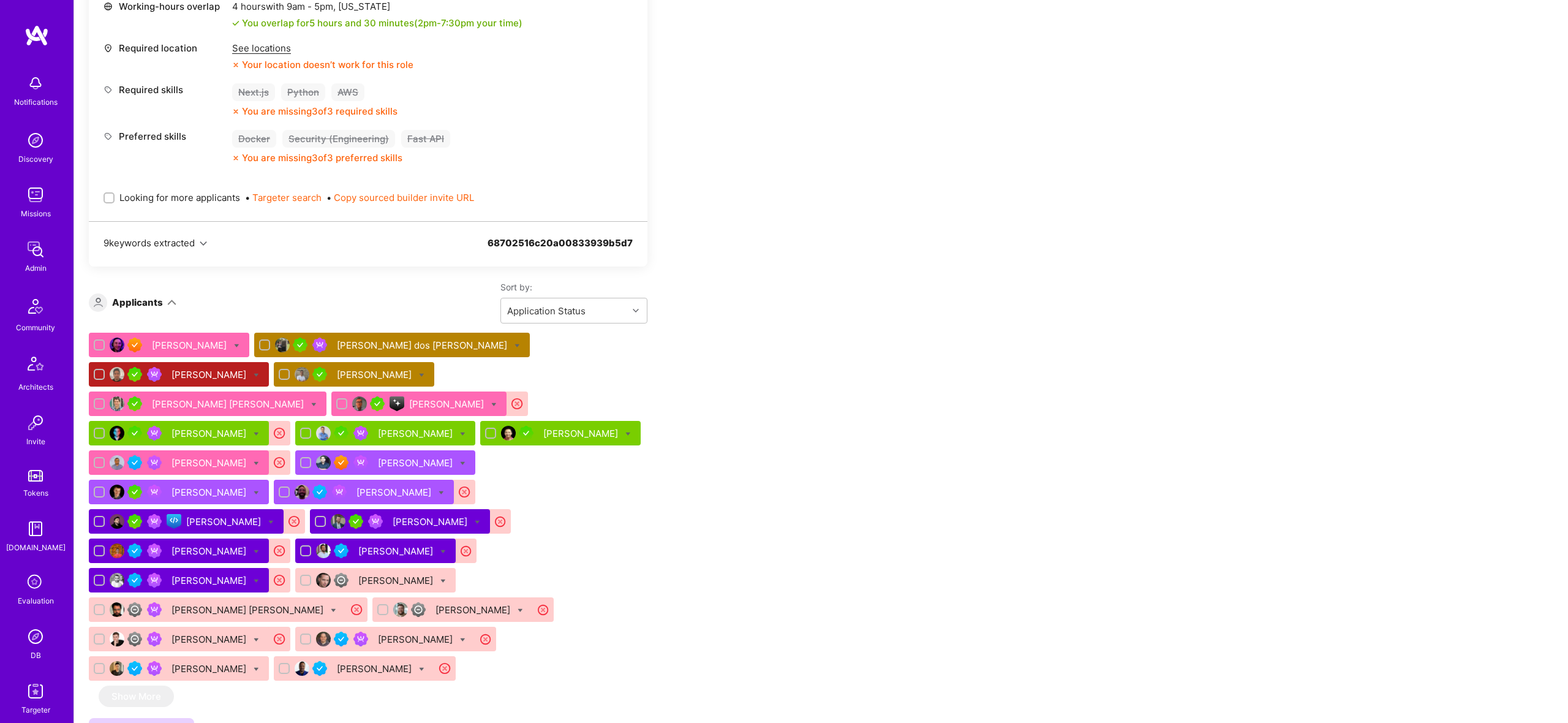
scroll to position [589, 0]
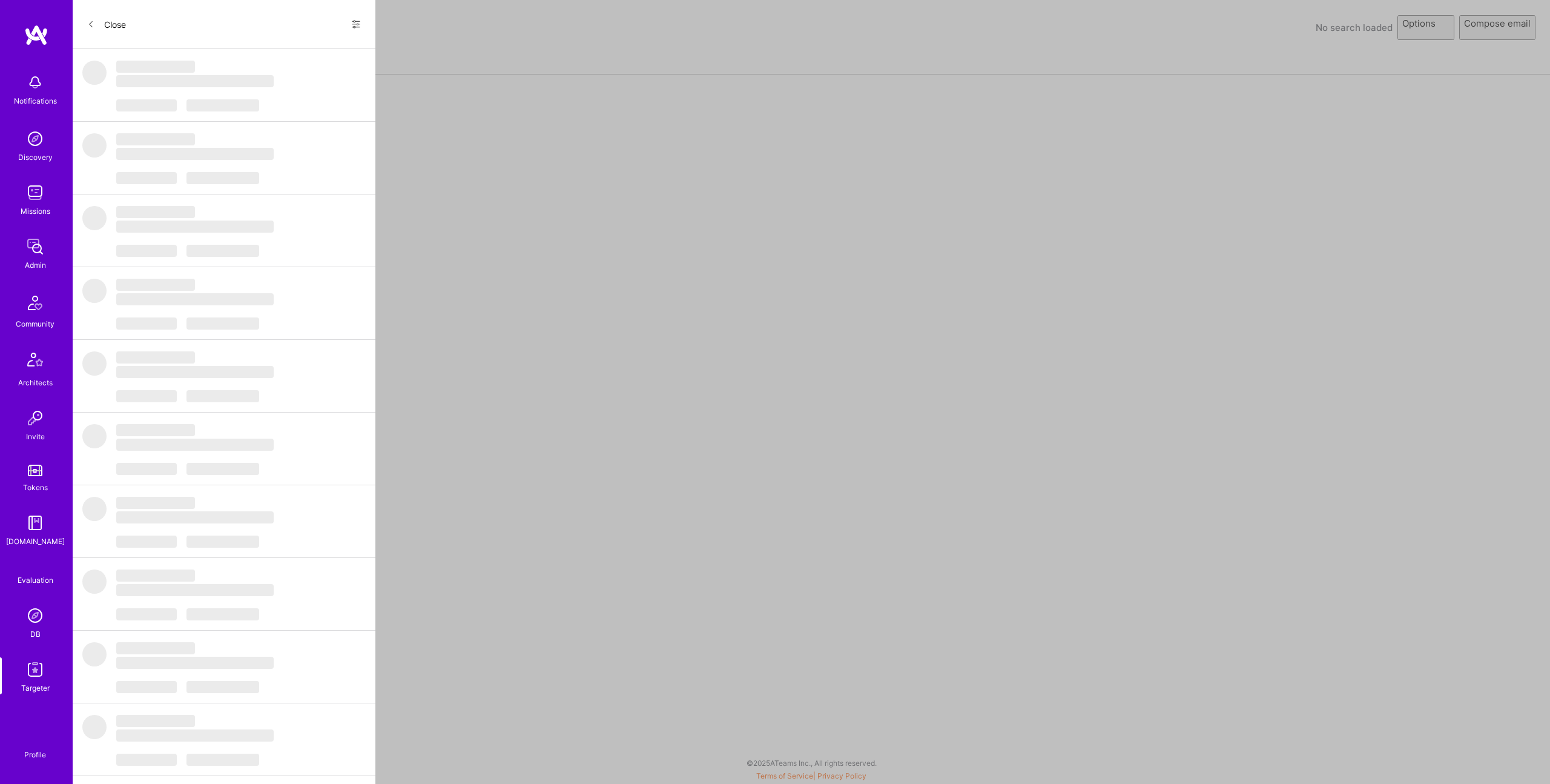
select select "rich-reachout"
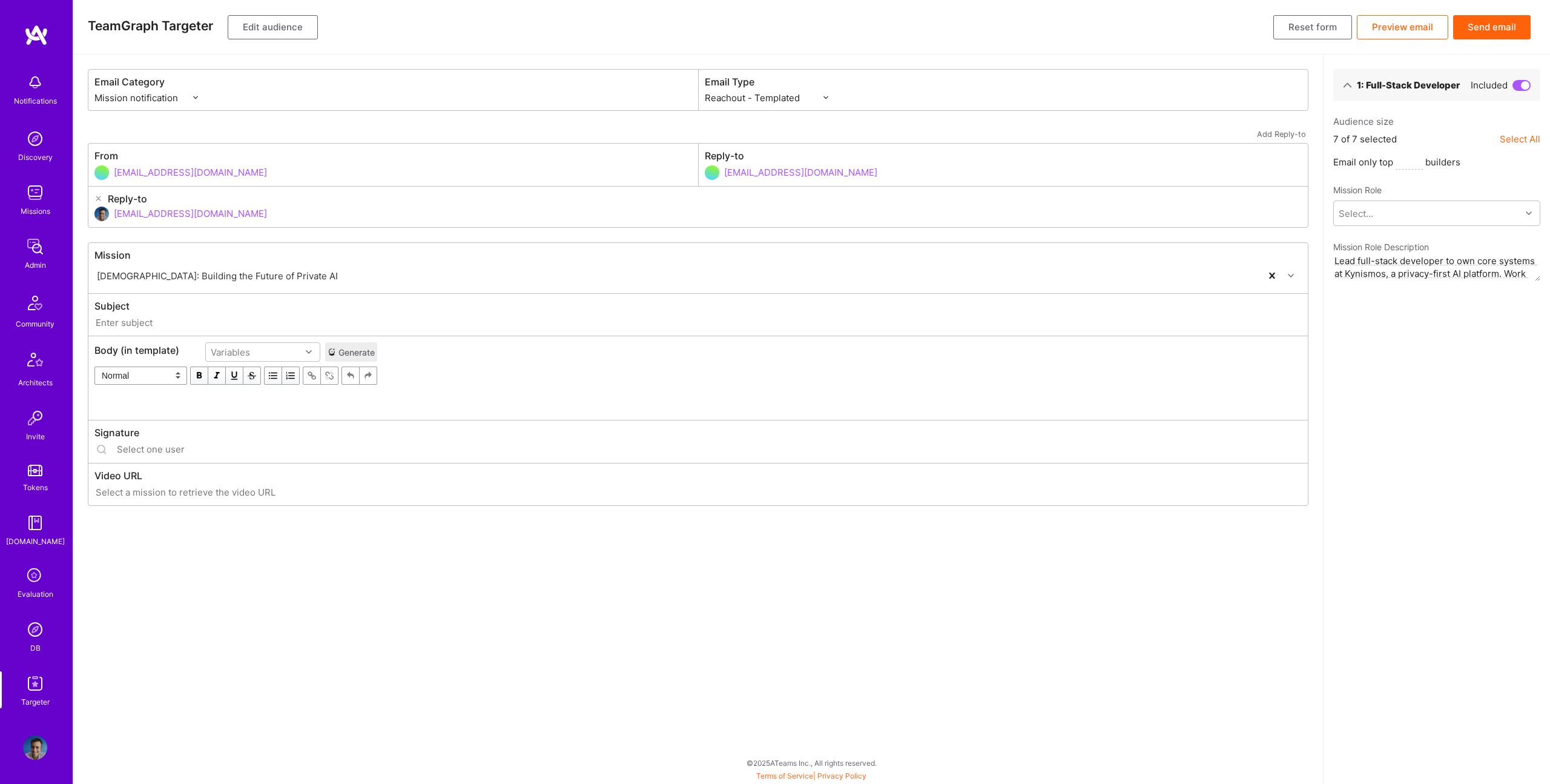
type input "[DOMAIN_NAME] // [DEMOGRAPHIC_DATA]: Building the Future of Private AI"
type input "[EMAIL_ADDRESS][DOMAIN_NAME]"
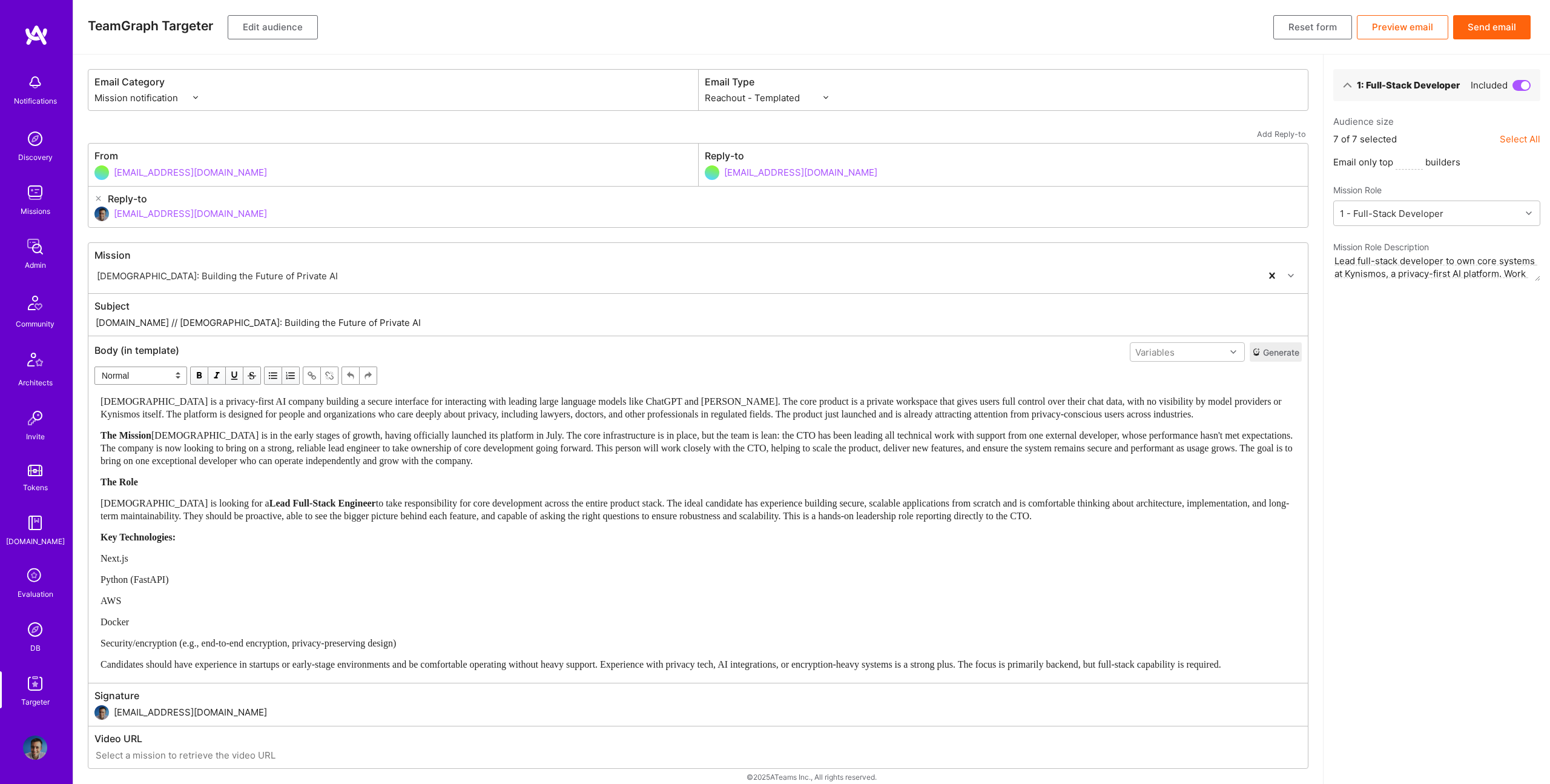
click at [335, 445] on div "The Mission [DEMOGRAPHIC_DATA] is in the early stages of growth, having officia…" at bounding box center [698, 448] width 1196 height 38
click at [413, 461] on div "The Mission [DEMOGRAPHIC_DATA] is in the early stages of growth, having officia…" at bounding box center [698, 448] width 1196 height 38
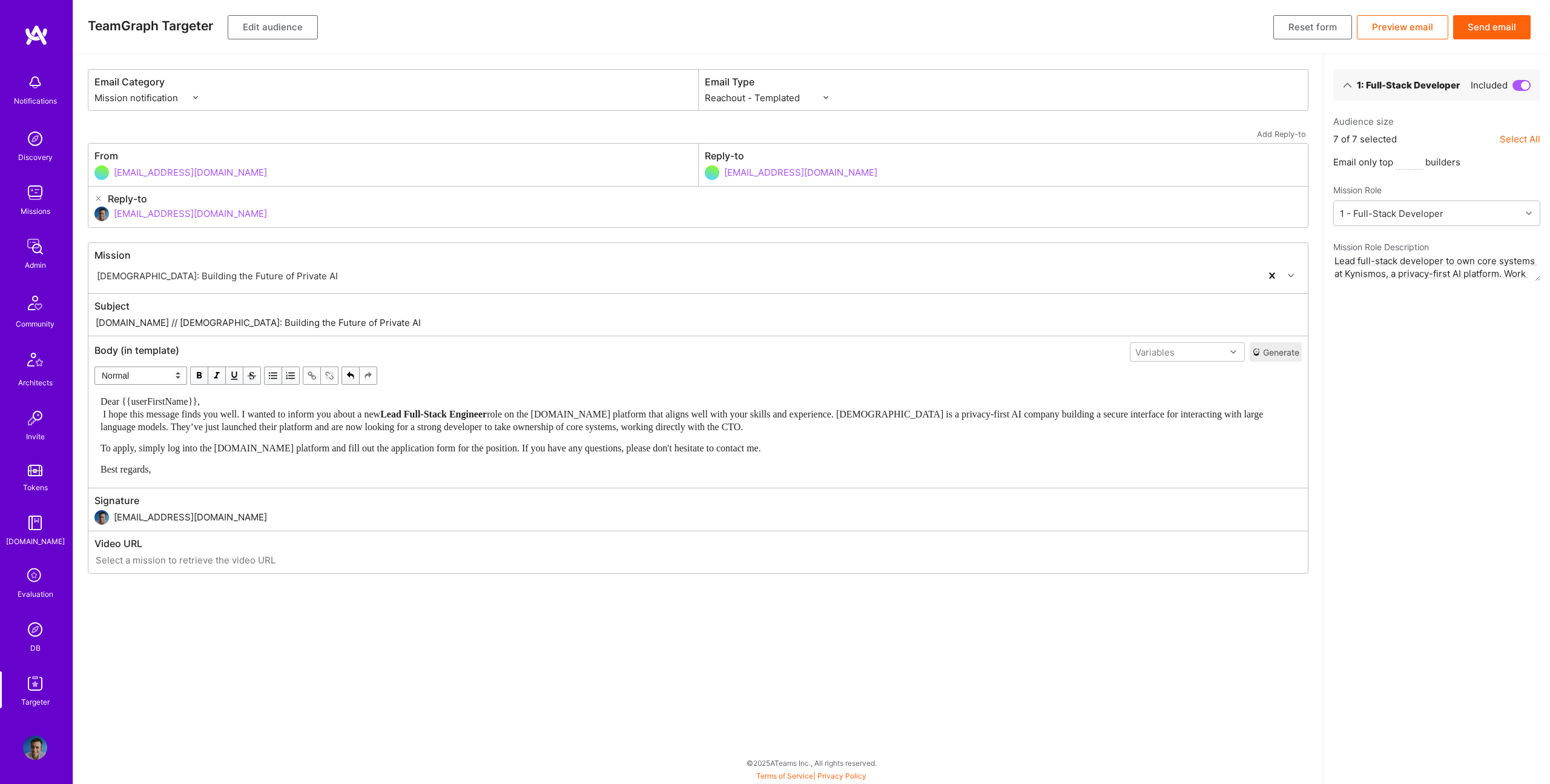
click at [289, 399] on div "Dear {{userFirstName}}, I hope this message finds you well. I wanted to inform …" at bounding box center [698, 414] width 1196 height 38
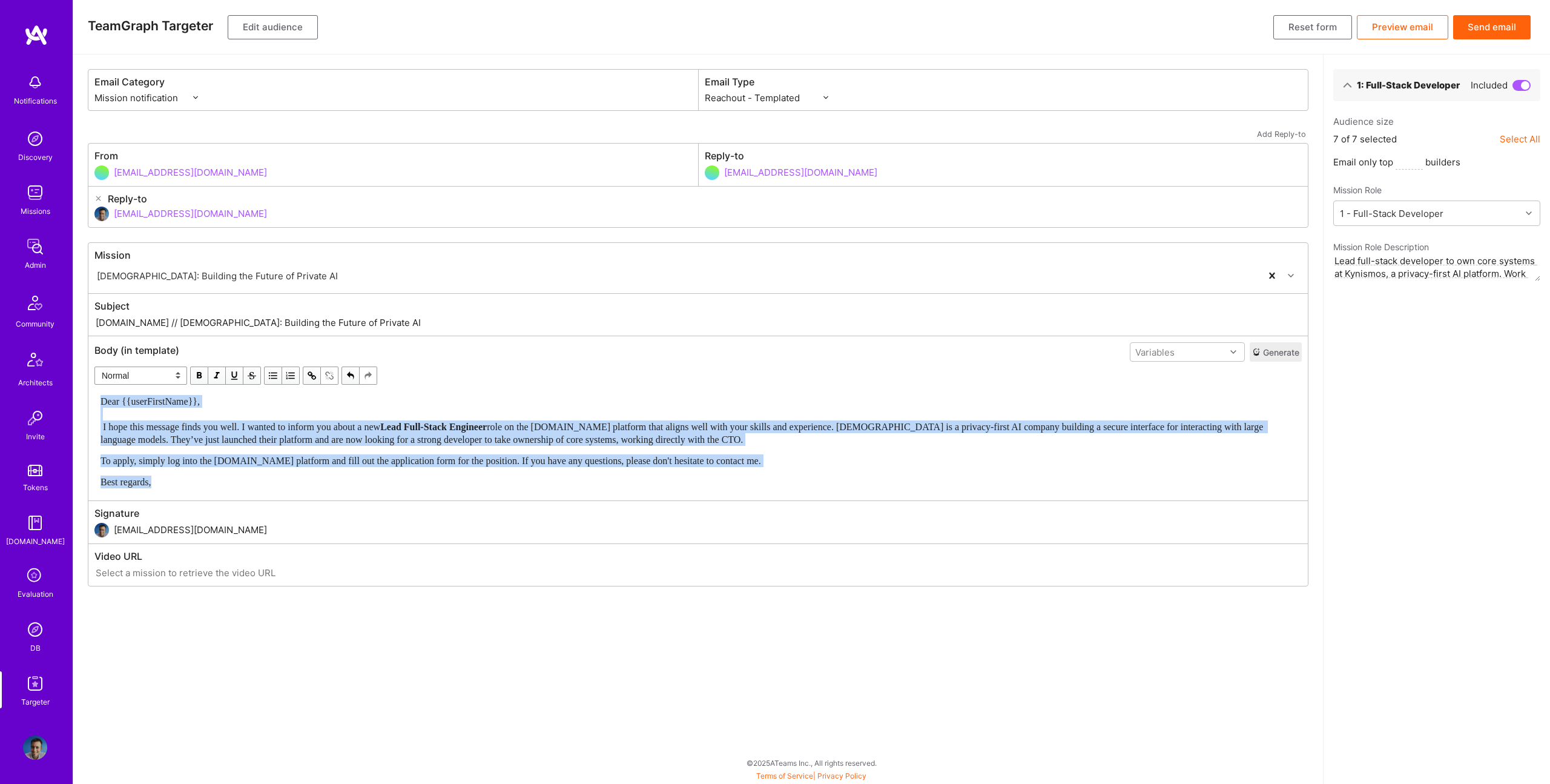
click at [200, 376] on span "button" at bounding box center [199, 375] width 13 height 13
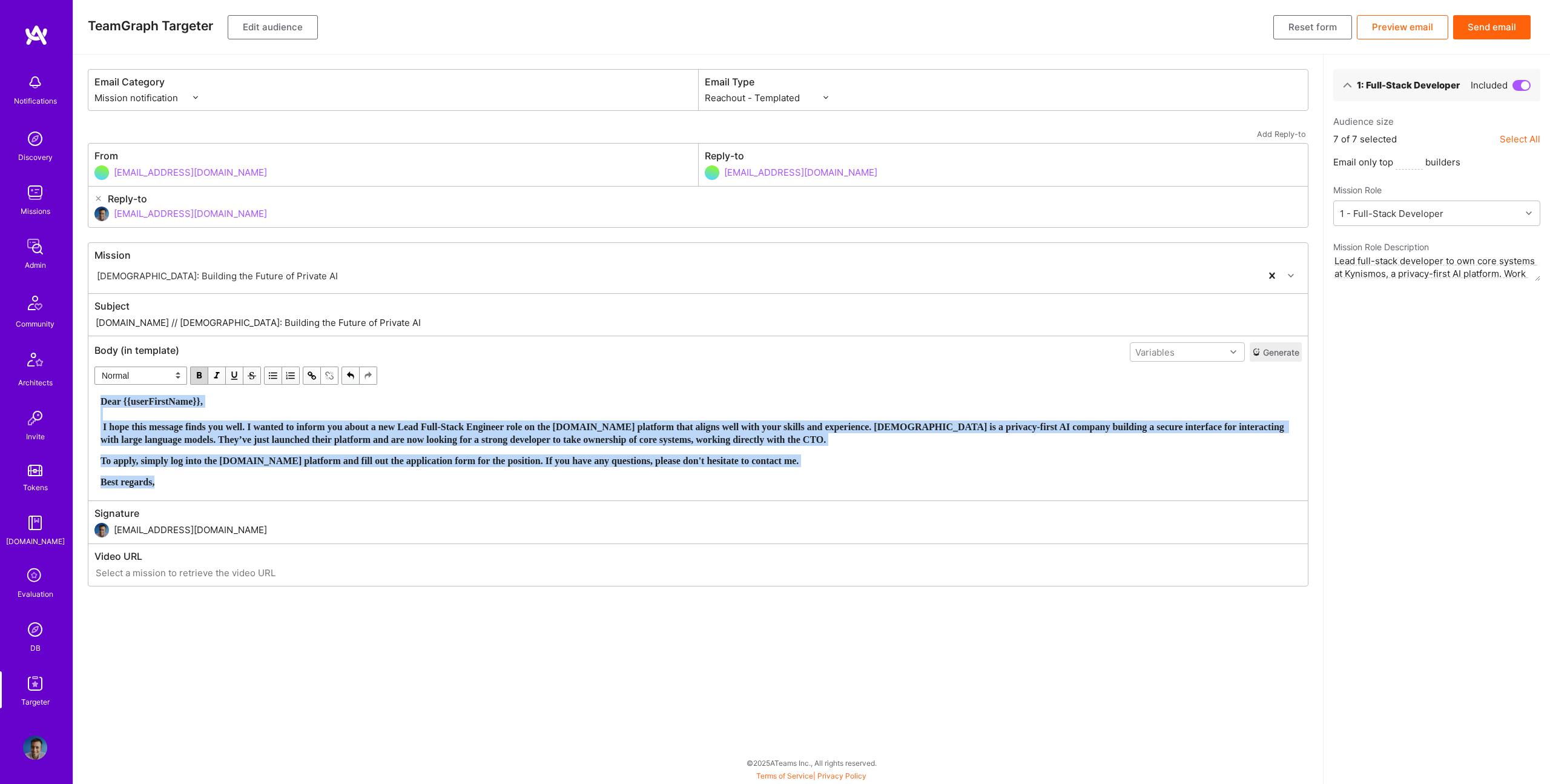
click at [200, 375] on span "button" at bounding box center [199, 375] width 13 height 13
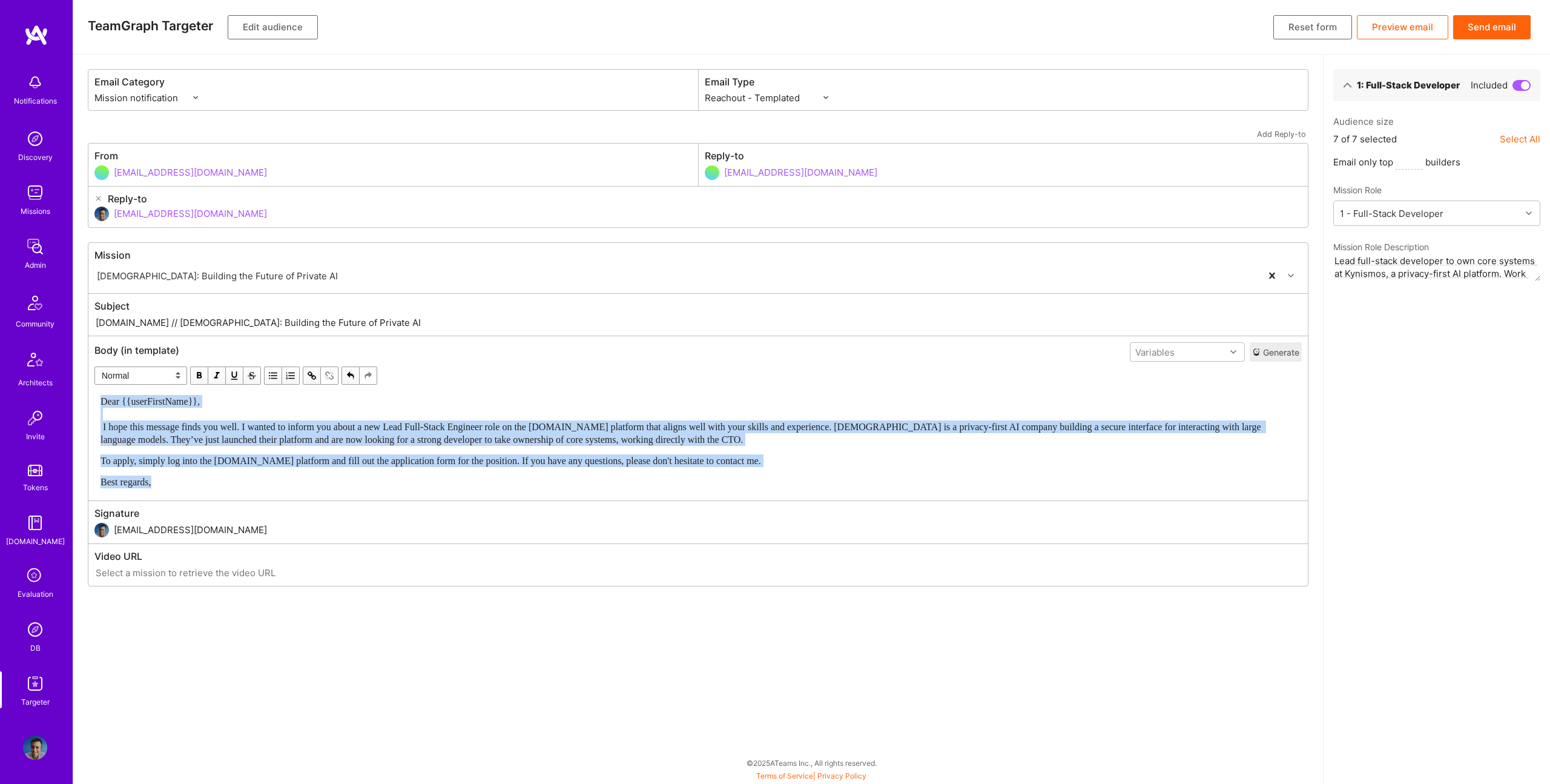
click at [104, 426] on span "Dear {{userFirstName}}, I hope this message finds you well. I wanted to inform …" at bounding box center [682, 420] width 1163 height 49
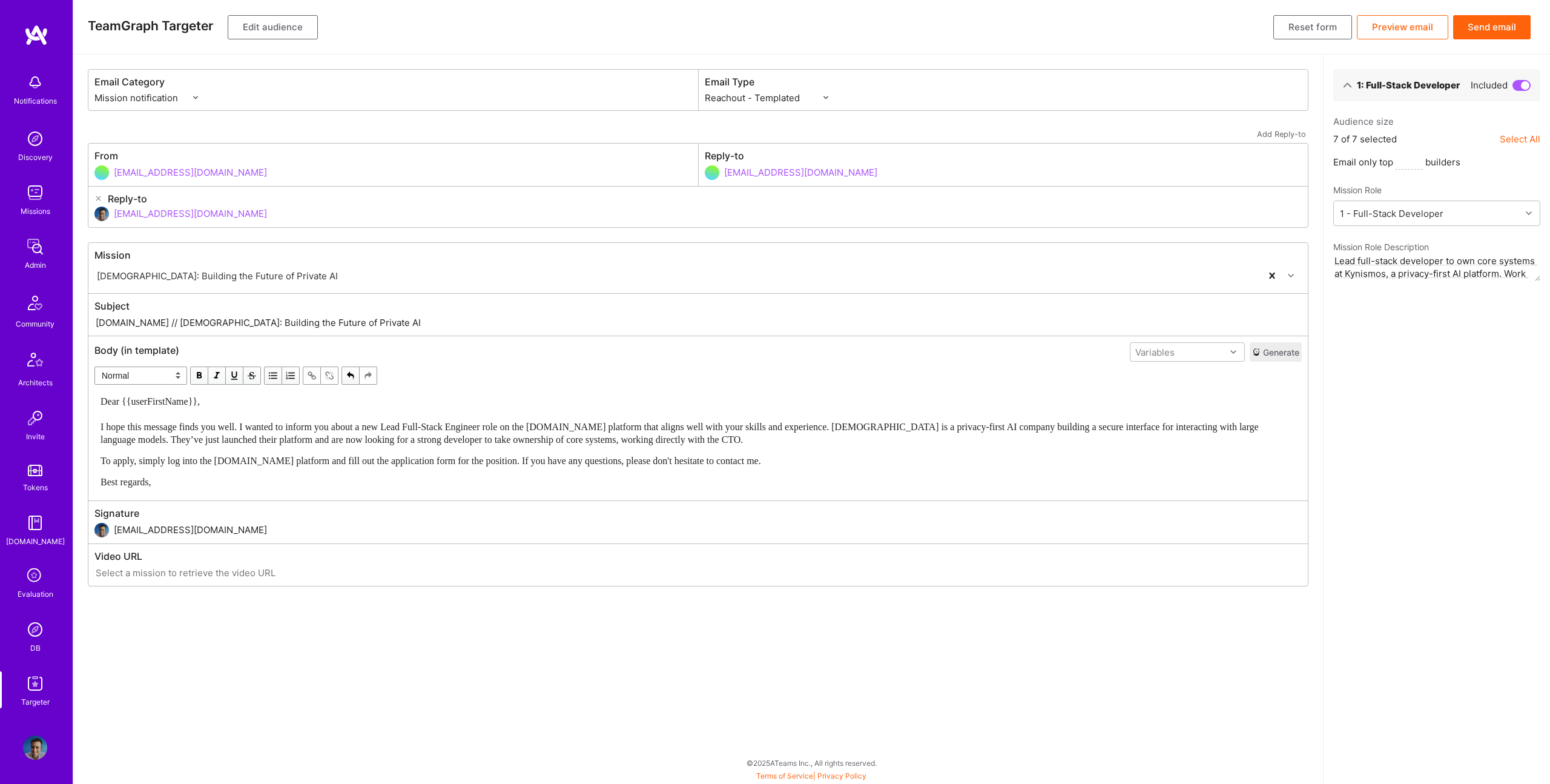
click at [280, 409] on div "Dear {{userFirstName}}, I hope this message finds you well. I wanted to inform …" at bounding box center [698, 419] width 1196 height 51
click at [142, 323] on input "[DOMAIN_NAME] // [DEMOGRAPHIC_DATA]: Building the Future of Private AI" at bounding box center [698, 323] width 1207 height 14
drag, startPoint x: 139, startPoint y: 324, endPoint x: 515, endPoint y: 323, distance: 376.0
click at [515, 323] on input "[DOMAIN_NAME] // [DEMOGRAPHIC_DATA]: Building the Future of Private AI" at bounding box center [698, 323] width 1207 height 14
paste input "New Lead Full-Stack Engineer role at [DEMOGRAPHIC_DATA]"
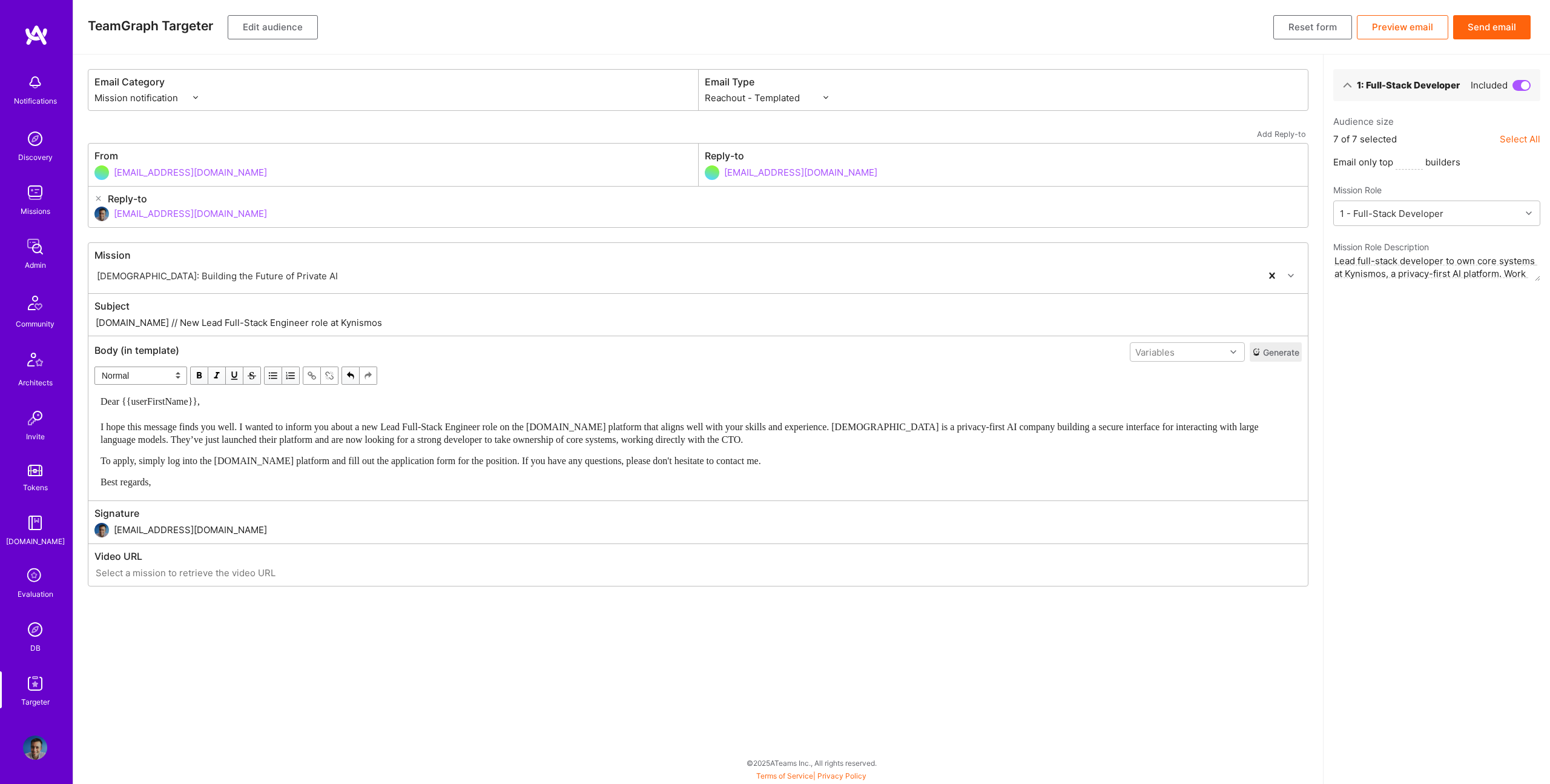
type input "[DOMAIN_NAME] // New Lead Full-Stack Engineer role at Kynismos"
click at [285, 31] on button "Edit audience" at bounding box center [273, 27] width 90 height 24
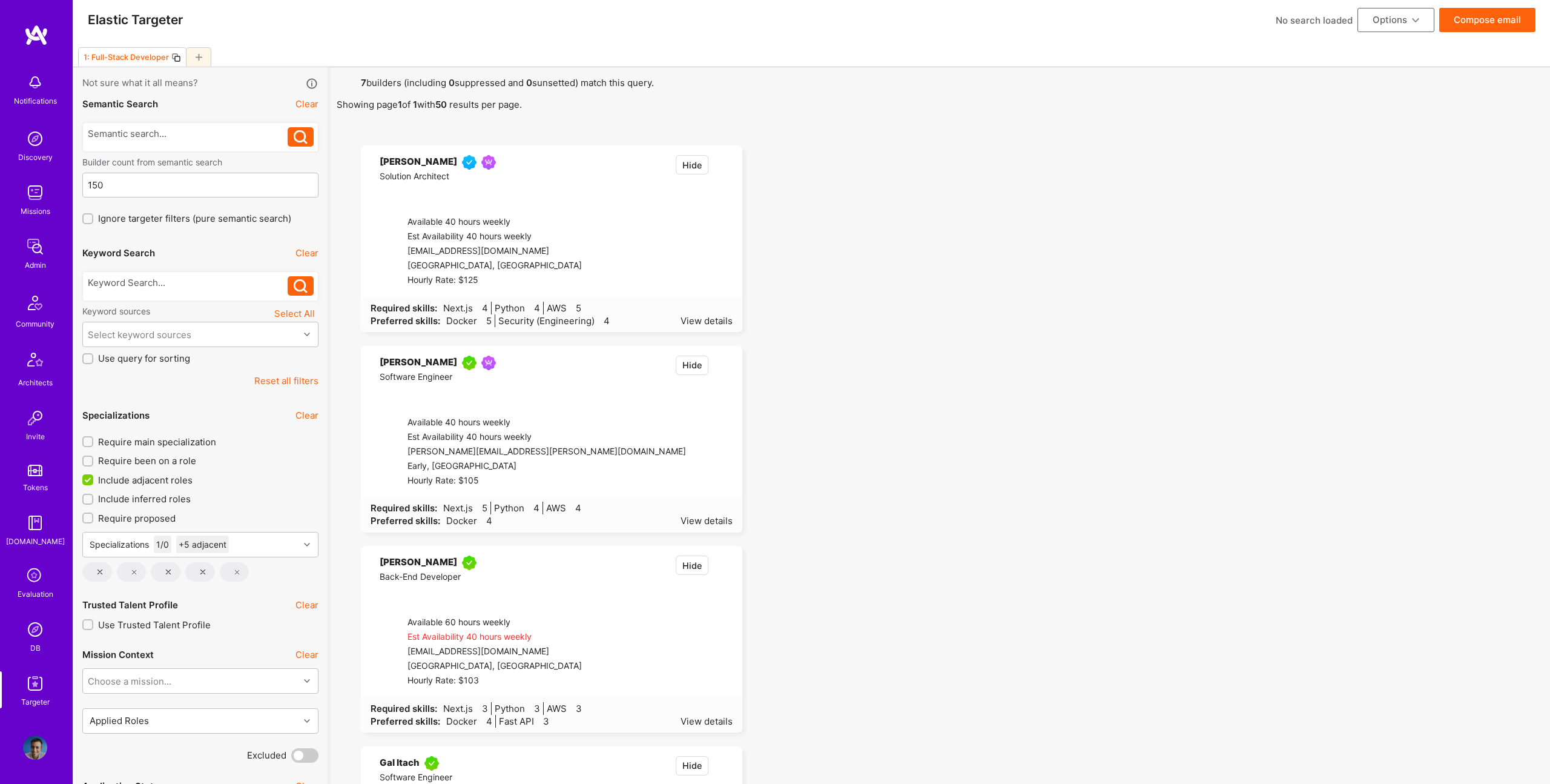
scroll to position [10, 0]
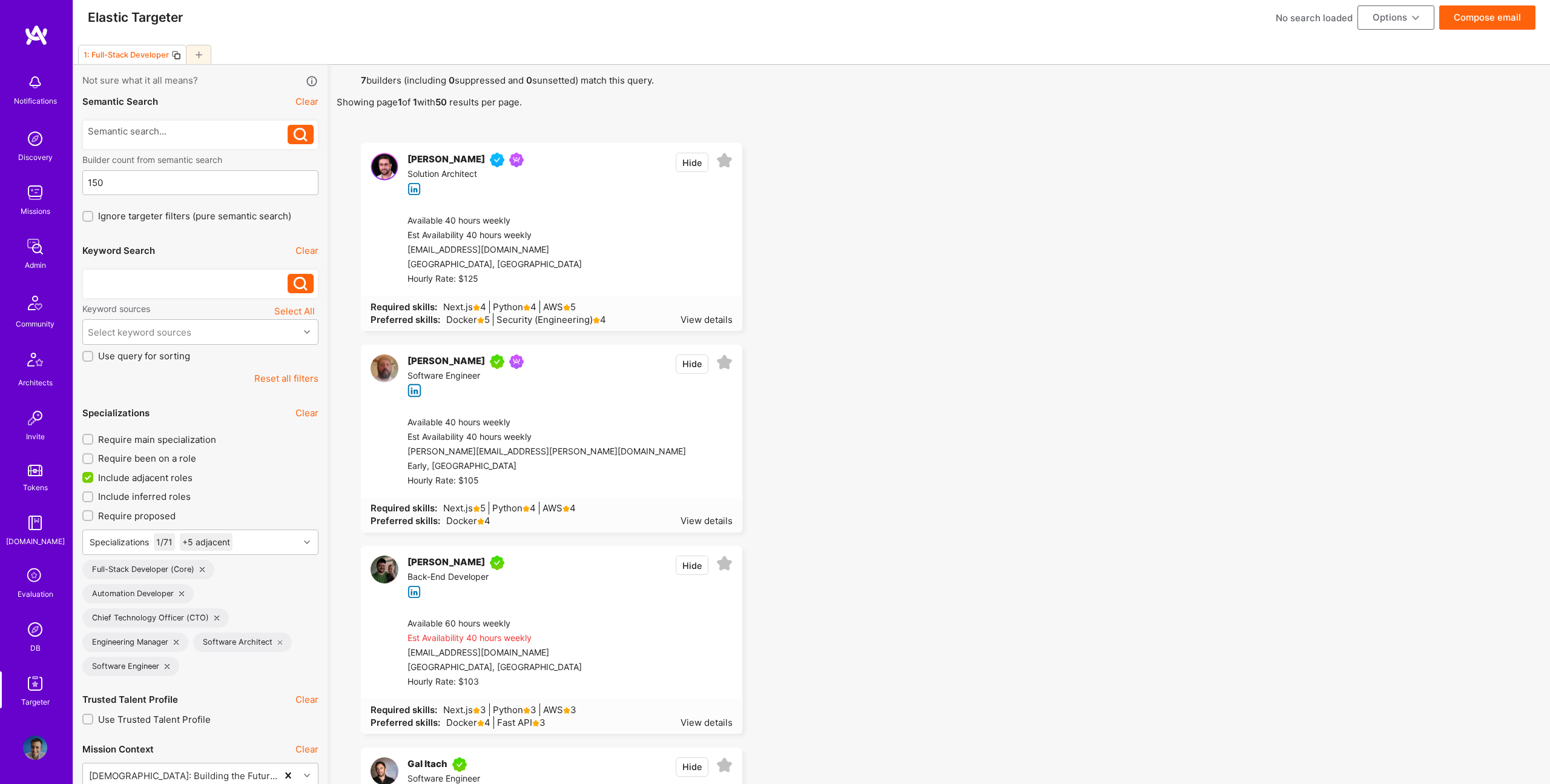
drag, startPoint x: 1058, startPoint y: 406, endPoint x: 820, endPoint y: 409, distance: 238.0
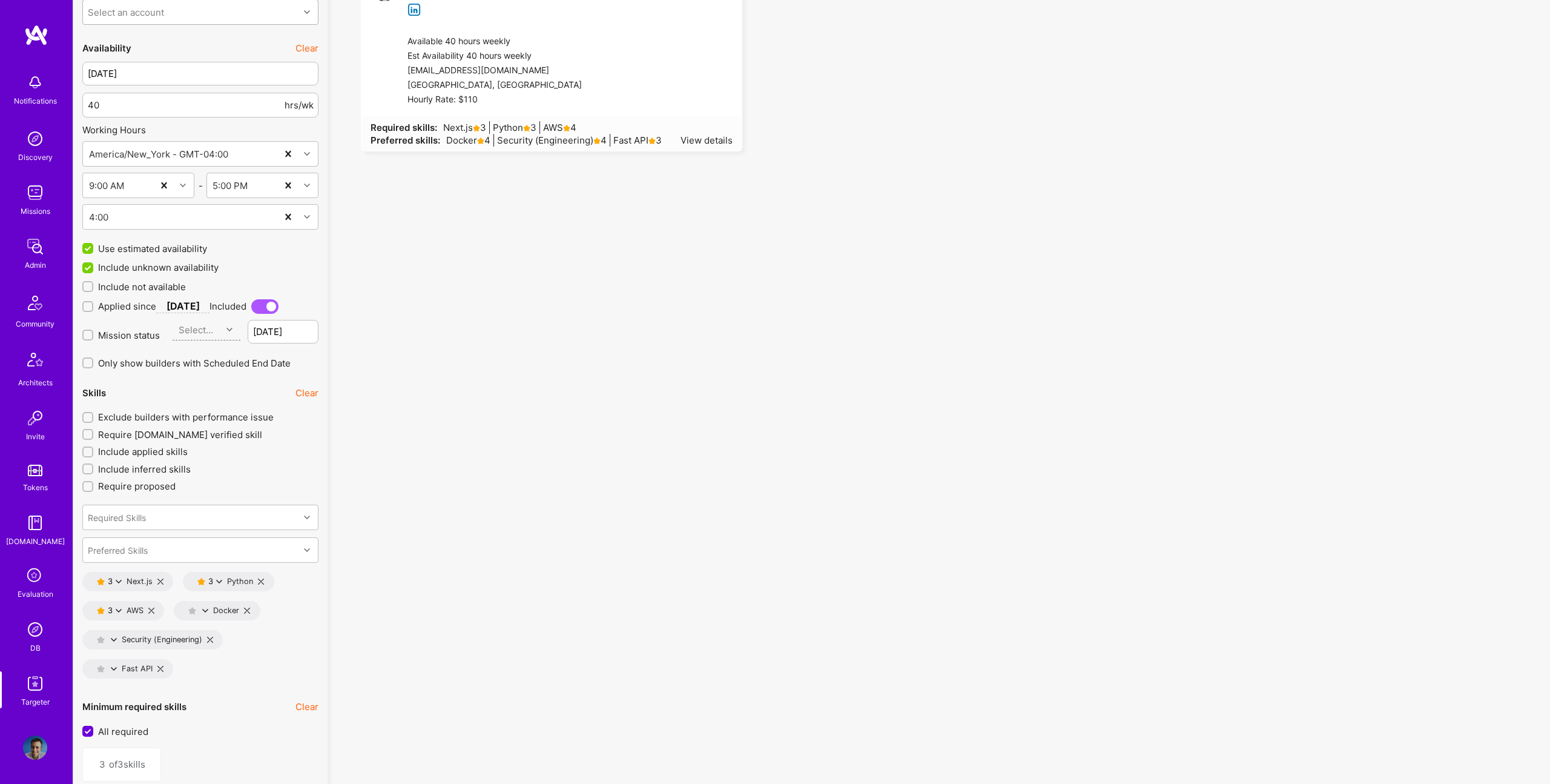
scroll to position [1561, 0]
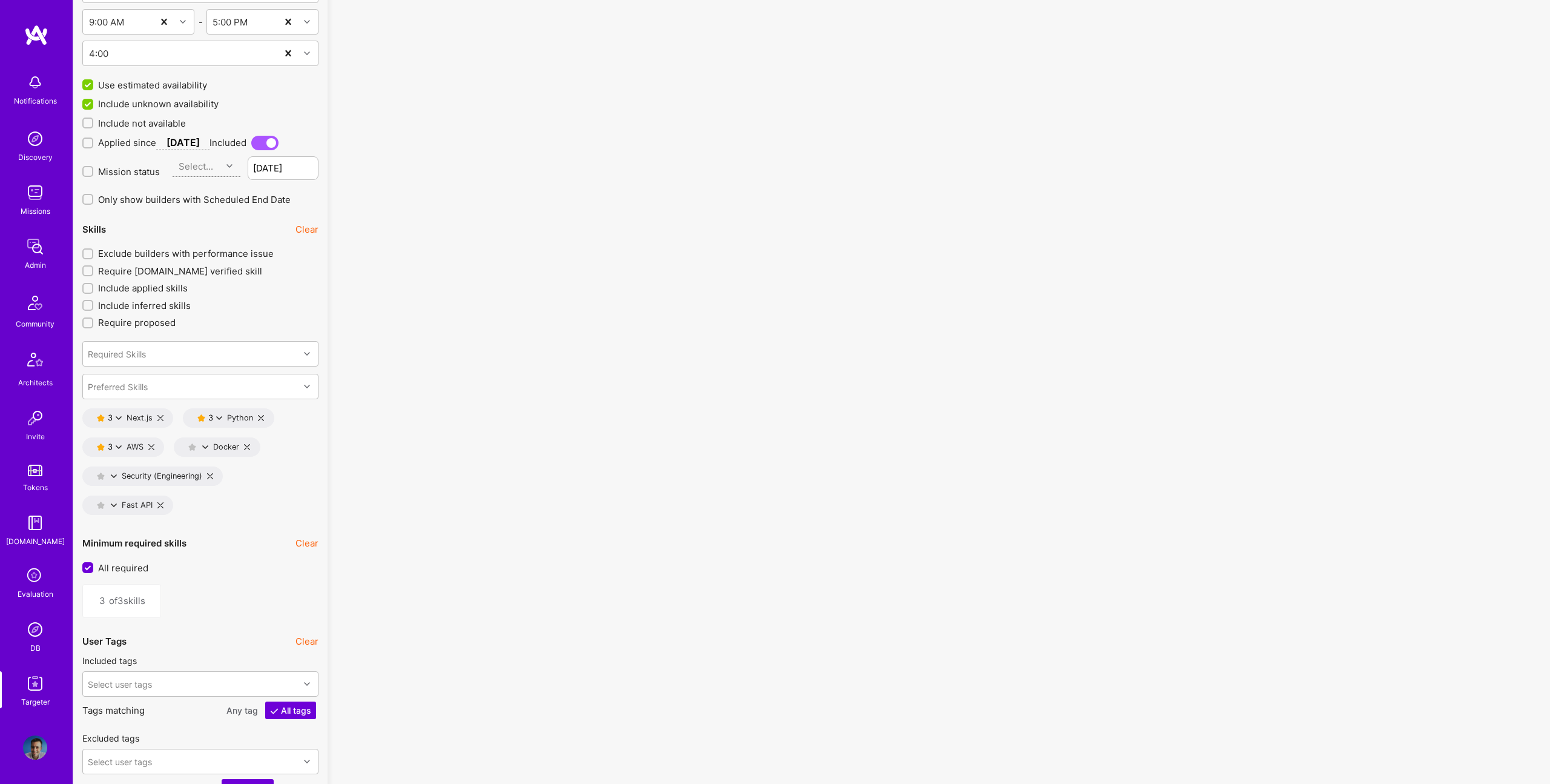
click at [154, 447] on icon at bounding box center [151, 447] width 6 height 6
type input "2"
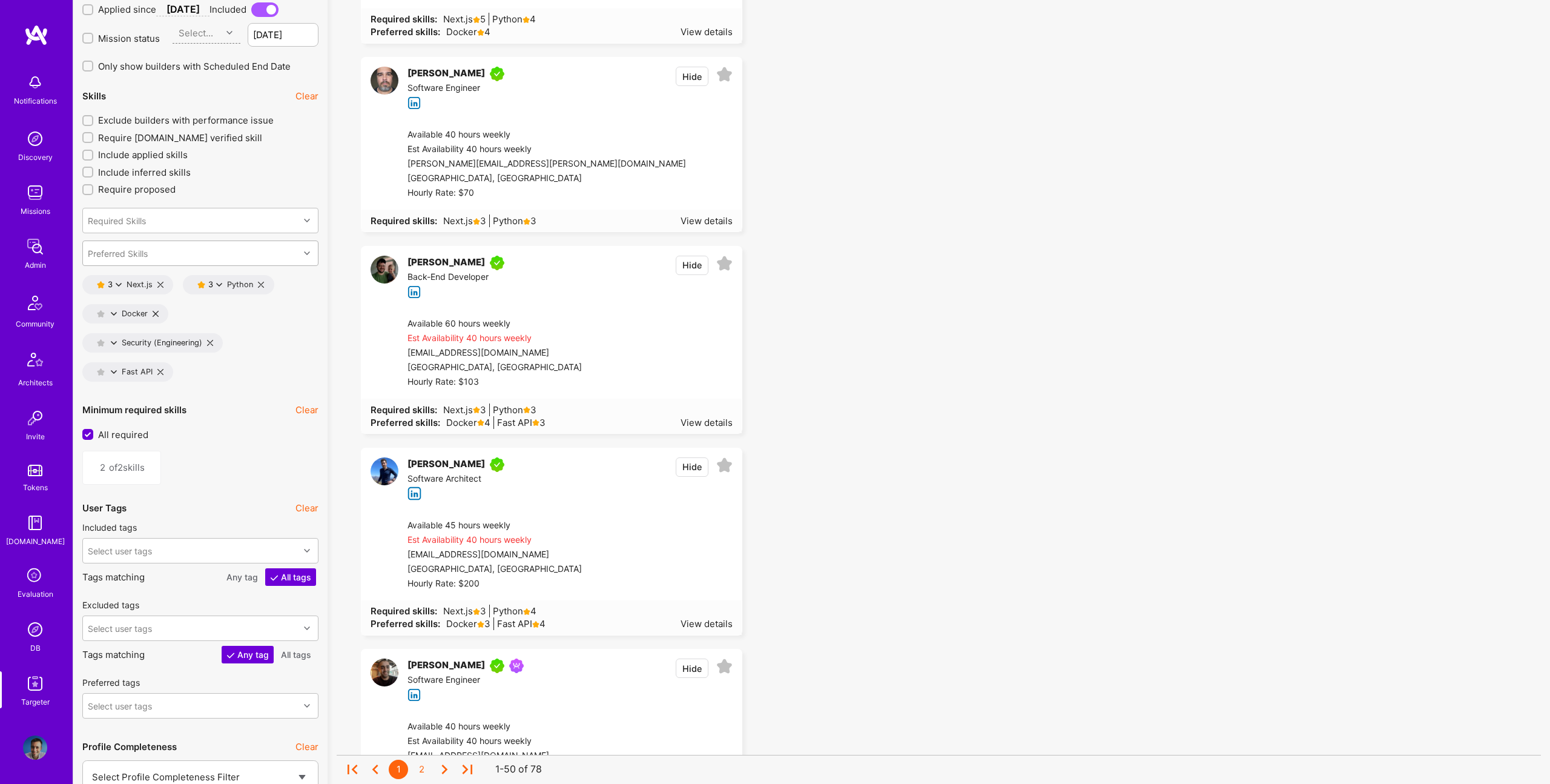
scroll to position [1687, 0]
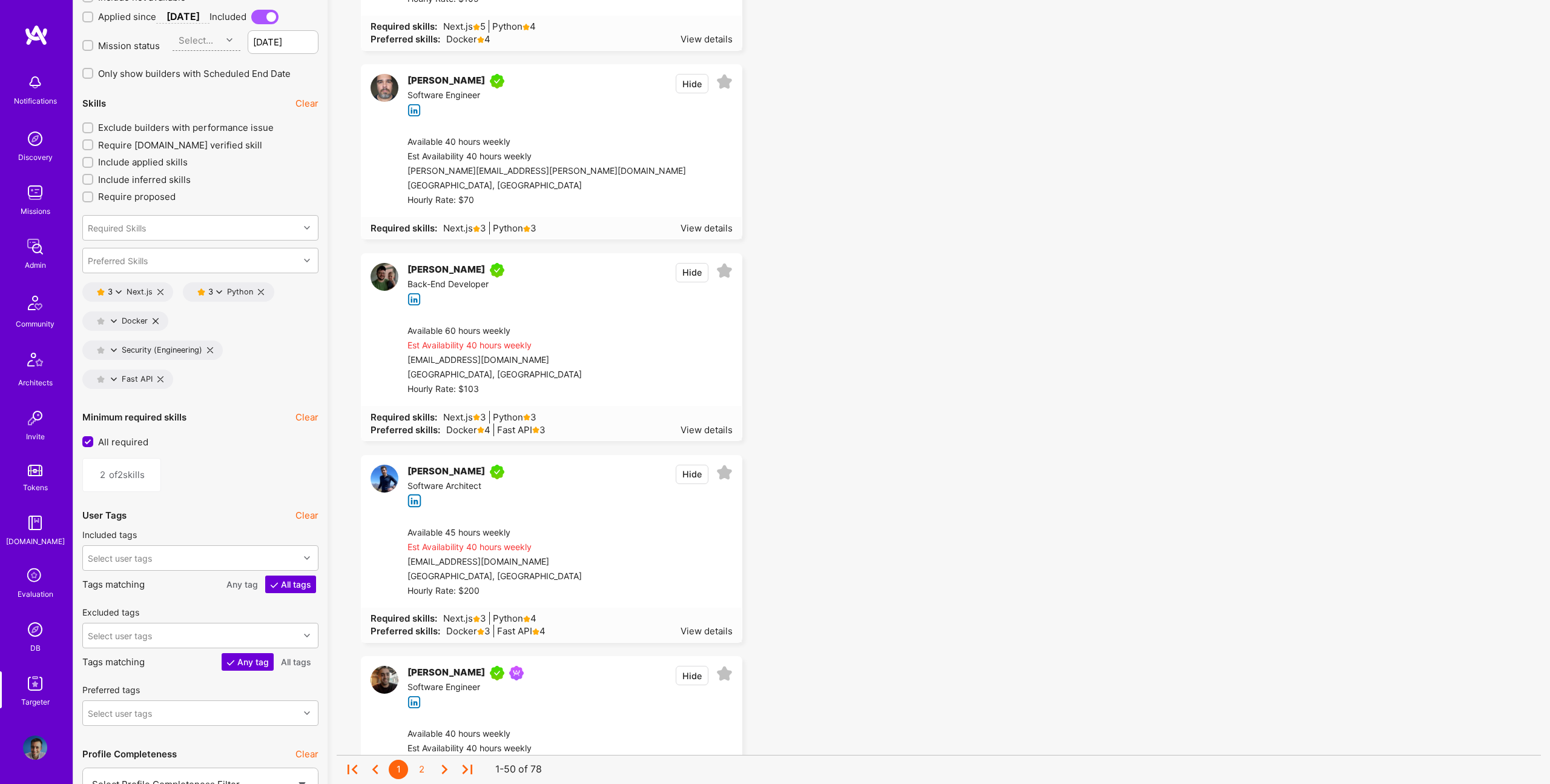
click at [216, 290] on icon at bounding box center [219, 292] width 6 height 6
click at [252, 327] on button "4 star s" at bounding box center [272, 325] width 91 height 26
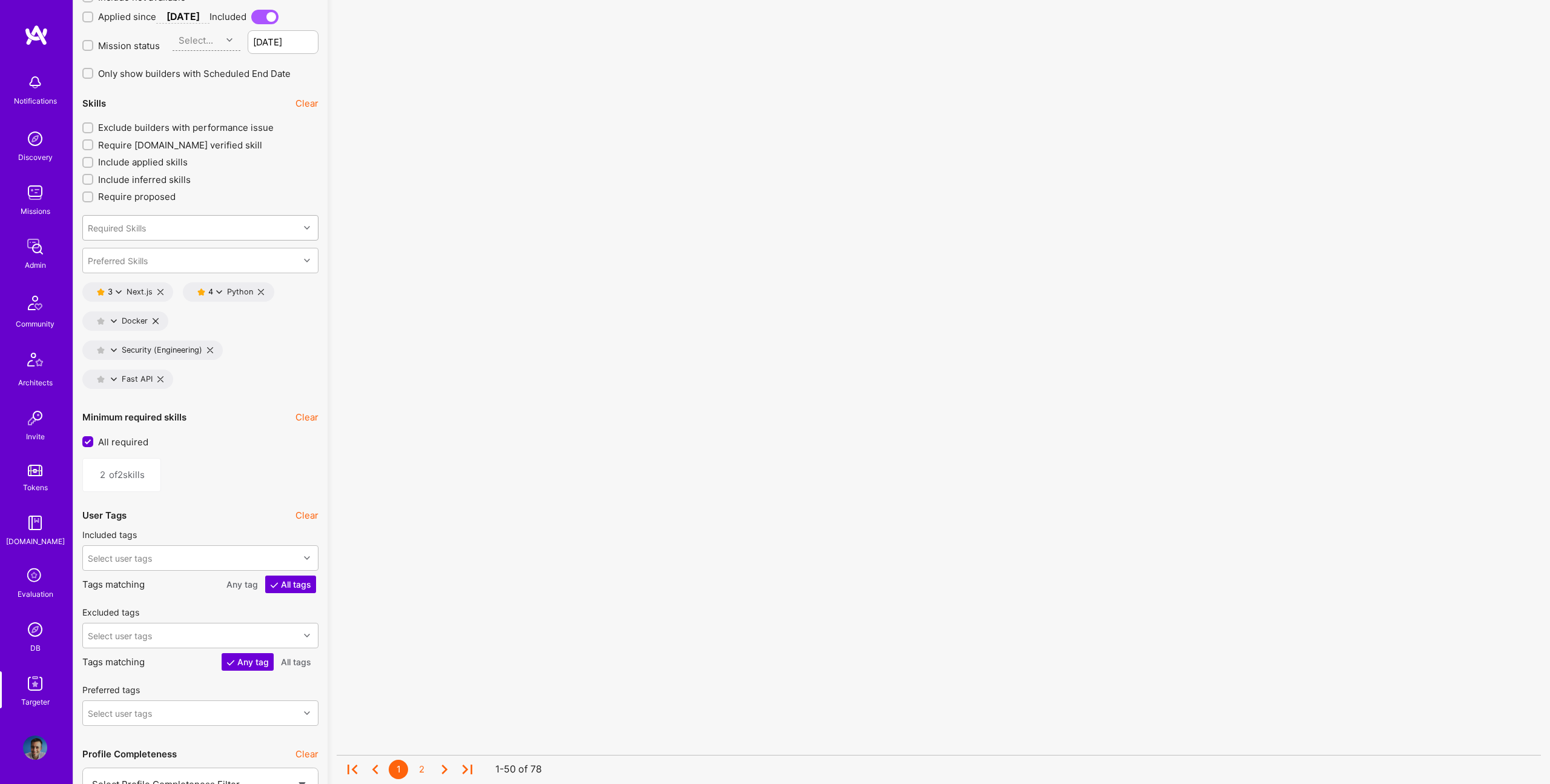
click at [170, 223] on div "Required Skills" at bounding box center [191, 227] width 216 height 24
type input "React"
click at [114, 281] on div "React" at bounding box center [201, 280] width 222 height 12
click at [159, 290] on icon at bounding box center [160, 292] width 6 height 6
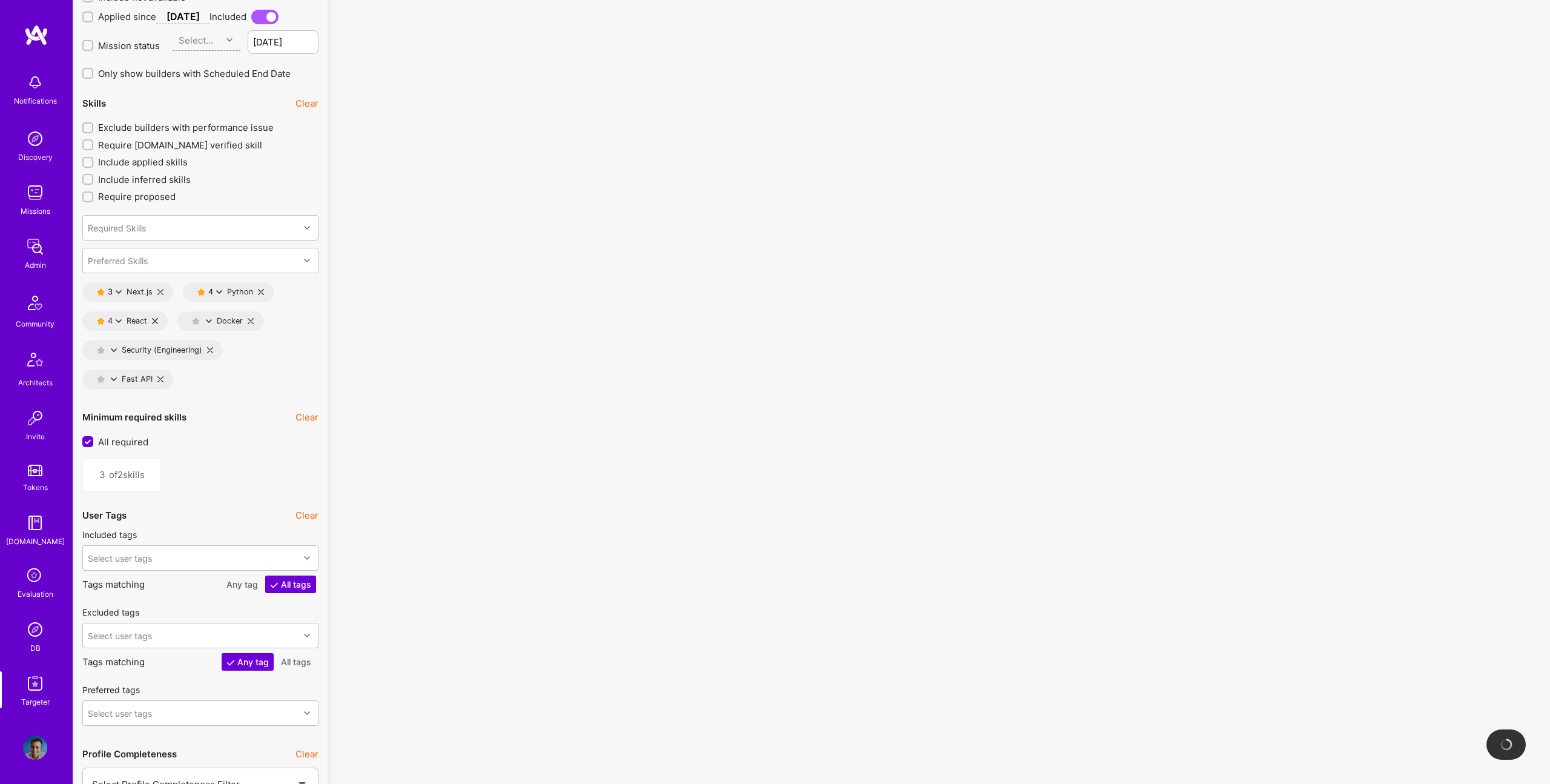
type input "2"
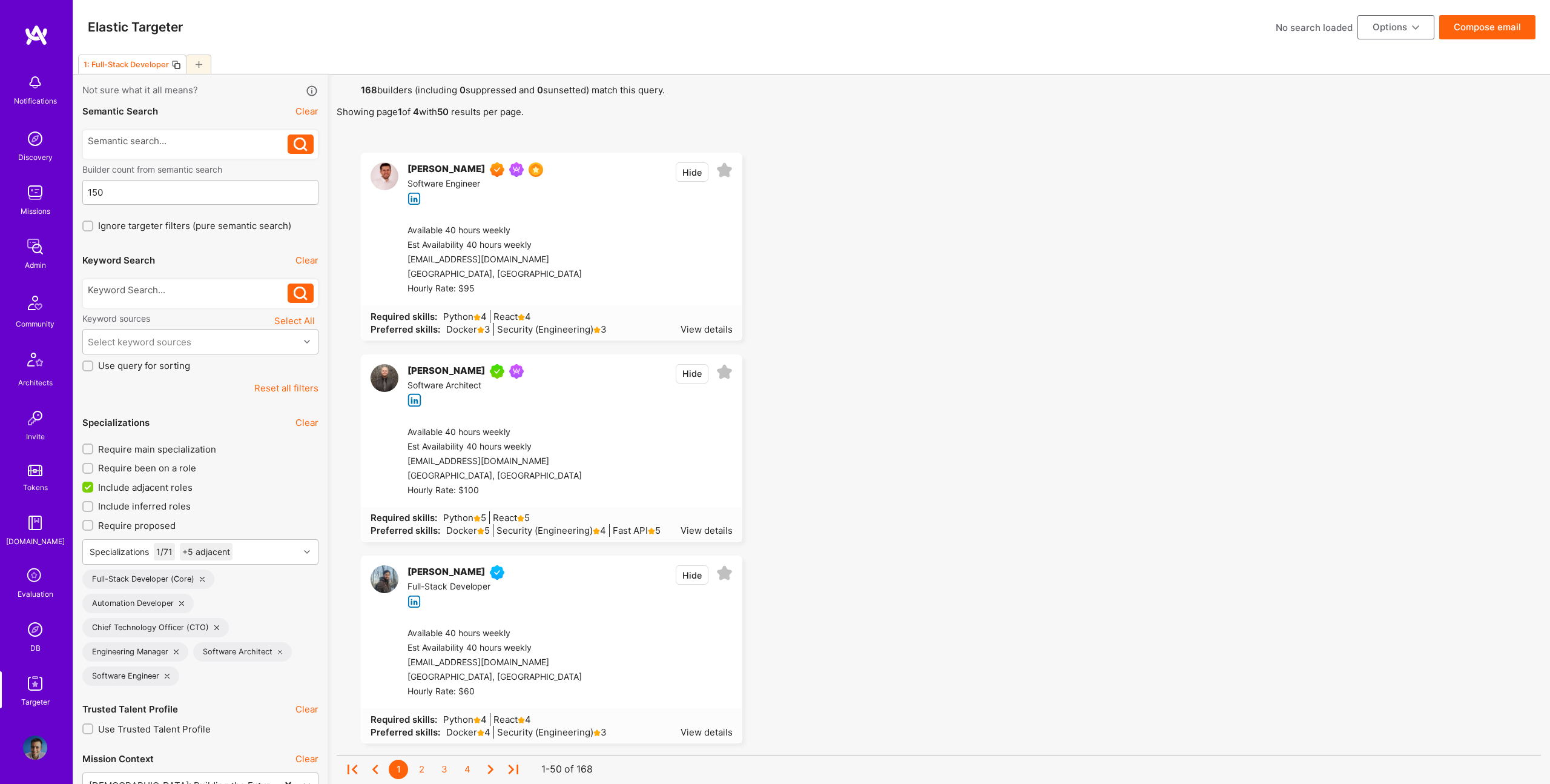
click at [154, 312] on div "Keyword sources Select All" at bounding box center [200, 320] width 236 height 16
click at [154, 288] on div at bounding box center [188, 289] width 200 height 12
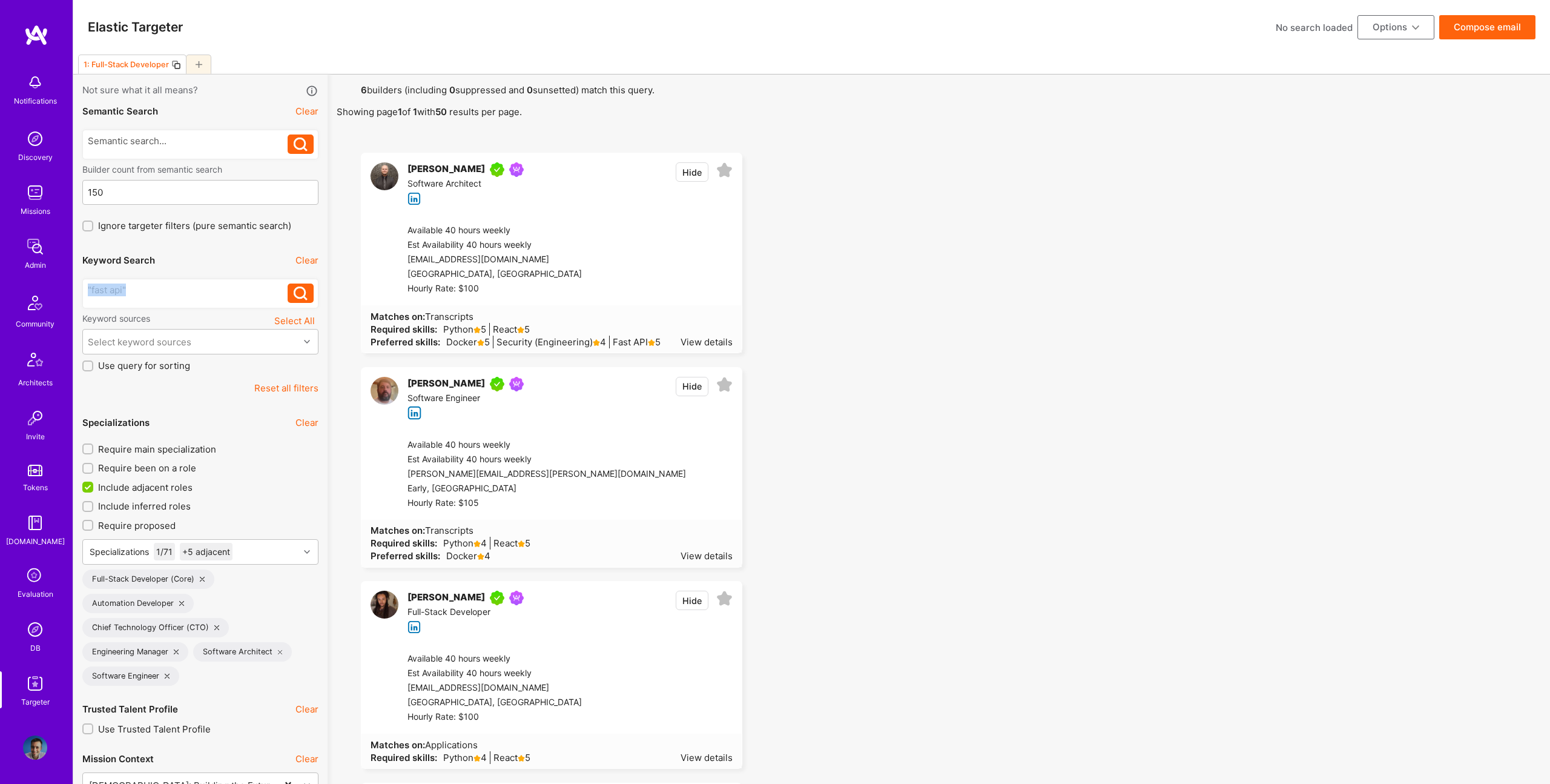
drag, startPoint x: 157, startPoint y: 290, endPoint x: 74, endPoint y: 264, distance: 87.0
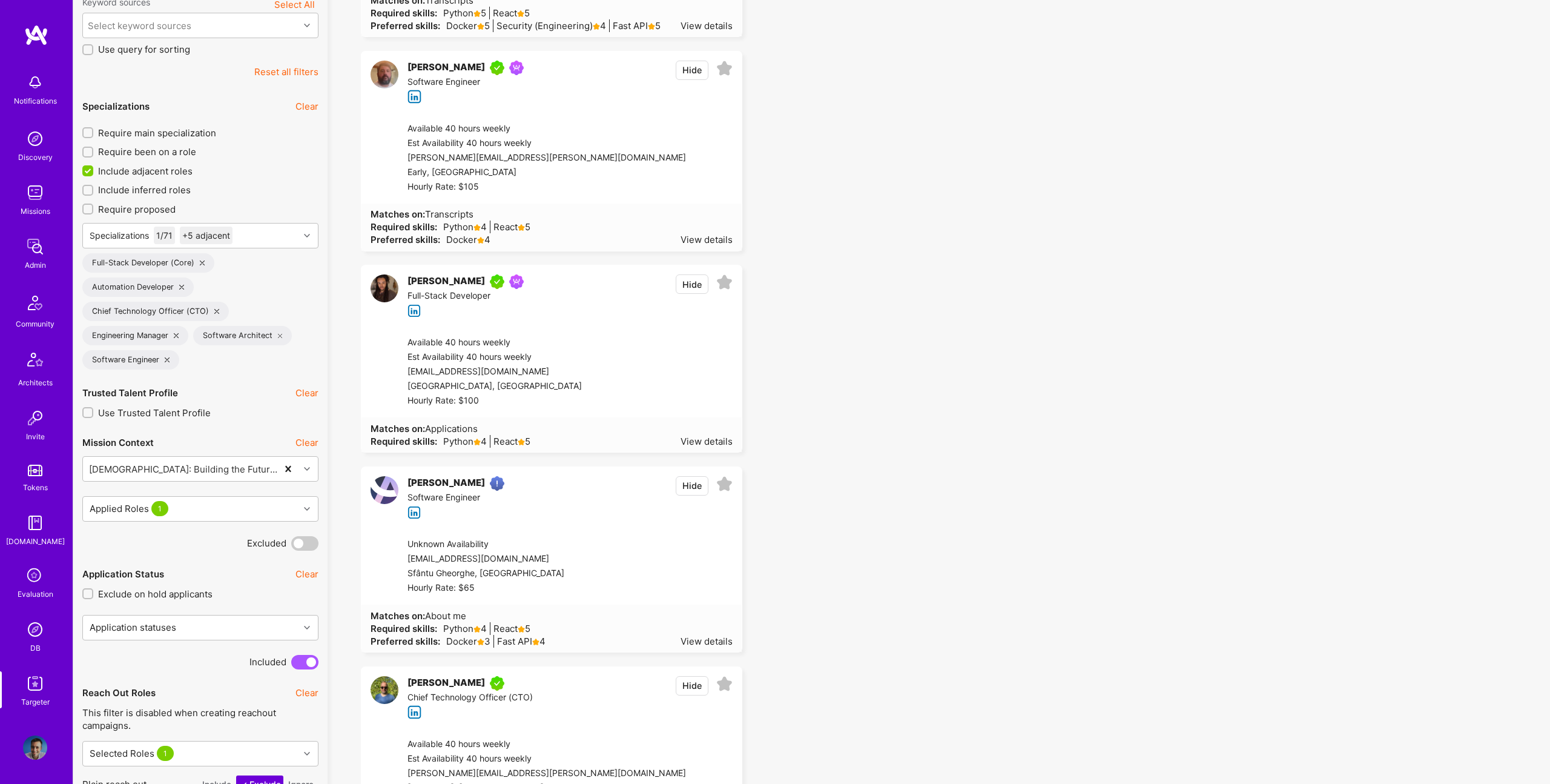
click at [944, 348] on ul "[PERSON_NAME] Software Architect Hide Available 40 hours weekly Est Availabilit…" at bounding box center [939, 458] width 1204 height 1243
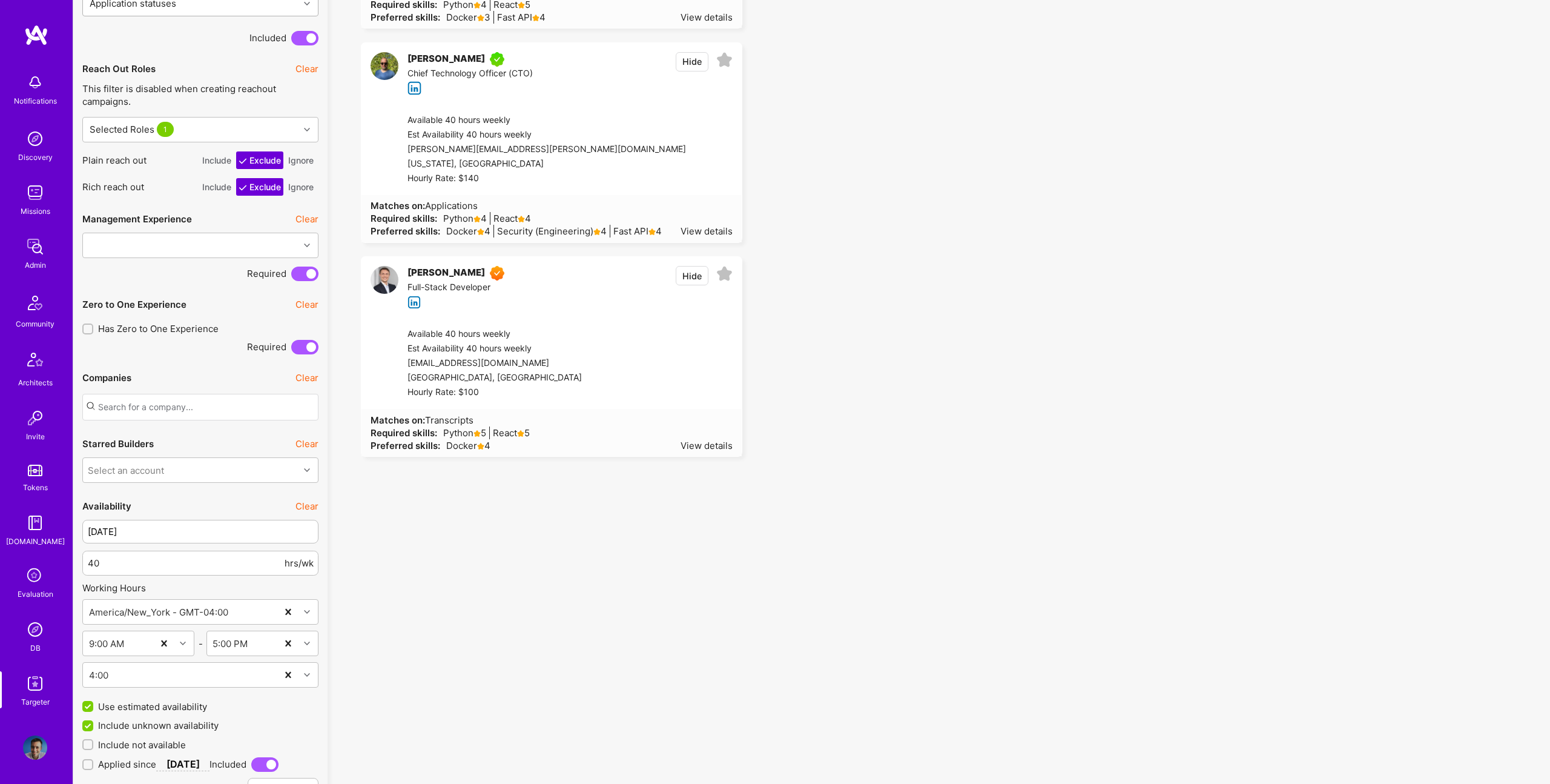
scroll to position [2119, 0]
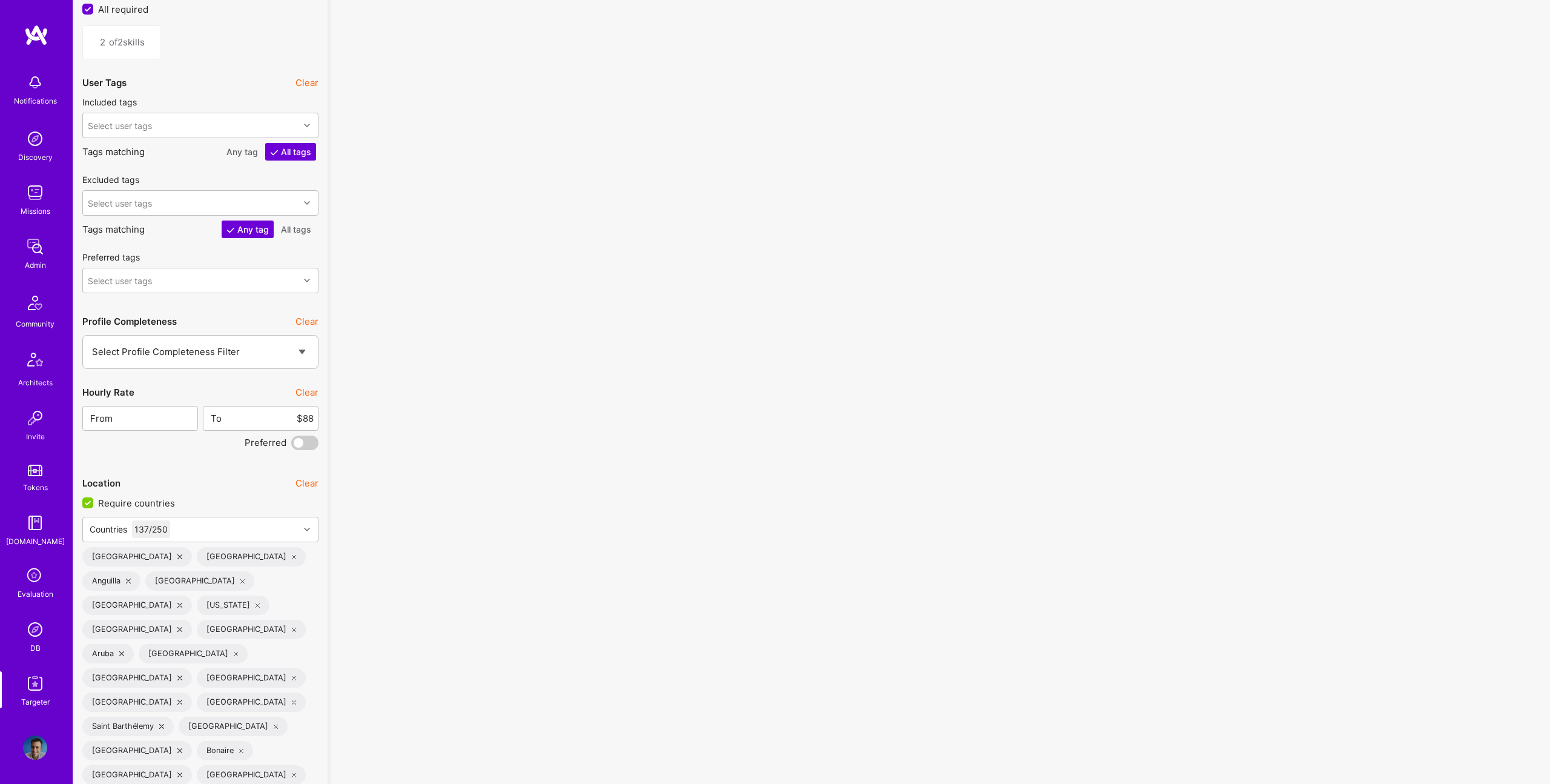
click at [302, 443] on span at bounding box center [304, 442] width 27 height 14
click at [294, 445] on input "checkbox" at bounding box center [294, 445] width 0 height 0
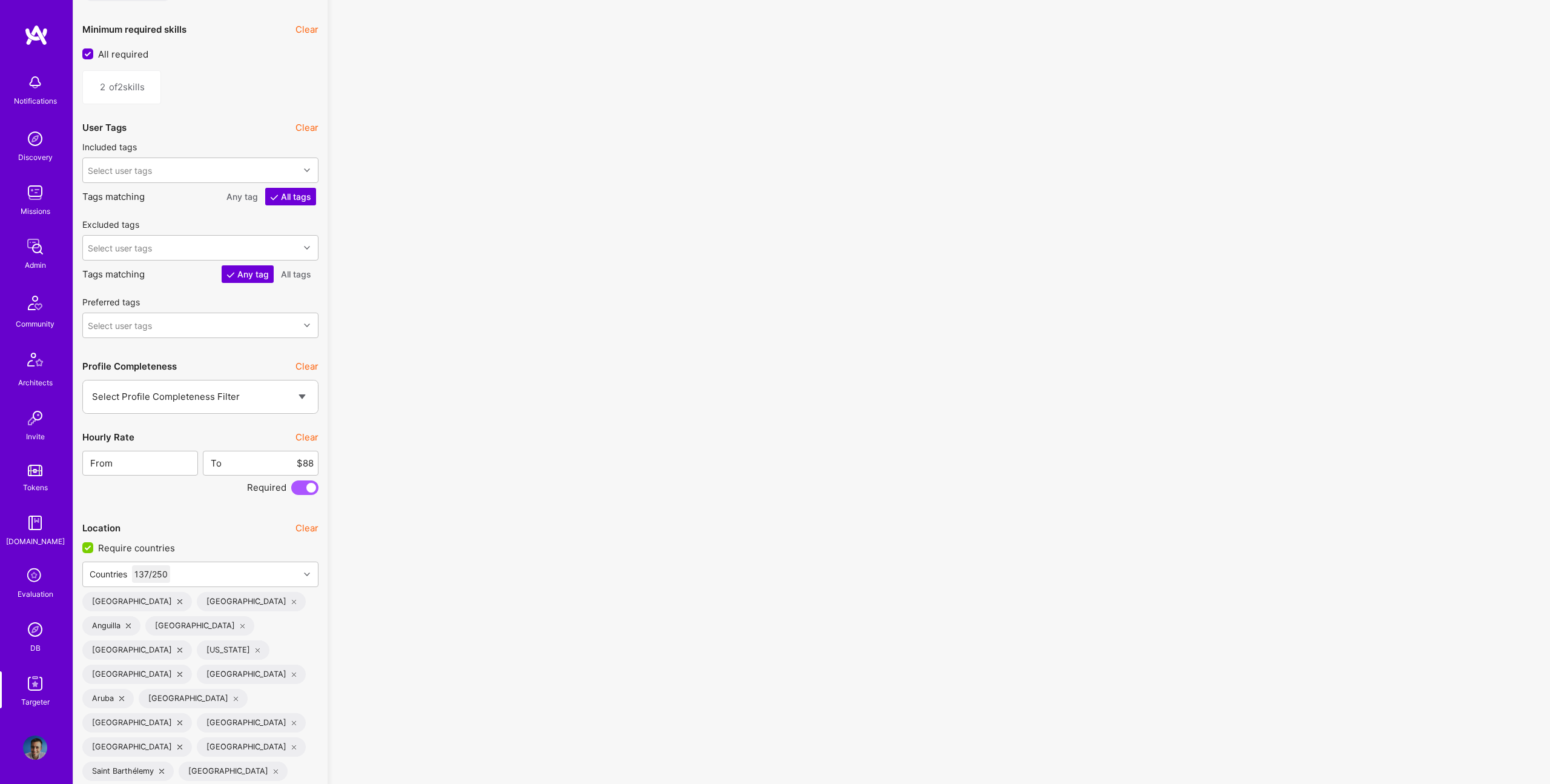
scroll to position [2058, 0]
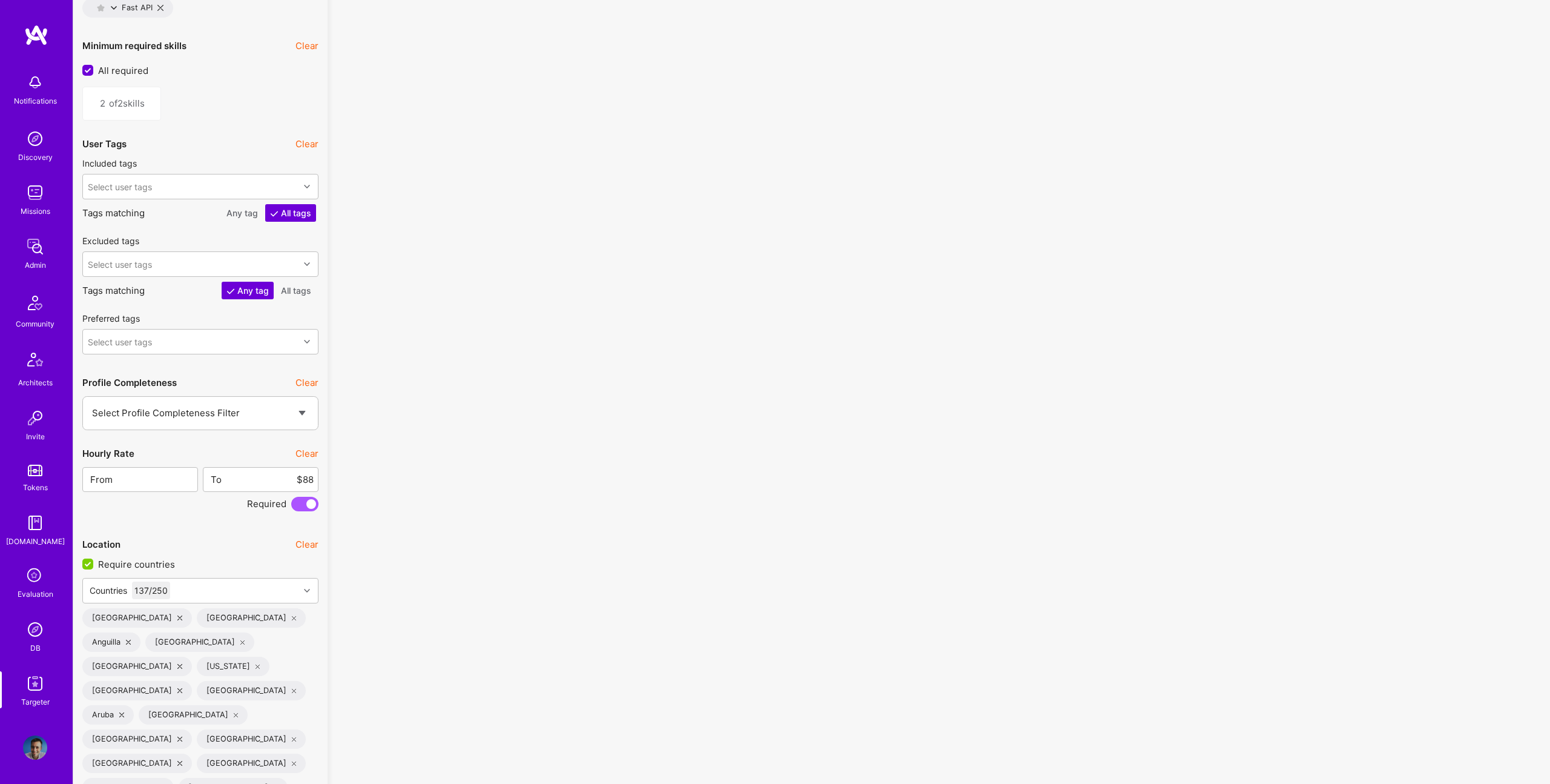
click at [305, 504] on span at bounding box center [304, 504] width 27 height 14
click at [294, 506] on input "checkbox" at bounding box center [294, 506] width 0 height 0
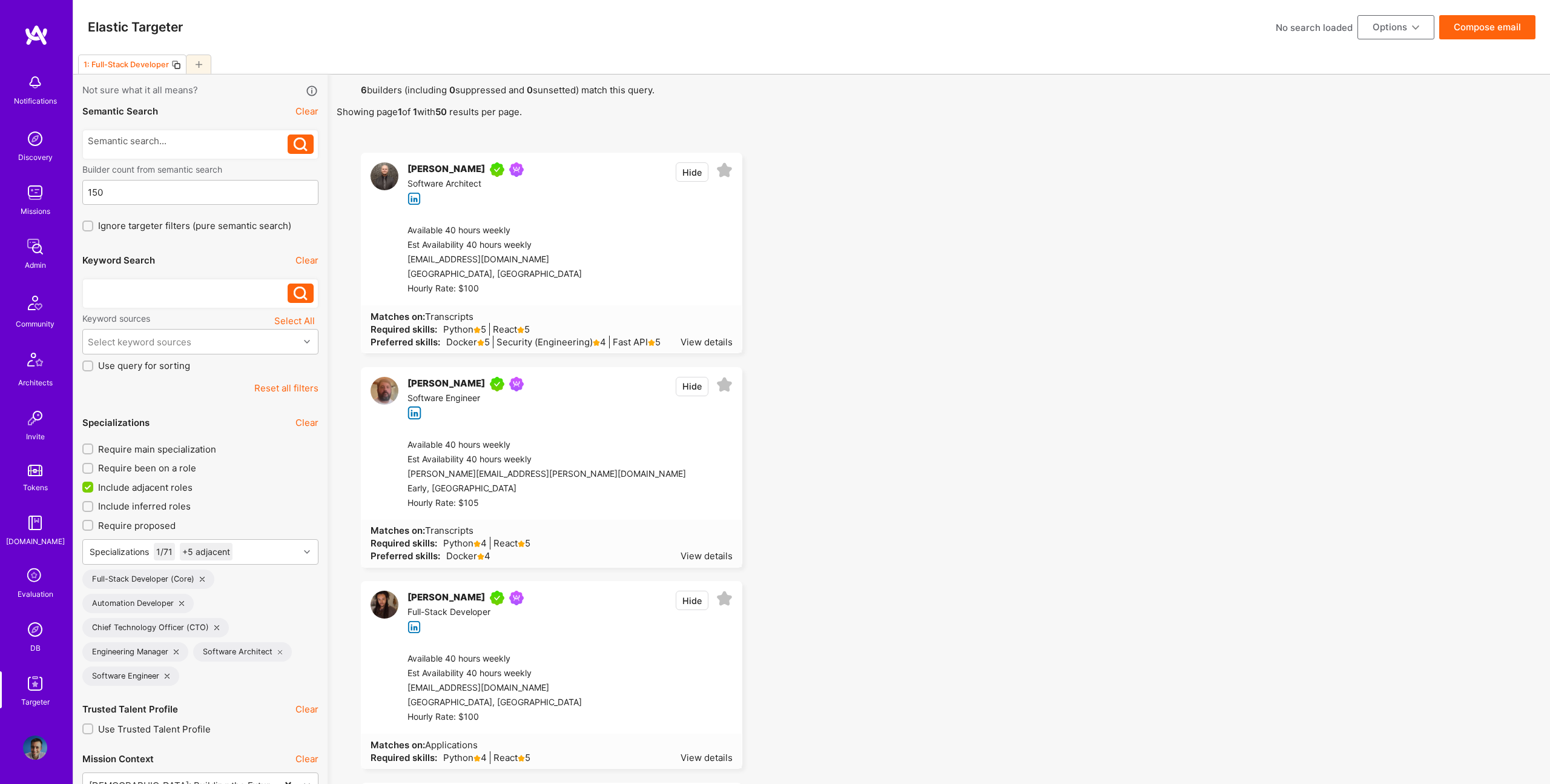
click at [1483, 24] on button "Compose email" at bounding box center [1488, 27] width 97 height 24
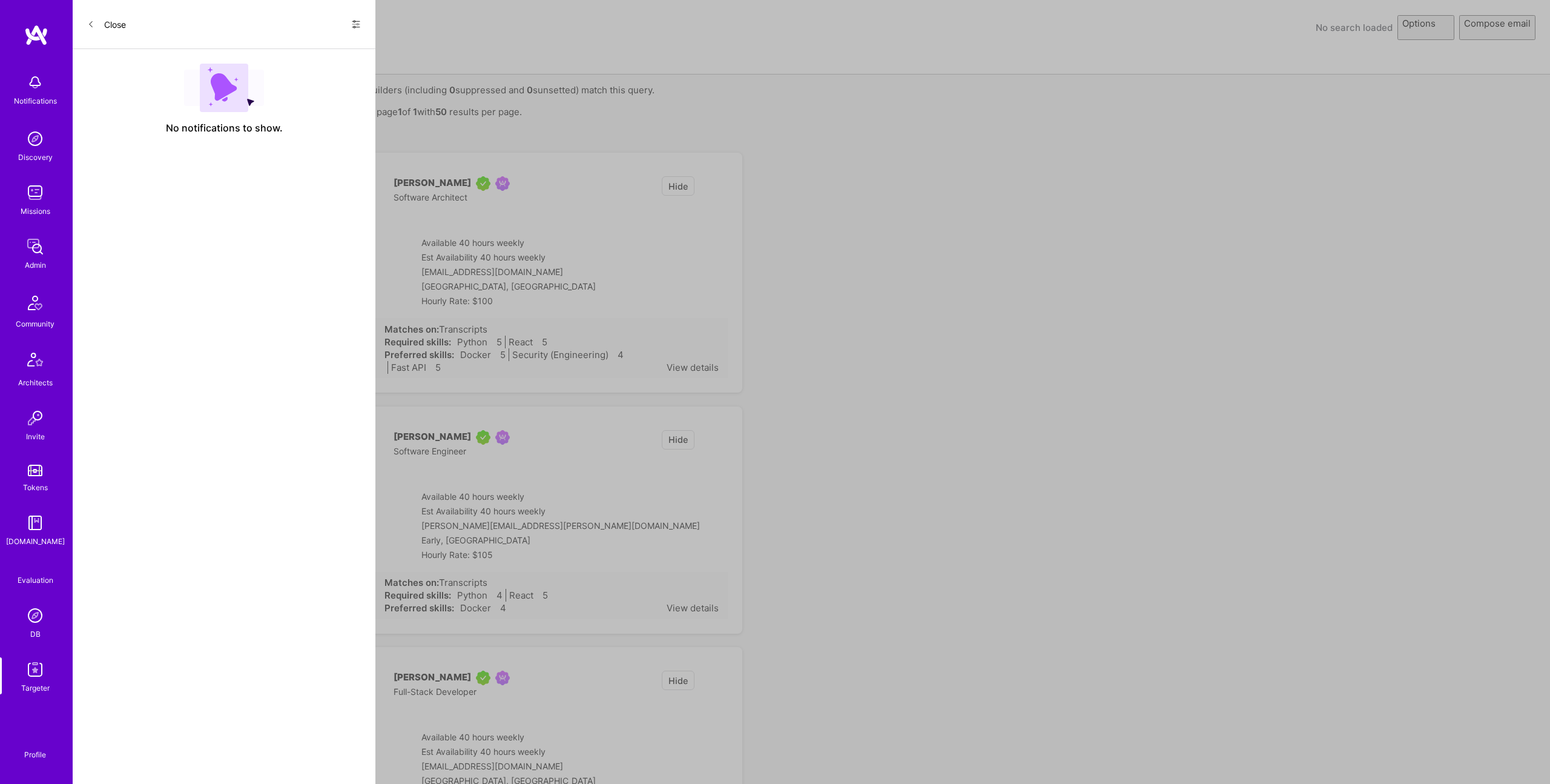
select select "rich-reachout"
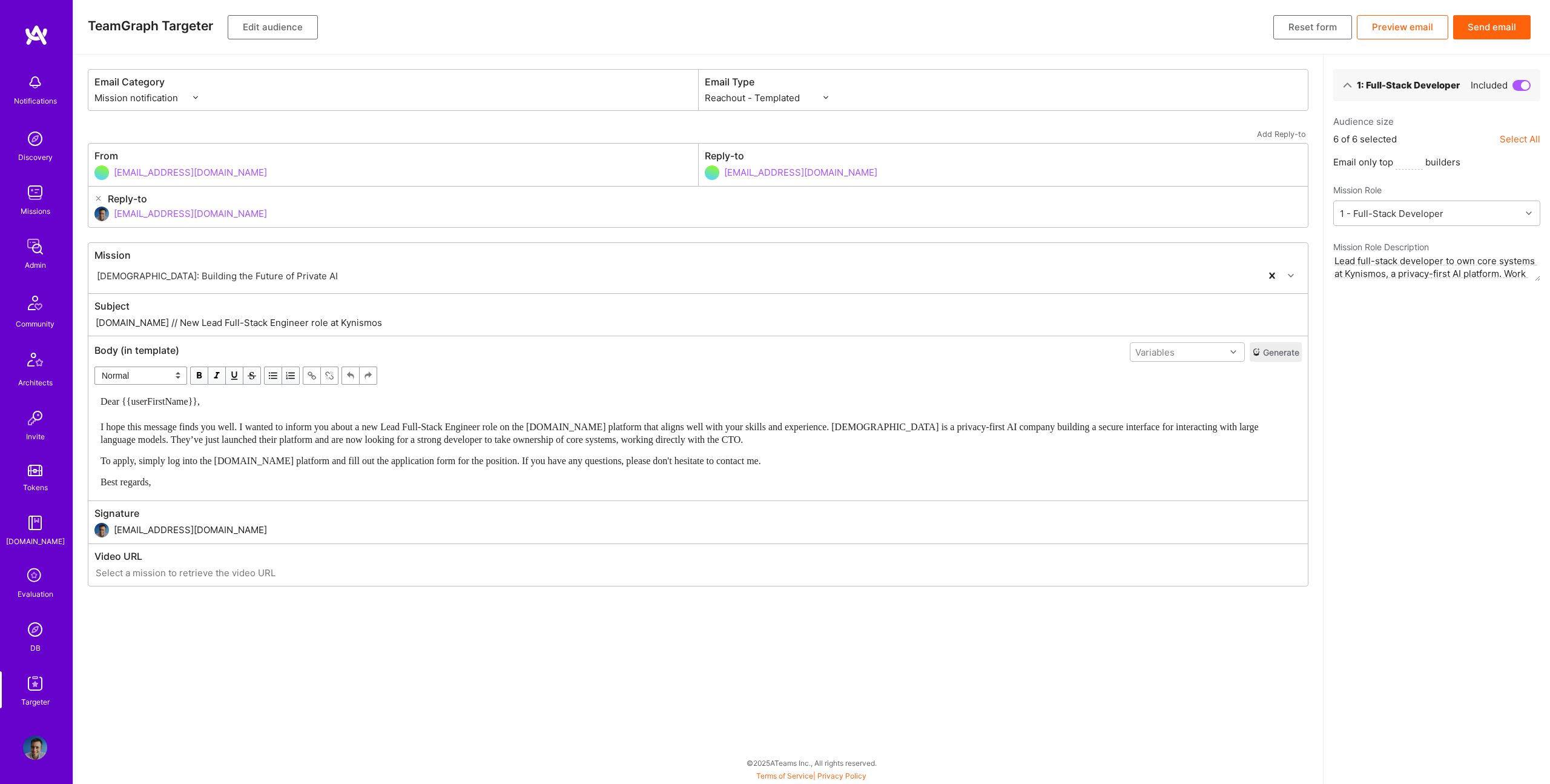
click at [268, 30] on button "Edit audience" at bounding box center [273, 27] width 90 height 24
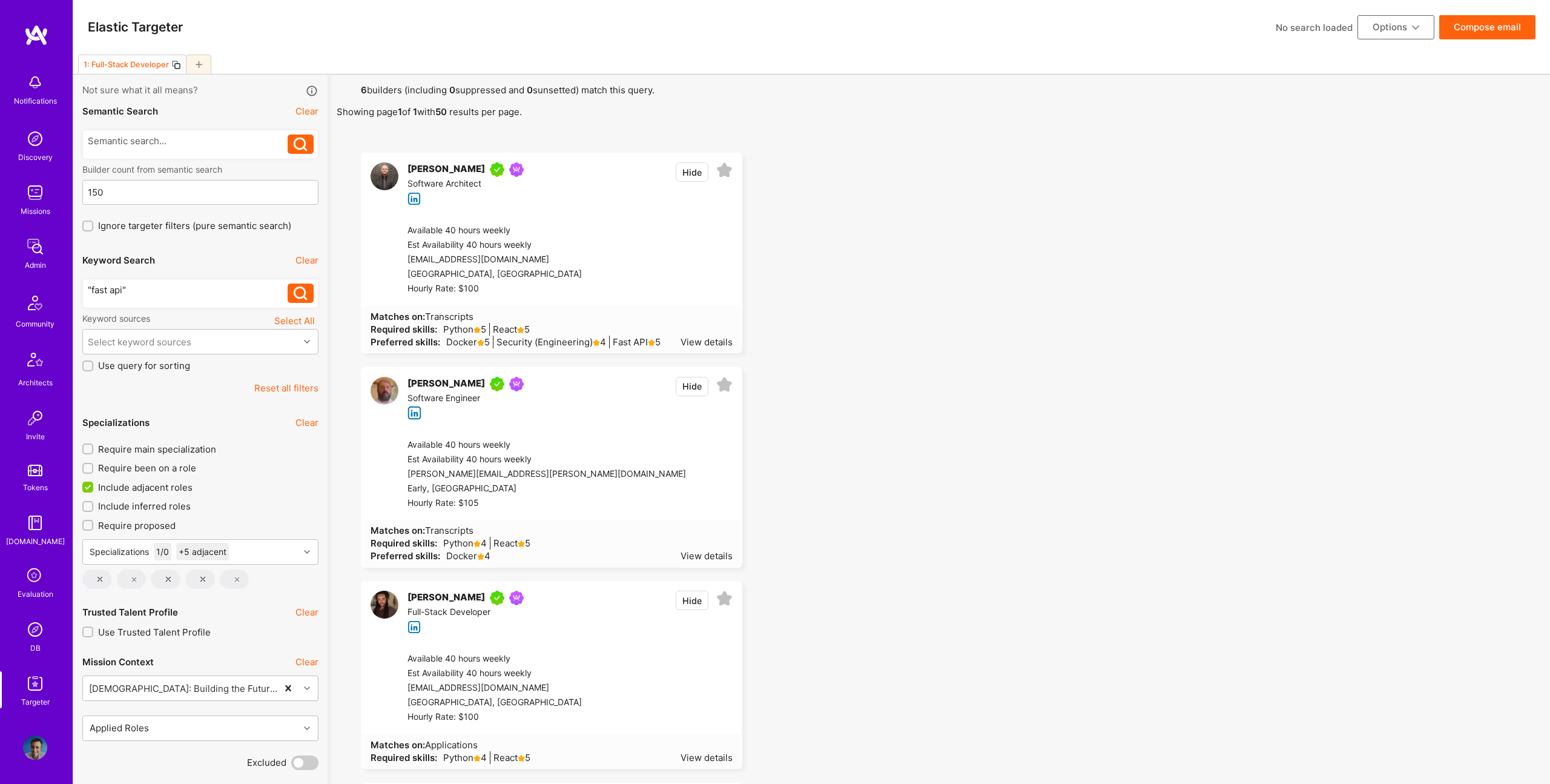
click at [187, 291] on div ""fast api"" at bounding box center [188, 289] width 200 height 12
drag, startPoint x: 1074, startPoint y: 280, endPoint x: 1008, endPoint y: 280, distance: 66.0
click at [1074, 280] on ul "[PERSON_NAME] Software Architect Hide Available 40 hours weekly Est Availabilit…" at bounding box center [939, 773] width 1204 height 1243
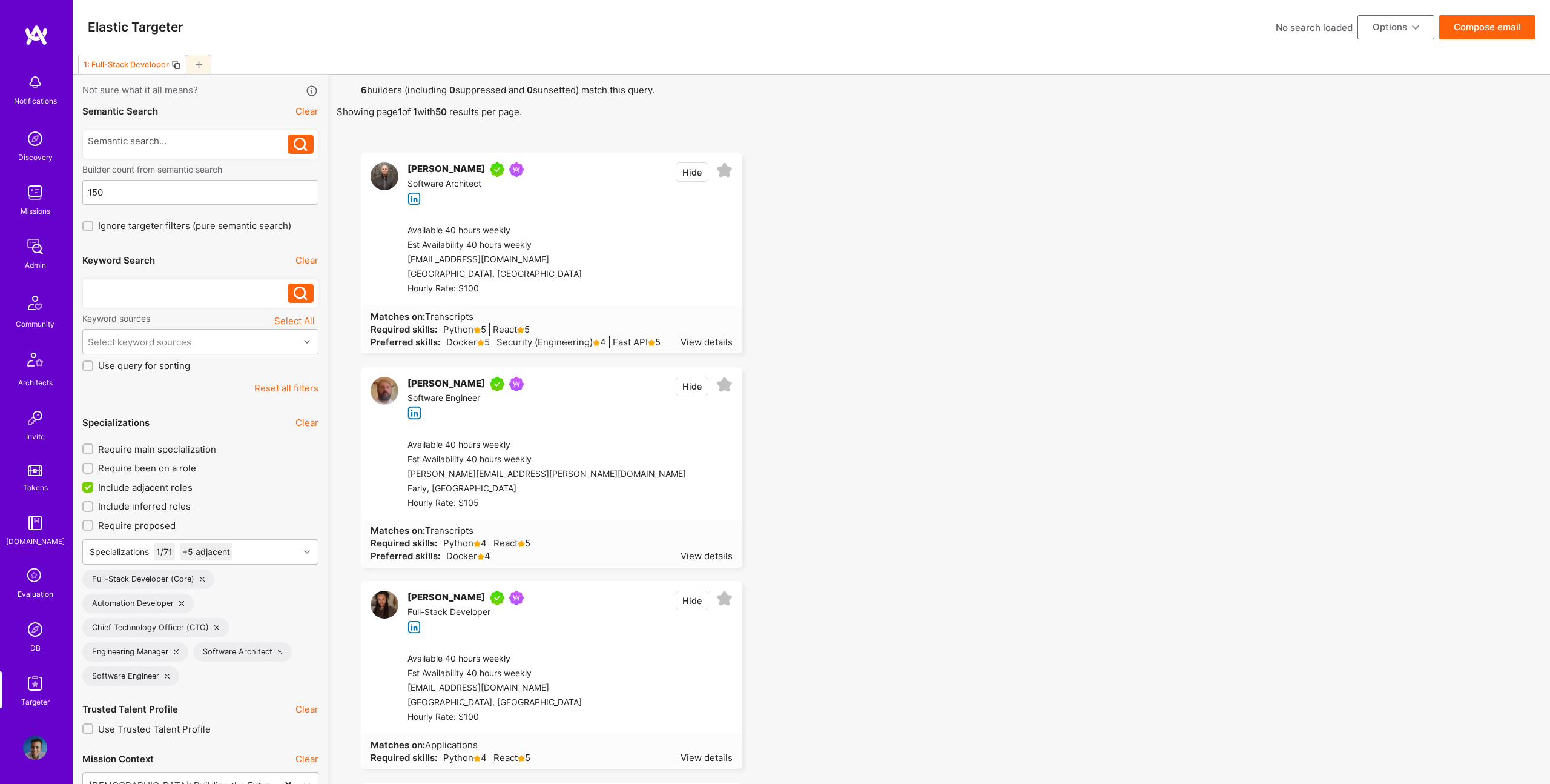
click at [1506, 33] on button "Compose email" at bounding box center [1488, 27] width 97 height 24
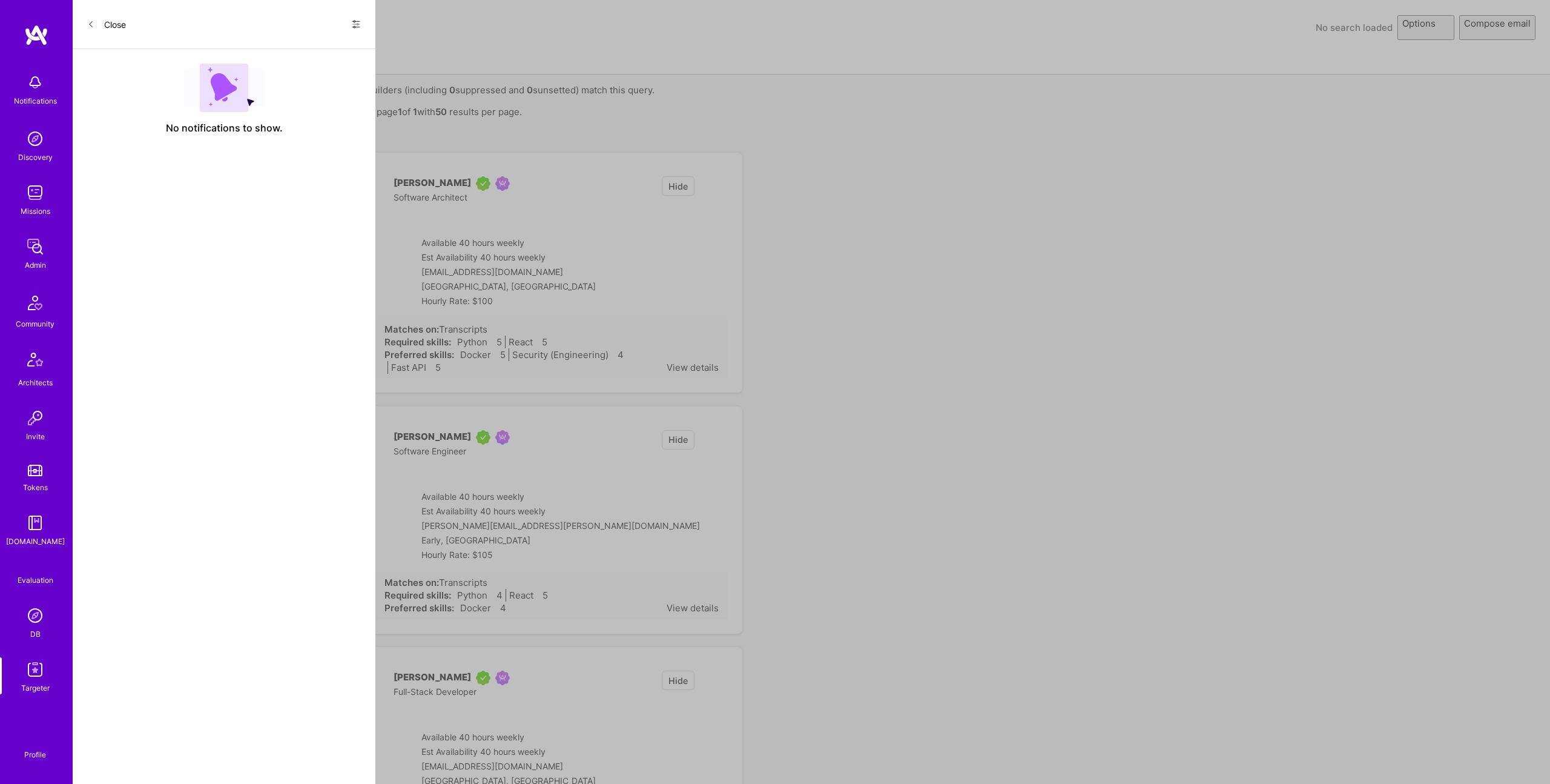
select select "rich-reachout"
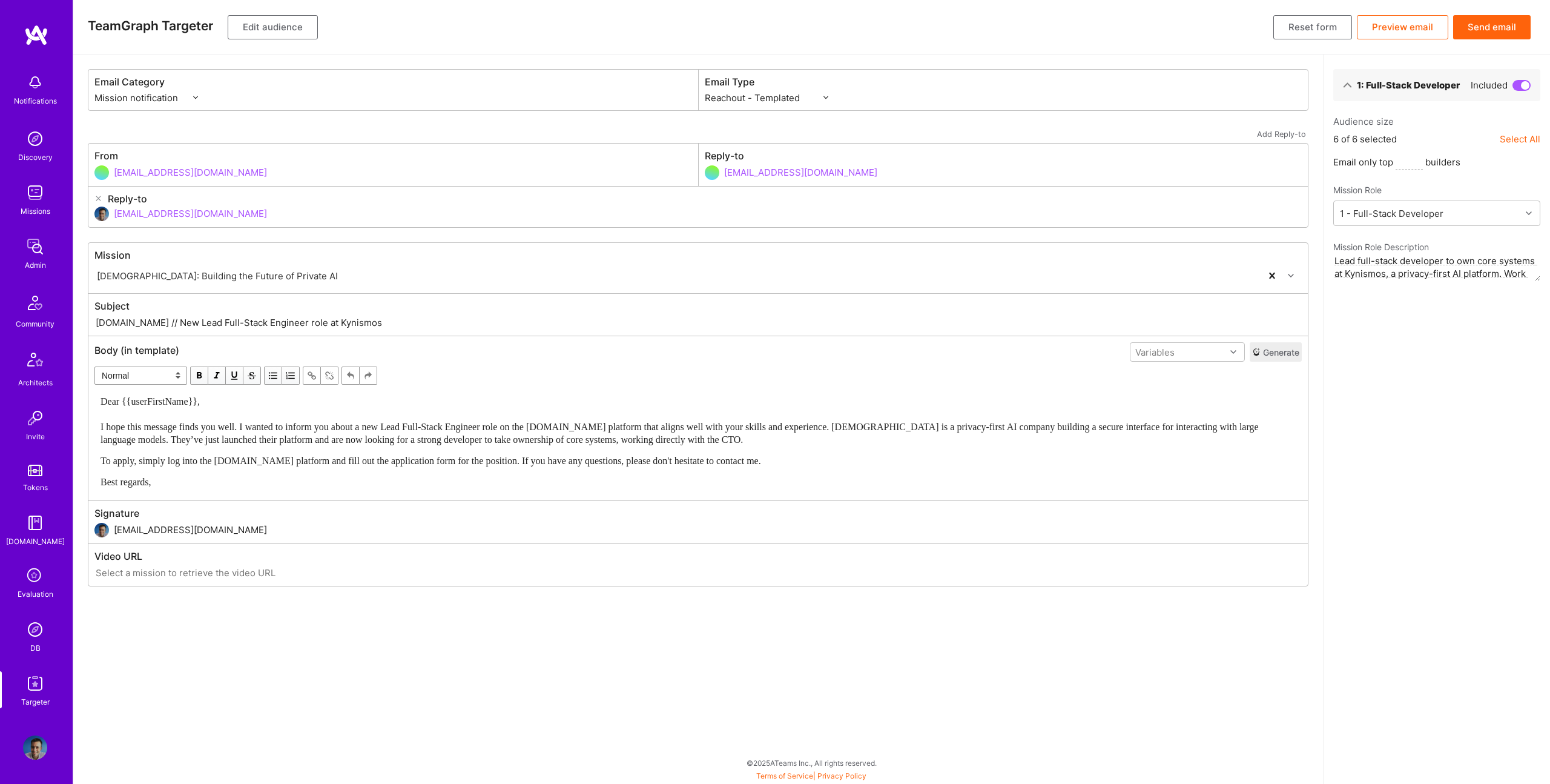
click at [484, 18] on div "TeamGraph Targeter Edit audience Reset form Preview email Send email" at bounding box center [812, 27] width 1477 height 55
click at [286, 25] on button "Edit audience" at bounding box center [273, 27] width 90 height 24
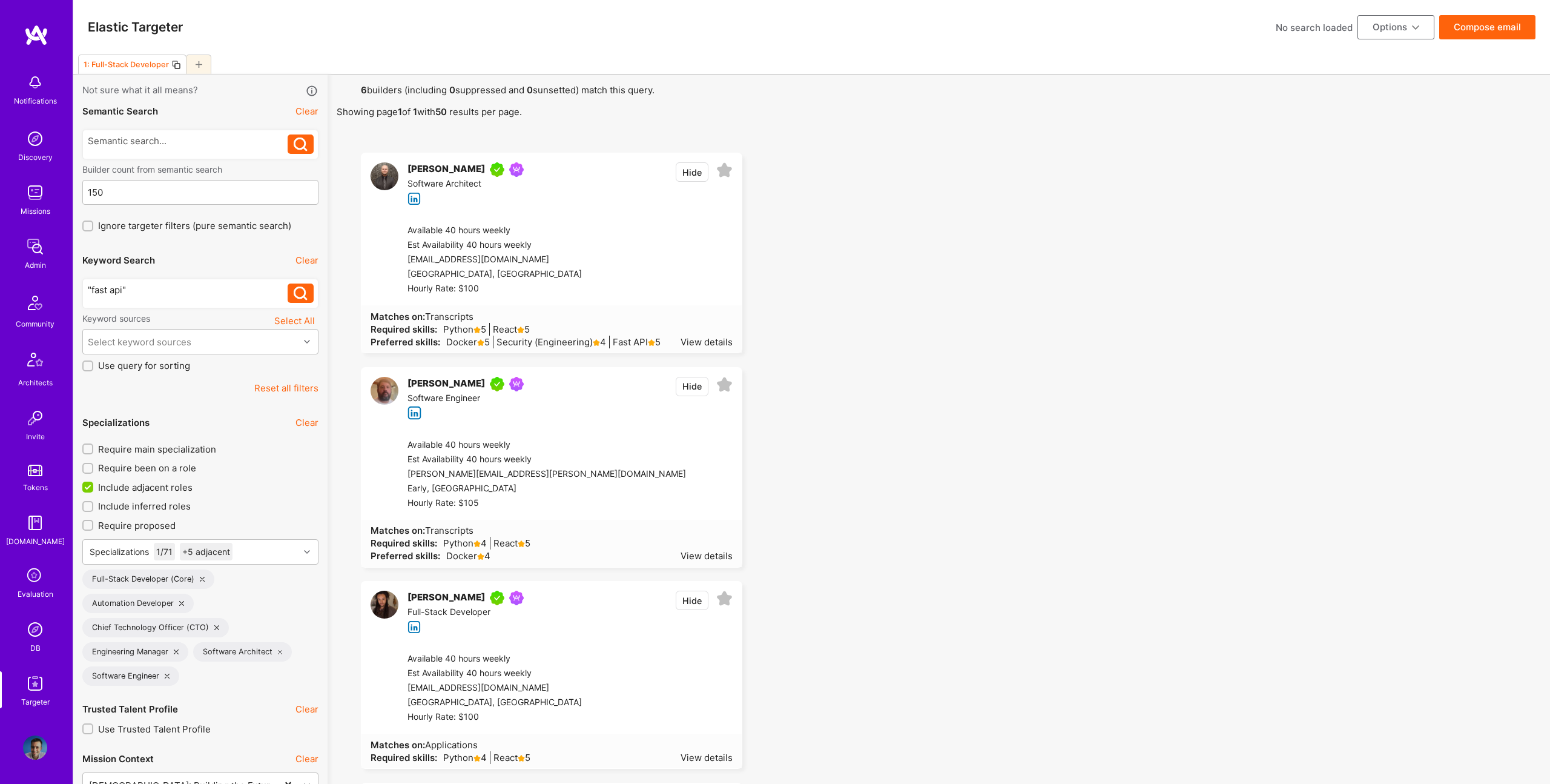
click at [171, 289] on div ""fast api"" at bounding box center [188, 289] width 200 height 12
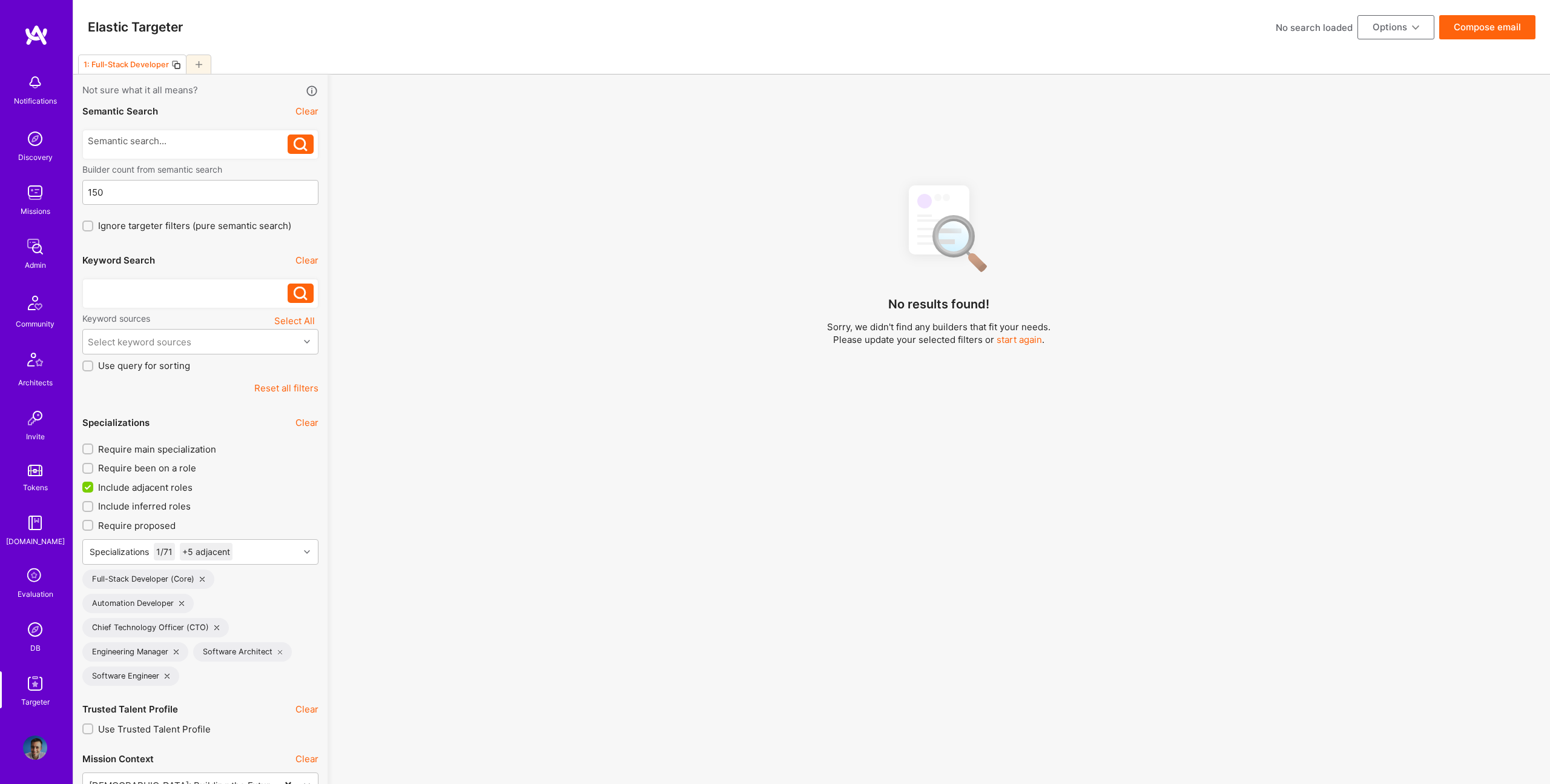
click at [298, 289] on icon at bounding box center [301, 293] width 14 height 14
click at [544, 205] on div "No results found! Sorry, we didn't find any builders that fit your needs. Pleas…" at bounding box center [939, 487] width 1204 height 627
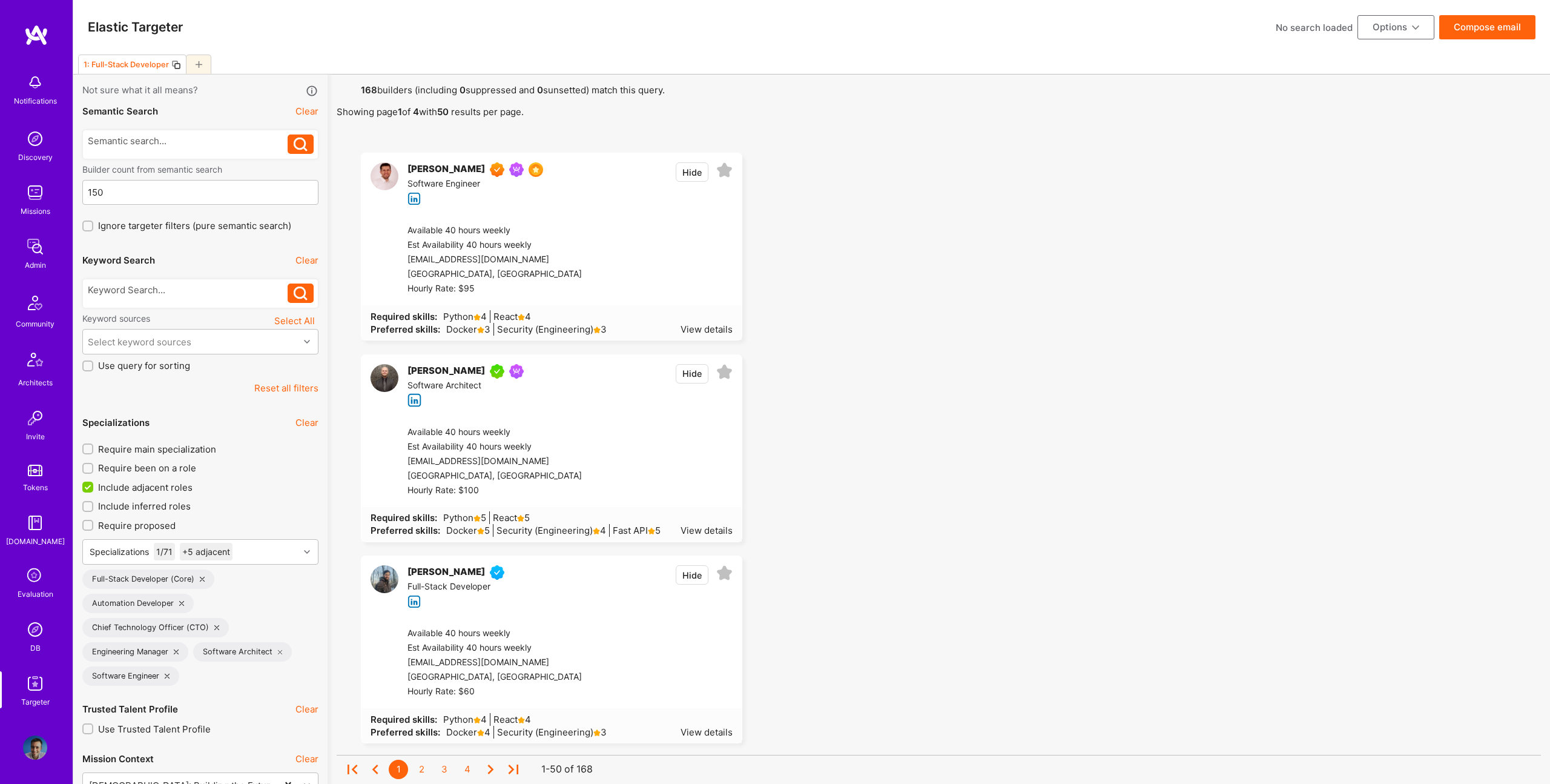
click at [1489, 30] on button "Compose email" at bounding box center [1488, 27] width 97 height 24
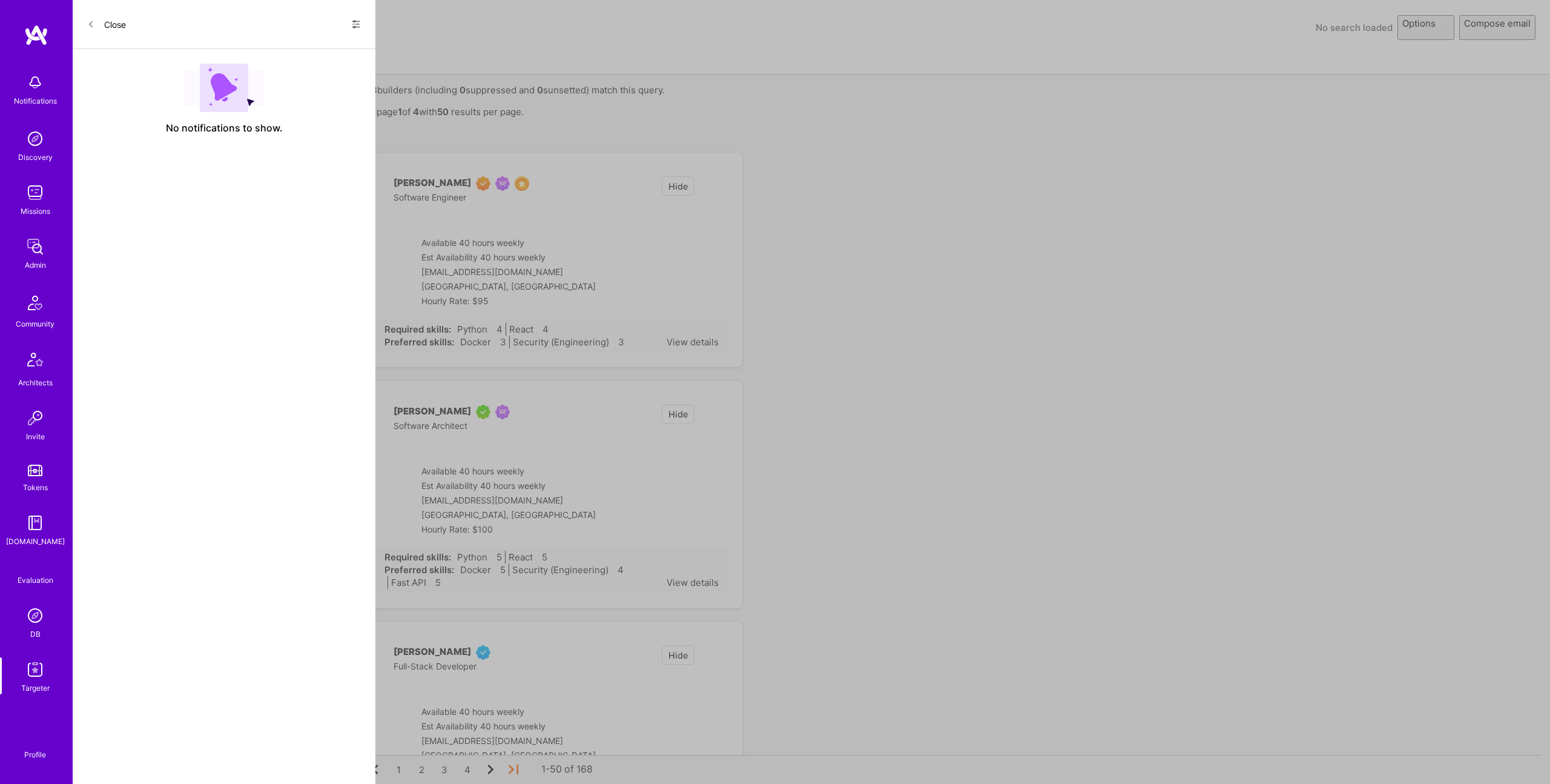
select select "rich-reachout"
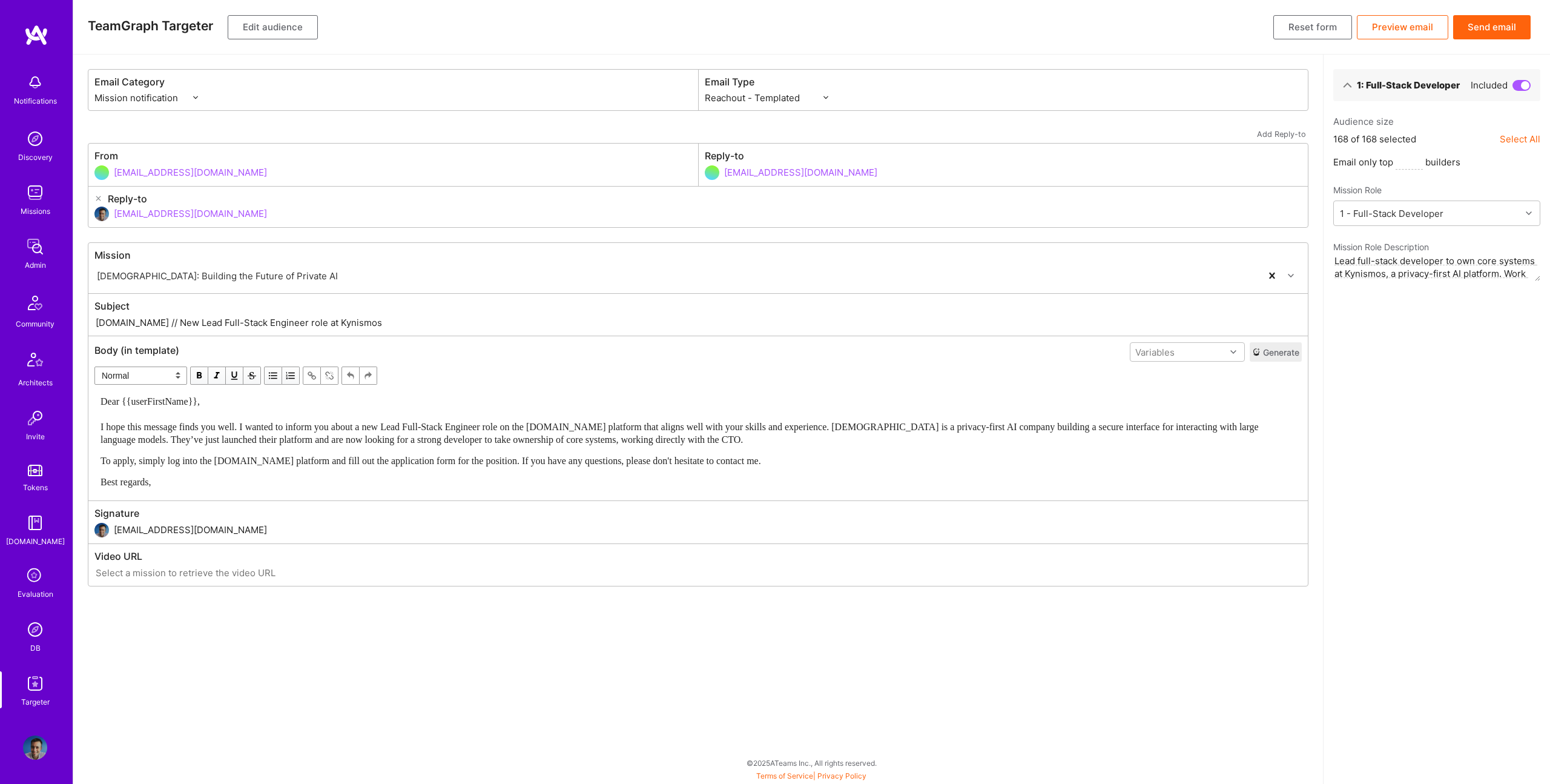
click at [1495, 36] on button "Send email" at bounding box center [1492, 27] width 78 height 24
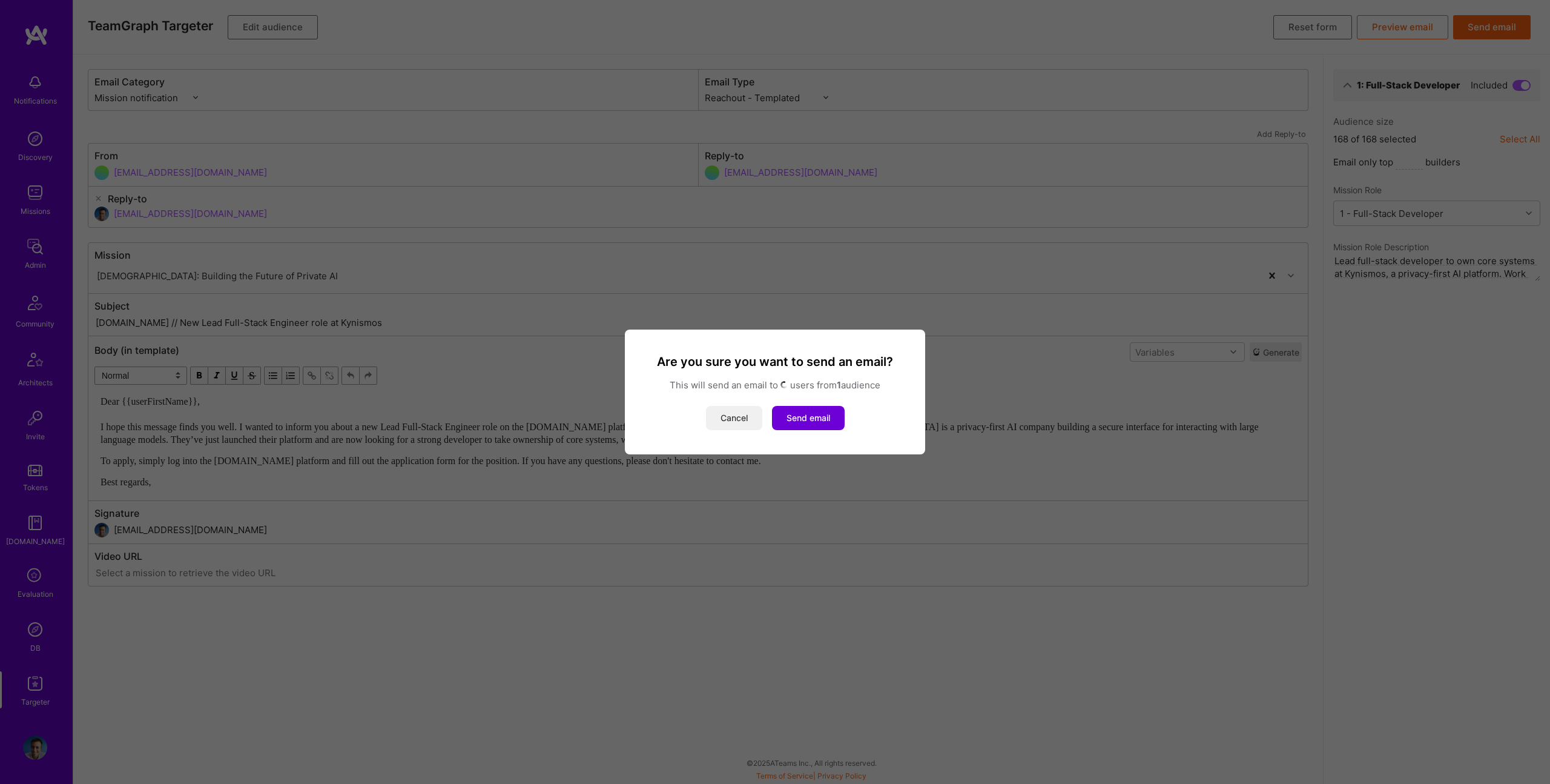
click at [728, 416] on button "Cancel" at bounding box center [734, 417] width 56 height 24
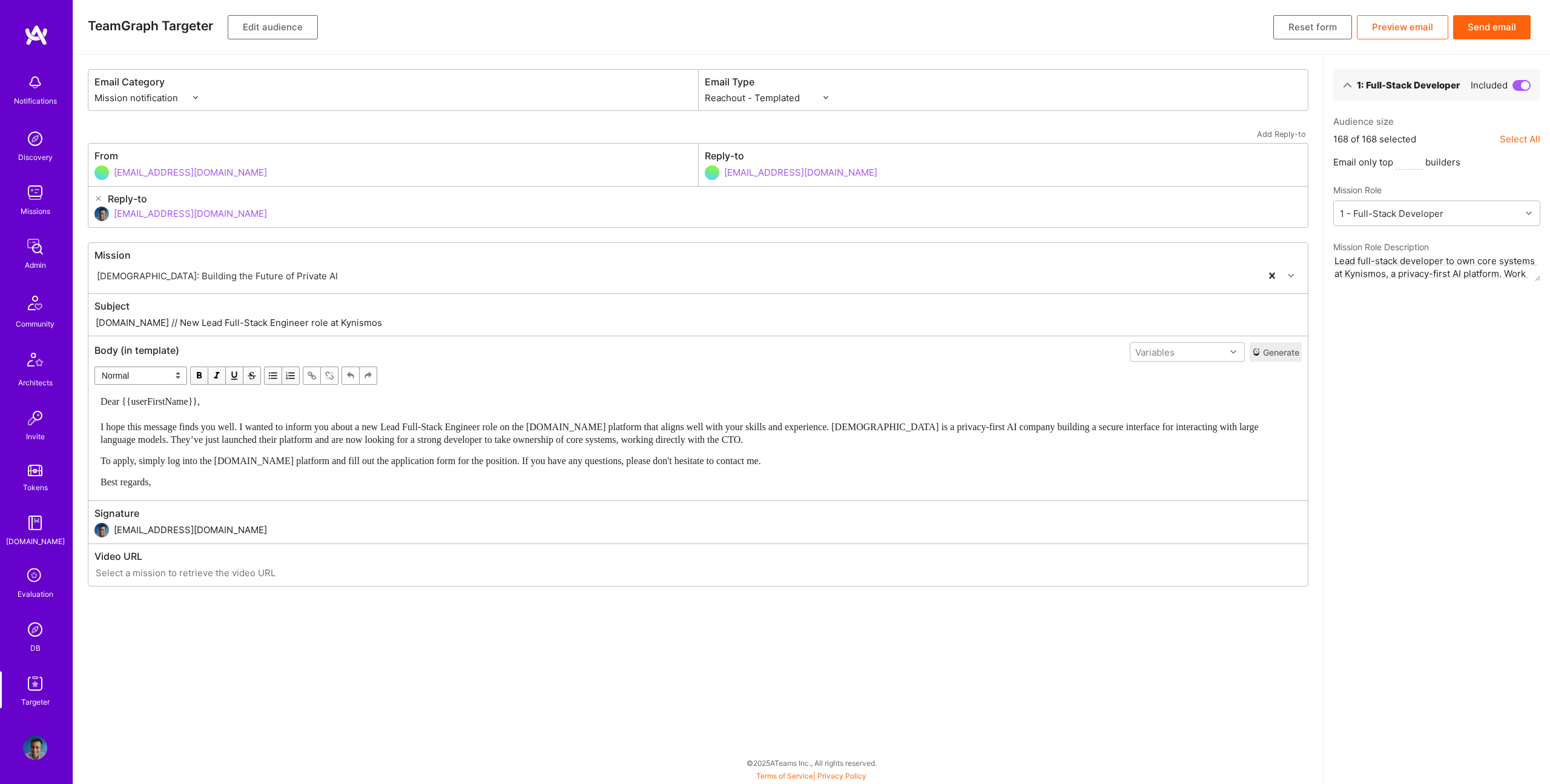
click at [303, 24] on button "Edit audience" at bounding box center [273, 27] width 90 height 24
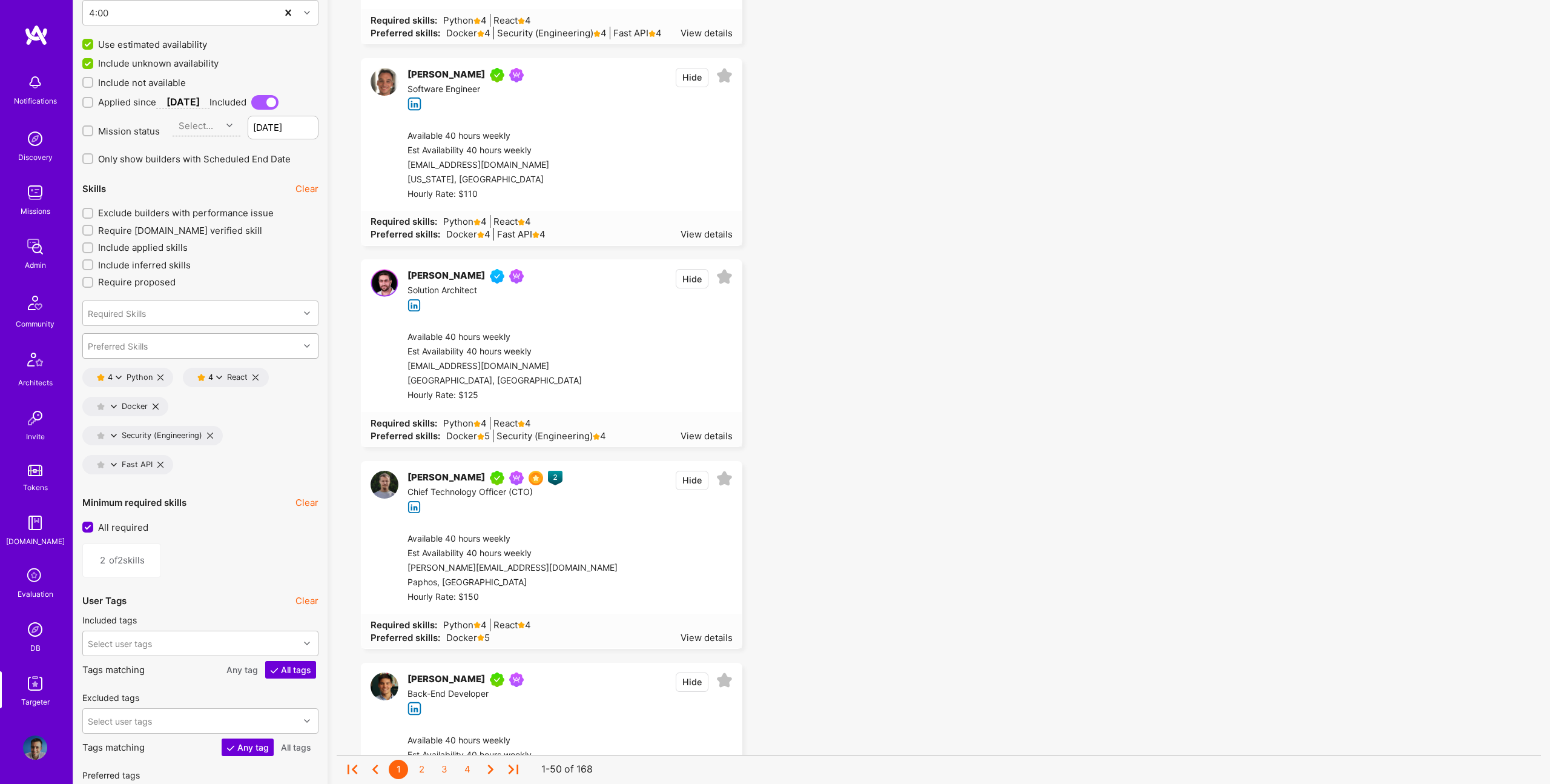
scroll to position [1506, 0]
click at [116, 376] on icon at bounding box center [119, 376] width 6 height 6
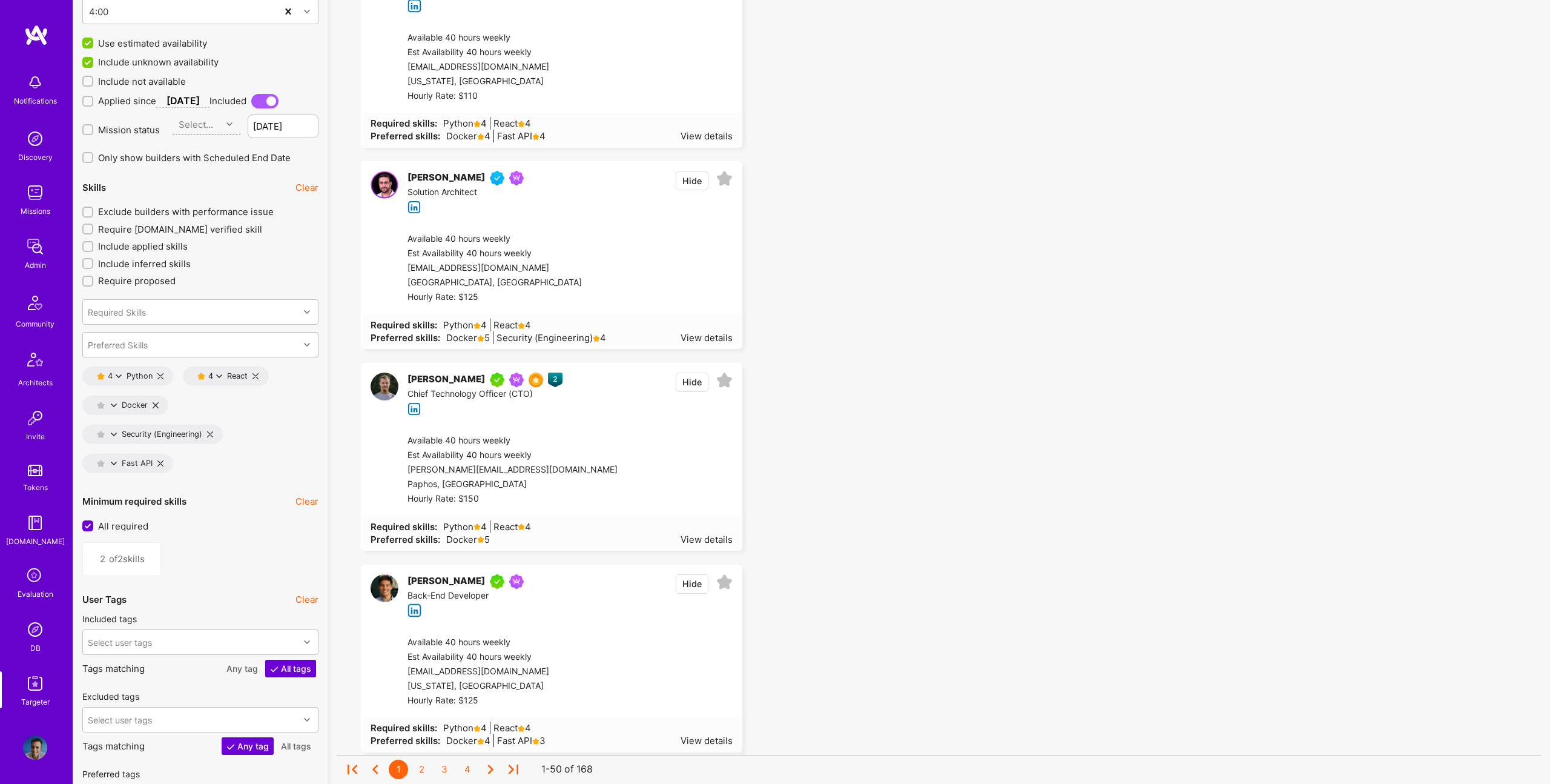
click at [304, 419] on div "4 Python 4 React Docker Security (Engineering) Fast API" at bounding box center [200, 422] width 236 height 111
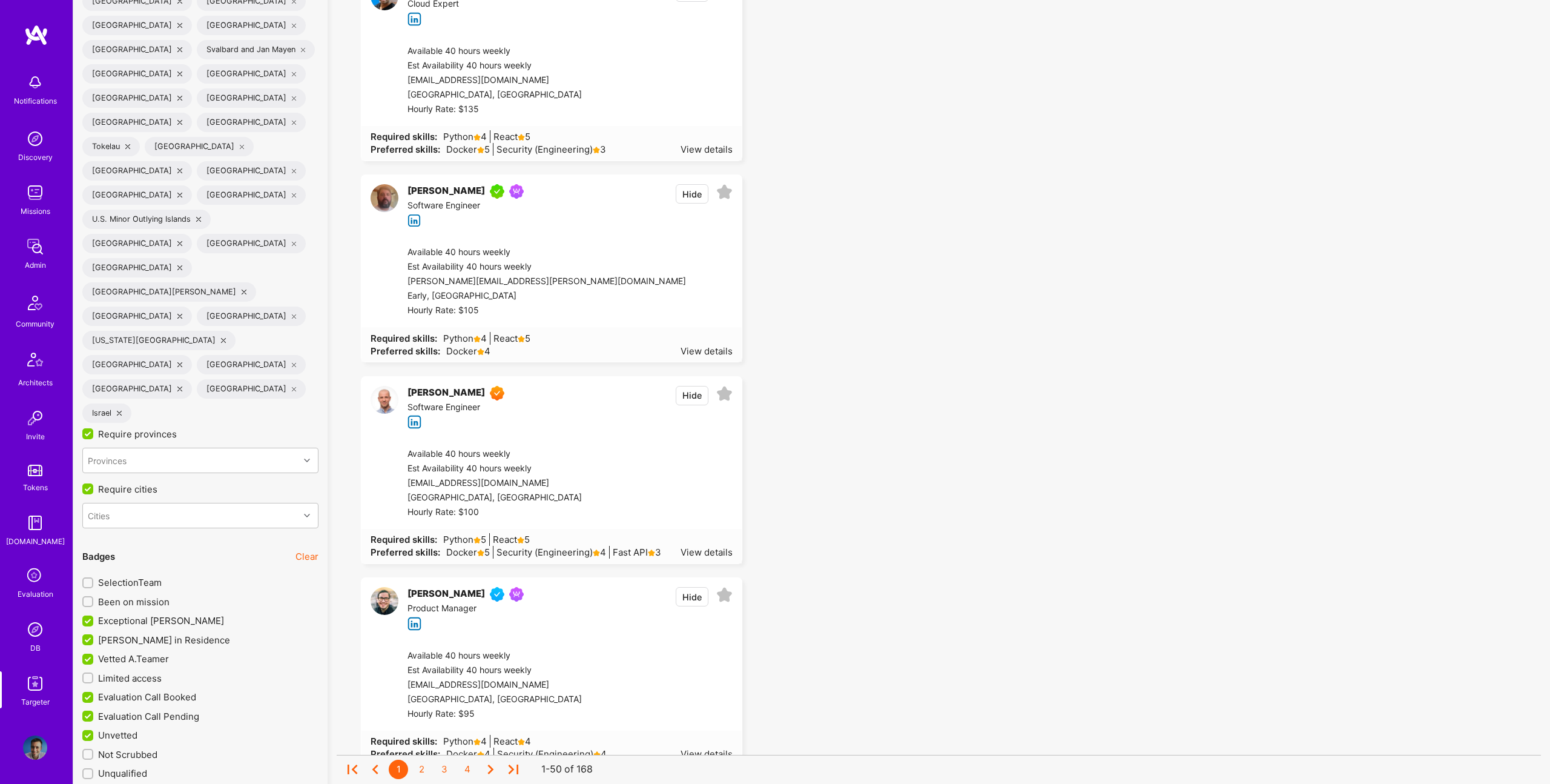
scroll to position [3996, 0]
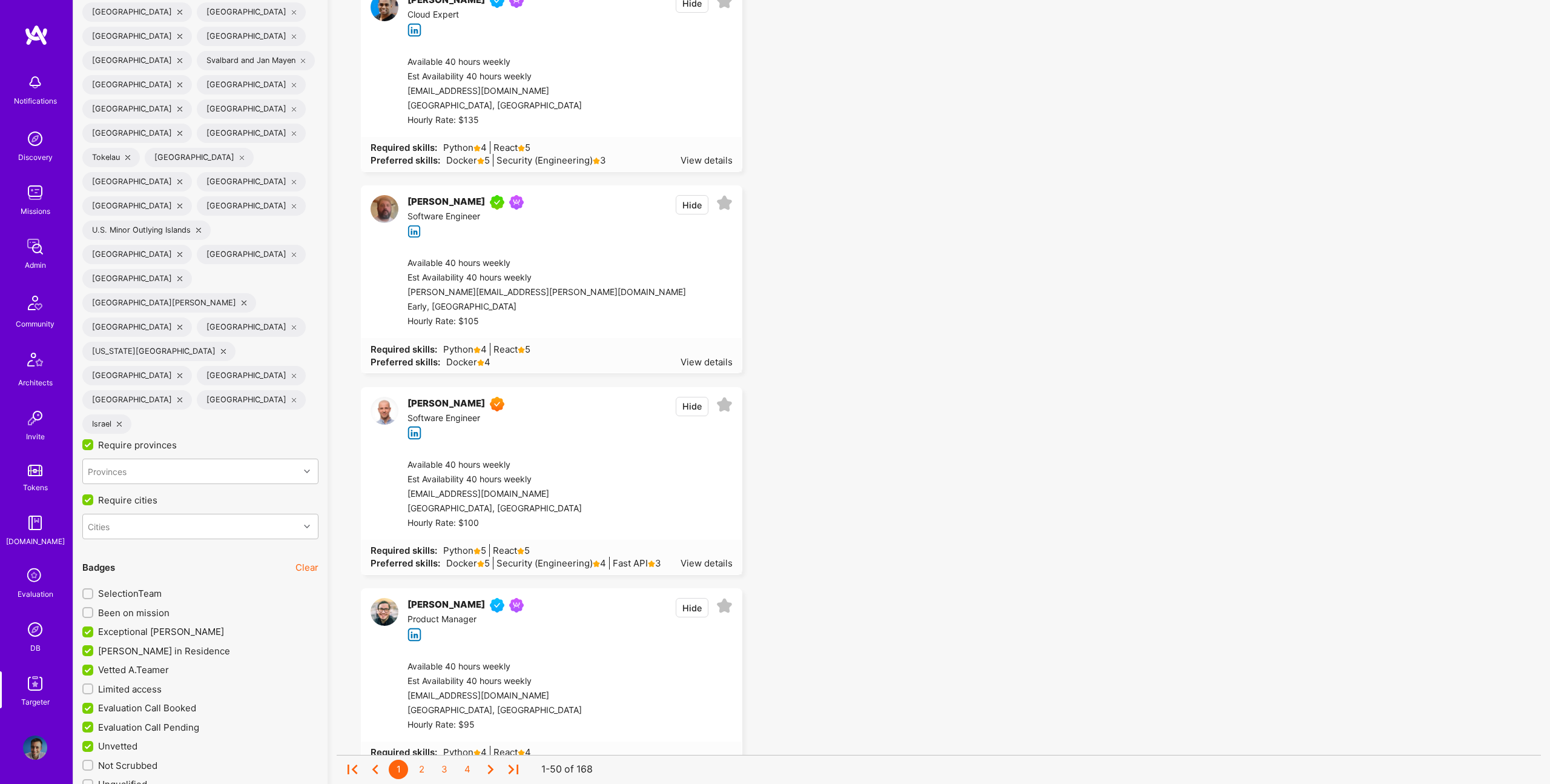
click at [109, 739] on span "Unvetted" at bounding box center [117, 745] width 39 height 12
click at [95, 741] on input "Unvetted" at bounding box center [88, 746] width 11 height 11
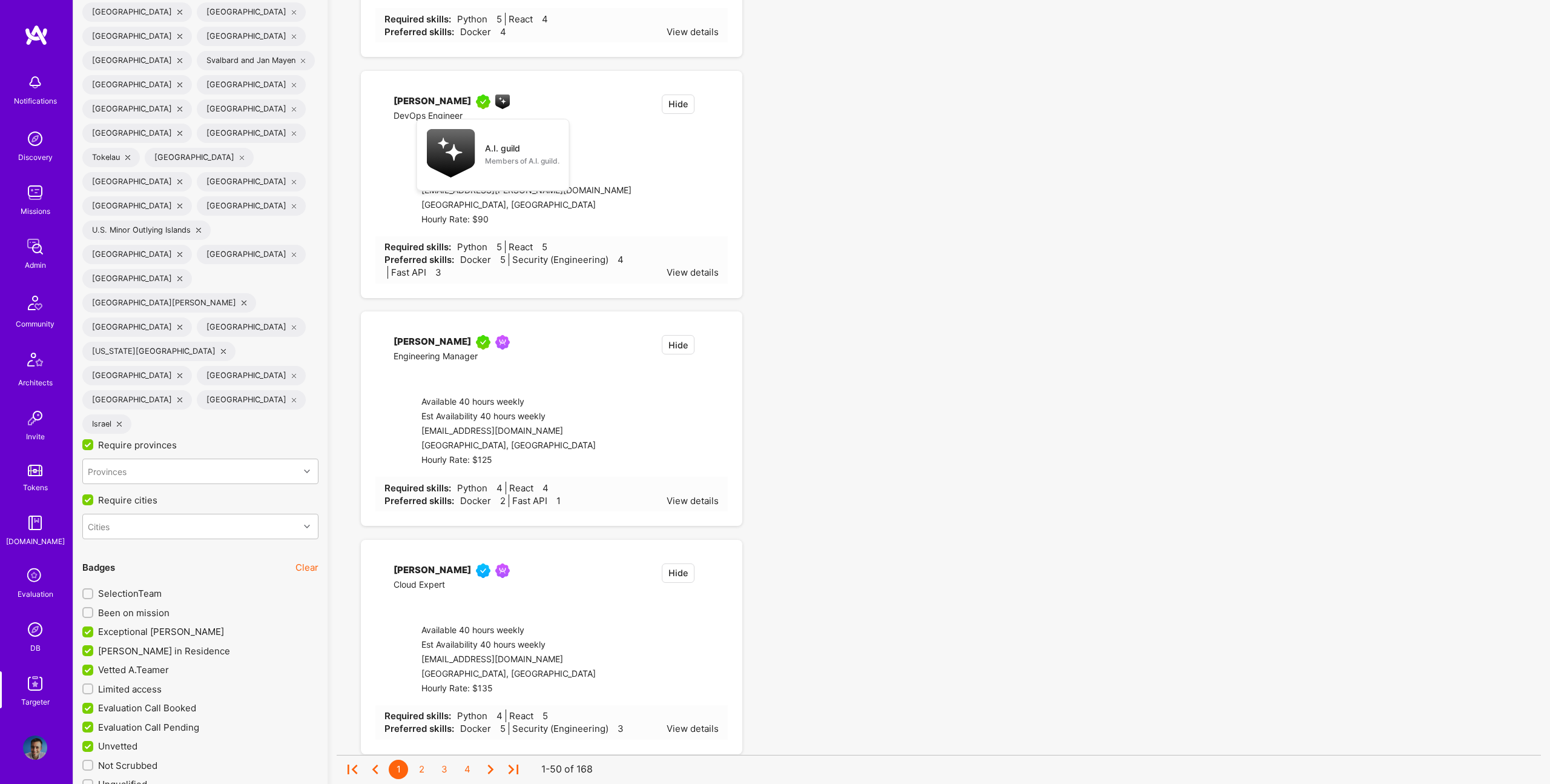
checkbox input "false"
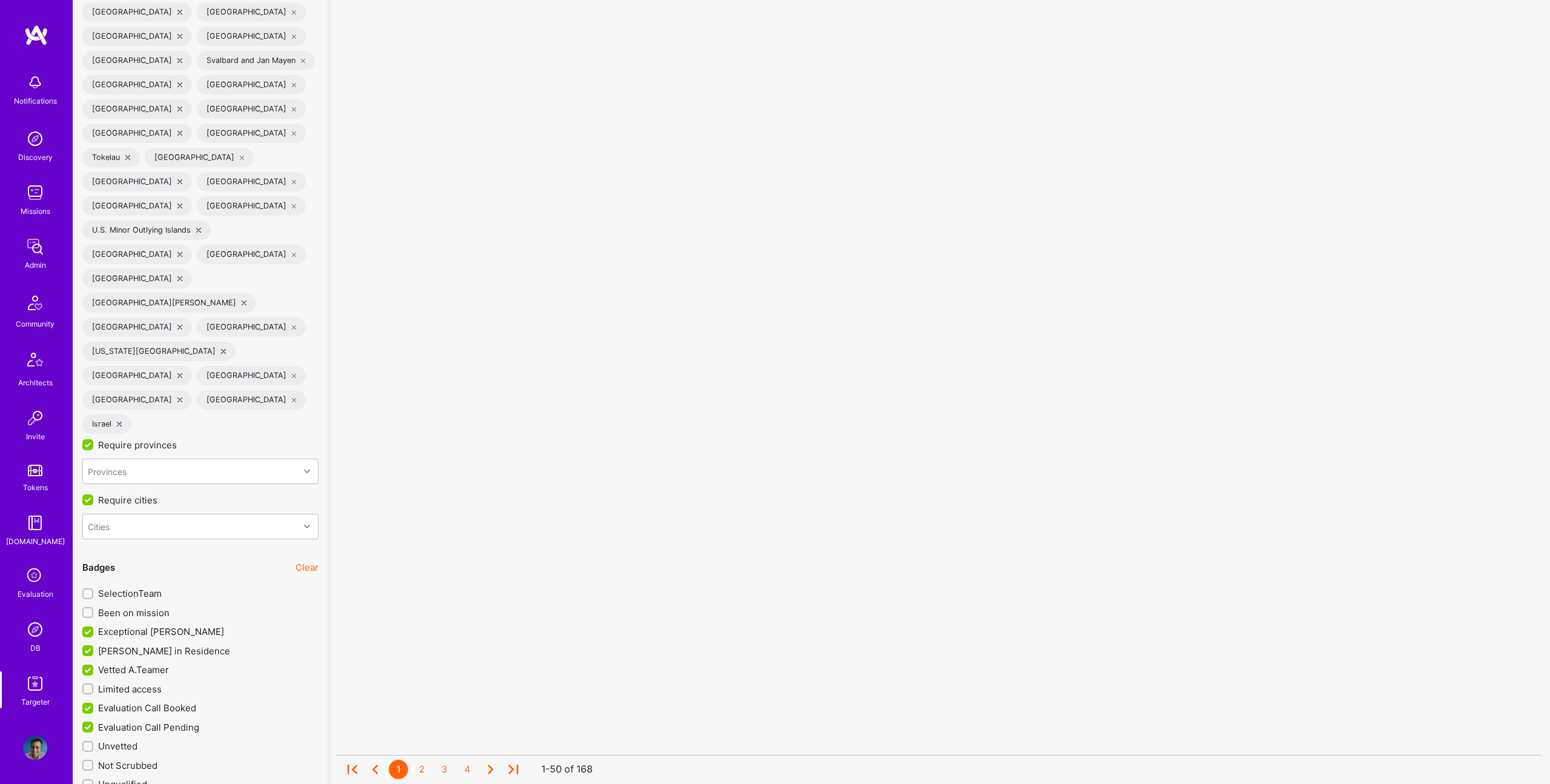
scroll to position [1, 0]
drag, startPoint x: 119, startPoint y: 171, endPoint x: 122, endPoint y: 163, distance: 8.5
click at [119, 721] on span "Evaluation Call Pending" at bounding box center [148, 727] width 101 height 12
click at [95, 722] on input "Evaluation Call Pending" at bounding box center [88, 727] width 11 height 11
checkbox input "false"
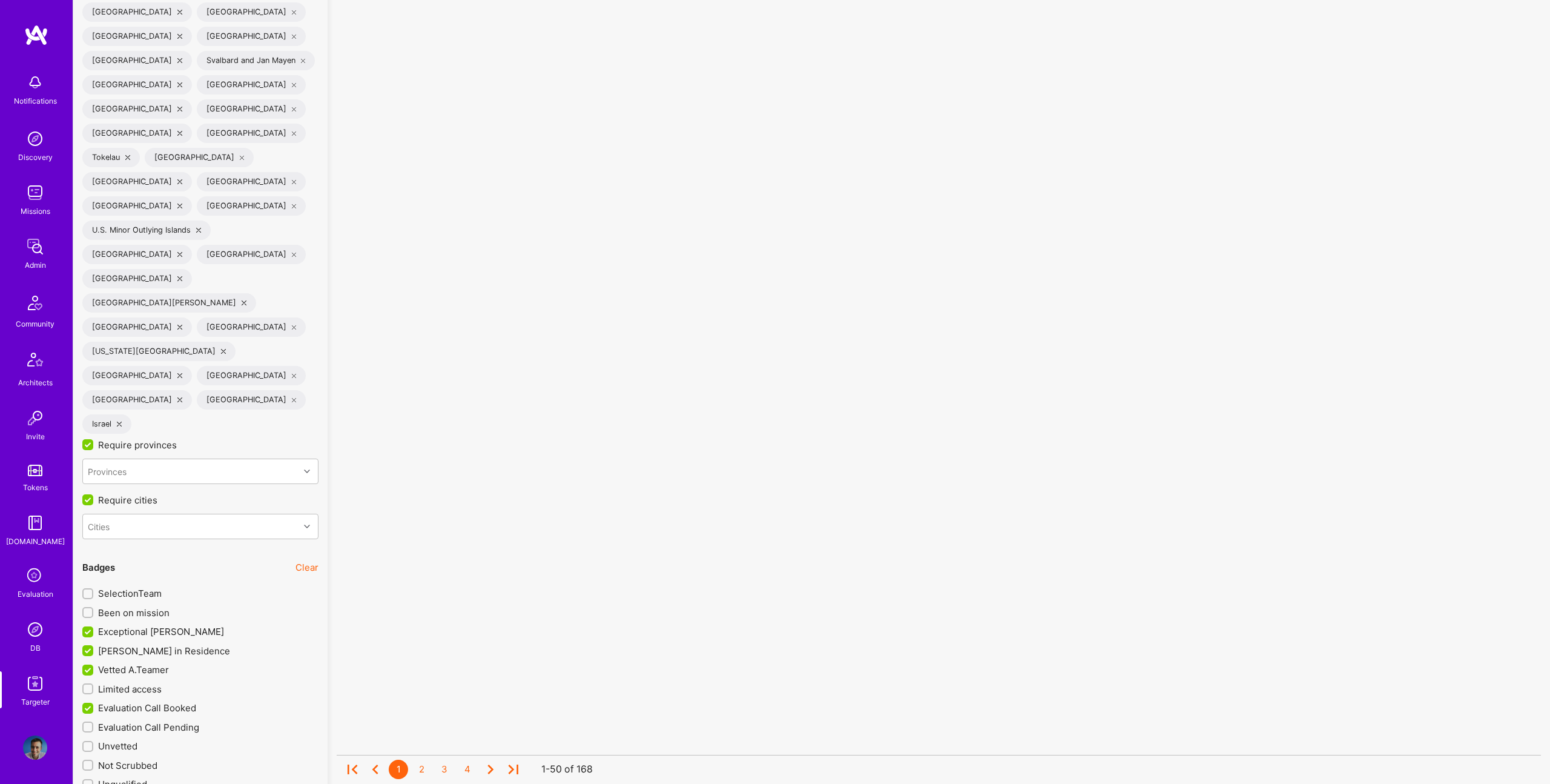
scroll to position [1, 0]
click at [123, 695] on div "Evaluation Call Booked" at bounding box center [200, 705] width 236 height 19
click at [134, 702] on span "Evaluation Call Booked" at bounding box center [146, 707] width 98 height 12
click at [95, 703] on input "Evaluation Call Booked" at bounding box center [88, 707] width 11 height 11
checkbox input "false"
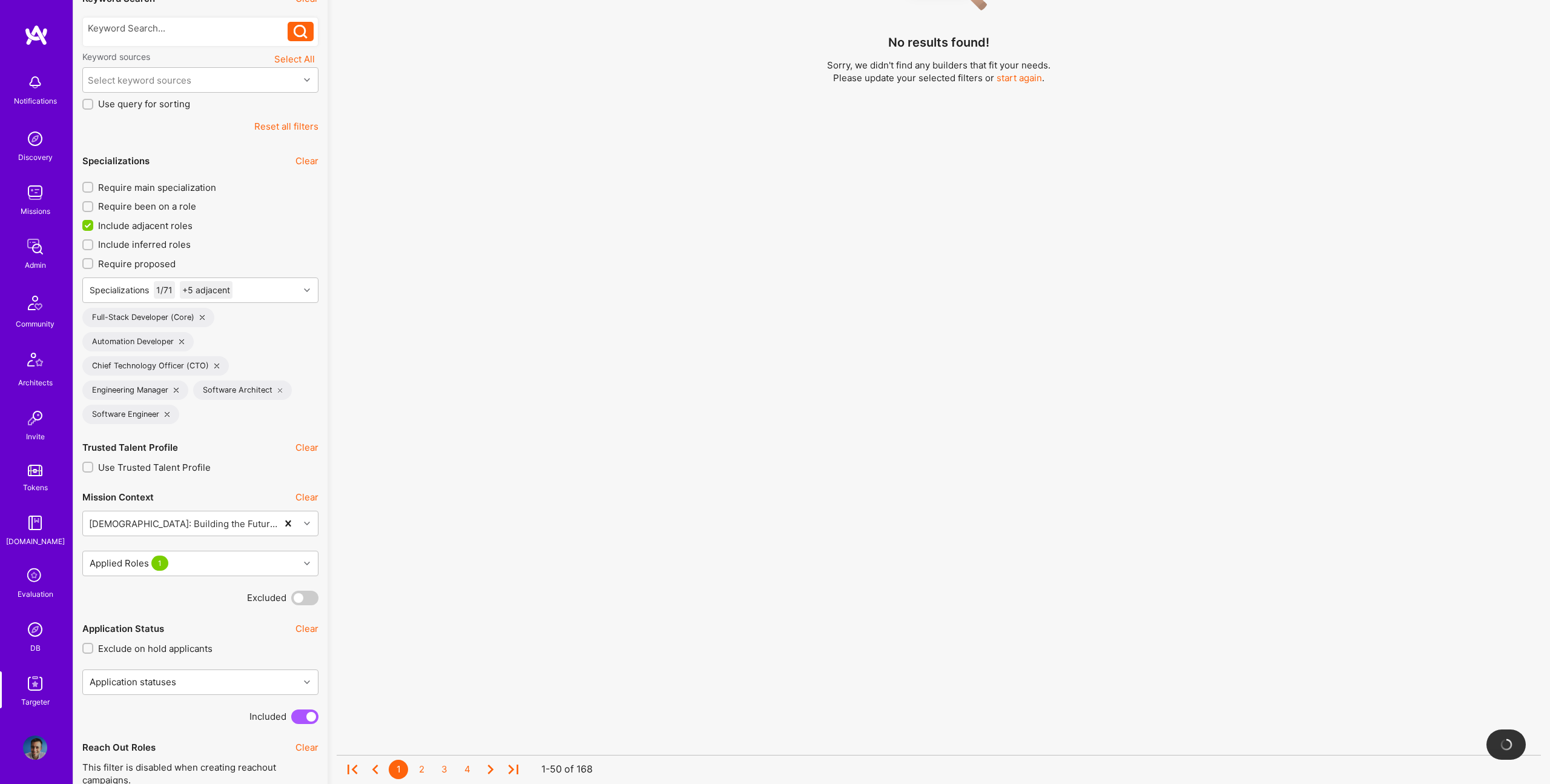
scroll to position [315, 0]
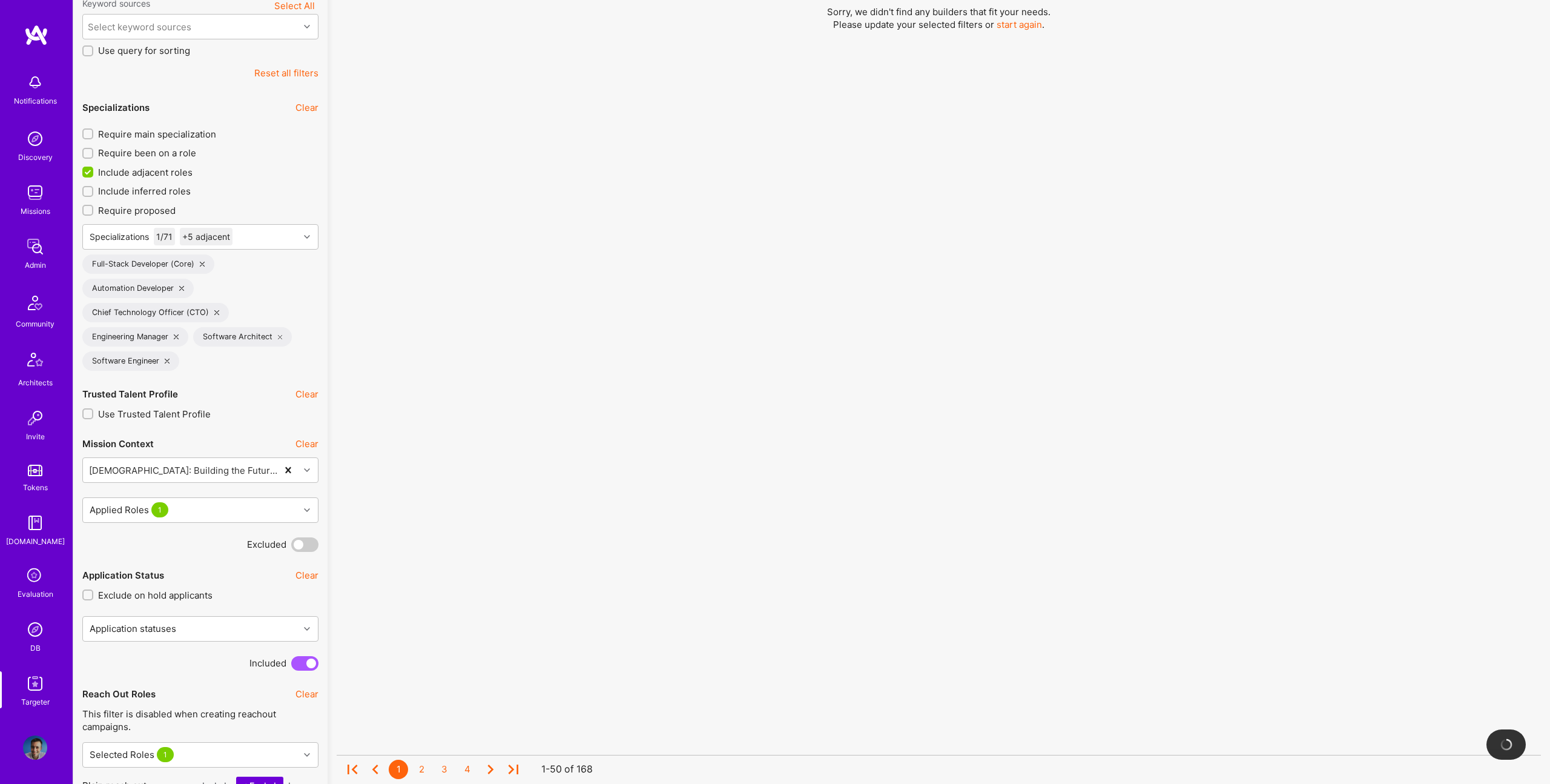
click at [169, 172] on span "Include adjacent roles" at bounding box center [145, 171] width 95 height 12
click at [95, 172] on input "Include adjacent roles" at bounding box center [88, 172] width 11 height 11
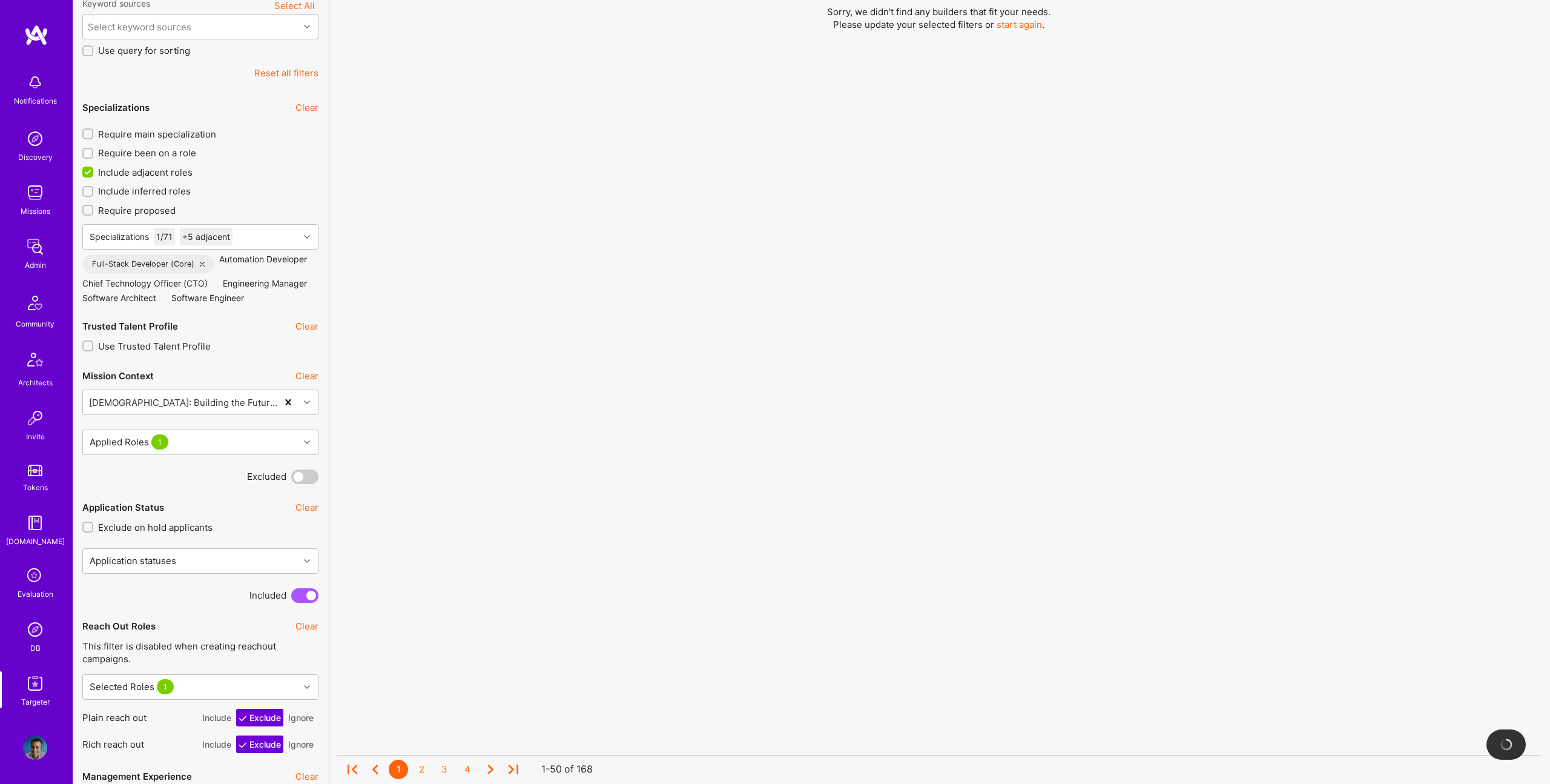
checkbox input "false"
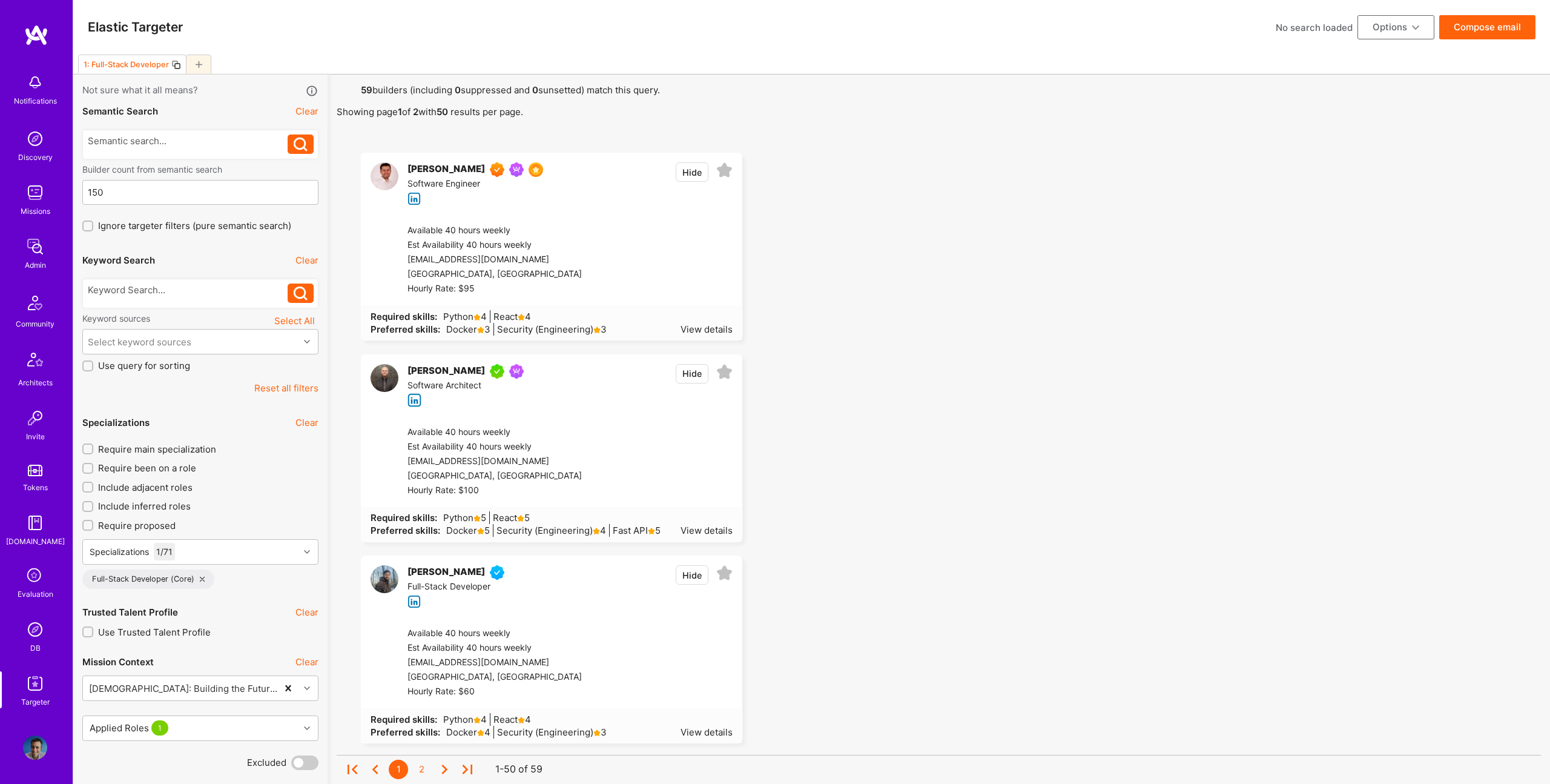
click at [1501, 30] on button "Compose email" at bounding box center [1488, 27] width 97 height 24
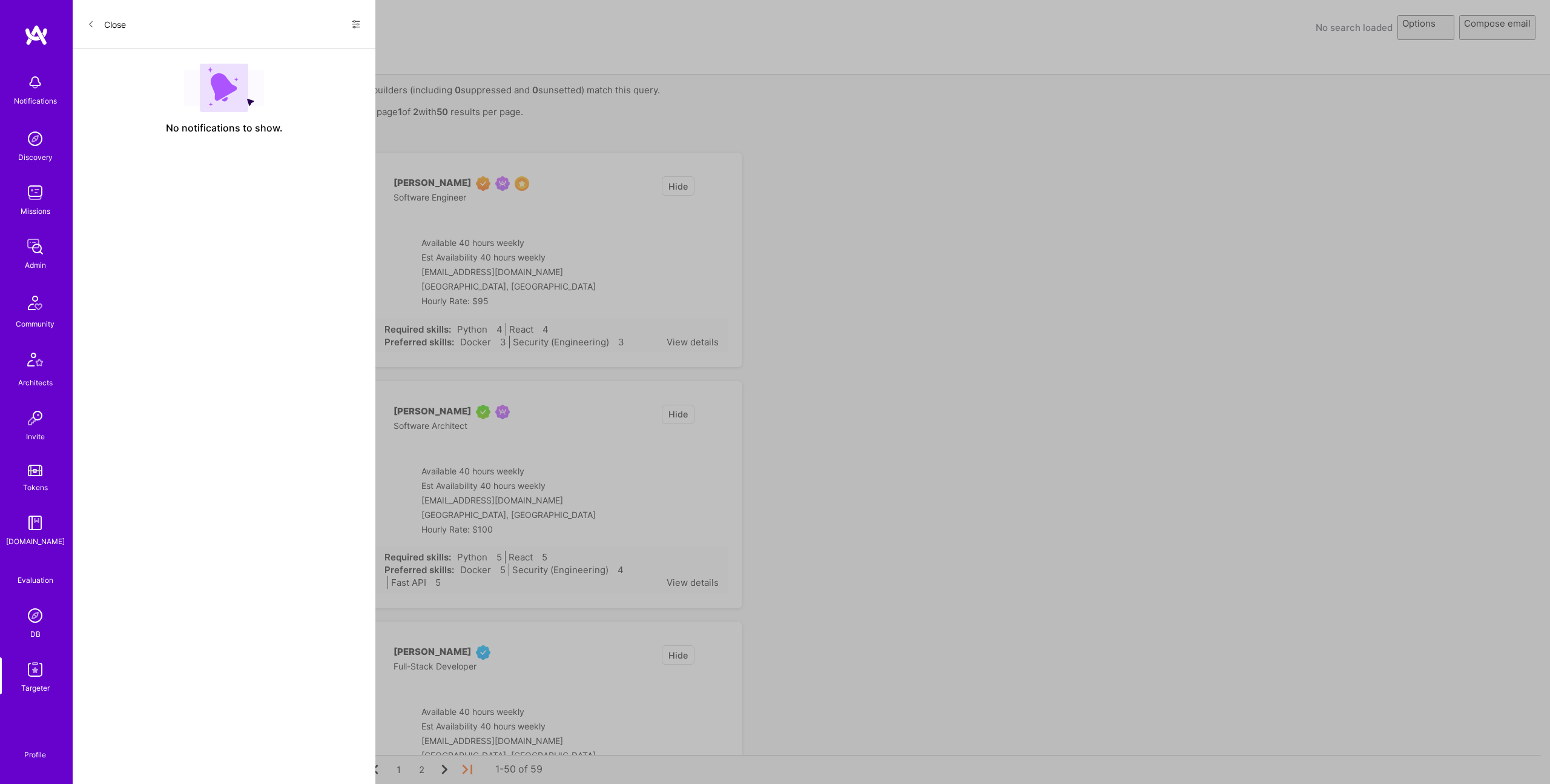
select select "rich-reachout"
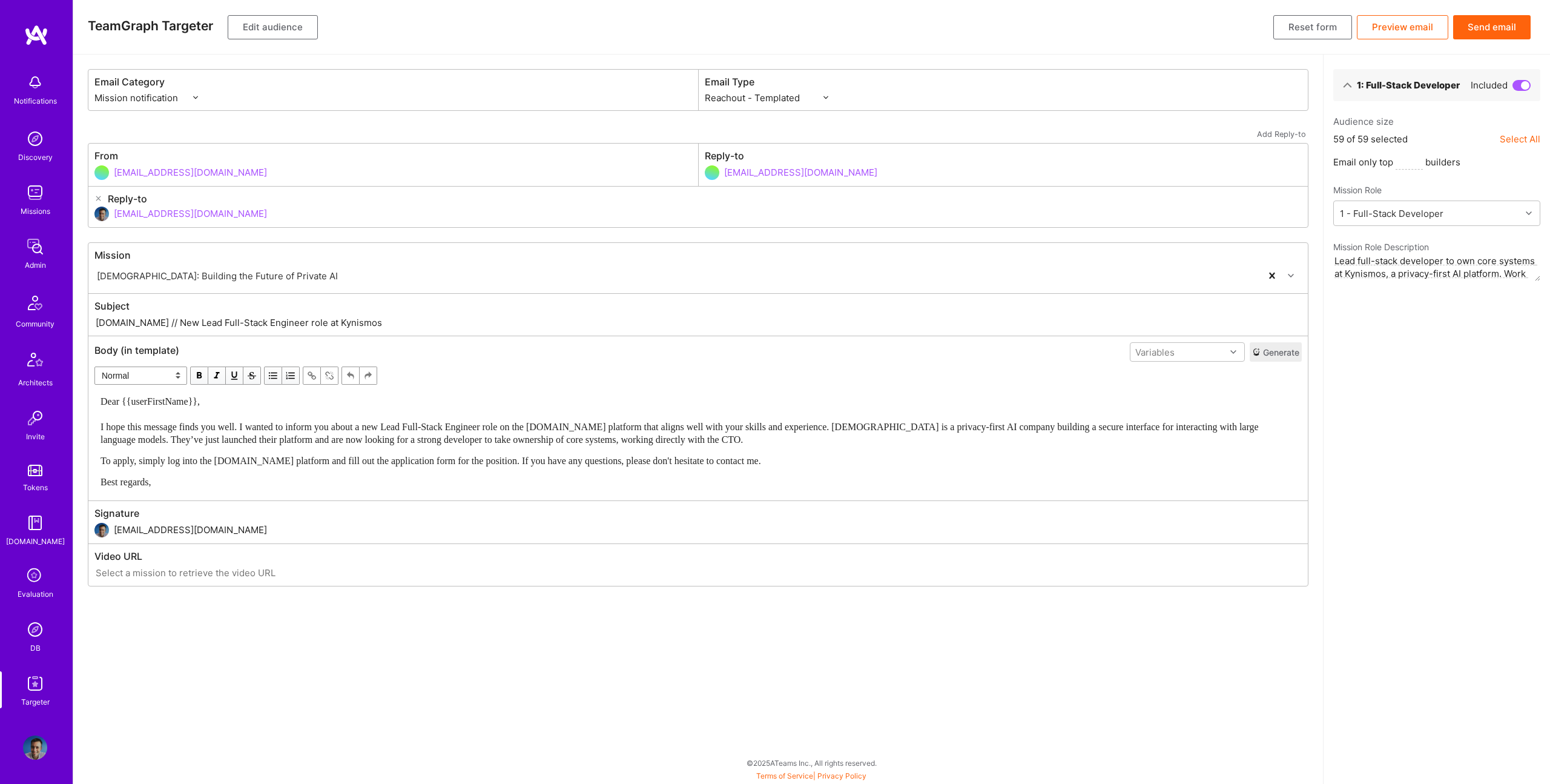
click at [1477, 33] on button "Send email" at bounding box center [1492, 27] width 78 height 24
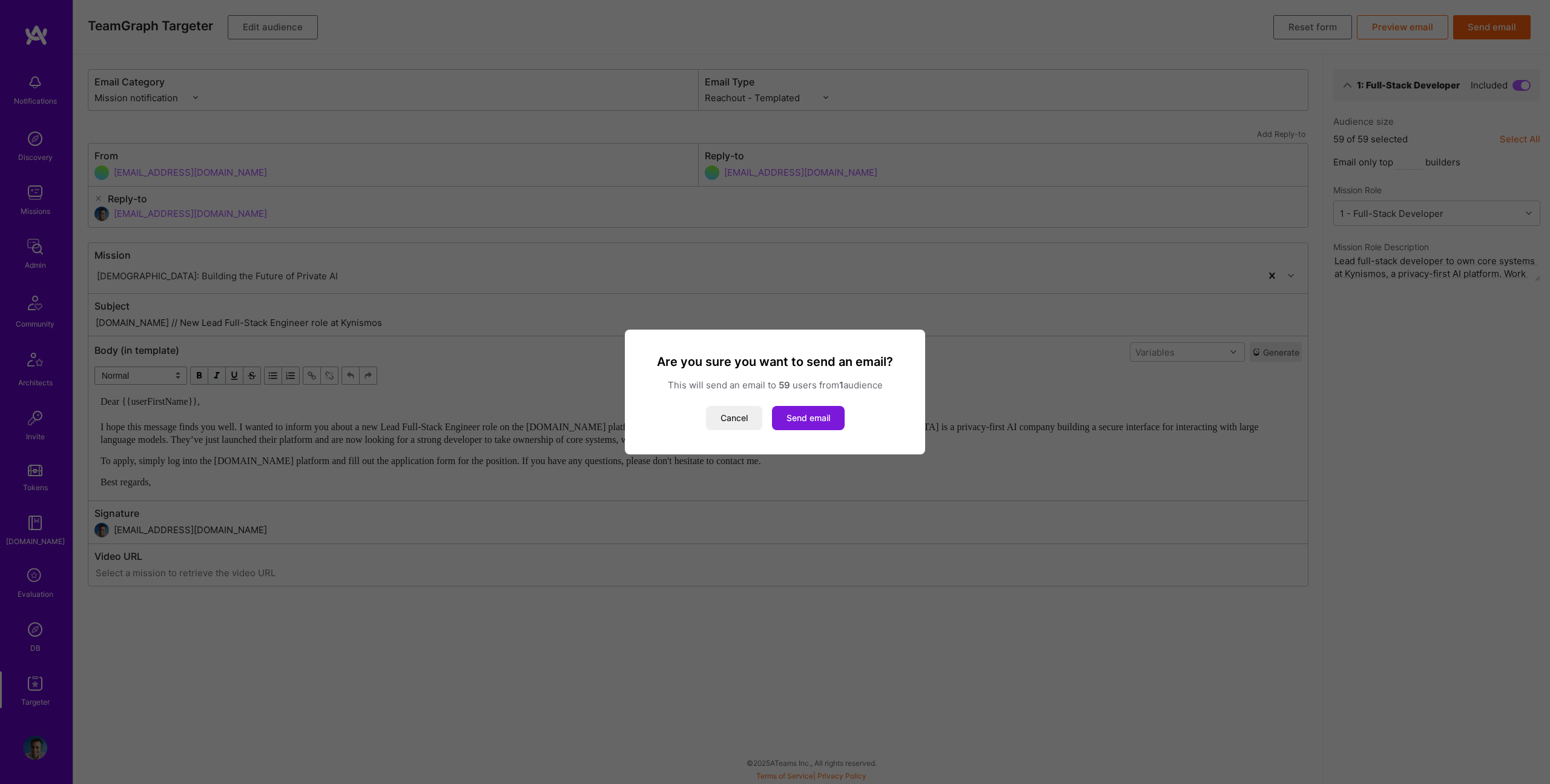
click at [800, 414] on button "Send email" at bounding box center [809, 417] width 73 height 24
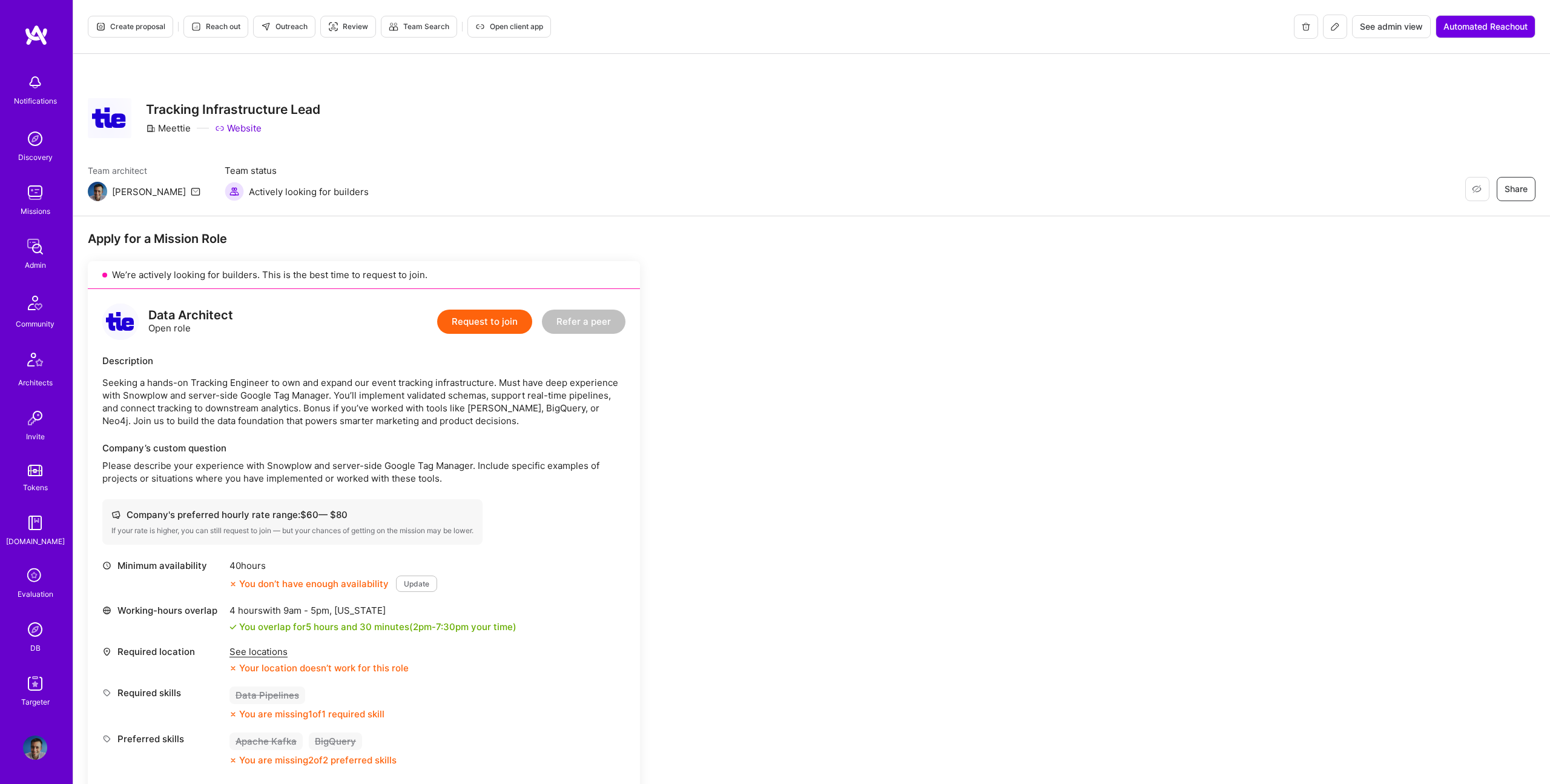
scroll to position [5, 0]
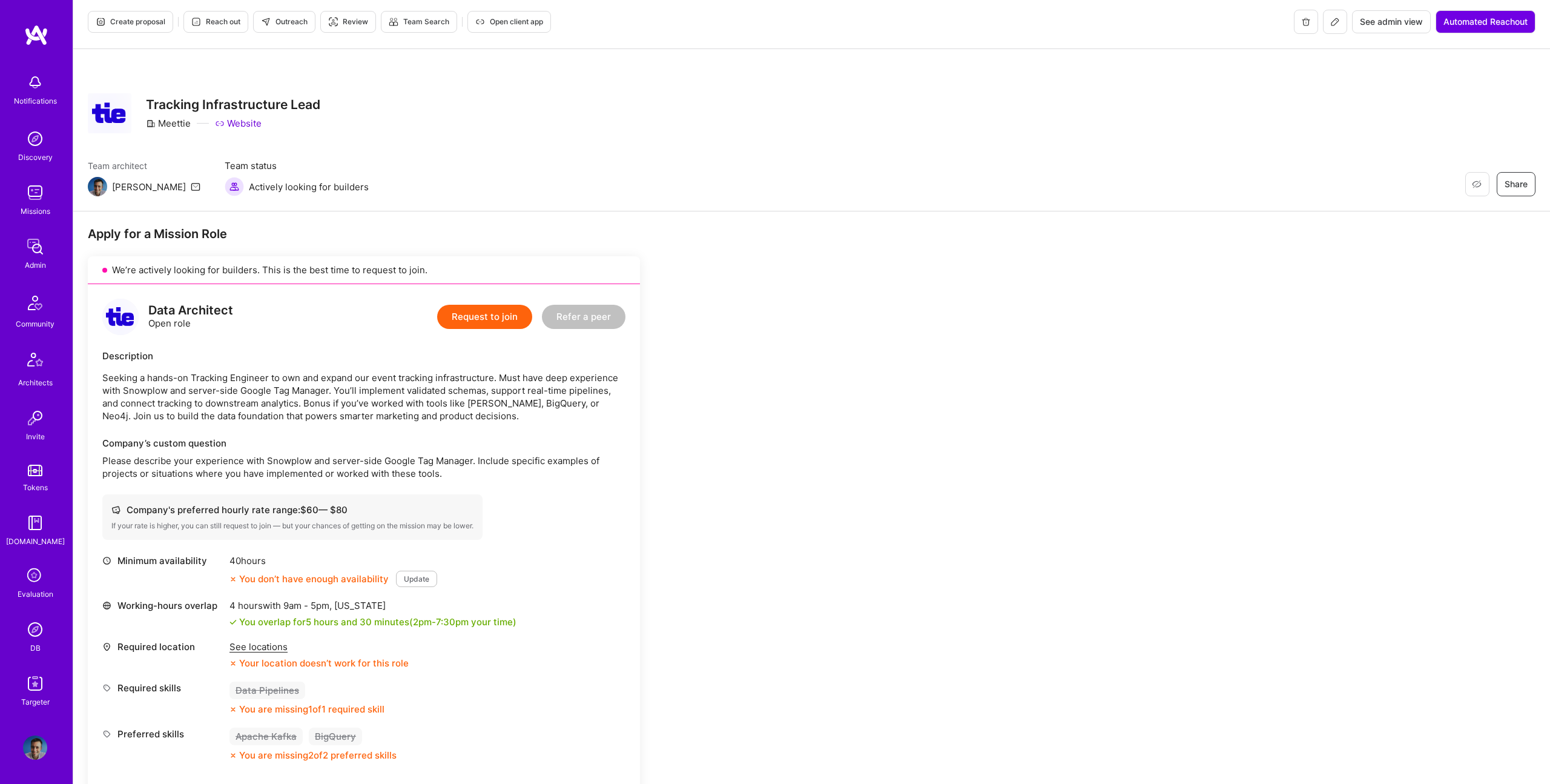
click at [120, 29] on button "Create proposal" at bounding box center [130, 21] width 85 height 22
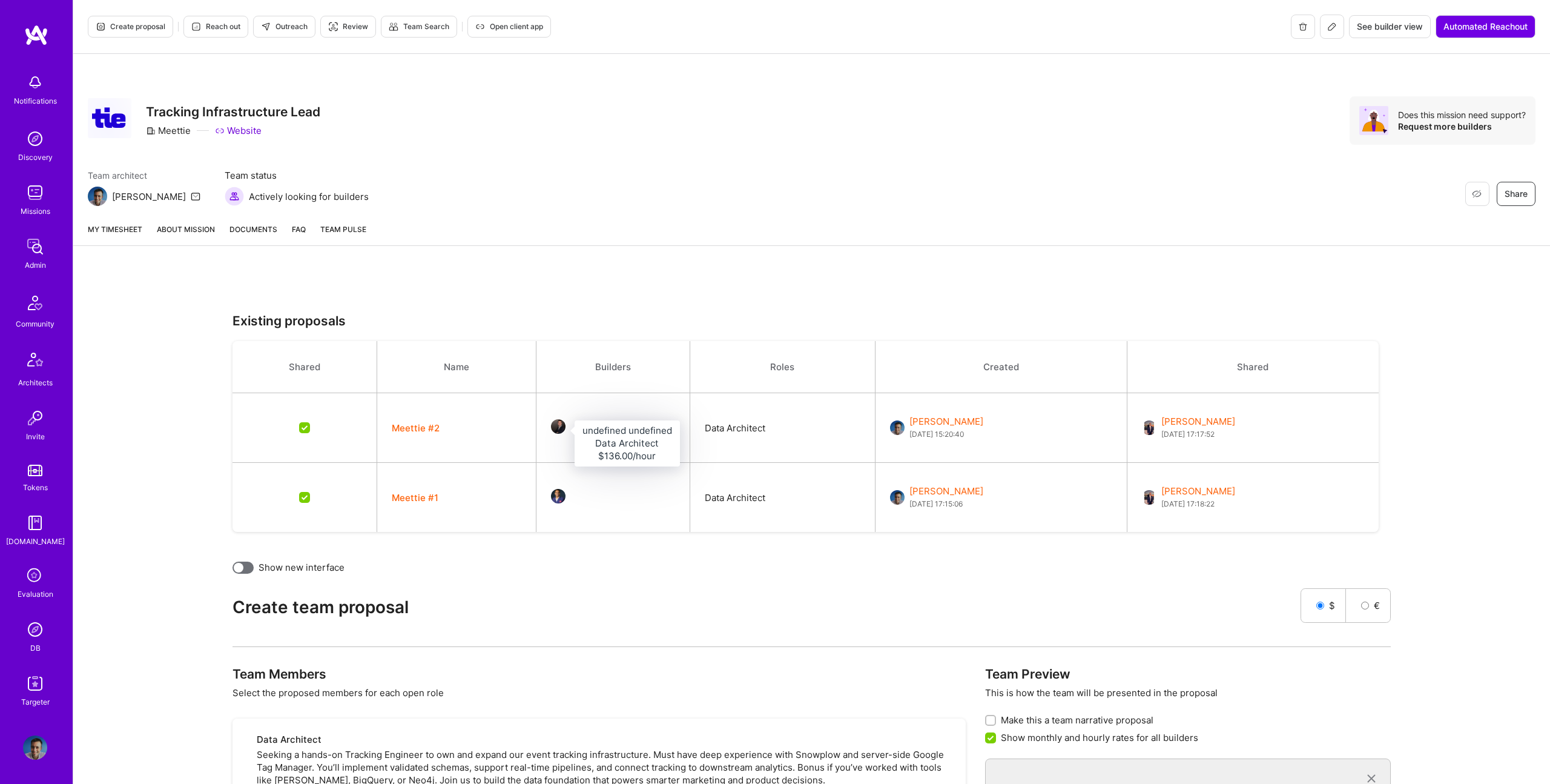
click at [558, 432] on img at bounding box center [558, 426] width 14 height 14
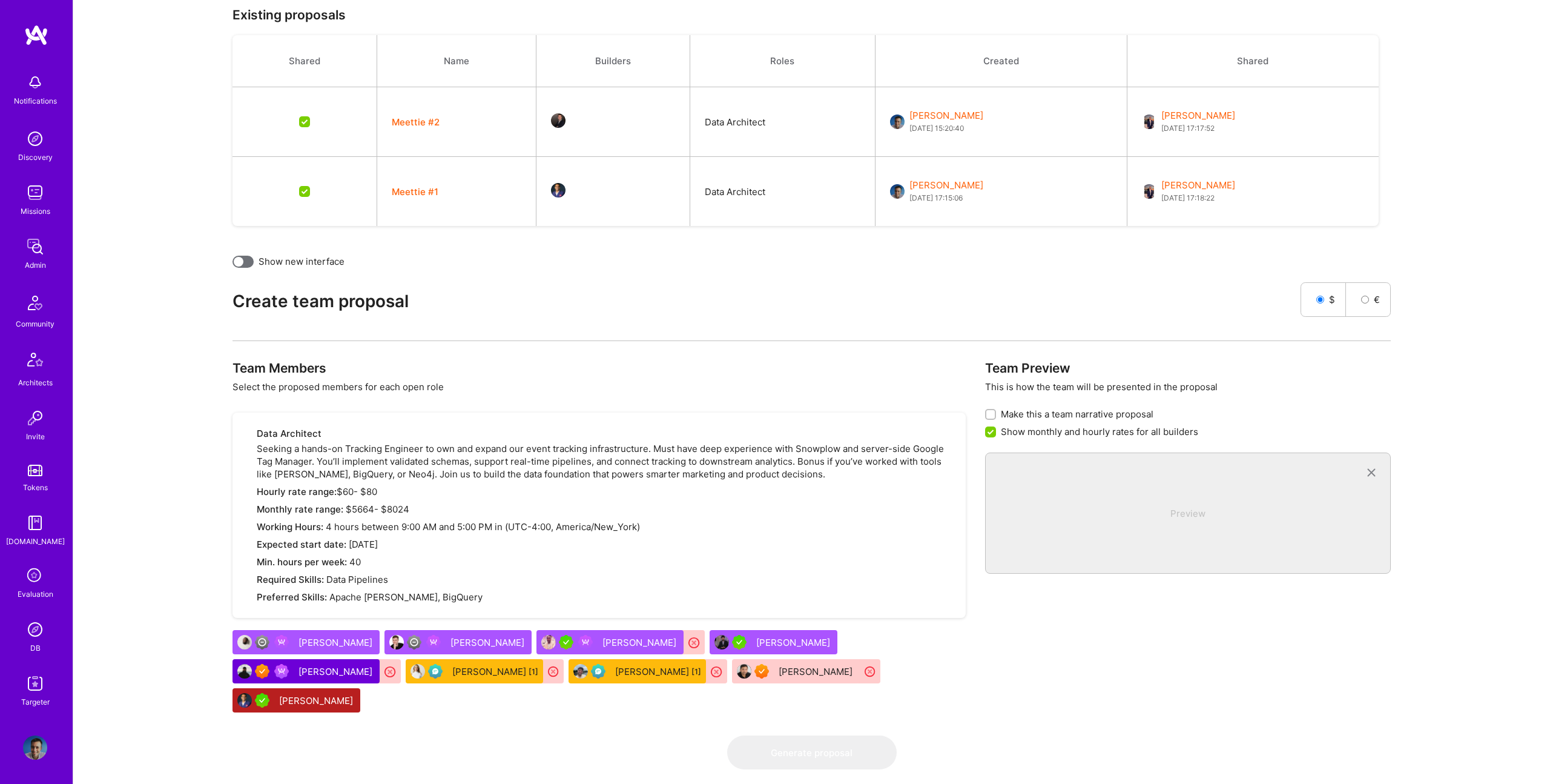
scroll to position [340, 0]
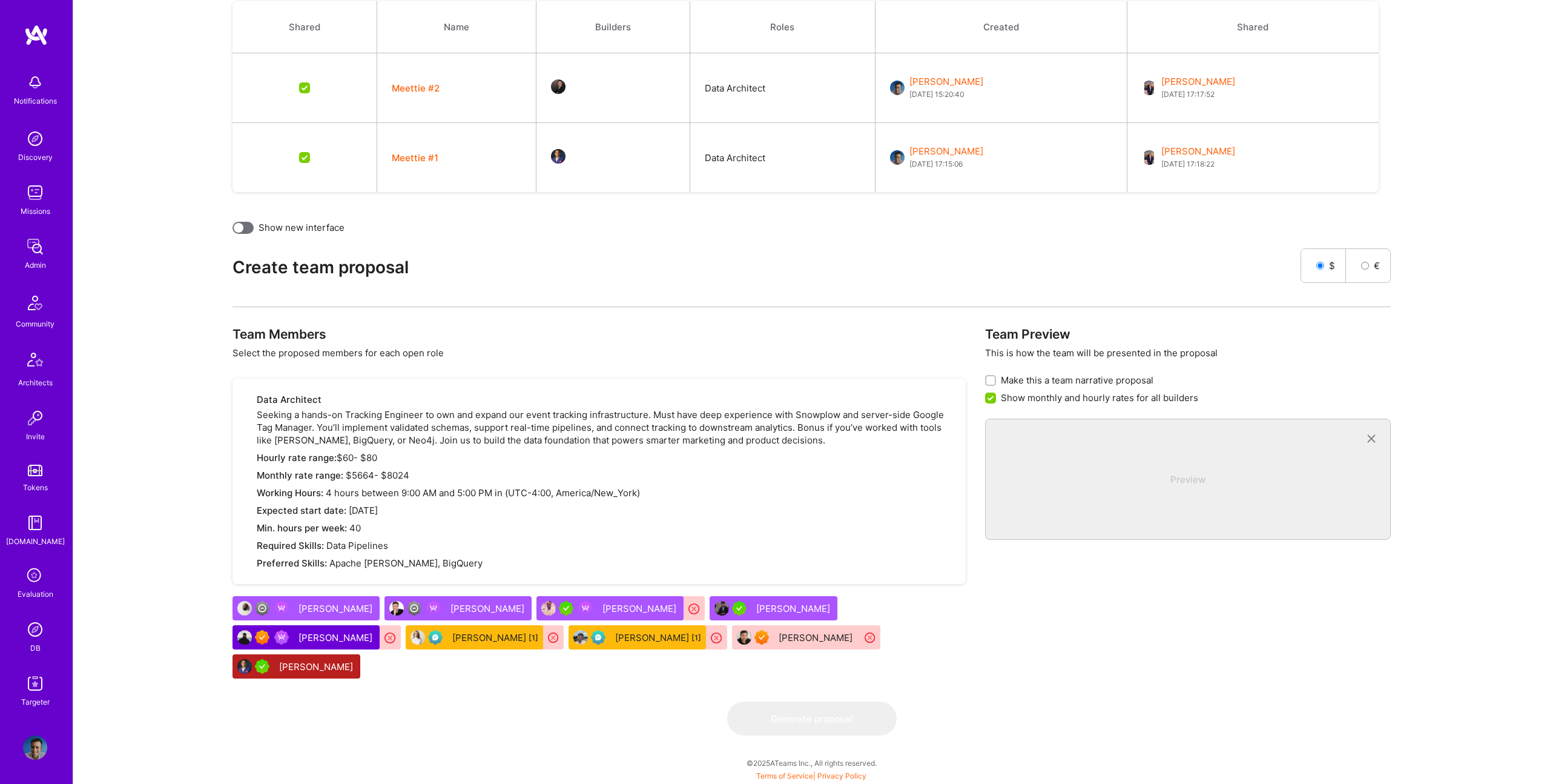
drag, startPoint x: 404, startPoint y: 730, endPoint x: 376, endPoint y: 680, distance: 57.3
click at [405, 728] on div "Generate proposal" at bounding box center [812, 718] width 1158 height 34
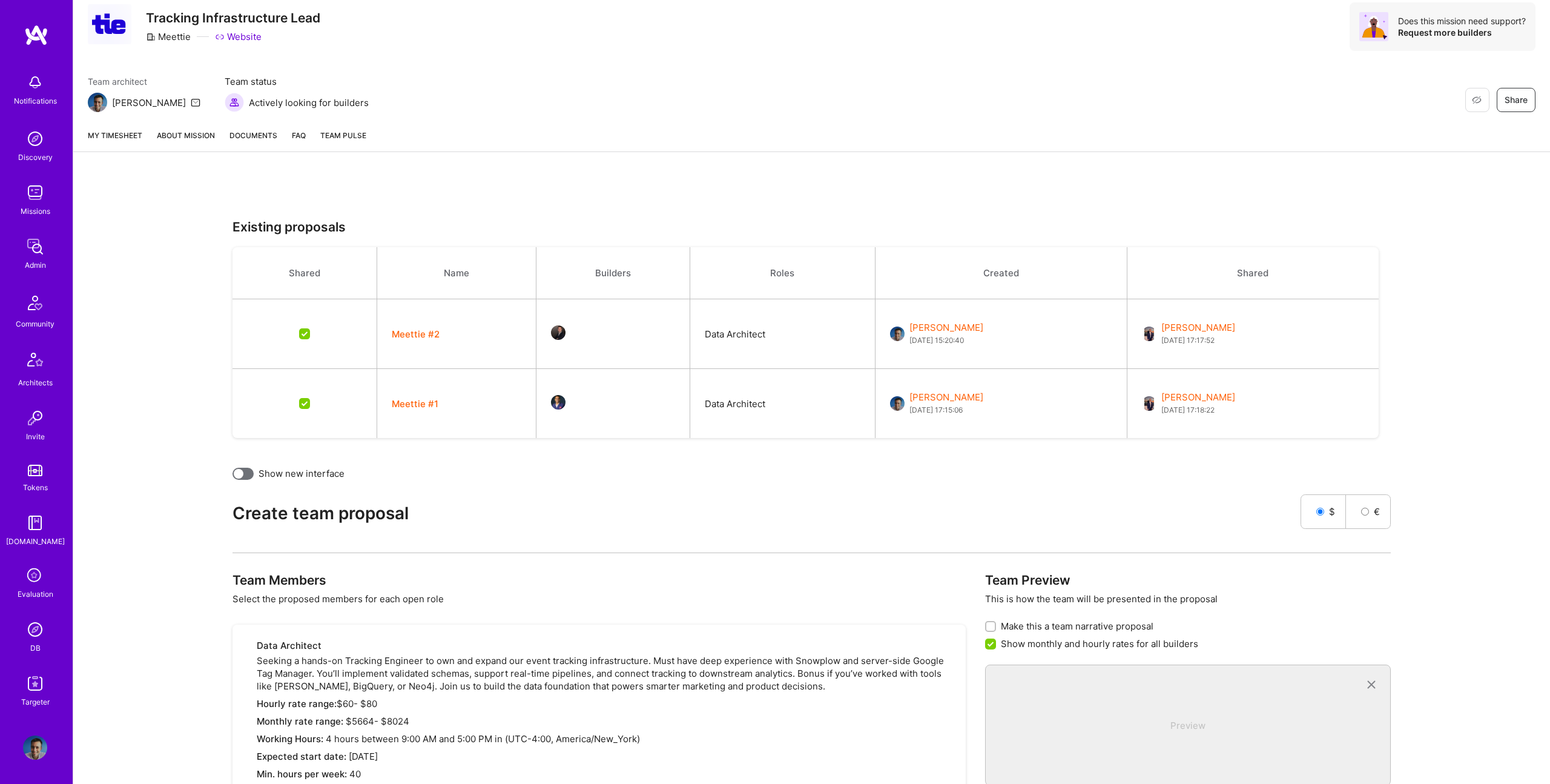
scroll to position [0, 0]
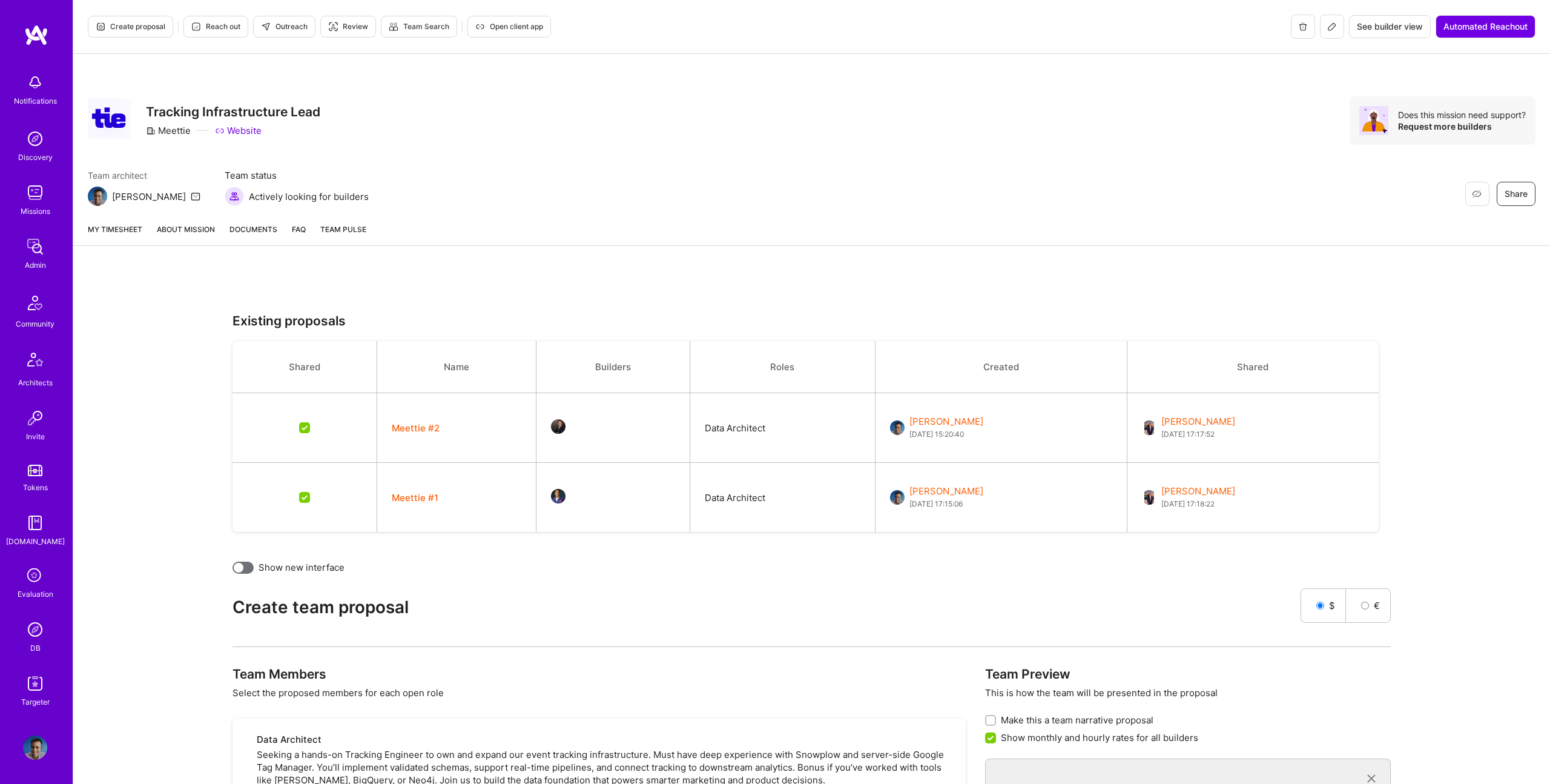
click at [45, 624] on img at bounding box center [34, 629] width 24 height 24
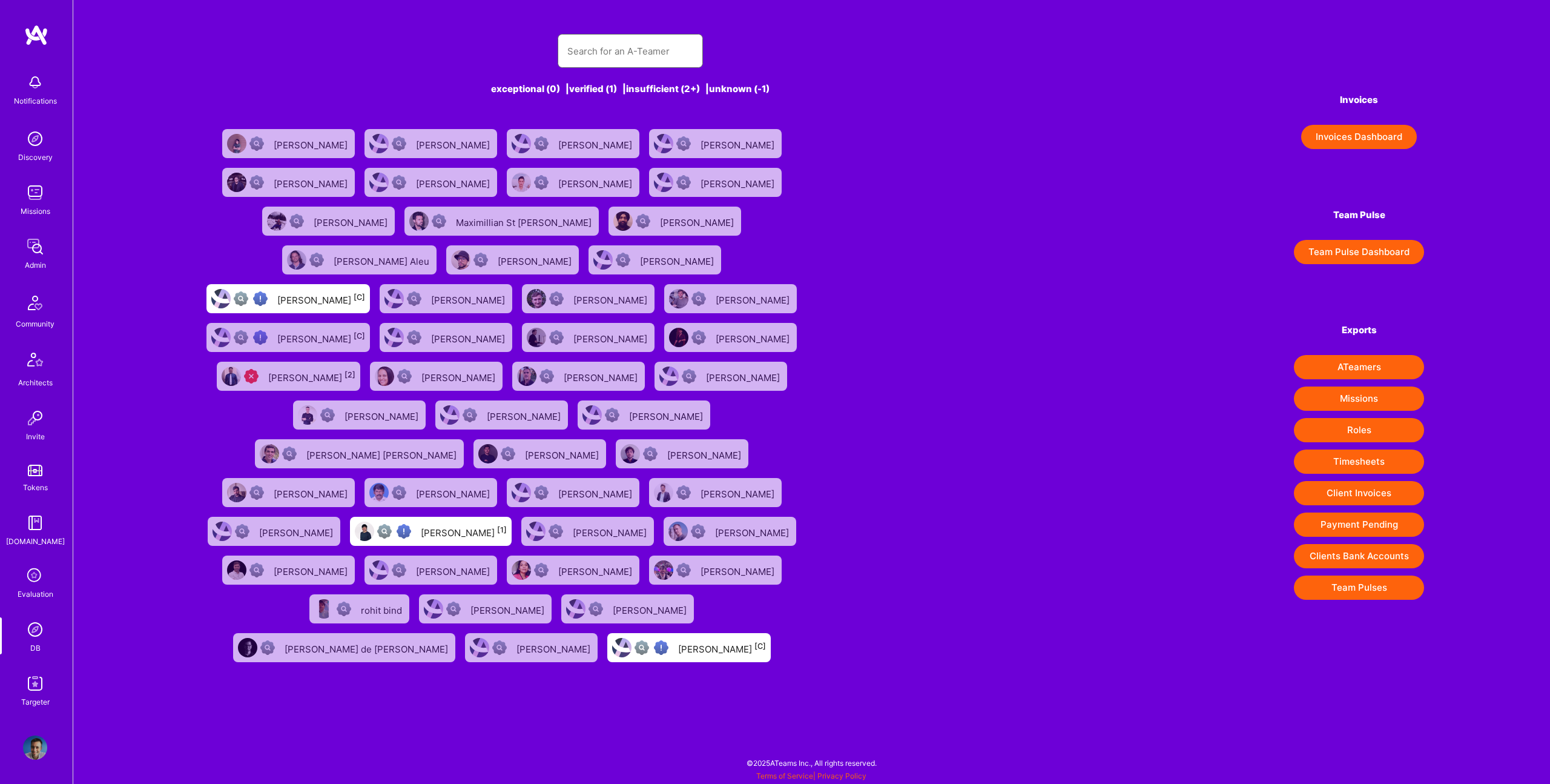
click at [595, 60] on input "text" at bounding box center [631, 51] width 126 height 31
paste input "[EMAIL_ADDRESS][DOMAIN_NAME]"
type input "[EMAIL_ADDRESS][DOMAIN_NAME]"
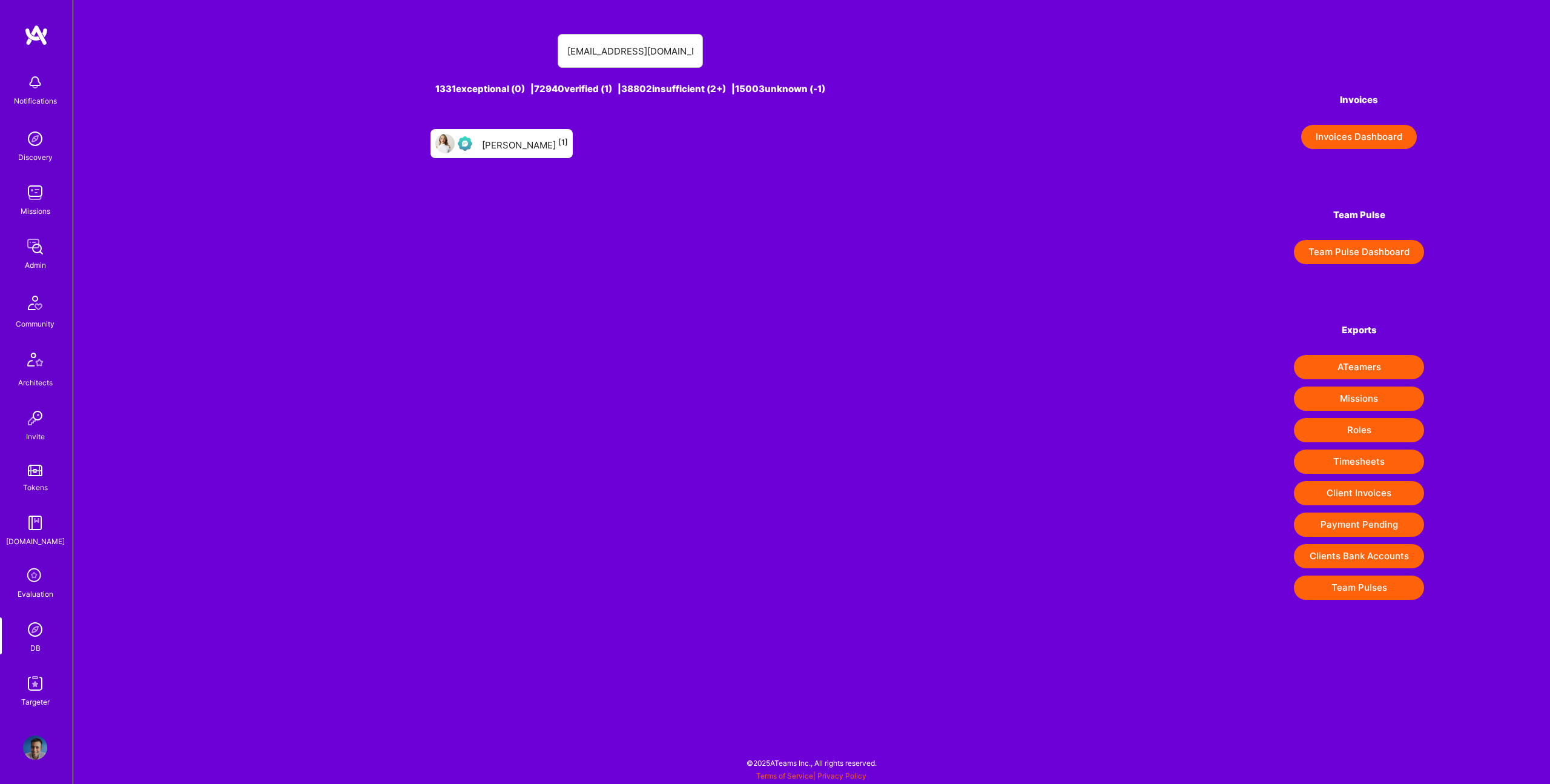
click at [545, 136] on div "[PERSON_NAME] [1]" at bounding box center [526, 144] width 86 height 15
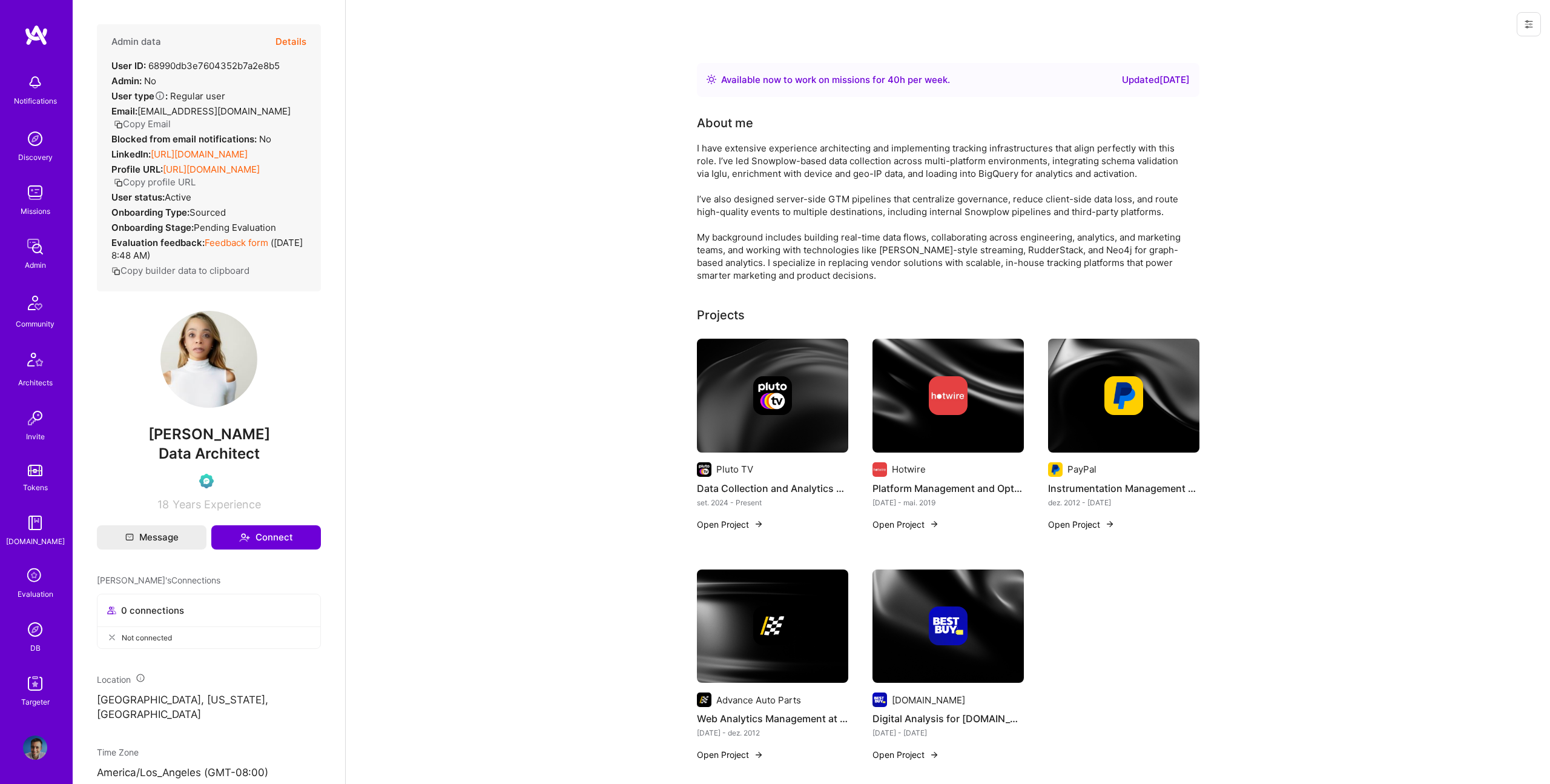
click at [293, 41] on button "Details" at bounding box center [291, 41] width 31 height 35
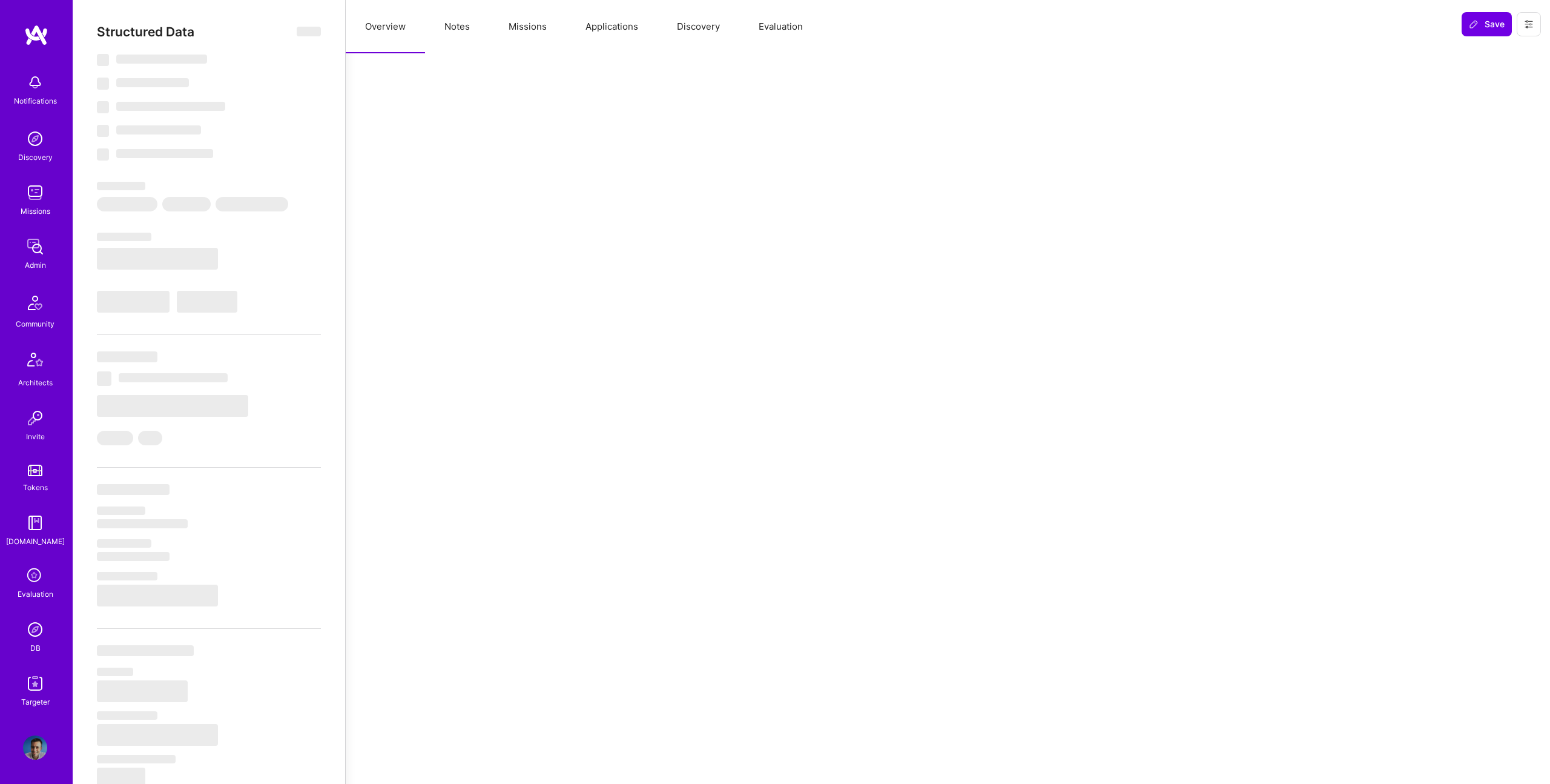
select select "Right Now"
select select "Verified"
select select "US"
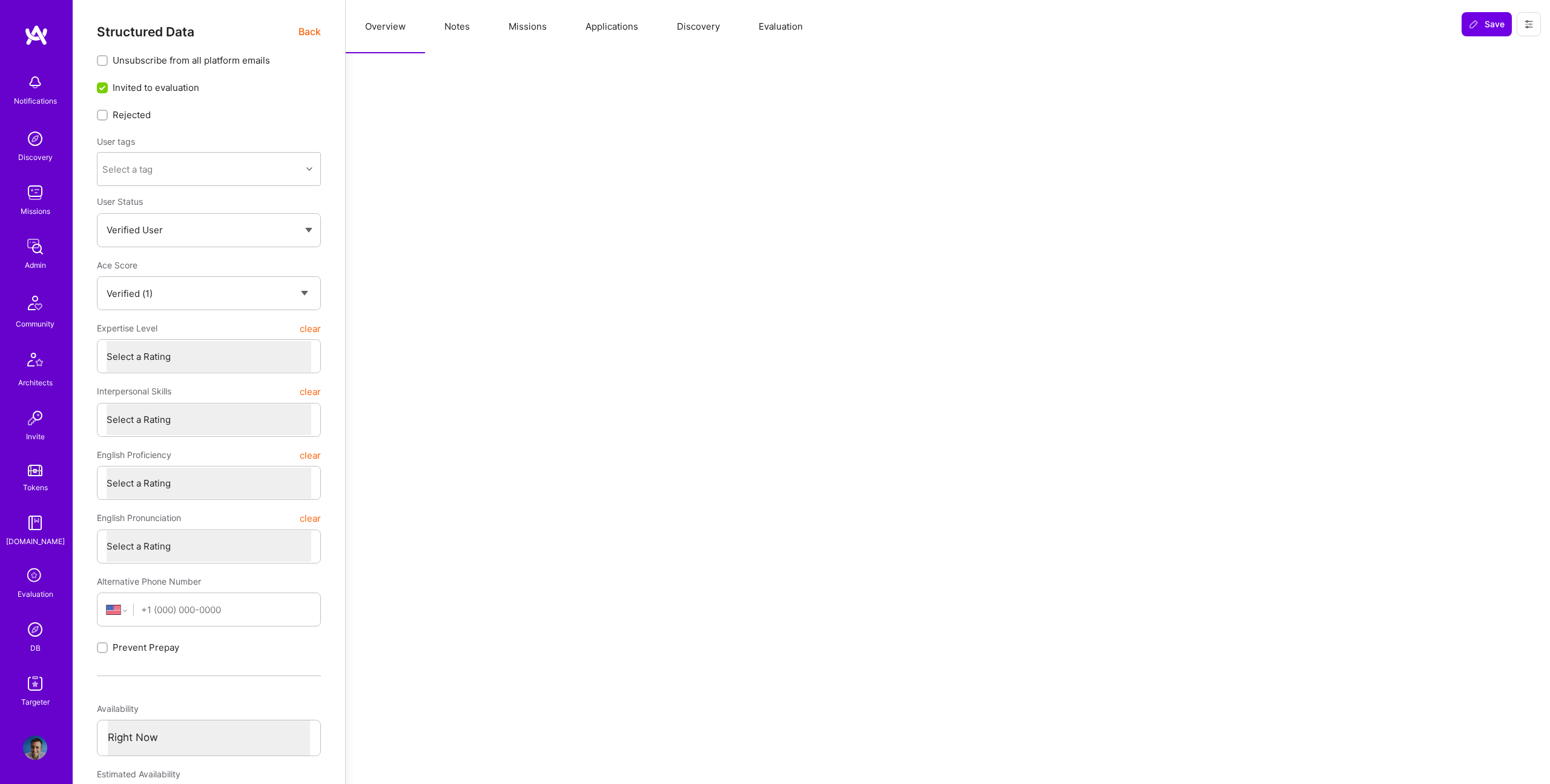
click at [445, 24] on button "Notes" at bounding box center [457, 27] width 64 height 54
type textarea "x"
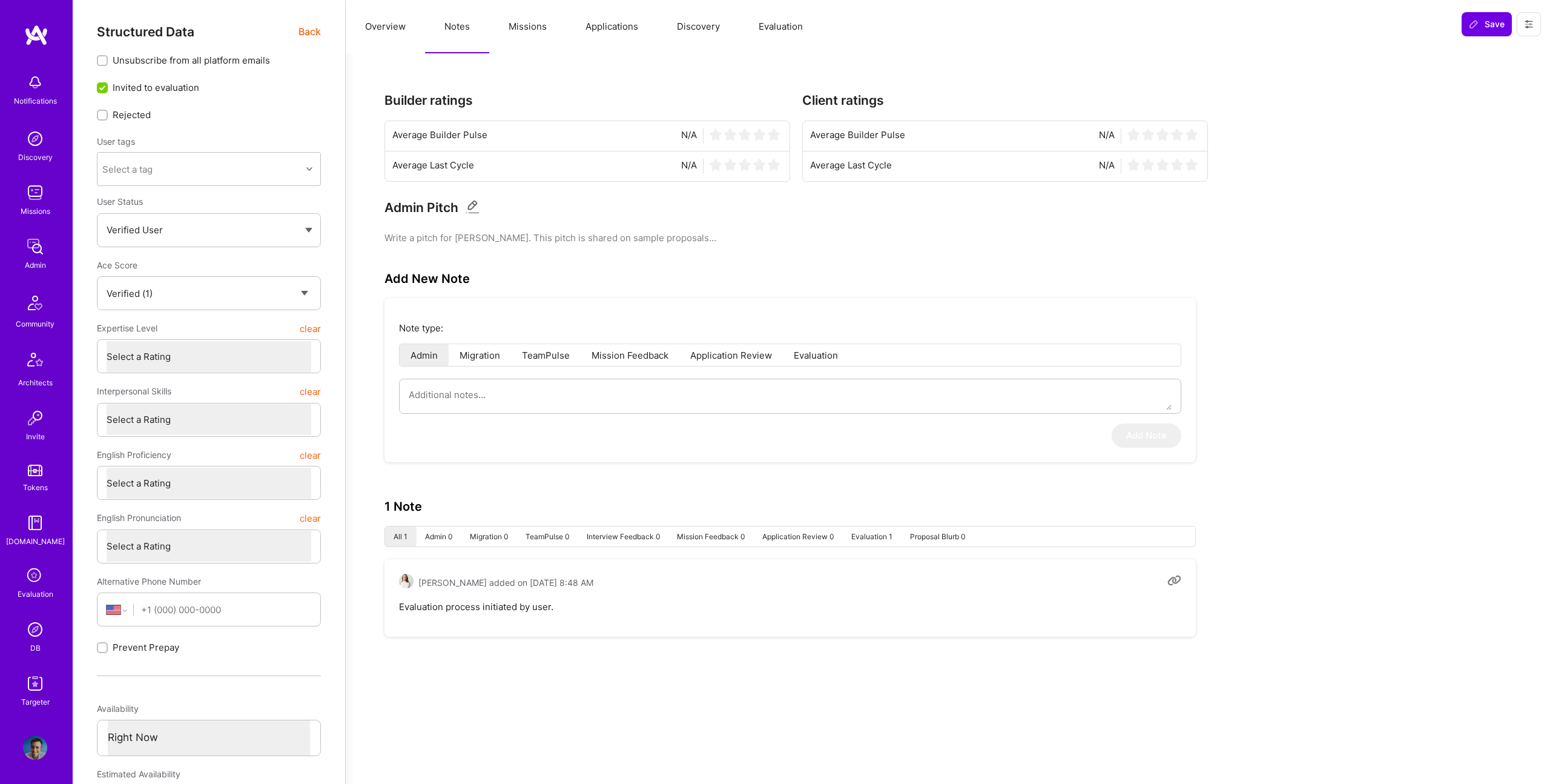
click at [771, 15] on button "Evaluation" at bounding box center [780, 27] width 83 height 54
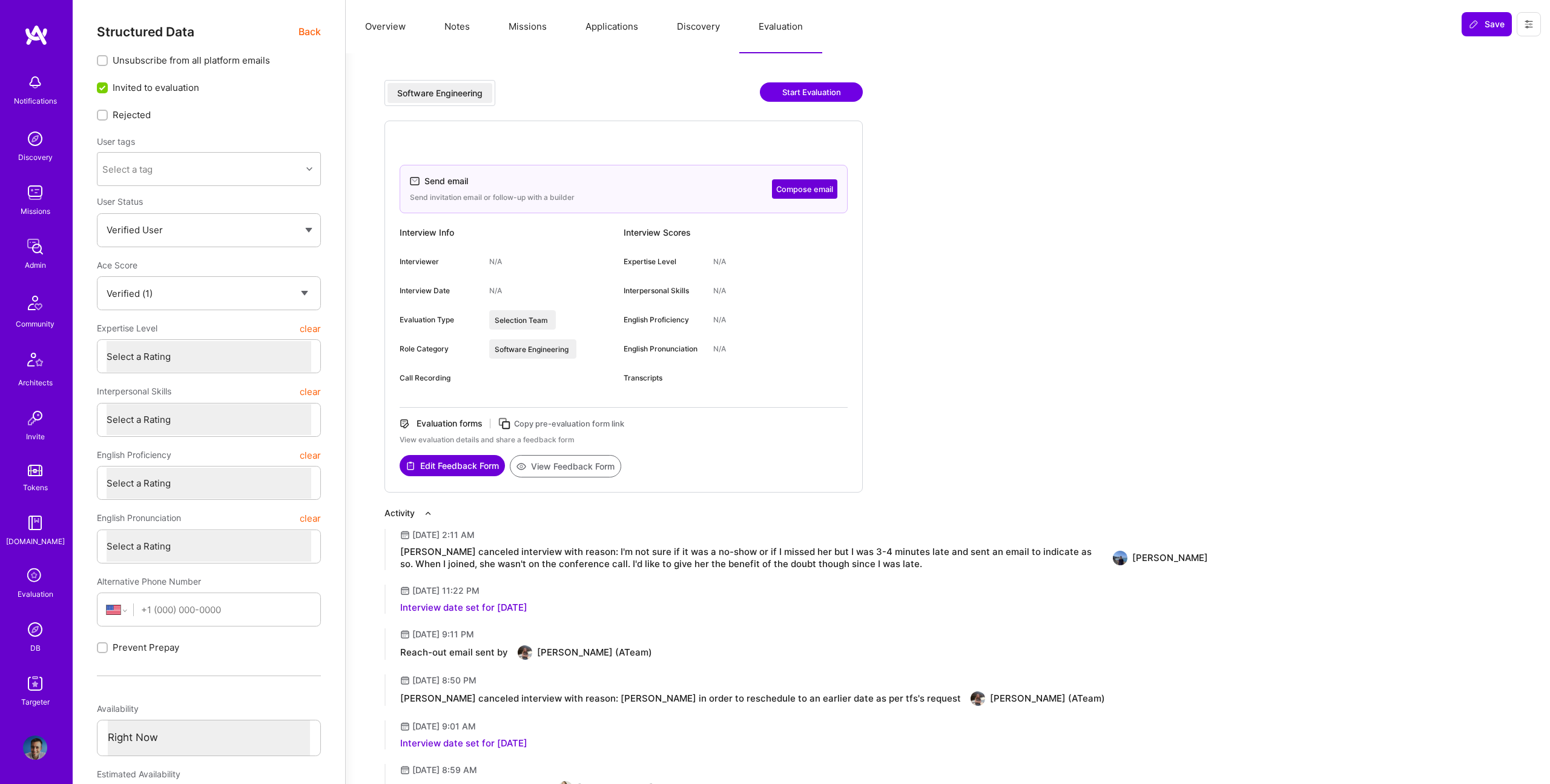
click at [724, 22] on button "Discovery" at bounding box center [698, 27] width 81 height 54
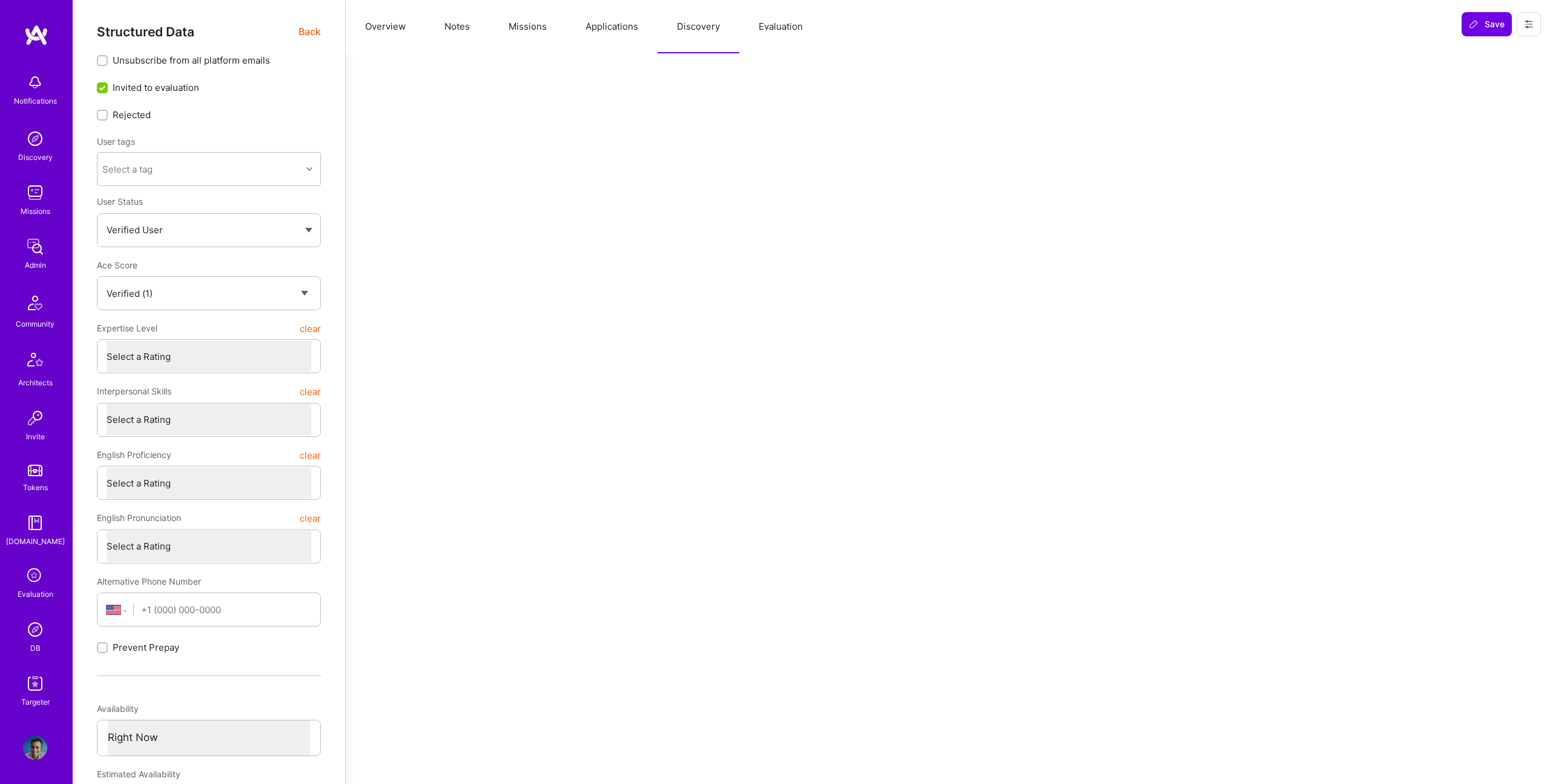
drag, startPoint x: 643, startPoint y: 35, endPoint x: 609, endPoint y: 35, distance: 34.0
click at [643, 35] on button "Applications" at bounding box center [612, 27] width 92 height 54
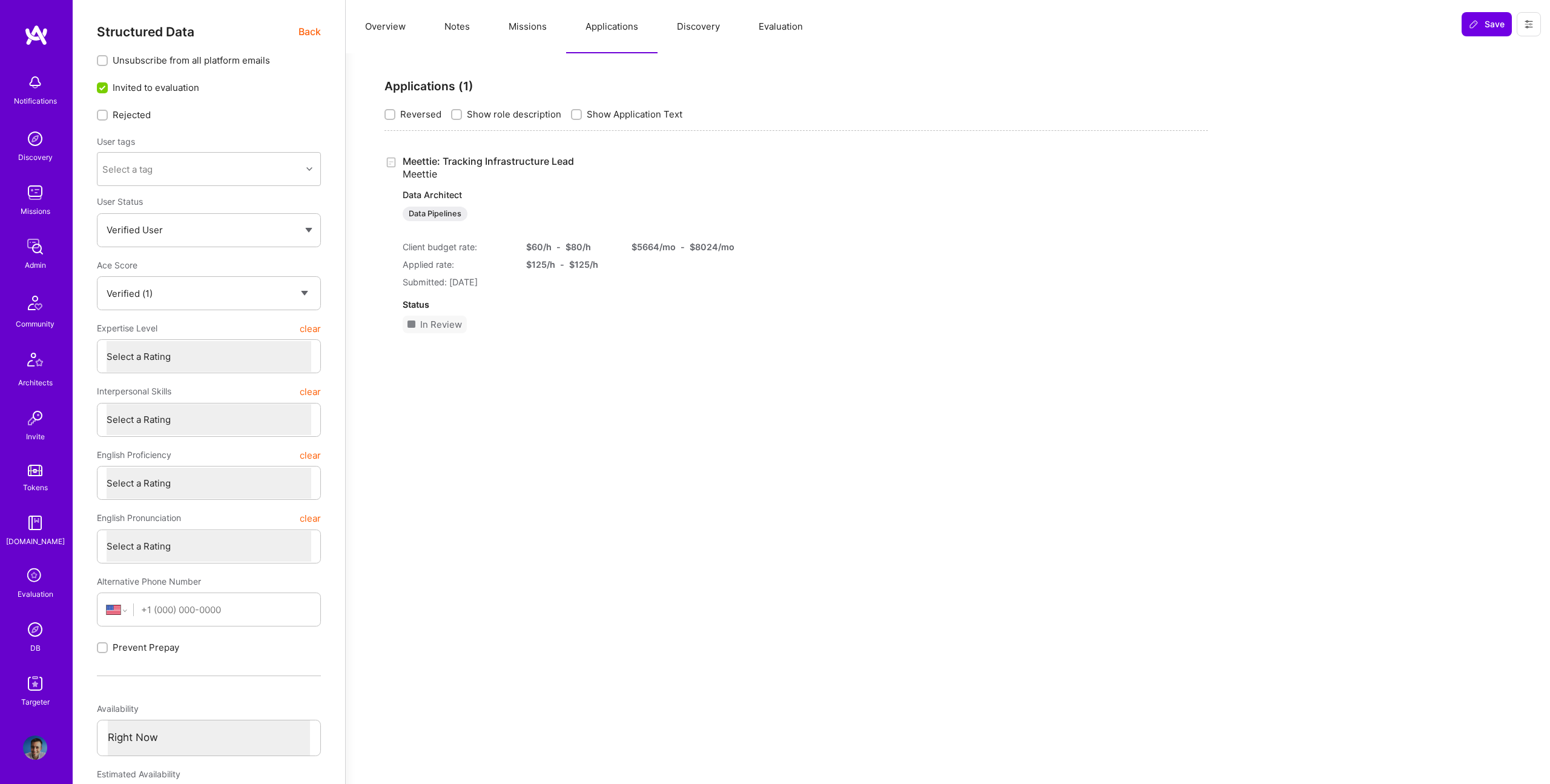
click at [538, 34] on button "Missions" at bounding box center [528, 27] width 77 height 54
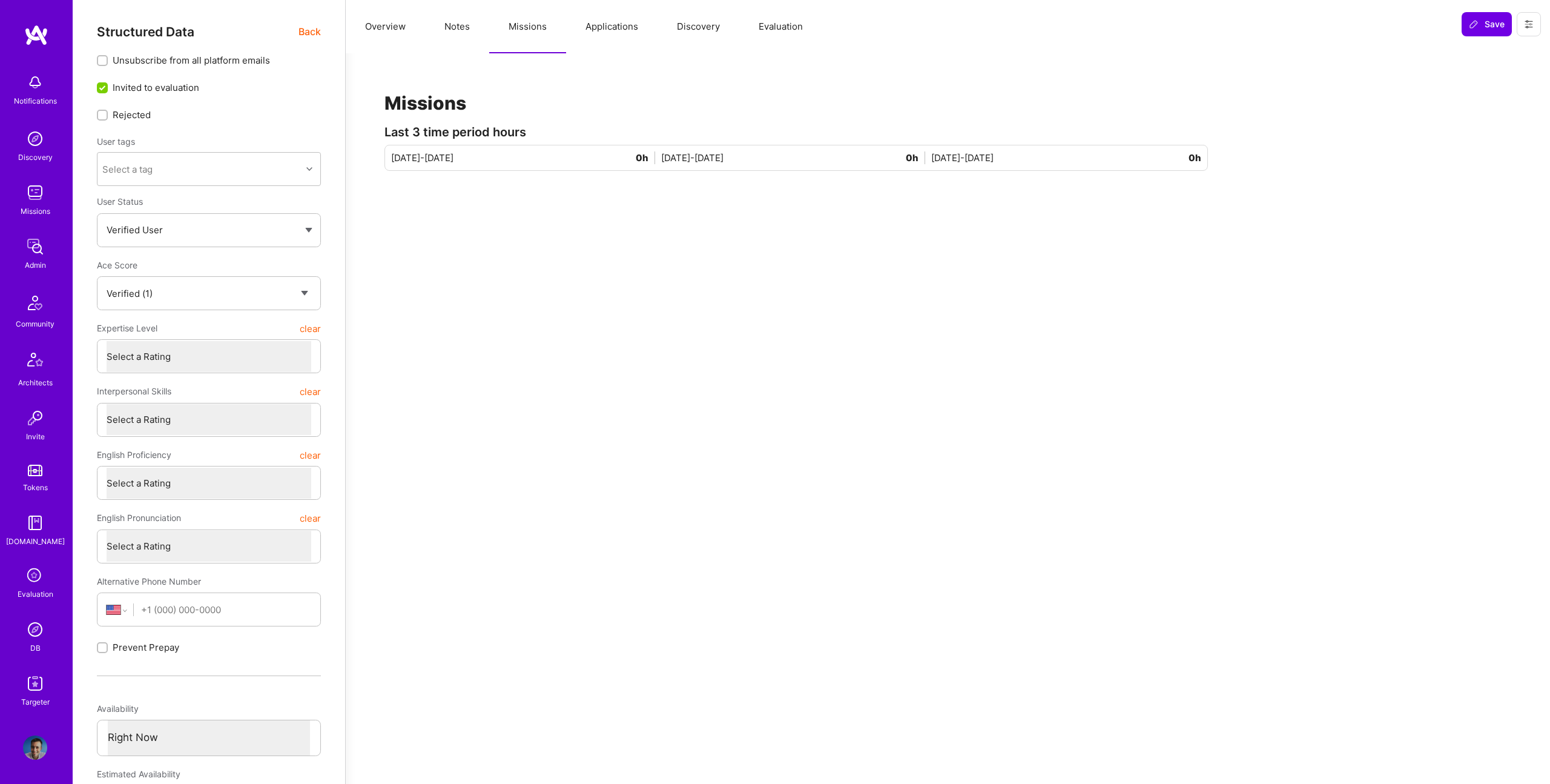
click at [401, 32] on button "Overview" at bounding box center [385, 27] width 79 height 54
click at [607, 28] on button "Applications" at bounding box center [612, 27] width 92 height 54
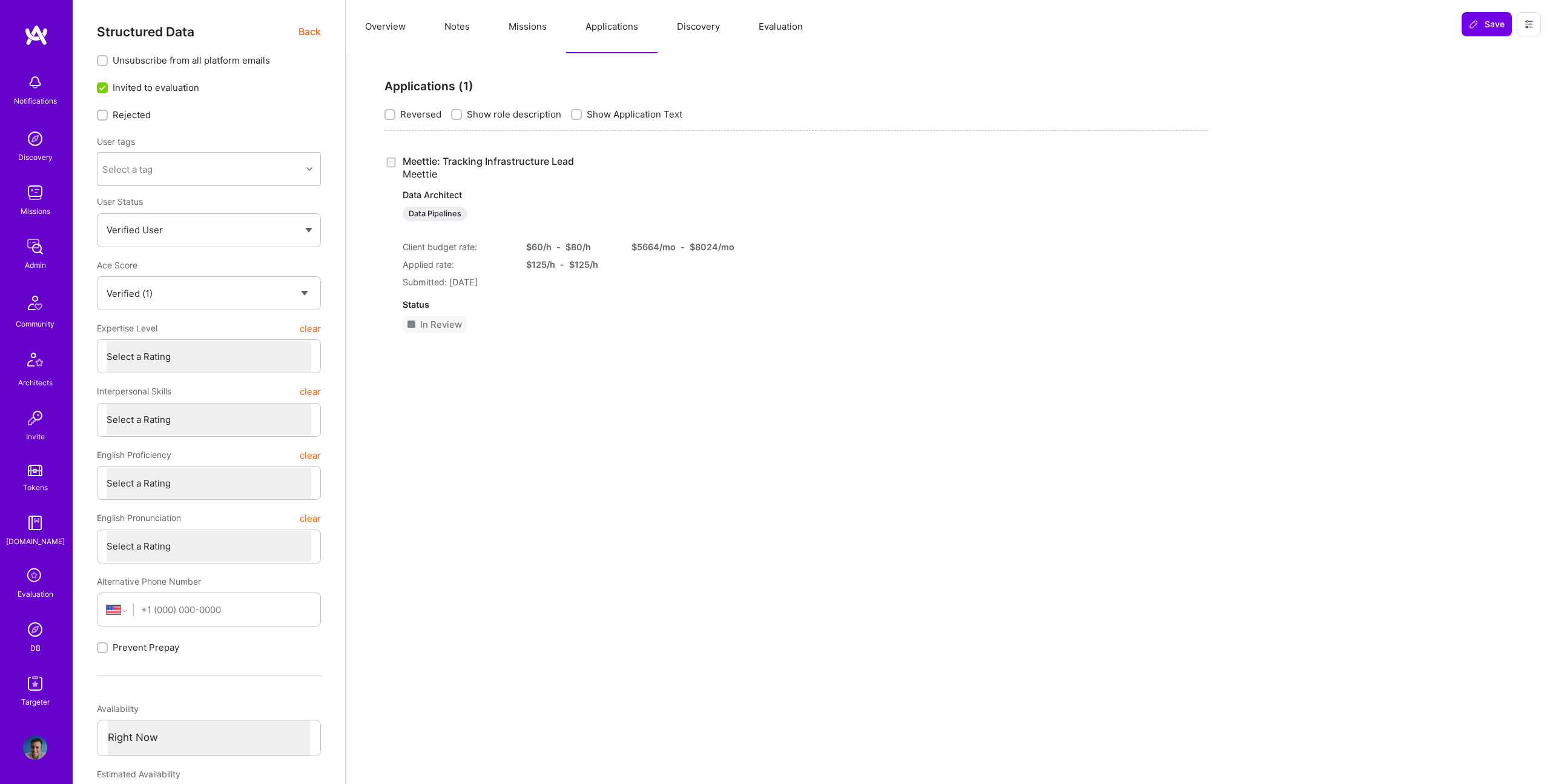
click at [312, 34] on span "Back" at bounding box center [309, 32] width 22 height 15
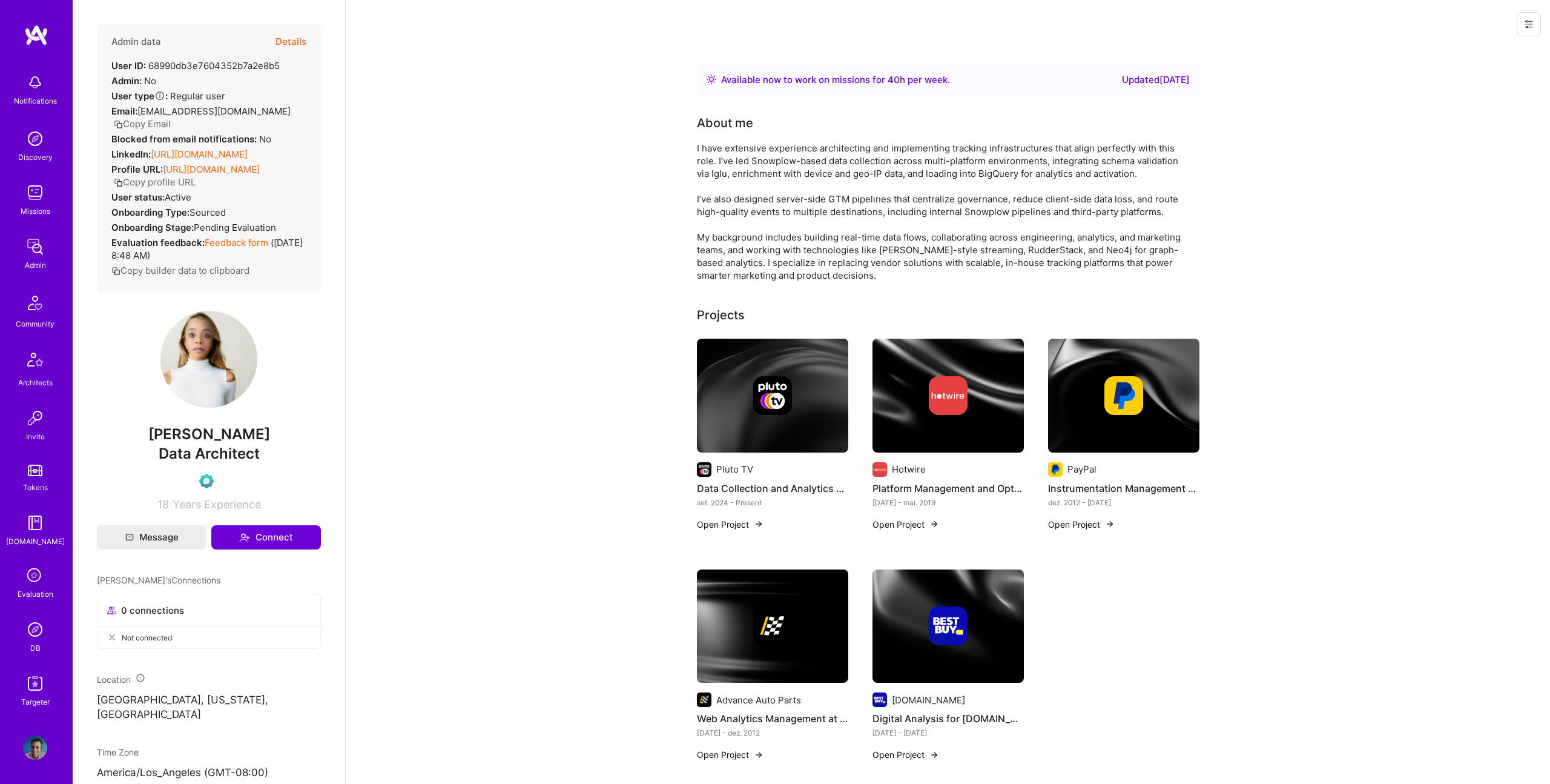
click at [278, 40] on button "Details" at bounding box center [291, 41] width 31 height 35
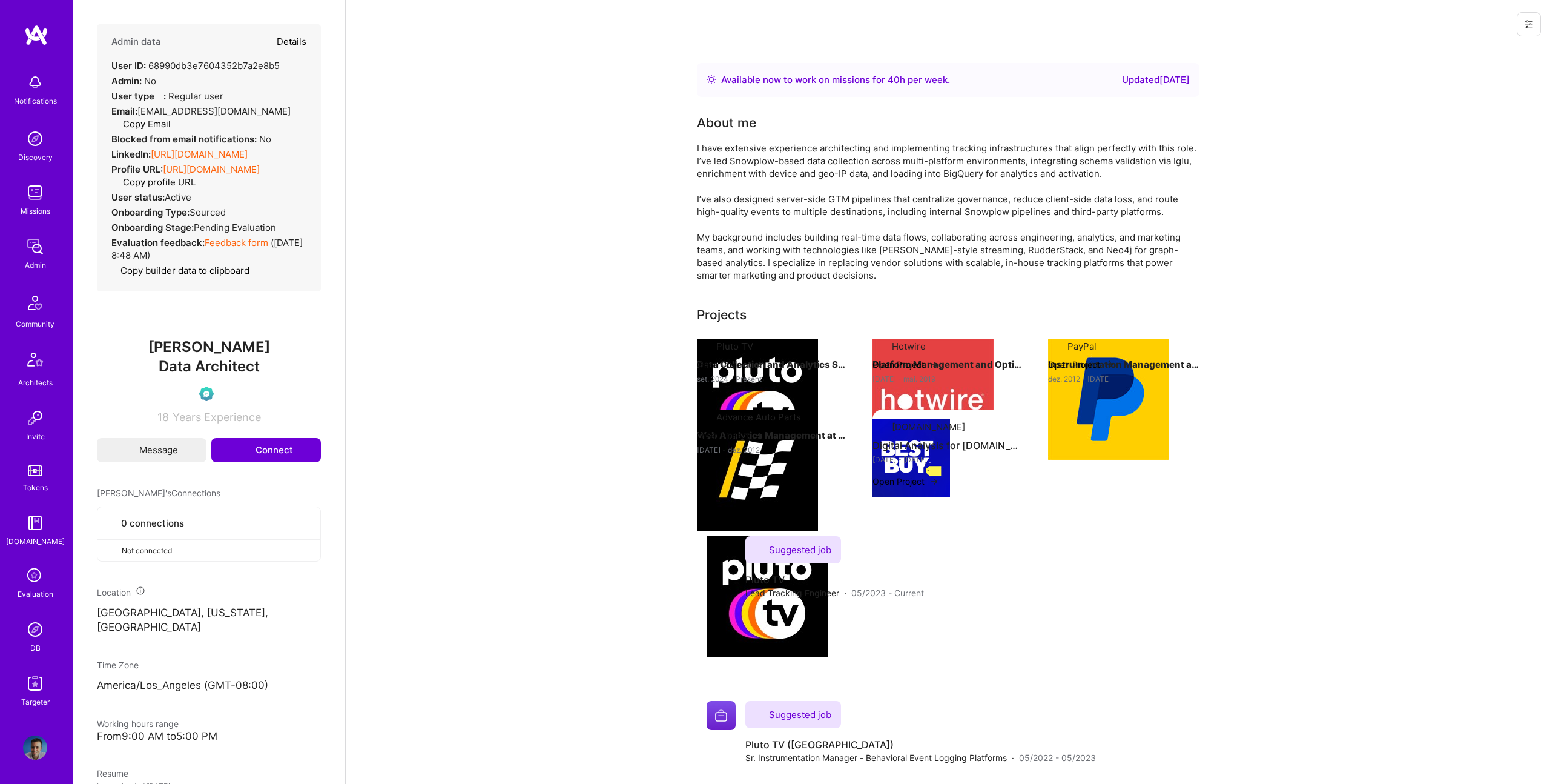
type textarea "x"
select select "Verified"
select select "US"
select select "Right Now"
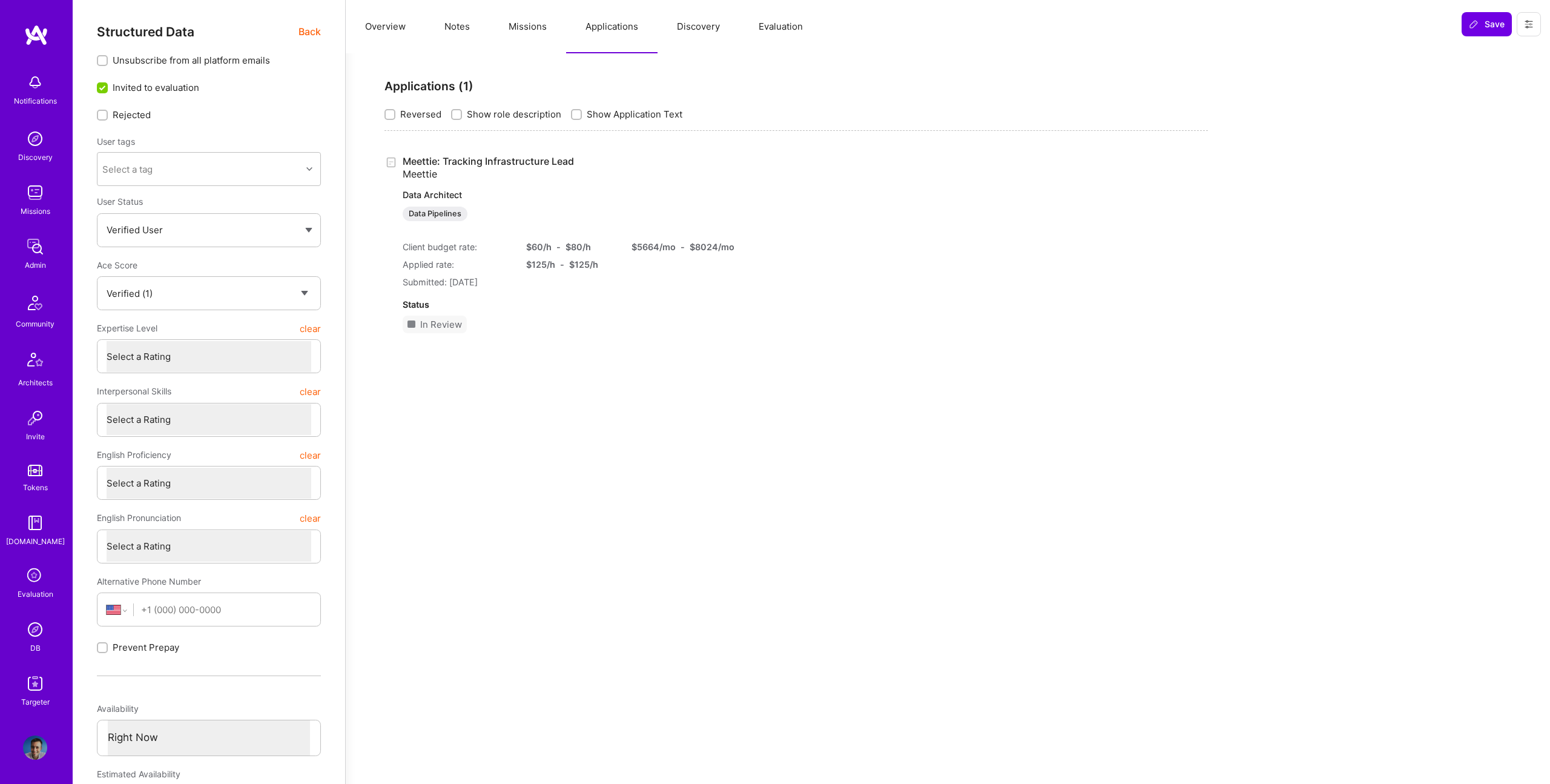
click at [595, 25] on button "Applications" at bounding box center [612, 27] width 92 height 54
click at [478, 160] on link "Meettie: Tracking Infrastructure Lead Meettie Data Architect Data Pipelines" at bounding box center [563, 188] width 320 height 66
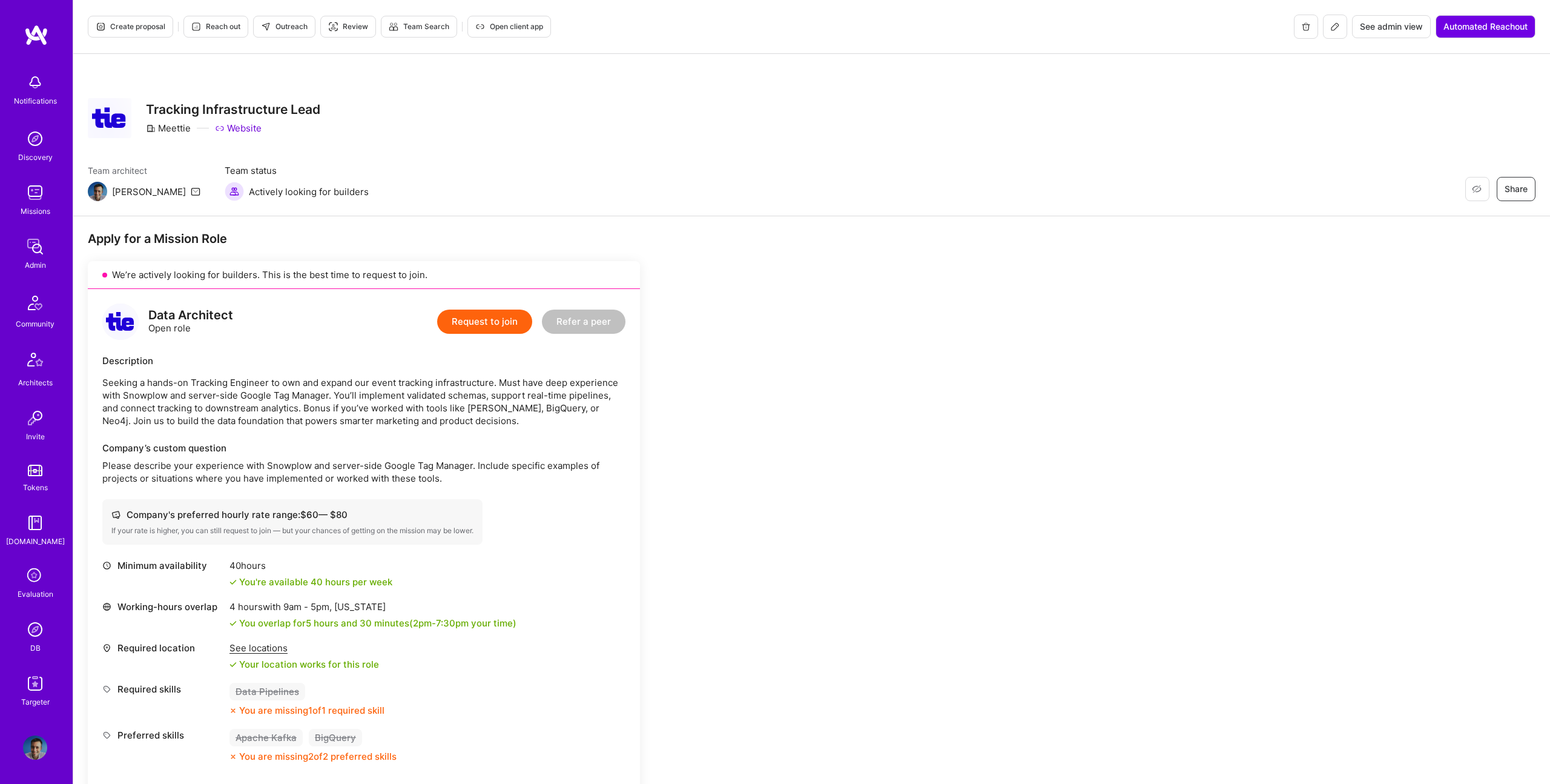
click at [145, 25] on span "Create proposal" at bounding box center [130, 26] width 70 height 11
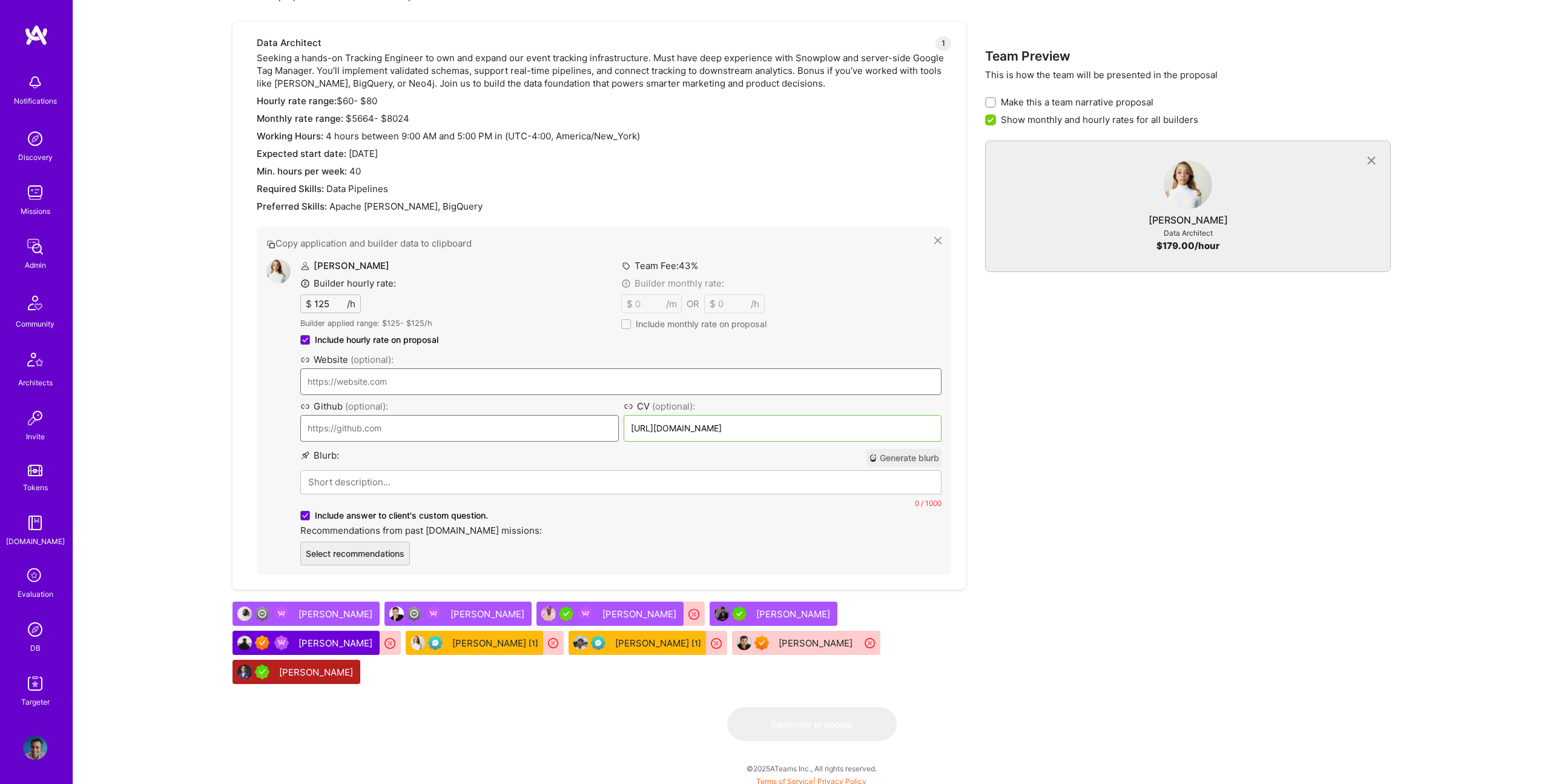
scroll to position [702, 0]
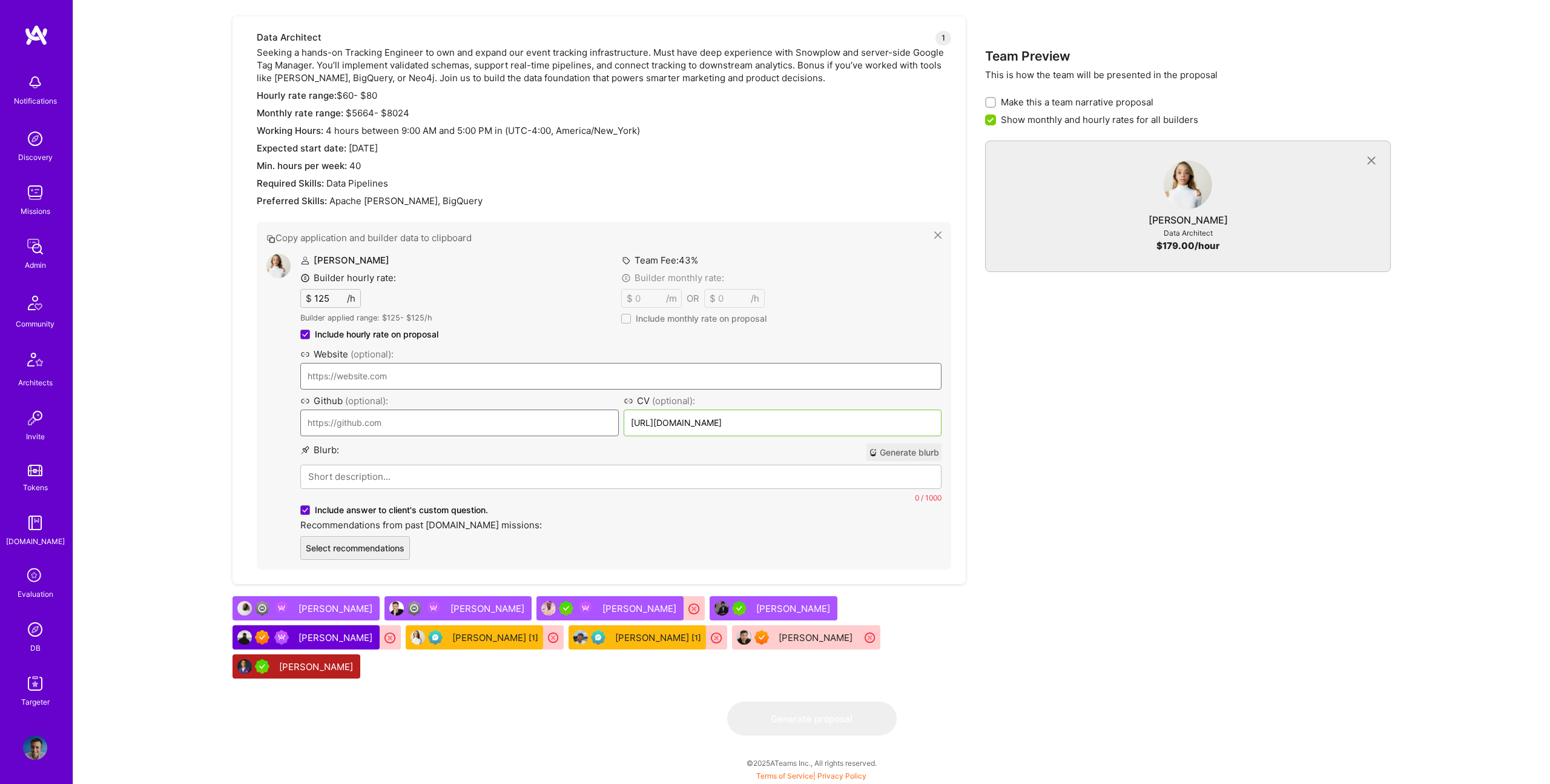
click at [1186, 207] on img at bounding box center [1188, 185] width 49 height 49
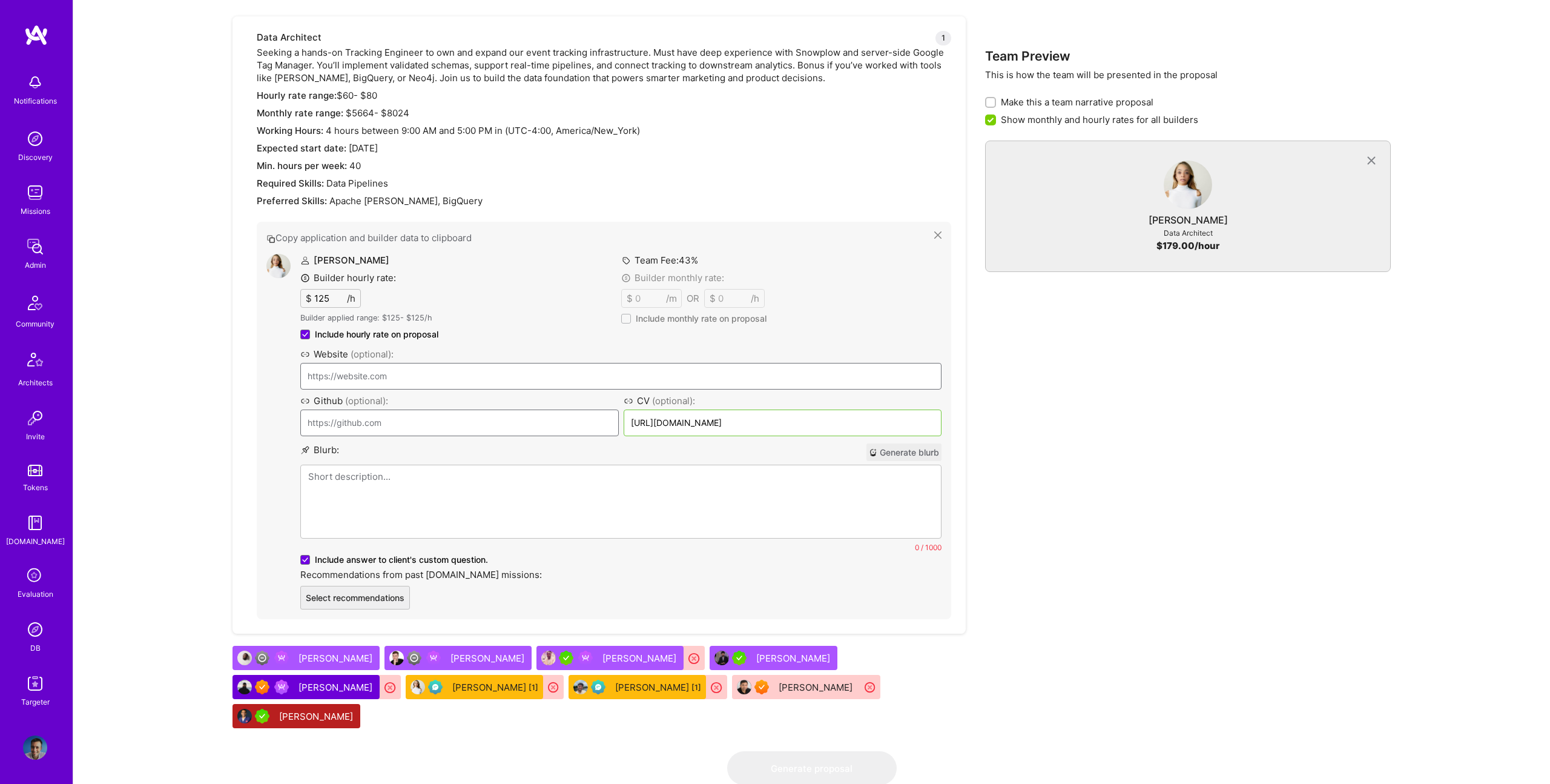
click at [464, 477] on p at bounding box center [620, 476] width 625 height 12
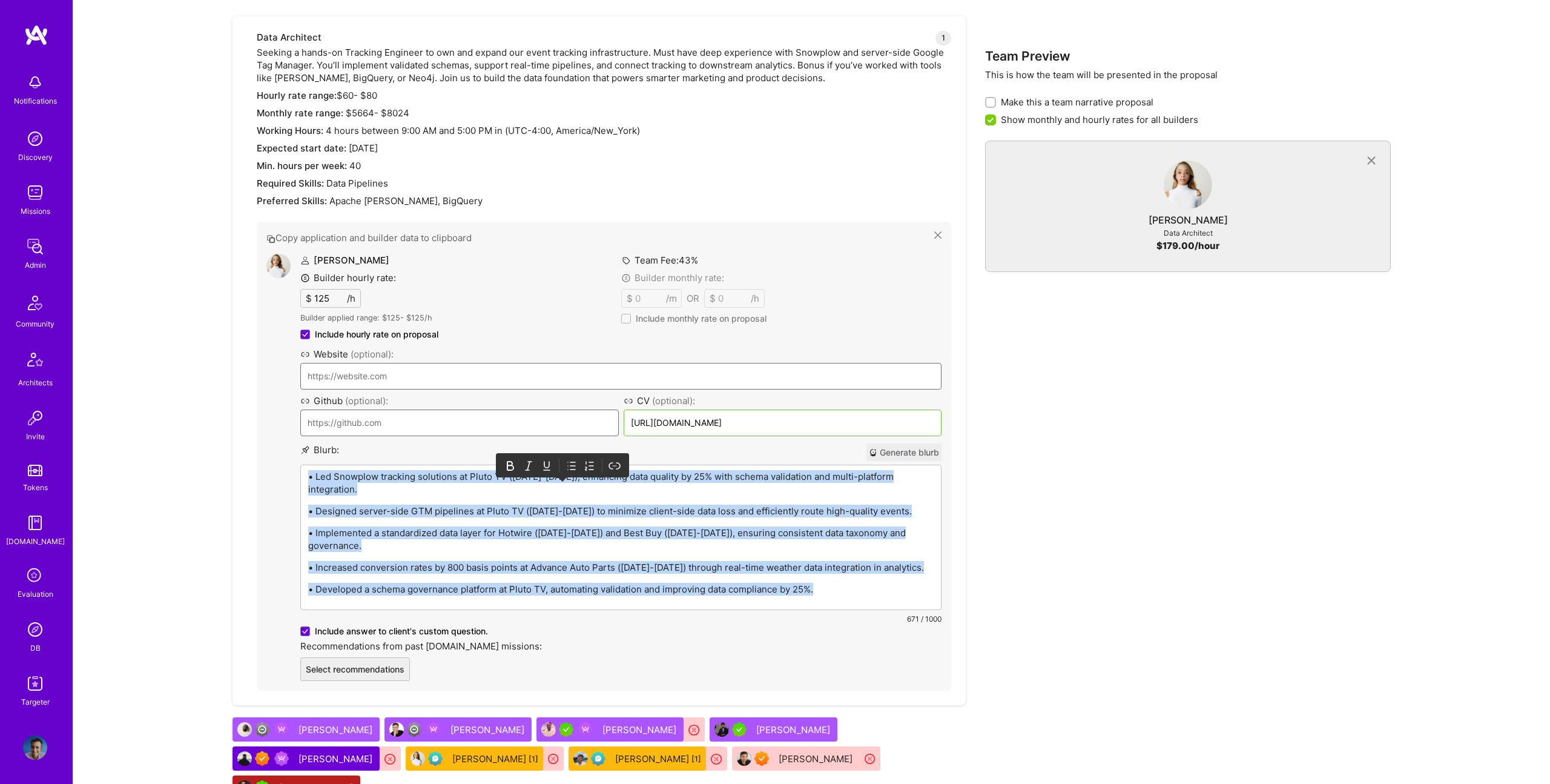
click at [573, 462] on icon at bounding box center [573, 466] width 5 height 8
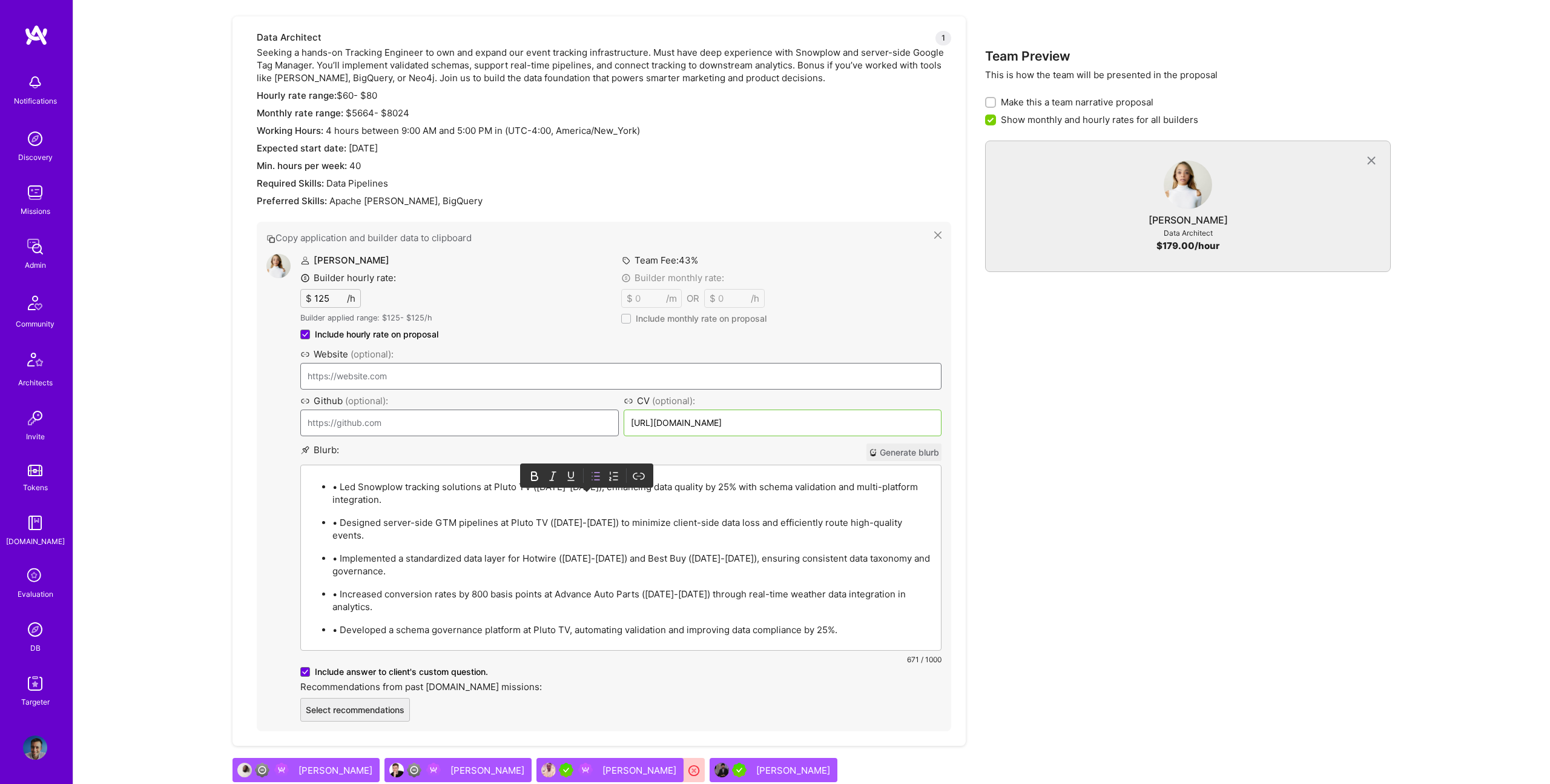
click at [339, 487] on p "• Led Snowplow tracking solutions at Pluto TV ([DATE]-[DATE]), enhancing data q…" at bounding box center [633, 493] width 601 height 26
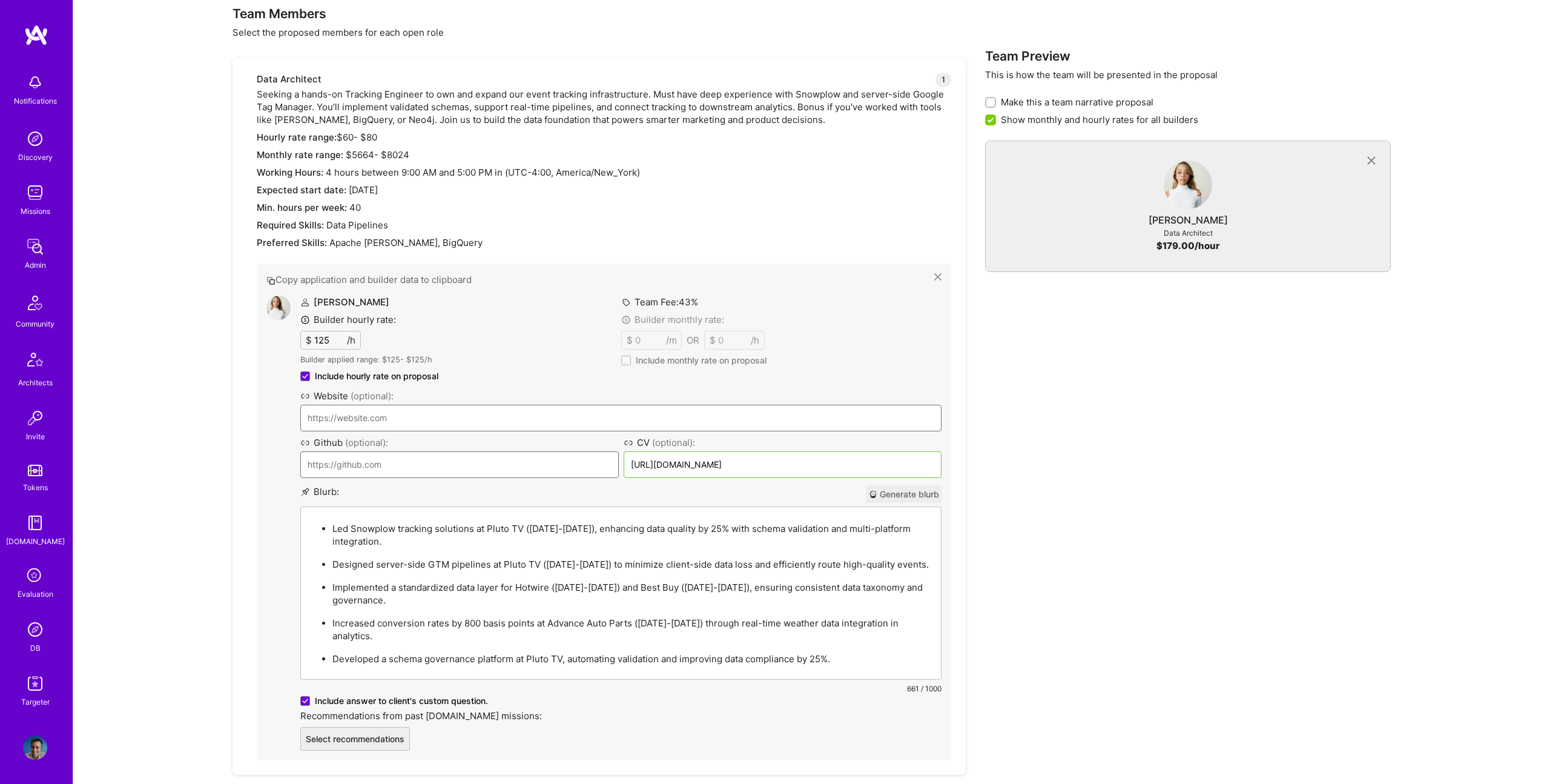
scroll to position [838, 0]
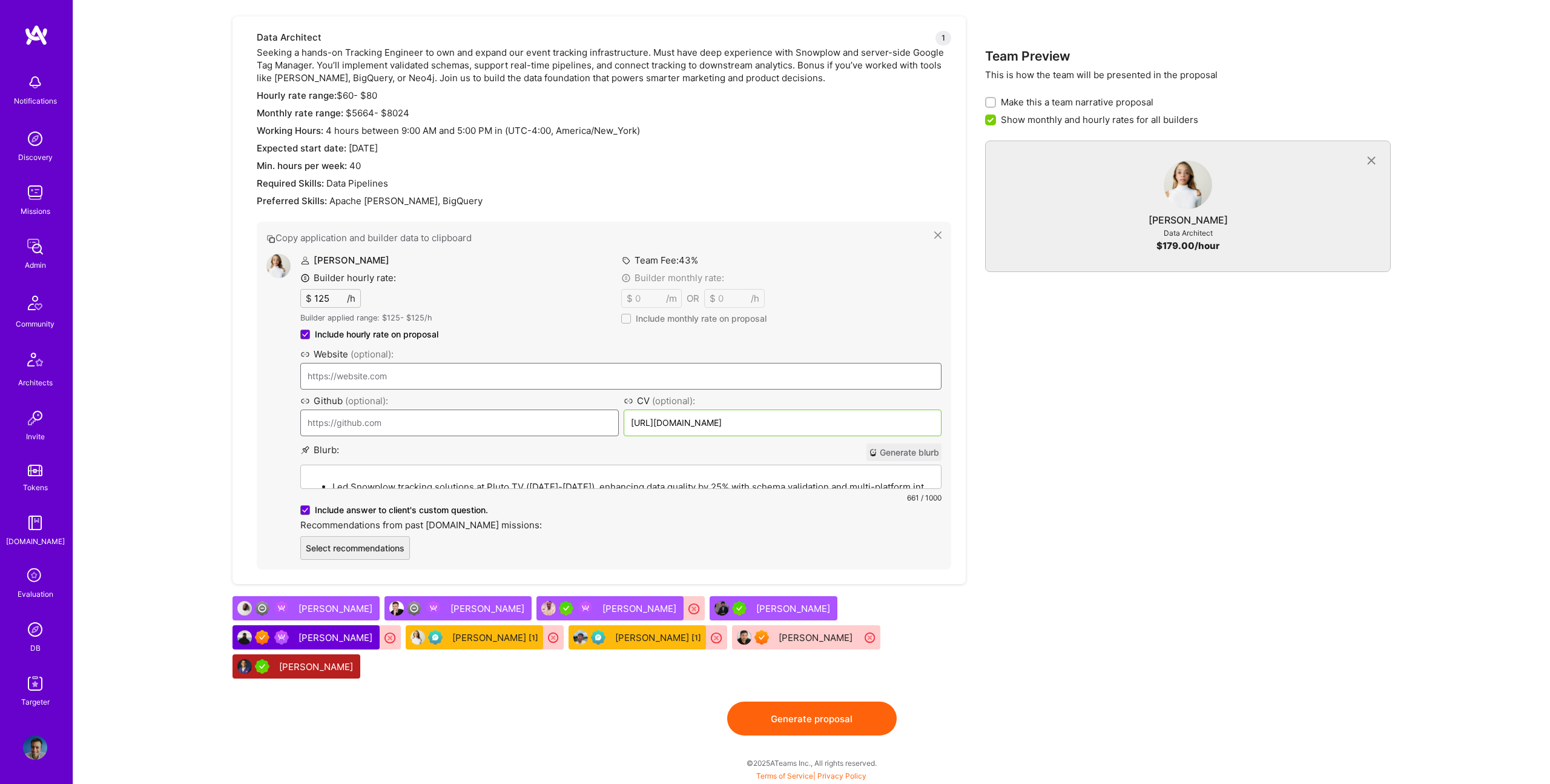
click at [833, 717] on button "Generate proposal" at bounding box center [812, 718] width 169 height 34
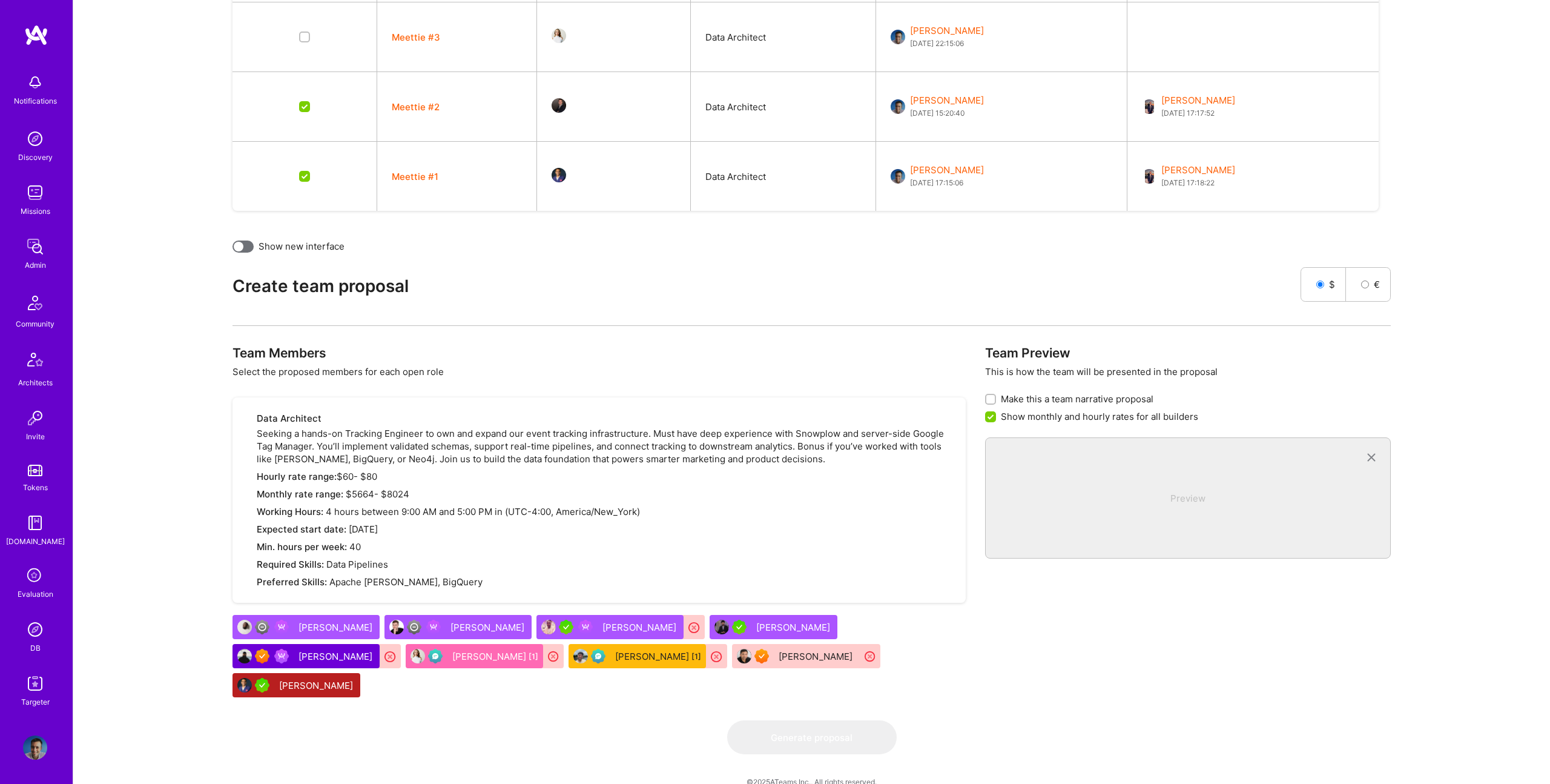
scroll to position [410, 0]
